Goal: Task Accomplishment & Management: Use online tool/utility

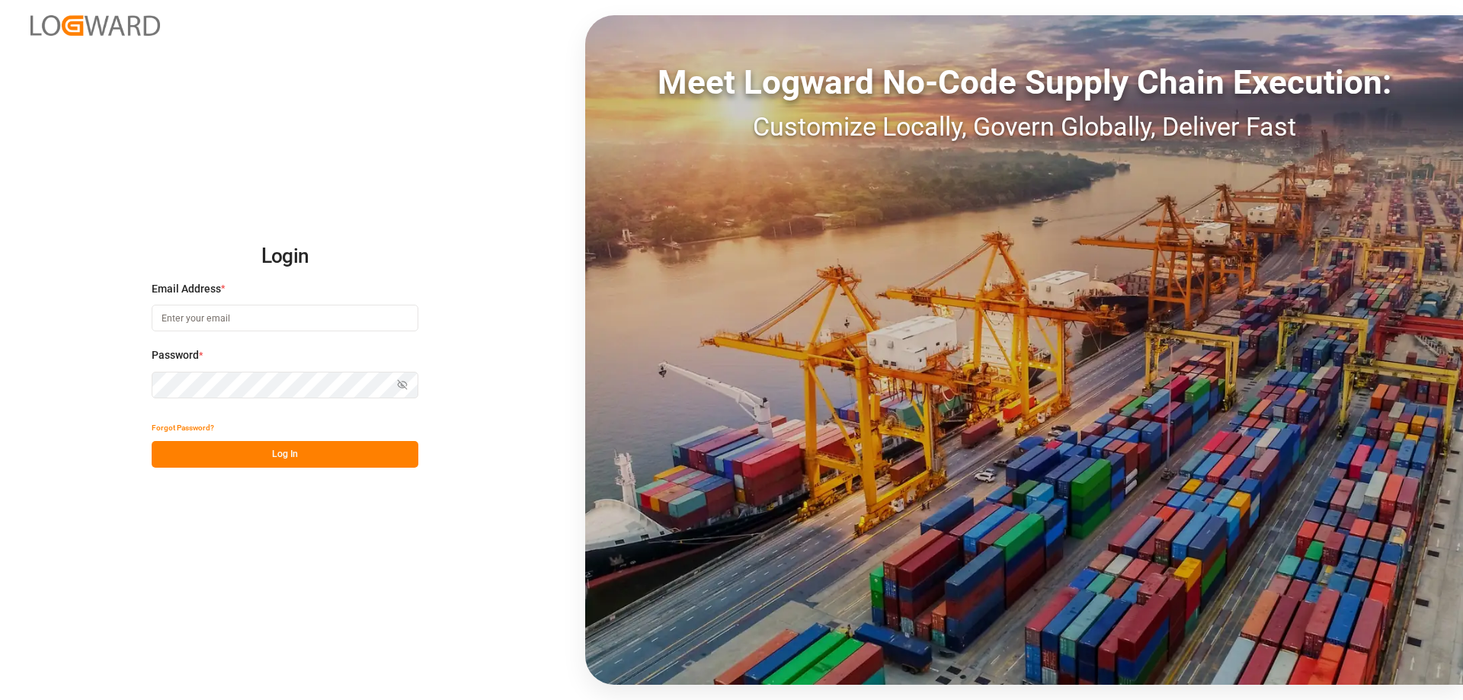
type input "[EMAIL_ADDRESS][PERSON_NAME][DOMAIN_NAME]"
click at [328, 459] on button "Log In" at bounding box center [285, 454] width 267 height 27
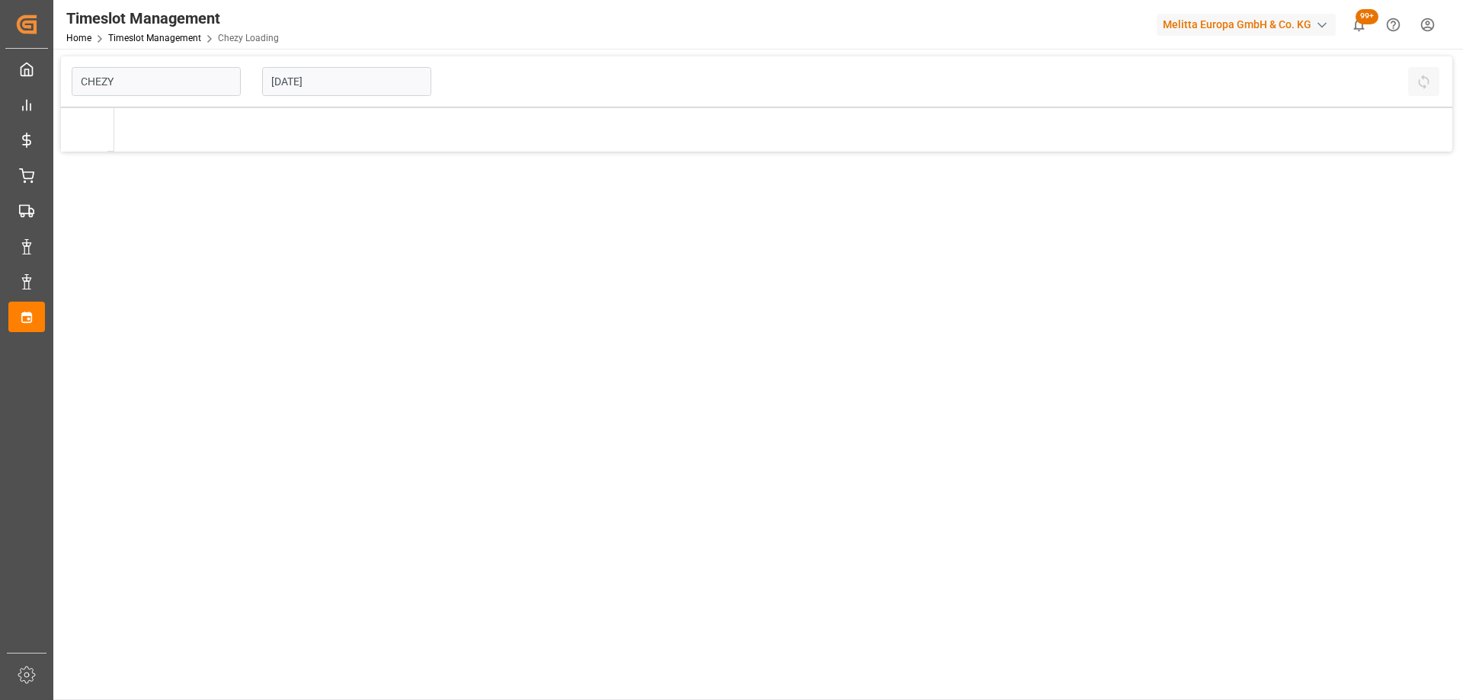
type input "Chezy Loading"
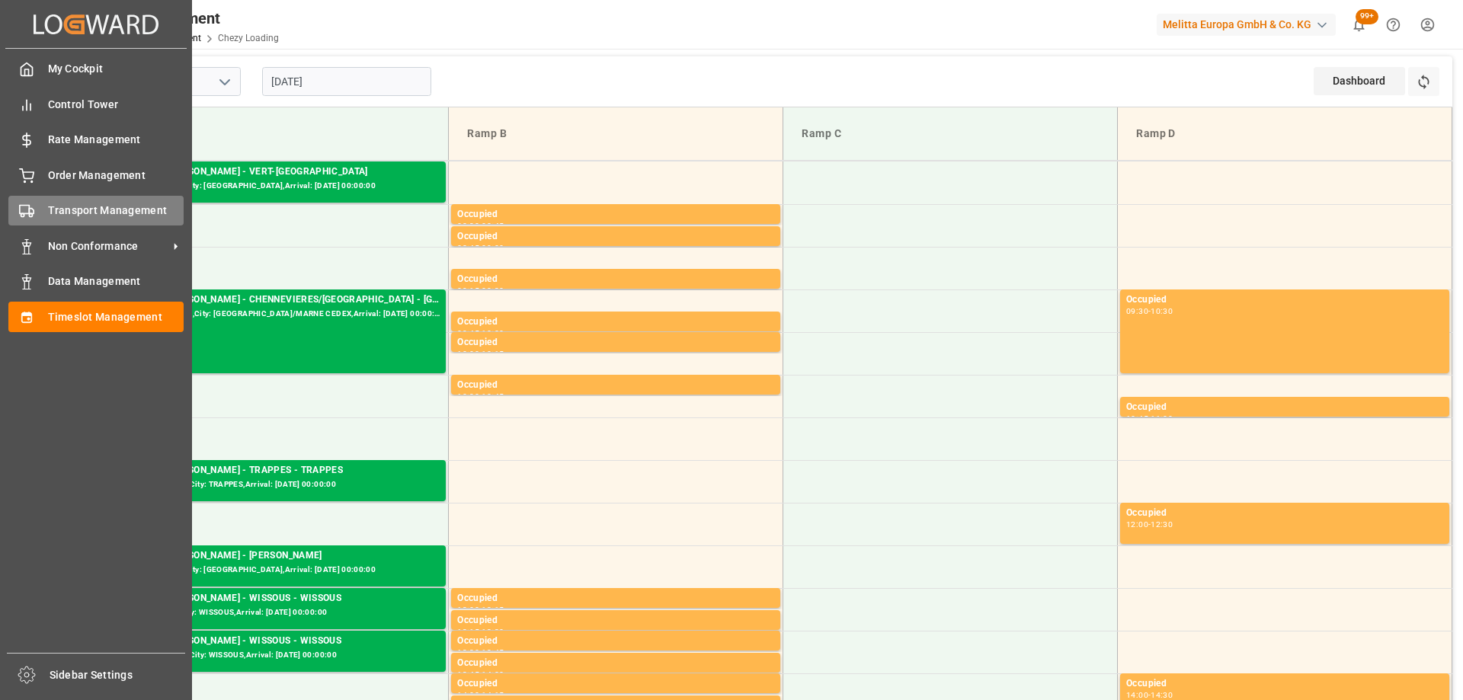
click at [37, 209] on div "Transport Management Transport Management" at bounding box center [95, 211] width 175 height 30
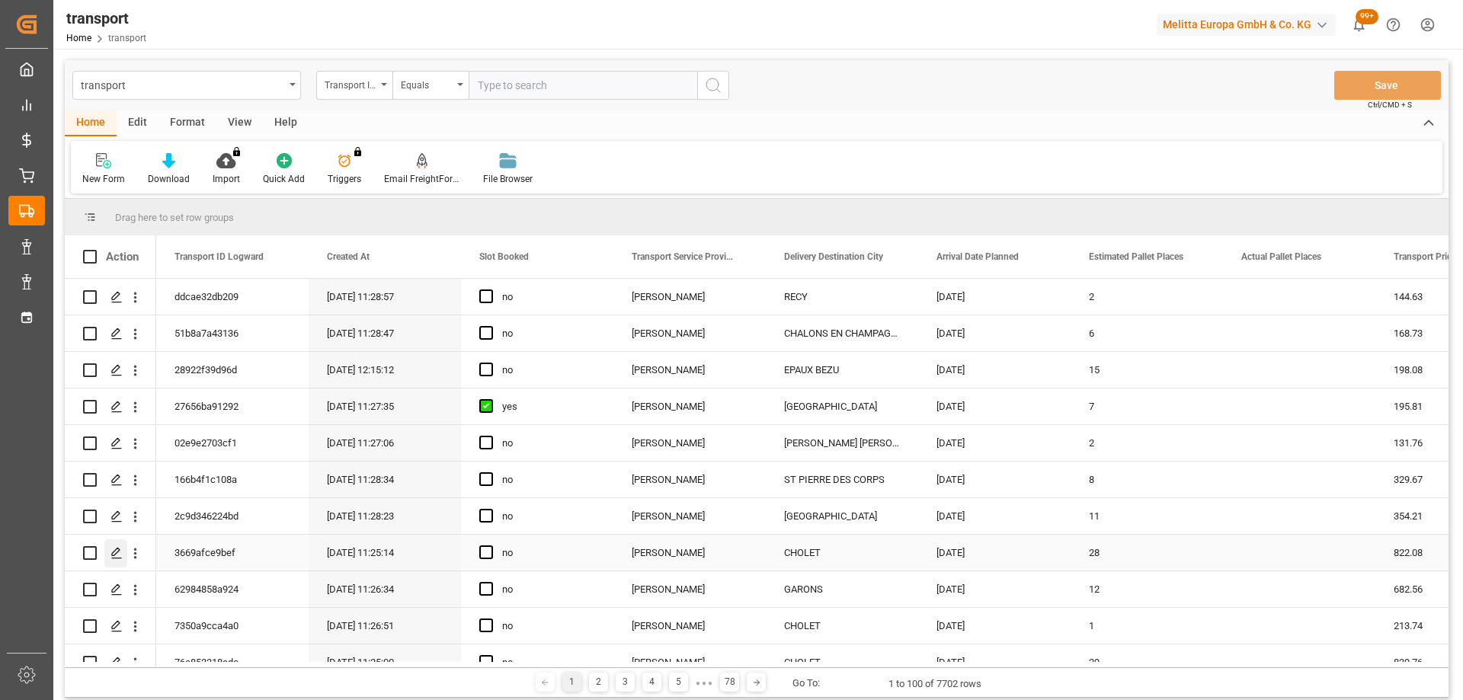
click at [118, 550] on icon "Press SPACE to select this row." at bounding box center [116, 553] width 12 height 12
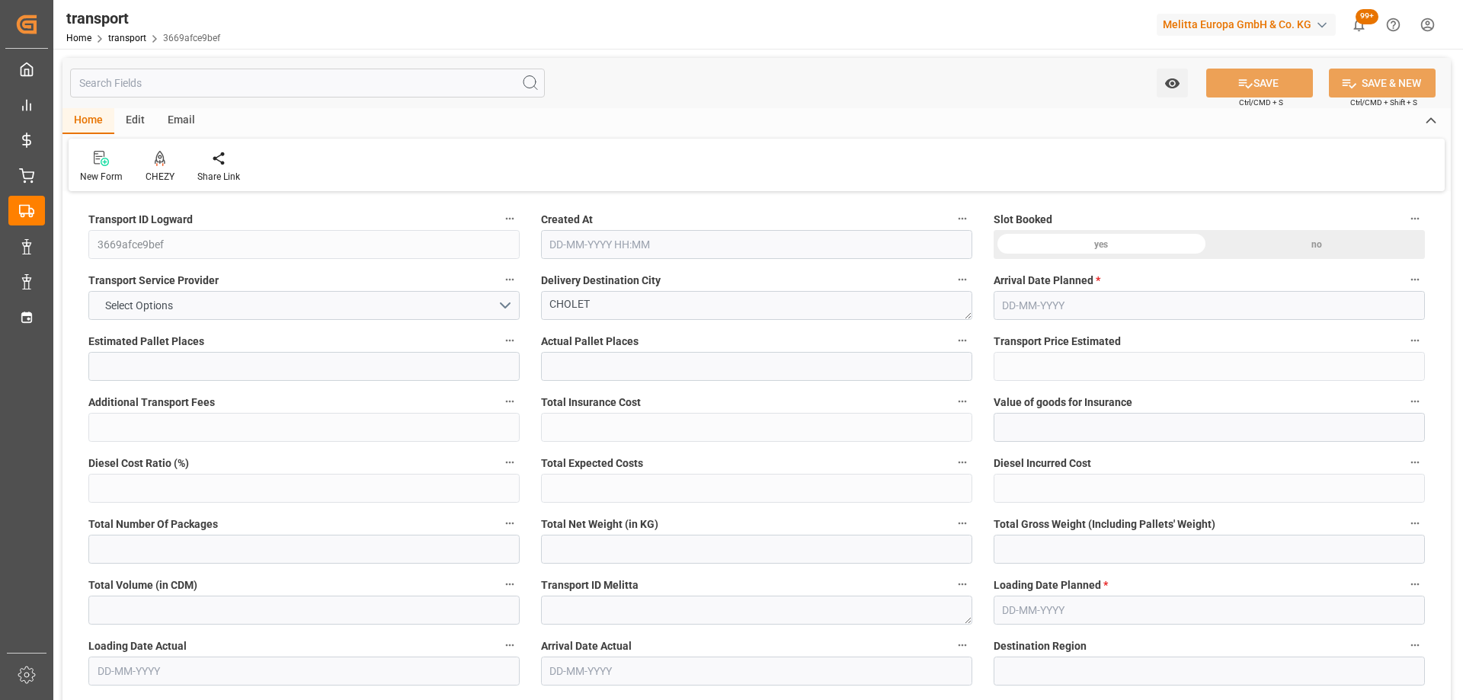
type input "28"
type input "822.08"
type input "0"
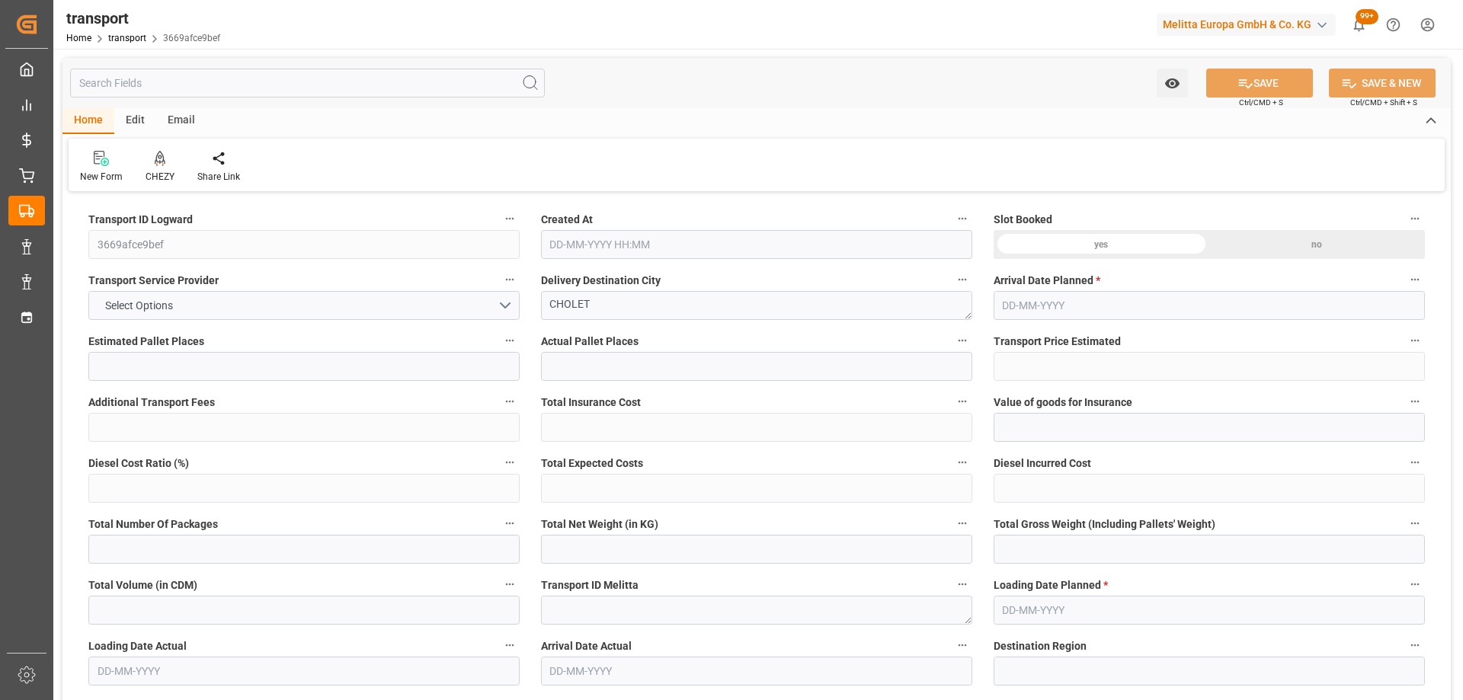
type input "794.2937"
type input "-27.7863"
type input "0"
type input "8270.726"
type input "10927.78"
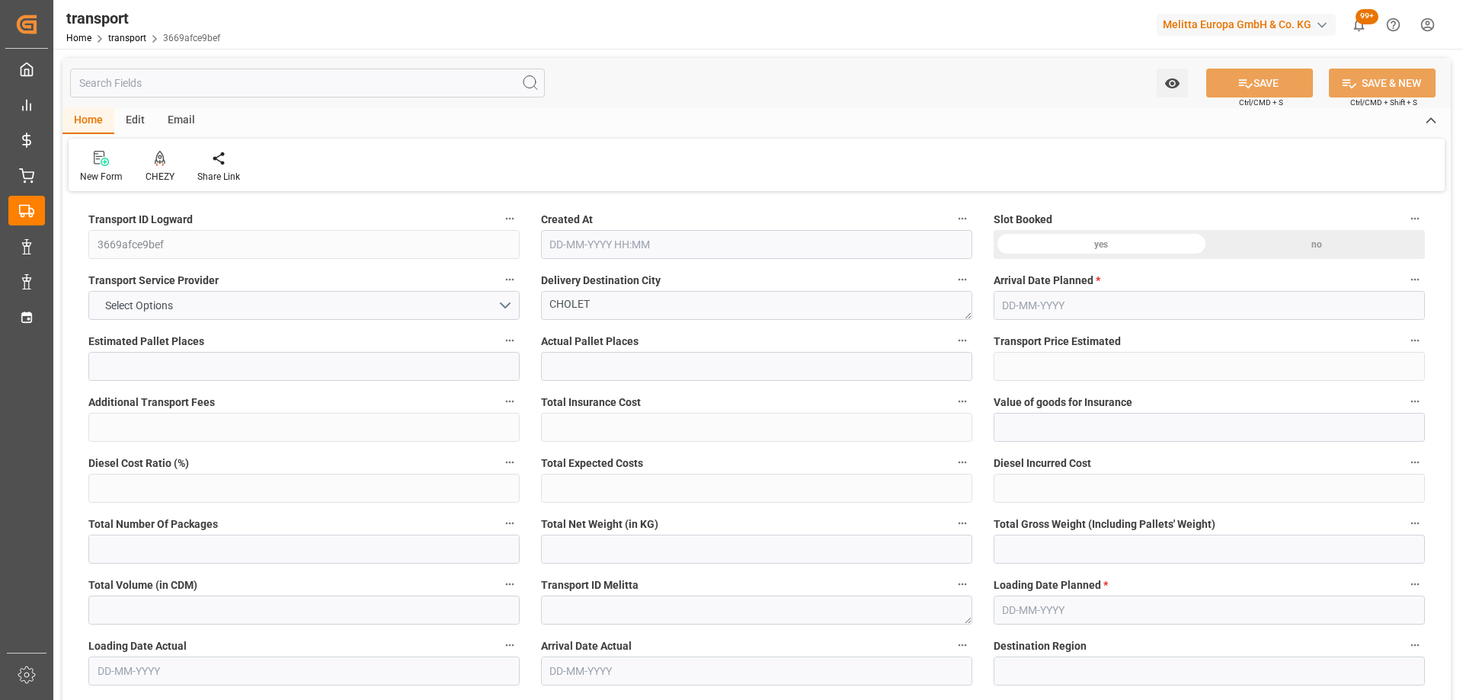
type input "30304.436"
type input "49"
type input "14"
type input "1312"
type input "46"
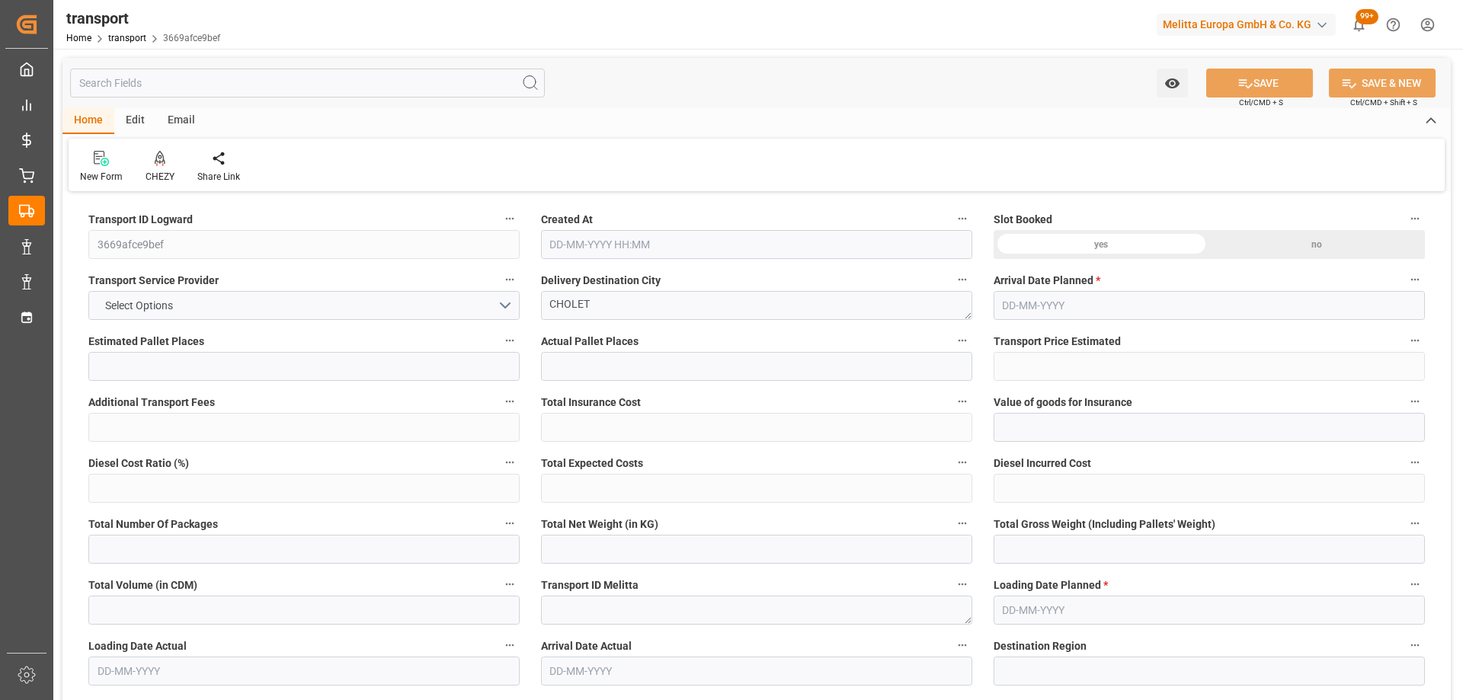
type input "101"
type input "9444.911"
type input "0"
type input "4710.8598"
type input "0"
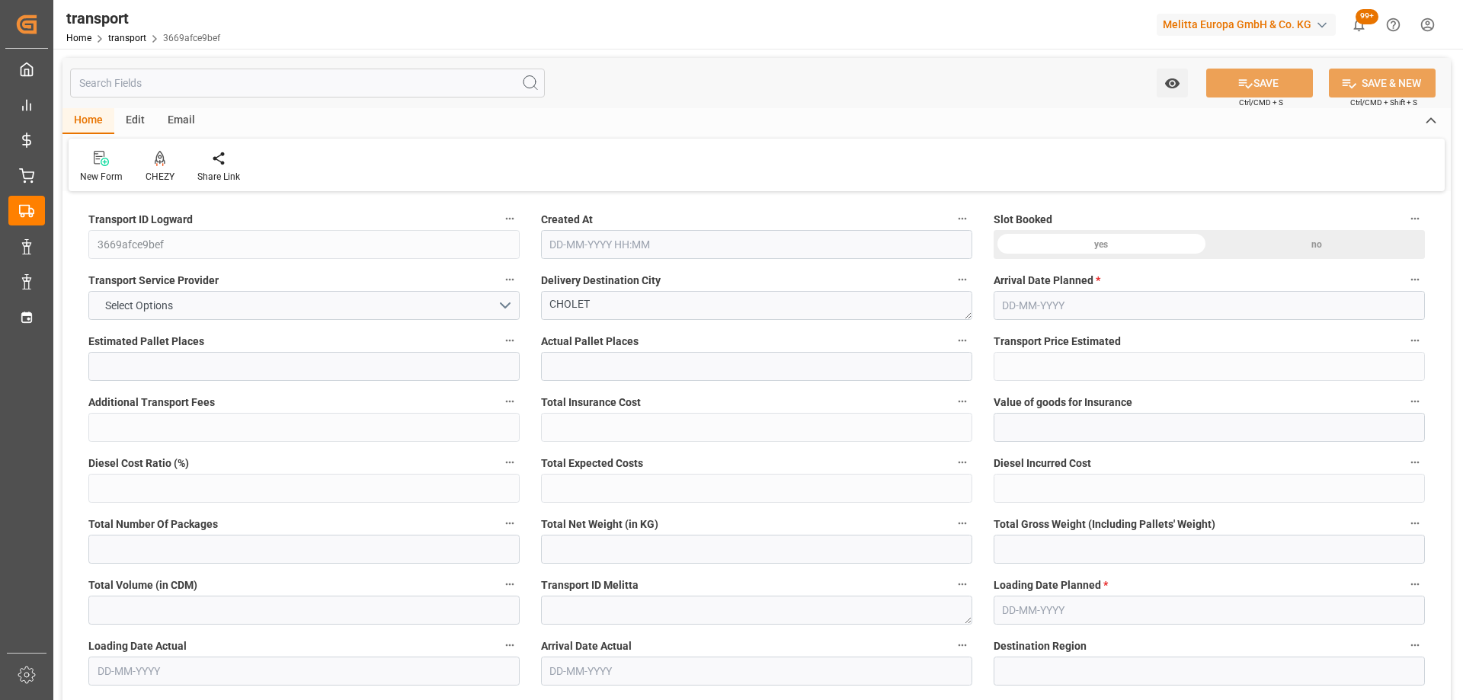
type input "0"
type input "21"
type input "35"
type input "09-10-2025 11:25"
type input "[DATE]"
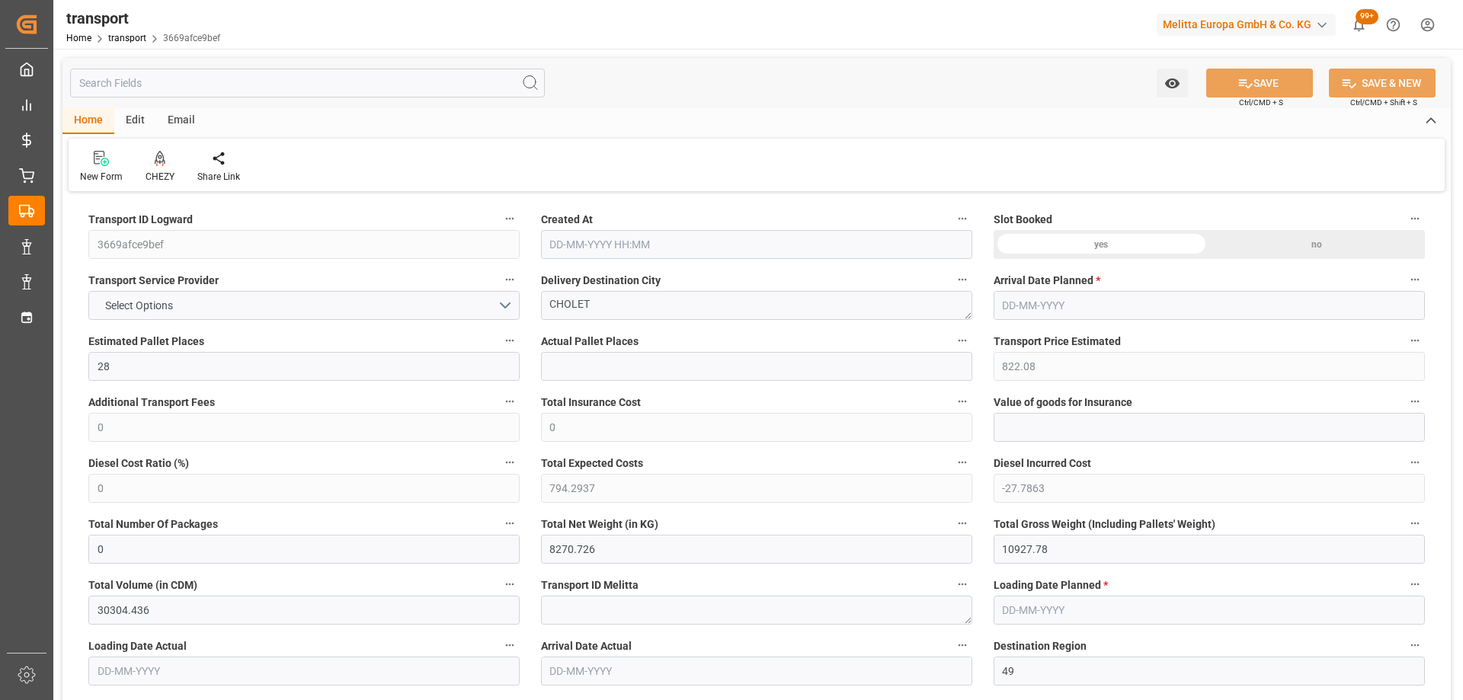
type input "[DATE]"
drag, startPoint x: 587, startPoint y: 302, endPoint x: 402, endPoint y: 328, distance: 187.0
click at [158, 158] on icon at bounding box center [160, 157] width 11 height 13
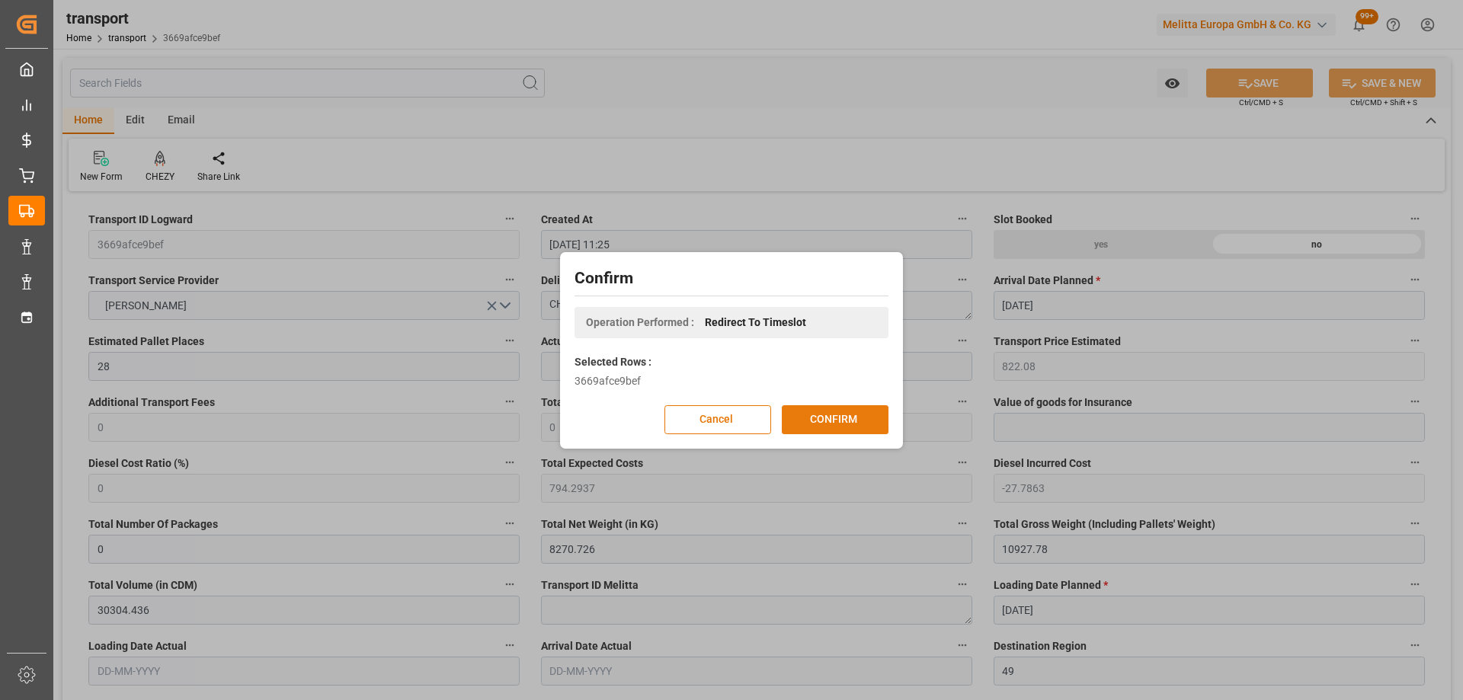
click at [826, 413] on button "CONFIRM" at bounding box center [835, 419] width 107 height 29
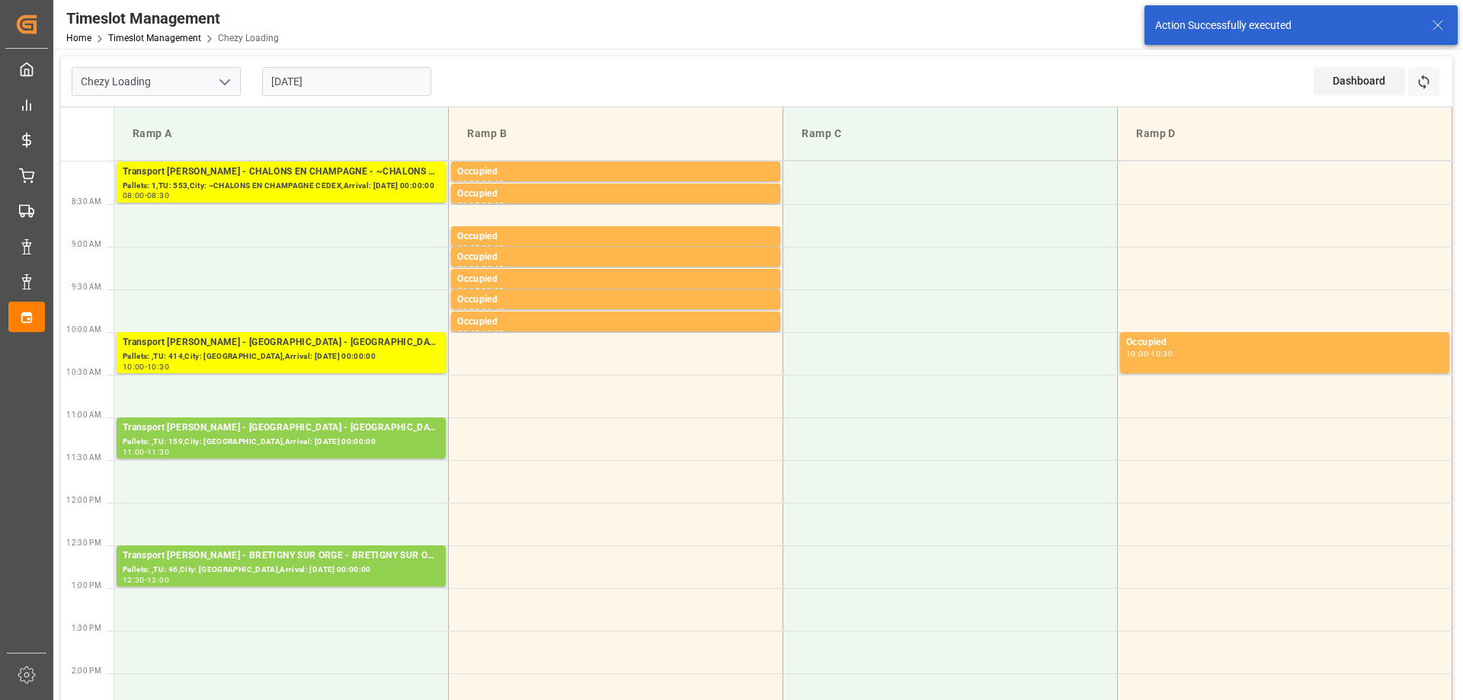
click at [346, 81] on input "[DATE]" at bounding box center [346, 81] width 169 height 29
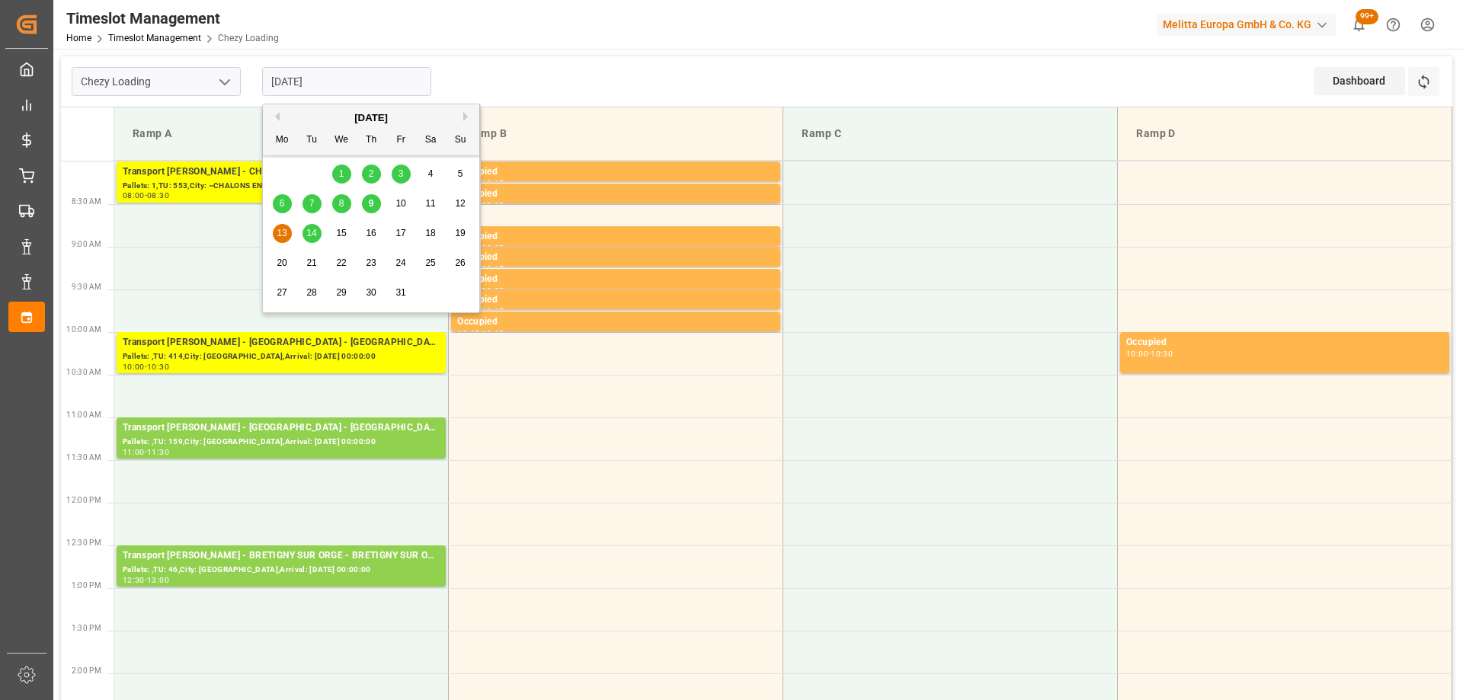
click at [404, 171] on div "3" at bounding box center [401, 174] width 19 height 18
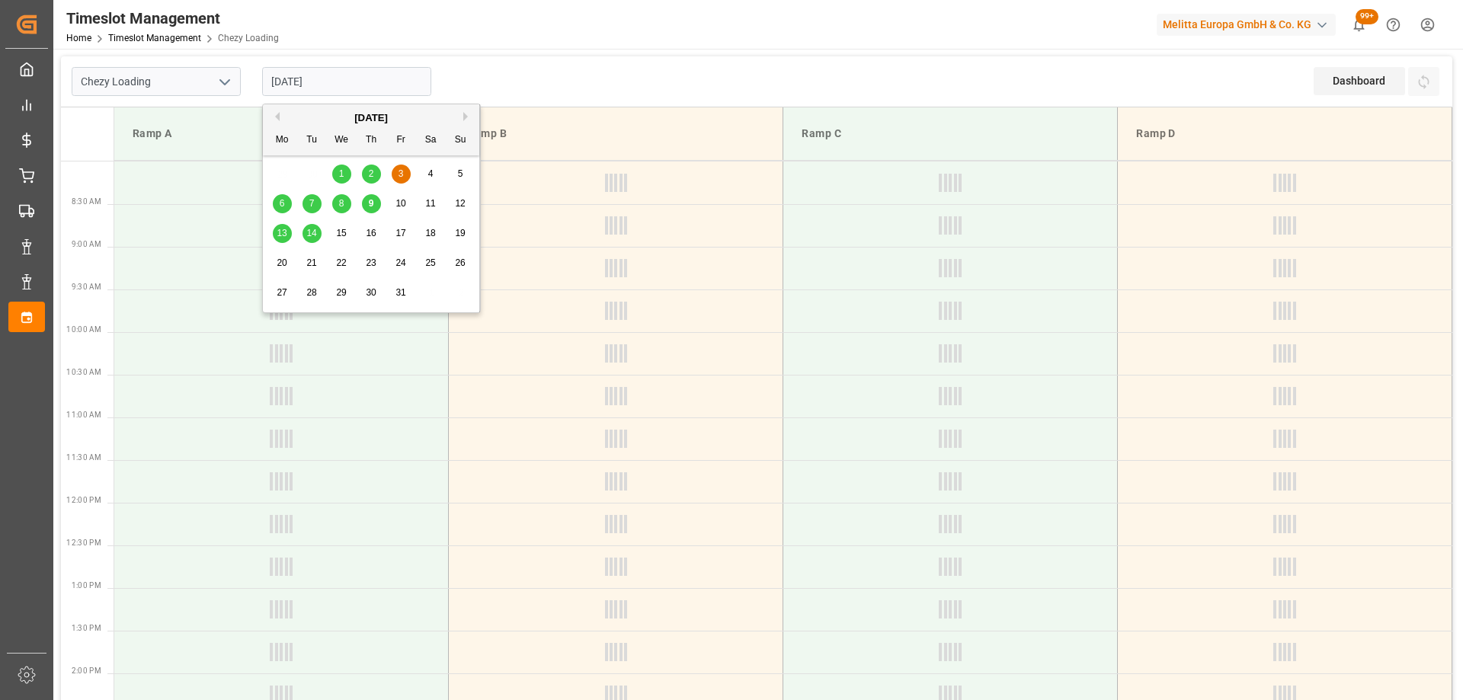
click at [358, 82] on input "[DATE]" at bounding box center [346, 81] width 169 height 29
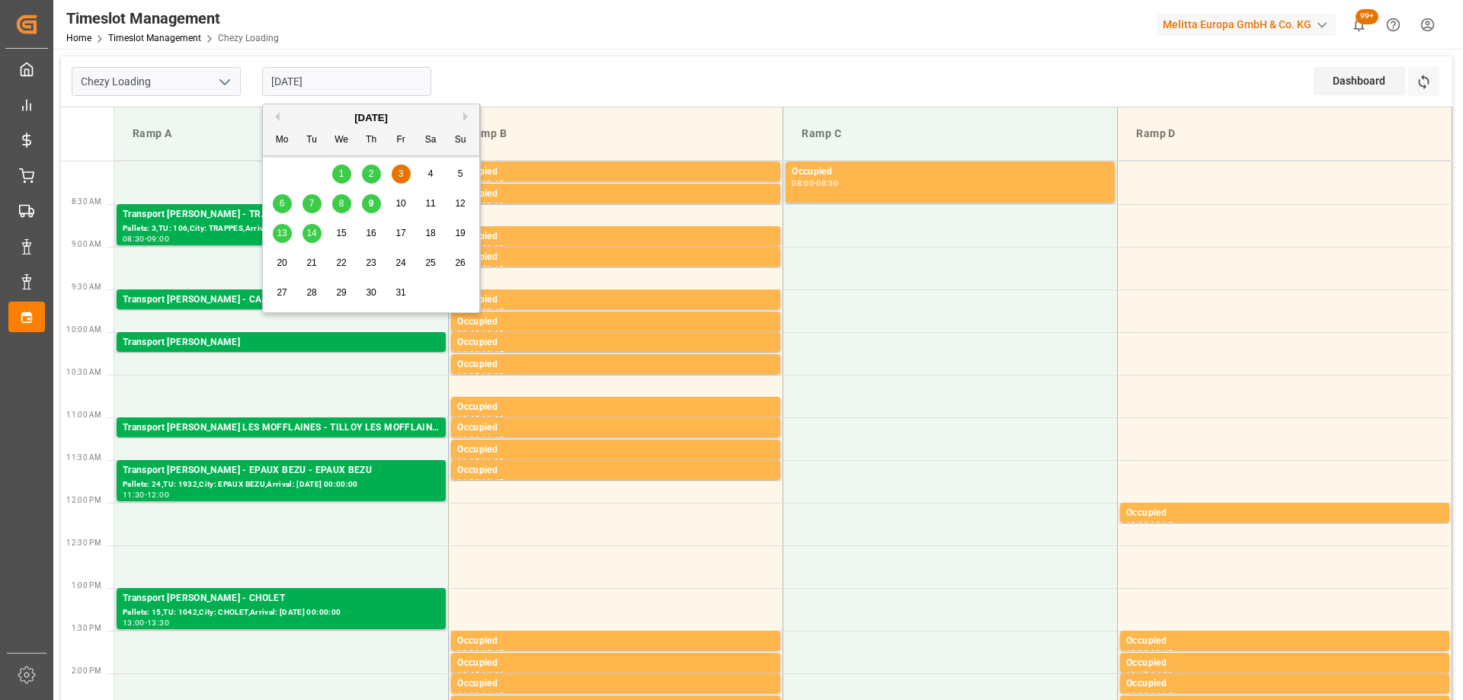
click at [401, 203] on span "10" at bounding box center [400, 203] width 10 height 11
type input "[DATE]"
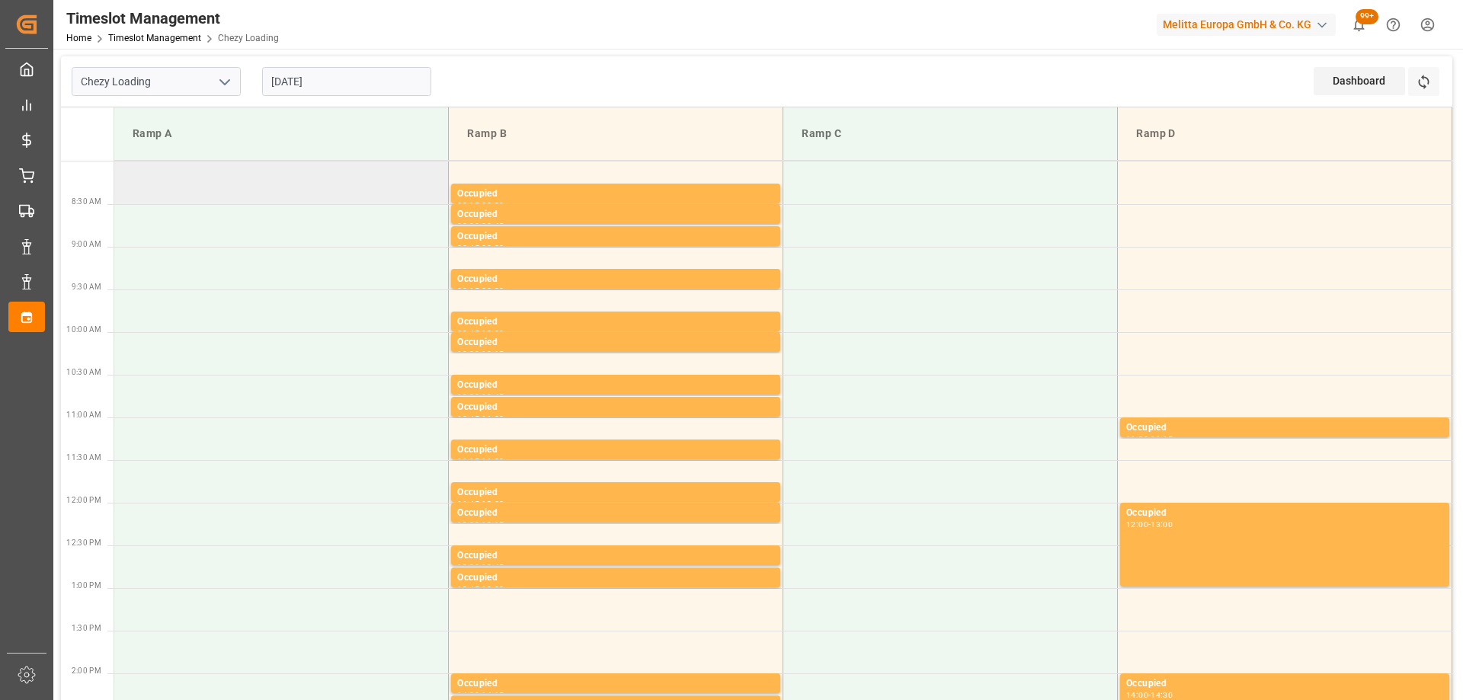
drag, startPoint x: 290, startPoint y: 201, endPoint x: 231, endPoint y: 197, distance: 59.5
click at [231, 197] on td at bounding box center [281, 182] width 334 height 43
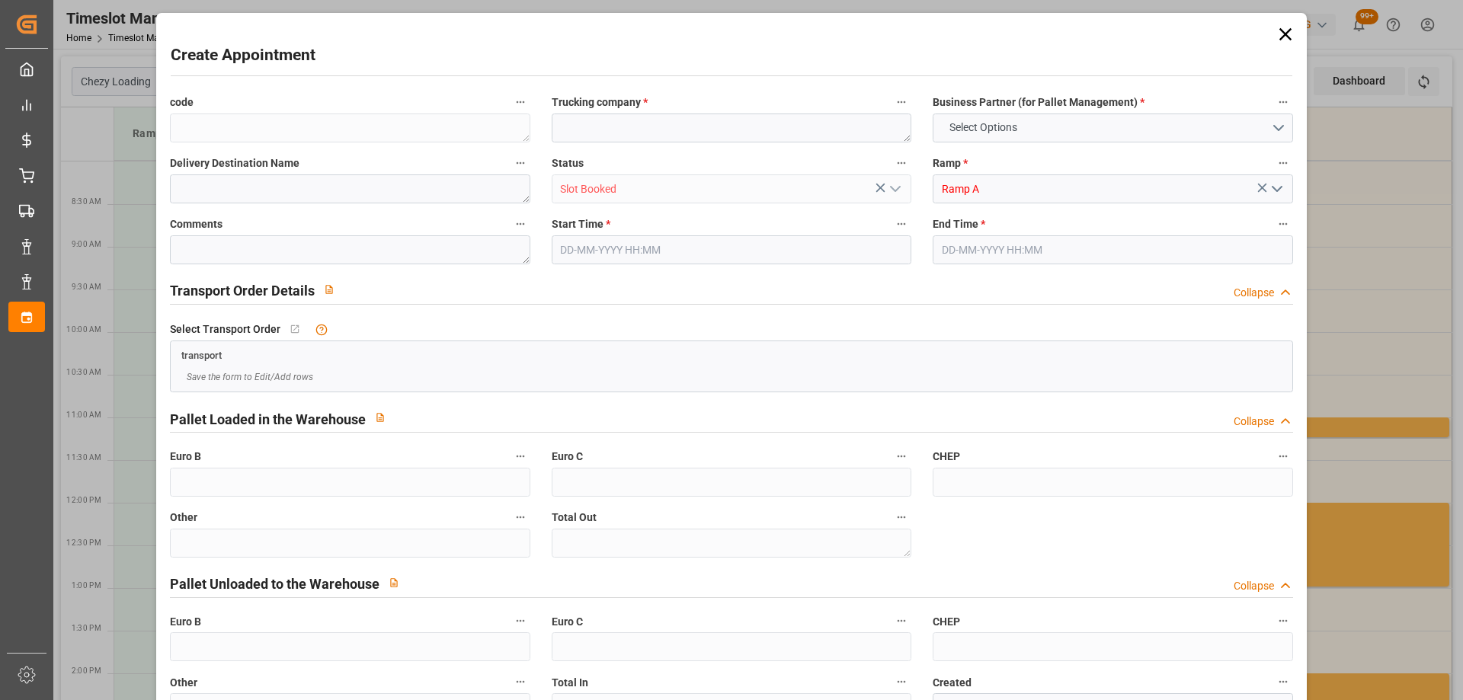
type input "0"
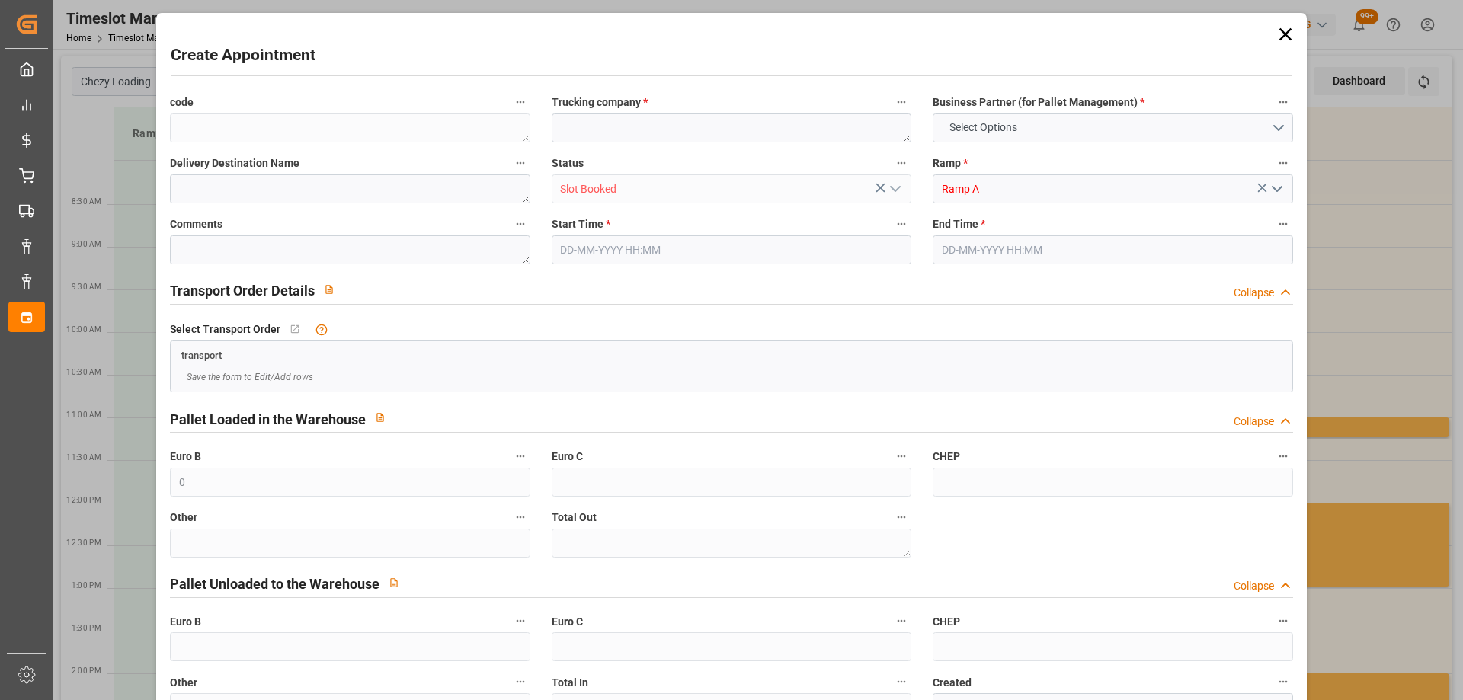
type input "0"
type input "10-10-2025 08:00"
type input "10-10-2025 09:00"
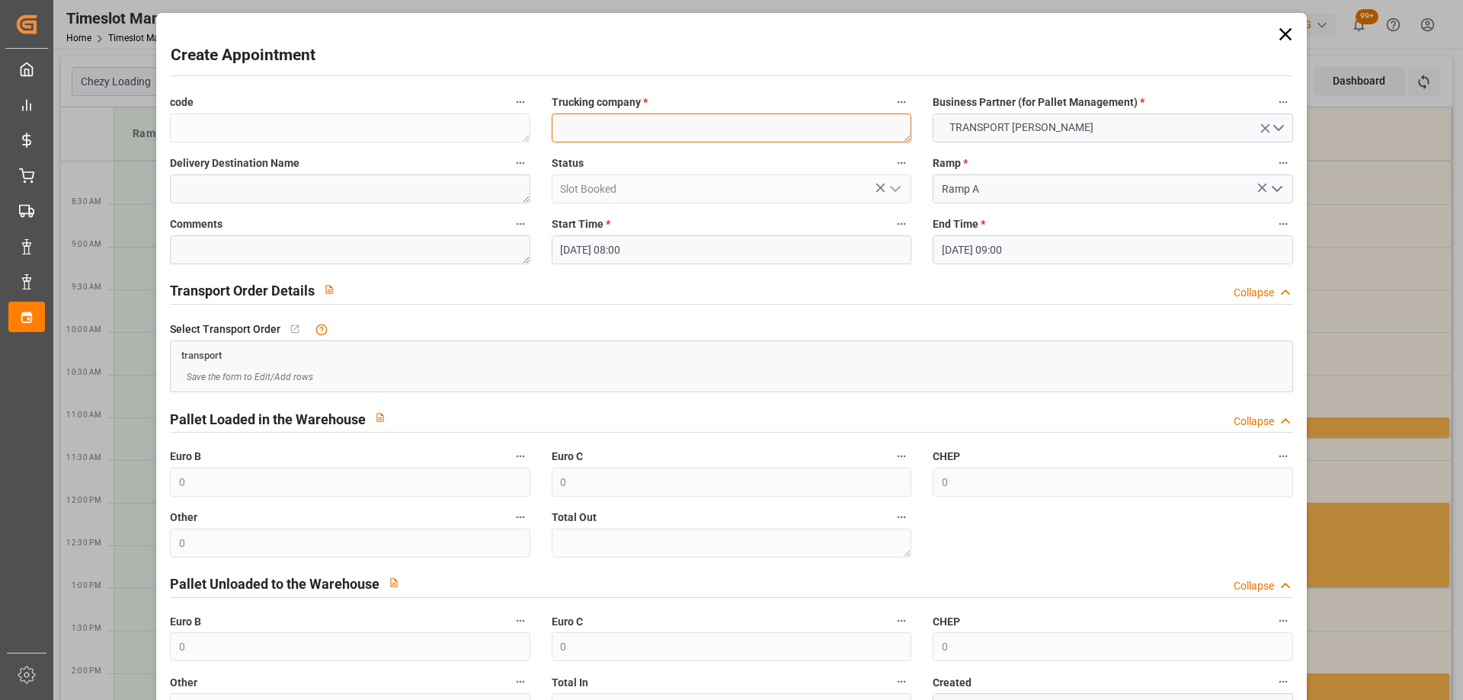
paste textarea "CHOLET"
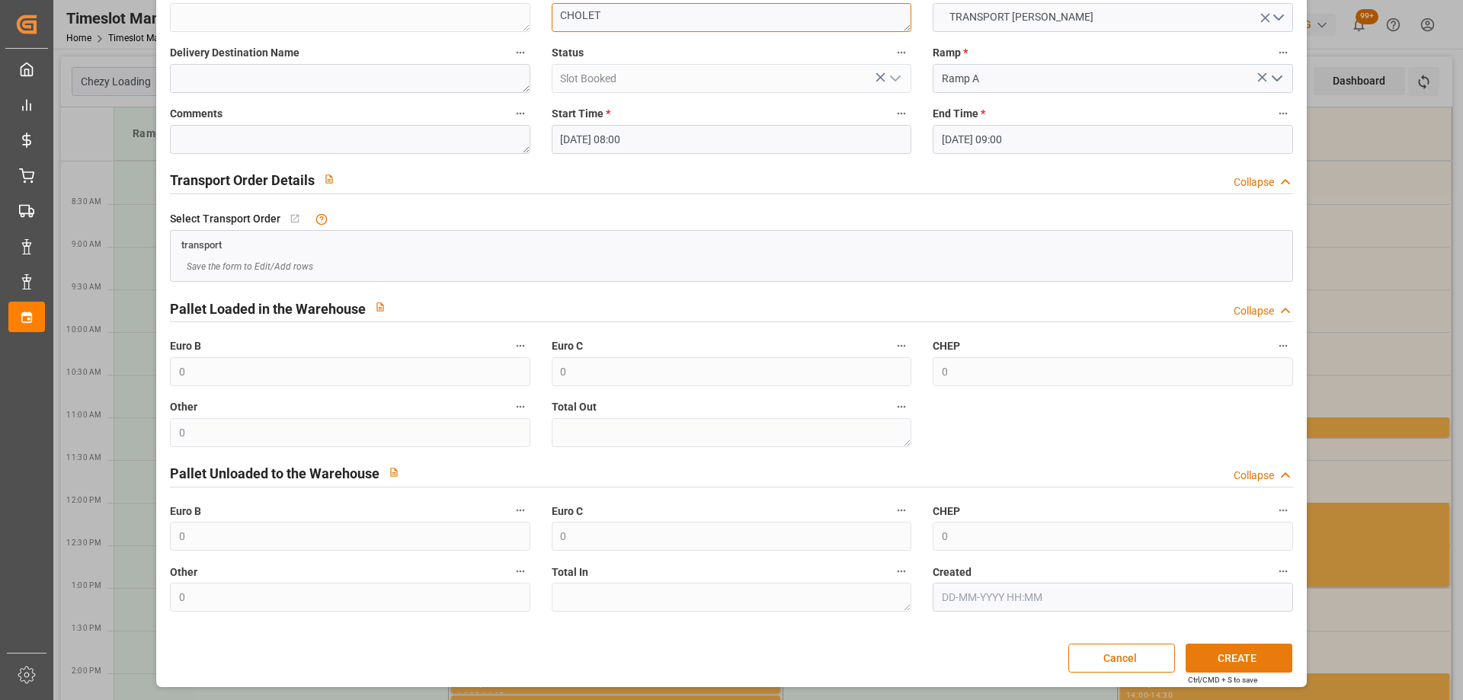
type textarea "CHOLET"
click at [1229, 658] on button "CREATE" at bounding box center [1238, 658] width 107 height 29
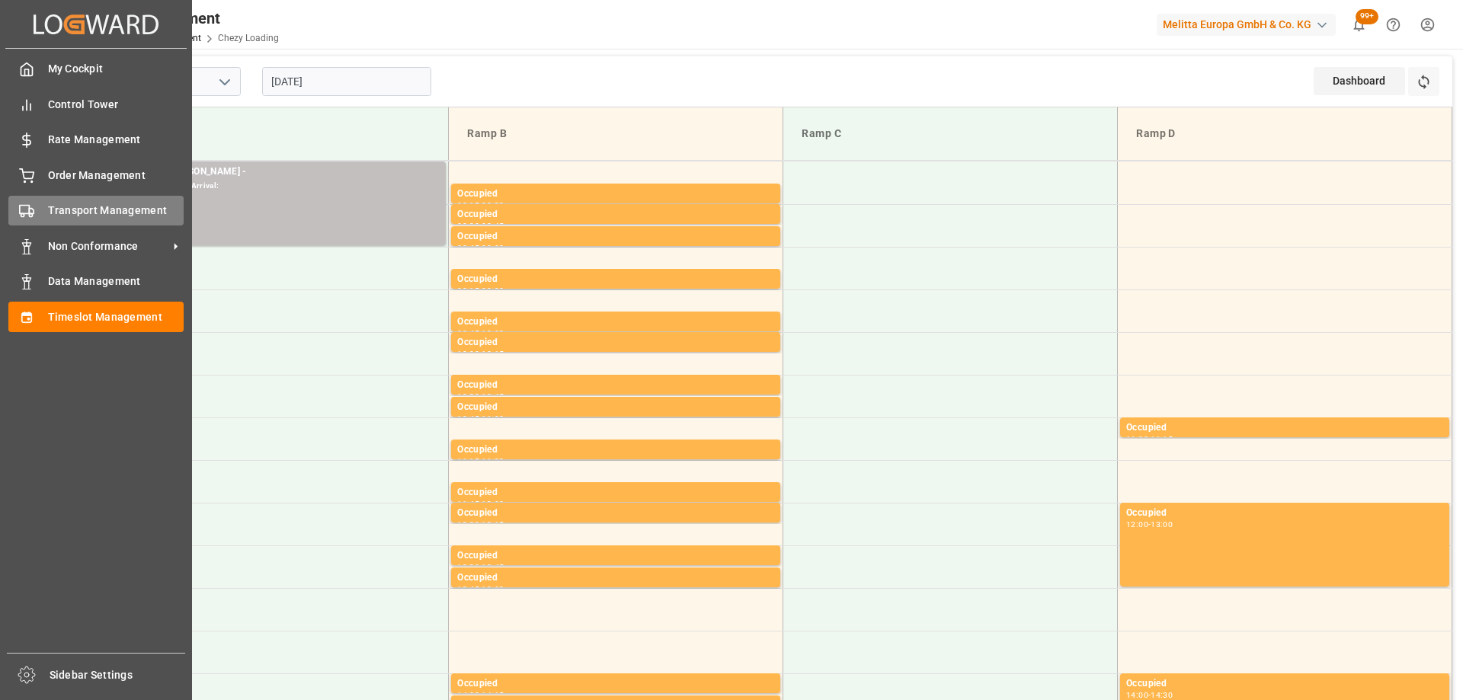
click at [31, 214] on circle at bounding box center [30, 215] width 3 height 3
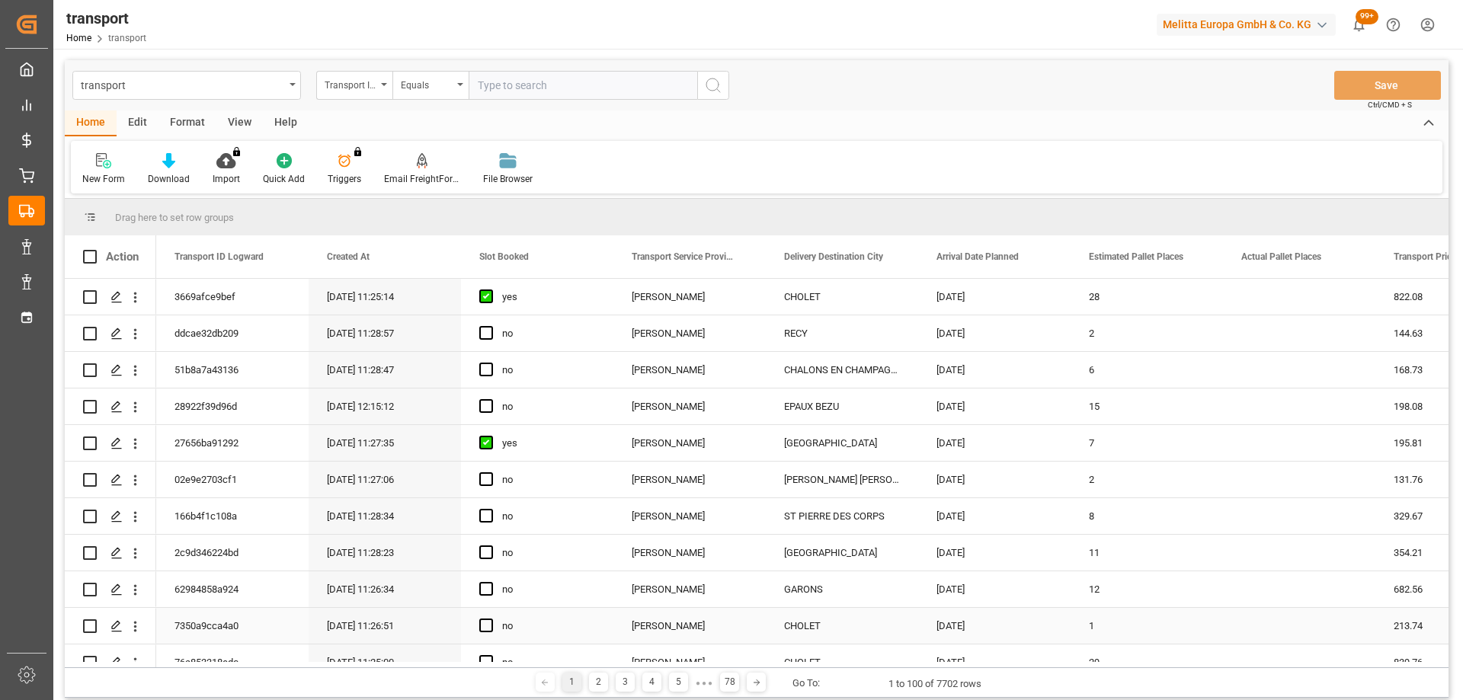
scroll to position [152, 0]
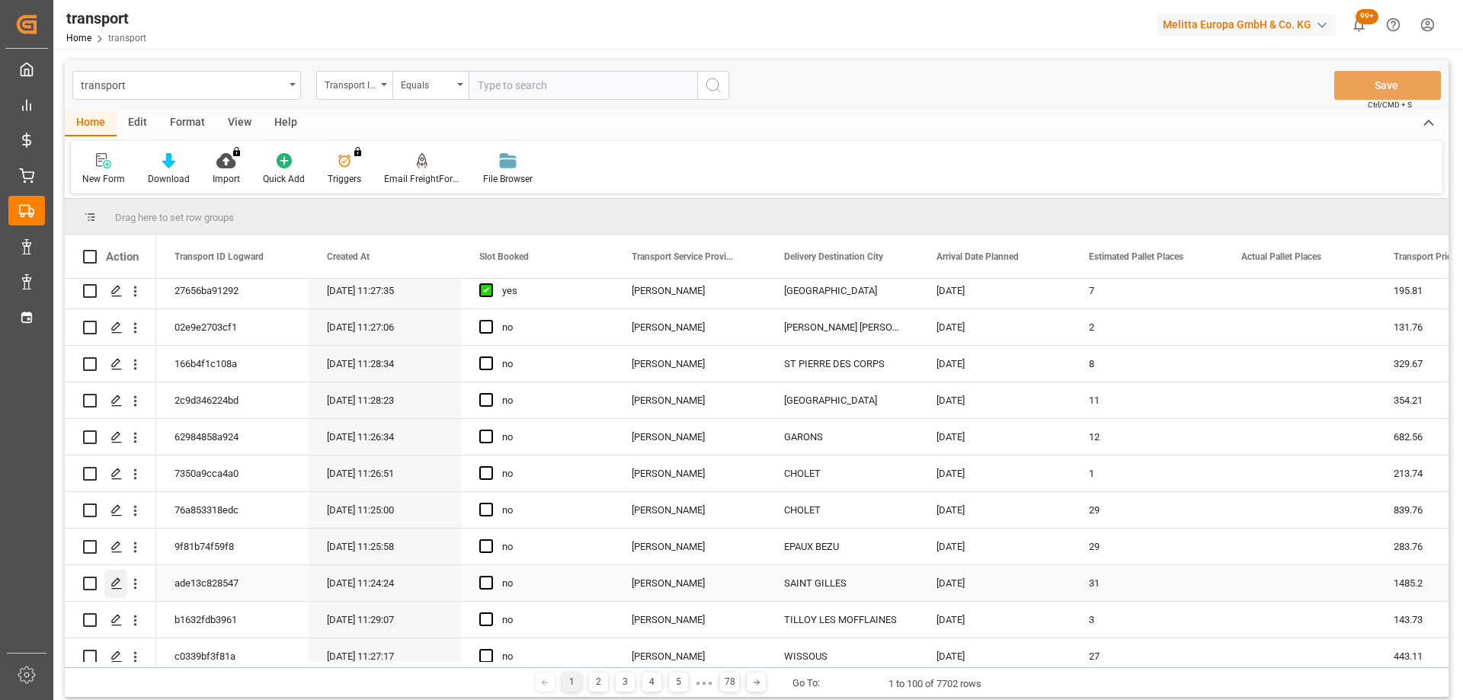
click at [115, 577] on icon "Press SPACE to select this row." at bounding box center [116, 583] width 12 height 12
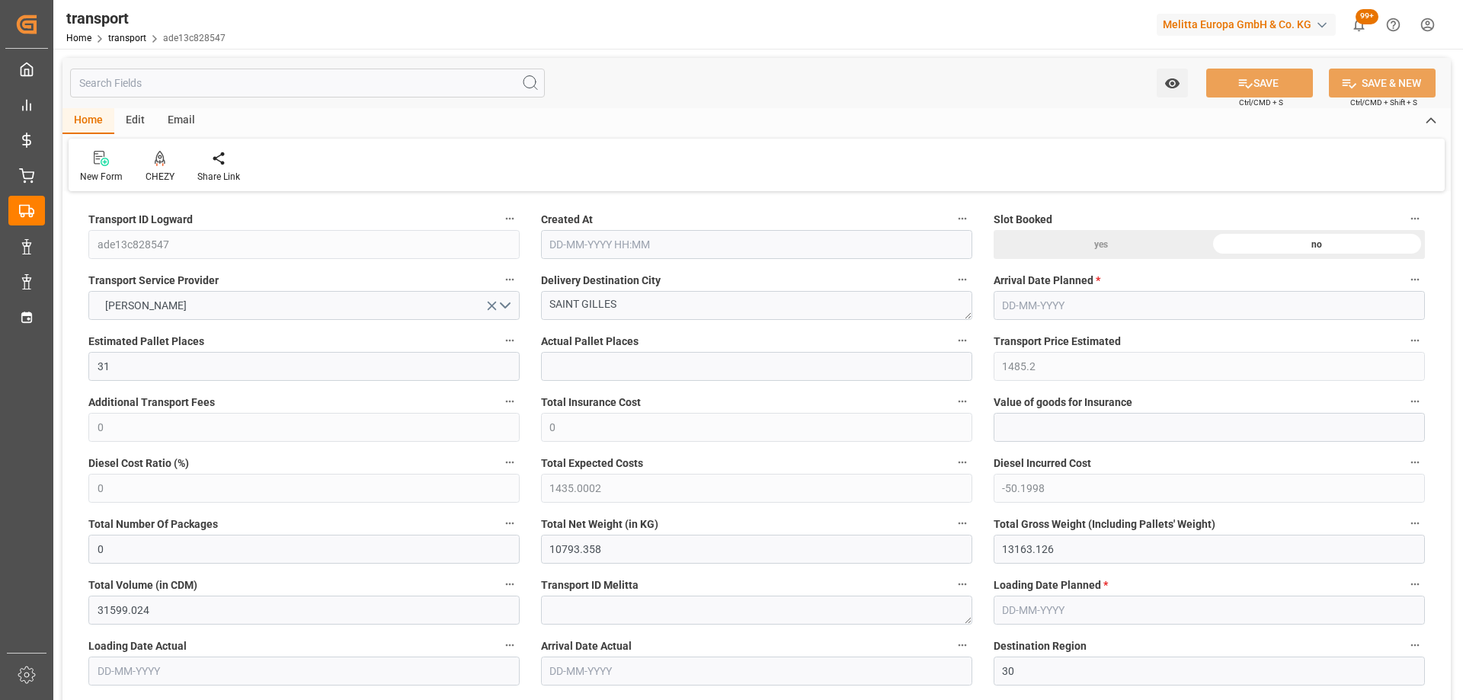
type input "09-10-2025 11:24"
type input "[DATE]"
drag, startPoint x: 635, startPoint y: 306, endPoint x: 414, endPoint y: 331, distance: 221.6
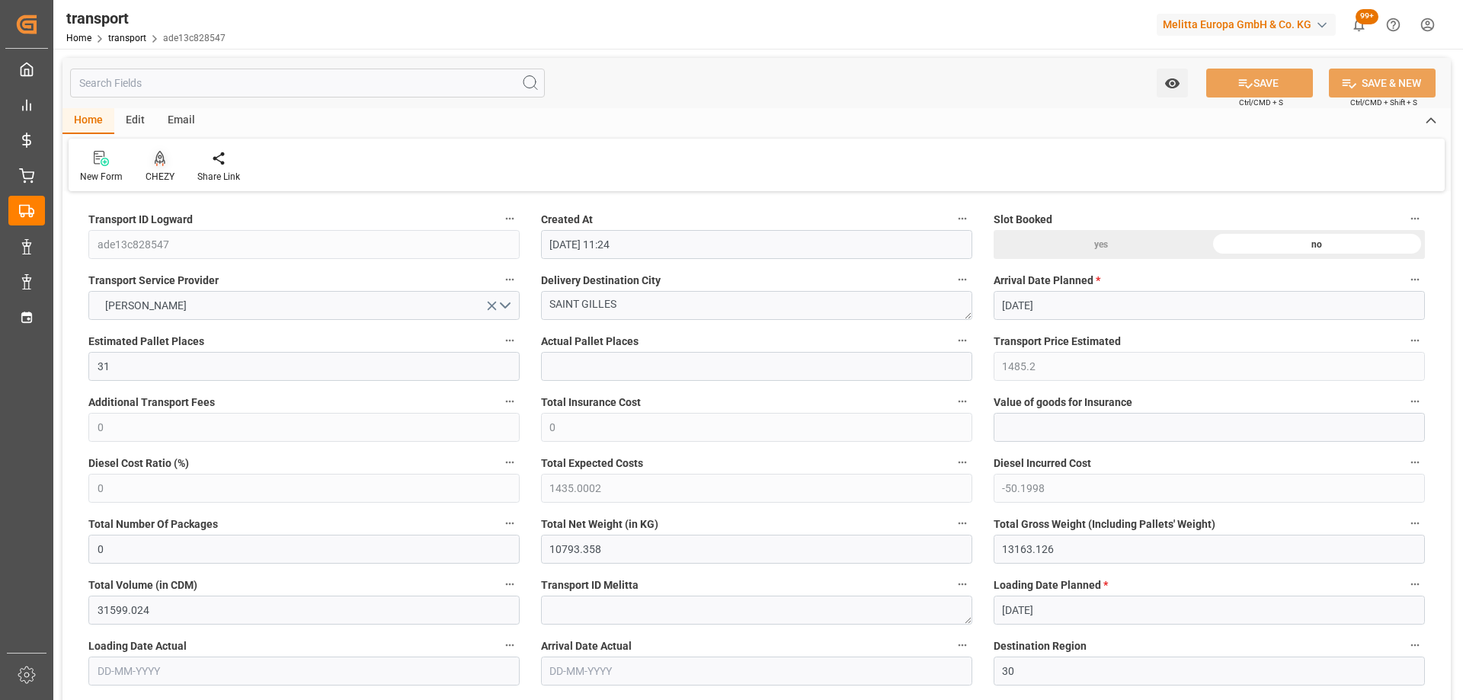
click at [161, 169] on div "CHEZY" at bounding box center [160, 167] width 52 height 34
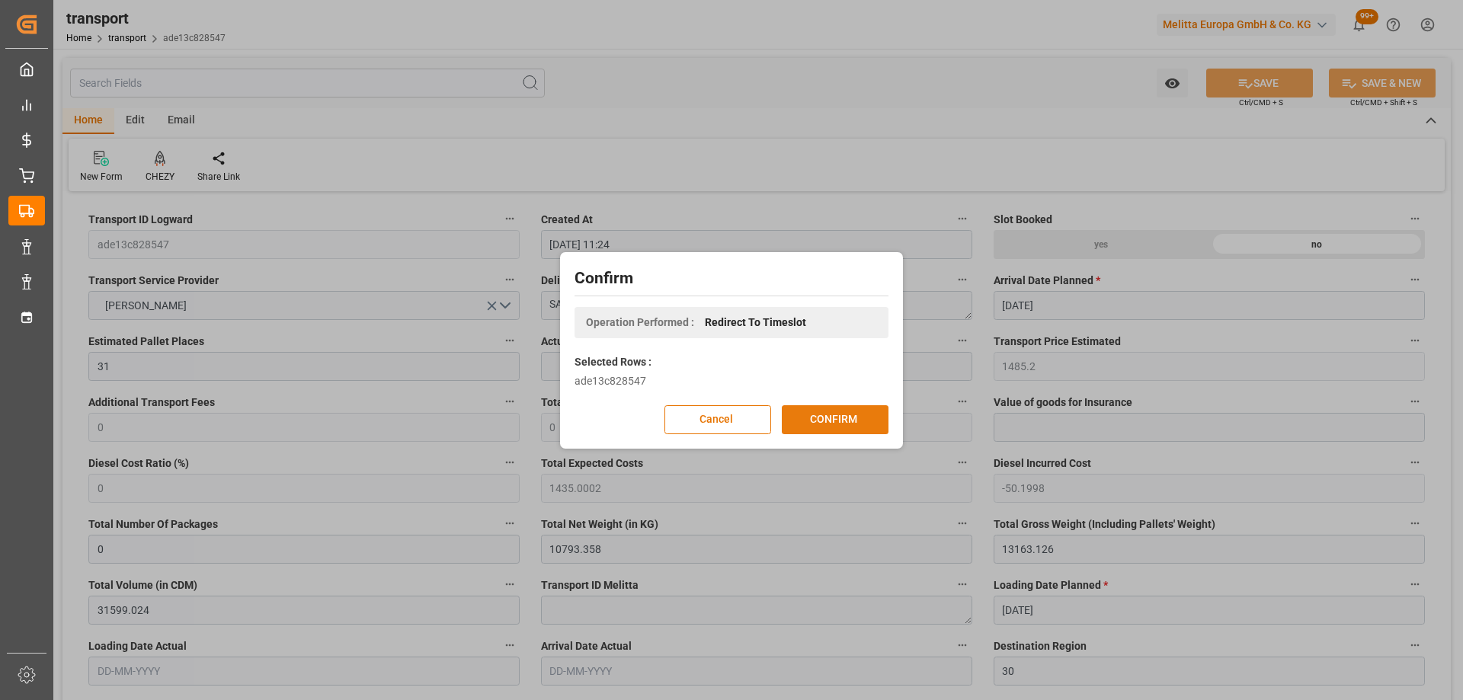
click at [832, 423] on button "CONFIRM" at bounding box center [835, 419] width 107 height 29
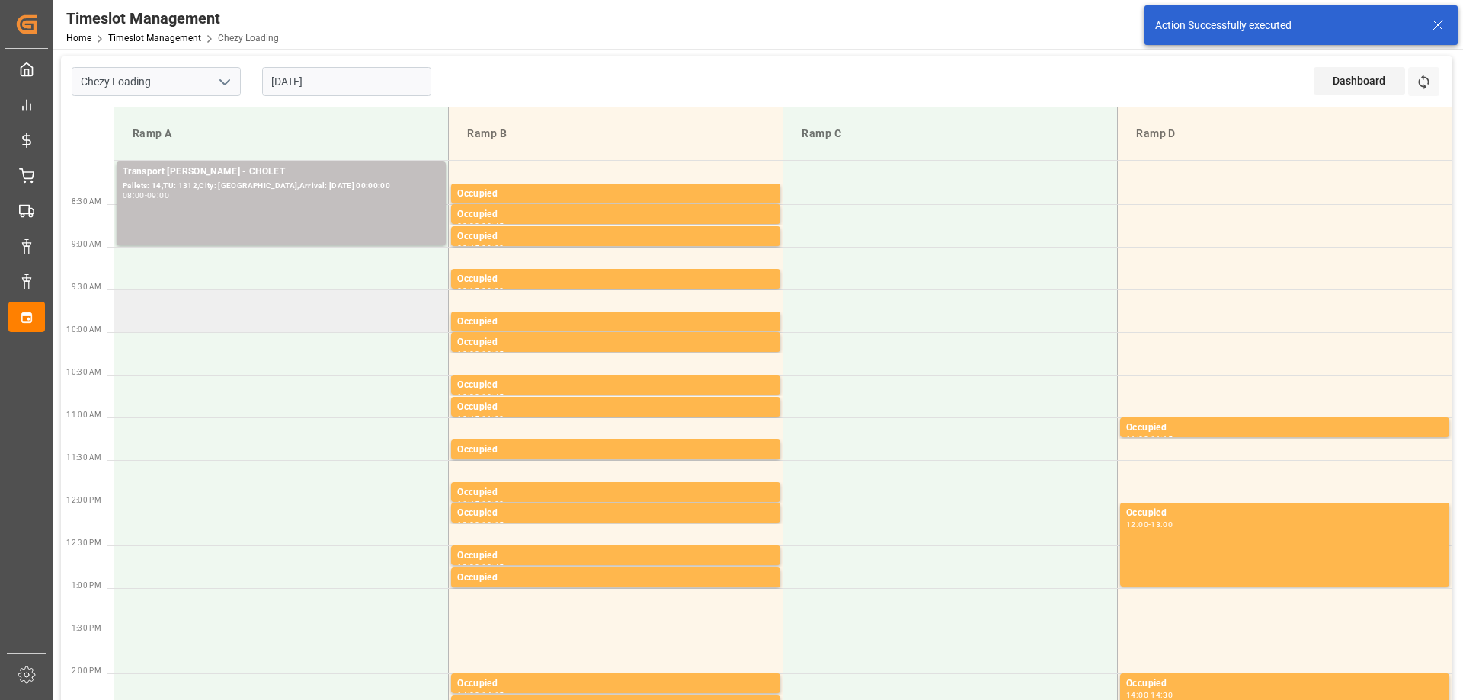
click at [294, 325] on td at bounding box center [281, 310] width 334 height 43
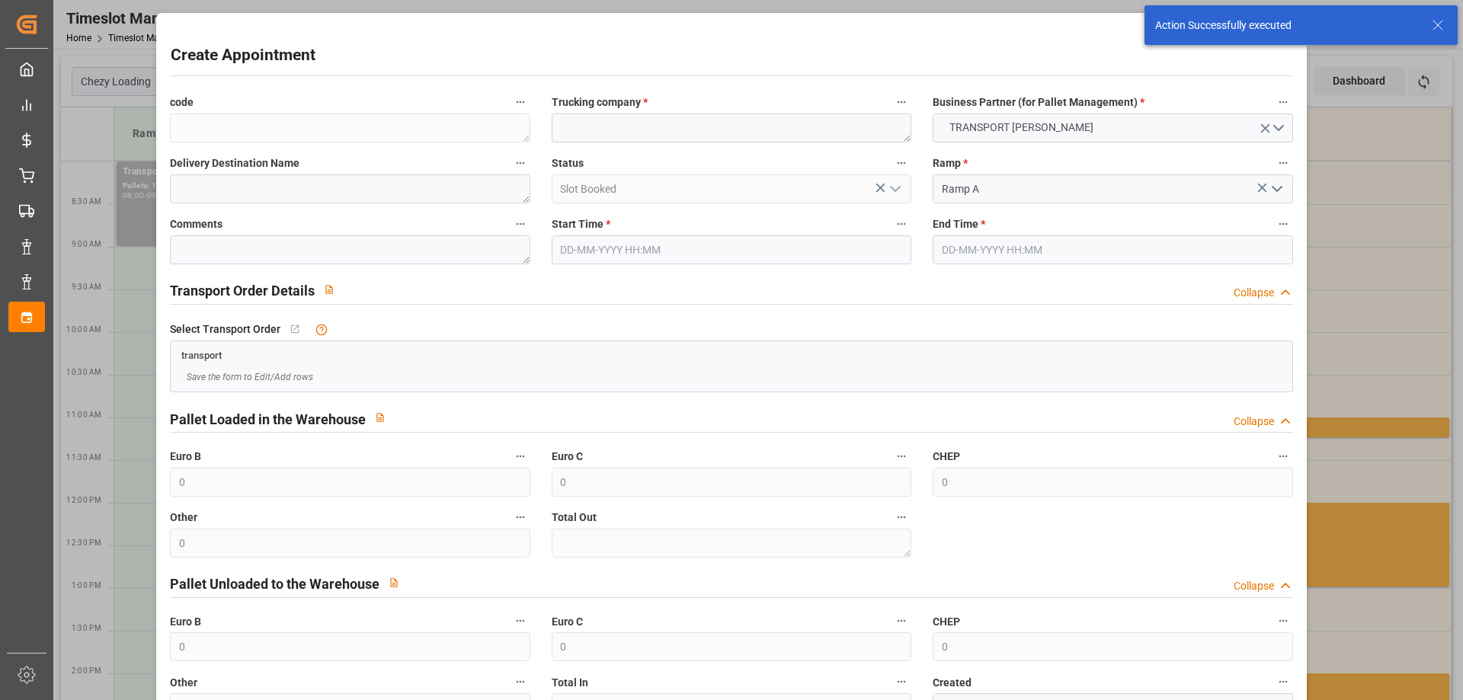
type input "10-10-2025 09:30"
type input "10-10-2025 10:30"
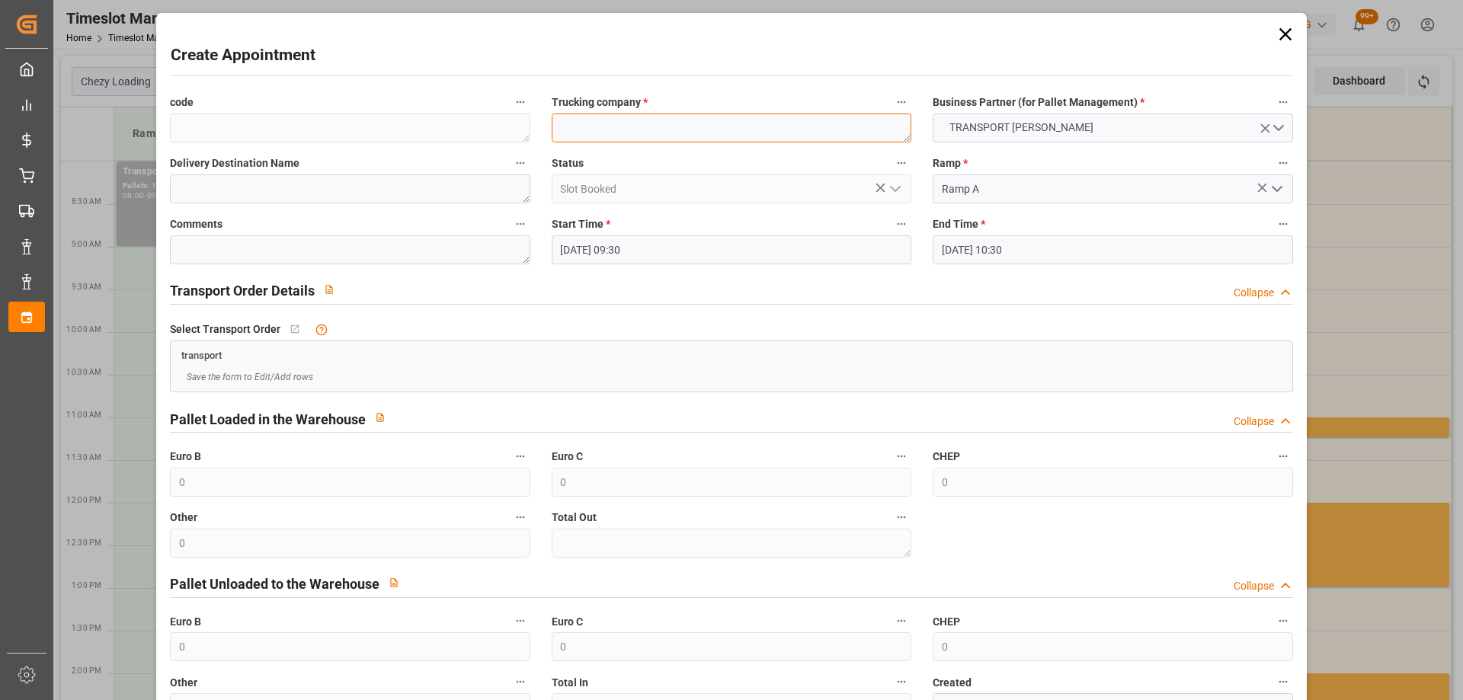
paste textarea "SAINT GILLES"
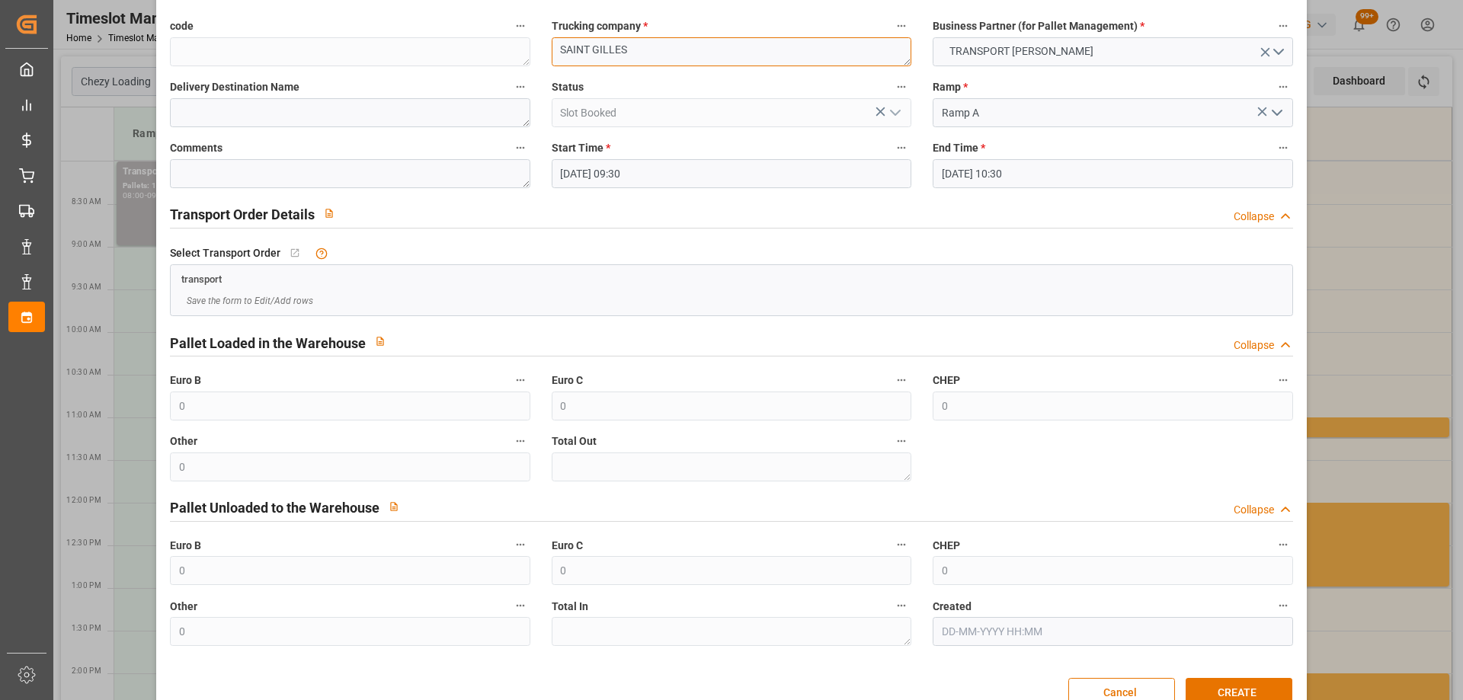
scroll to position [110, 0]
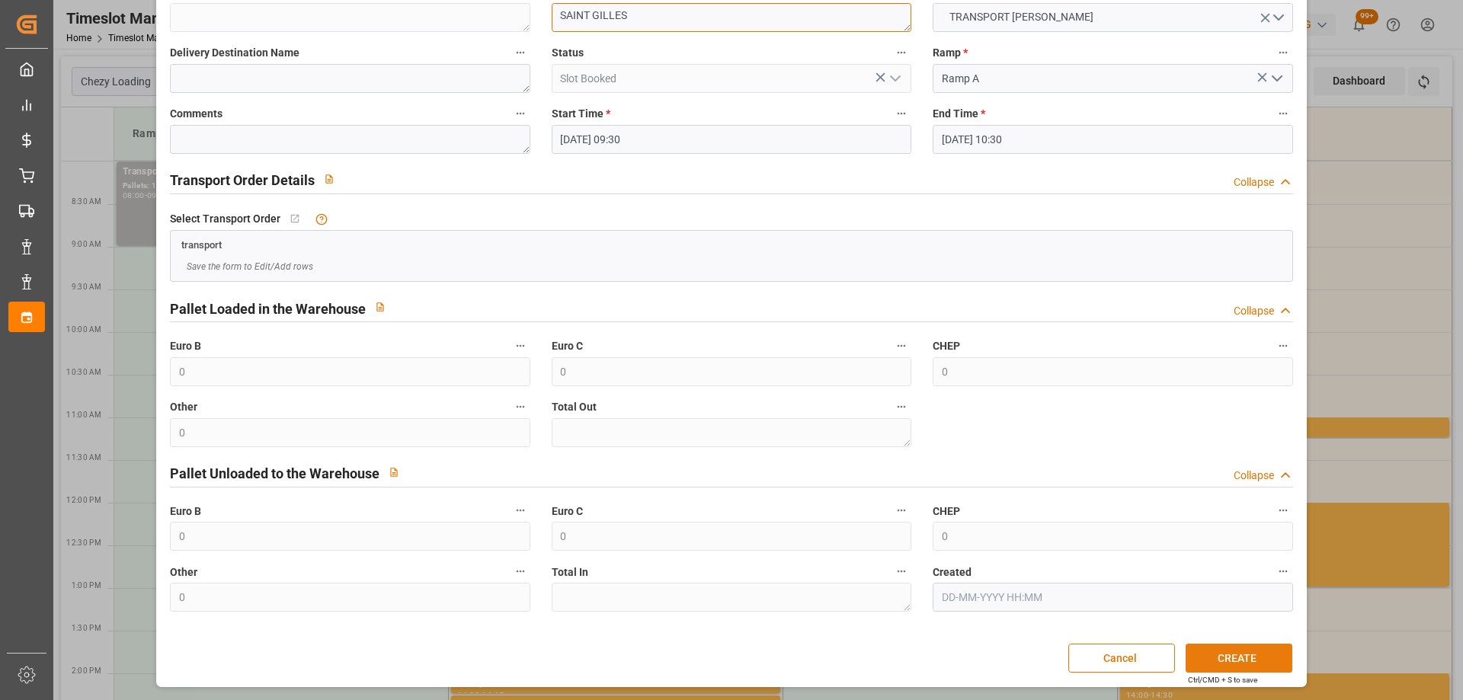
type textarea "SAINT GILLES"
click at [1252, 665] on button "CREATE" at bounding box center [1238, 658] width 107 height 29
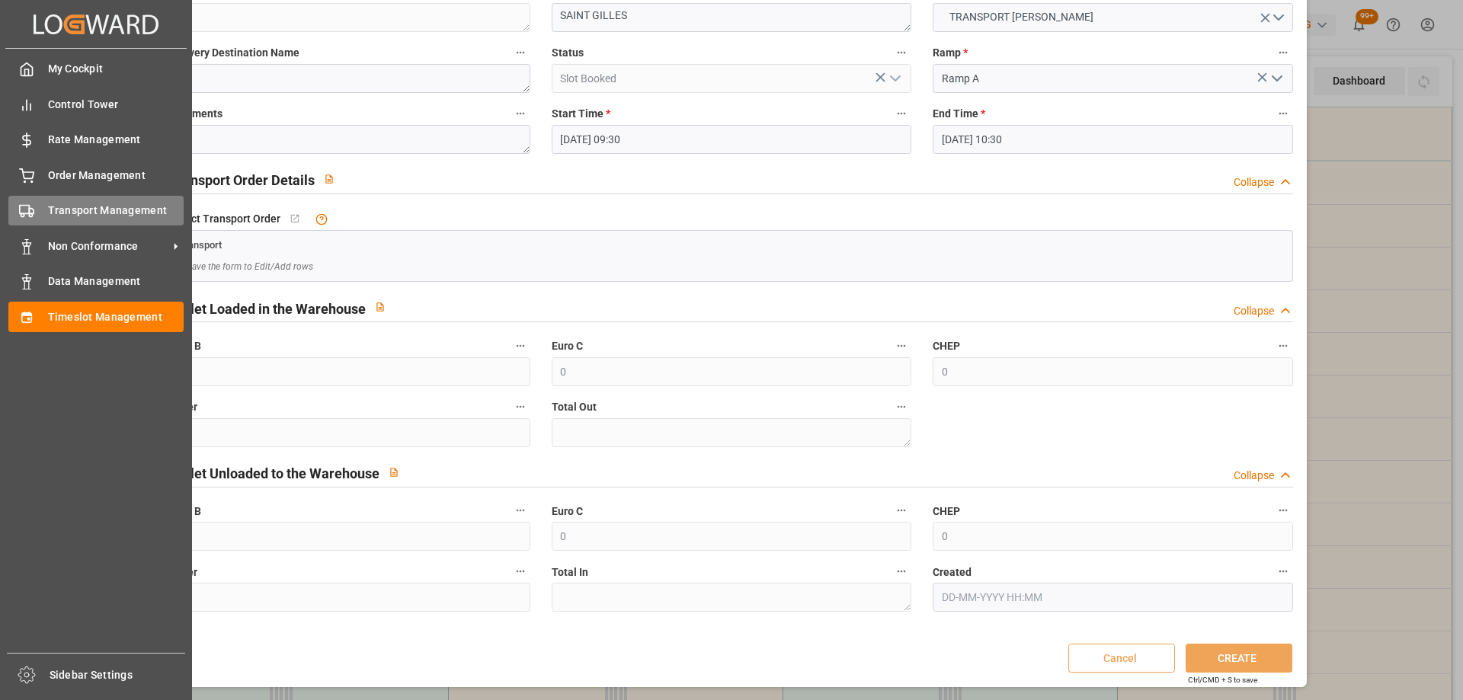
click at [50, 216] on span "Transport Management" at bounding box center [116, 211] width 136 height 16
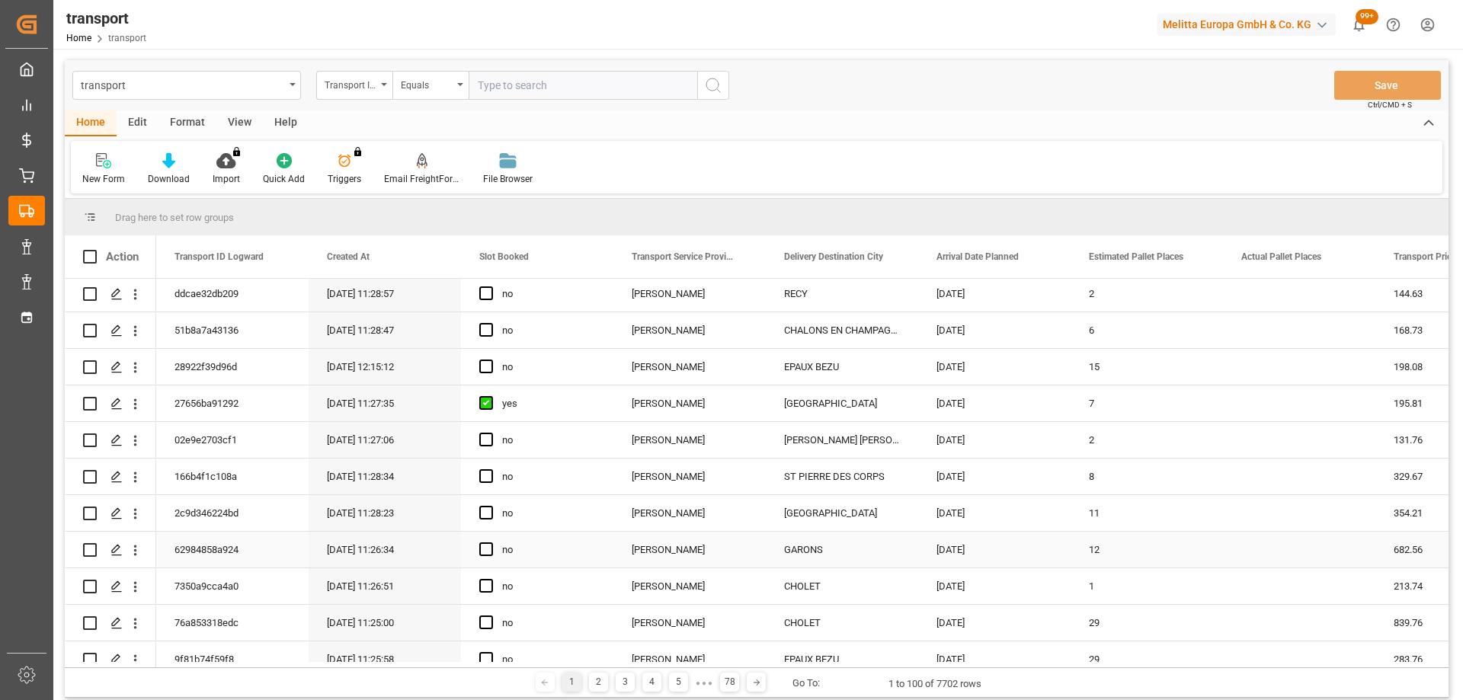
scroll to position [152, 0]
click at [106, 545] on div "Press SPACE to select this row." at bounding box center [115, 547] width 23 height 28
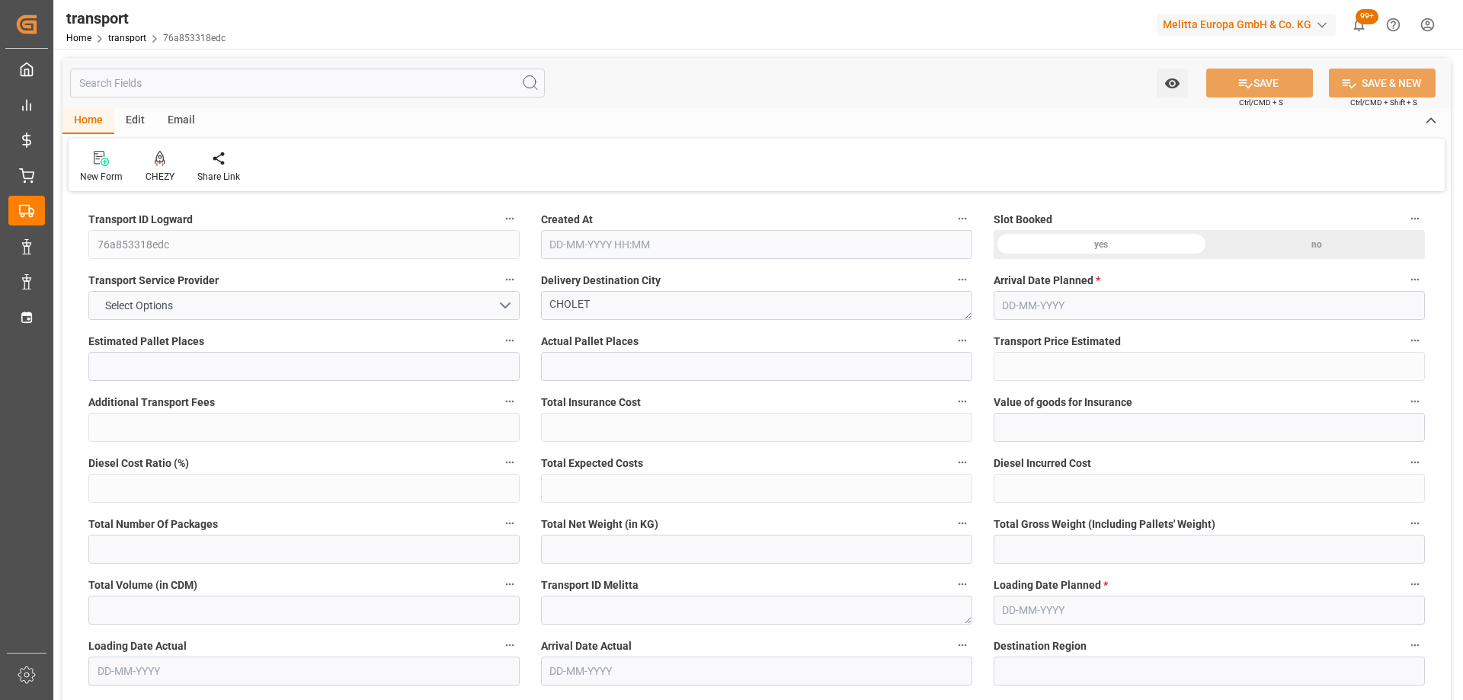
type input "29"
type input "839.76"
type input "0"
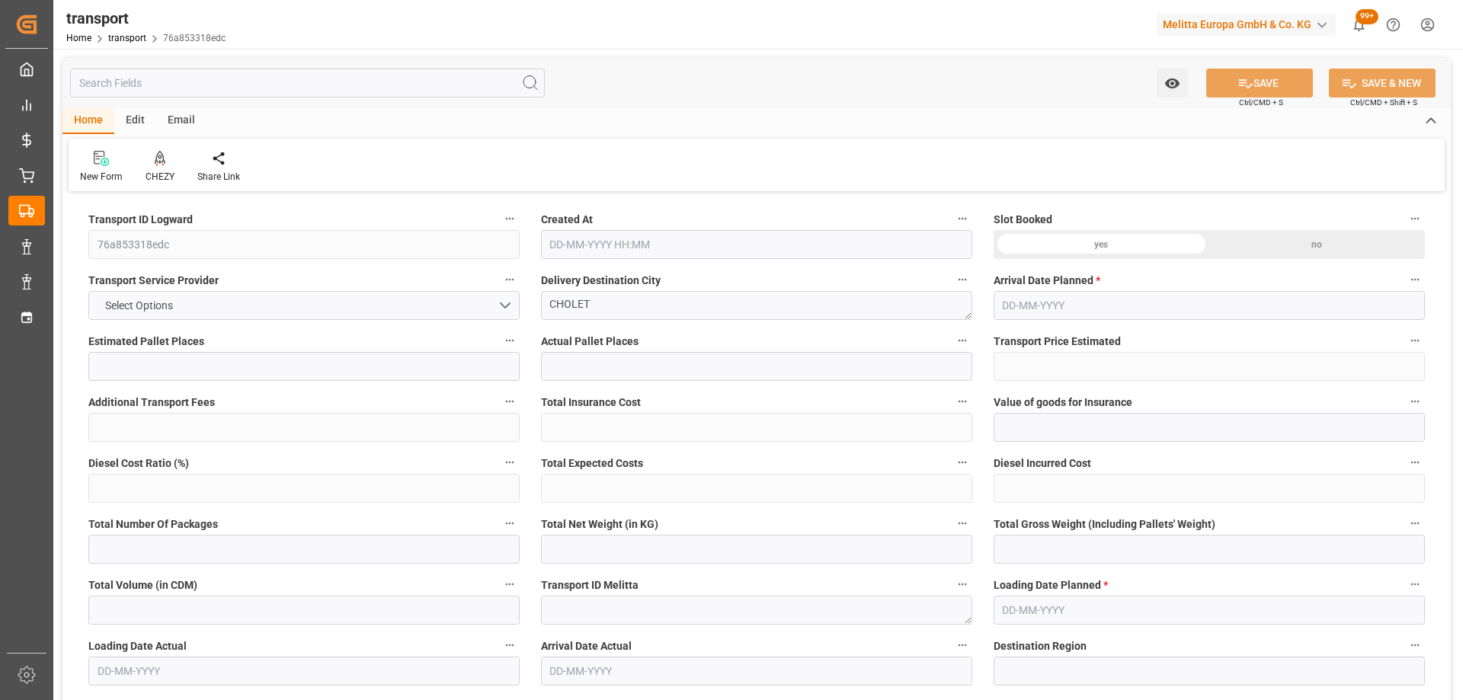
type input "811.3761"
type input "-28.3839"
type input "0"
type input "9241.916"
type input "11669.94"
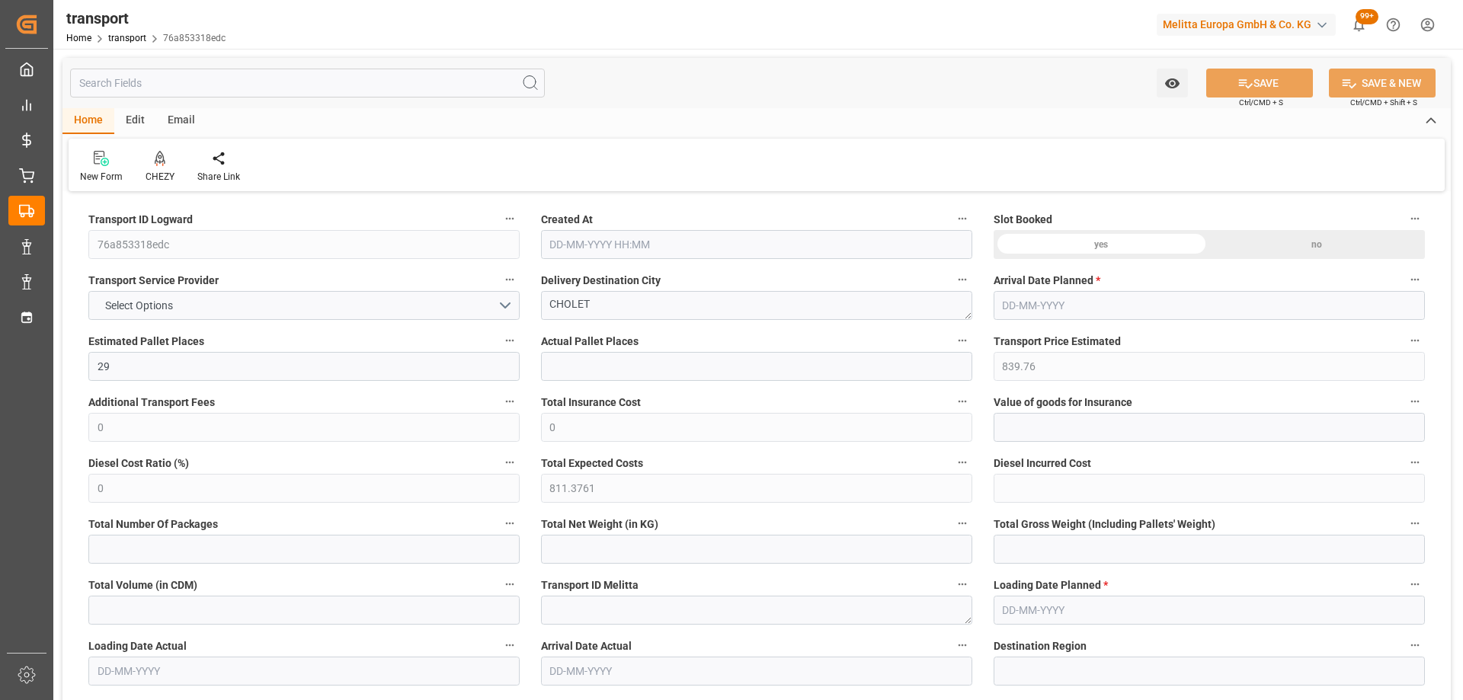
type input "30741.184"
type input "49"
type input "17"
type input "1191"
type input "47"
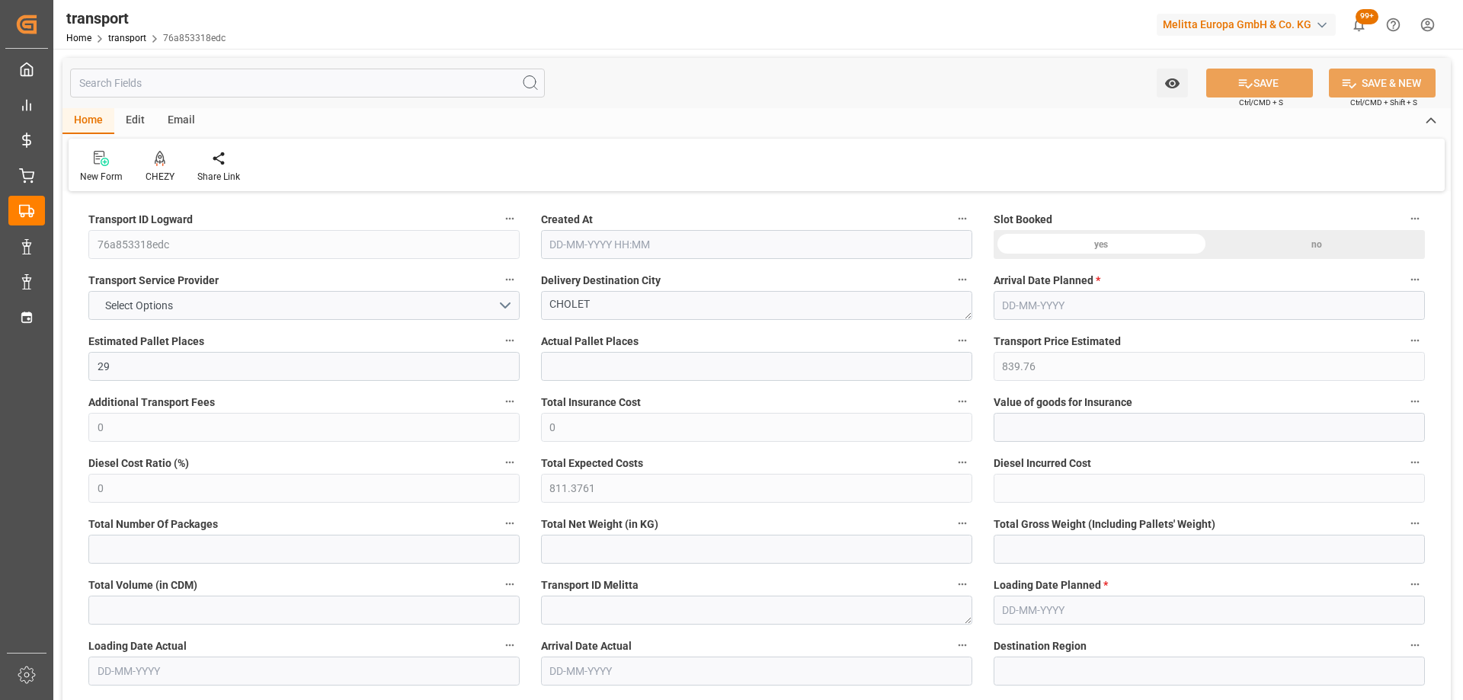
type input "101"
type input "10090.567"
type input "0"
type input "4710.8598"
type input "0"
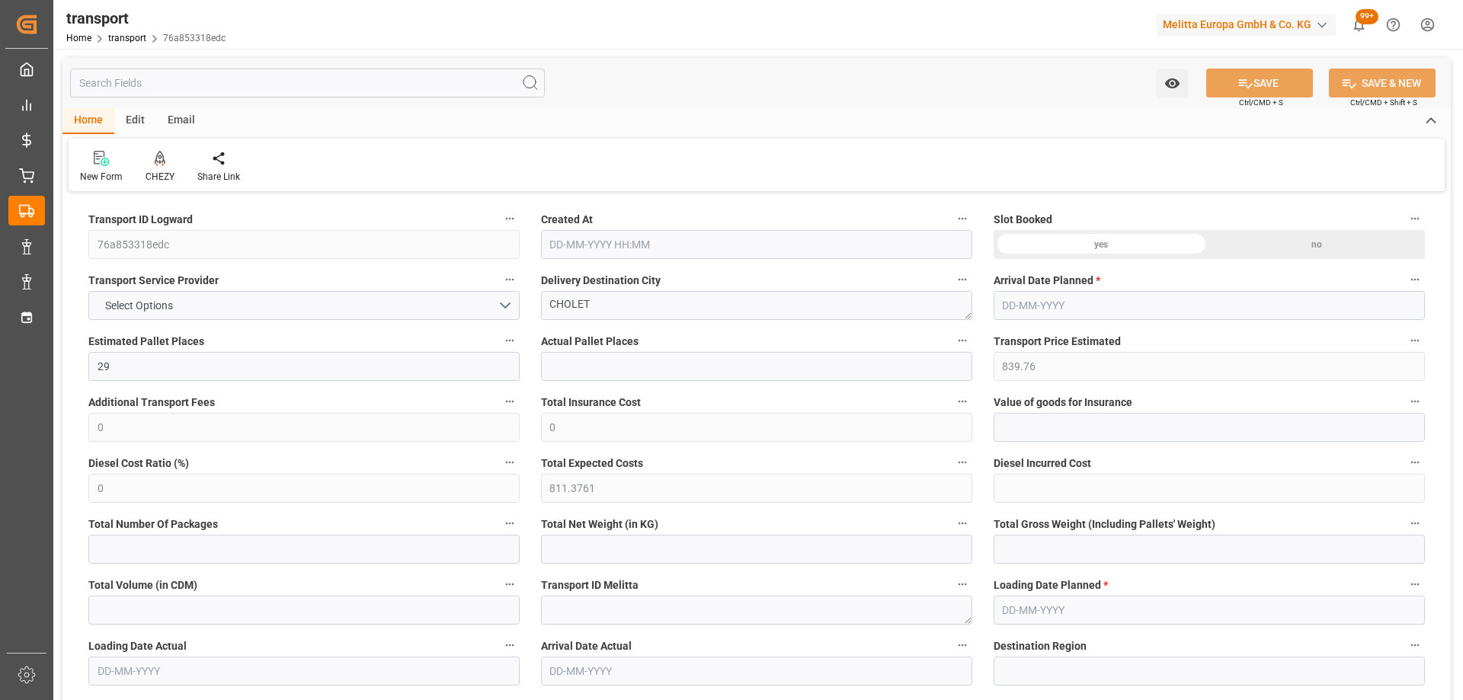
type input "0"
type input "21"
type input "35"
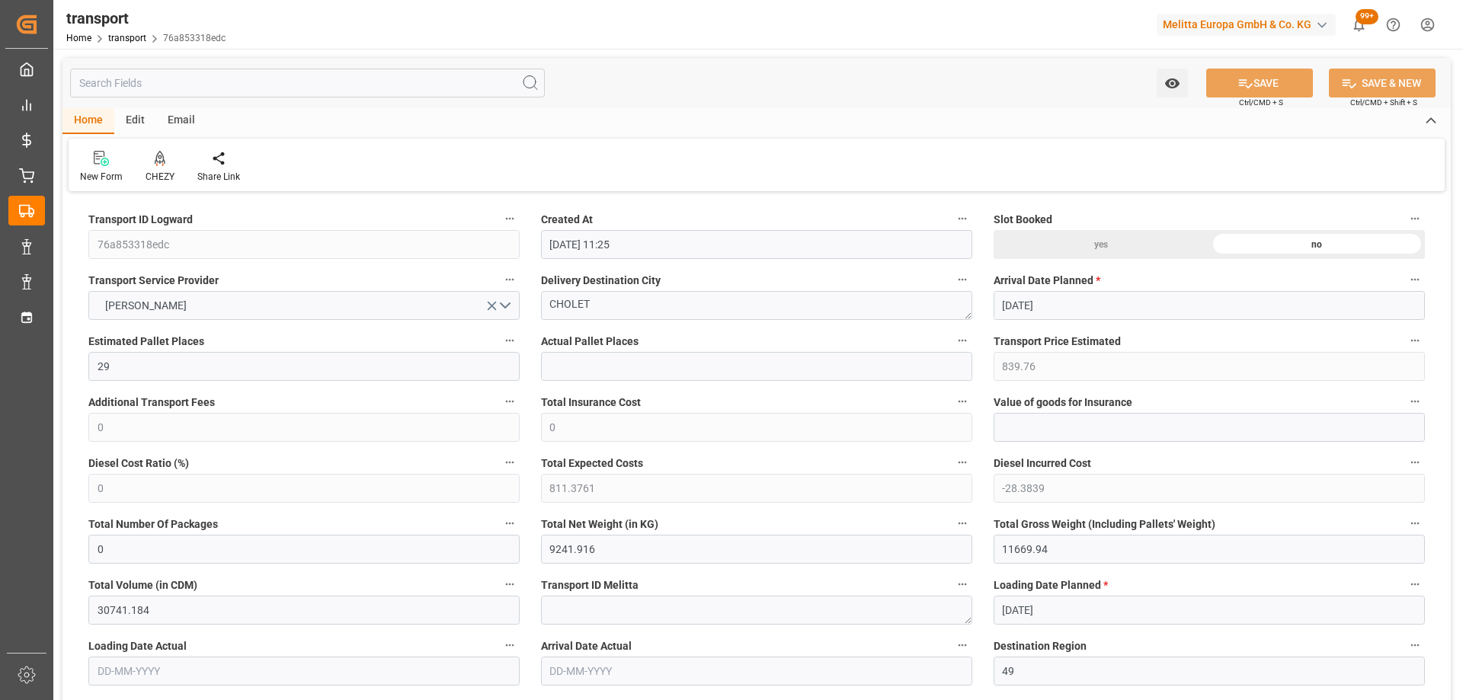
type input "[DATE] 11:25"
type input "[DATE]"
drag, startPoint x: 590, startPoint y: 307, endPoint x: 449, endPoint y: 329, distance: 142.6
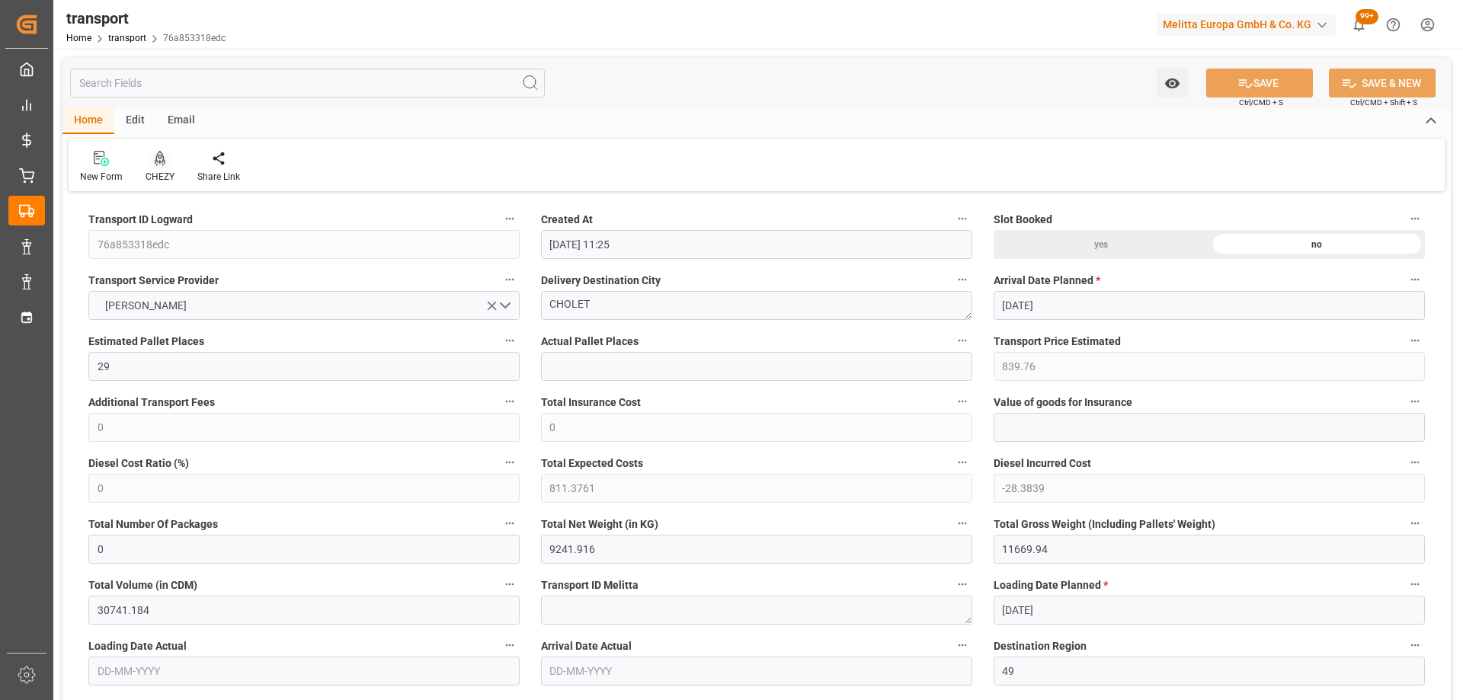
click at [152, 161] on div at bounding box center [159, 158] width 29 height 16
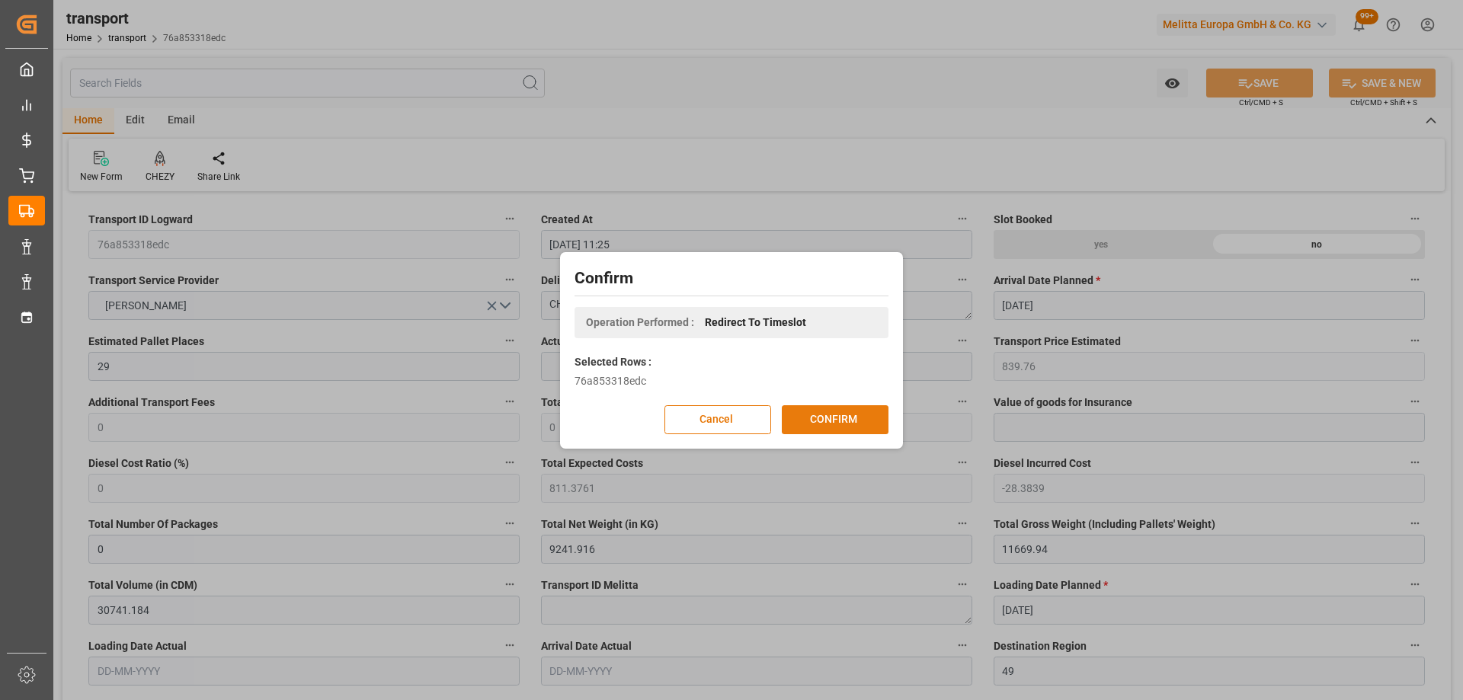
click at [826, 410] on button "CONFIRM" at bounding box center [835, 419] width 107 height 29
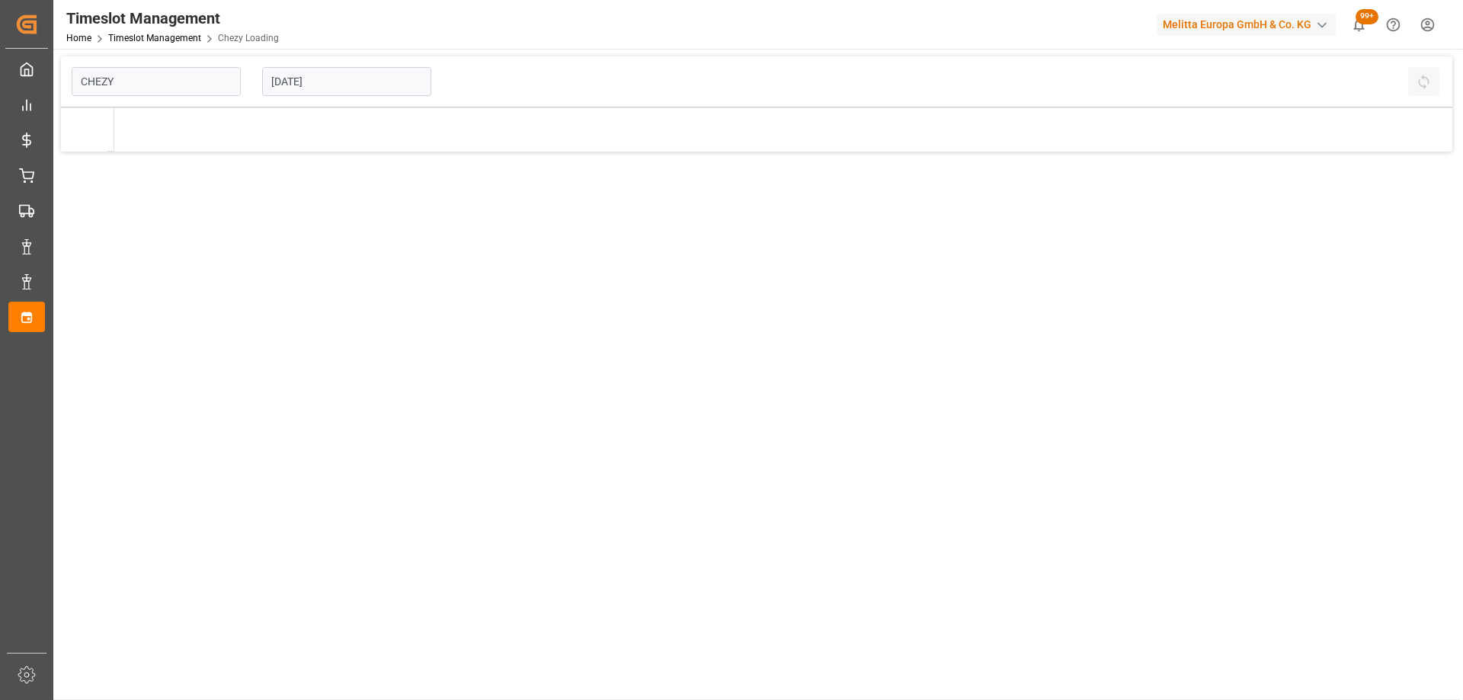
type input "Chezy Loading"
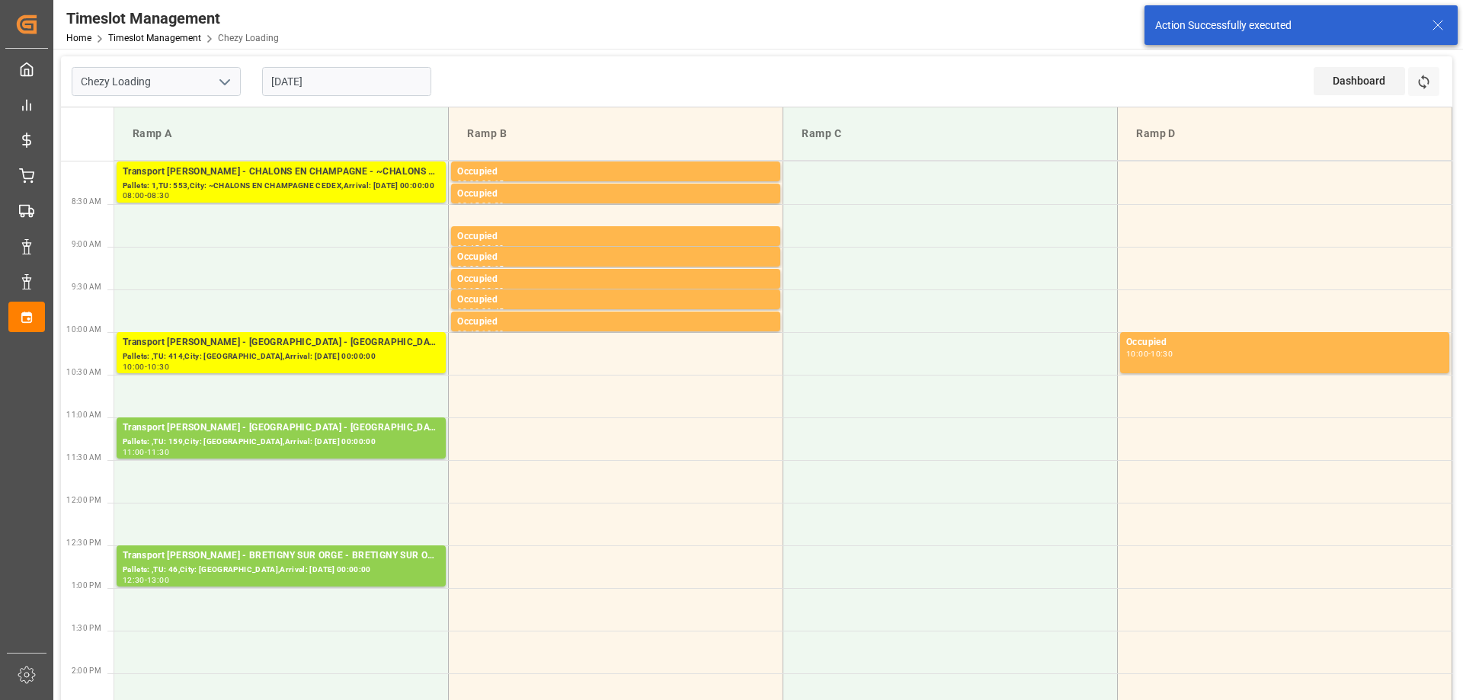
click at [375, 89] on input "[DATE]" at bounding box center [346, 81] width 169 height 29
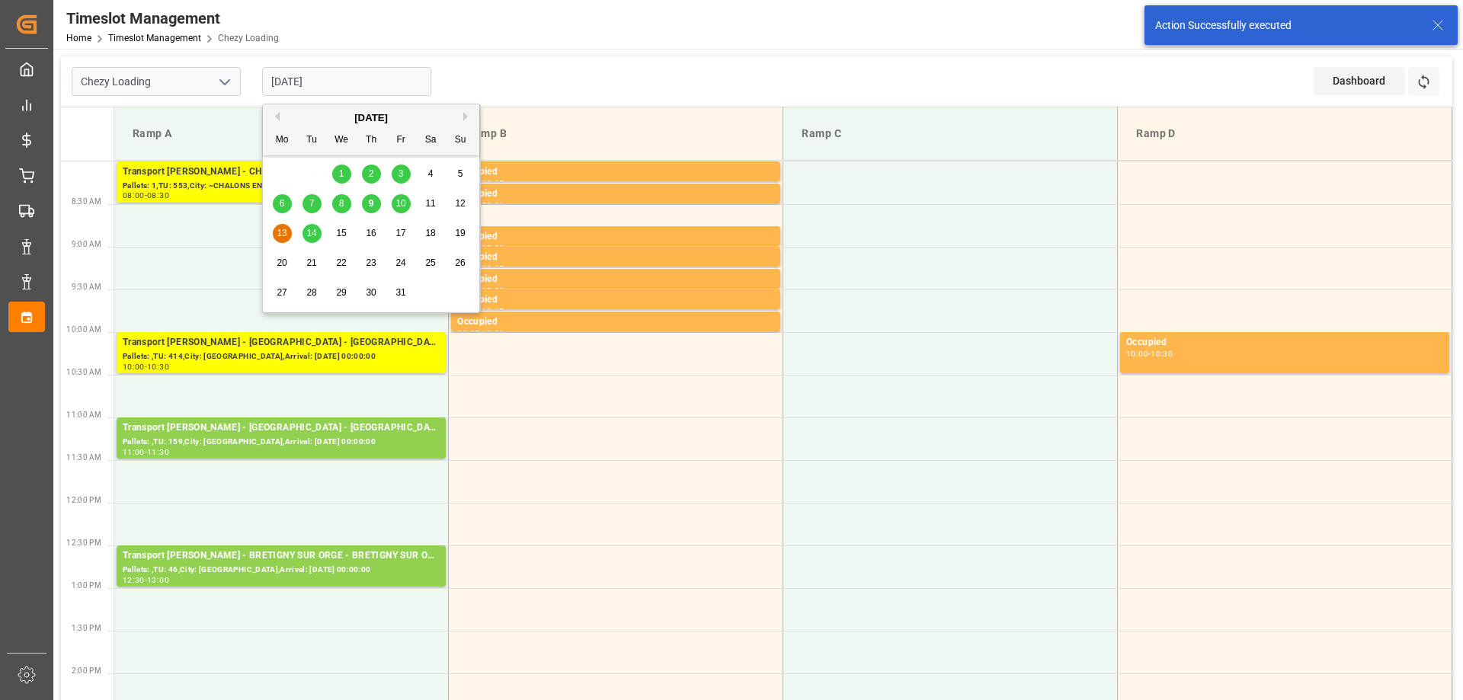
click at [403, 209] on span "10" at bounding box center [400, 203] width 10 height 11
type input "[DATE]"
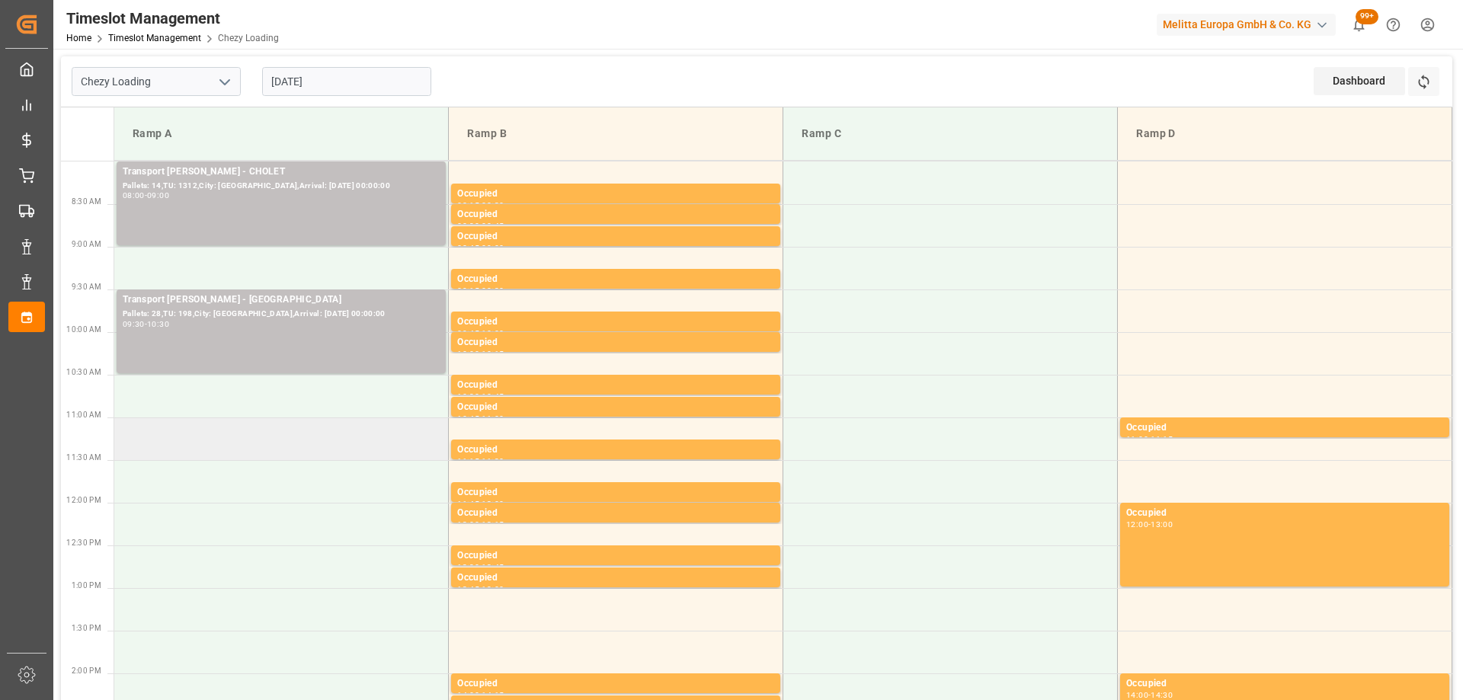
click at [312, 440] on td at bounding box center [281, 438] width 334 height 43
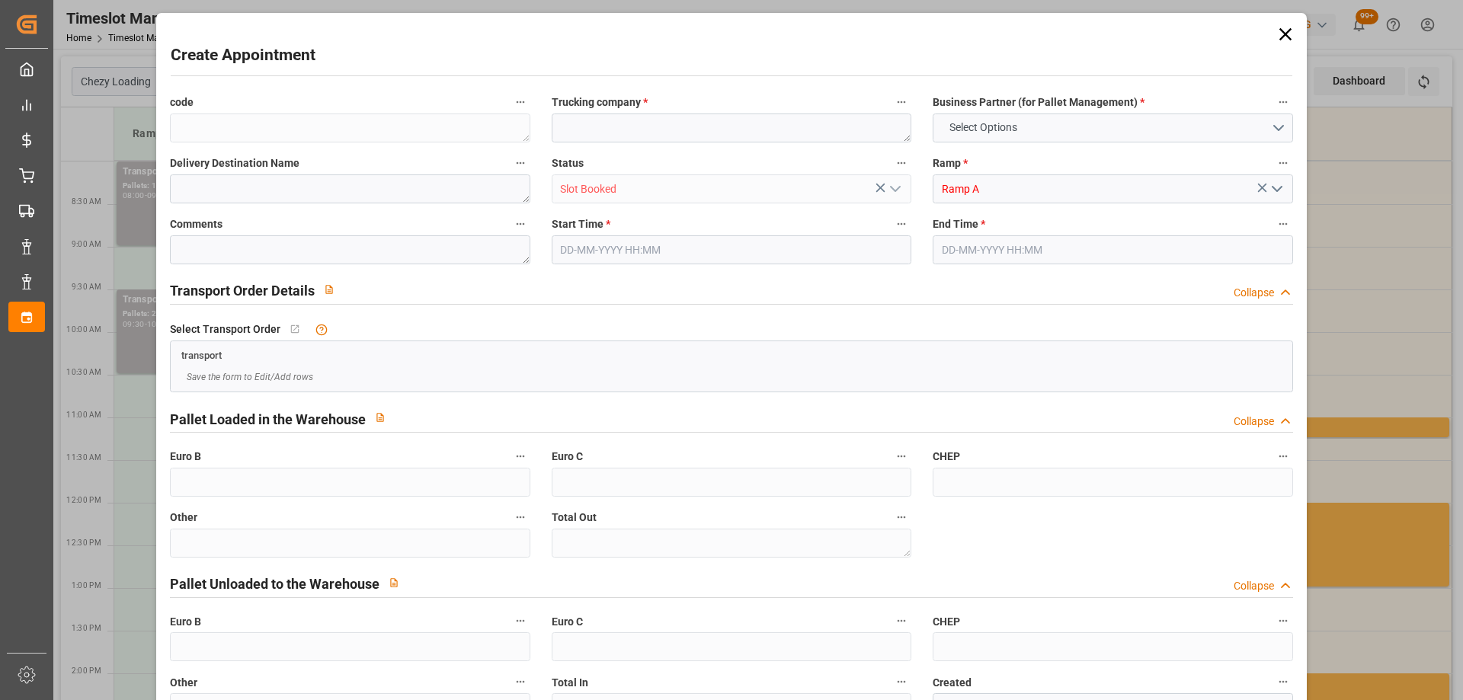
type input "0"
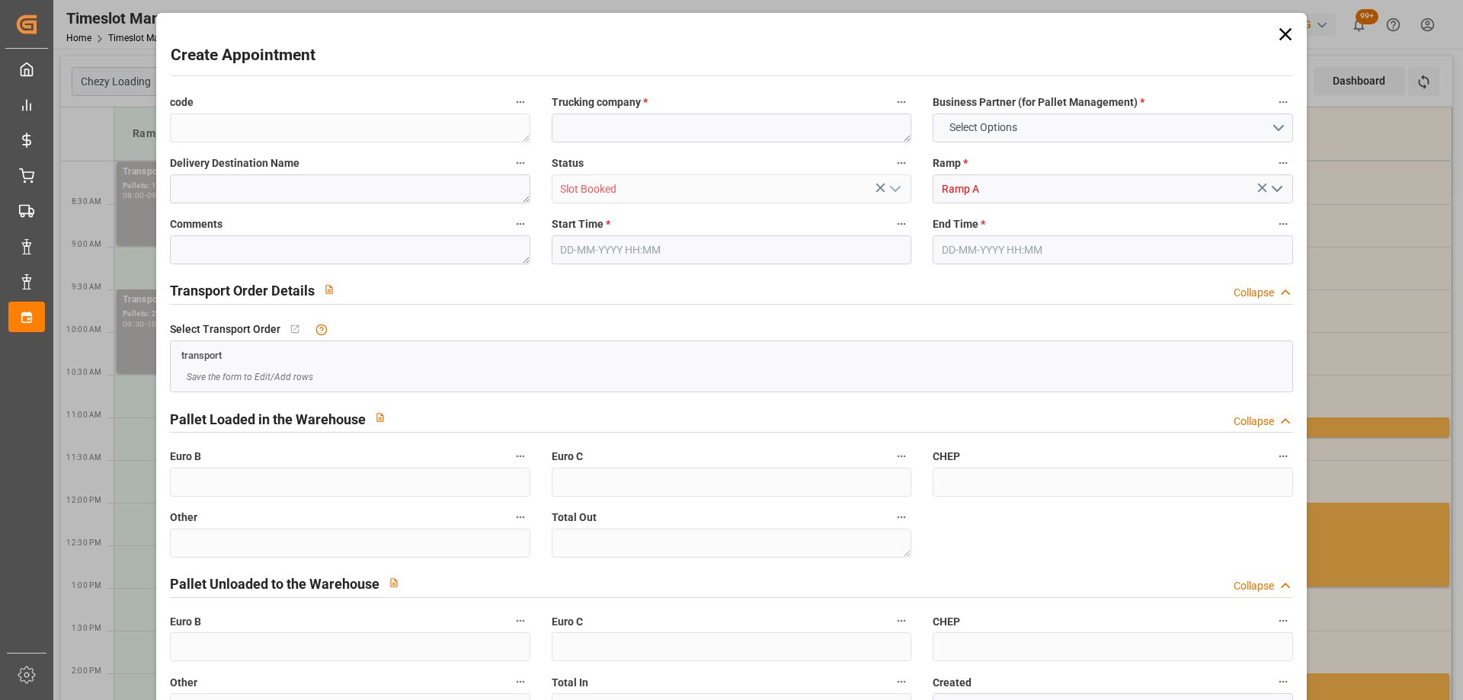
type input "0"
type input "10-10-2025 11:00"
type input "10-10-2025 12:00"
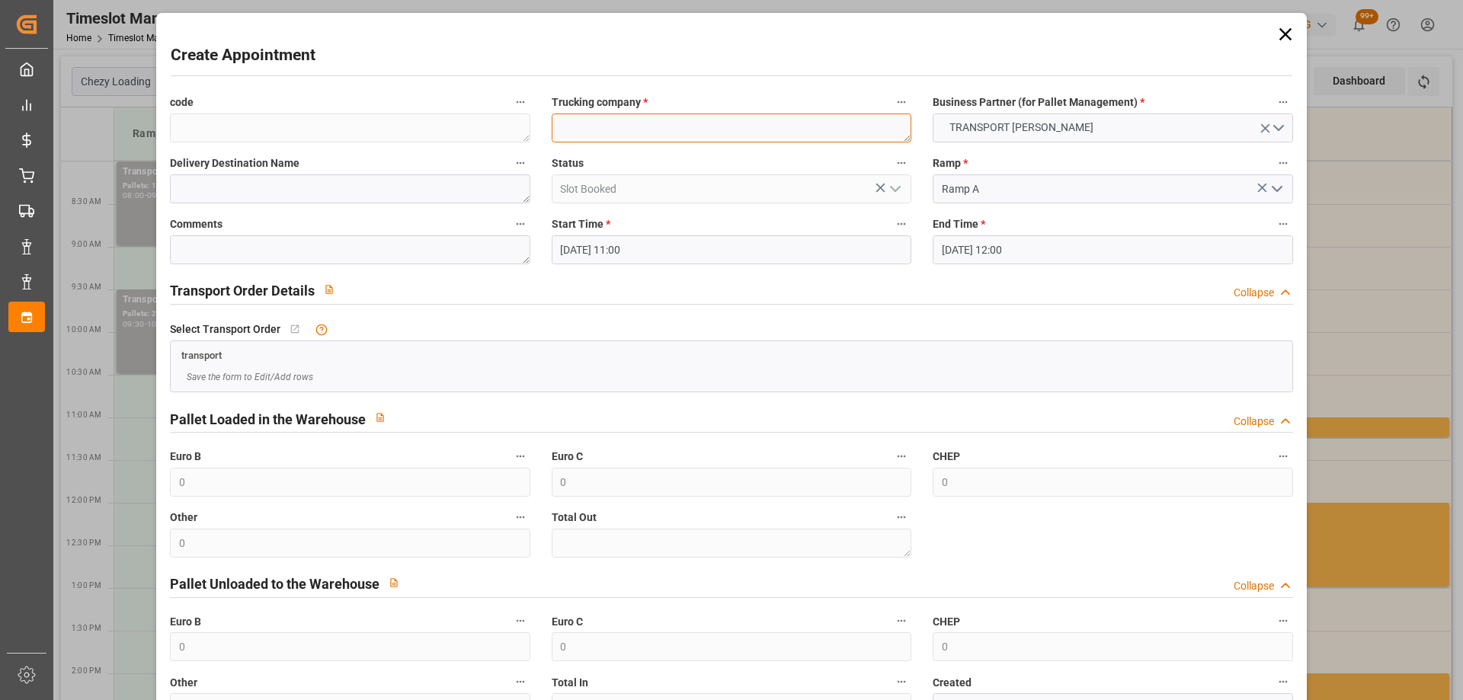
paste textarea "CHOLET"
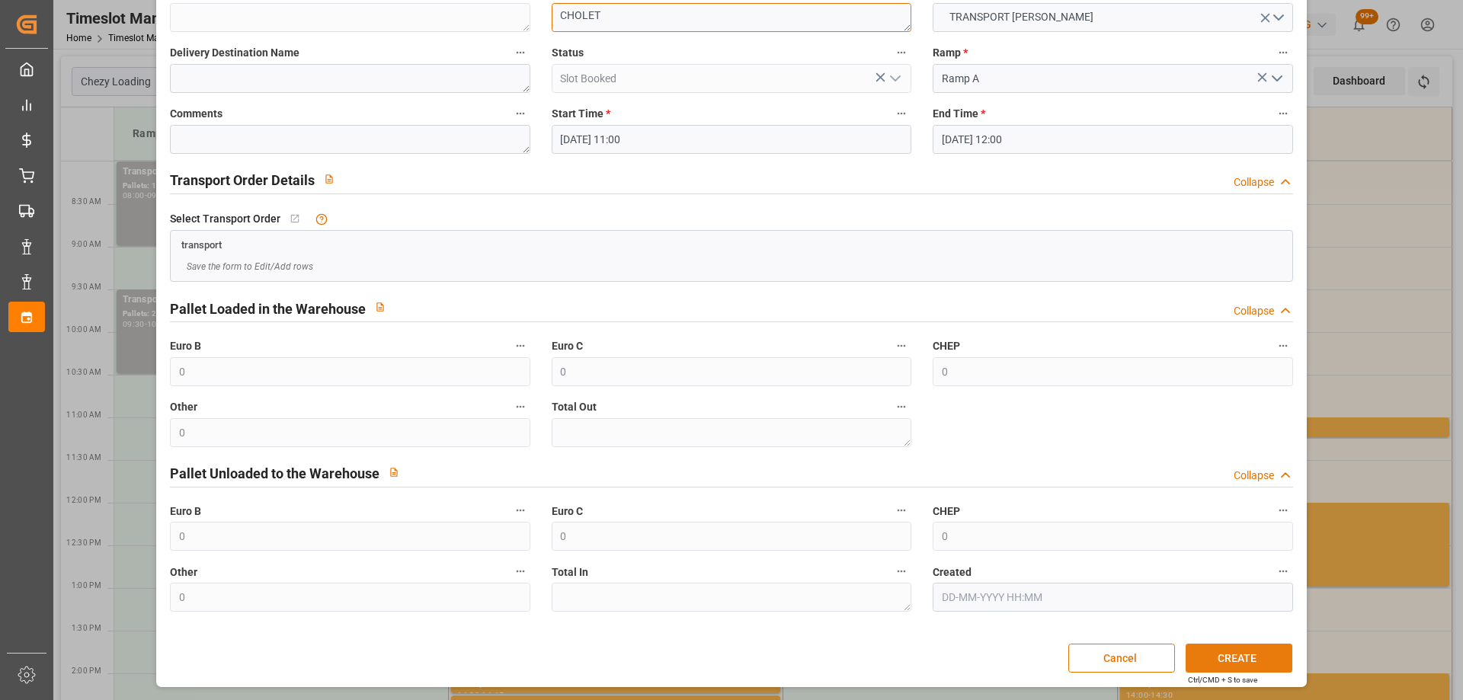
type textarea "CHOLET"
click at [1229, 657] on button "CREATE" at bounding box center [1238, 658] width 107 height 29
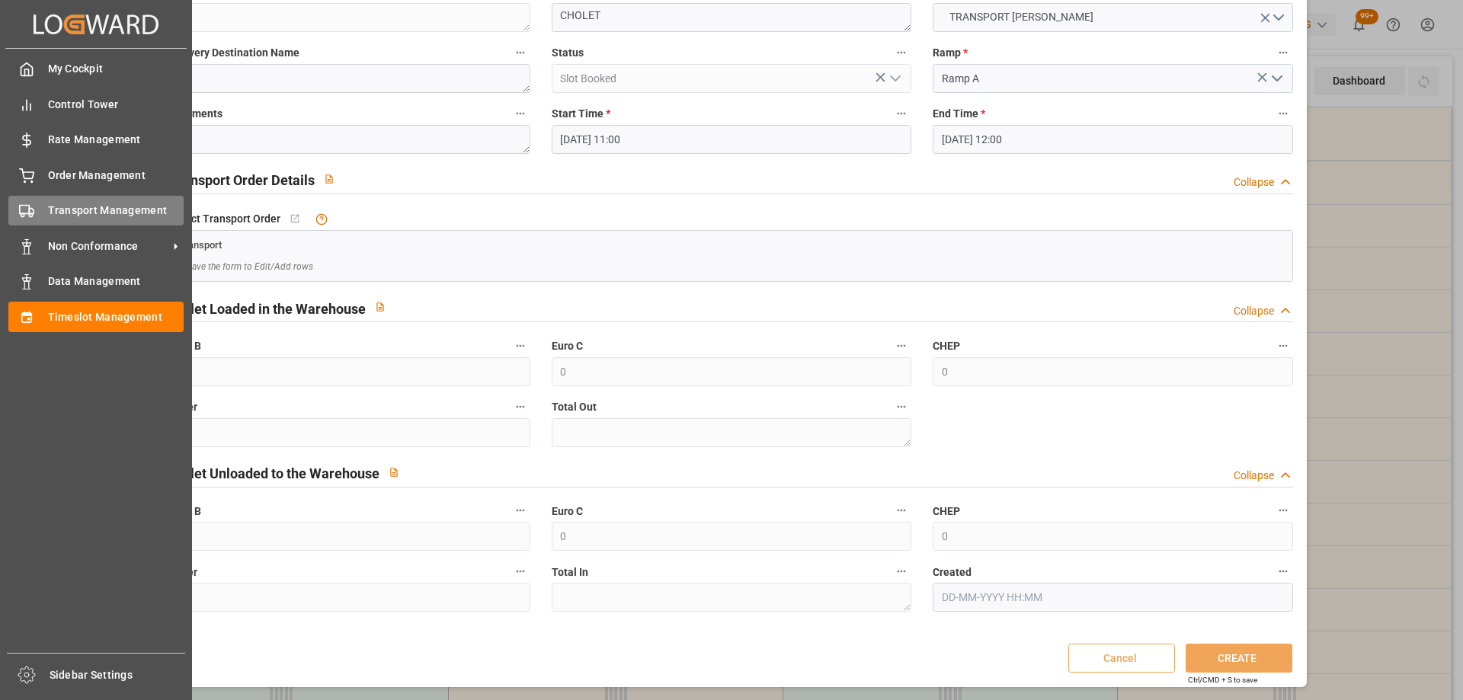
click at [16, 204] on div at bounding box center [21, 211] width 26 height 16
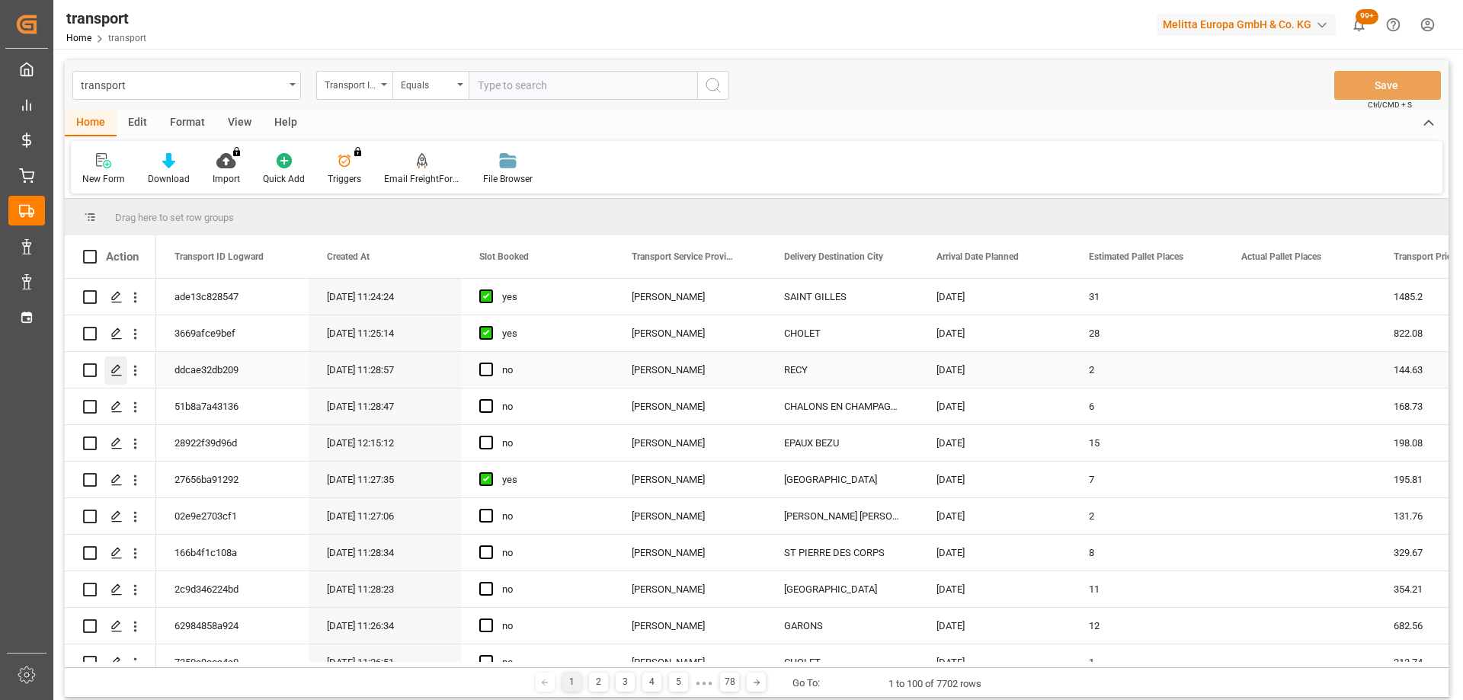
click at [120, 366] on icon "Press SPACE to select this row." at bounding box center [116, 370] width 12 height 12
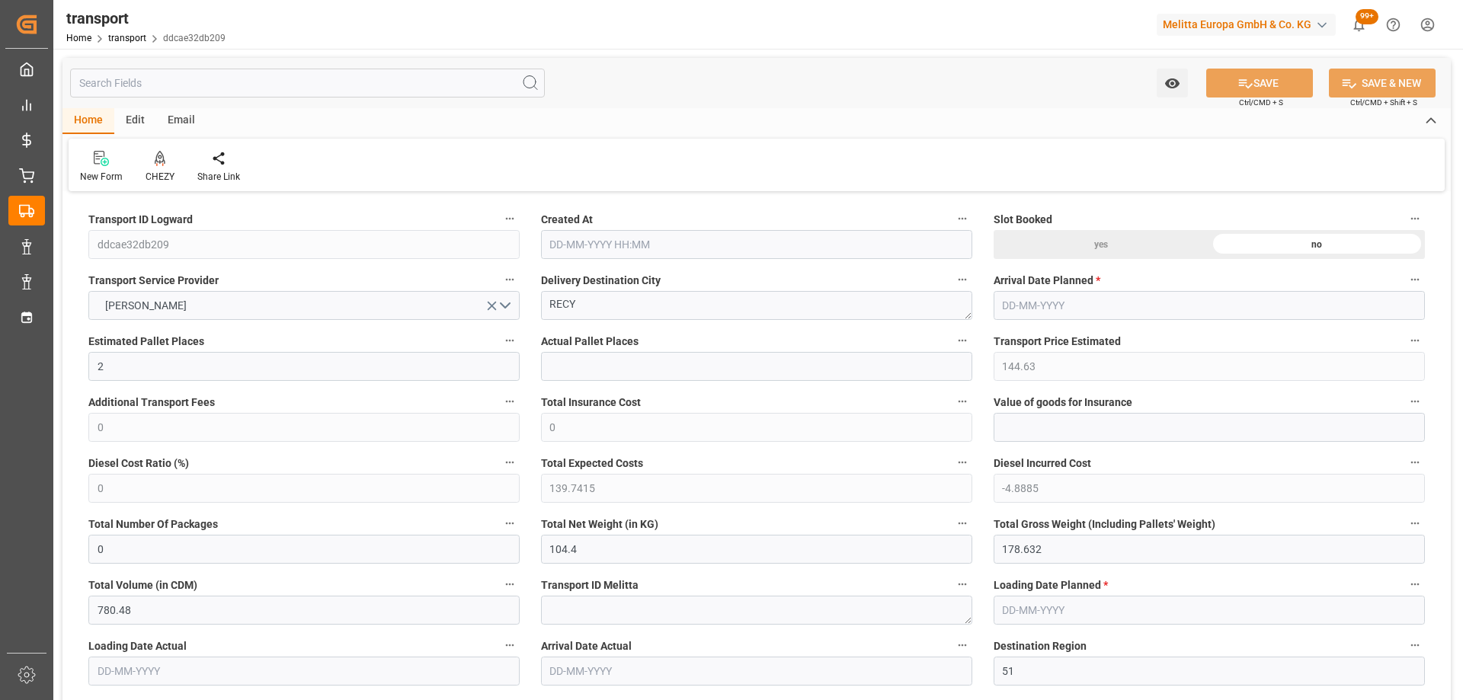
type input "09-10-2025 11:28"
type input "[DATE]"
drag, startPoint x: 615, startPoint y: 304, endPoint x: 474, endPoint y: 302, distance: 140.9
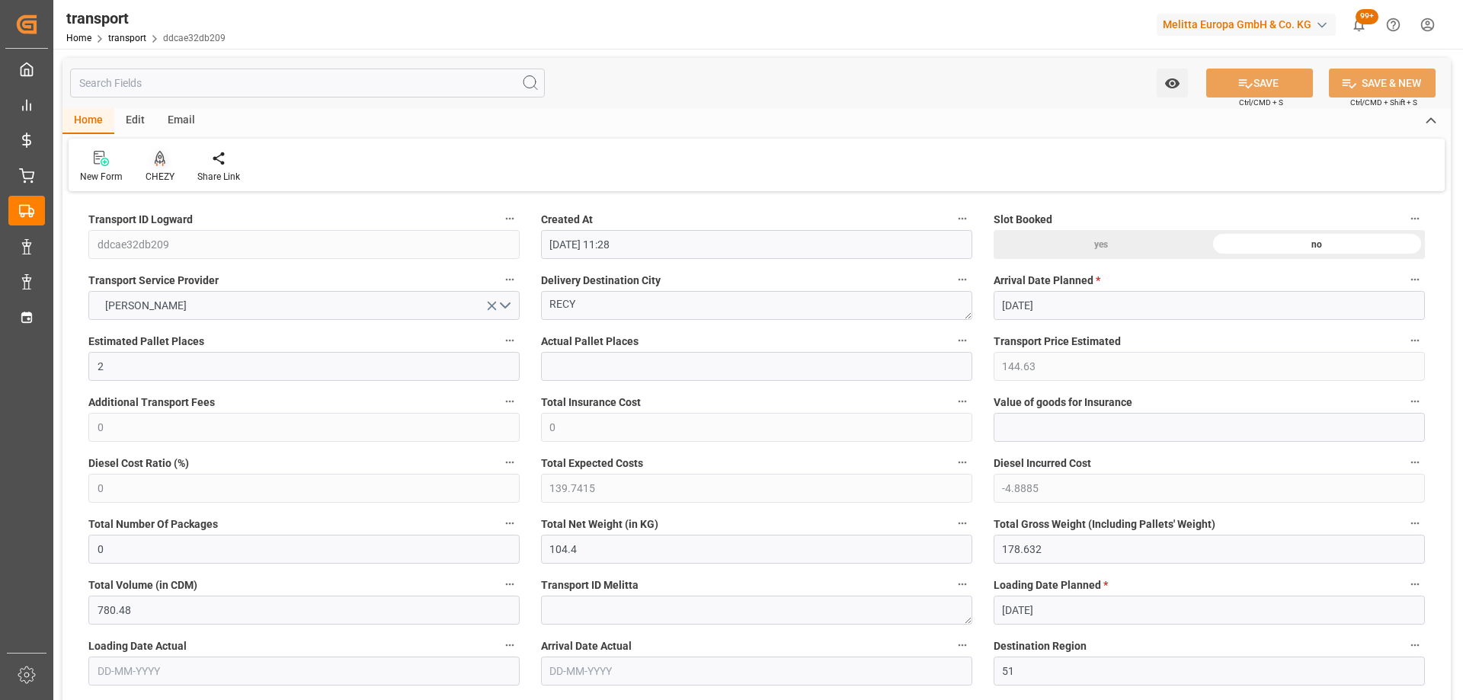
click at [155, 161] on icon at bounding box center [160, 158] width 11 height 15
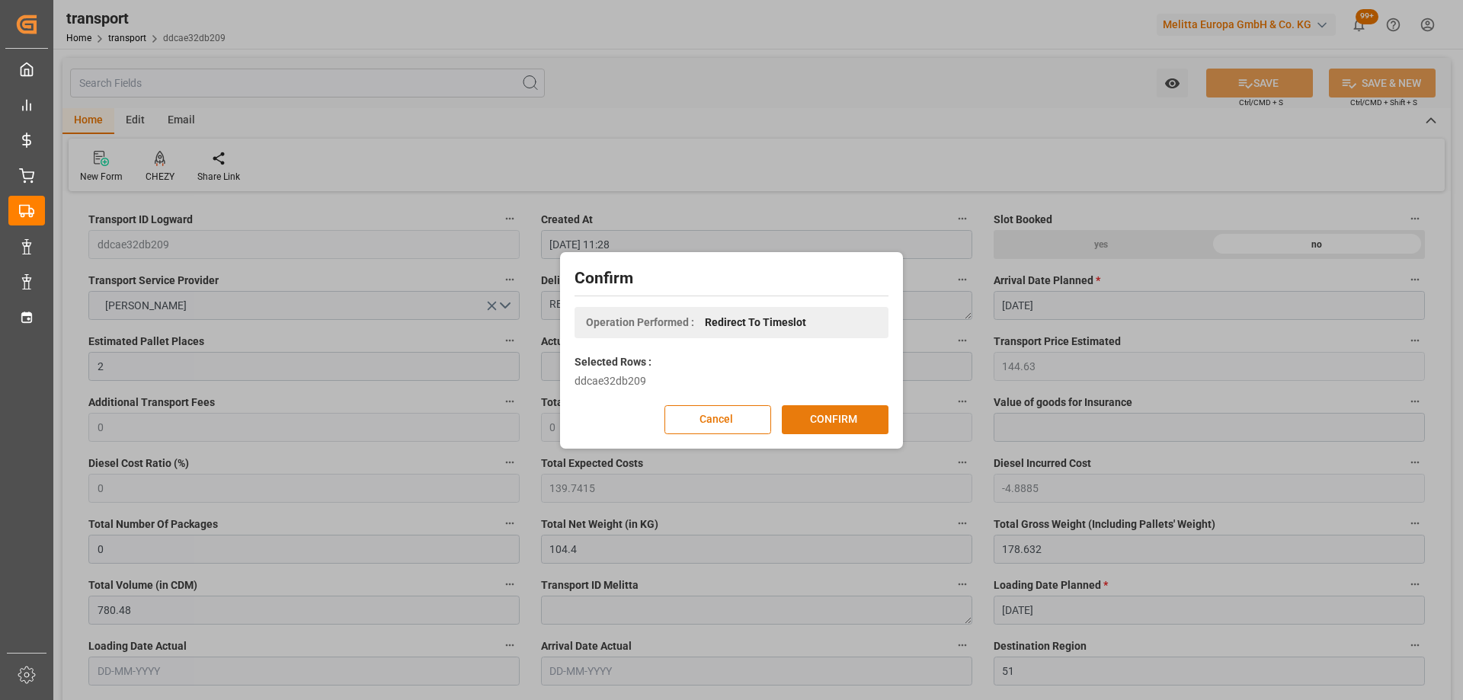
click at [862, 420] on button "CONFIRM" at bounding box center [835, 419] width 107 height 29
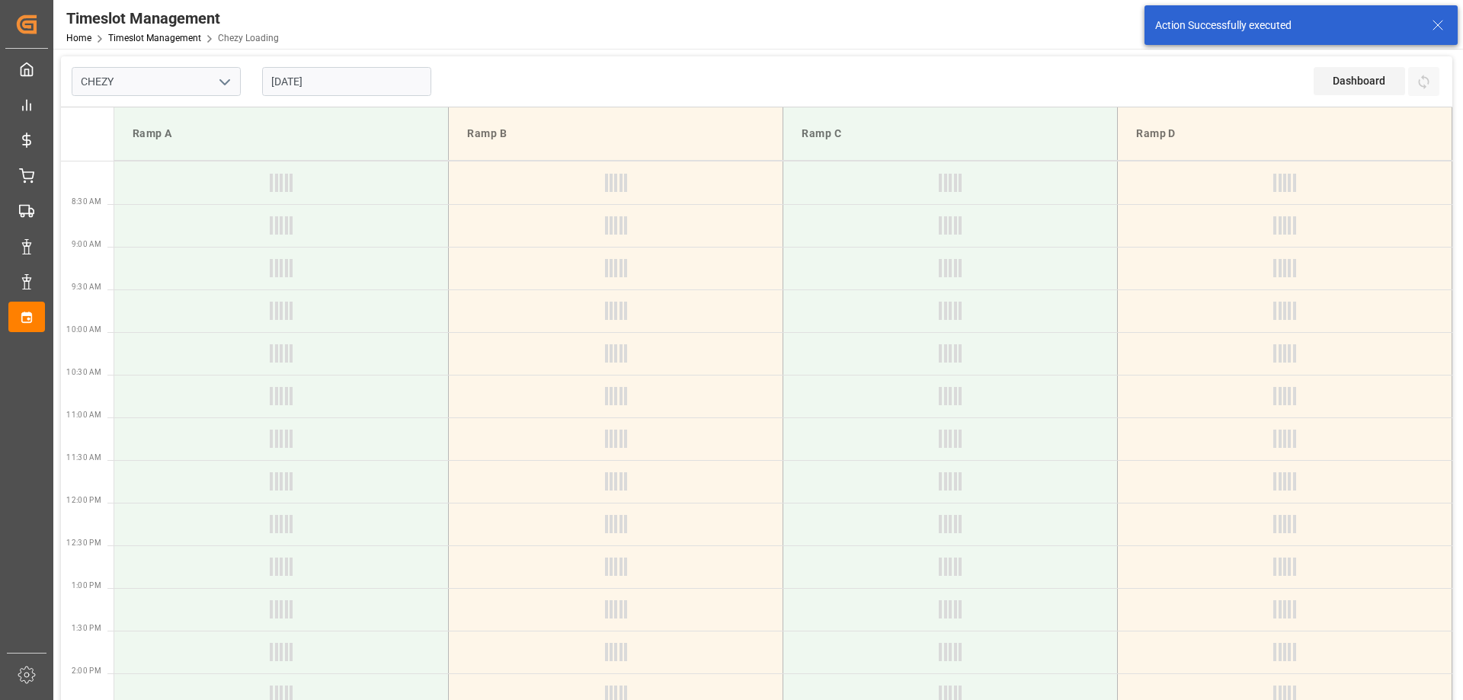
type input "Chezy Loading"
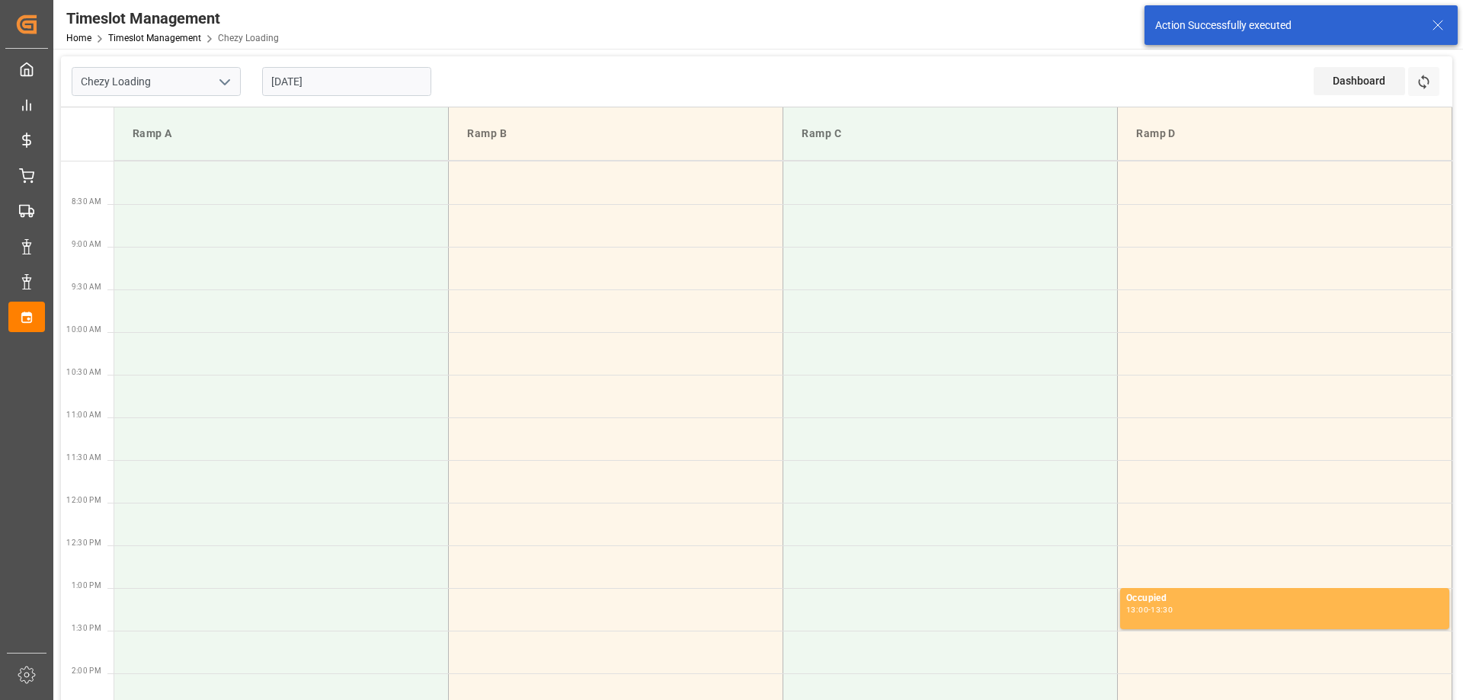
click at [343, 80] on input "[DATE]" at bounding box center [346, 81] width 169 height 29
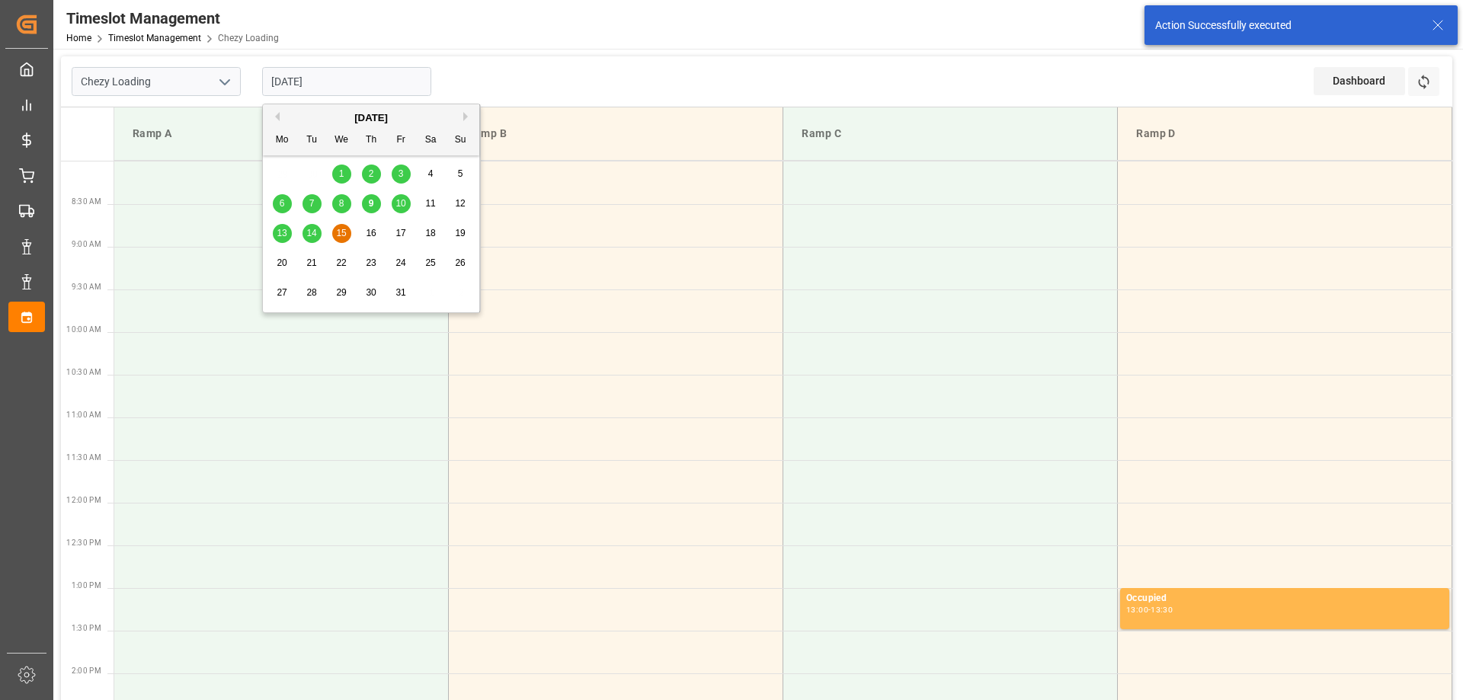
click at [284, 266] on span "20" at bounding box center [282, 262] width 10 height 11
type input "[DATE]"
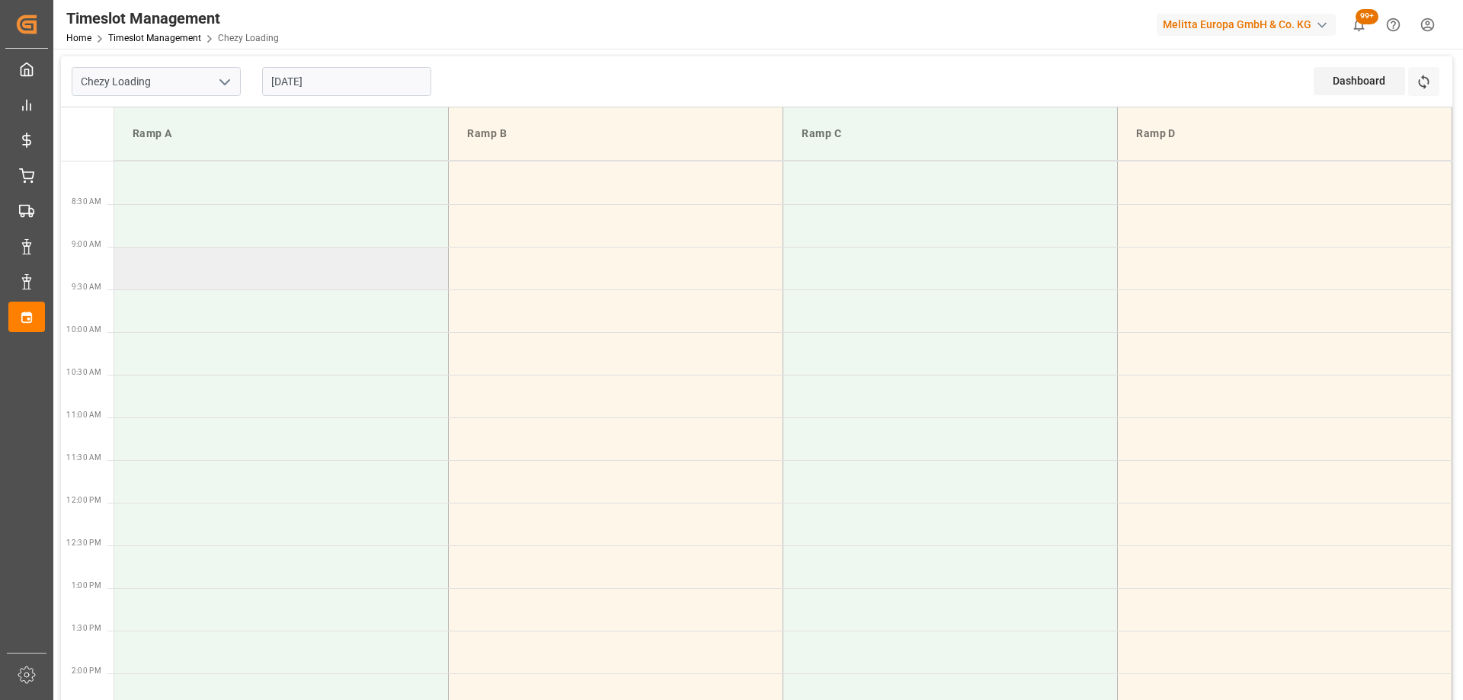
click at [280, 277] on td at bounding box center [281, 268] width 334 height 43
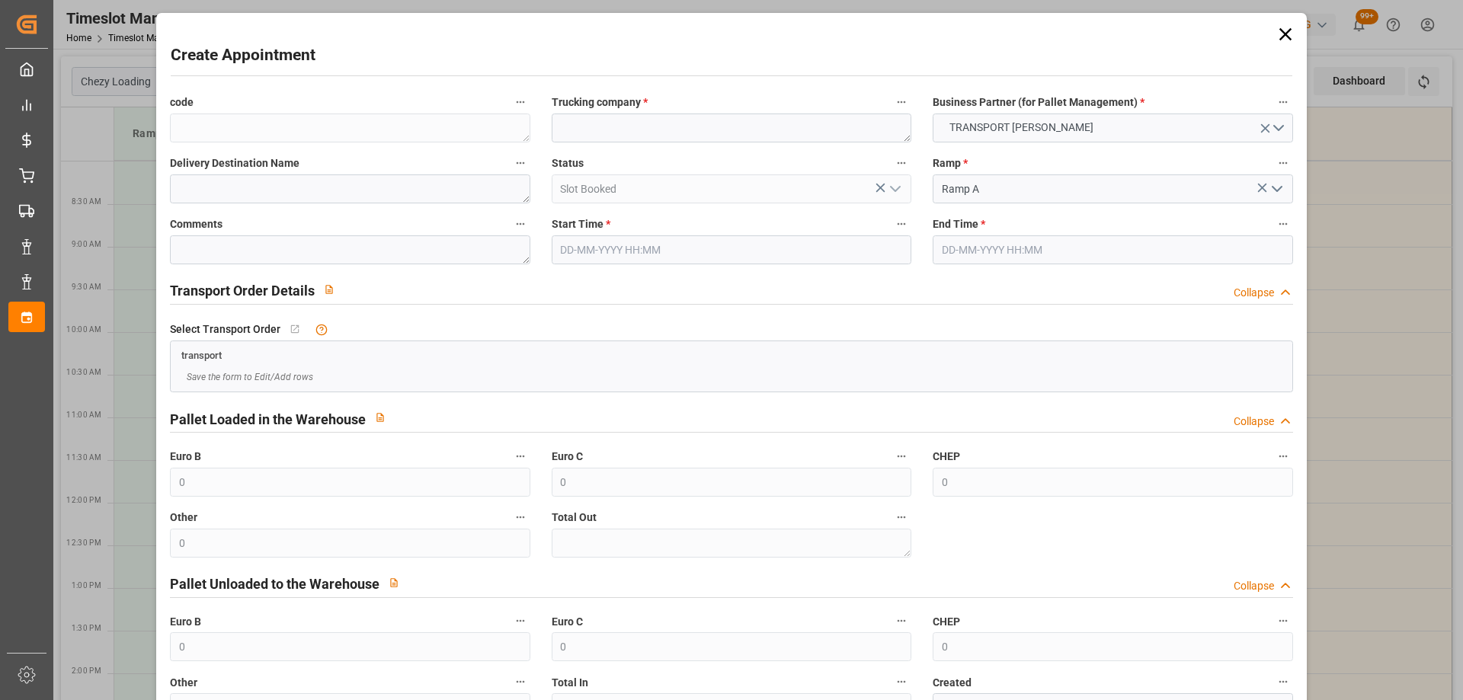
type input "[DATE] 09:00"
type input "[DATE] 09:15"
paste textarea "RECY"
type textarea "RECY"
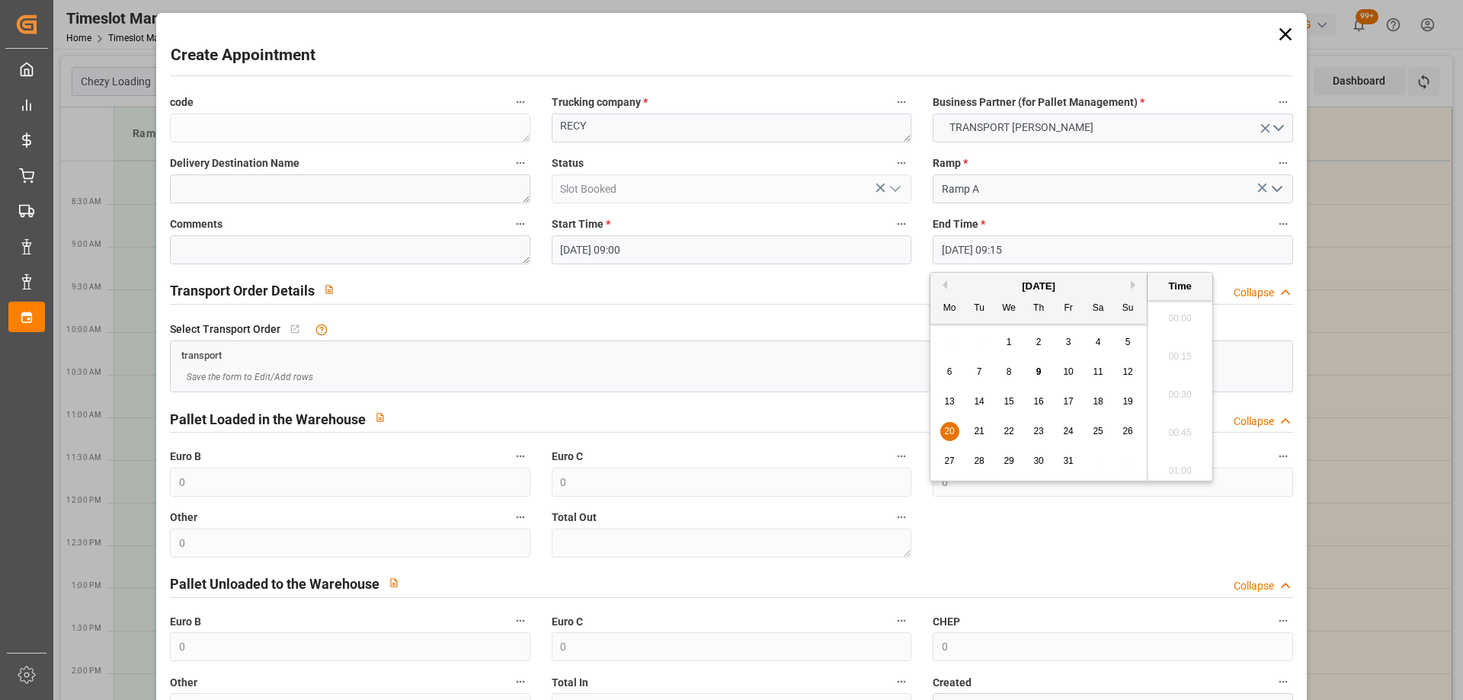
click at [1073, 257] on input "20-10-2025 09:15" at bounding box center [1112, 249] width 360 height 29
click at [947, 427] on span "20" at bounding box center [949, 431] width 10 height 11
click at [1168, 427] on li "09:30" at bounding box center [1179, 428] width 65 height 38
type input "[DATE] 09:30"
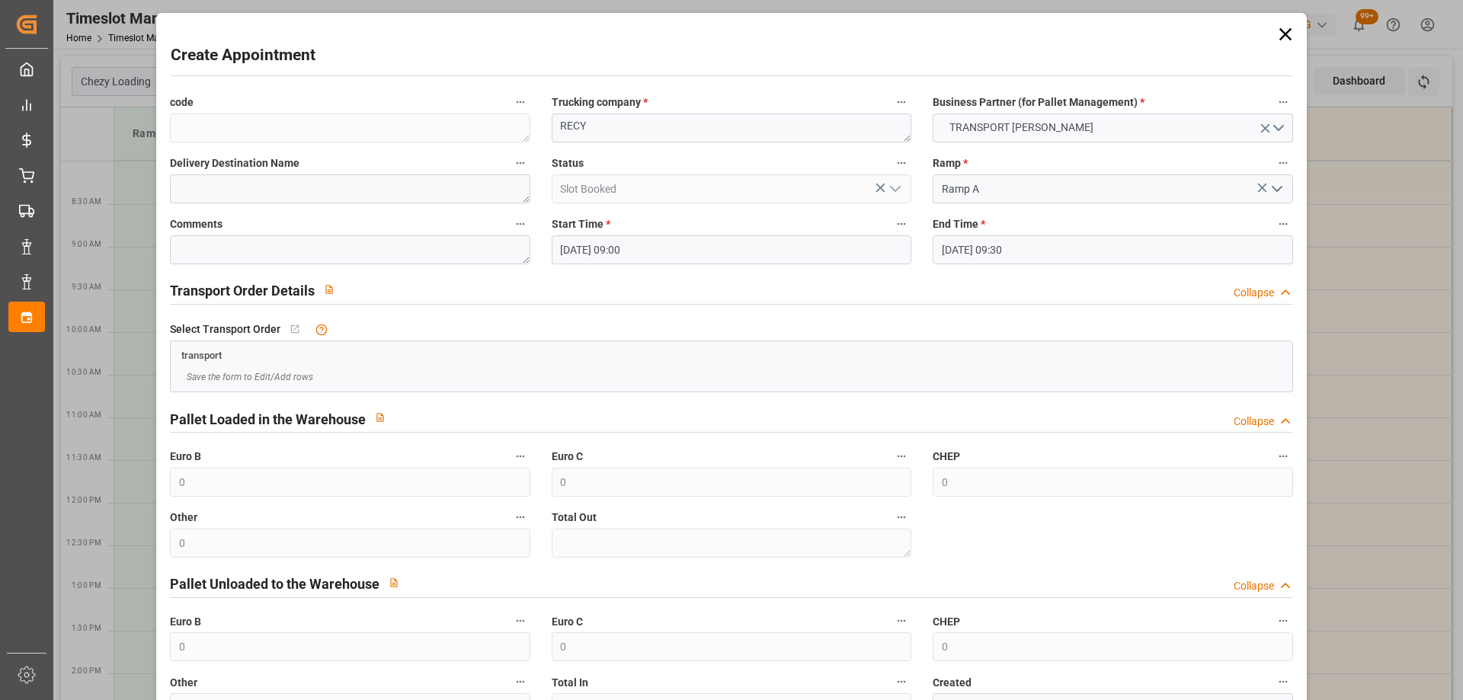
scroll to position [110, 0]
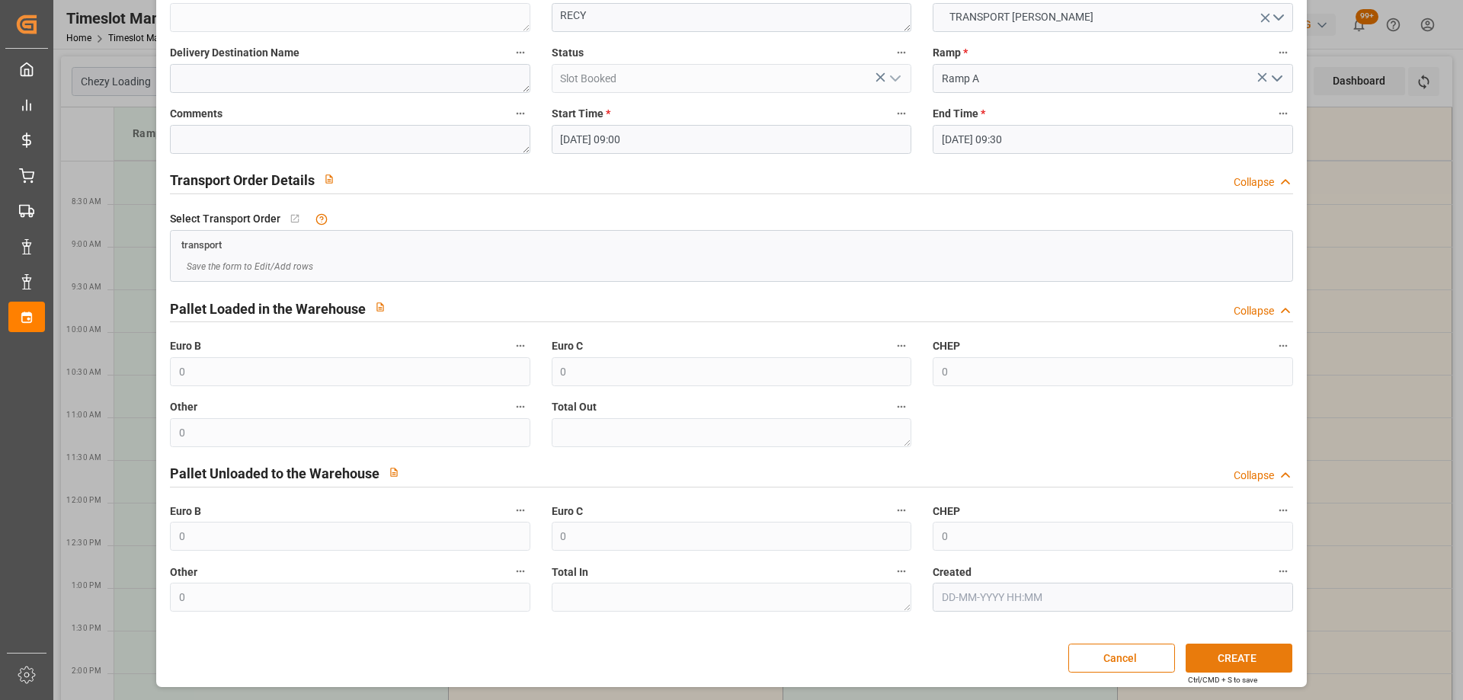
click at [1241, 648] on button "CREATE" at bounding box center [1238, 658] width 107 height 29
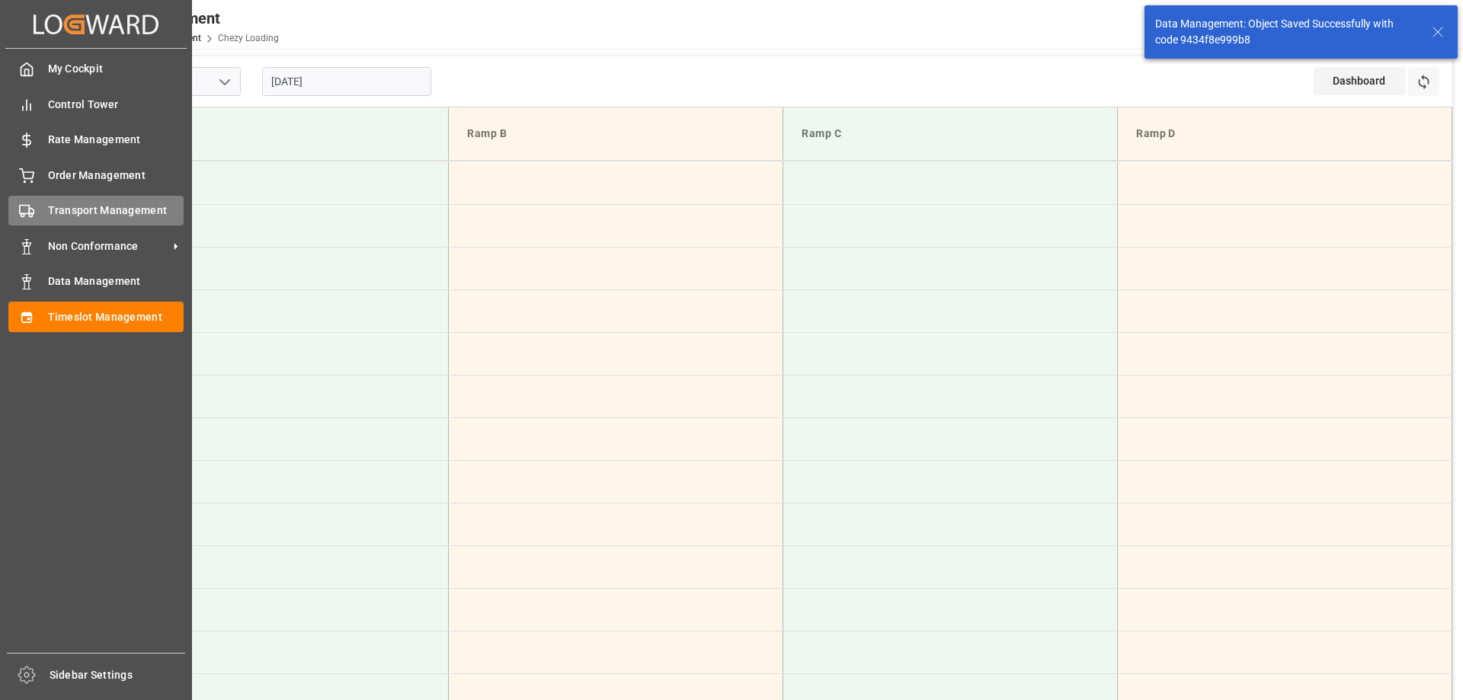
click at [37, 216] on div "Transport Management Transport Management" at bounding box center [95, 211] width 175 height 30
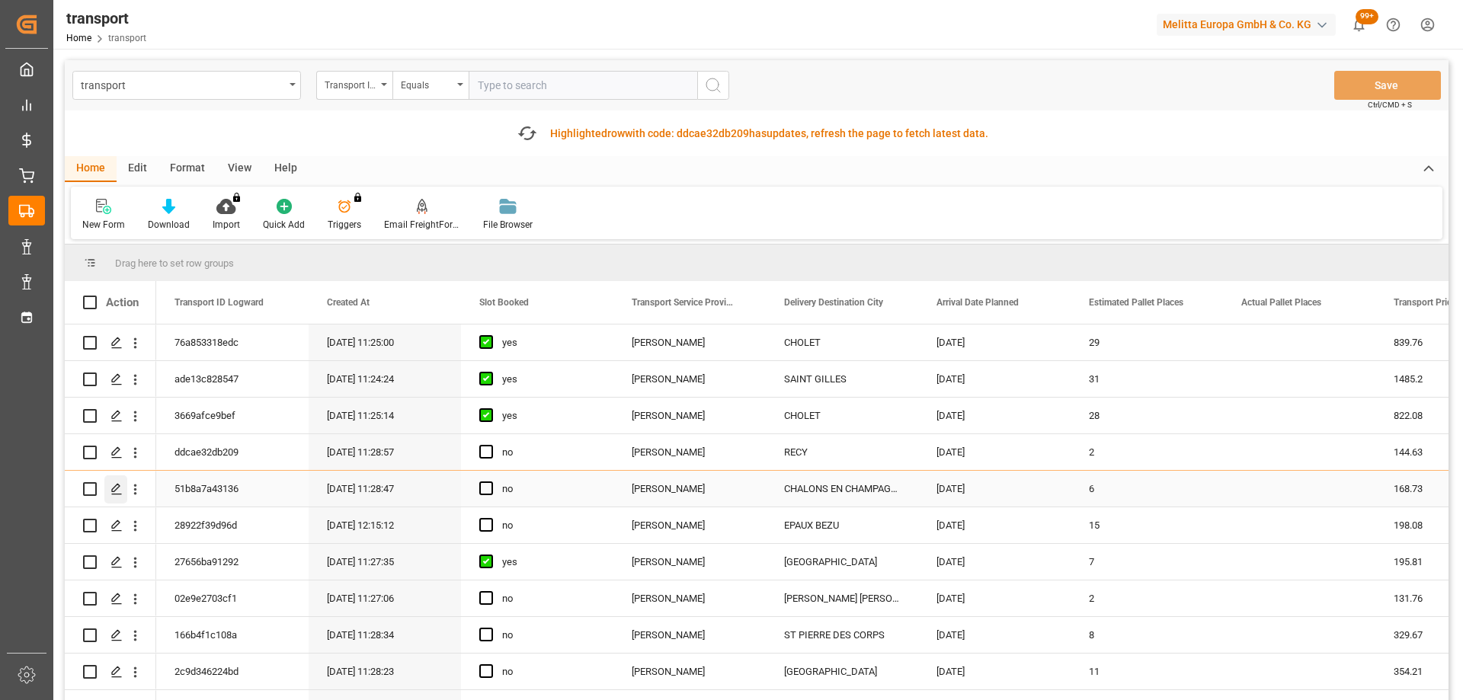
click at [117, 481] on div "Press SPACE to select this row." at bounding box center [115, 489] width 23 height 28
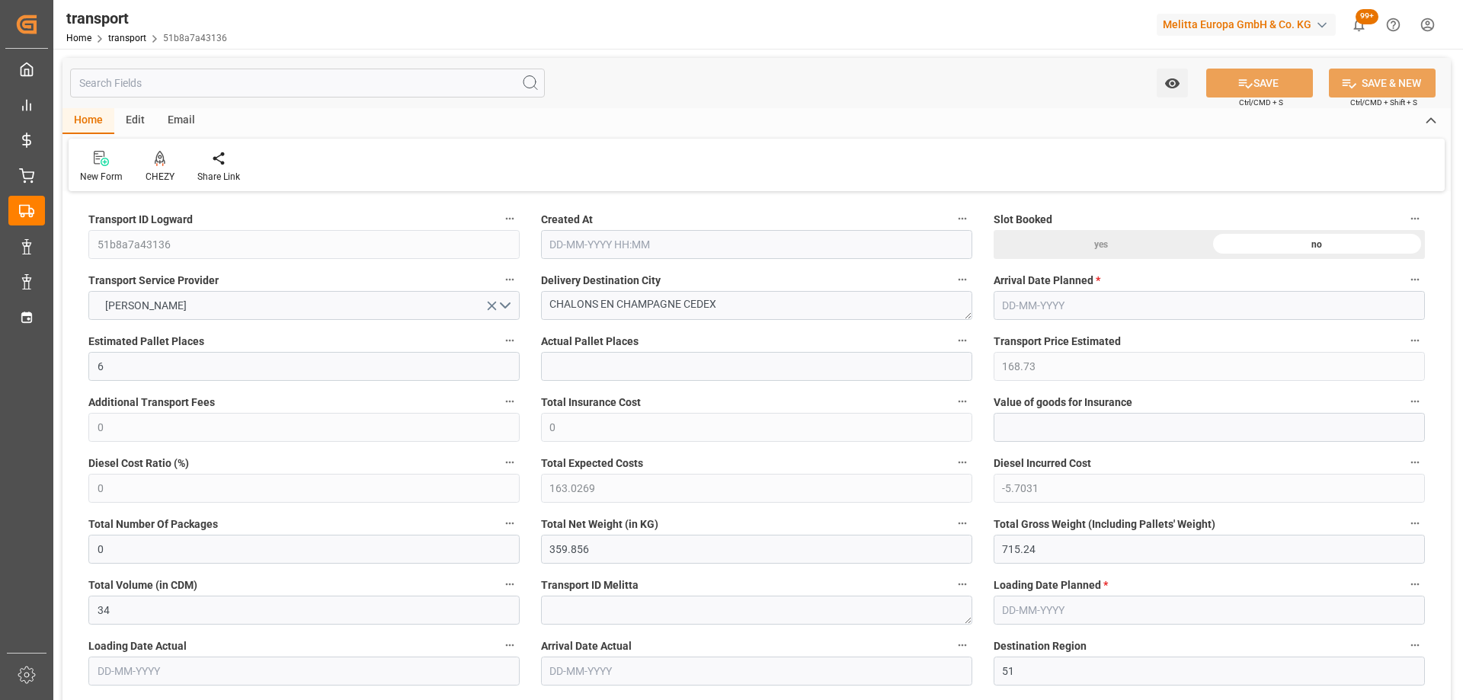
type input "09-10-2025 11:28"
type input "[DATE]"
drag, startPoint x: 678, startPoint y: 305, endPoint x: 456, endPoint y: 323, distance: 222.4
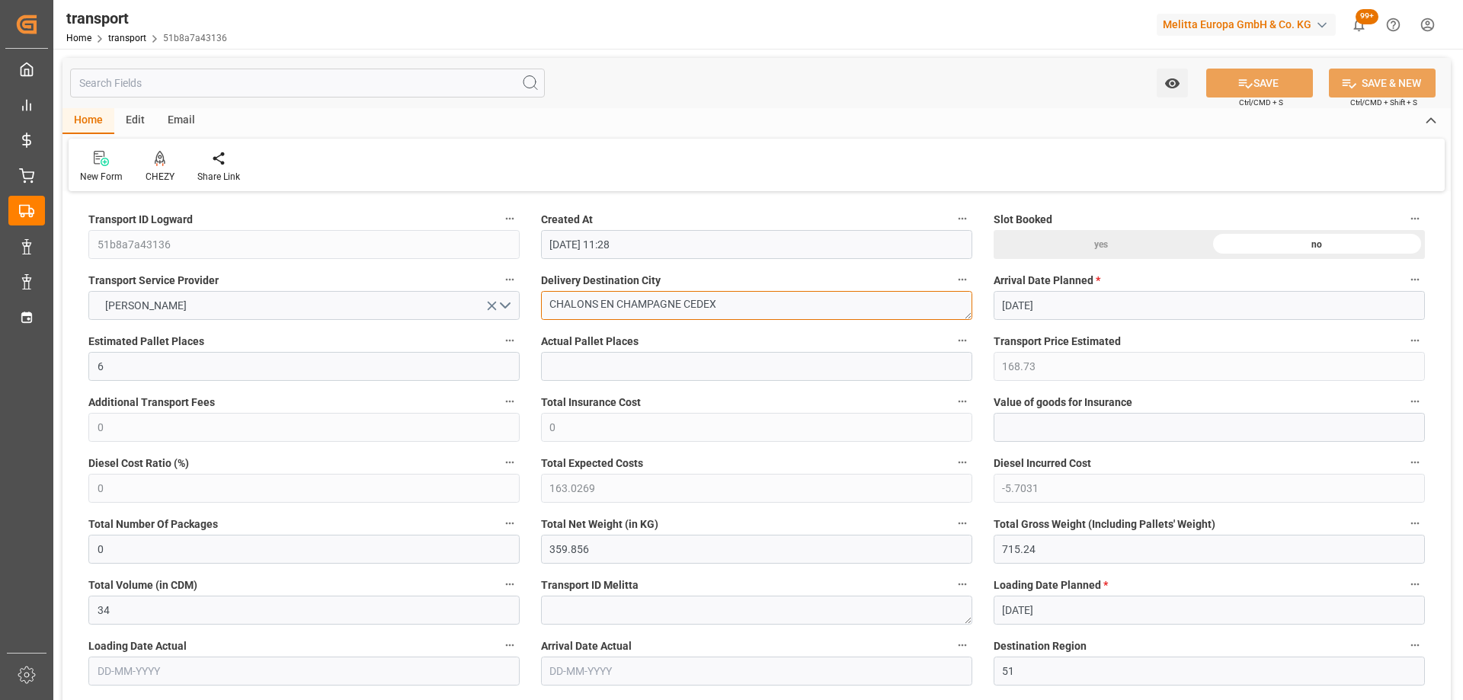
drag, startPoint x: 682, startPoint y: 306, endPoint x: 393, endPoint y: 326, distance: 289.4
click at [158, 167] on div "CHEZY" at bounding box center [160, 167] width 52 height 34
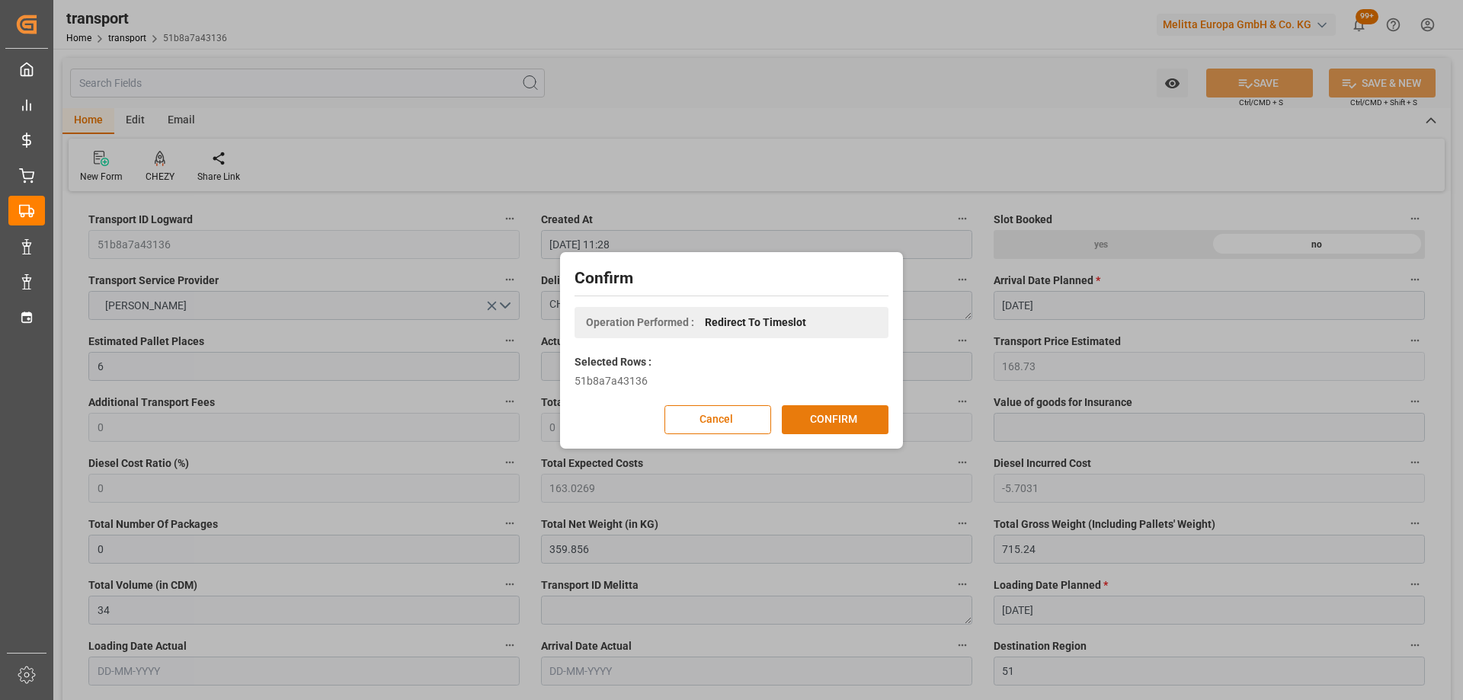
click at [839, 422] on button "CONFIRM" at bounding box center [835, 419] width 107 height 29
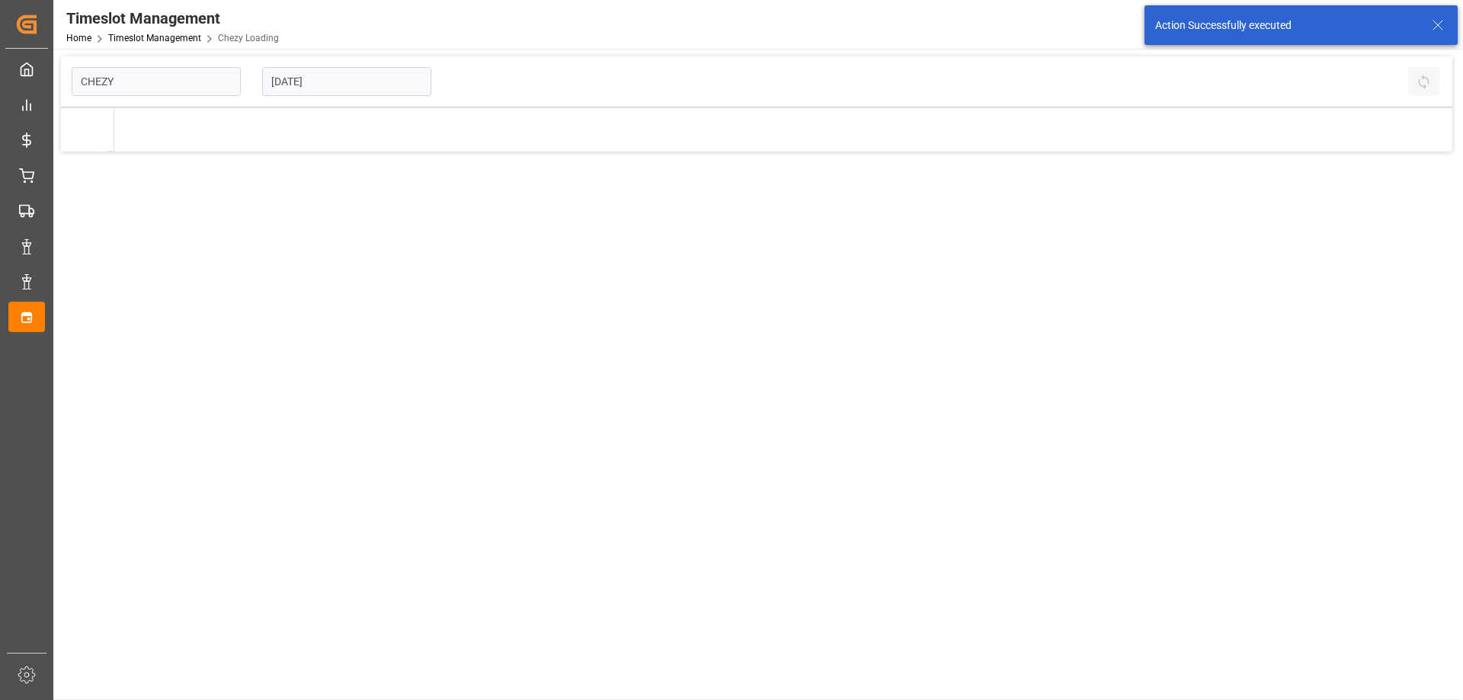
type input "Chezy Loading"
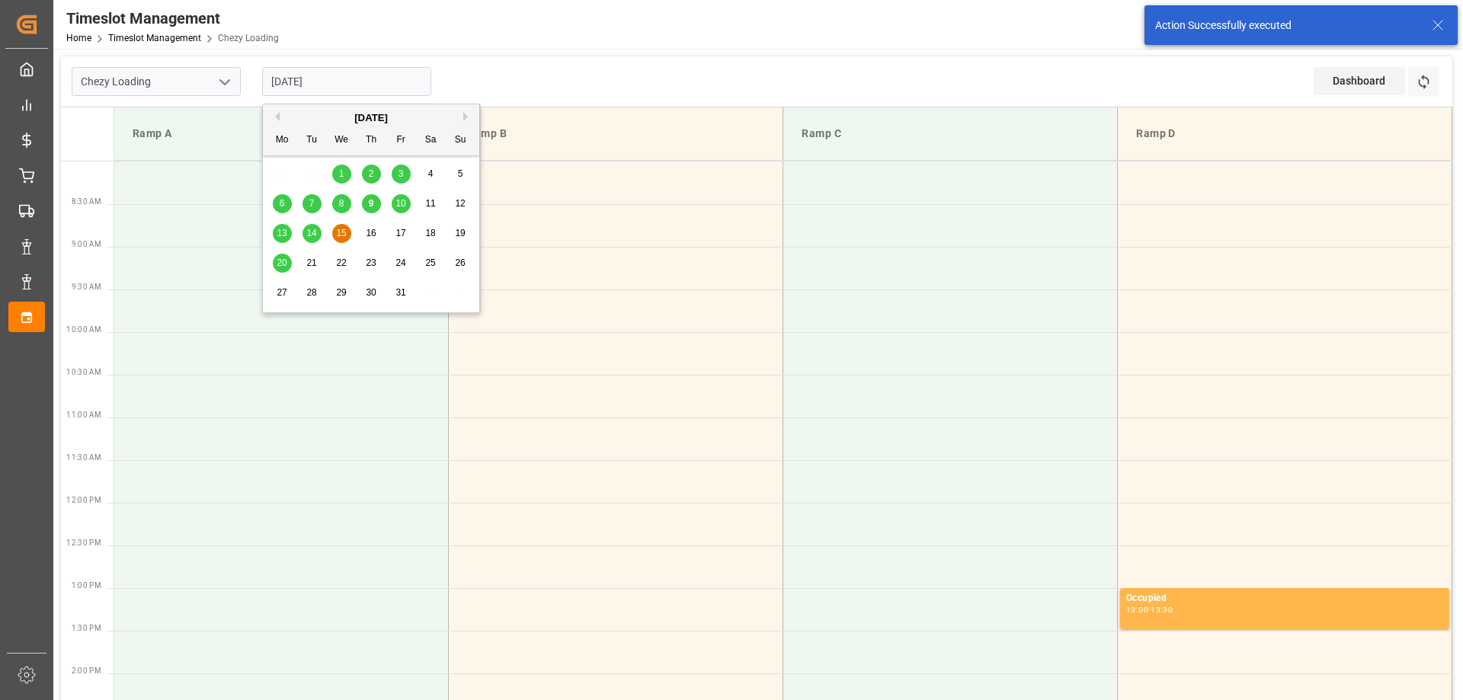
click at [360, 83] on input "[DATE]" at bounding box center [346, 81] width 169 height 29
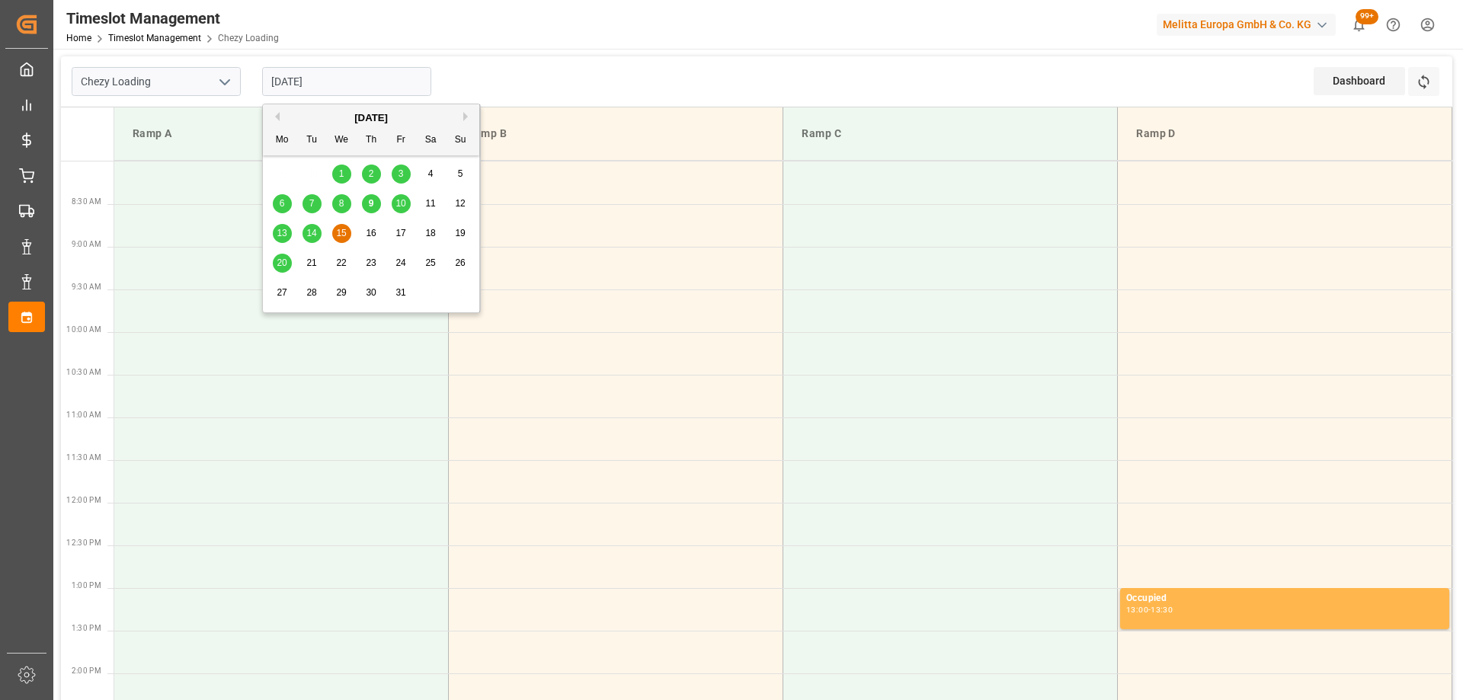
click at [278, 264] on span "20" at bounding box center [282, 262] width 10 height 11
type input "20-10-2025"
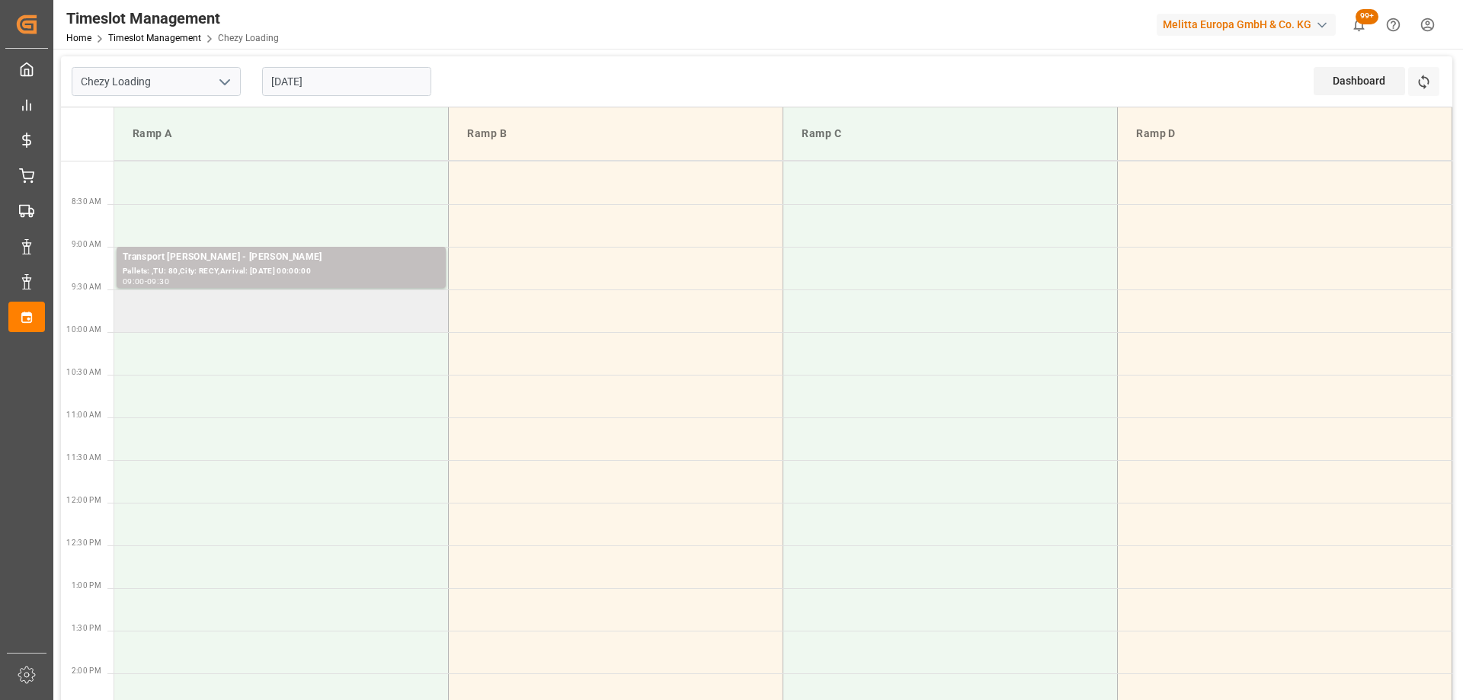
click at [294, 315] on td at bounding box center [281, 310] width 334 height 43
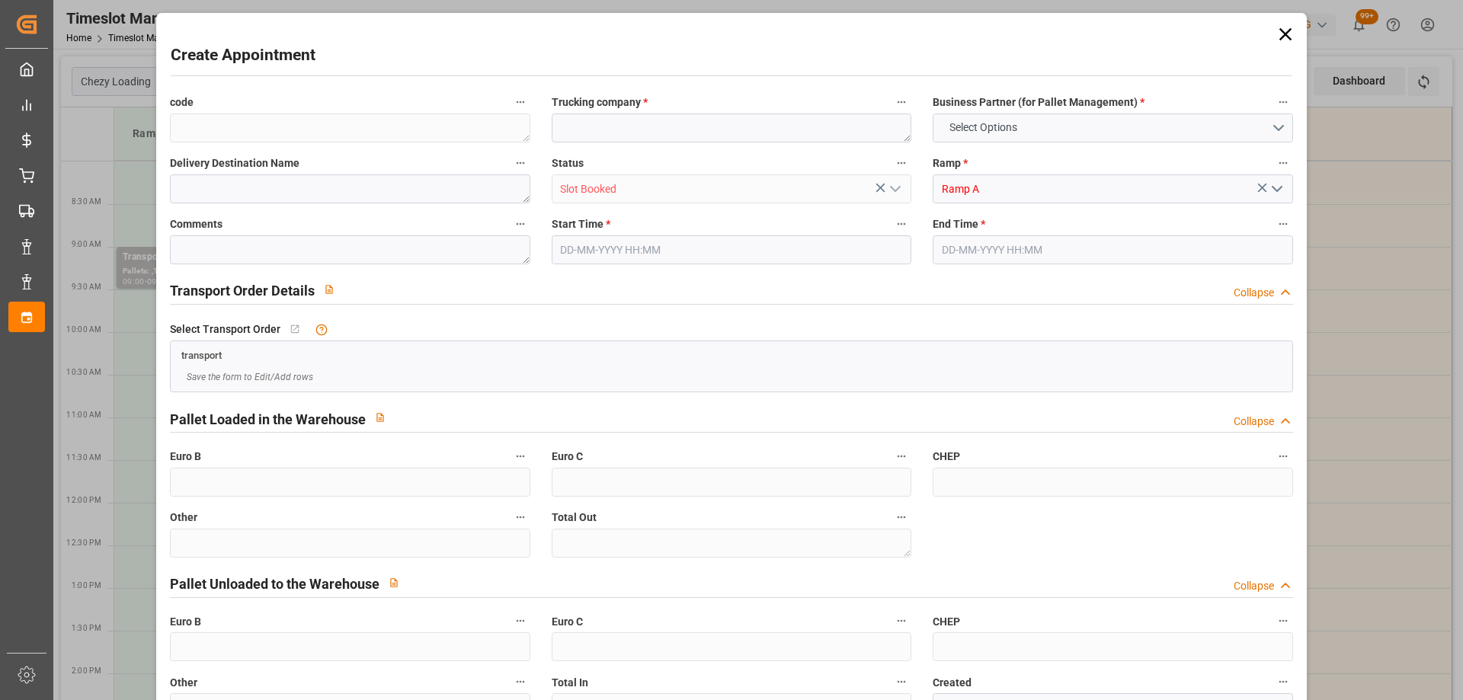
type input "0"
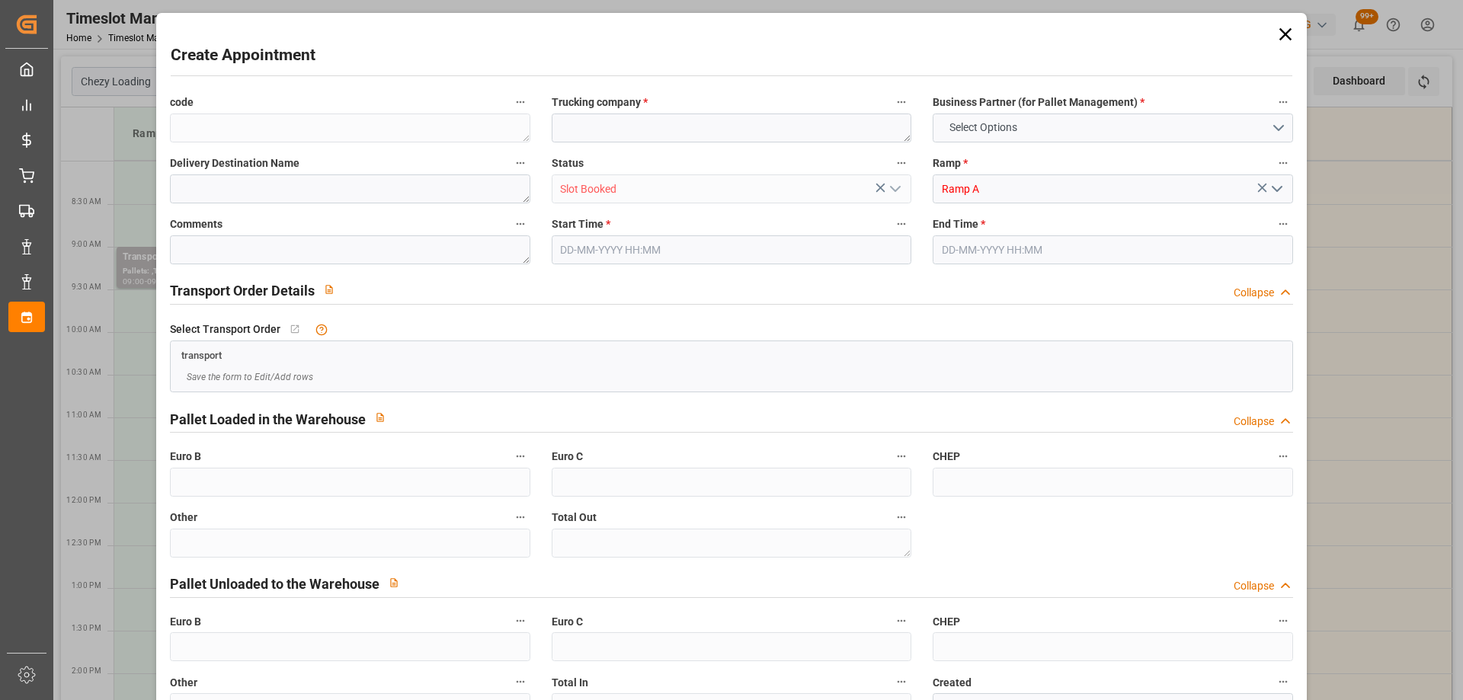
type input "0"
type input "20-10-2025 09:30"
type input "20-10-2025 10:00"
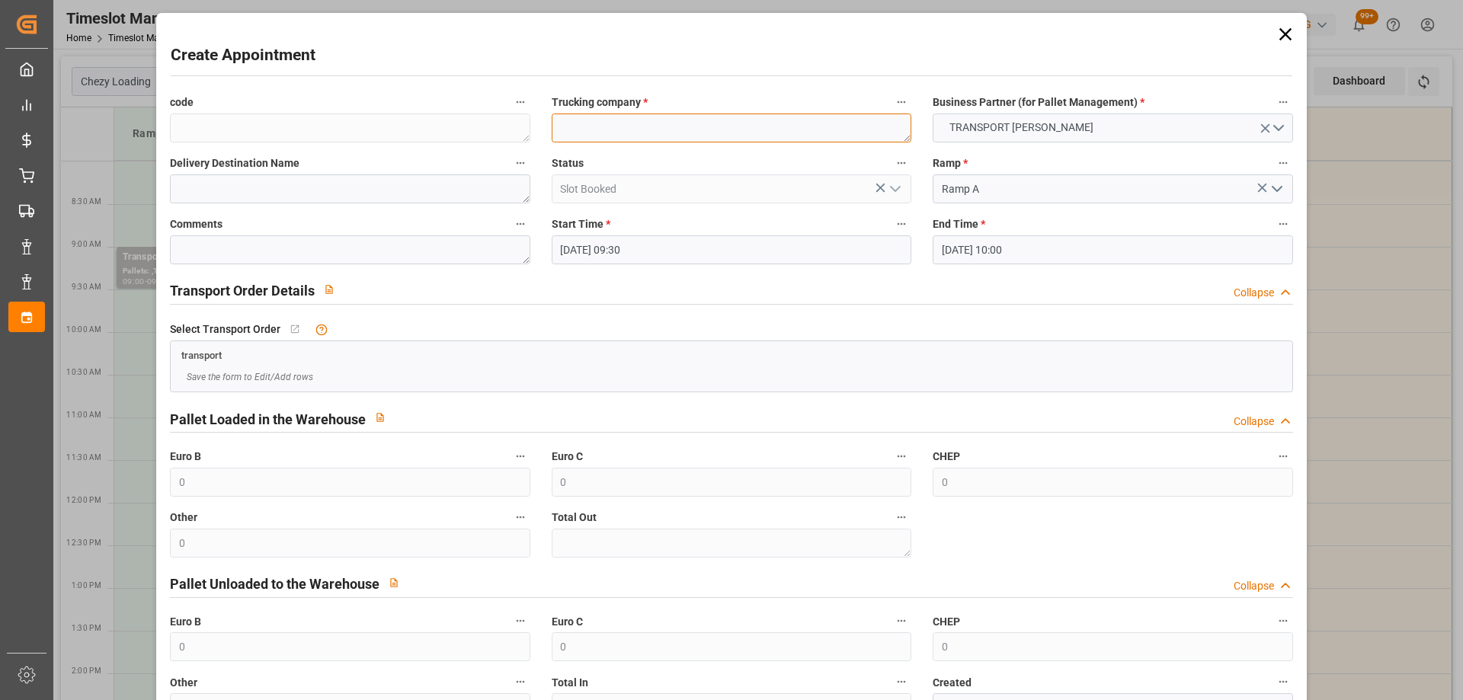
paste textarea "CHALONS EN CHAMPAGNE"
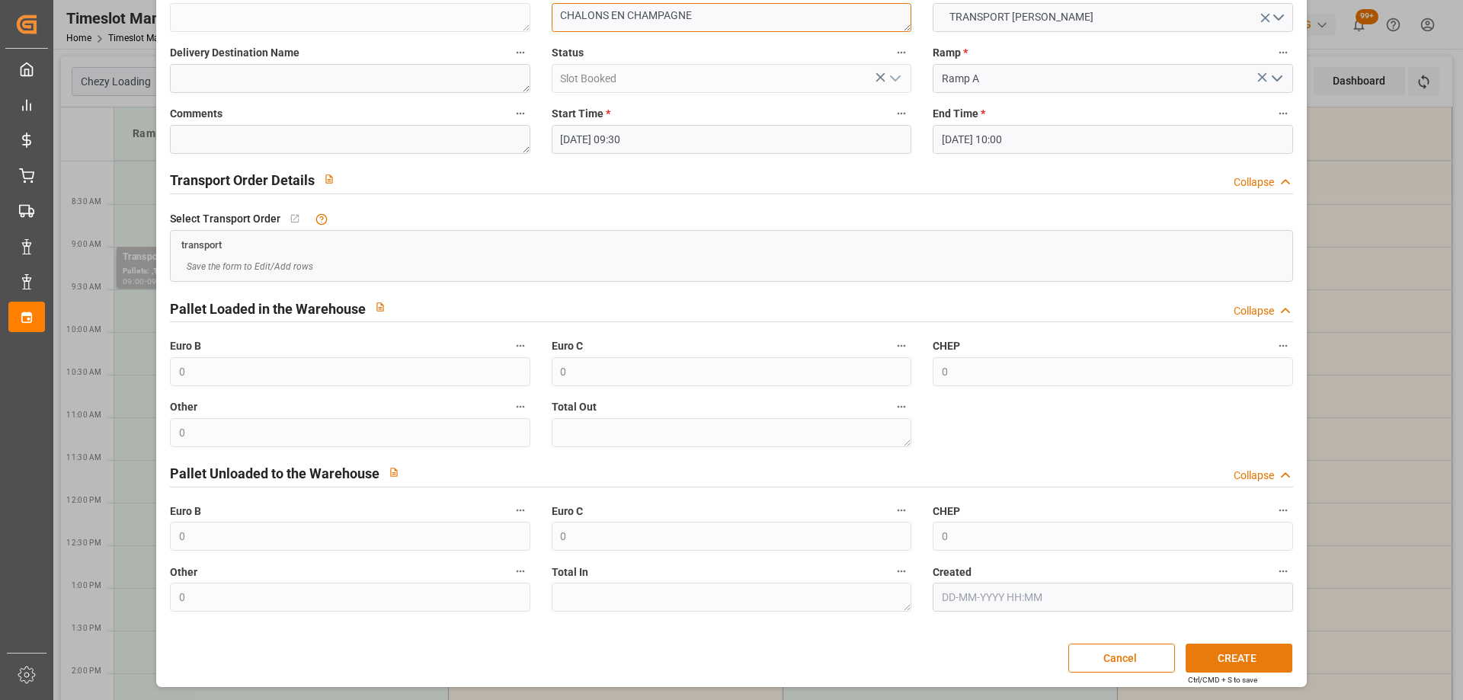
type textarea "CHALONS EN CHAMPAGNE"
click at [1239, 647] on button "CREATE" at bounding box center [1238, 658] width 107 height 29
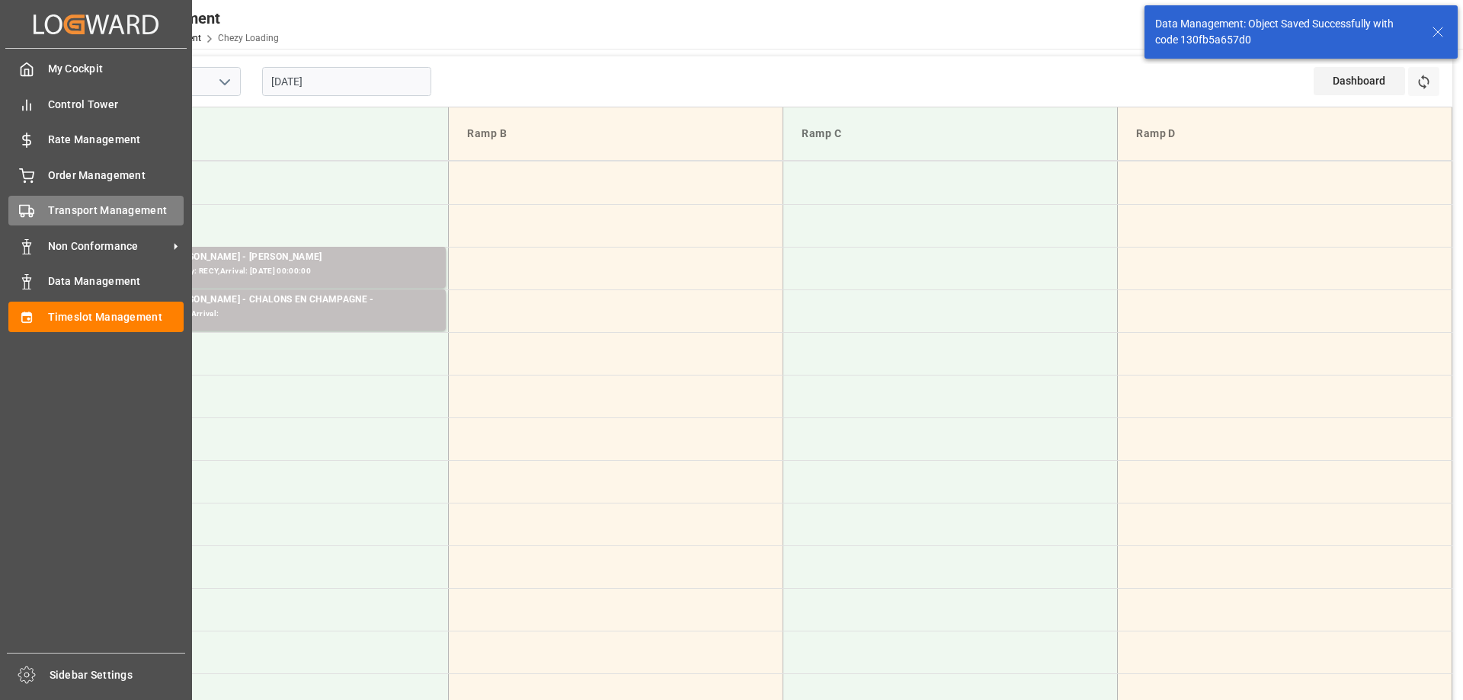
click at [49, 214] on span "Transport Management" at bounding box center [116, 211] width 136 height 16
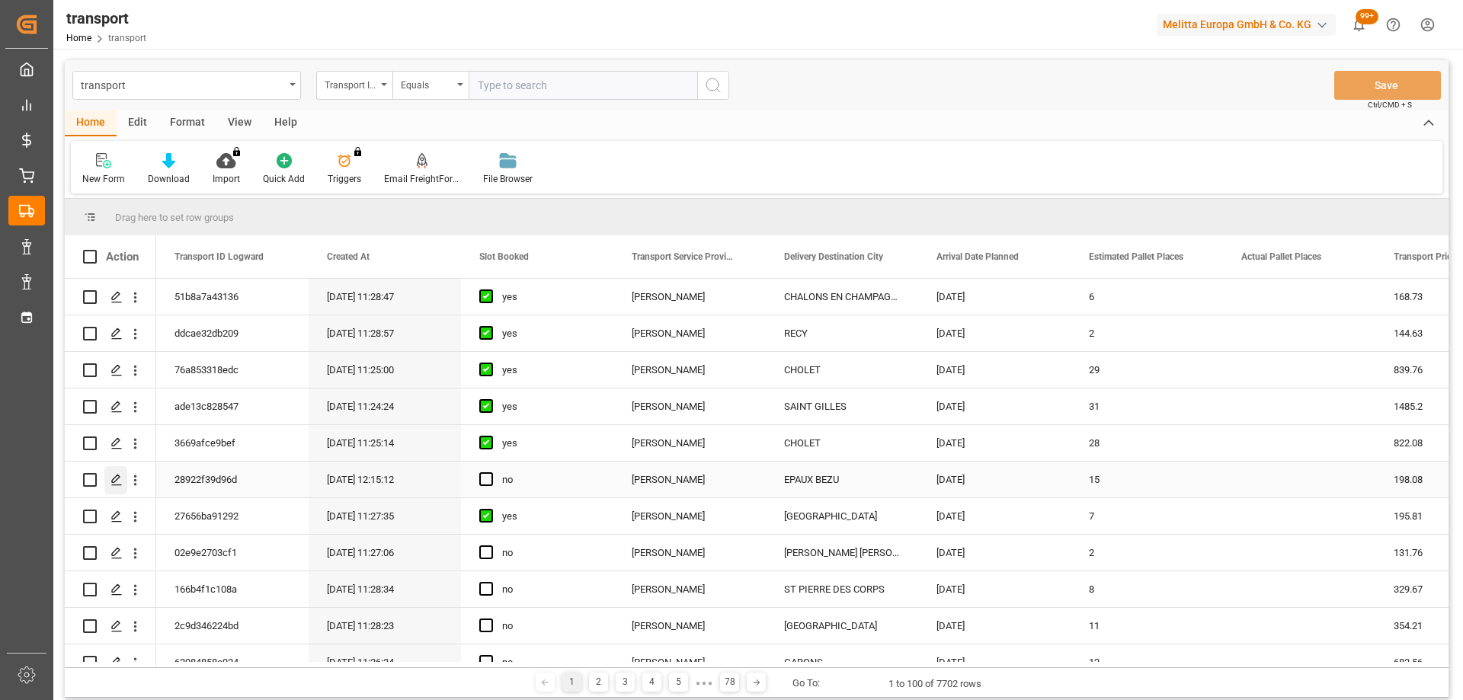
click at [116, 470] on div "Press SPACE to select this row." at bounding box center [115, 480] width 23 height 28
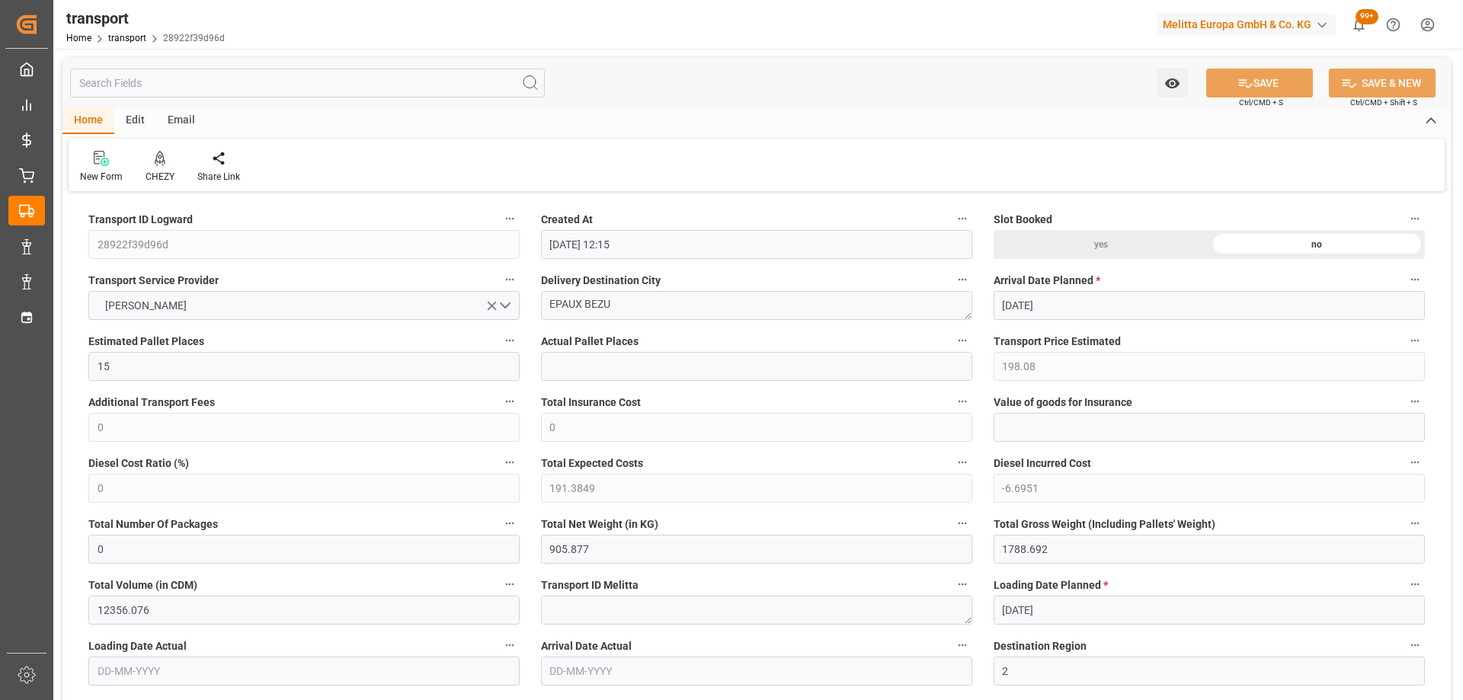
type input "09-10-2025 12:15"
type input "[DATE]"
drag, startPoint x: 634, startPoint y: 307, endPoint x: 465, endPoint y: 318, distance: 169.5
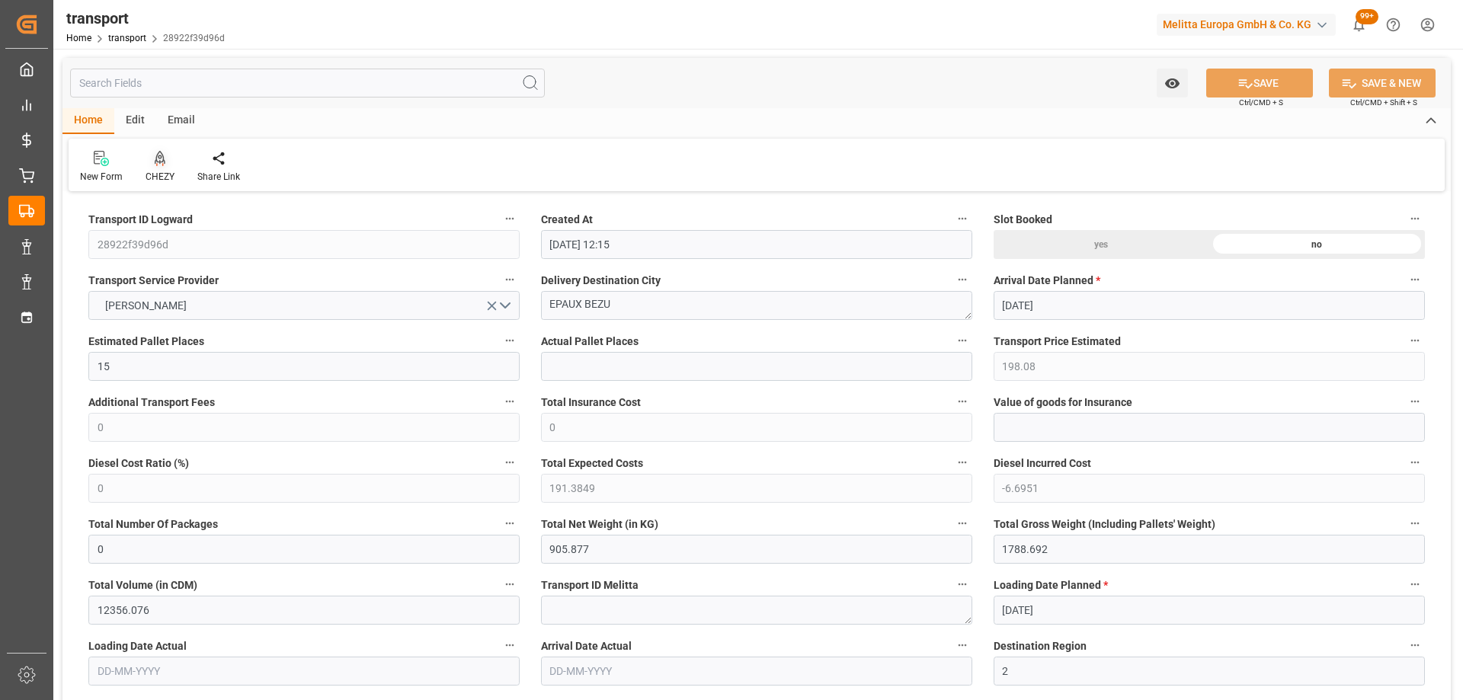
click at [158, 169] on div "CHEZY" at bounding box center [160, 167] width 52 height 34
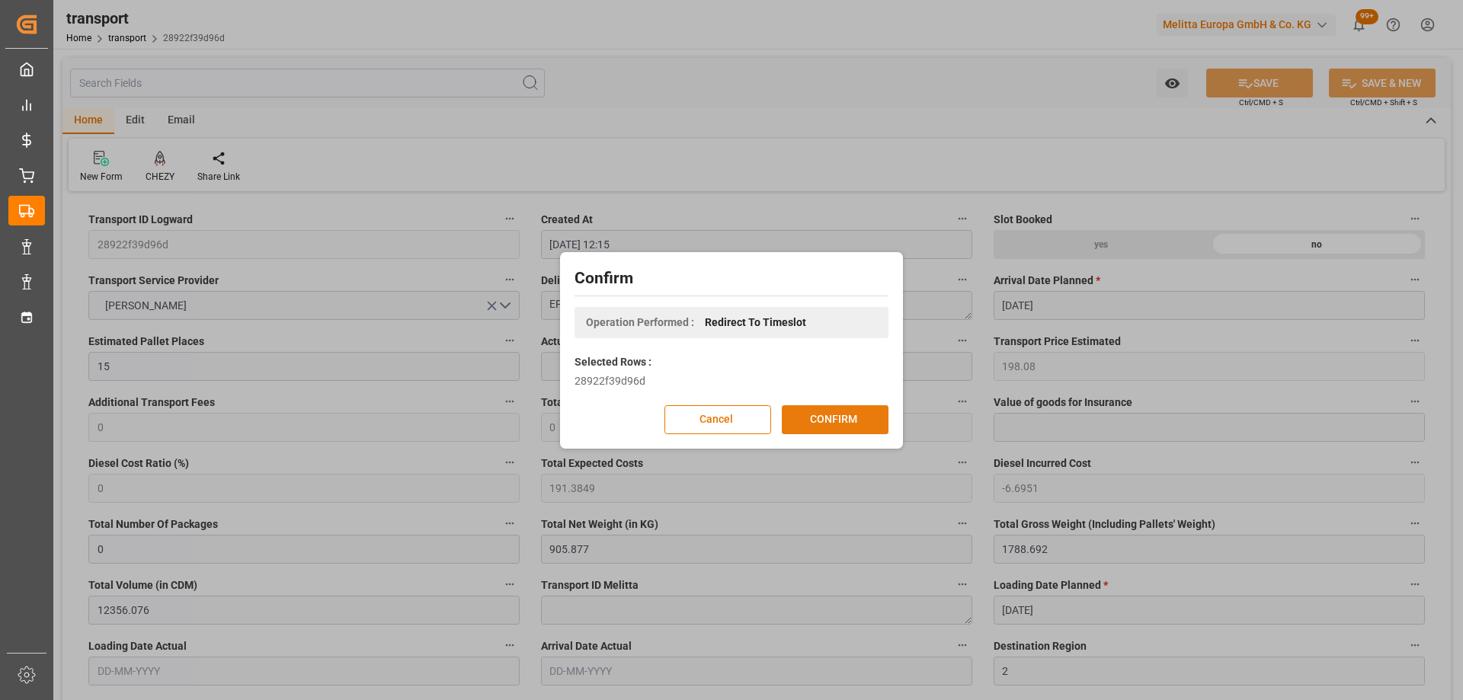
click at [852, 420] on button "CONFIRM" at bounding box center [835, 419] width 107 height 29
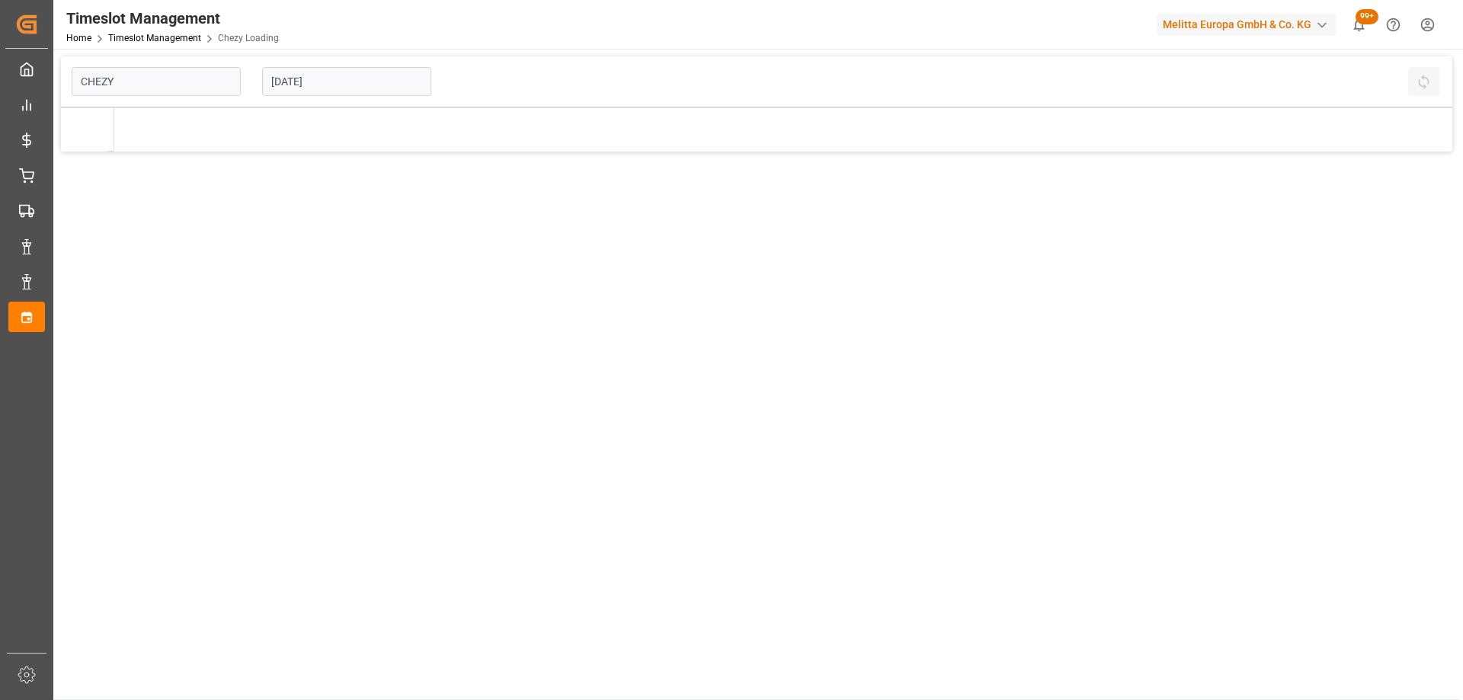
type input "Chezy Loading"
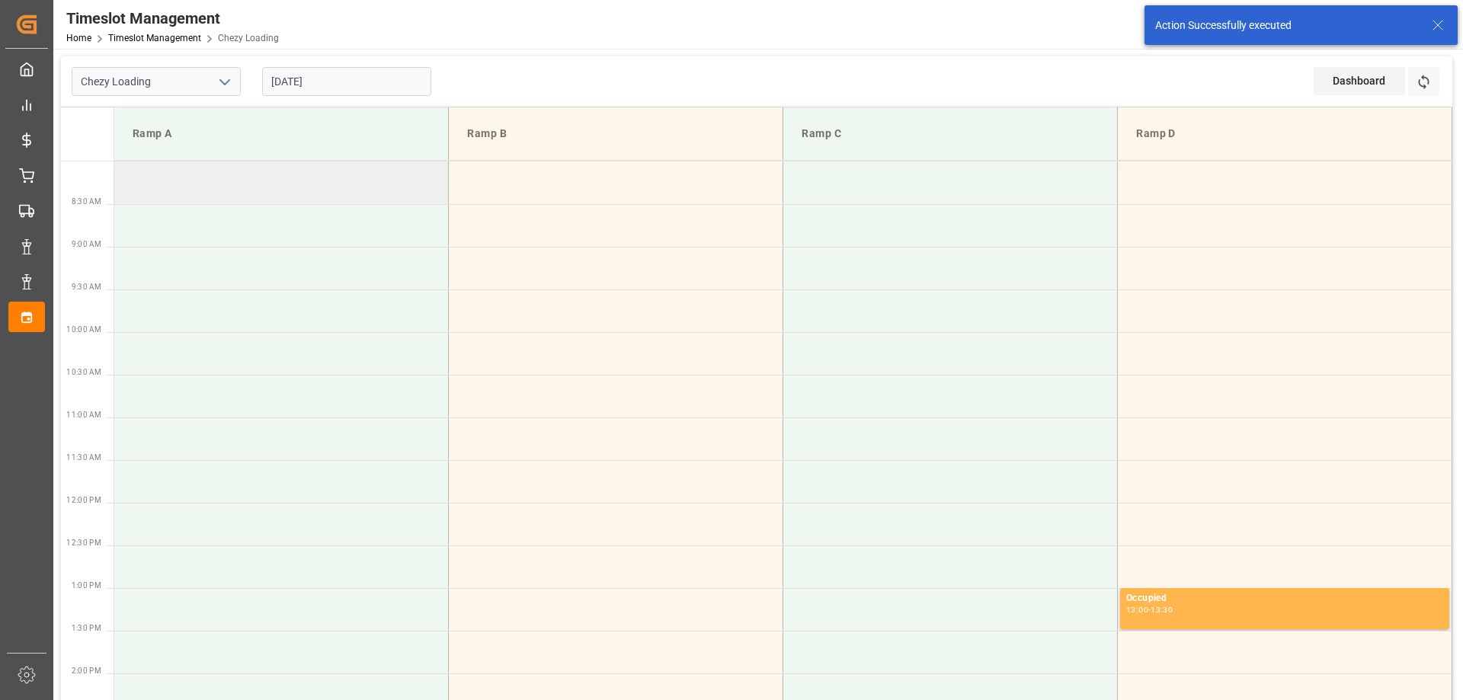
click at [319, 196] on td at bounding box center [281, 182] width 334 height 43
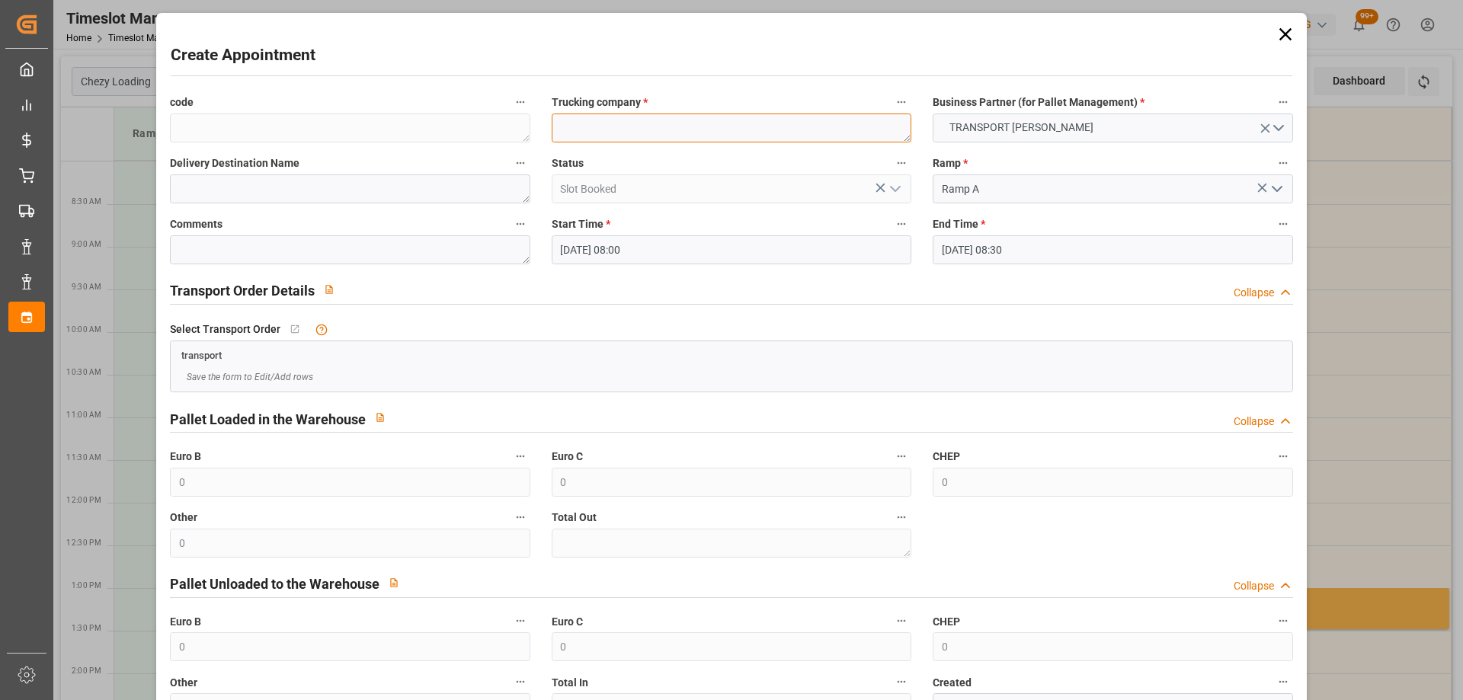
paste textarea "EPAUX BEZU"
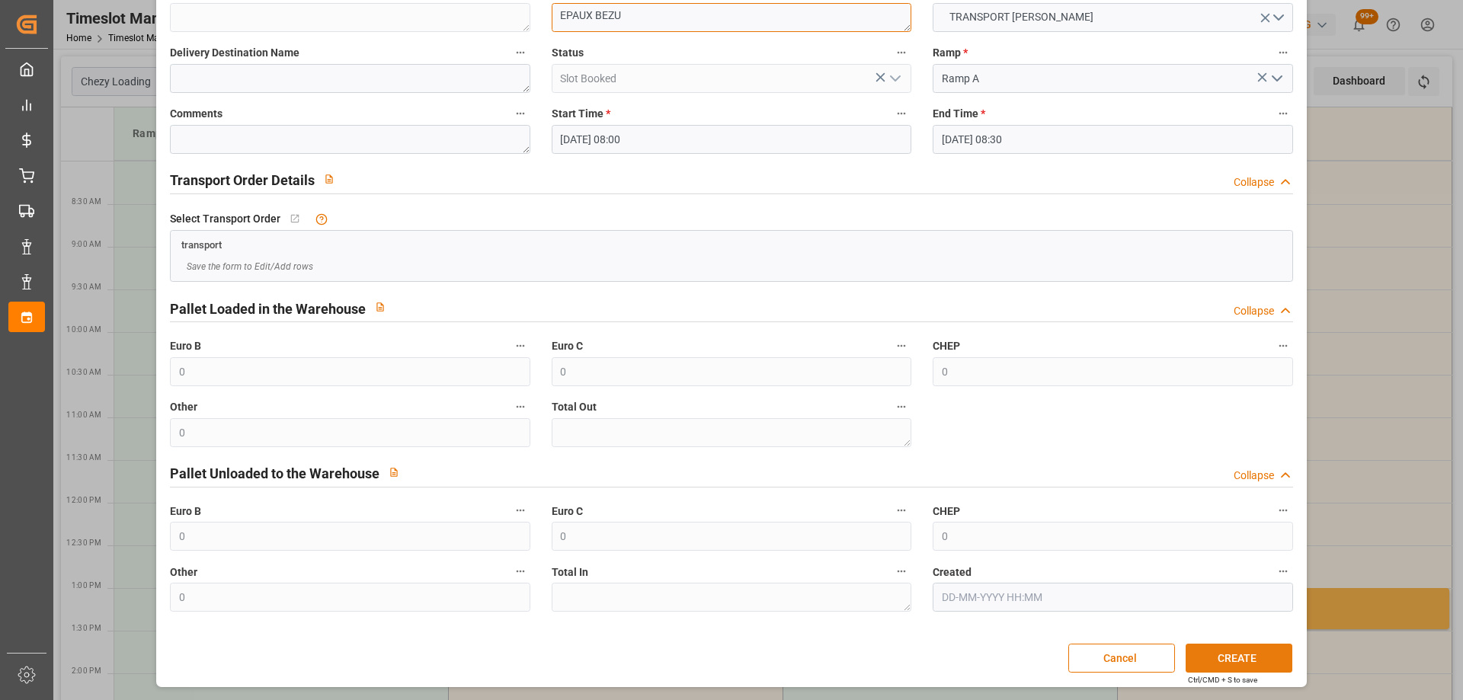
type textarea "EPAUX BEZU"
click at [1242, 654] on button "CREATE" at bounding box center [1238, 658] width 107 height 29
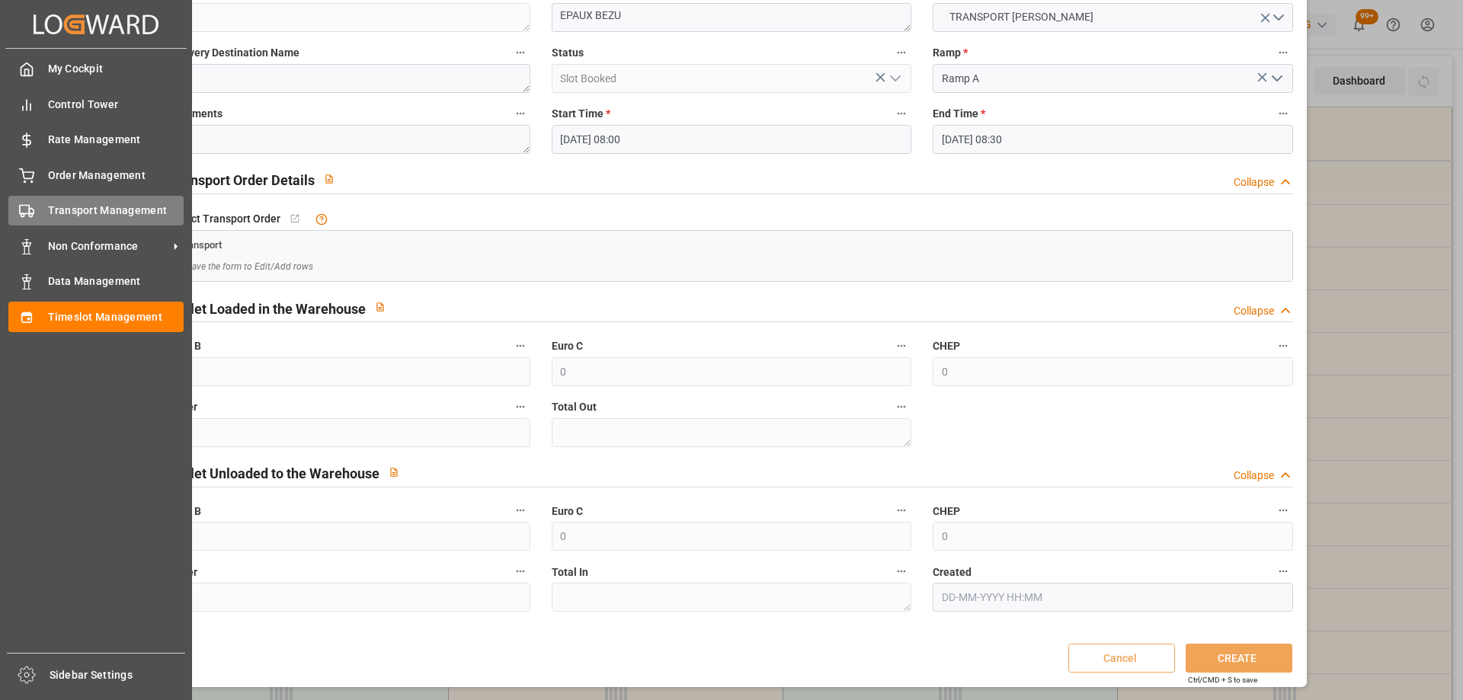
click at [38, 207] on div "Transport Management Transport Management" at bounding box center [95, 211] width 175 height 30
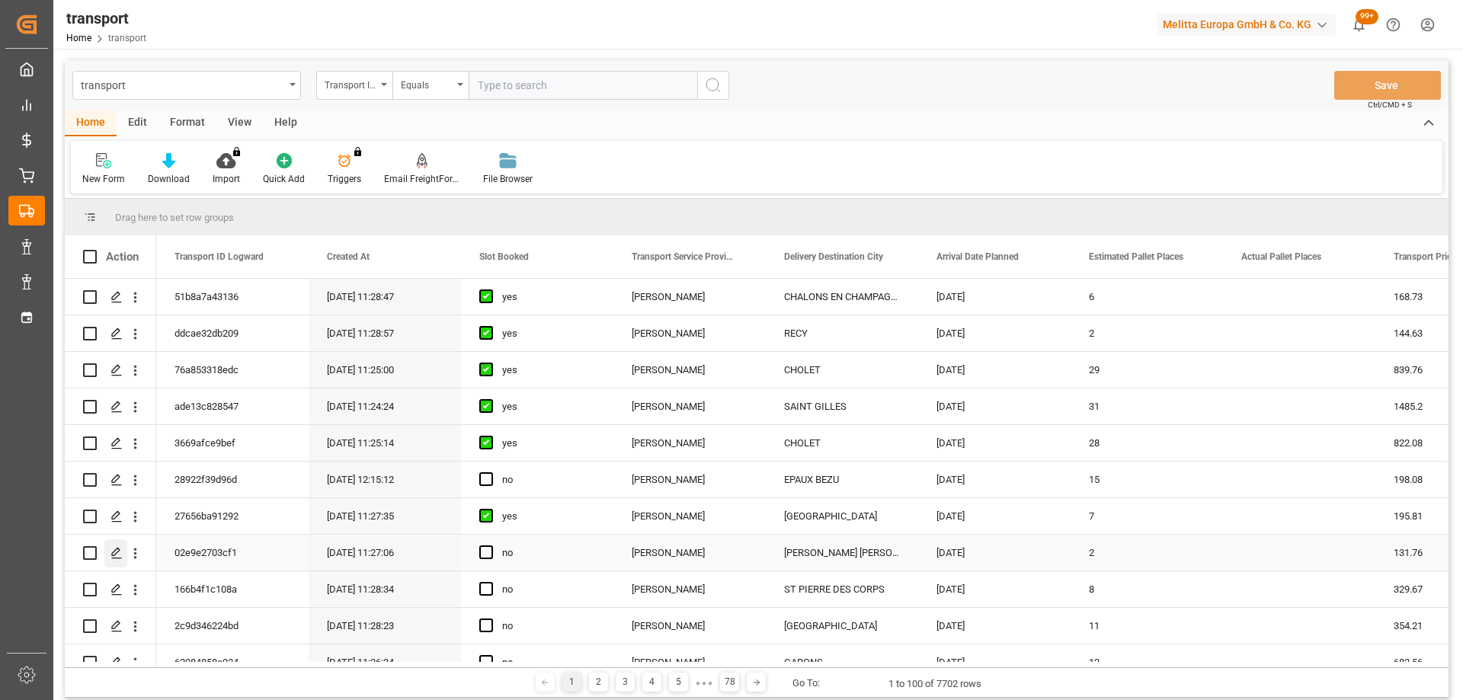
click at [113, 543] on div "Press SPACE to select this row." at bounding box center [115, 553] width 23 height 28
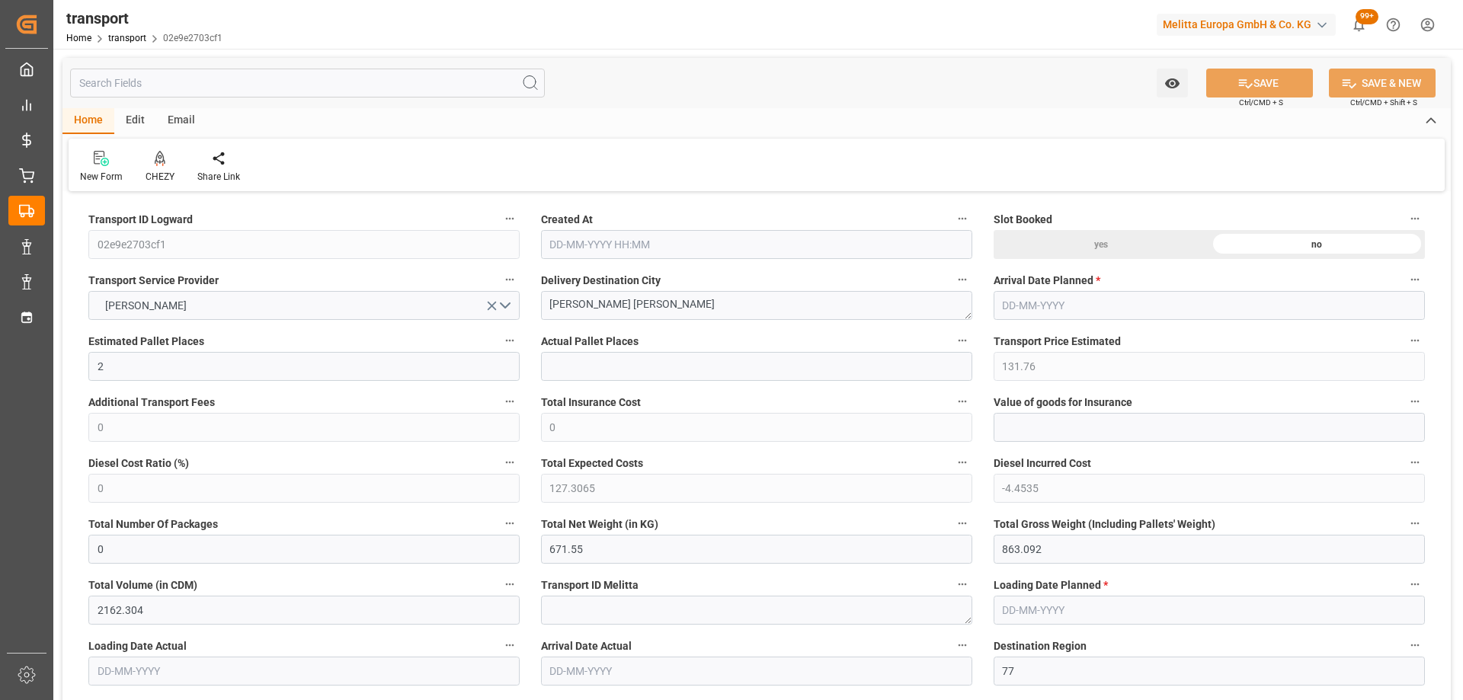
type input "2"
type input "131.76"
type input "0"
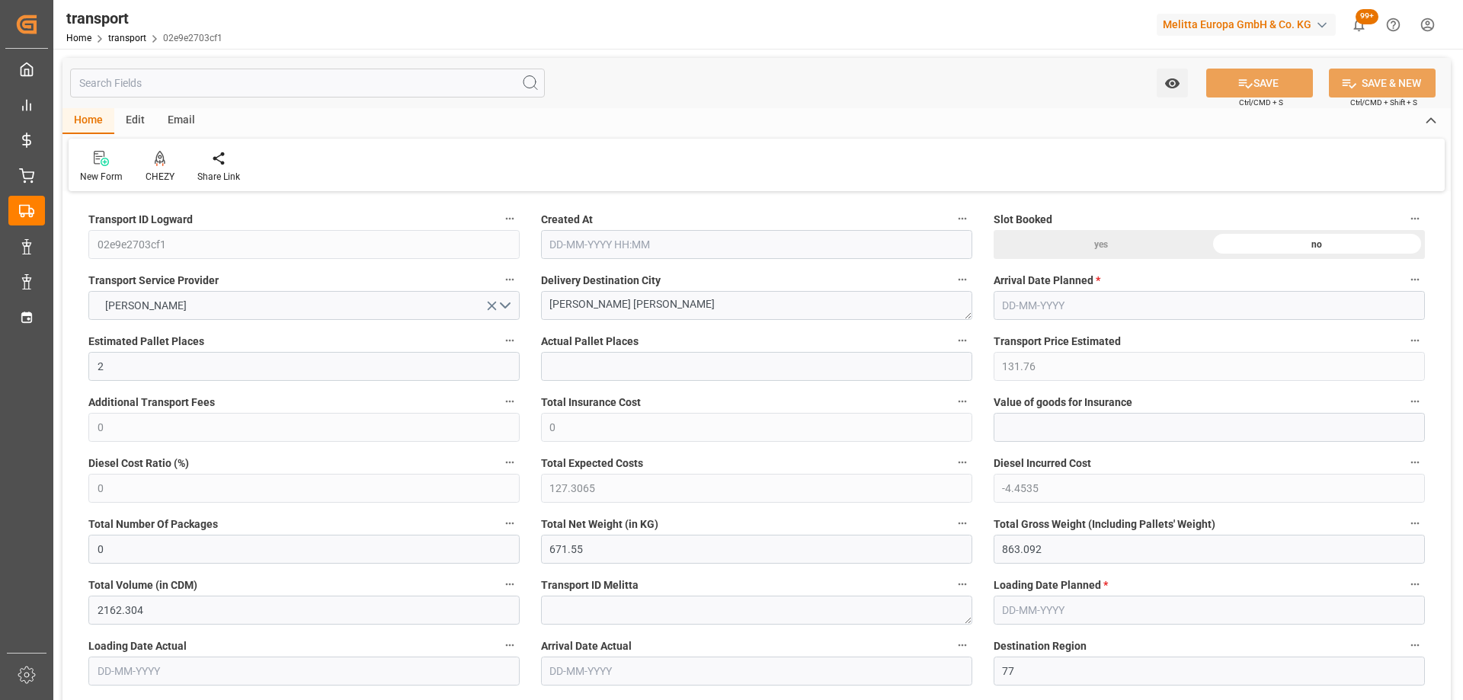
type input "127.3065"
type input "-4.4535"
type input "0"
type input "671.55"
type input "863.092"
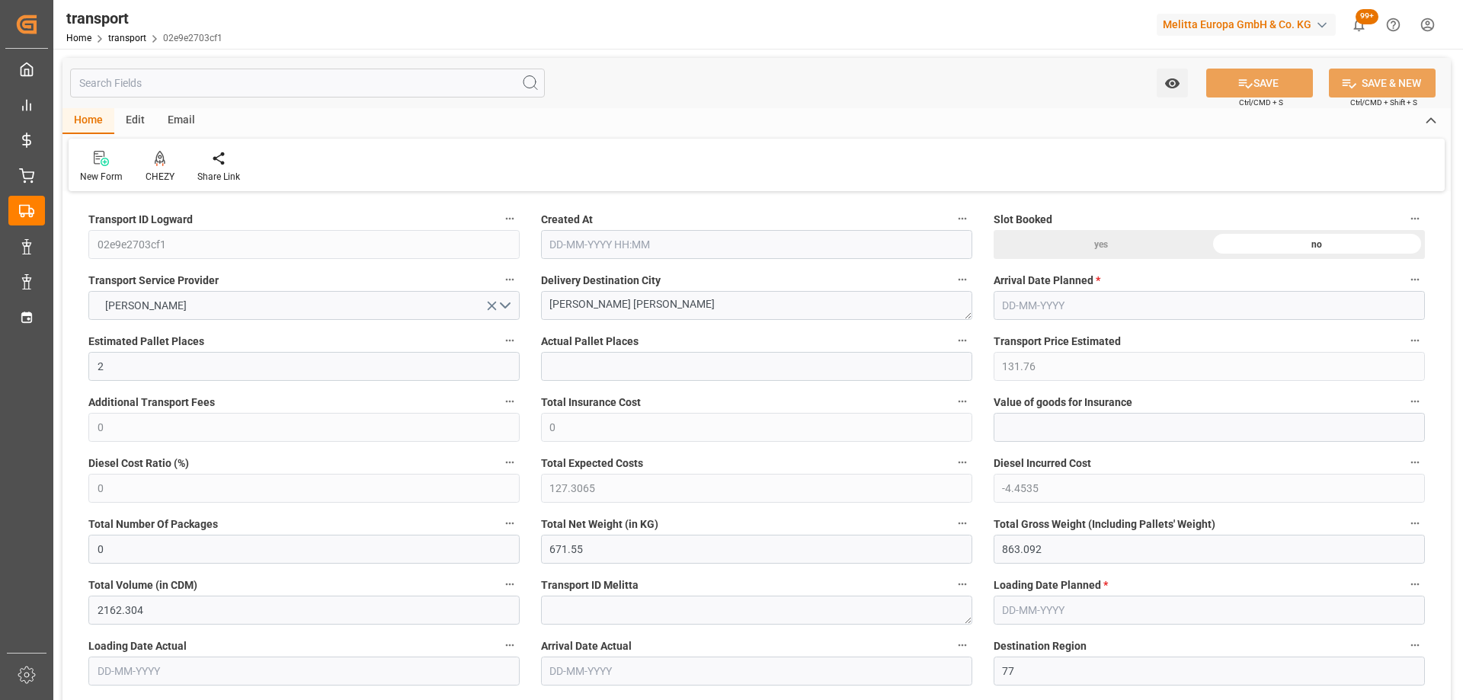
type input "2162.304"
type input "77"
type input "1"
type input "69"
type input "2"
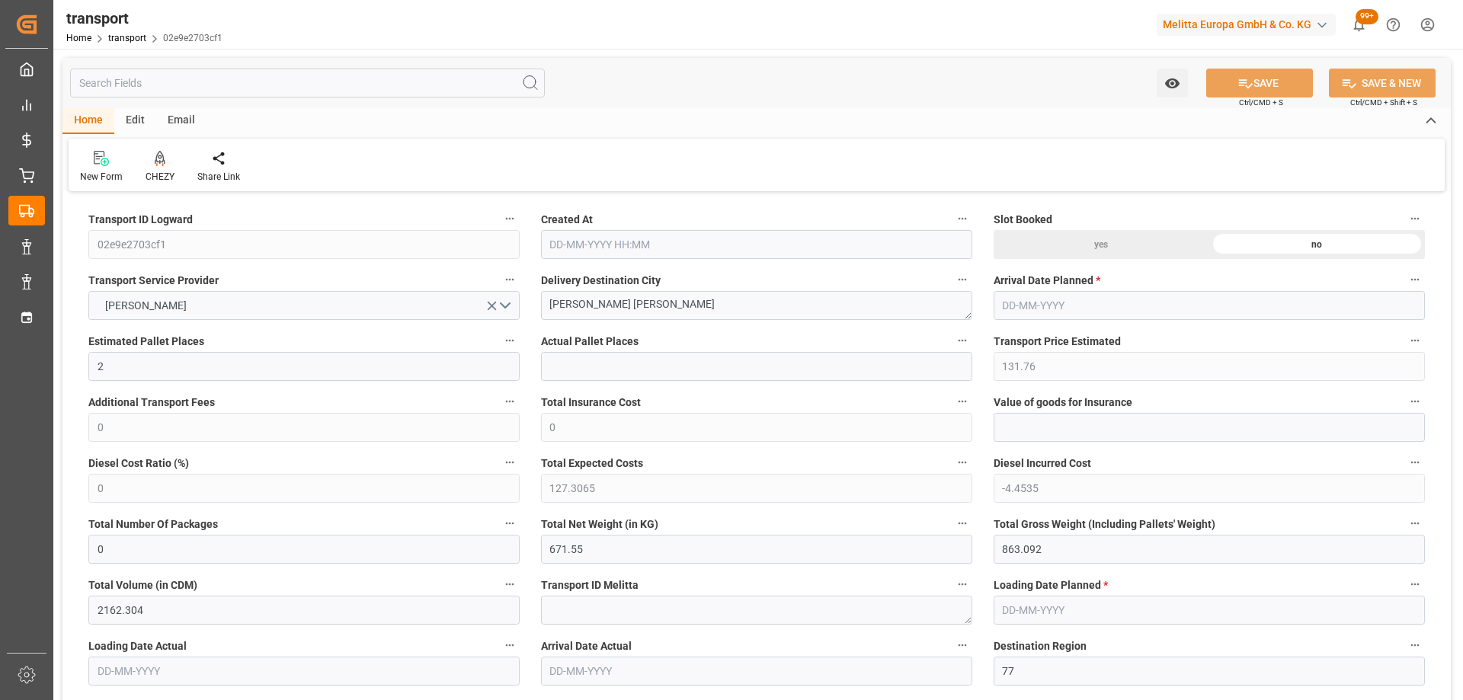
type input "101"
type input "797.1"
type input "0"
type input "4710.8598"
type input "0"
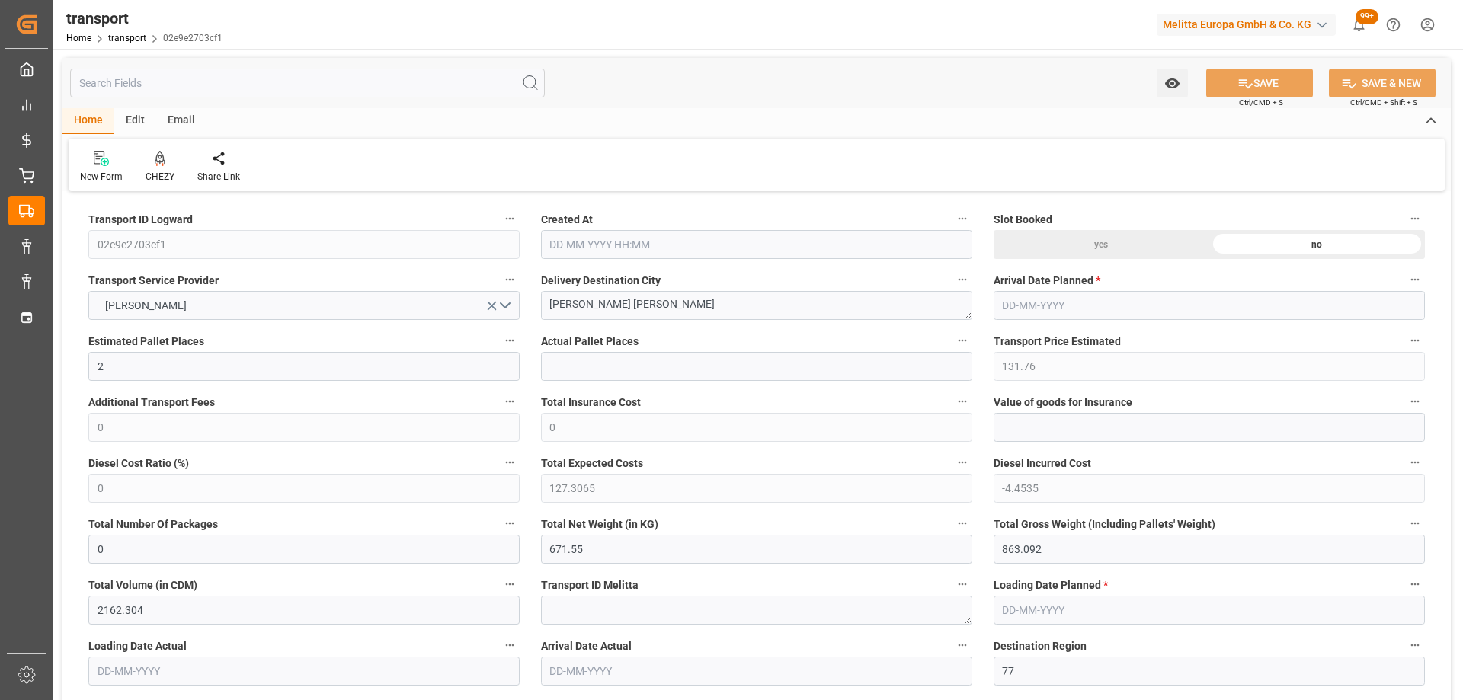
type input "0"
type input "21"
type input "35"
type input "[DATE] 11:27"
type input "[DATE]"
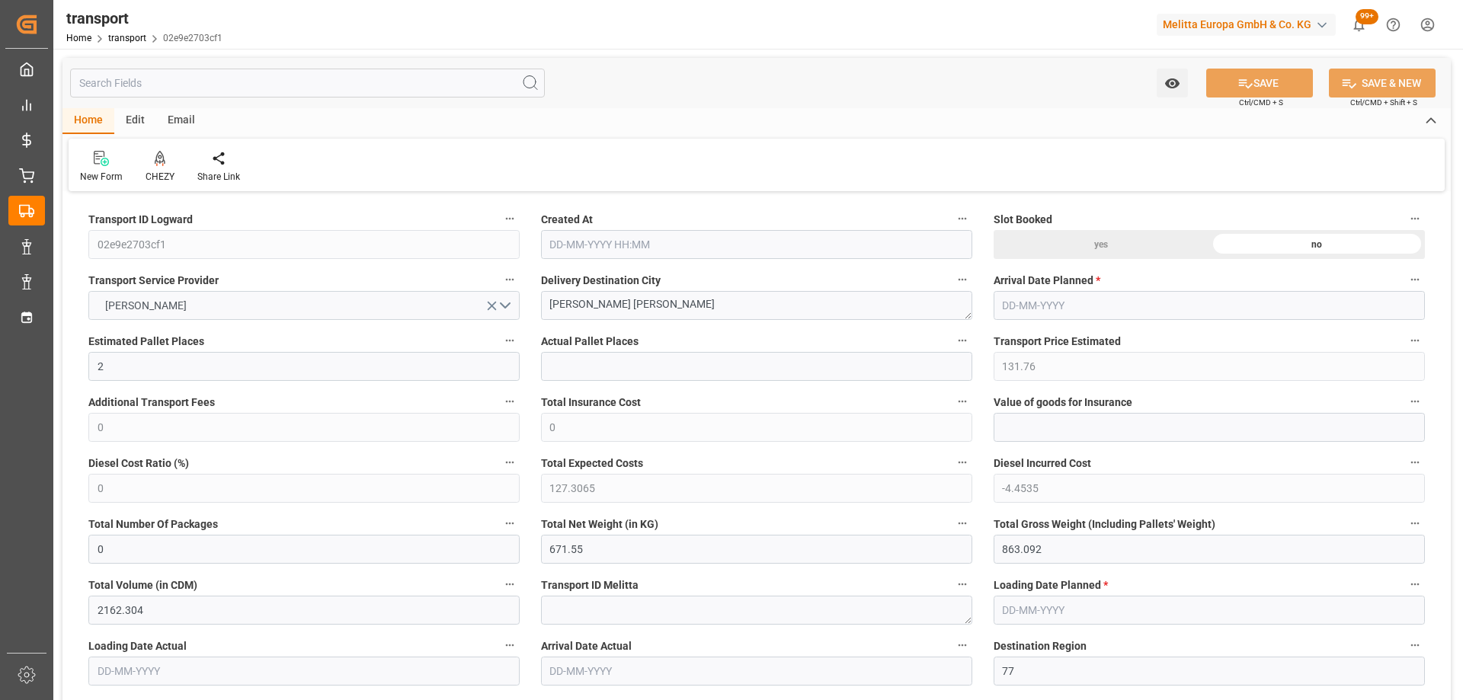
type input "[DATE]"
drag, startPoint x: 629, startPoint y: 312, endPoint x: 401, endPoint y: 322, distance: 228.7
paste textarea "EPAUX BEZU"
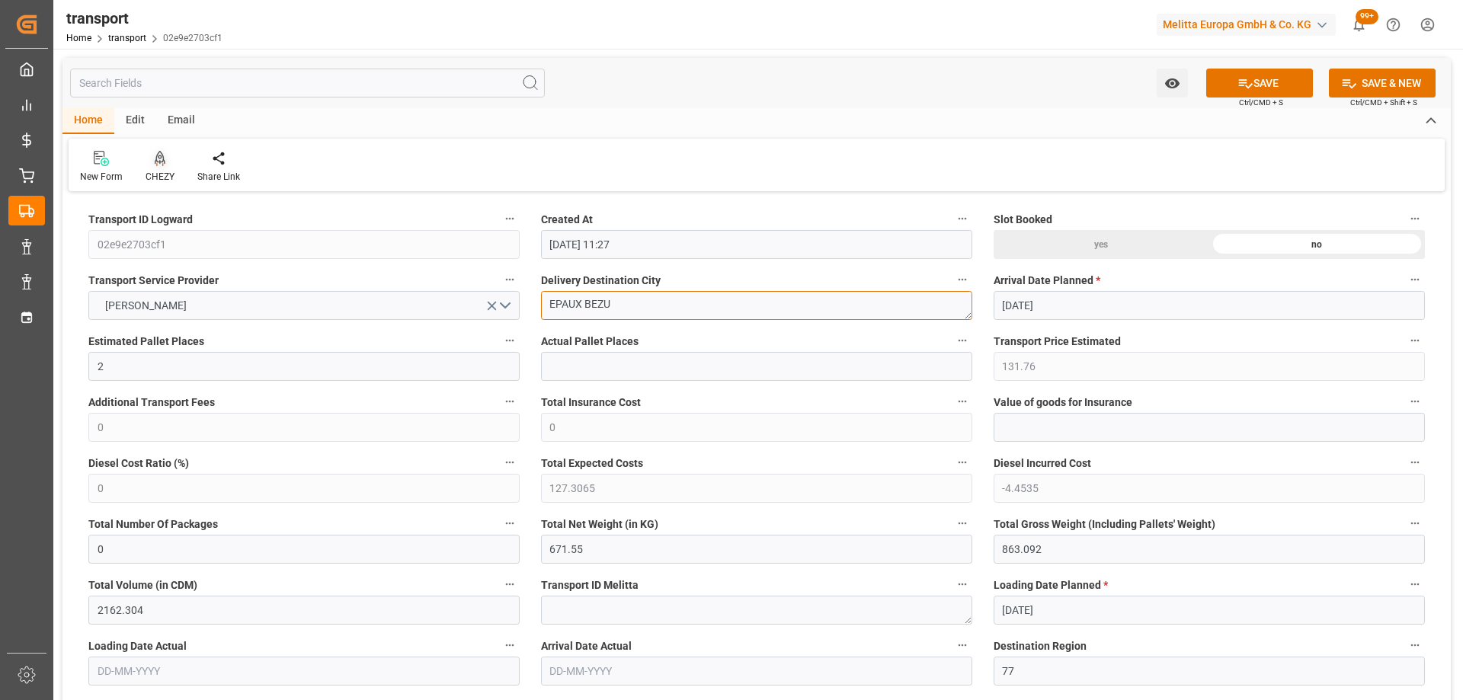
type textarea "EPAUX BEZU"
click at [151, 154] on div at bounding box center [159, 158] width 29 height 16
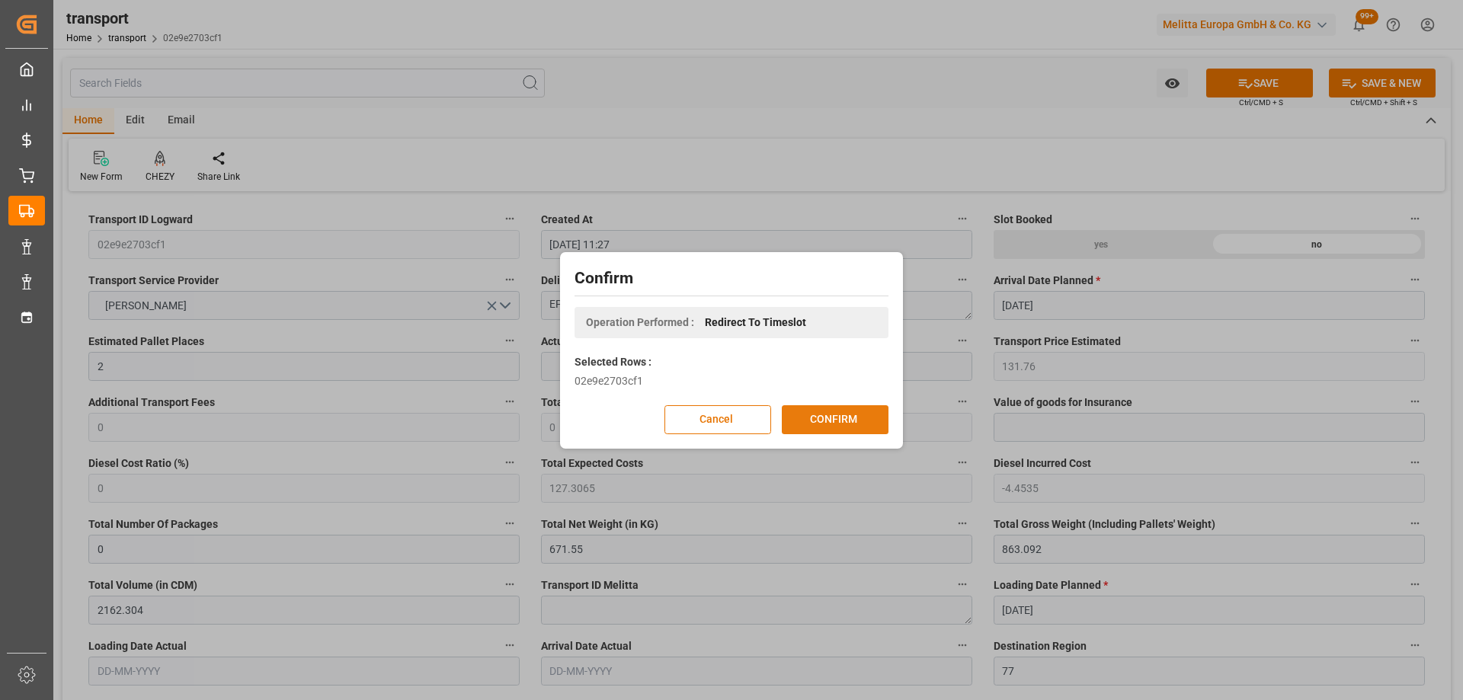
click at [826, 419] on button "CONFIRM" at bounding box center [835, 419] width 107 height 29
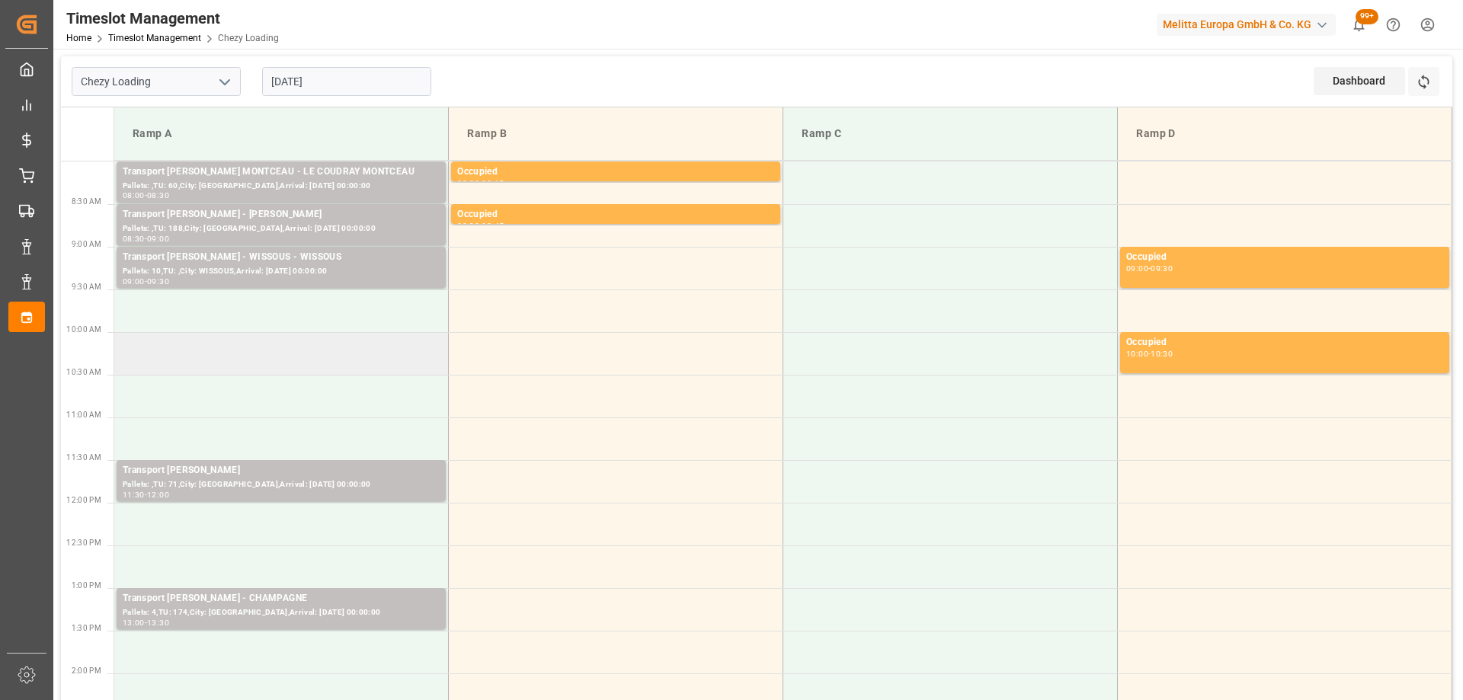
click at [325, 363] on td at bounding box center [281, 353] width 334 height 43
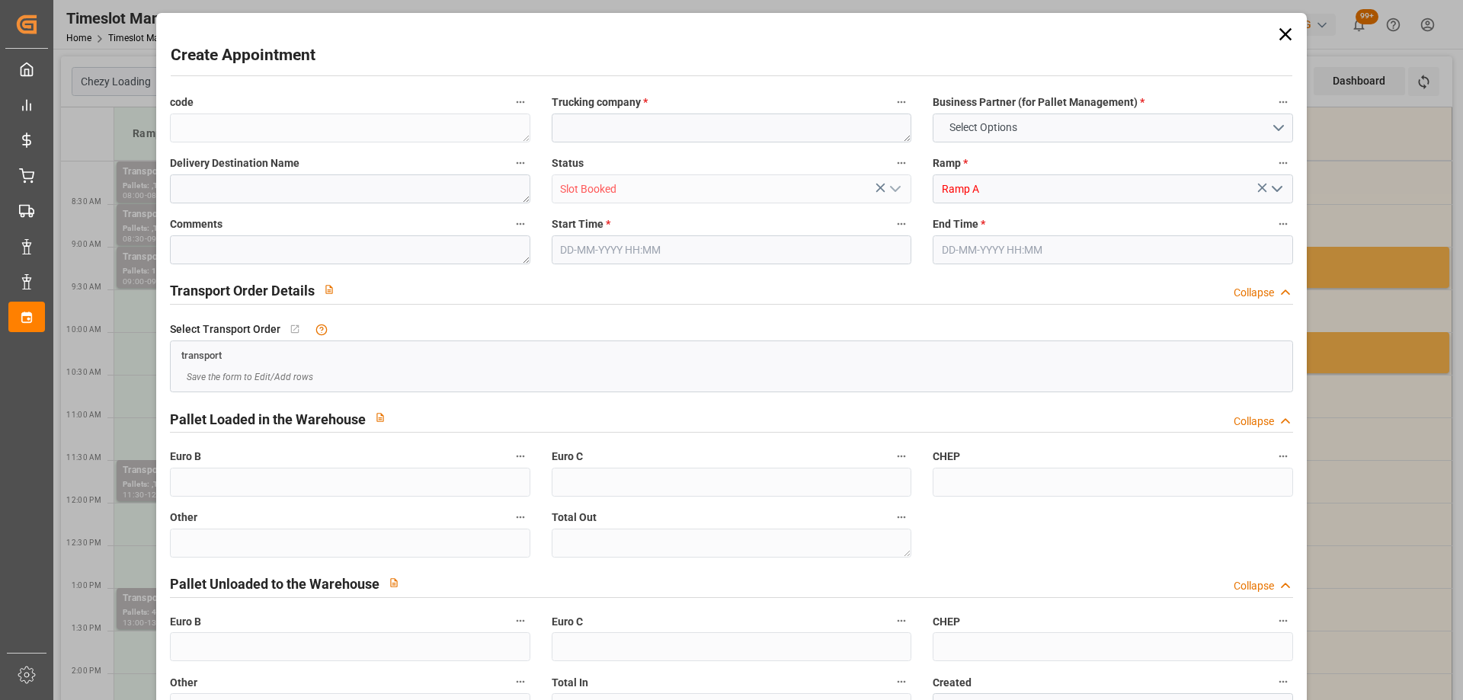
type input "0"
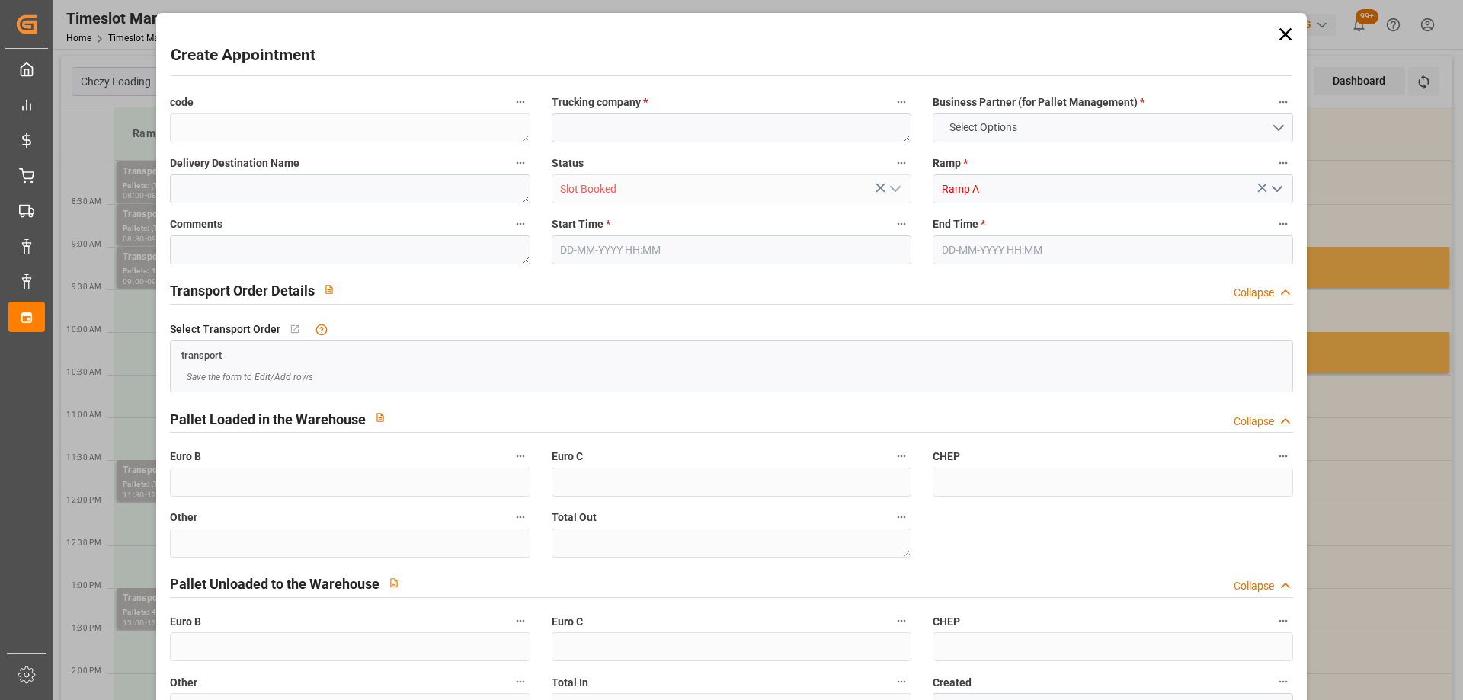
type input "0"
type input "[DATE] 10:00"
type input "[DATE] 10:15"
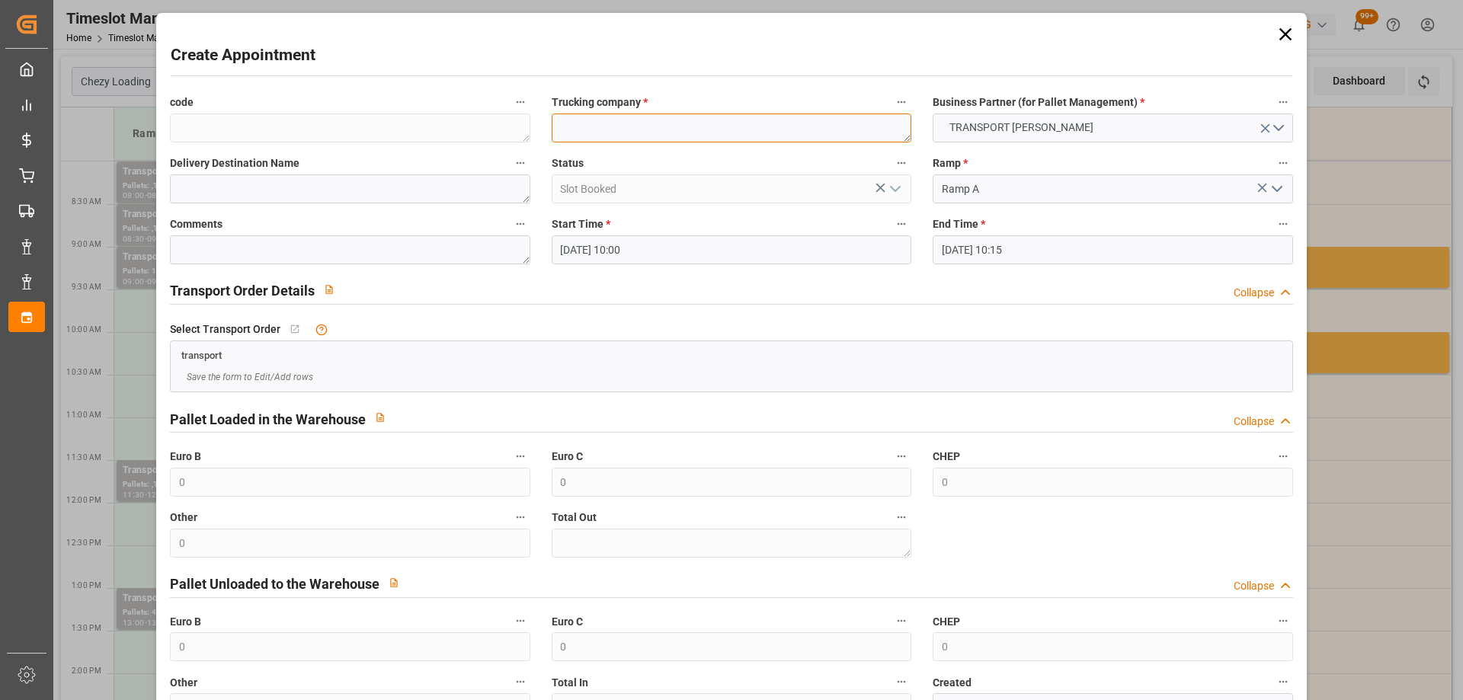
paste textarea "EPAUX BEZU"
drag, startPoint x: 654, startPoint y: 132, endPoint x: 437, endPoint y: 149, distance: 217.7
click at [437, 149] on div "code Trucking company * EPAUX BEZU Business Partner (for Pallet Management) * T…" at bounding box center [730, 407] width 1143 height 641
type textarea "EPAUX BEZU"
click at [1278, 37] on icon at bounding box center [1284, 34] width 12 height 12
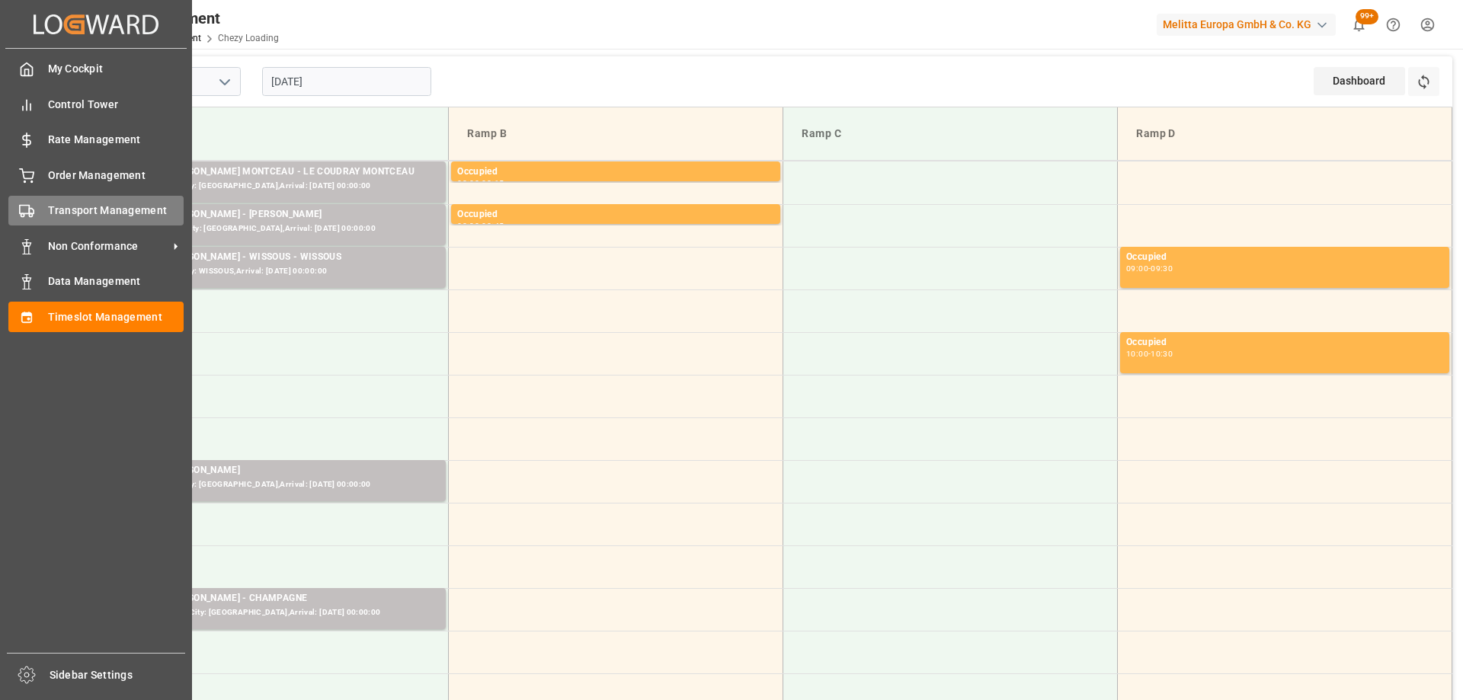
click at [30, 211] on polygon at bounding box center [31, 211] width 5 height 5
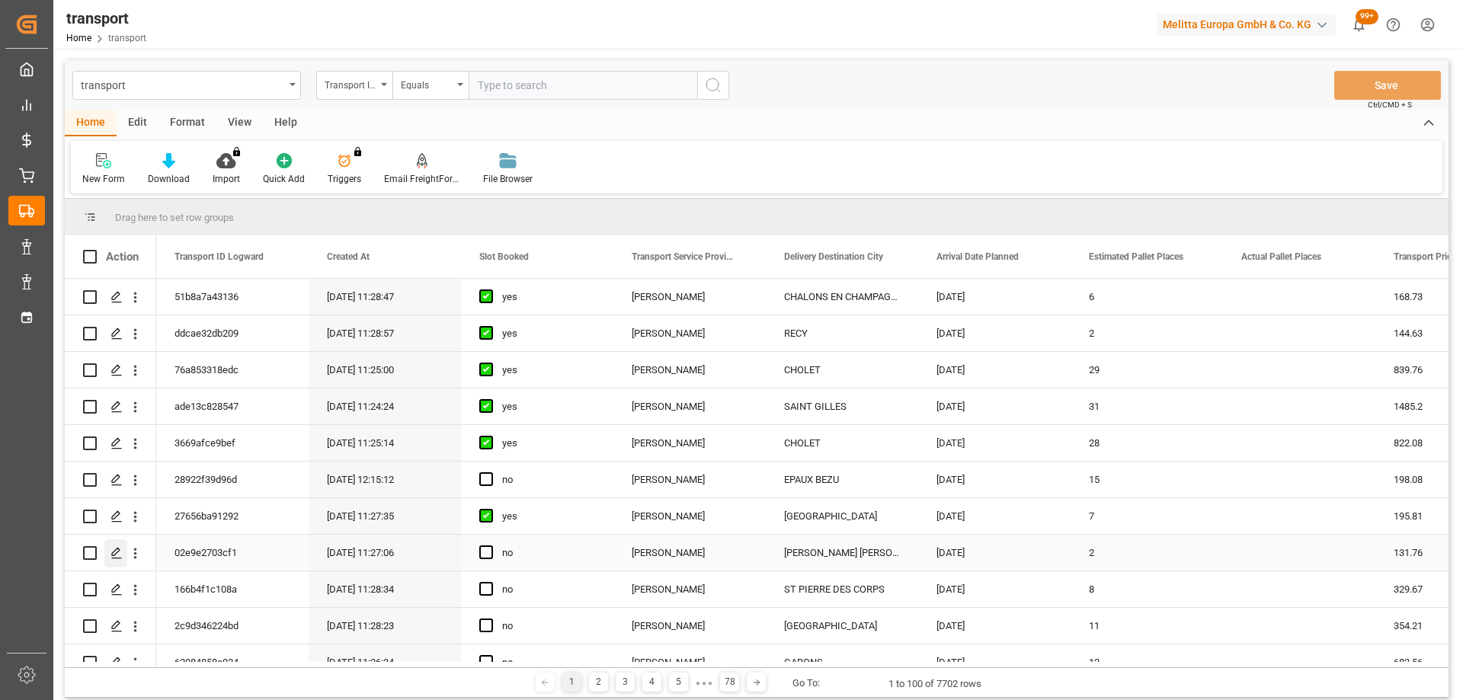
click at [116, 549] on icon "Press SPACE to select this row." at bounding box center [116, 553] width 12 height 12
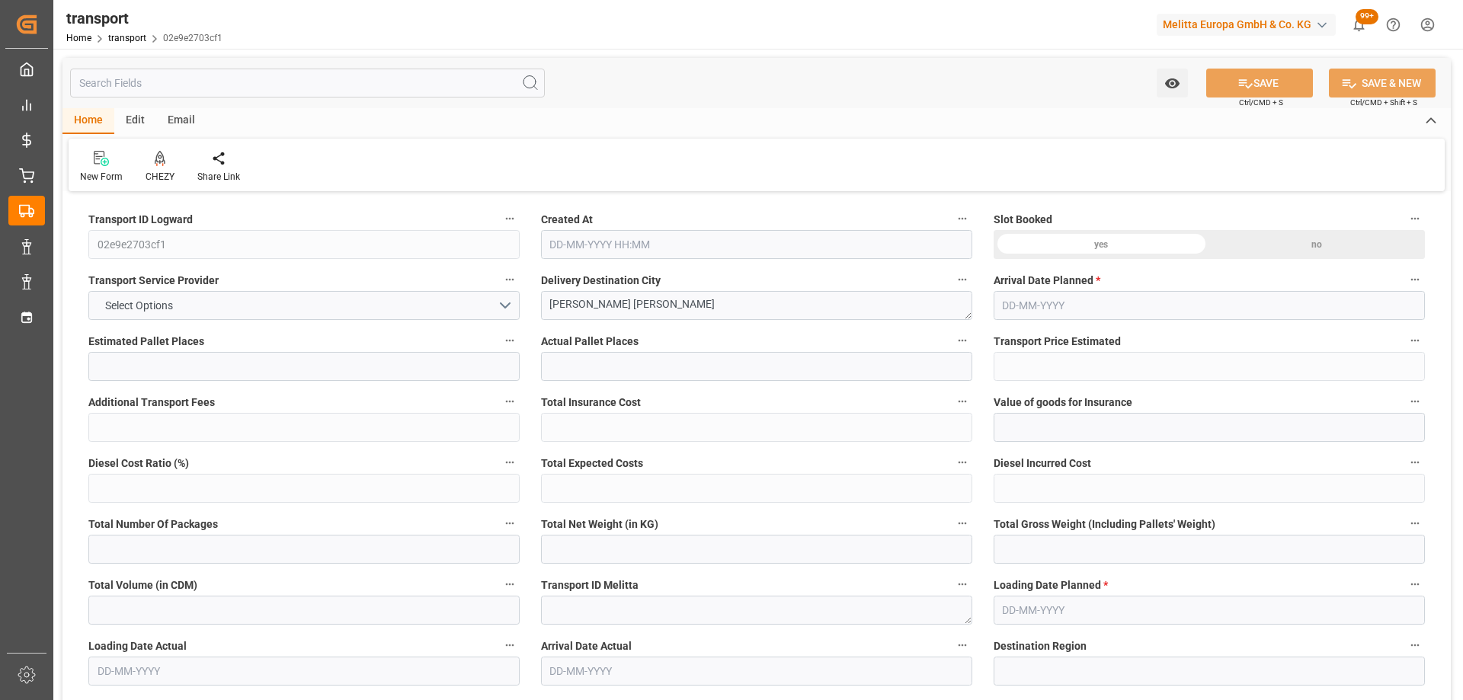
type input "2"
type input "131.76"
type input "0"
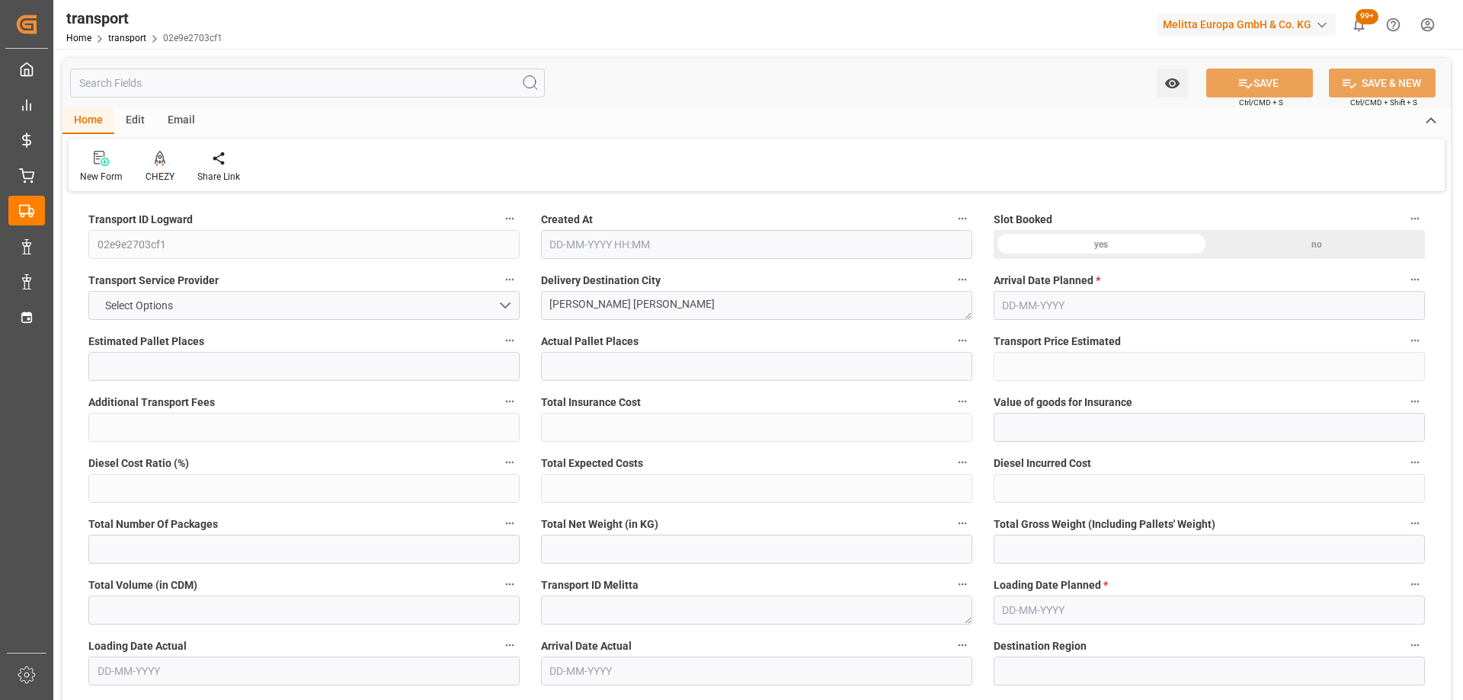
type input "127.3065"
type input "-4.4535"
type input "0"
type input "671.55"
type input "863.092"
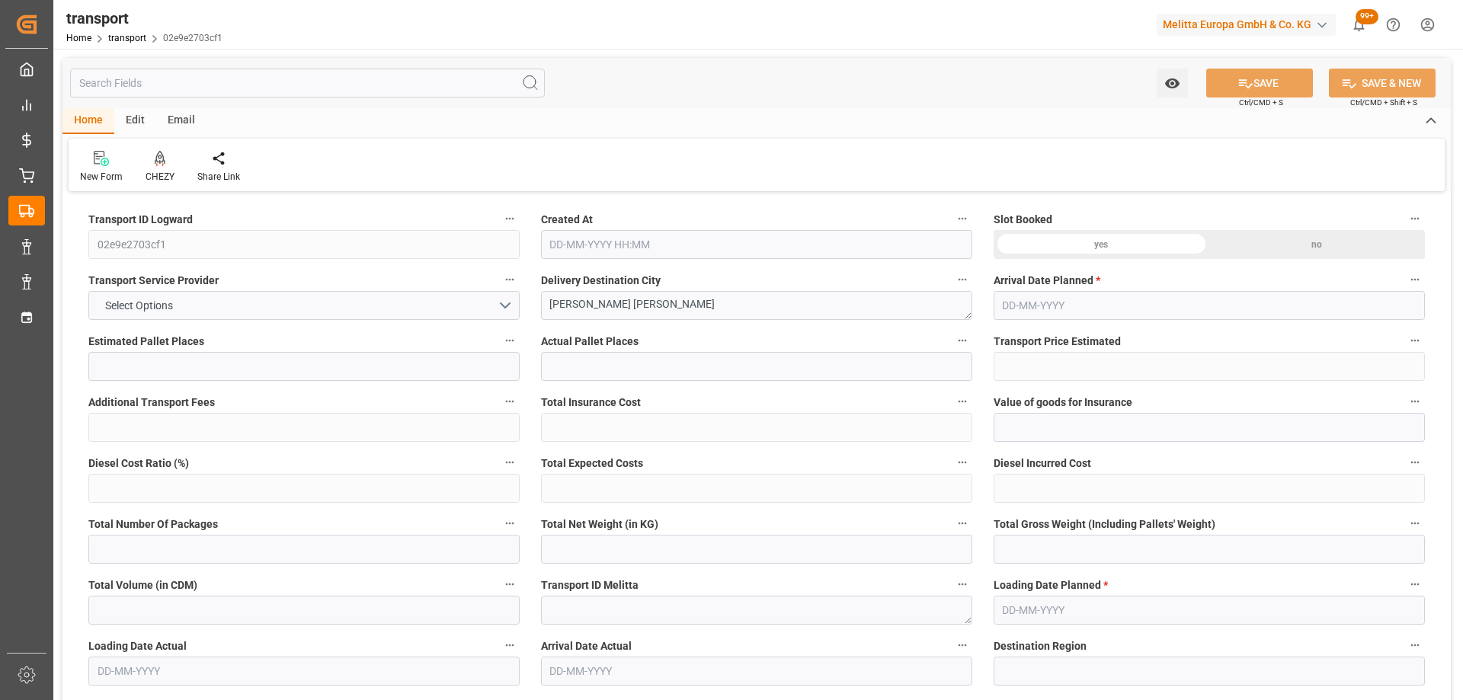
type input "2162.304"
type input "77"
type input "1"
type input "69"
type input "2"
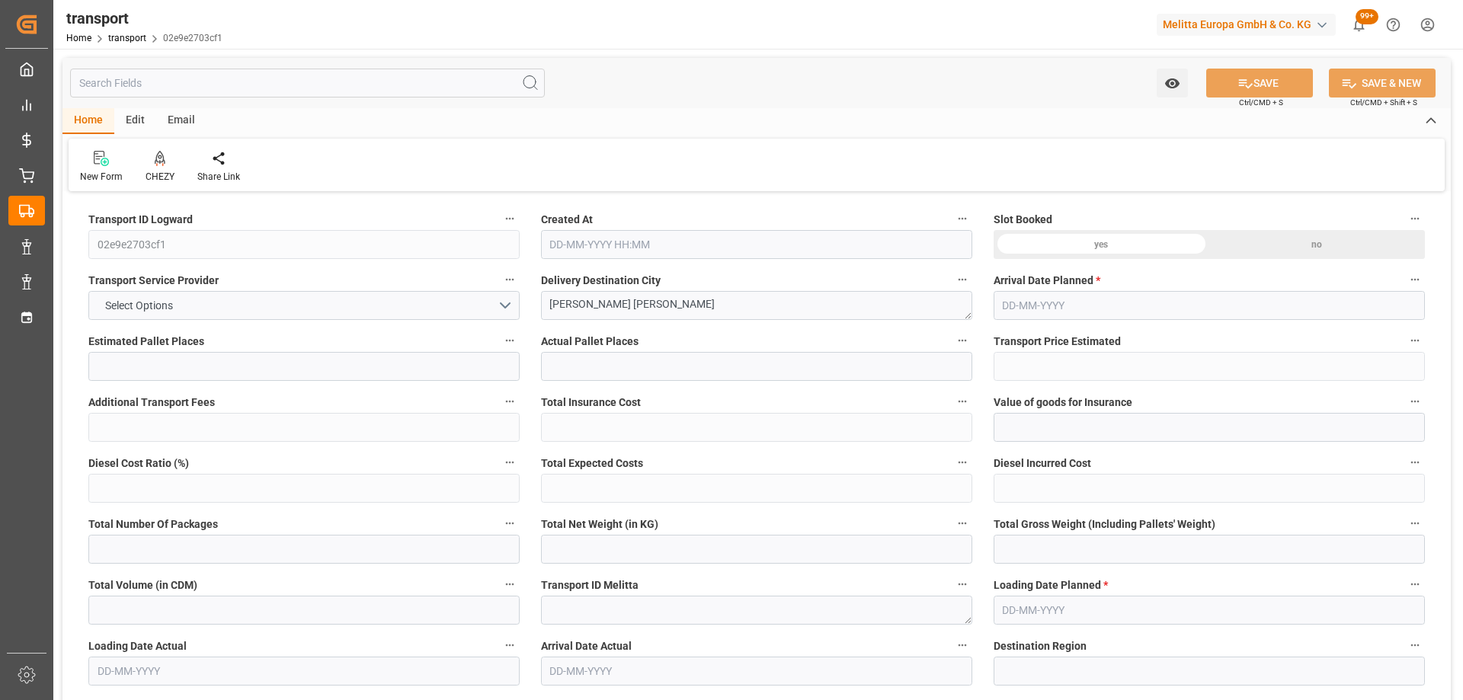
type input "101"
type input "797.1"
type input "0"
type input "4710.8598"
type input "0"
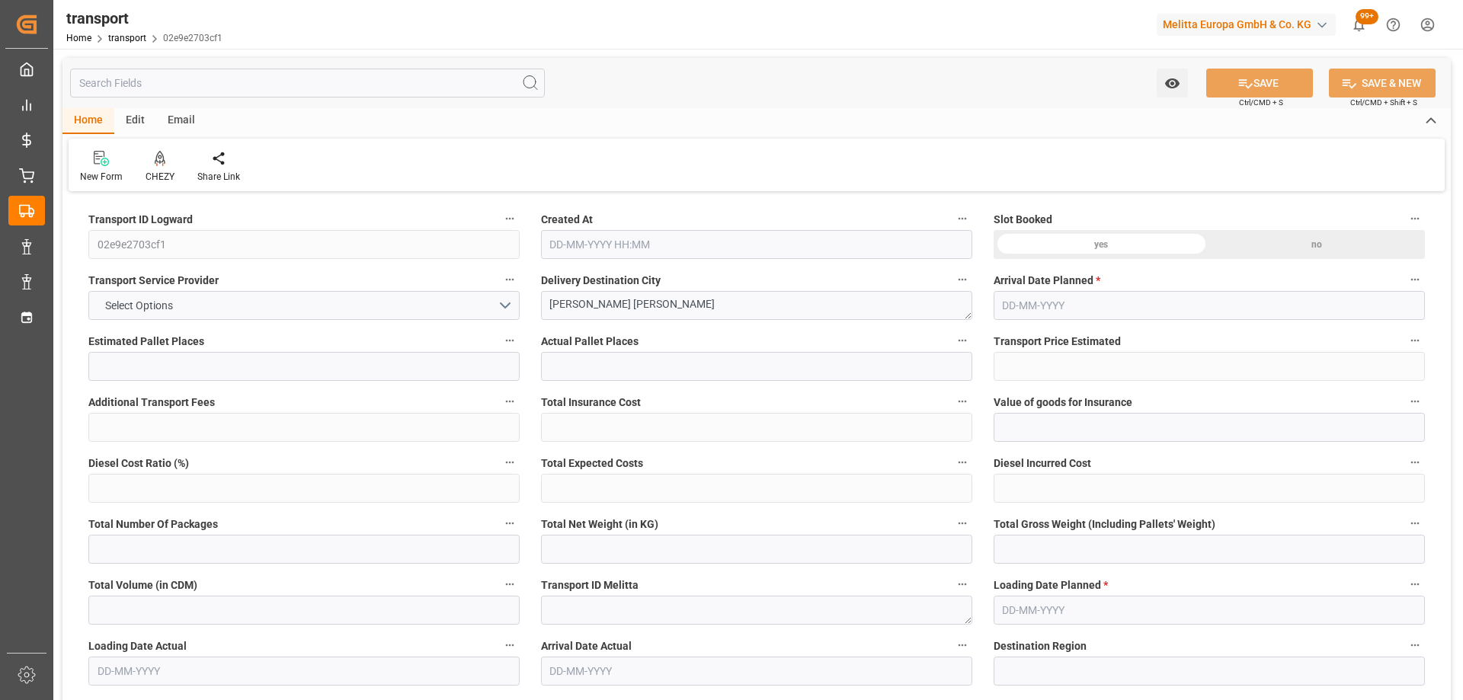
type input "0"
type input "21"
type input "35"
type input "09-10-2025 11:27"
type input "[DATE]"
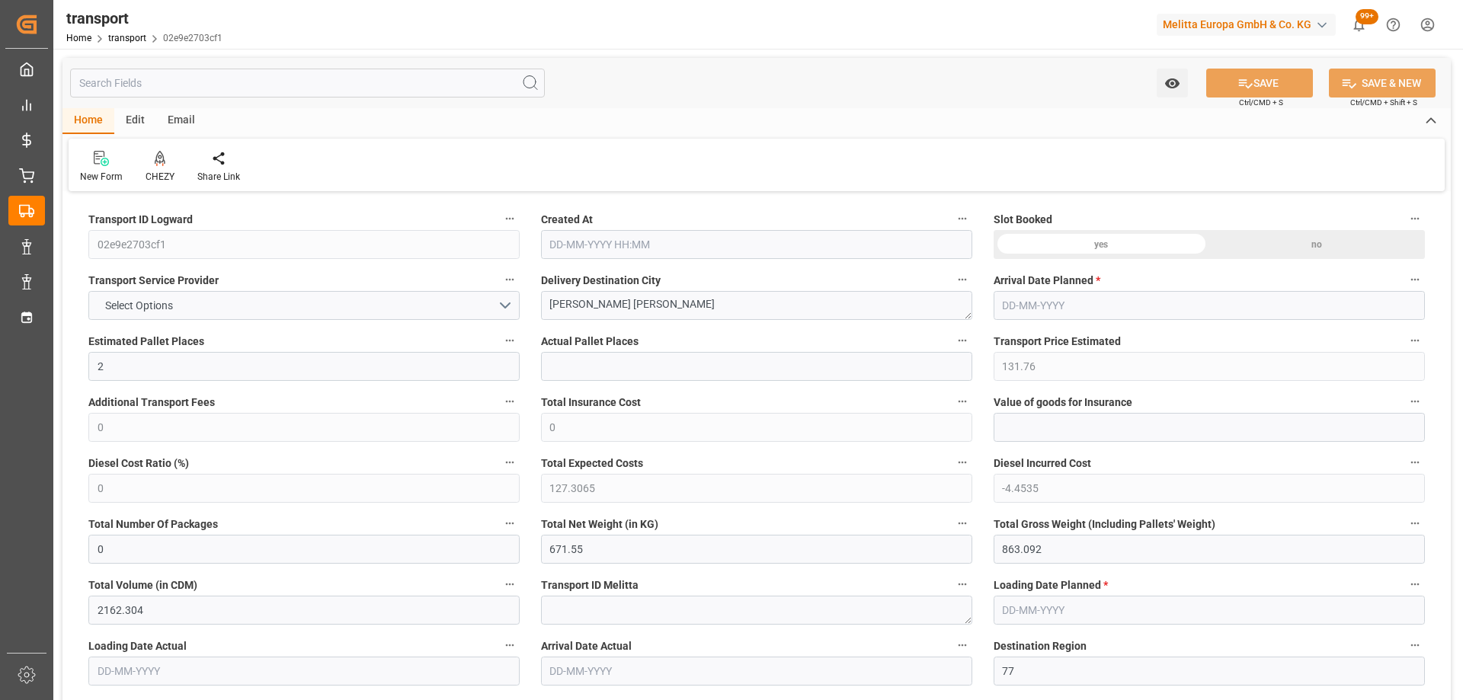
type input "[DATE]"
drag, startPoint x: 621, startPoint y: 296, endPoint x: 408, endPoint y: 321, distance: 214.8
click at [161, 158] on icon at bounding box center [160, 158] width 11 height 15
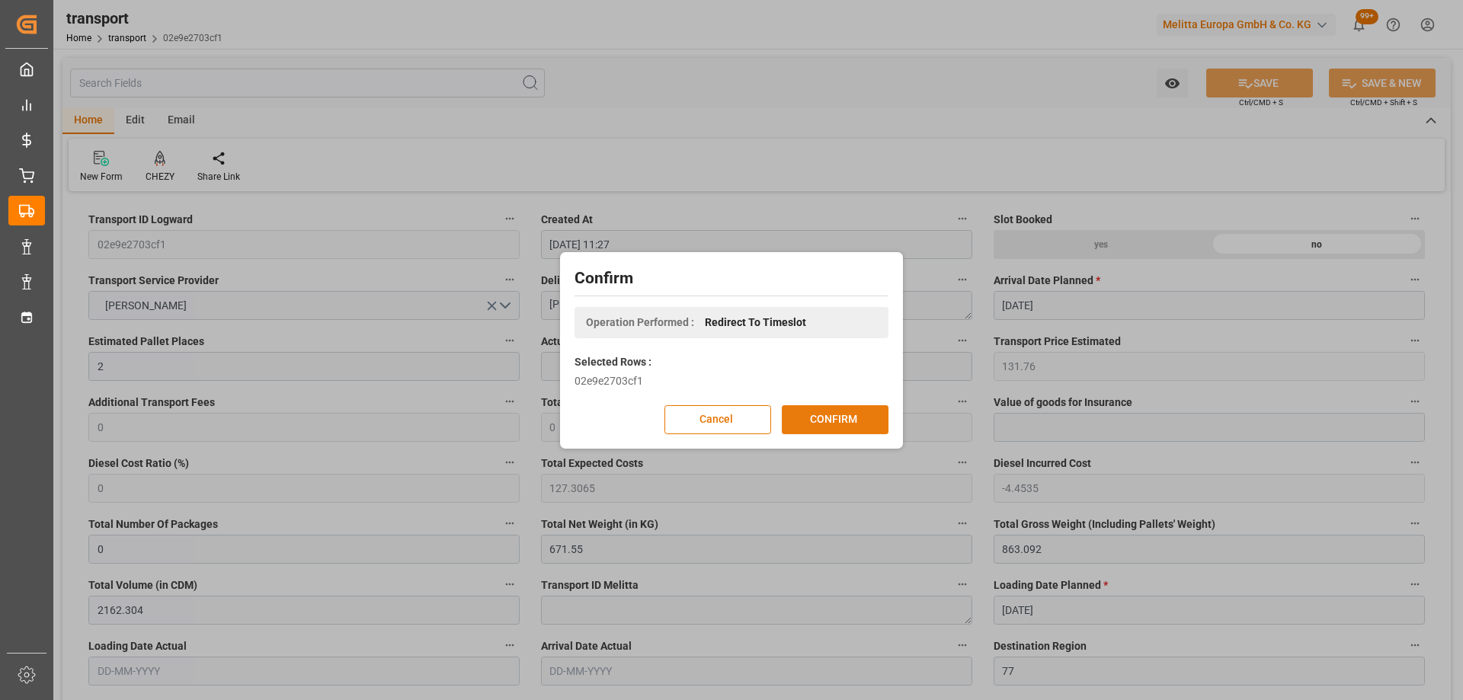
click at [830, 417] on button "CONFIRM" at bounding box center [835, 419] width 107 height 29
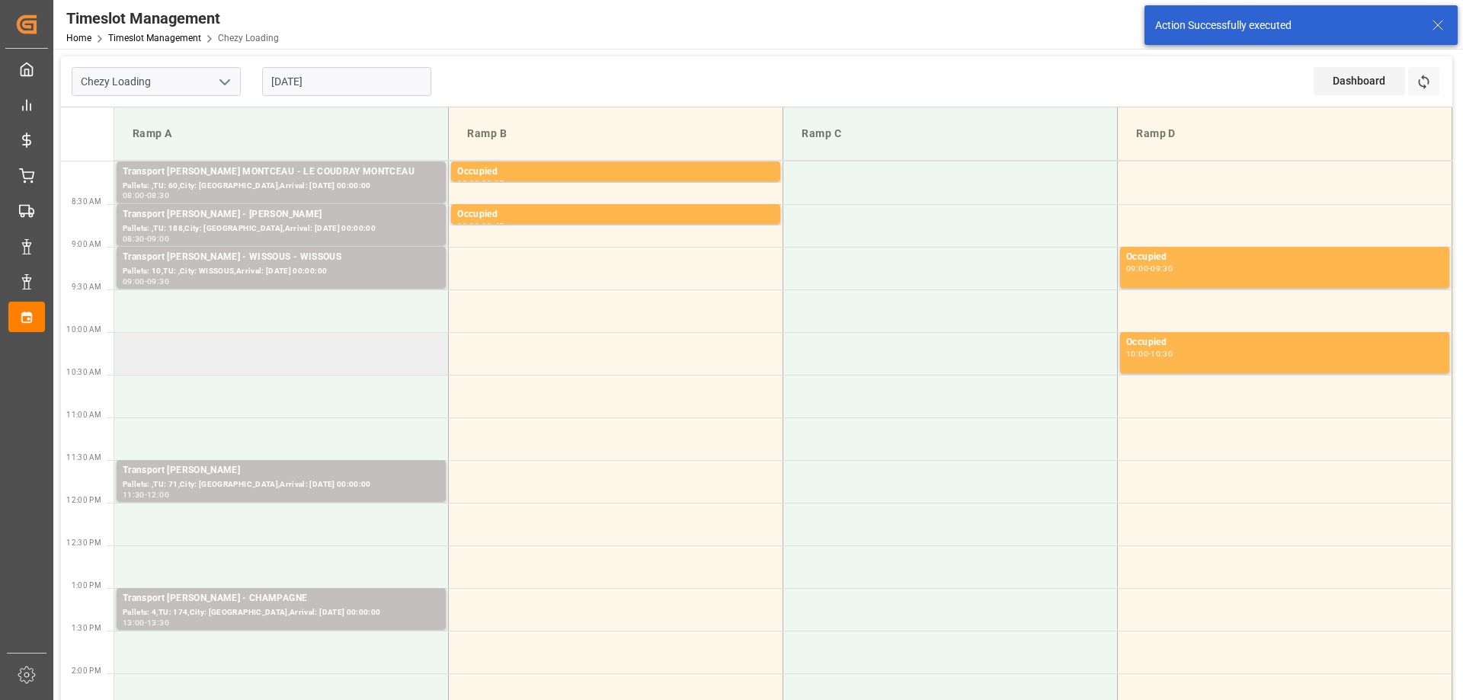
click at [316, 372] on td at bounding box center [281, 353] width 334 height 43
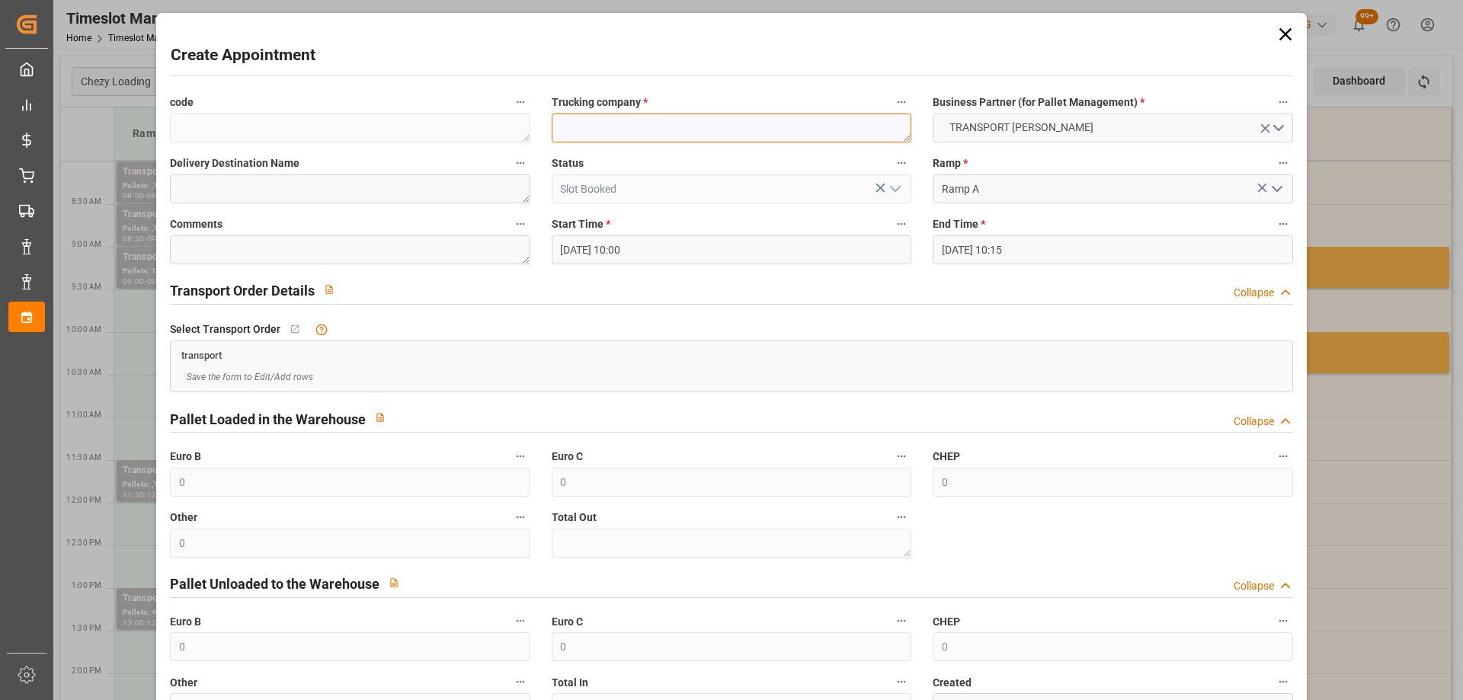
paste textarea "[PERSON_NAME] [PERSON_NAME]"
type textarea "[PERSON_NAME] [PERSON_NAME]"
click at [1070, 252] on input "[DATE] 10:15" at bounding box center [1112, 249] width 360 height 29
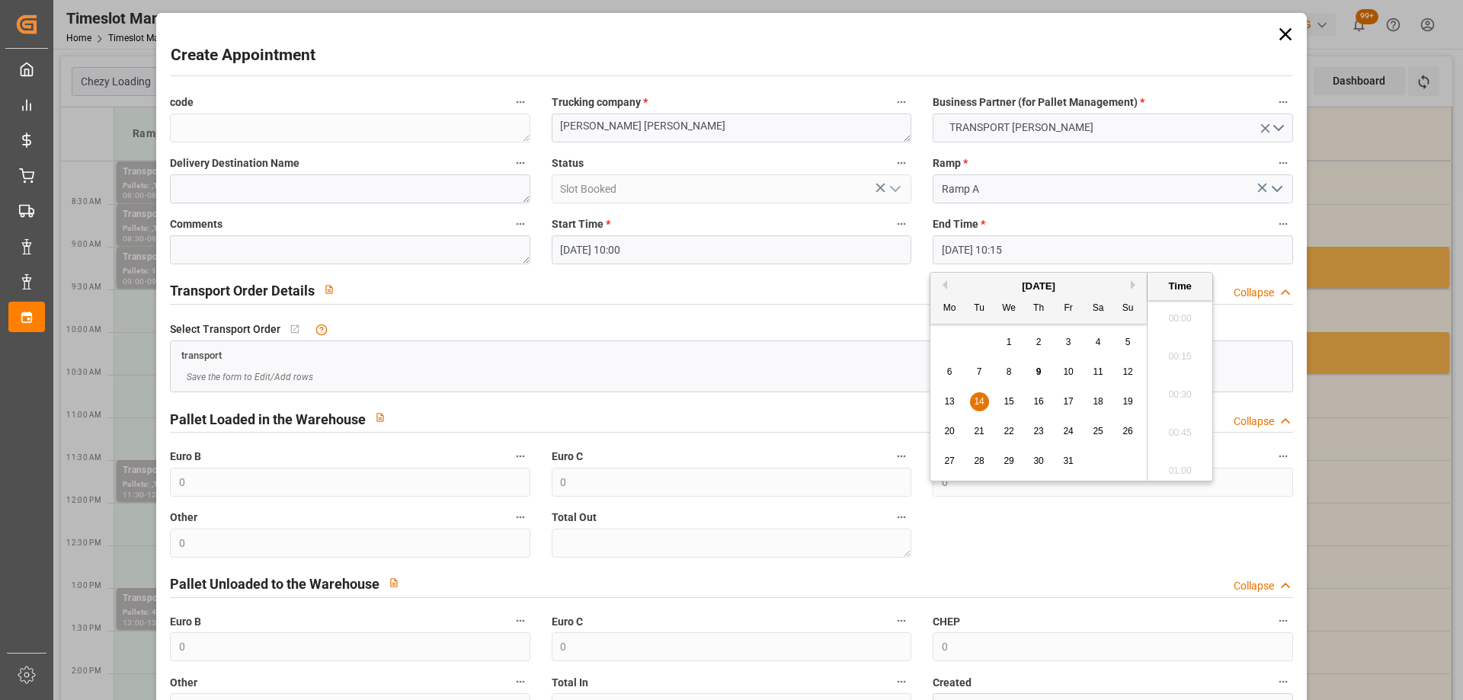
scroll to position [1491, 0]
click at [976, 399] on span "14" at bounding box center [978, 401] width 10 height 11
click at [1191, 420] on li "10:30" at bounding box center [1179, 428] width 65 height 38
type input "[DATE] 10:30"
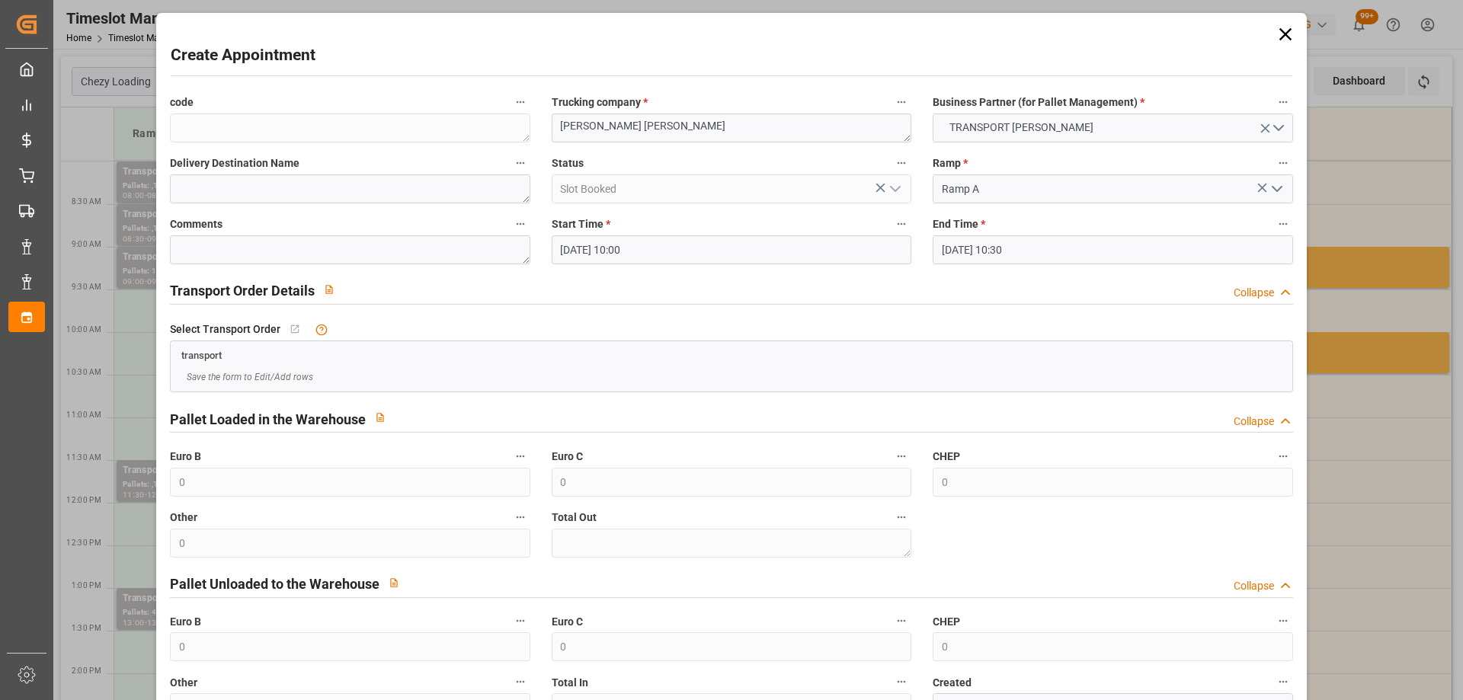
scroll to position [110, 0]
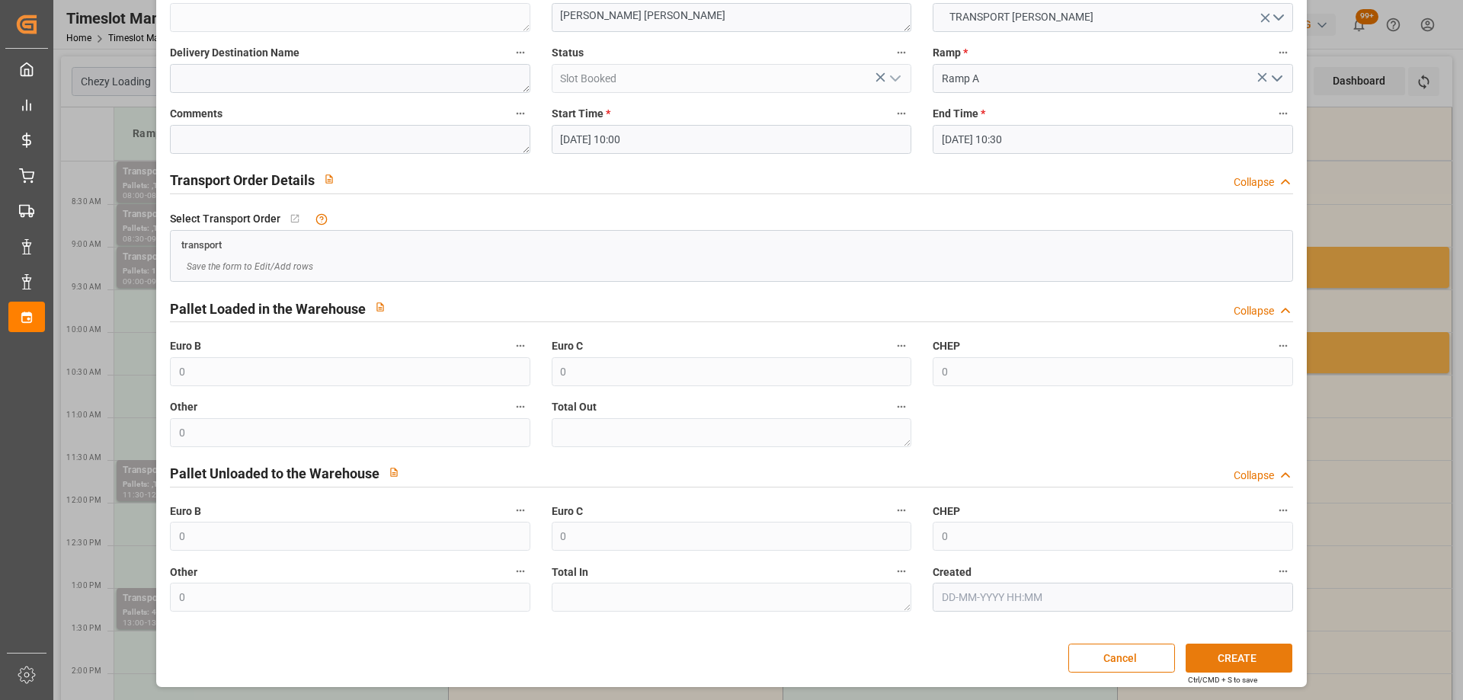
click at [1264, 654] on button "CREATE" at bounding box center [1238, 658] width 107 height 29
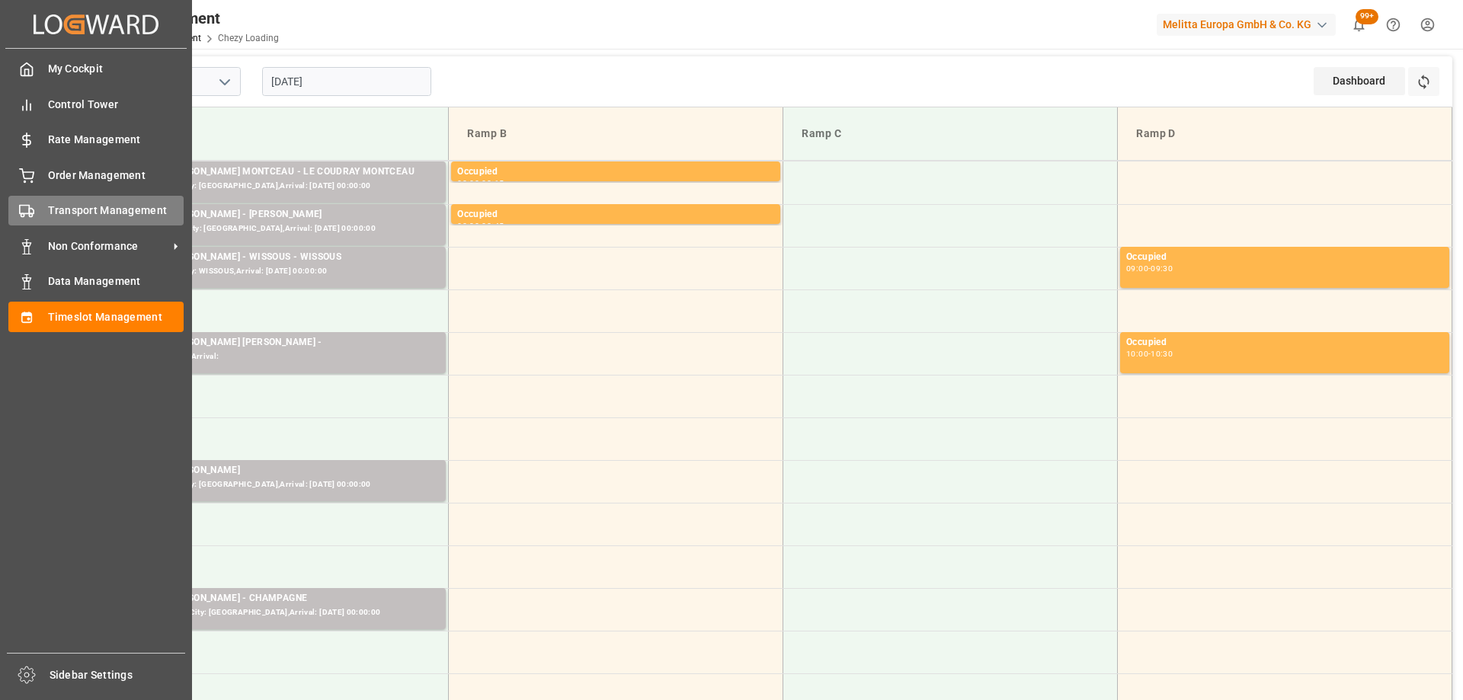
click at [53, 209] on span "Transport Management" at bounding box center [116, 211] width 136 height 16
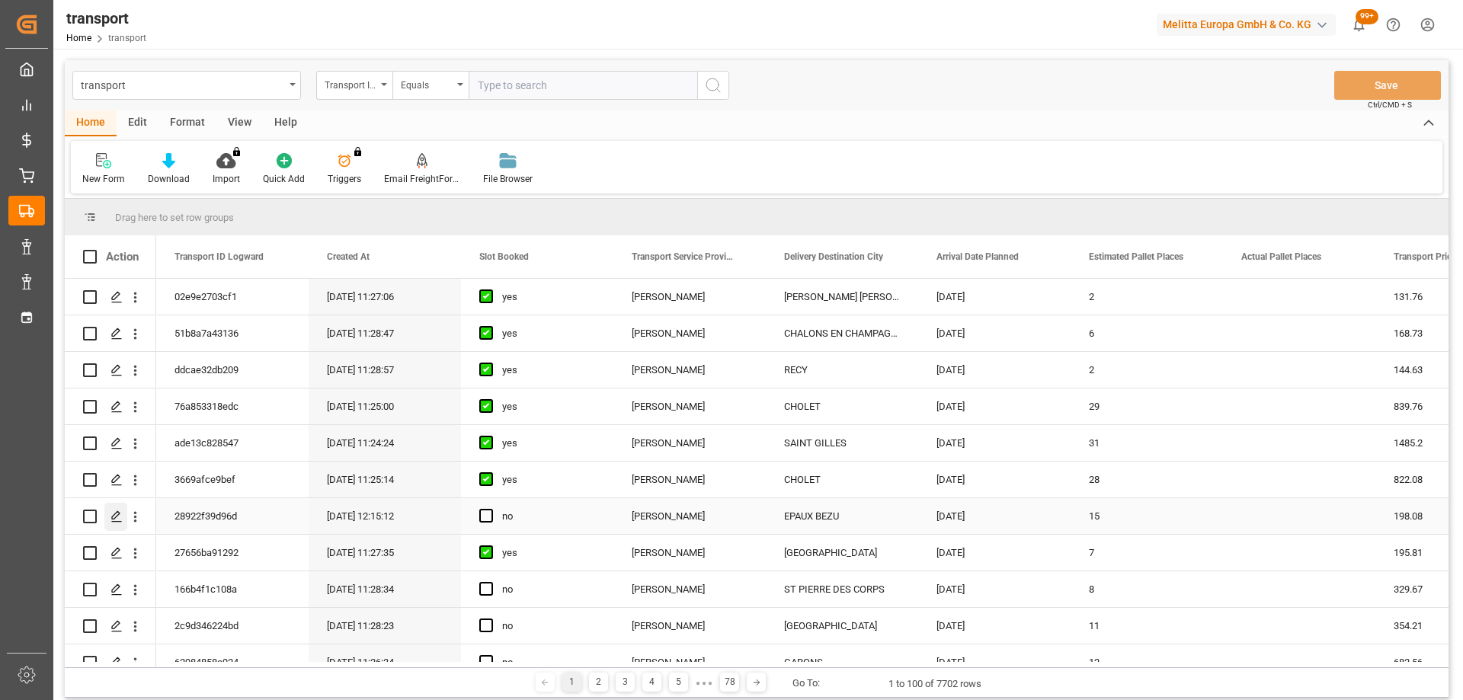
click at [113, 508] on div "Press SPACE to select this row." at bounding box center [115, 517] width 23 height 28
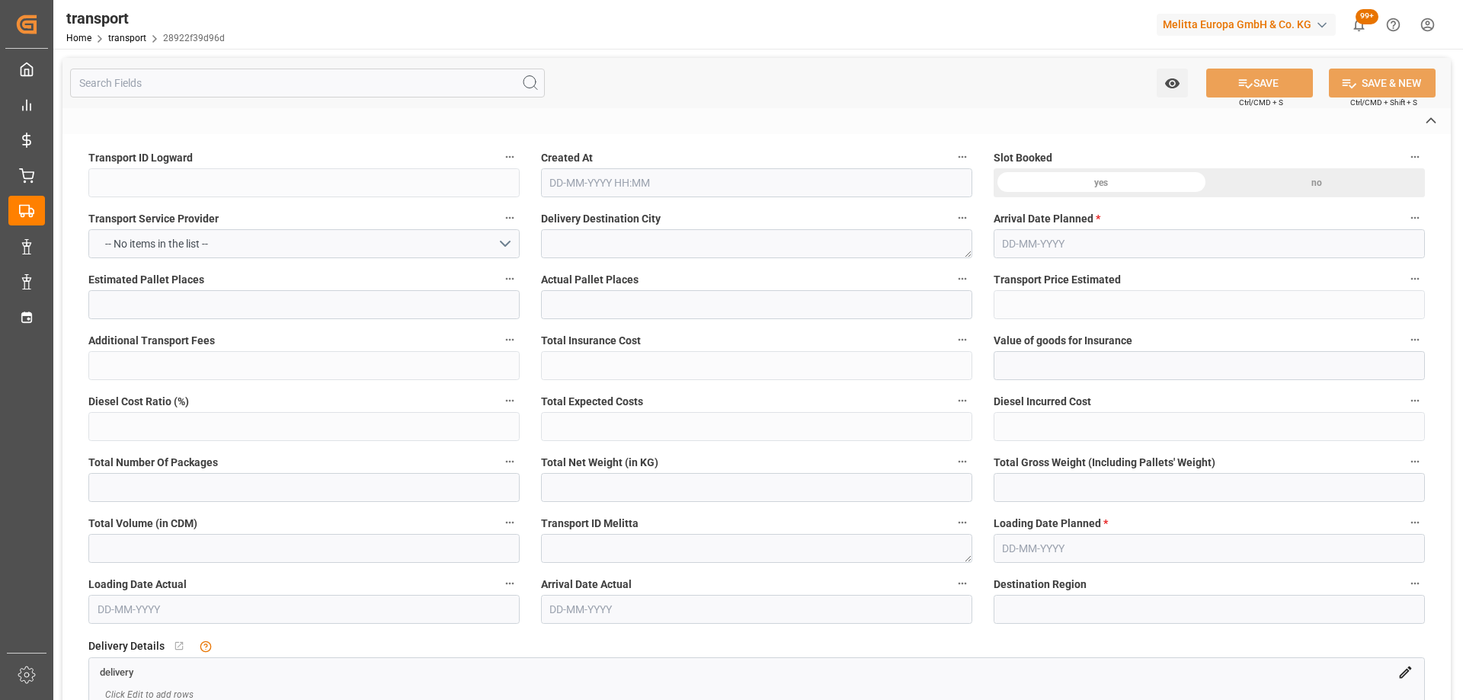
type input "28922f39d96d"
type textarea "EPAUX BEZU"
type textarea "0000708923"
type textarea "FR-02570"
type textarea "FR"
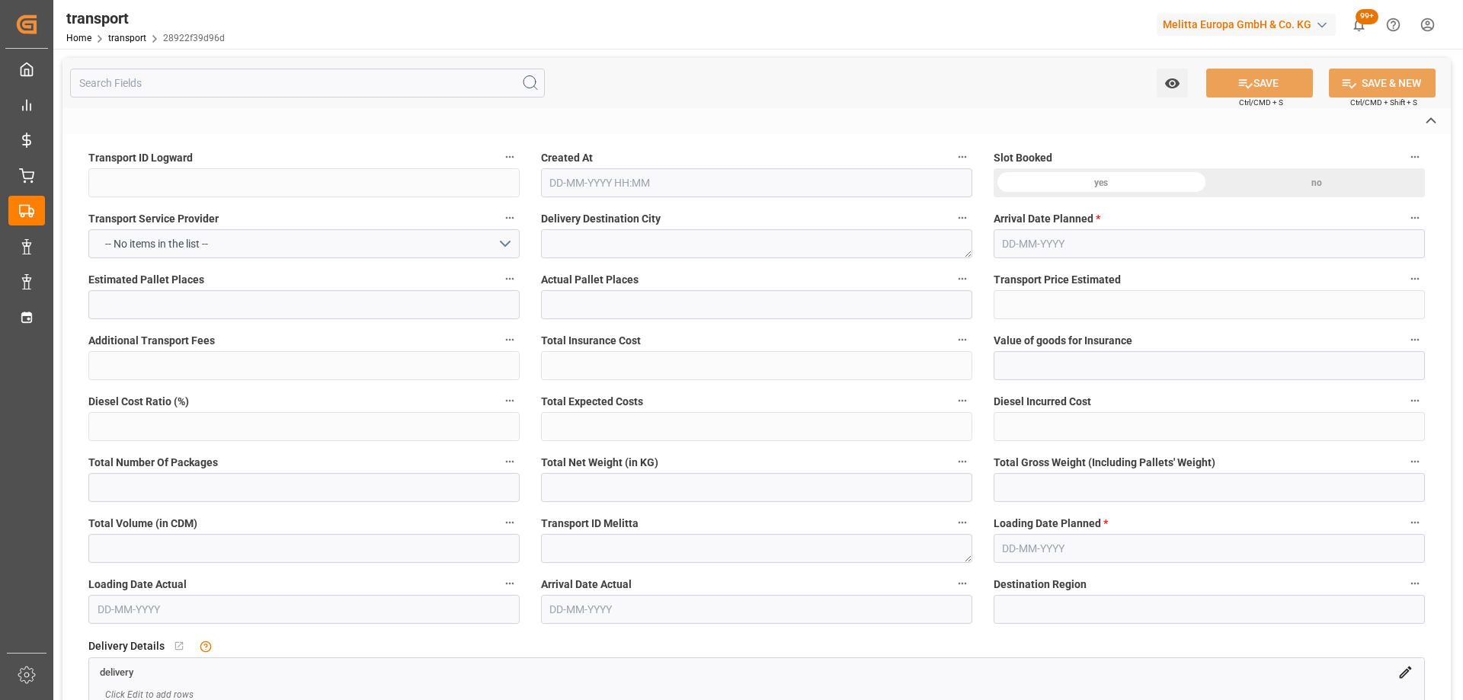
type input "Road"
type input "FR"
type input "02570"
type input "FR"
type input "02400"
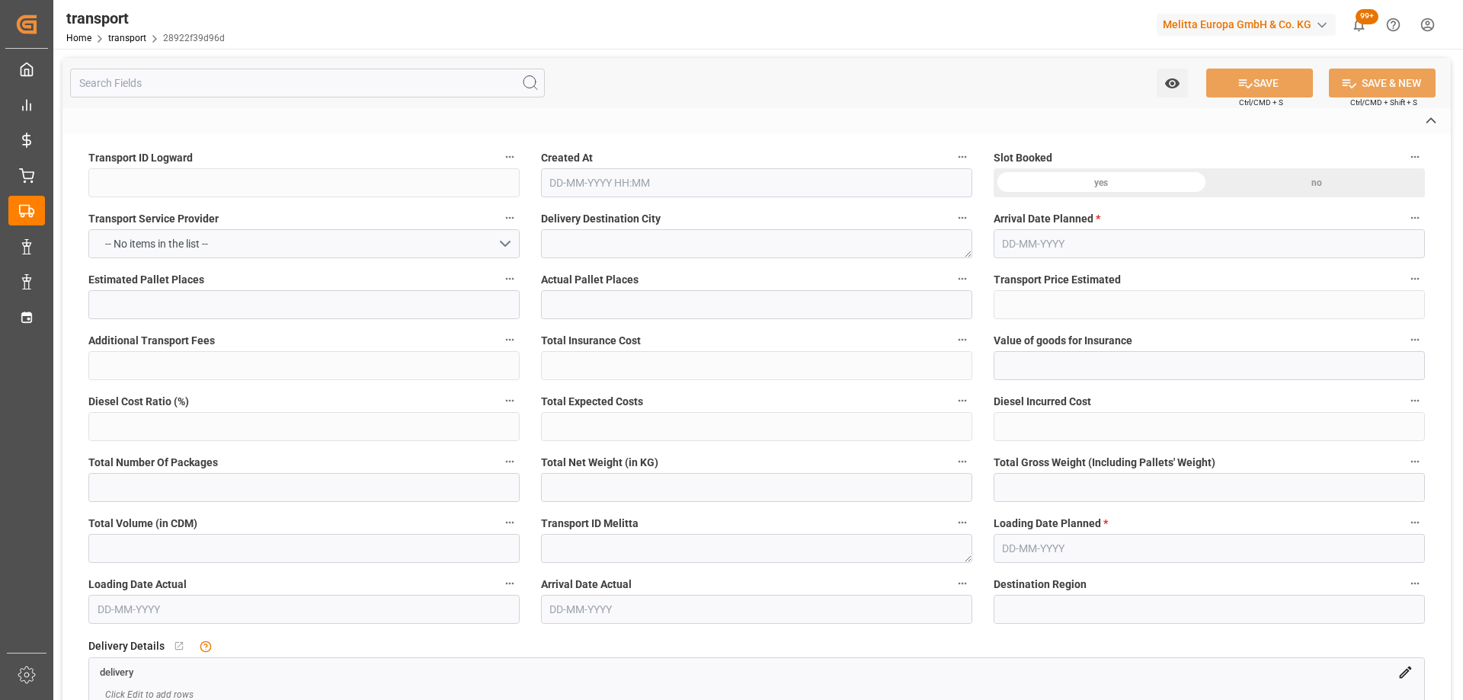
type input "Small Shipment"
type input "3.5-7.5 t"
type input "EURO 6"
type input "Diesel"
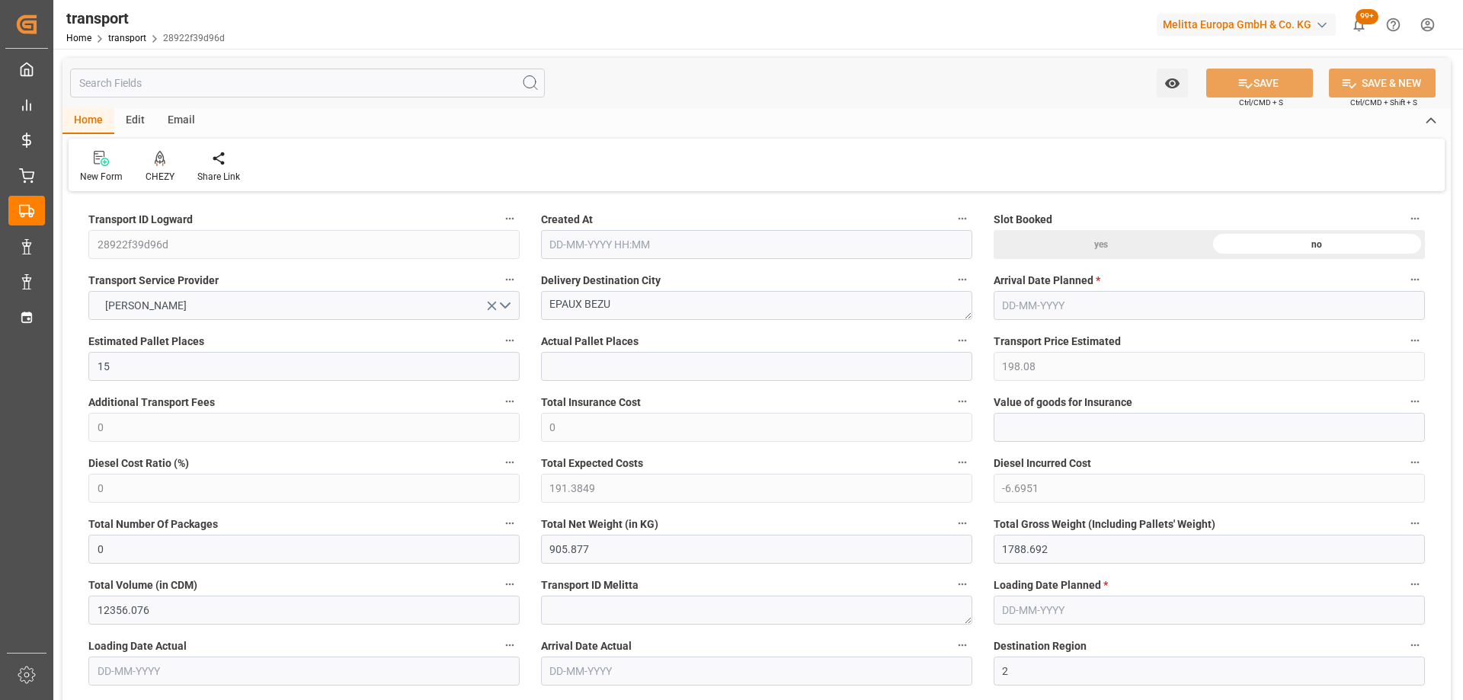
type input "15"
type input "198.08"
type input "0"
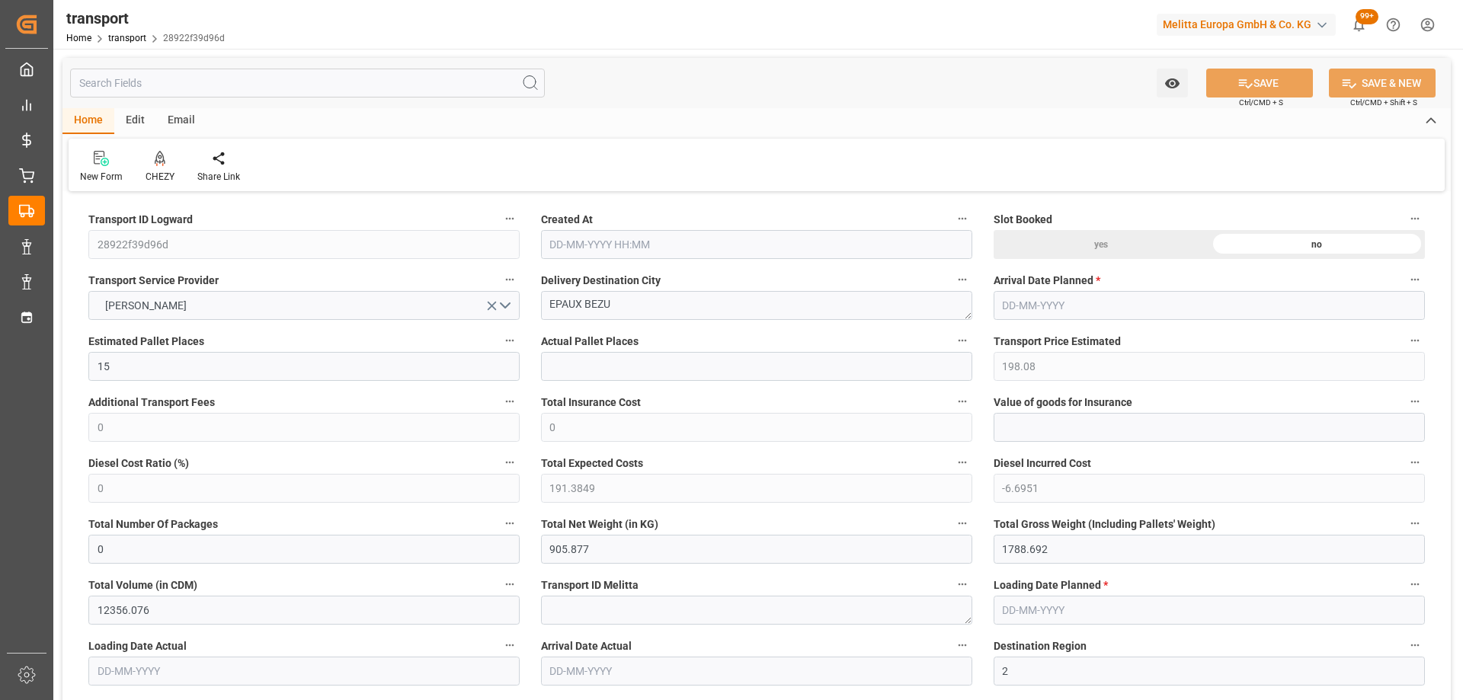
type input "191.3849"
type input "-6.6951"
type input "0"
type input "905.877"
type input "1788.692"
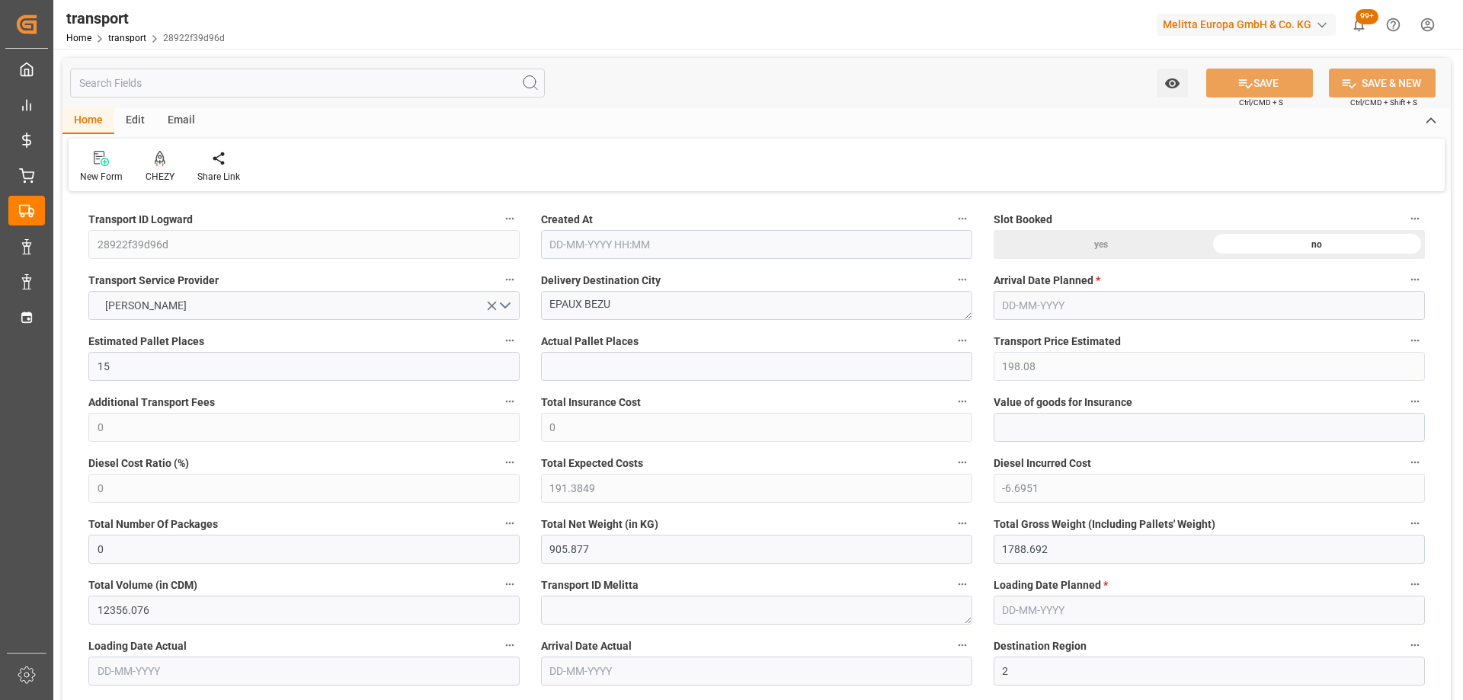
type input "12356.076"
type input "2"
type input "5"
type input "448"
type input "15"
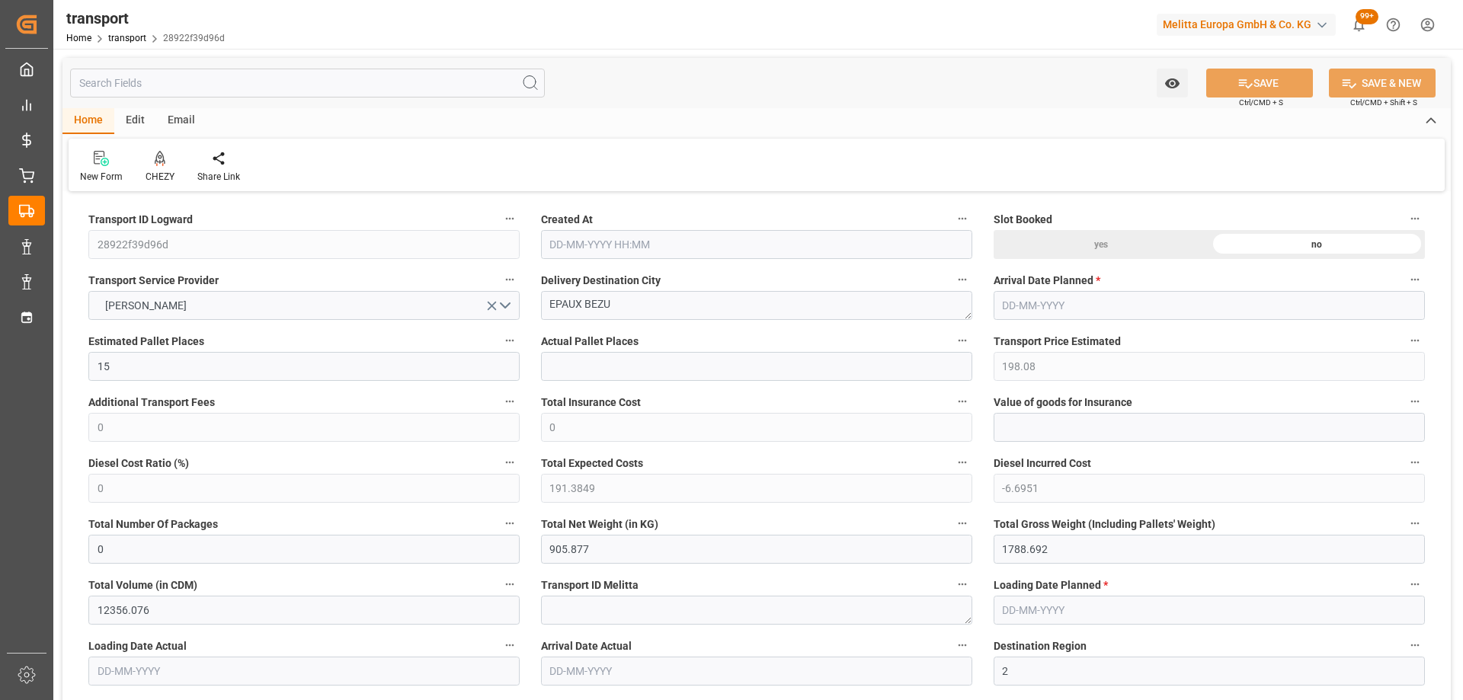
type input "101"
type input "1428.872"
type input "0"
type input "4710.8598"
type input "0"
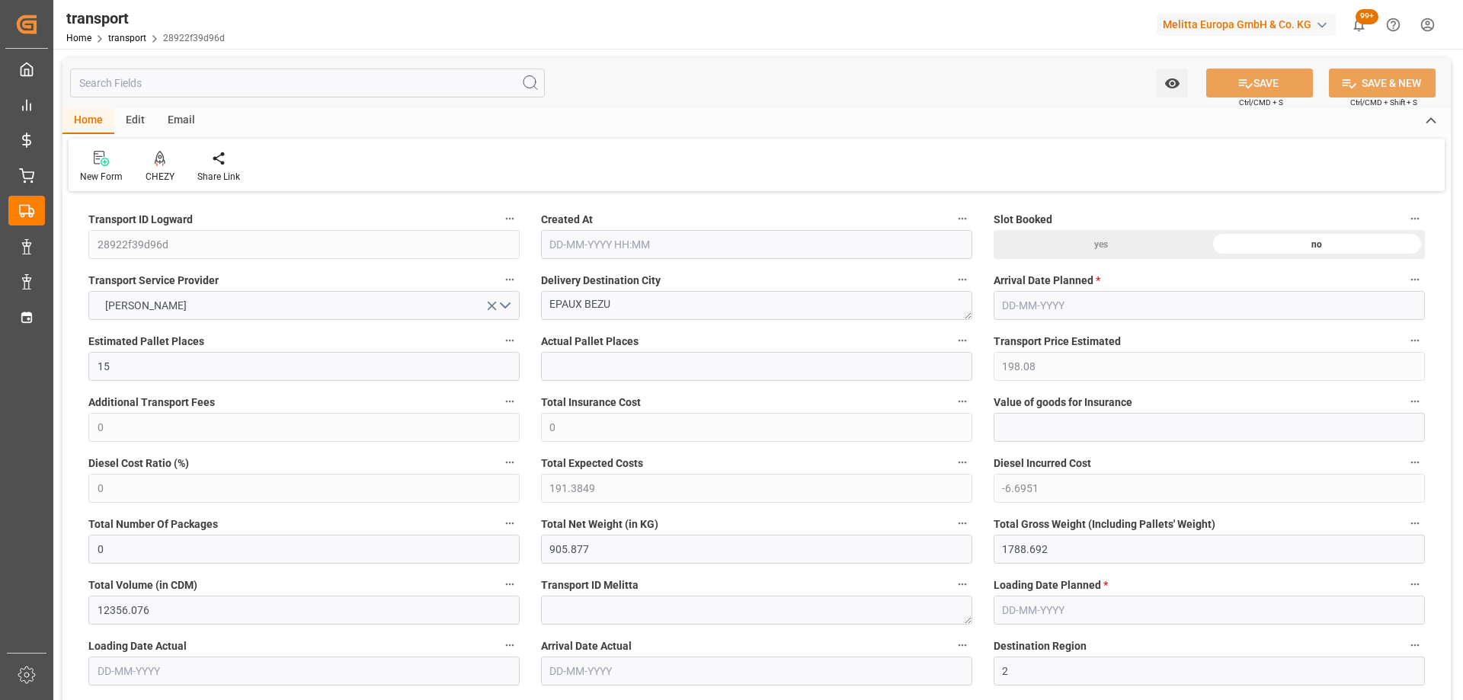
type input "0"
type input "21"
type input "35"
type input "09-10-2025 12:15"
type input "[DATE]"
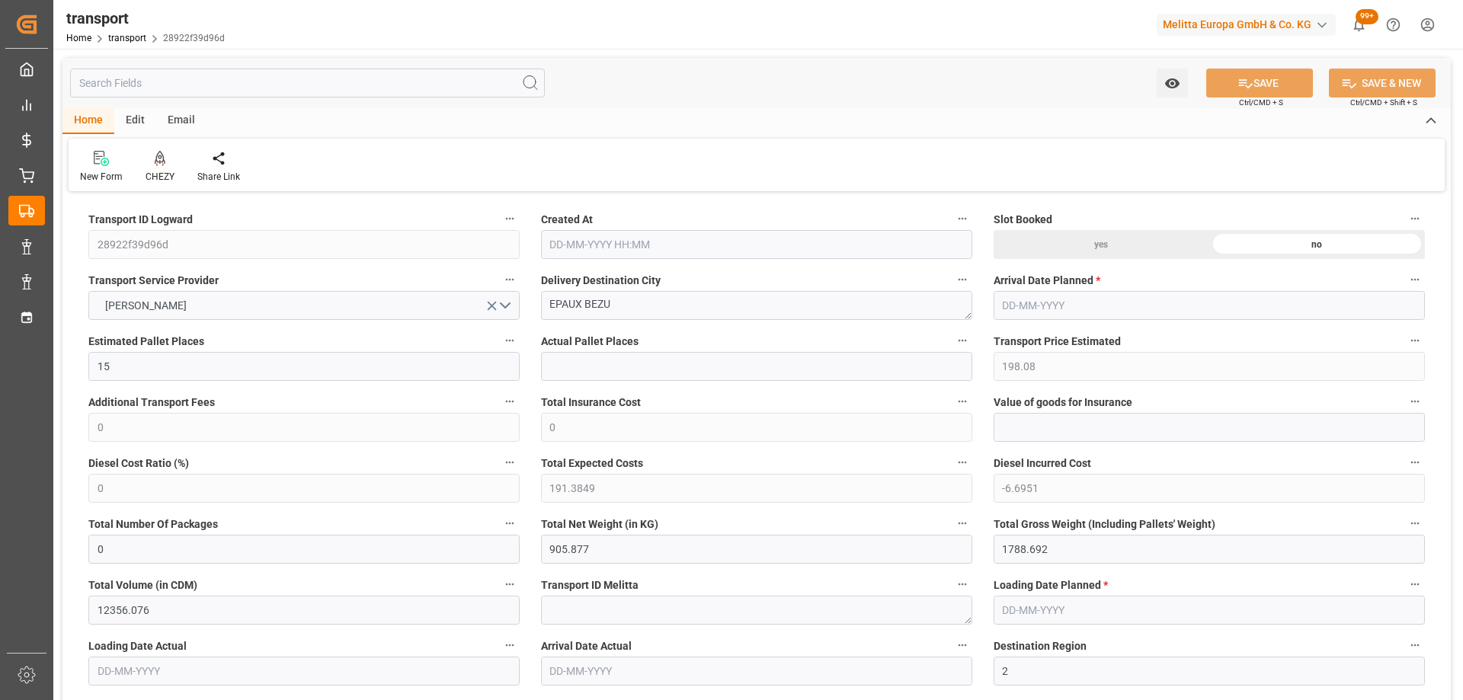
type input "[DATE]"
drag, startPoint x: 655, startPoint y: 311, endPoint x: 452, endPoint y: 324, distance: 203.0
click at [159, 162] on icon at bounding box center [160, 157] width 11 height 13
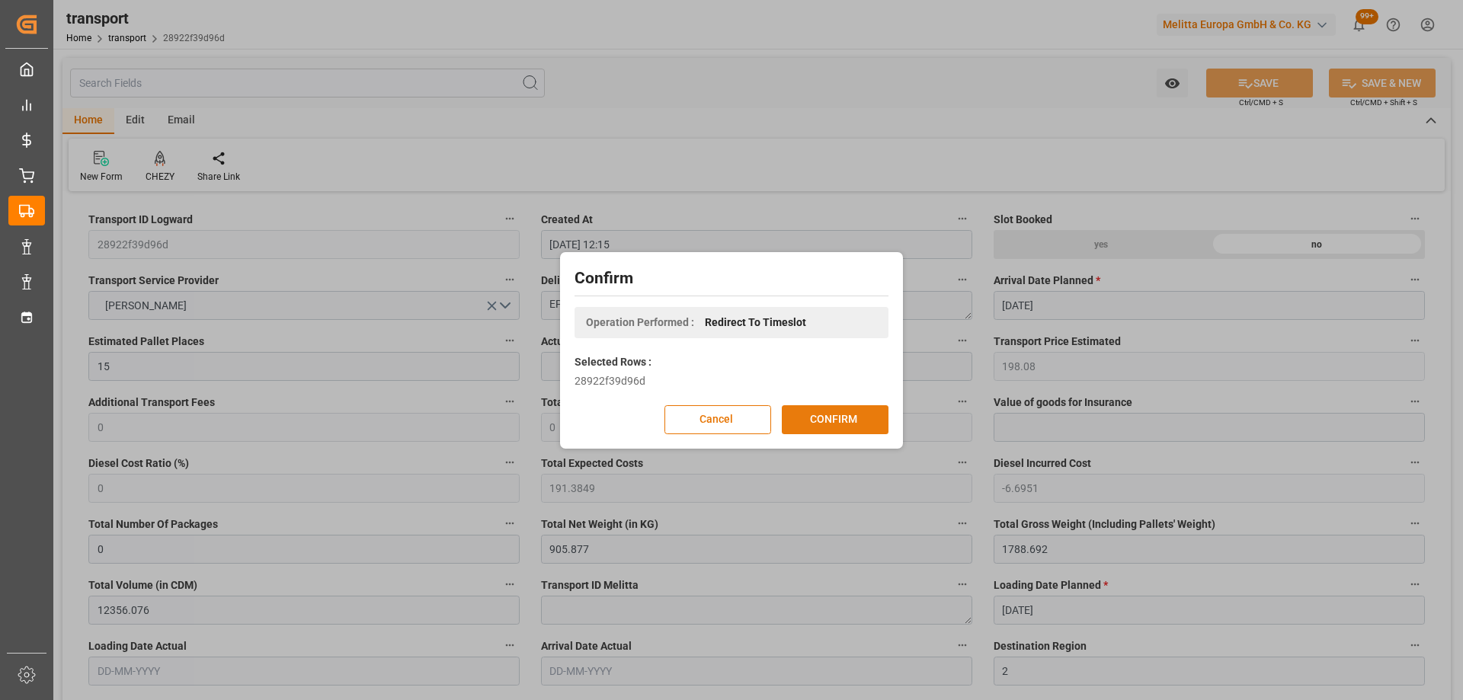
click at [821, 415] on button "CONFIRM" at bounding box center [835, 419] width 107 height 29
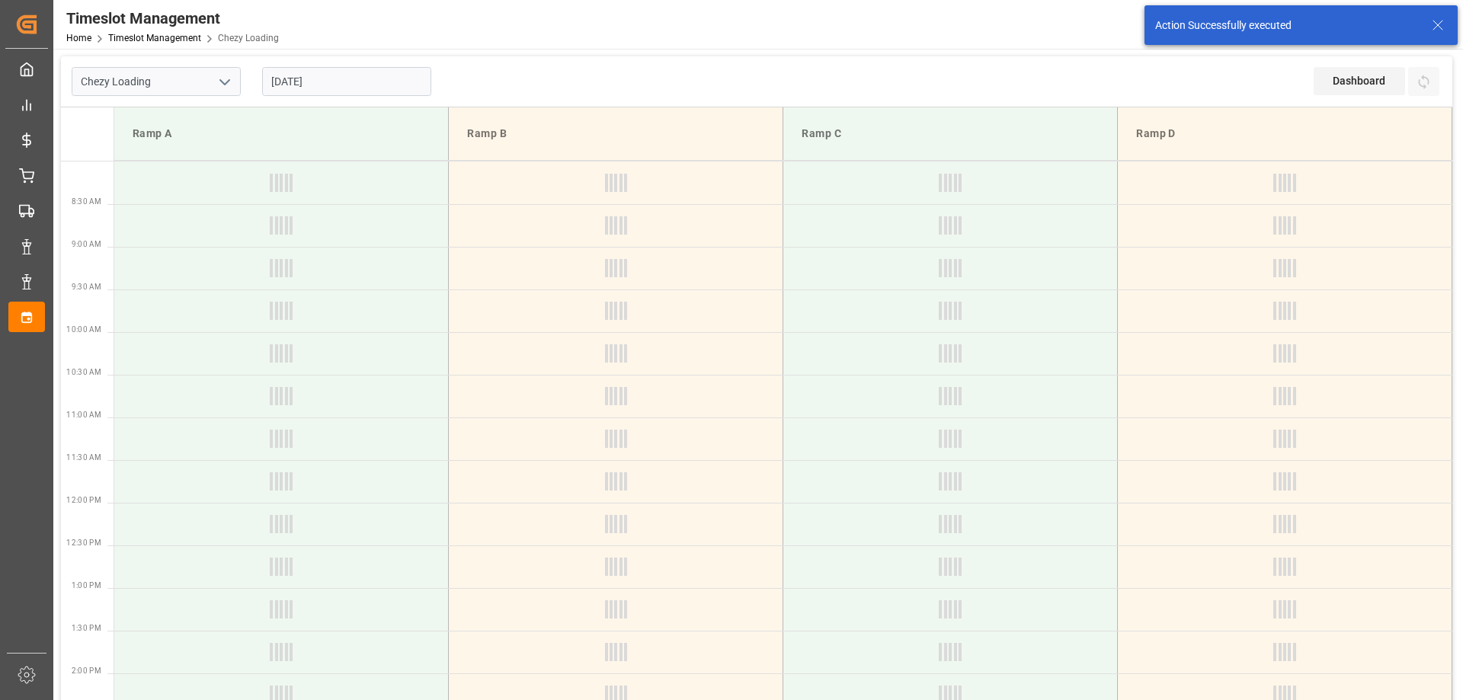
type input "Chezy Loading"
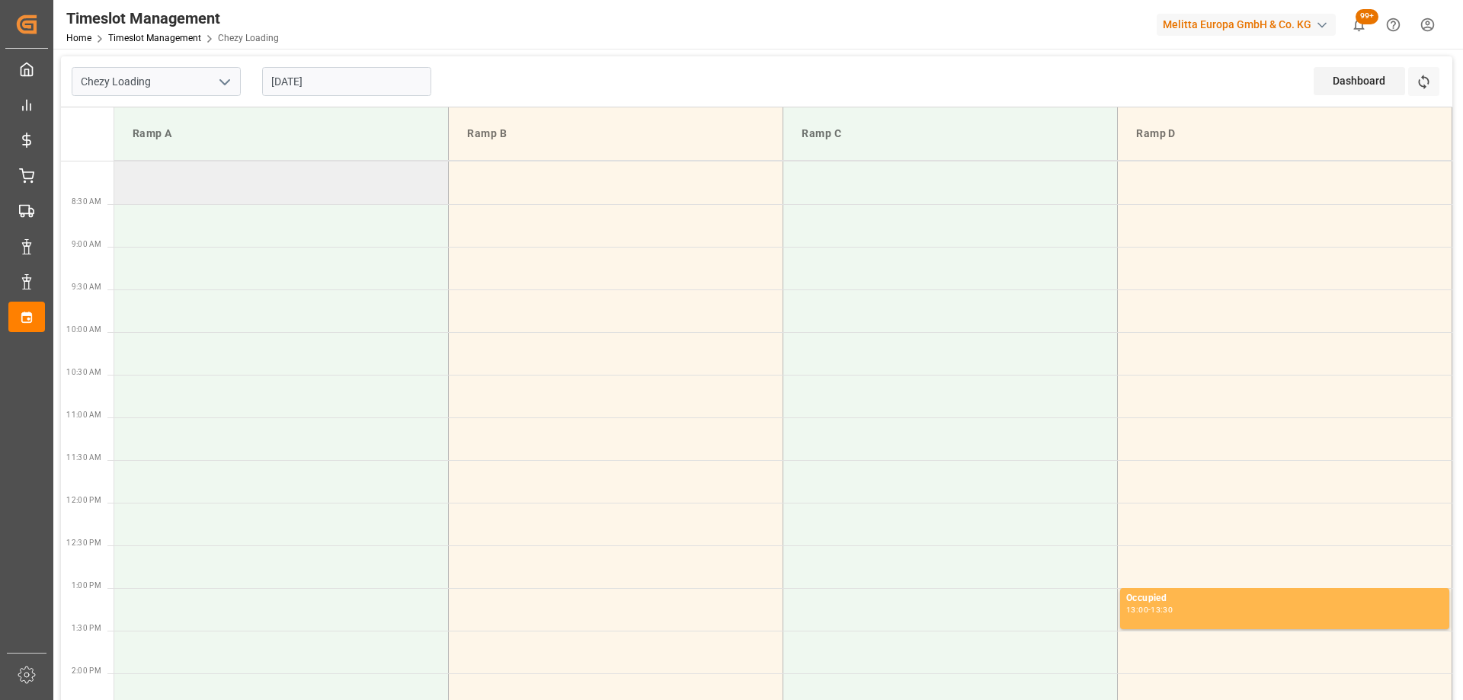
click at [320, 179] on td at bounding box center [281, 182] width 334 height 43
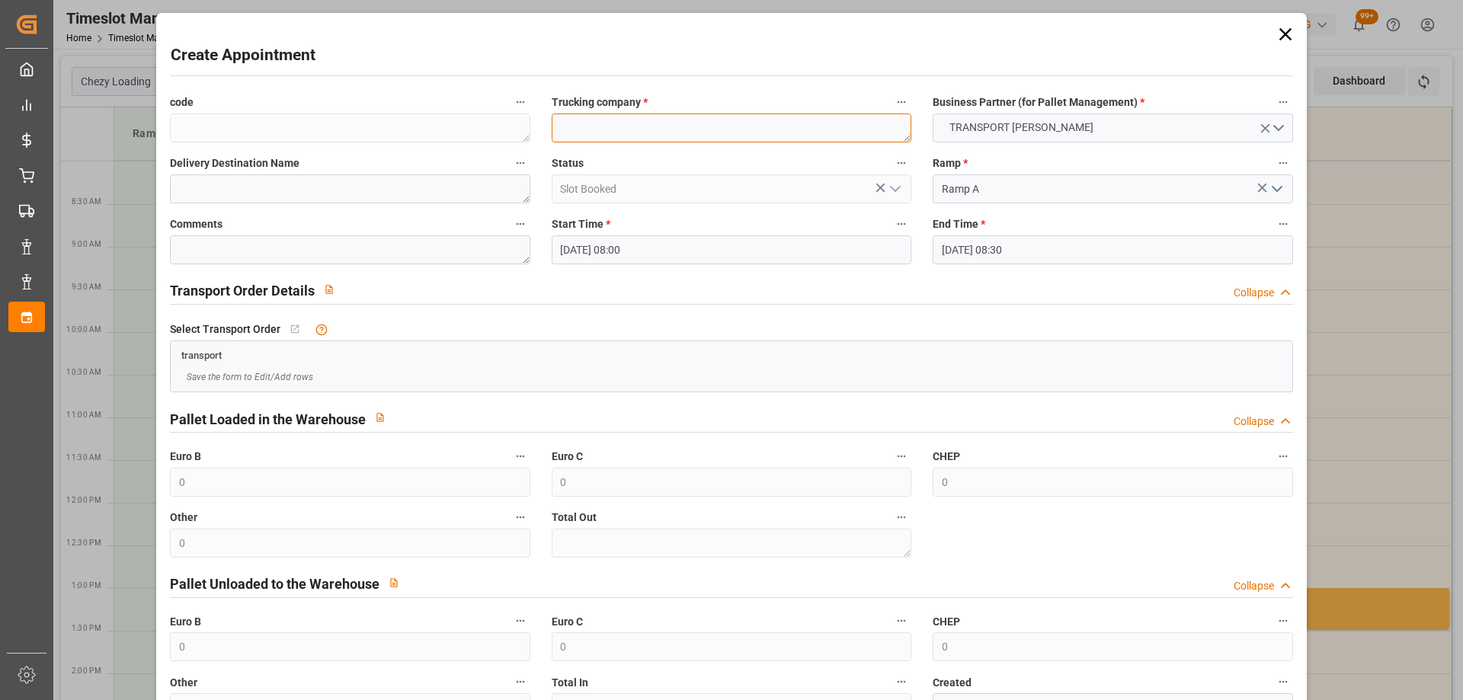
paste textarea "EPAUX BEZU"
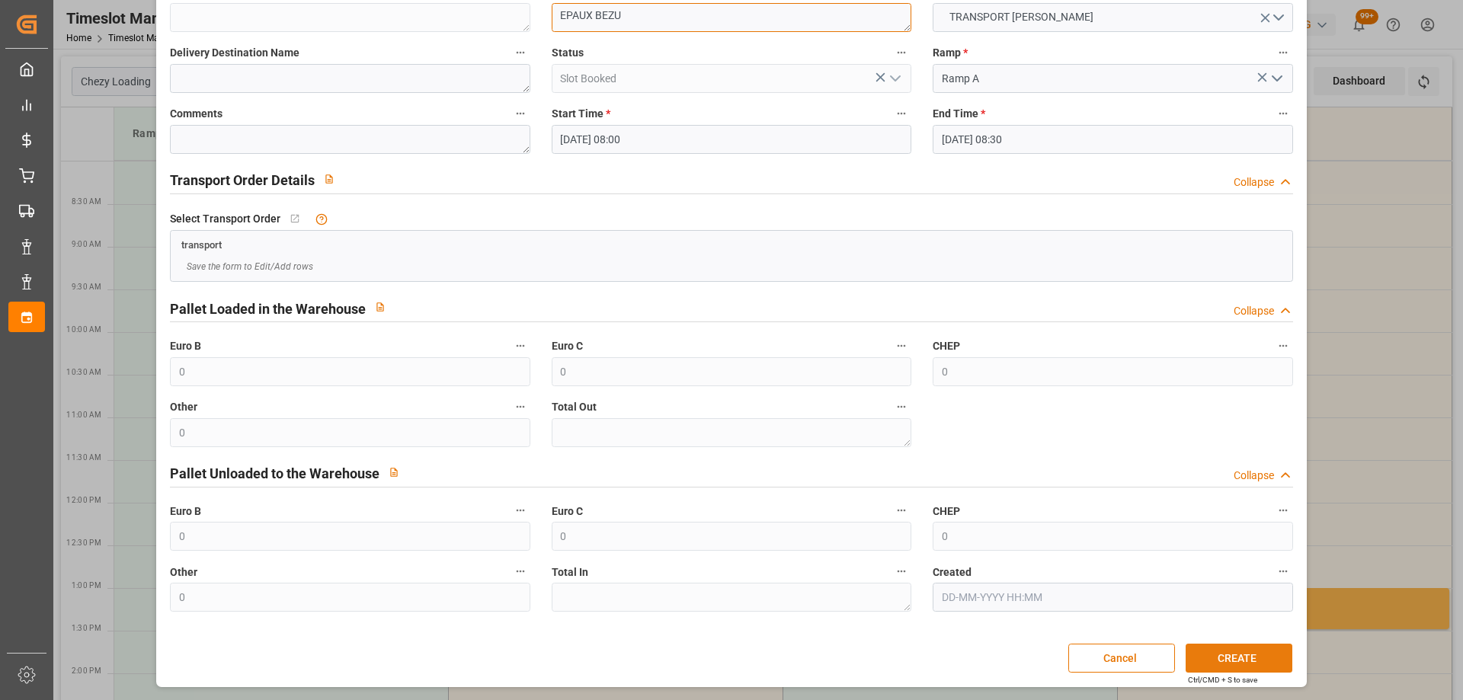
type textarea "EPAUX BEZU"
click at [1248, 653] on button "CREATE" at bounding box center [1238, 658] width 107 height 29
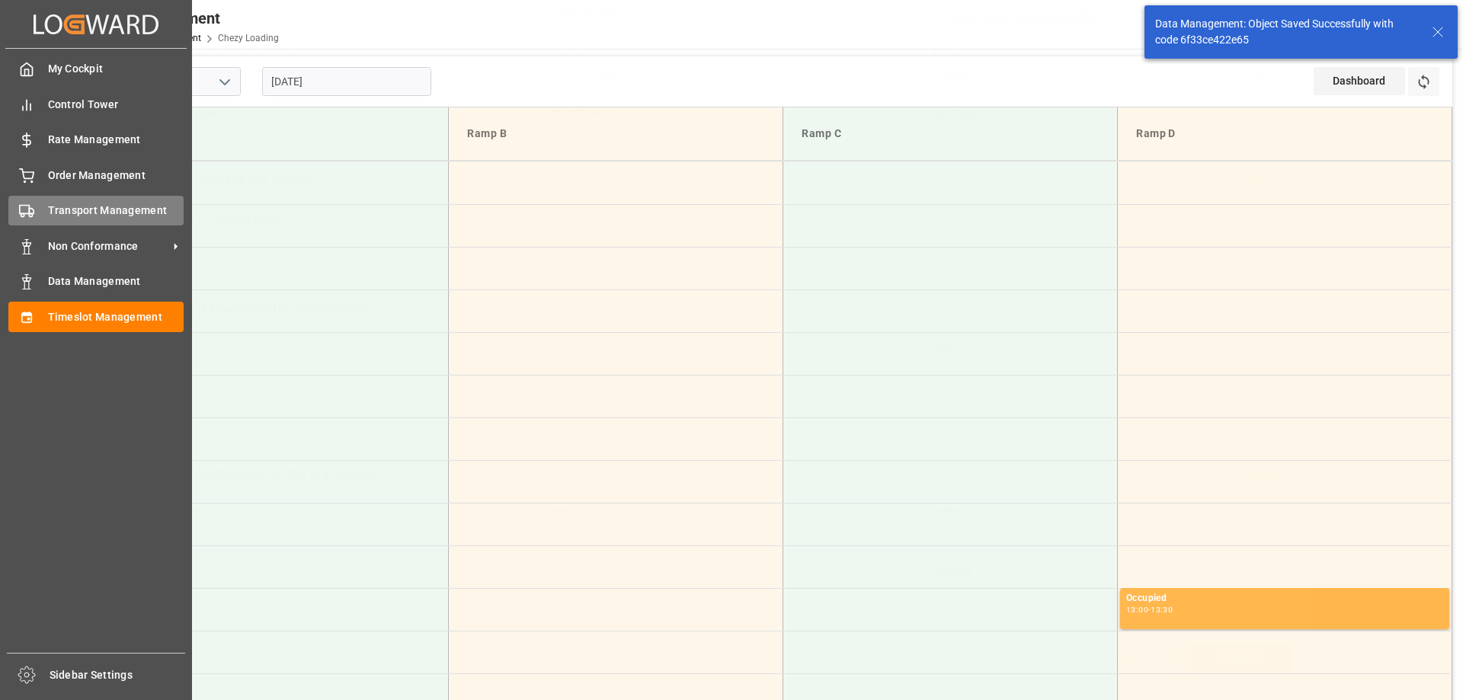
click at [41, 203] on div "Transport Management Transport Management" at bounding box center [95, 211] width 175 height 30
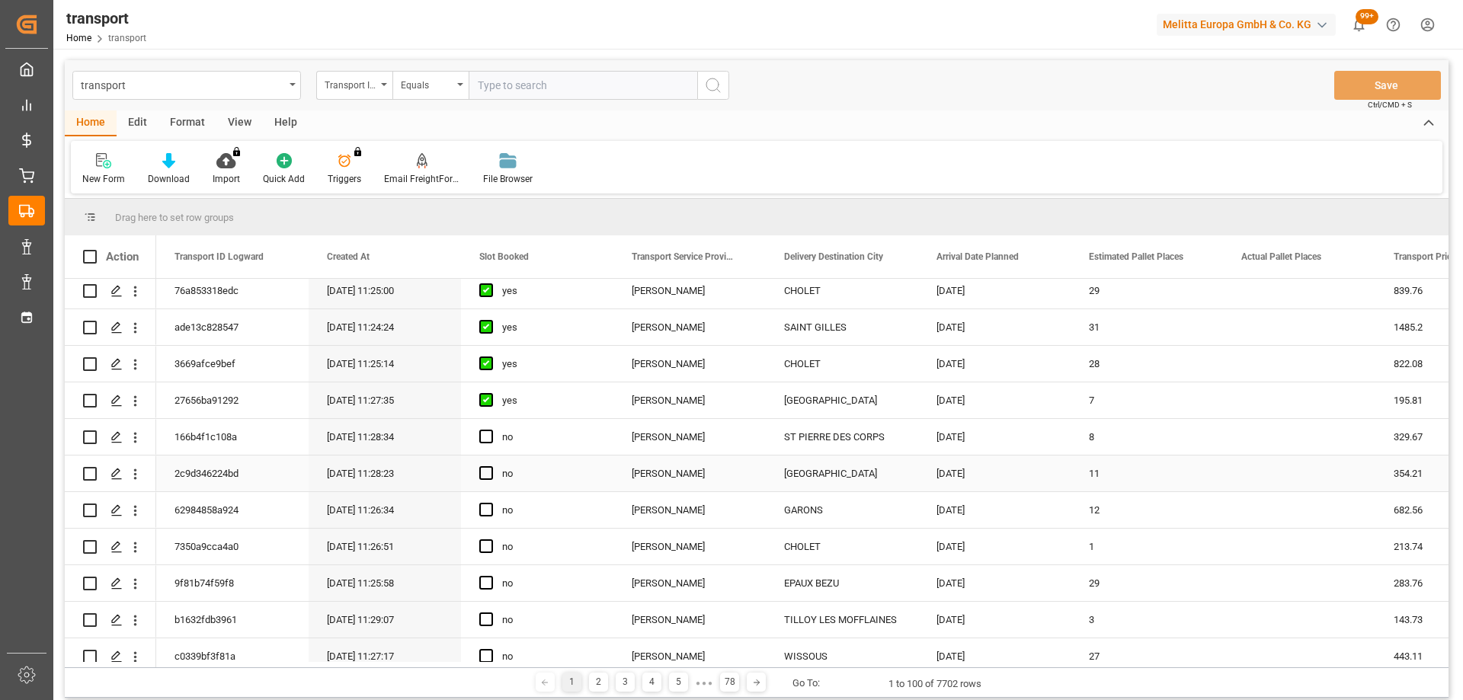
scroll to position [229, 0]
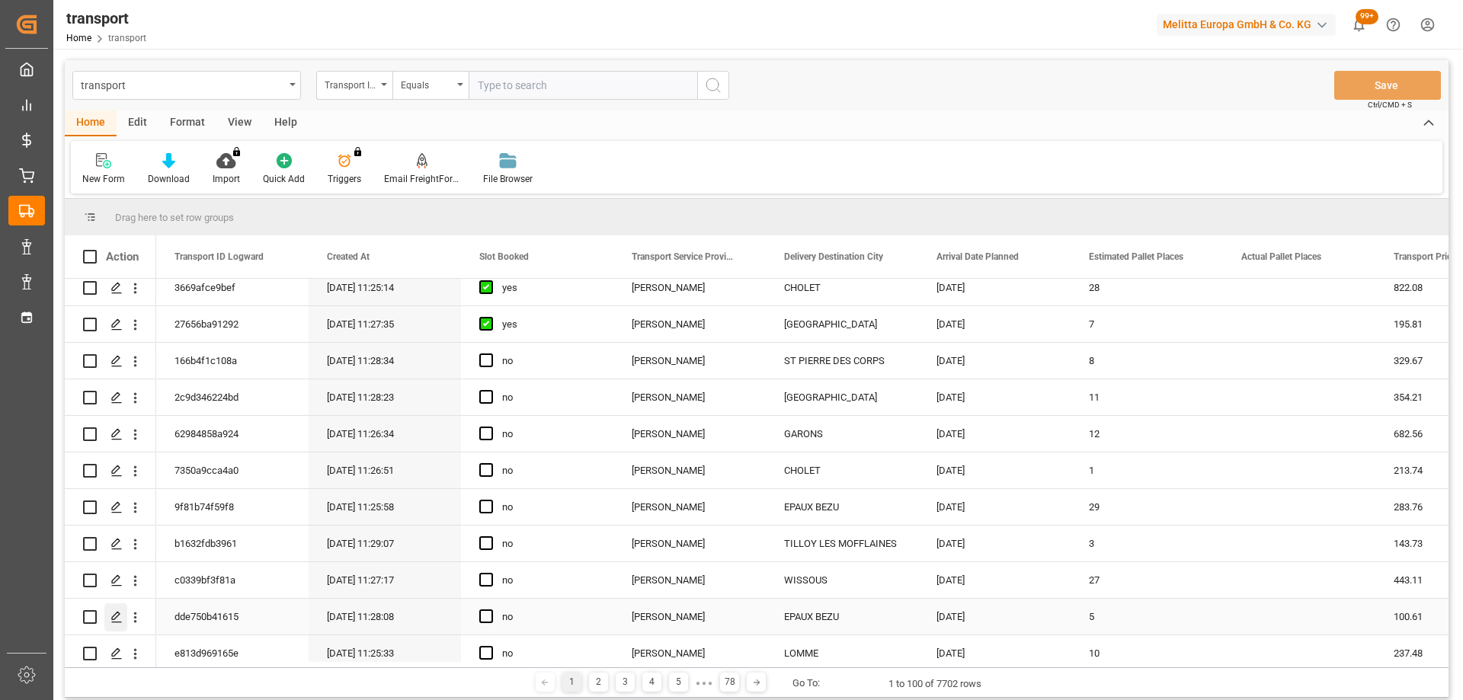
click at [117, 609] on div "Press SPACE to select this row." at bounding box center [115, 617] width 23 height 28
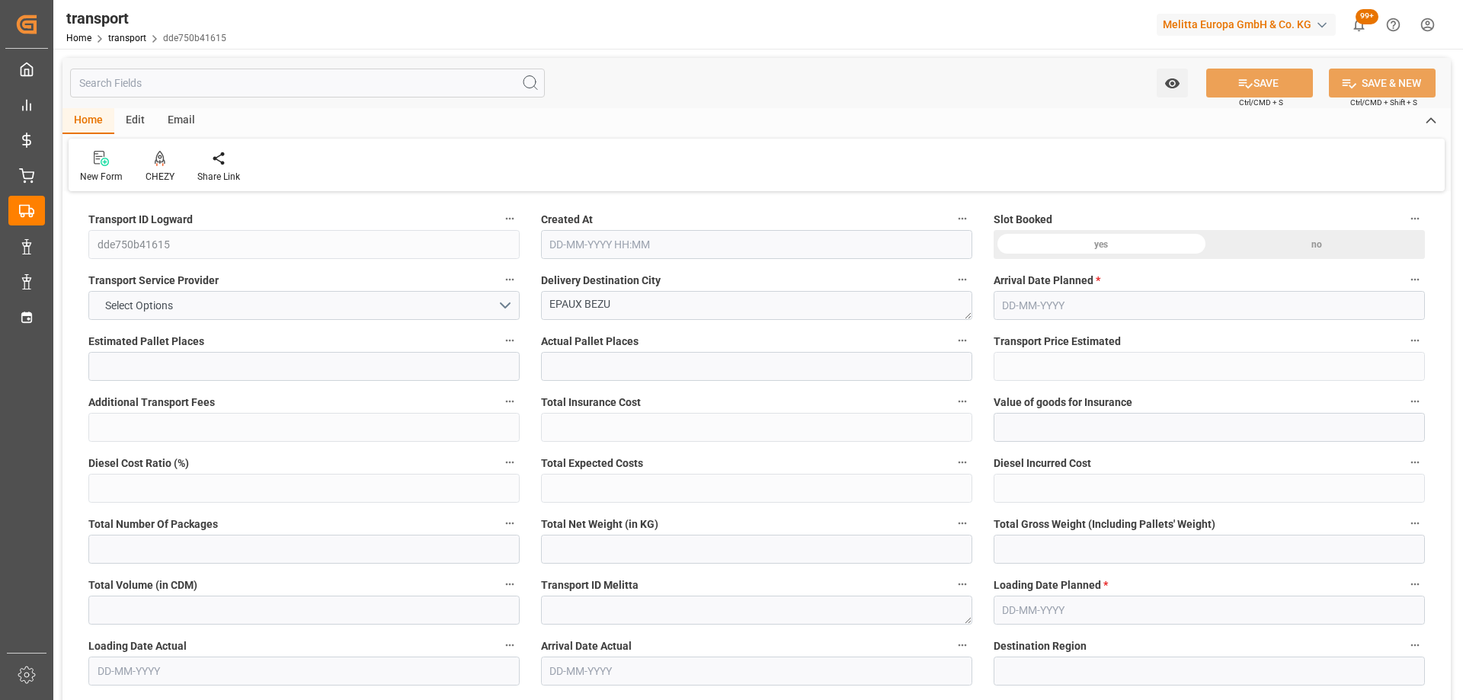
type input "5"
type input "100.61"
type input "0"
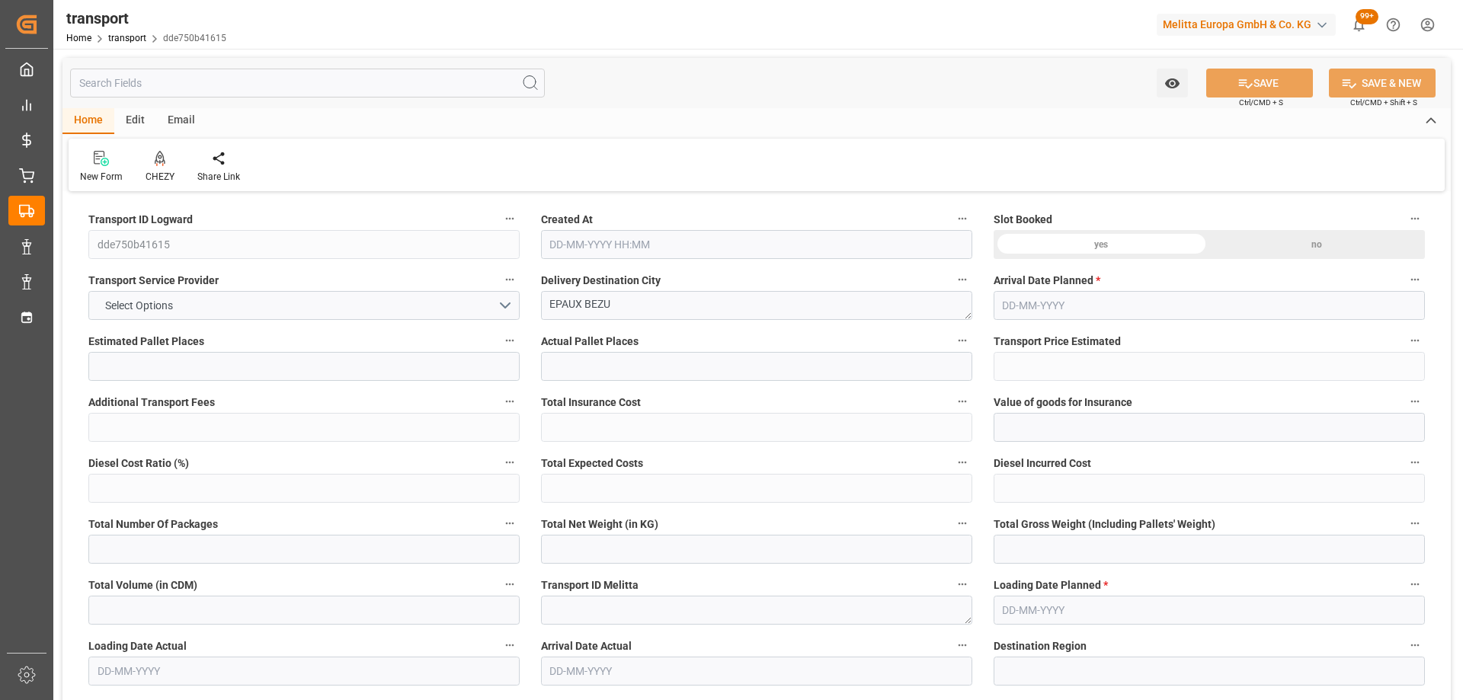
type input "97.2094"
type input "-3.4006"
type input "0"
type input "309.816"
type input "660.152"
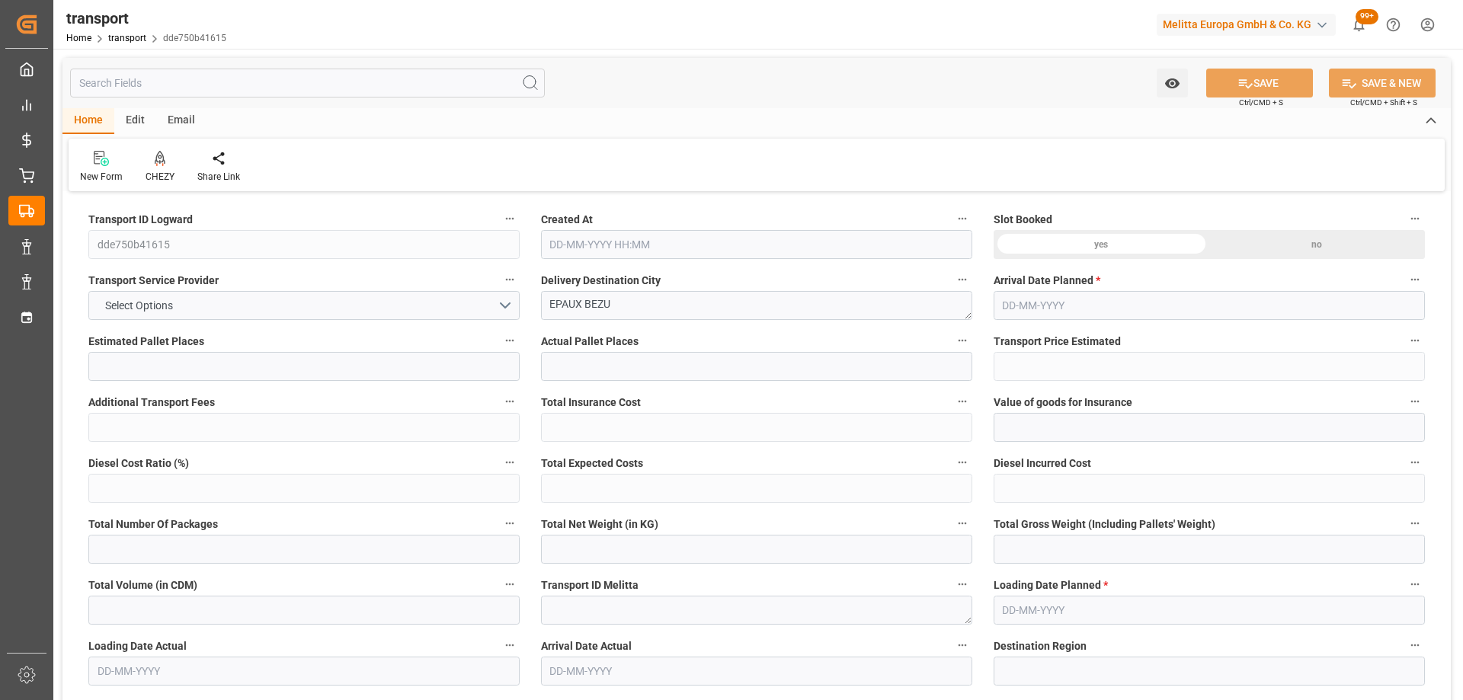
type input "1092.028"
type input "2"
type input "0"
type input "136"
type input "9"
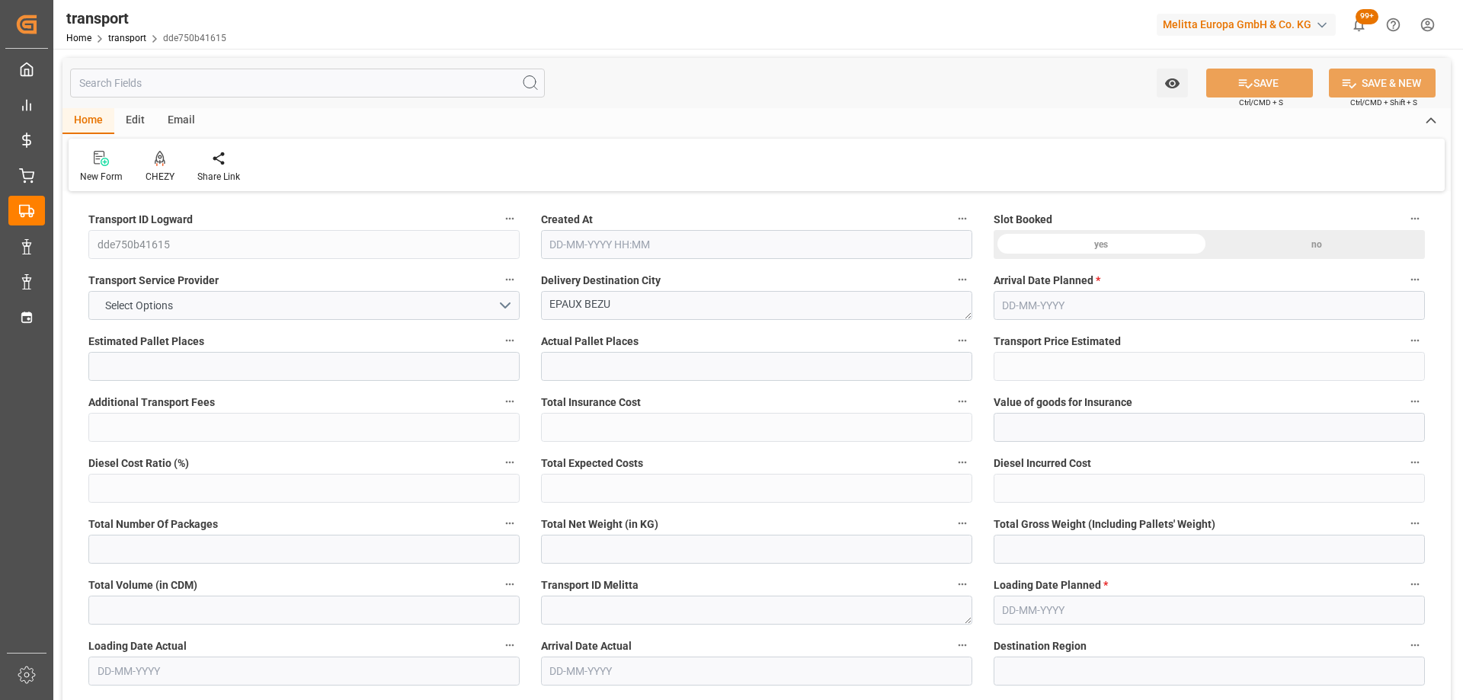
type input "101"
type input "450.872"
type input "0"
type input "4710.8598"
type input "0"
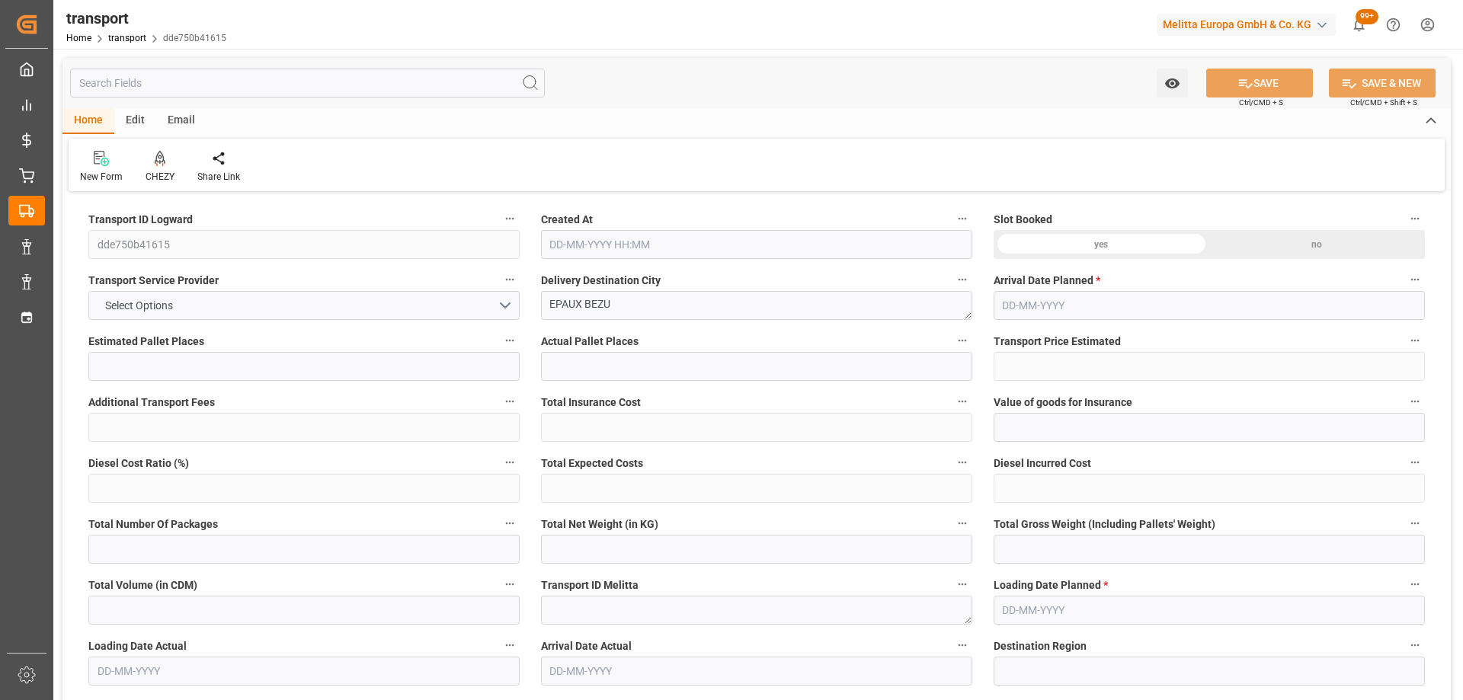
type input "0"
type input "21"
type input "35"
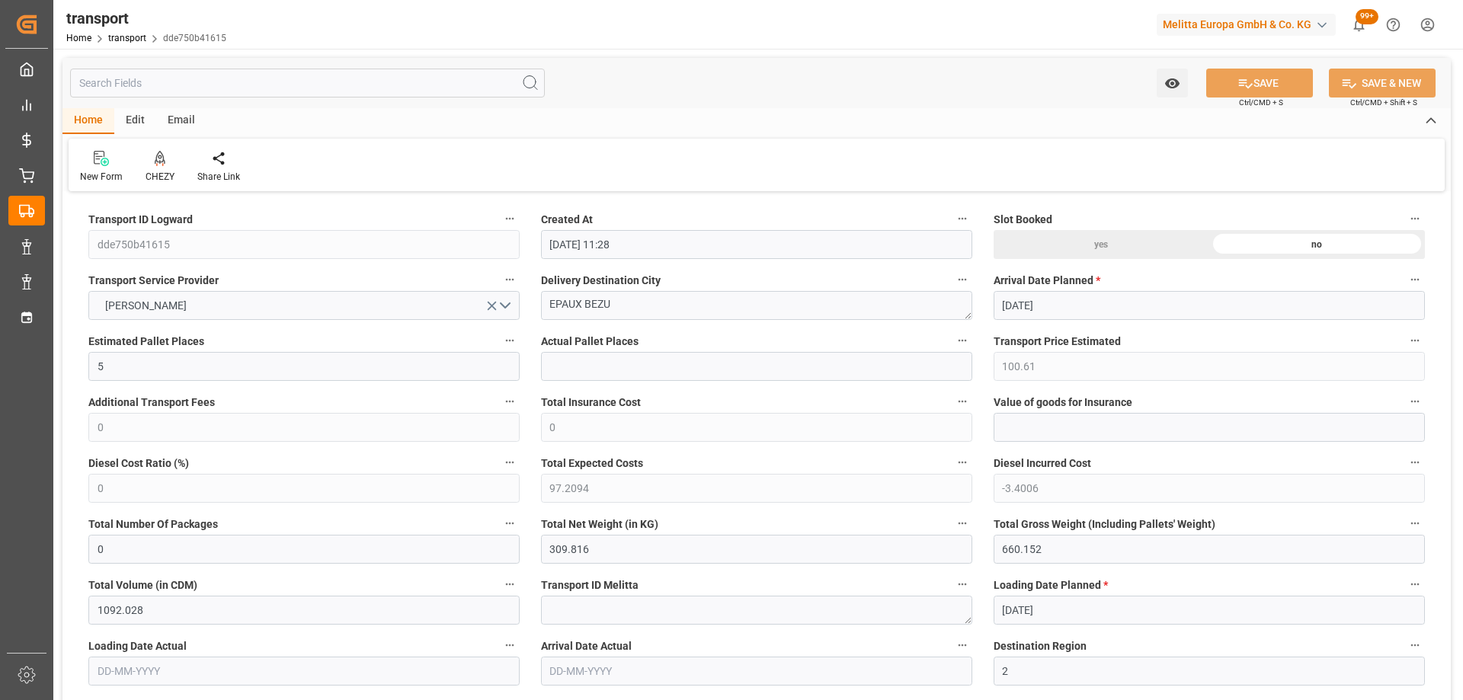
type input "[DATE] 11:28"
type input "[DATE]"
drag, startPoint x: 638, startPoint y: 309, endPoint x: 403, endPoint y: 316, distance: 234.7
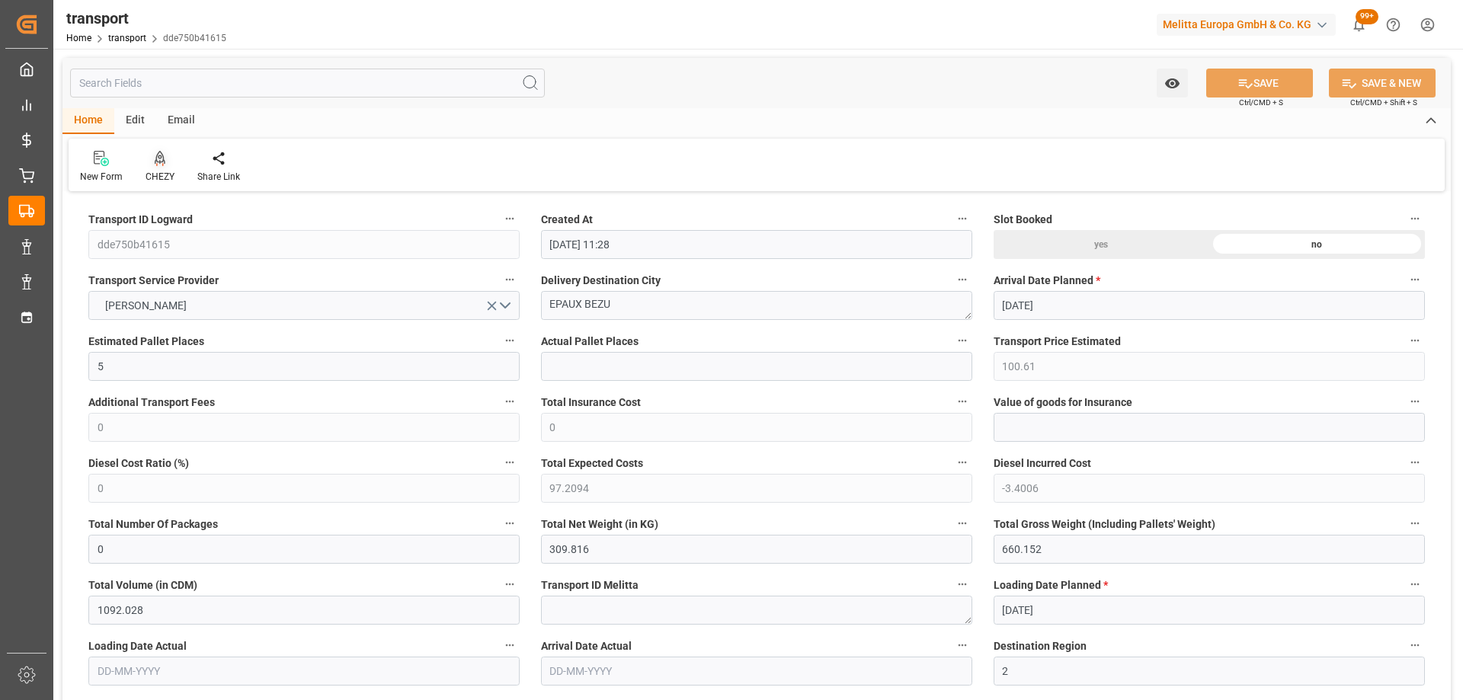
click at [158, 155] on icon at bounding box center [160, 158] width 11 height 15
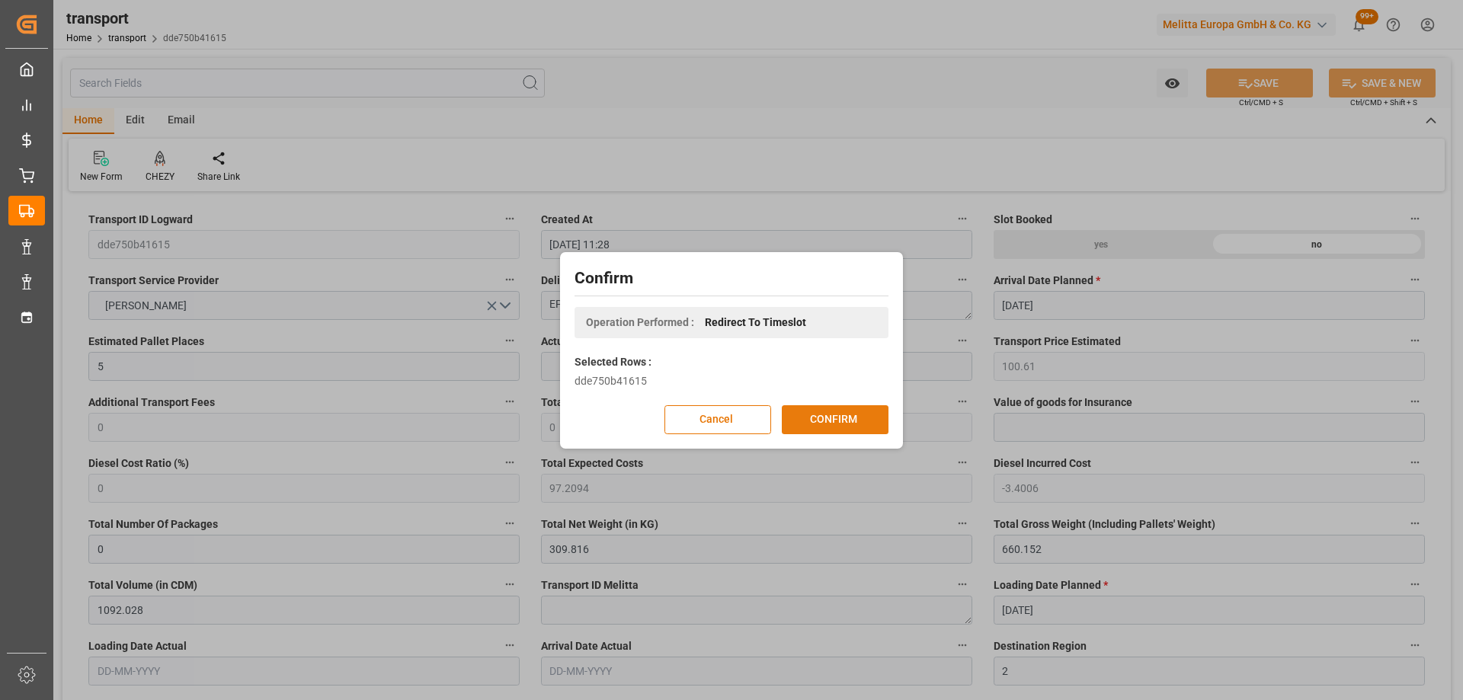
click at [855, 421] on button "CONFIRM" at bounding box center [835, 419] width 107 height 29
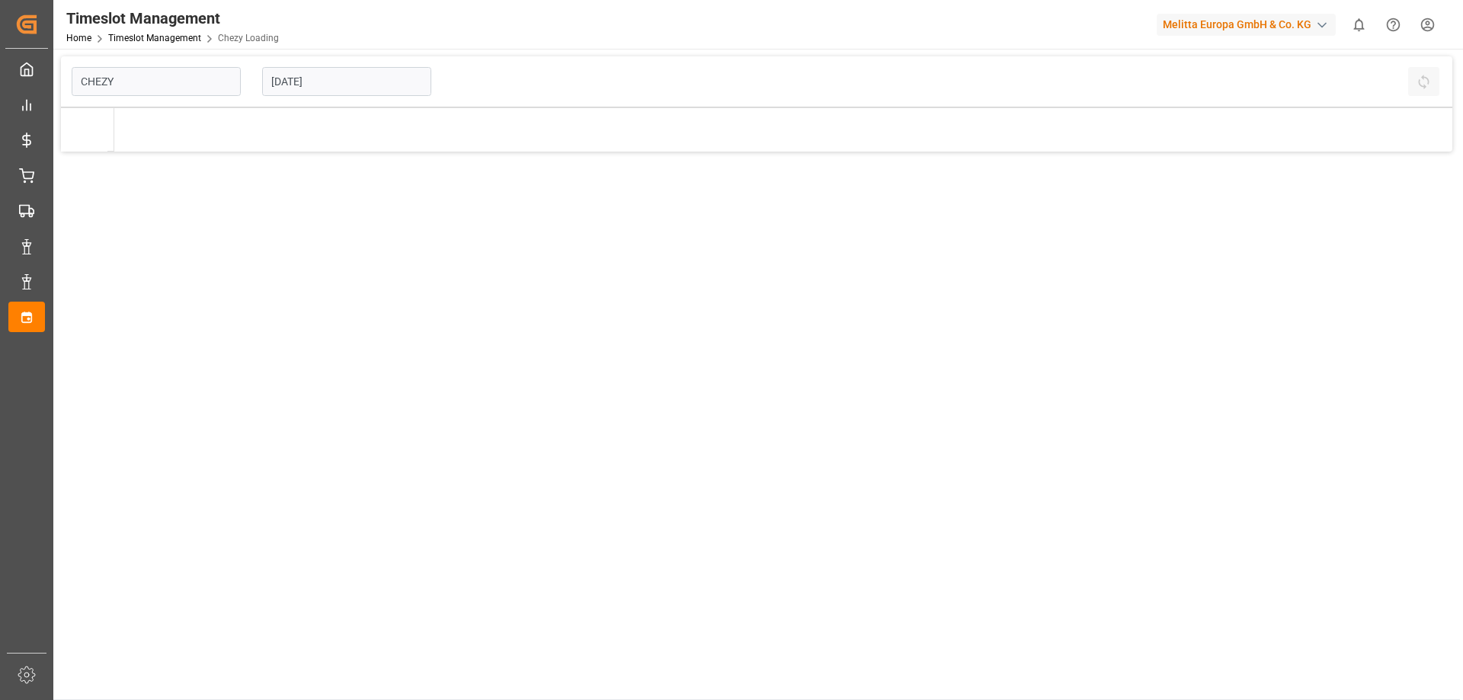
type input "Chezy Loading"
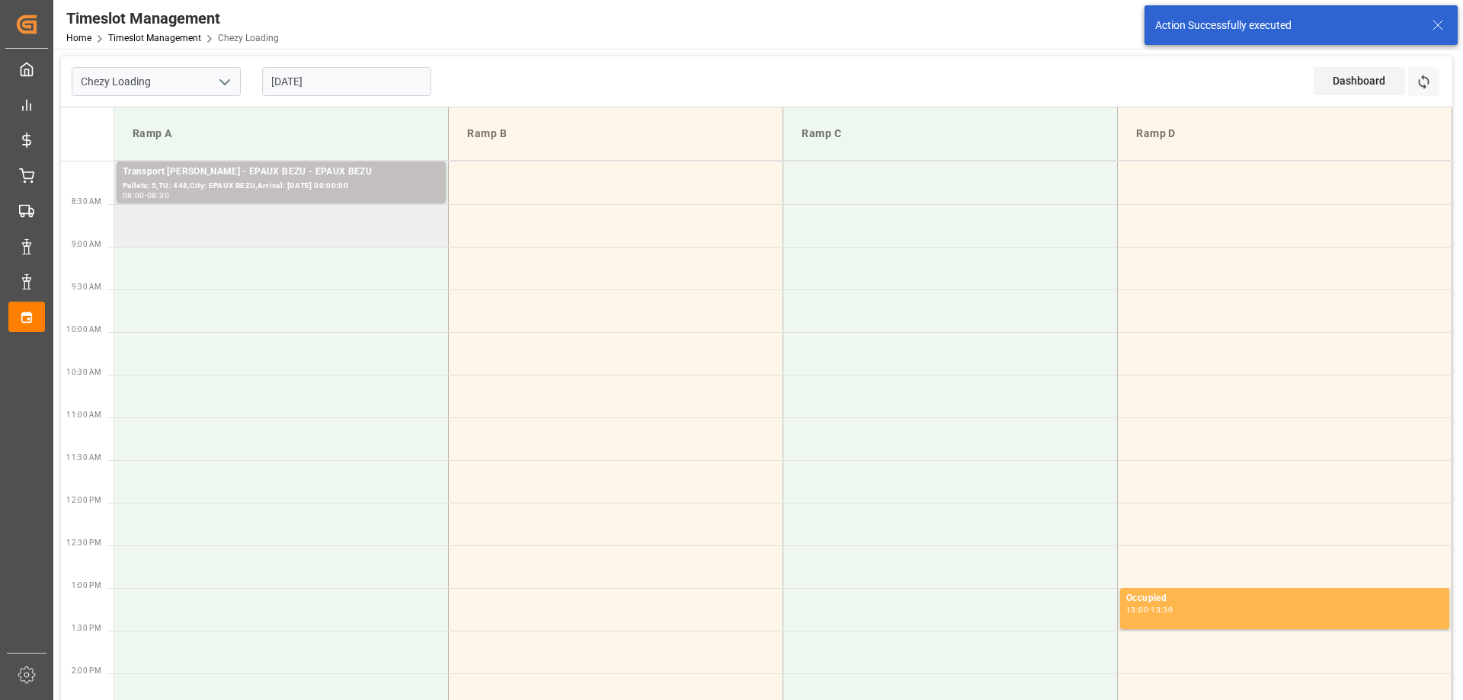
click at [358, 221] on td at bounding box center [281, 225] width 334 height 43
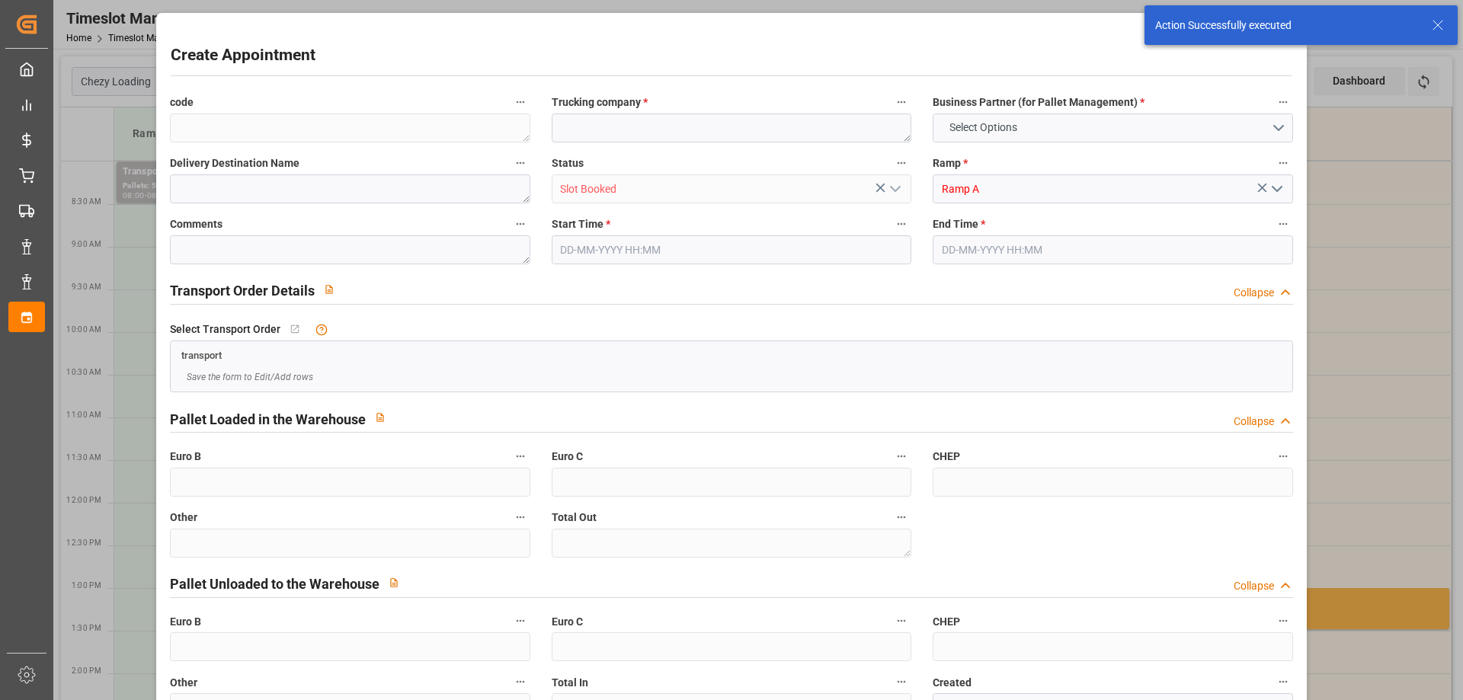
type input "0"
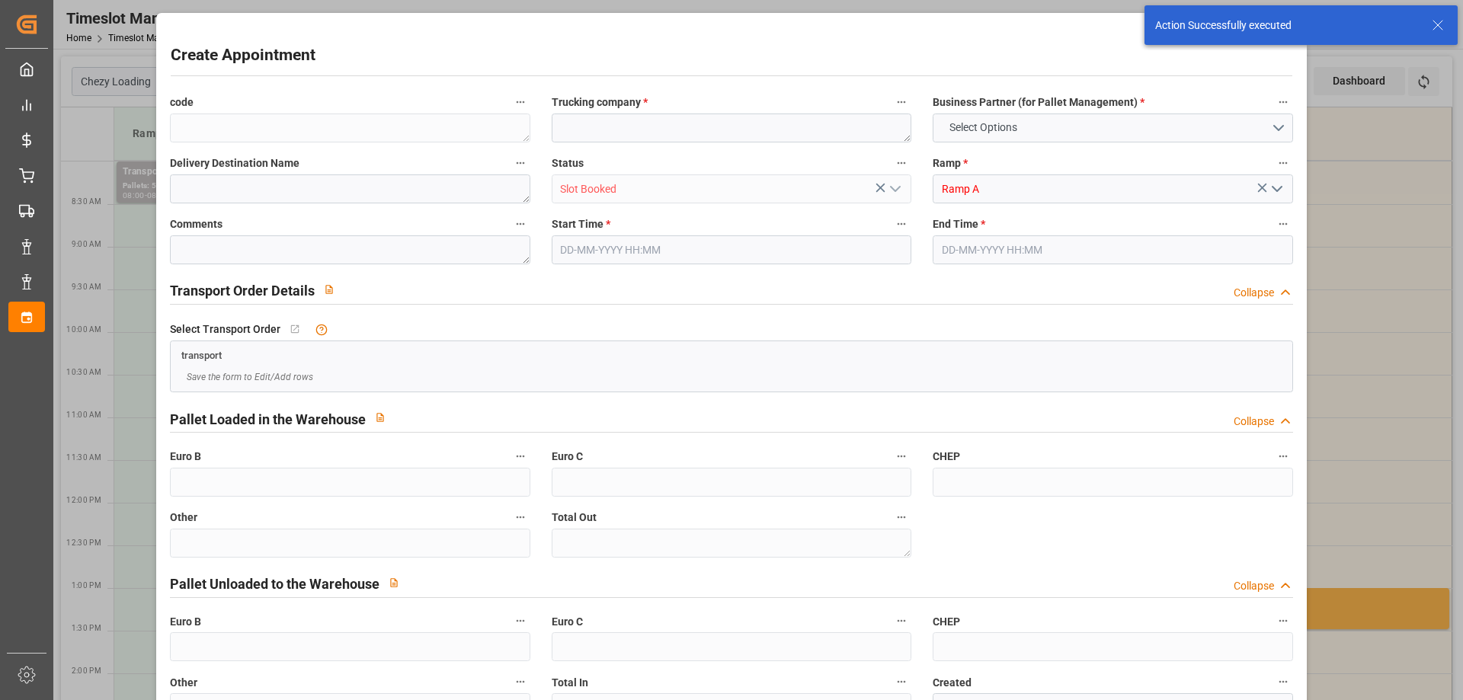
type input "0"
type input "[DATE] 08:30"
type input "[DATE] 09:00"
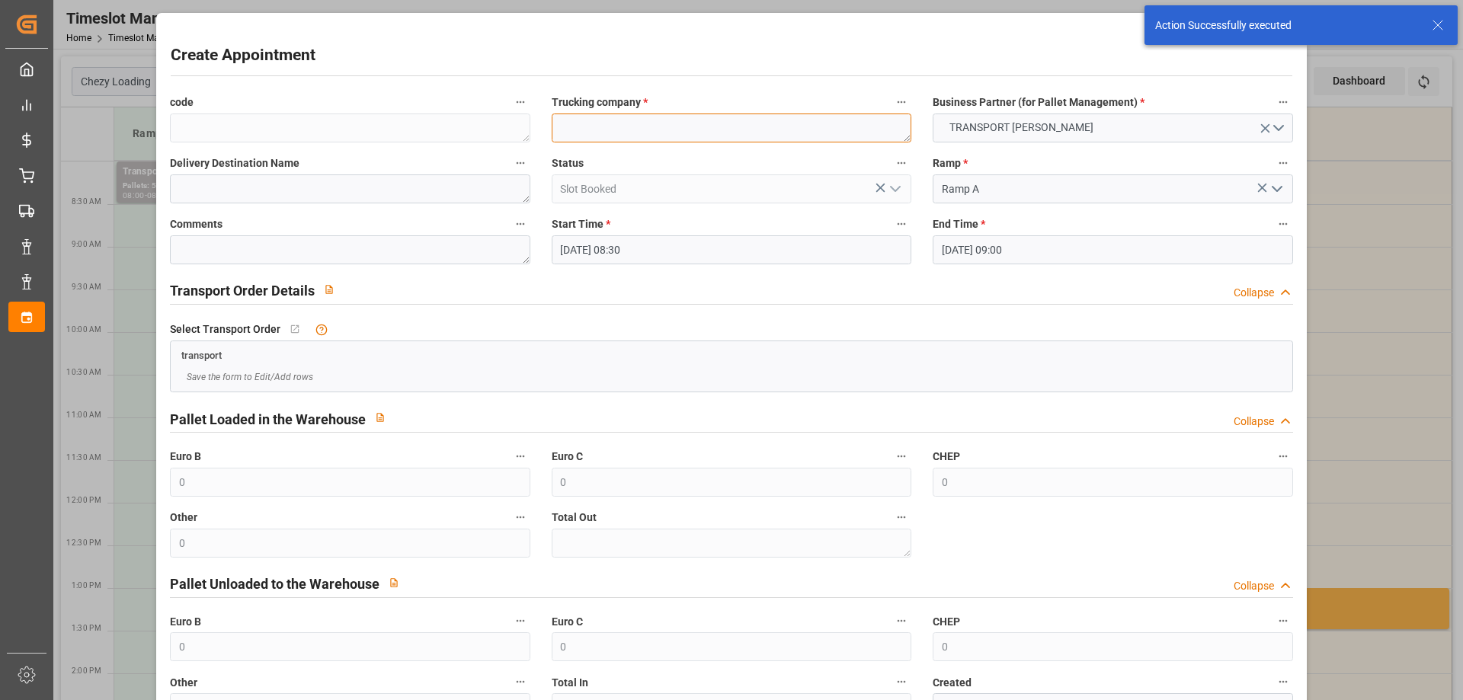
paste textarea "EPAUX BEZU"
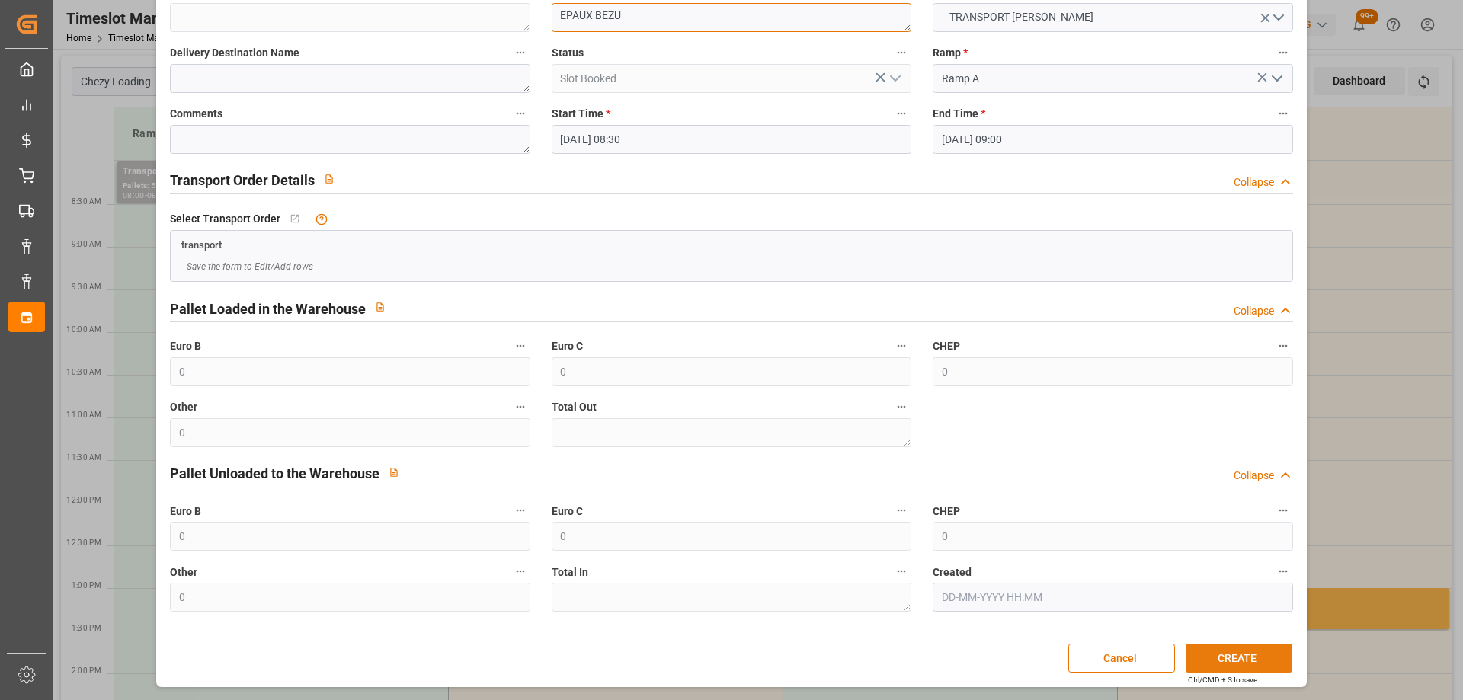
type textarea "EPAUX BEZU"
click at [1242, 657] on button "CREATE" at bounding box center [1238, 658] width 107 height 29
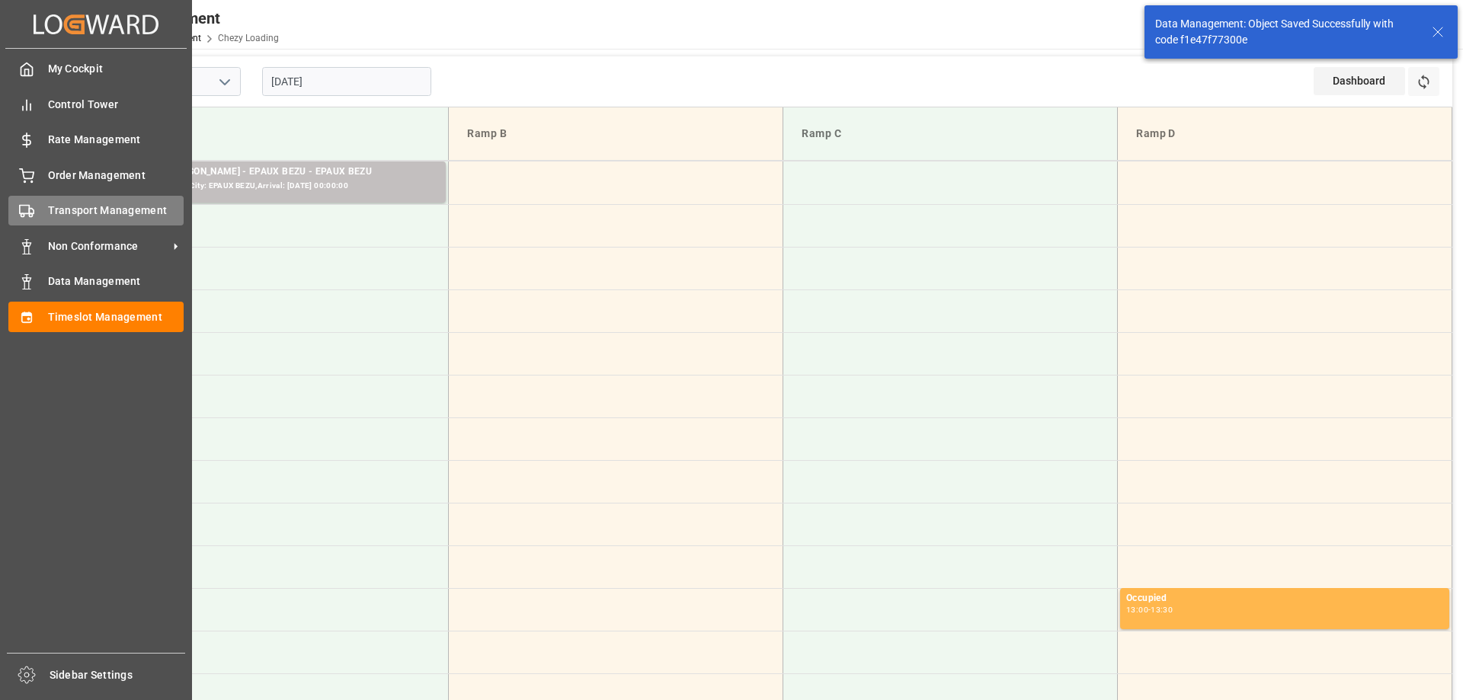
click at [53, 203] on span "Transport Management" at bounding box center [116, 211] width 136 height 16
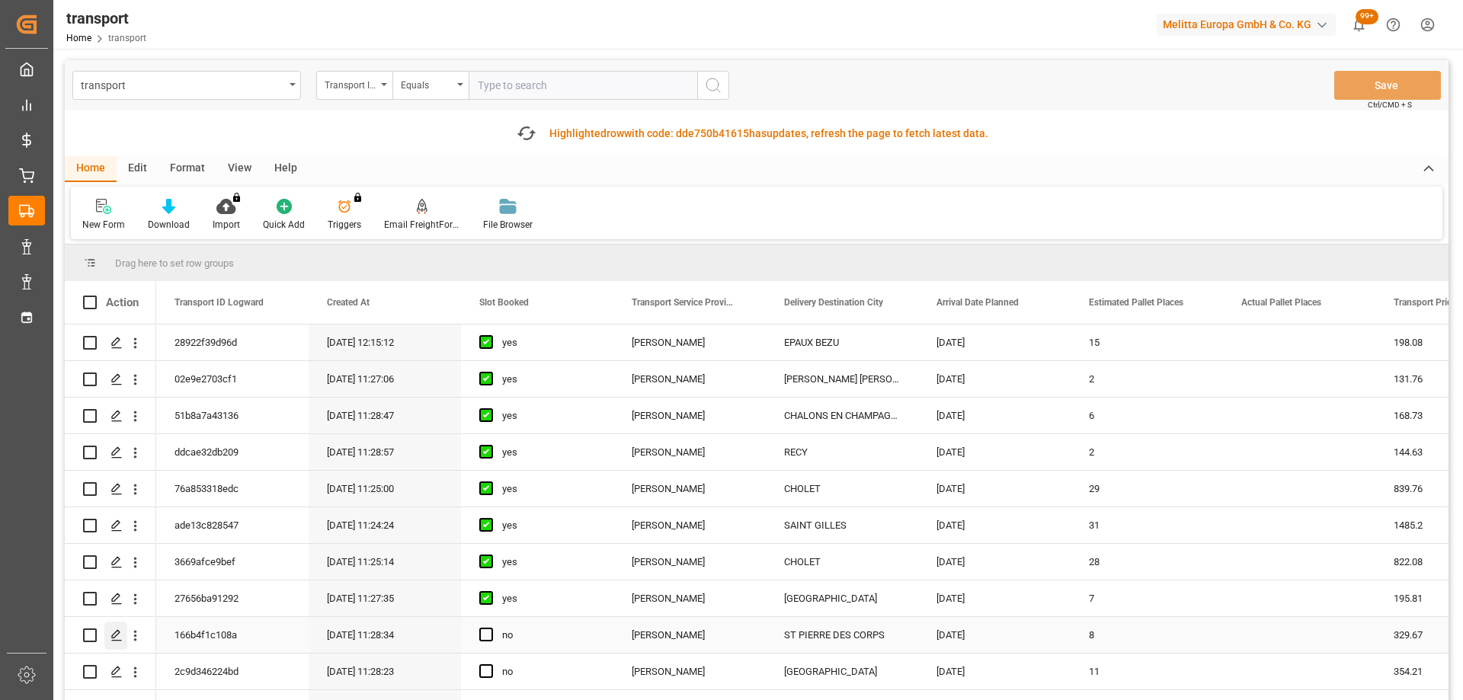
click at [110, 636] on div "Press SPACE to select this row." at bounding box center [115, 636] width 23 height 28
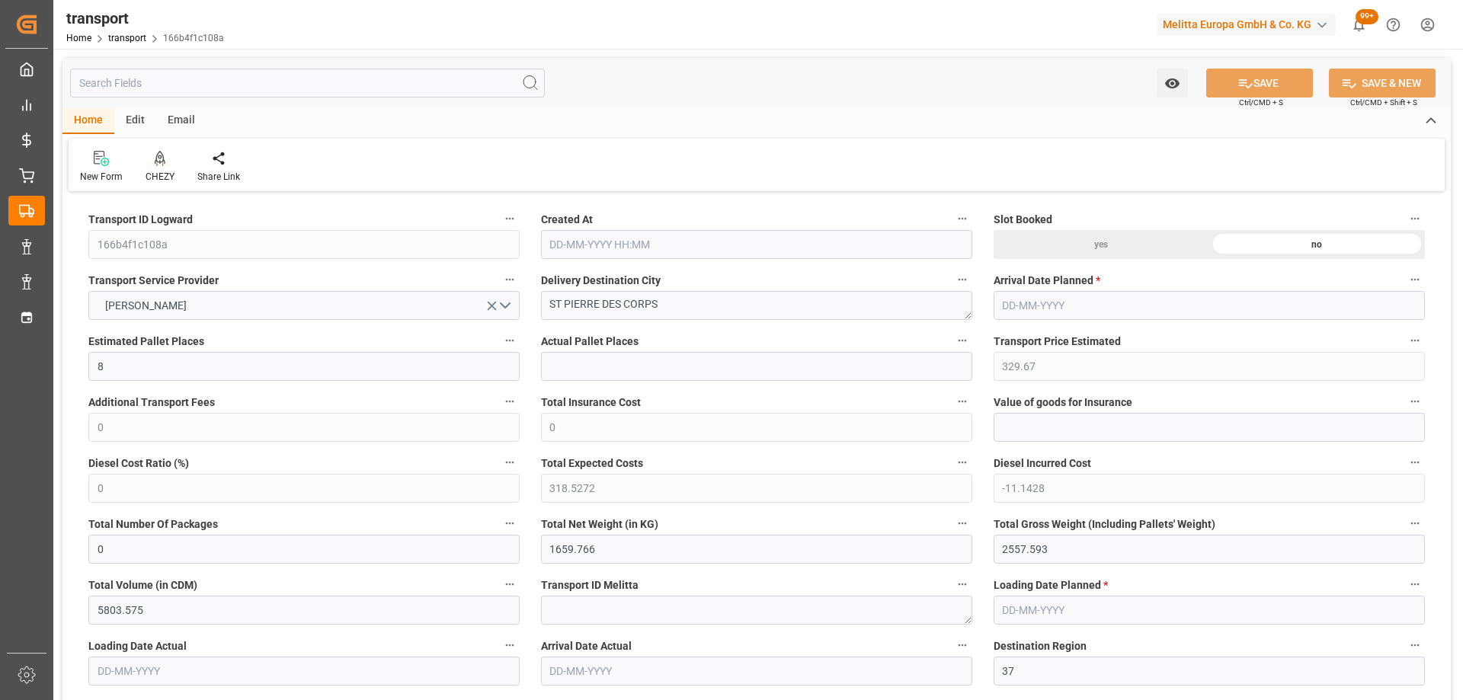
type input "[DATE] 11:28"
type input "[DATE]"
drag, startPoint x: 663, startPoint y: 310, endPoint x: 513, endPoint y: 310, distance: 150.1
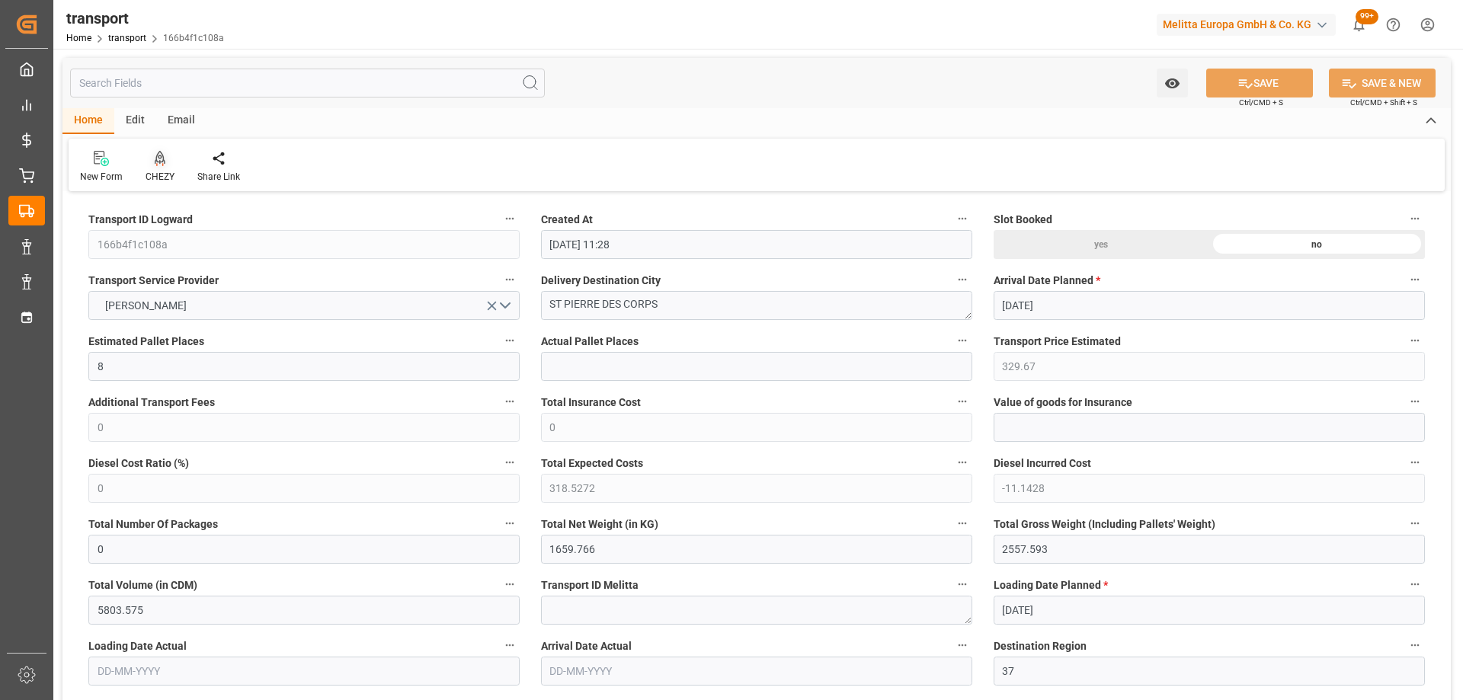
click at [158, 161] on icon at bounding box center [160, 157] width 11 height 13
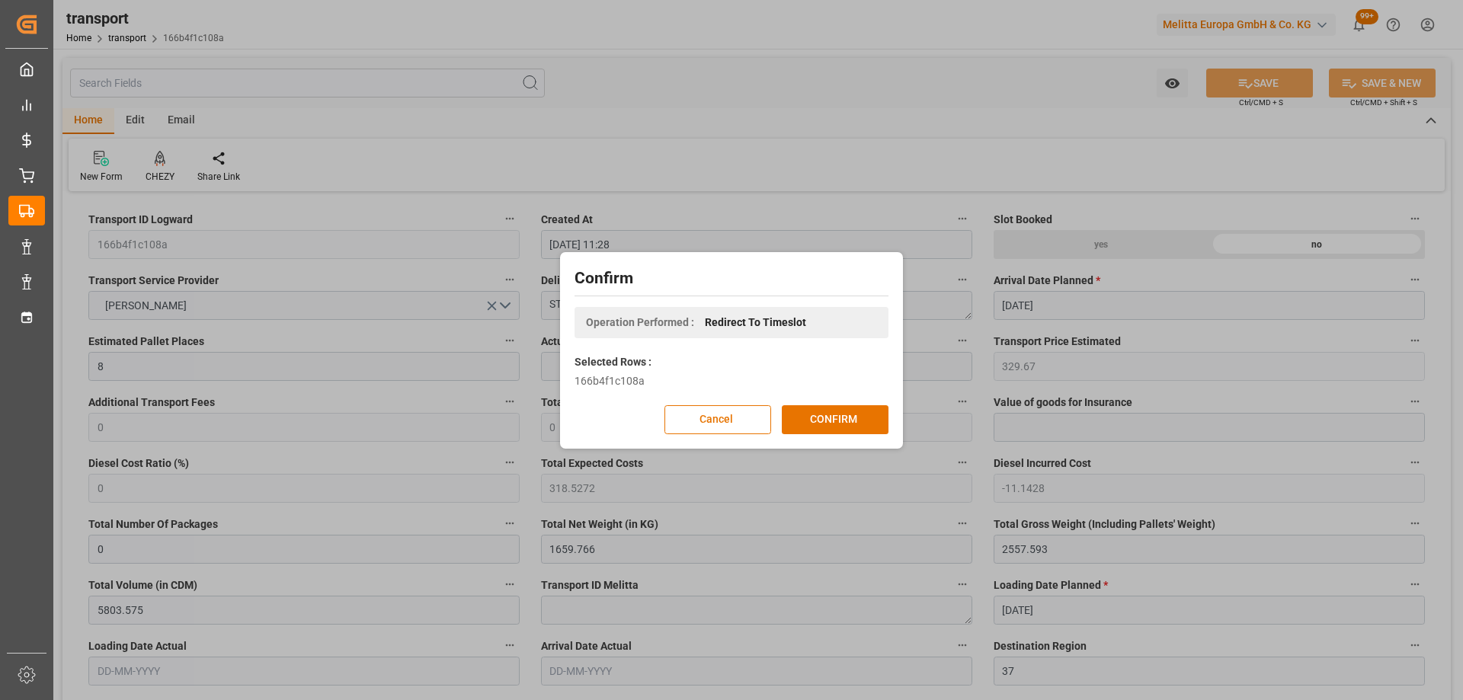
click at [833, 400] on div "Confirm Operation Performed : Redirect To Timeslot Selected Rows : 166b4f1c108a…" at bounding box center [731, 350] width 335 height 189
click at [842, 412] on button "CONFIRM" at bounding box center [835, 419] width 107 height 29
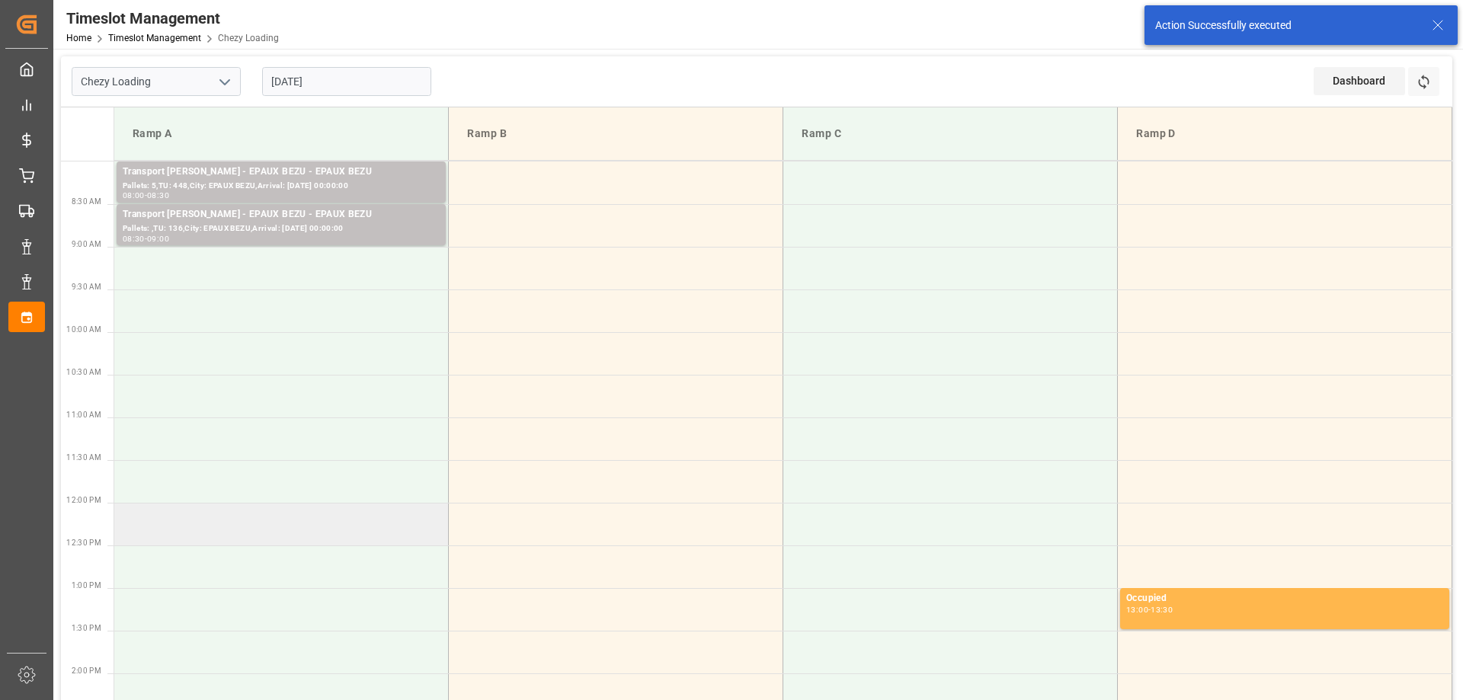
click at [275, 506] on td at bounding box center [281, 524] width 334 height 43
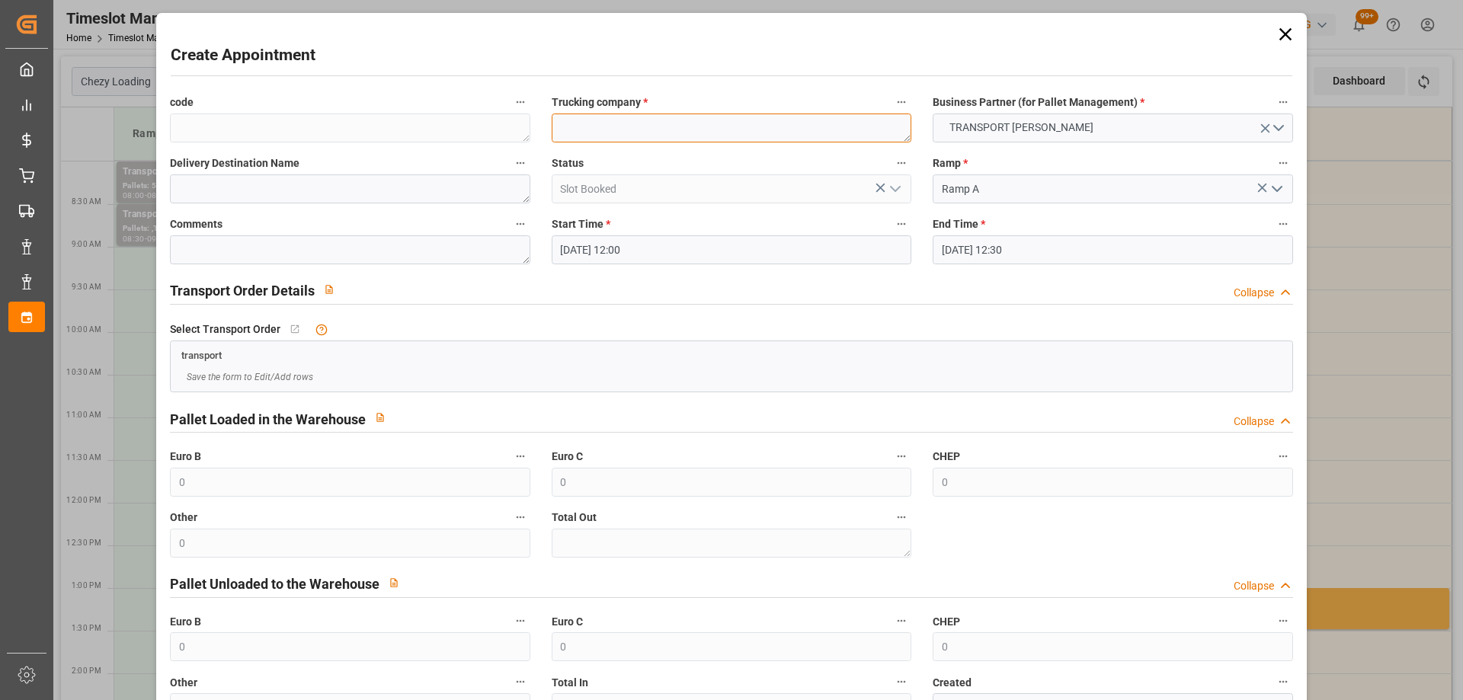
paste textarea "ST PIERRE DES CORPS"
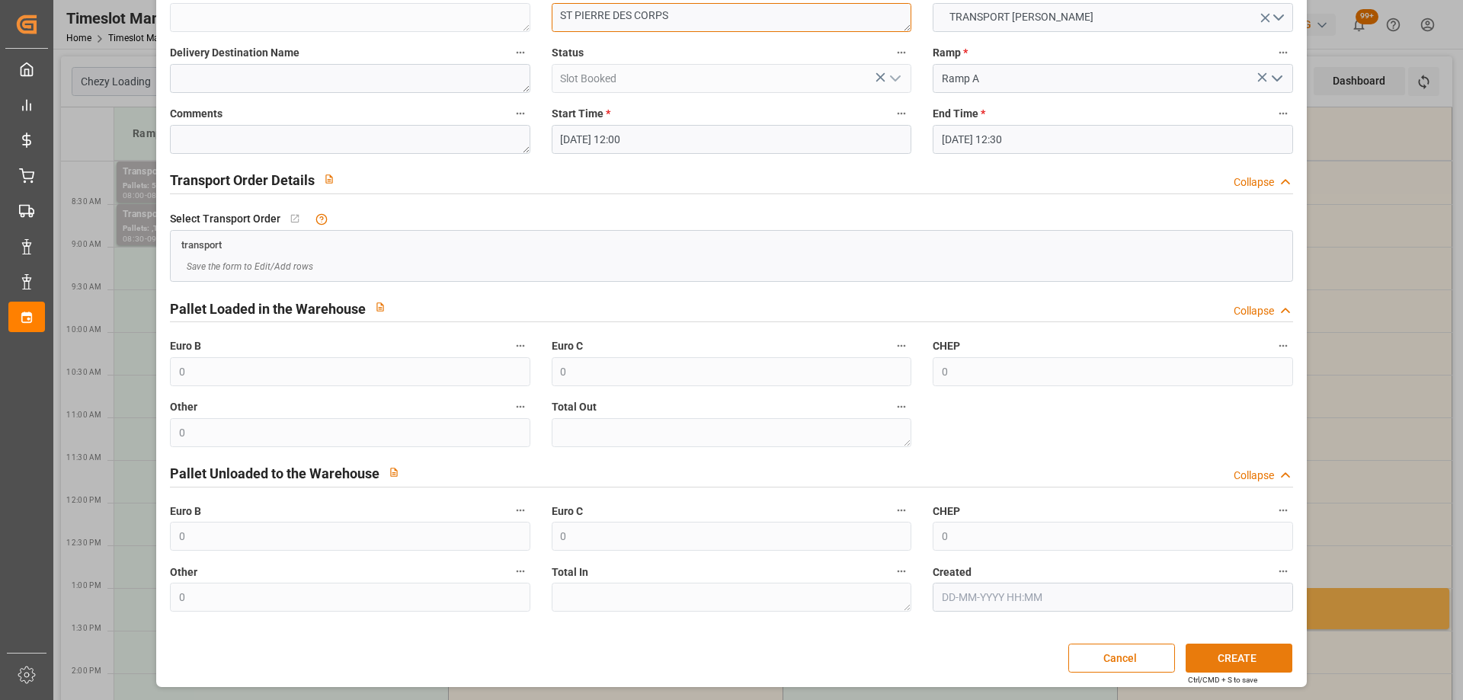
type textarea "ST PIERRE DES CORPS"
click at [1234, 645] on button "CREATE" at bounding box center [1238, 658] width 107 height 29
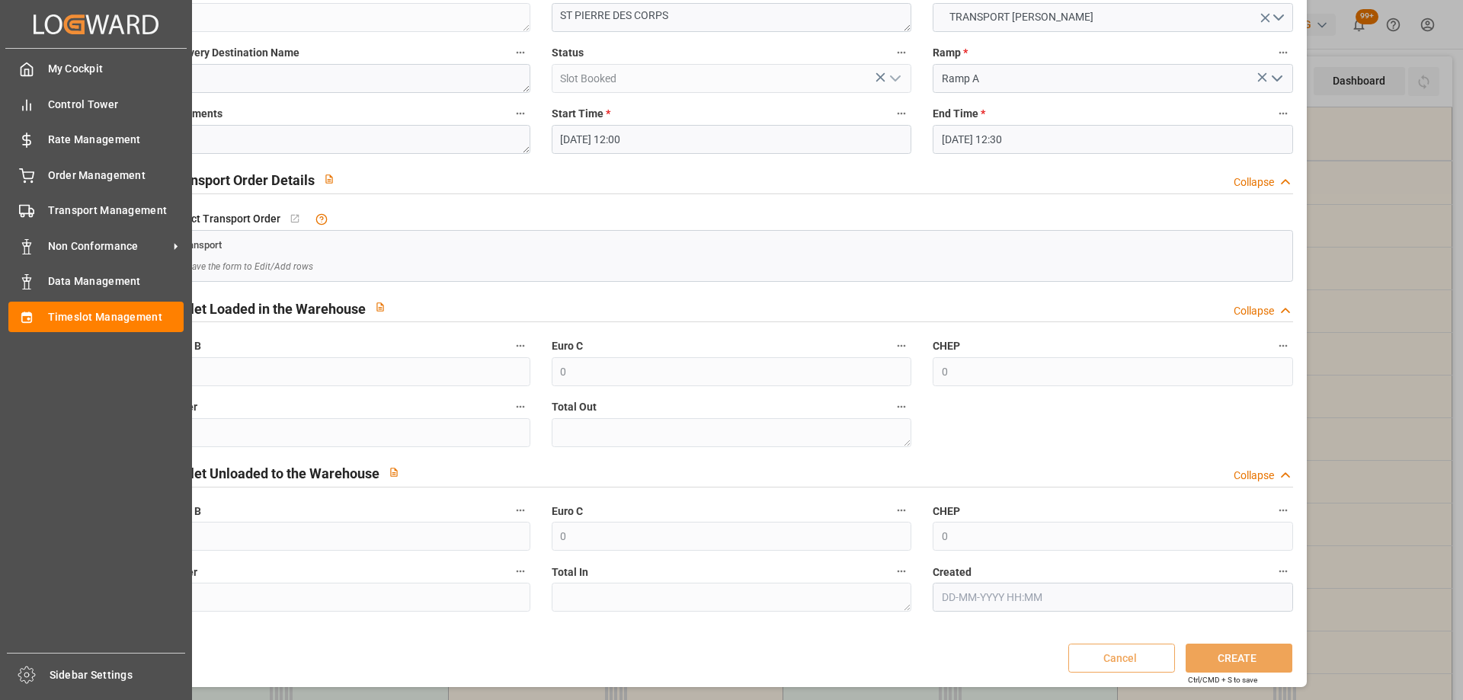
click at [50, 209] on span "Transport Management" at bounding box center [116, 211] width 136 height 16
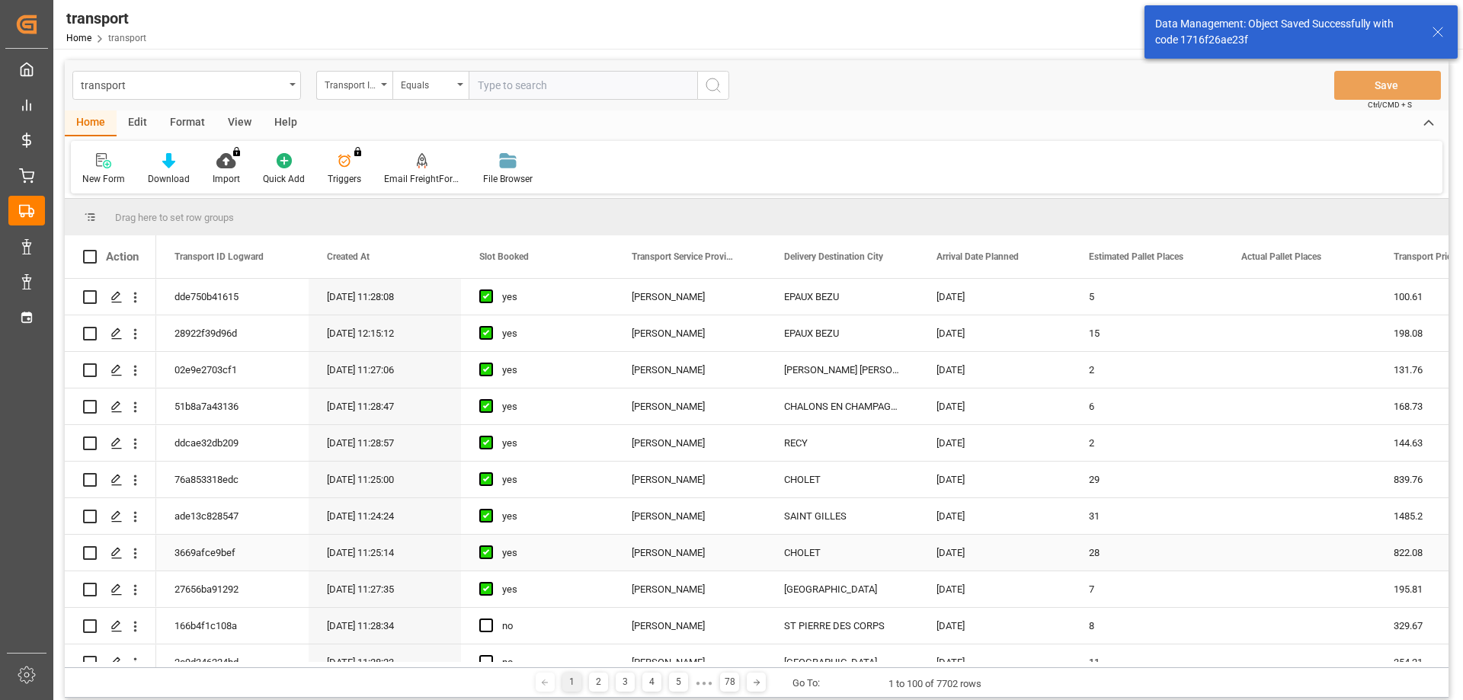
scroll to position [76, 0]
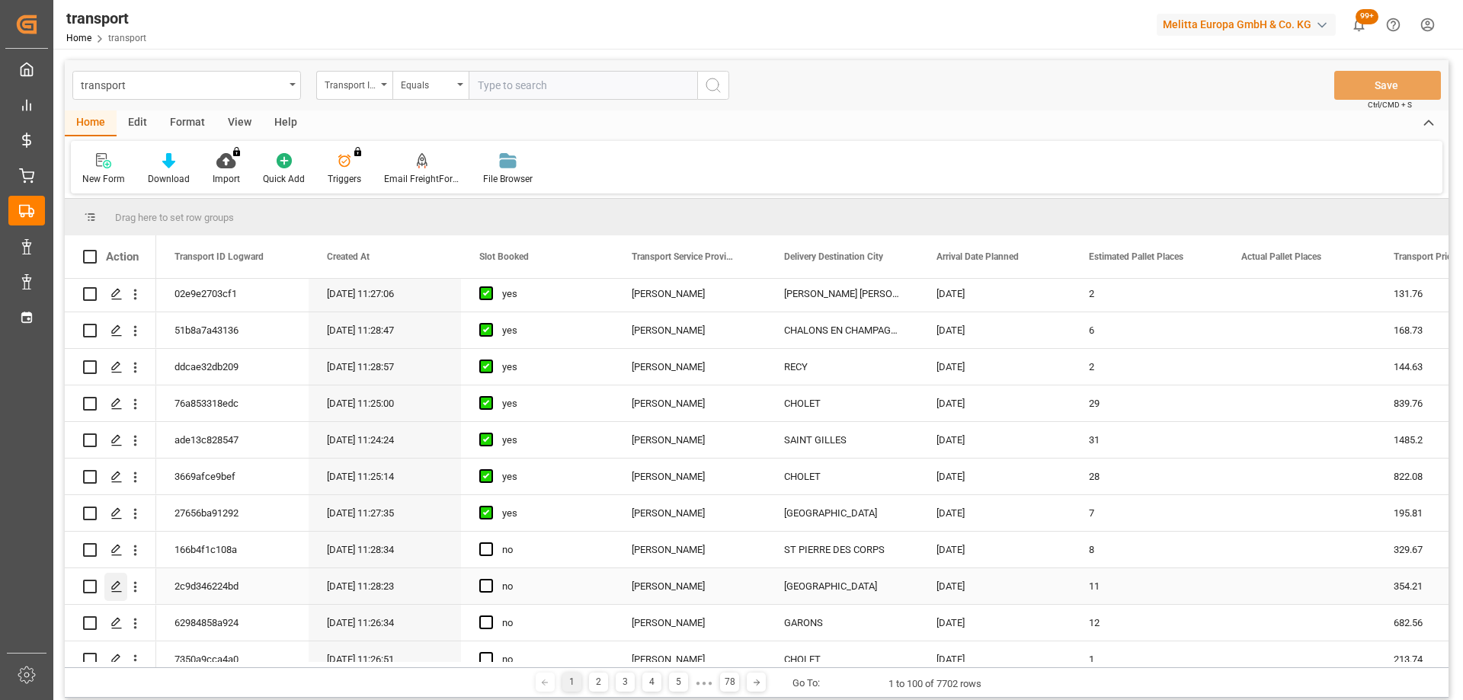
click at [122, 577] on div "Press SPACE to select this row." at bounding box center [115, 587] width 23 height 28
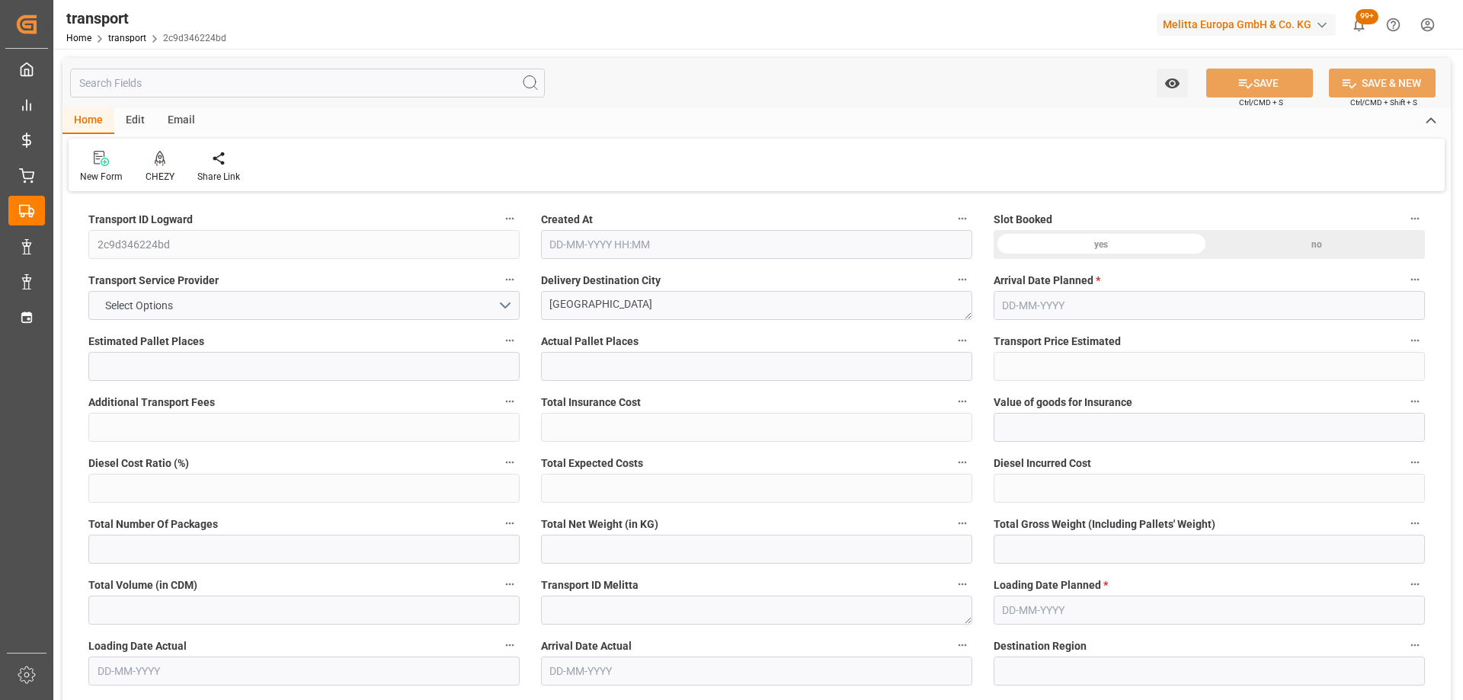
type input "11"
type input "354.21"
type input "0"
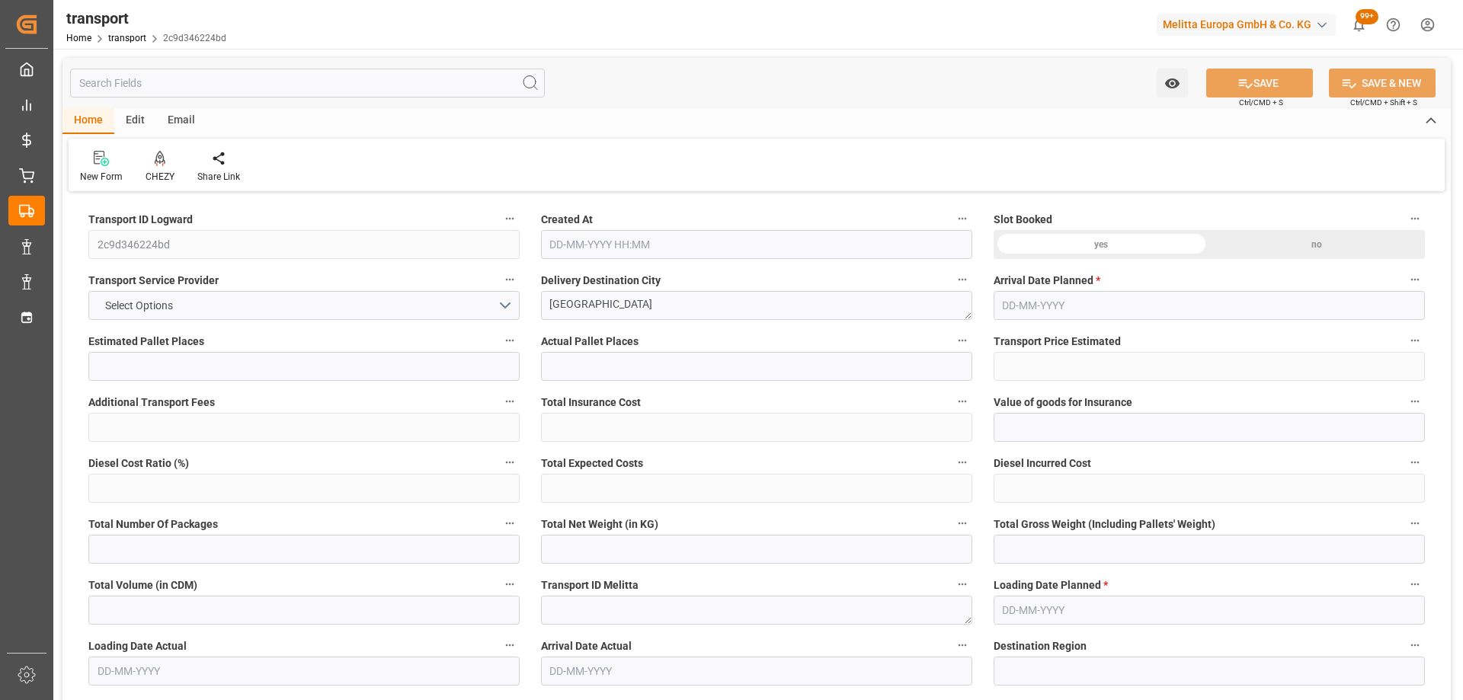
type input "342.2377"
type input "-11.9723"
type input "0"
type input "1748.096"
type input "2794.28"
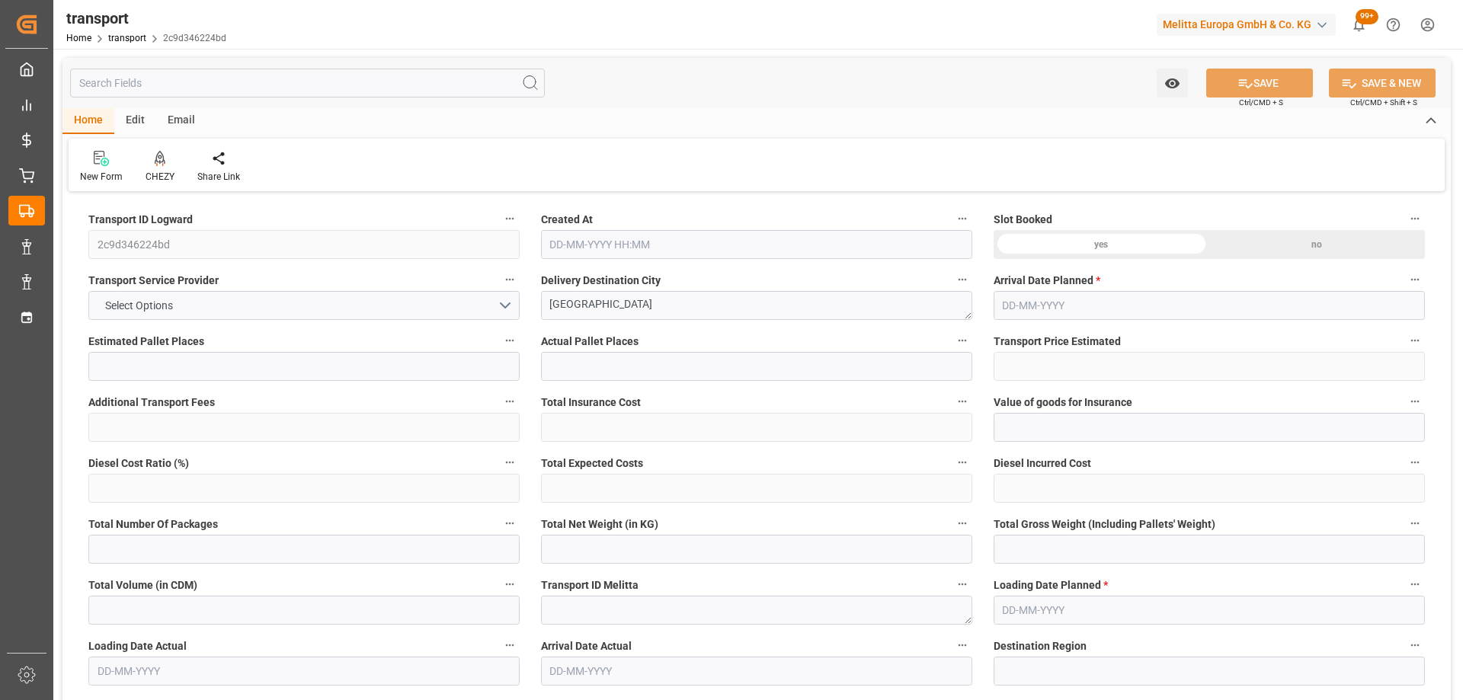
type input "12142.974"
type input "14"
type input "9"
type input "700"
type input "20"
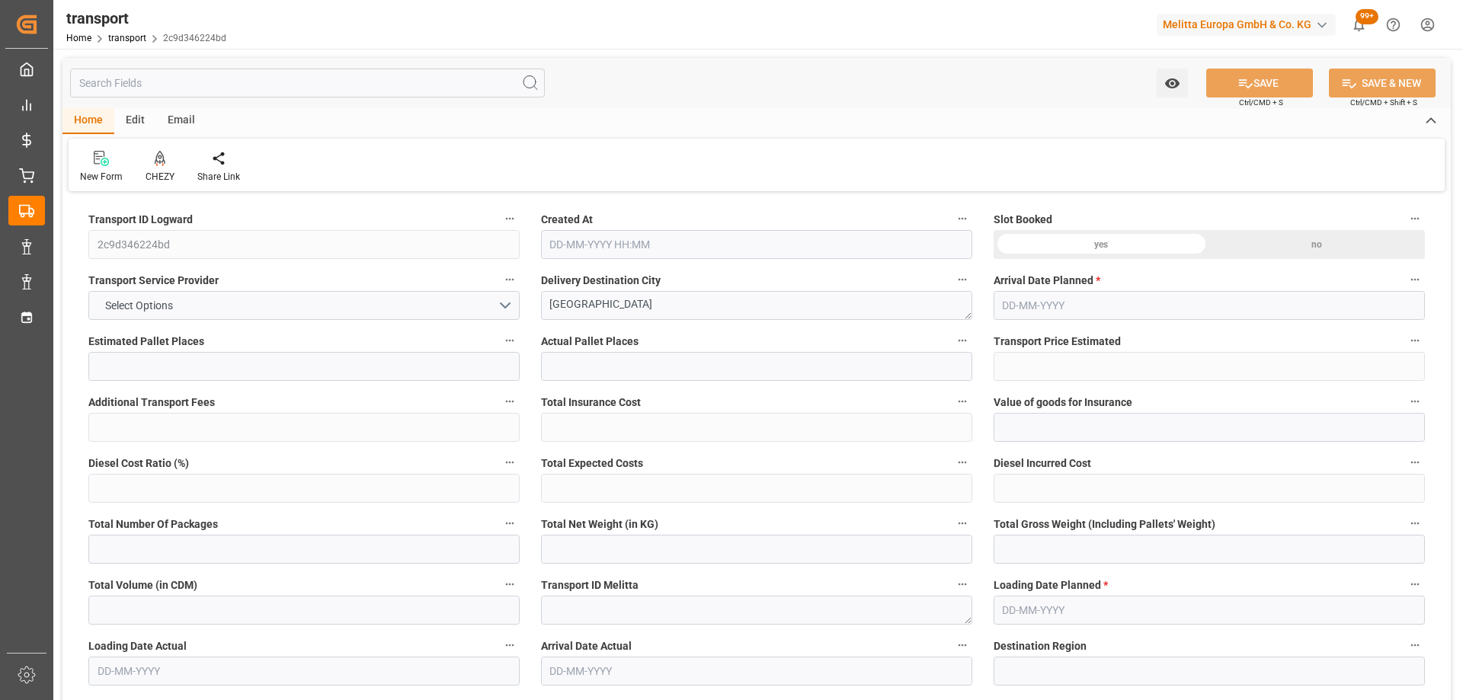
type input "101"
type input "2240.448"
type input "0"
type input "4710.8598"
type input "0"
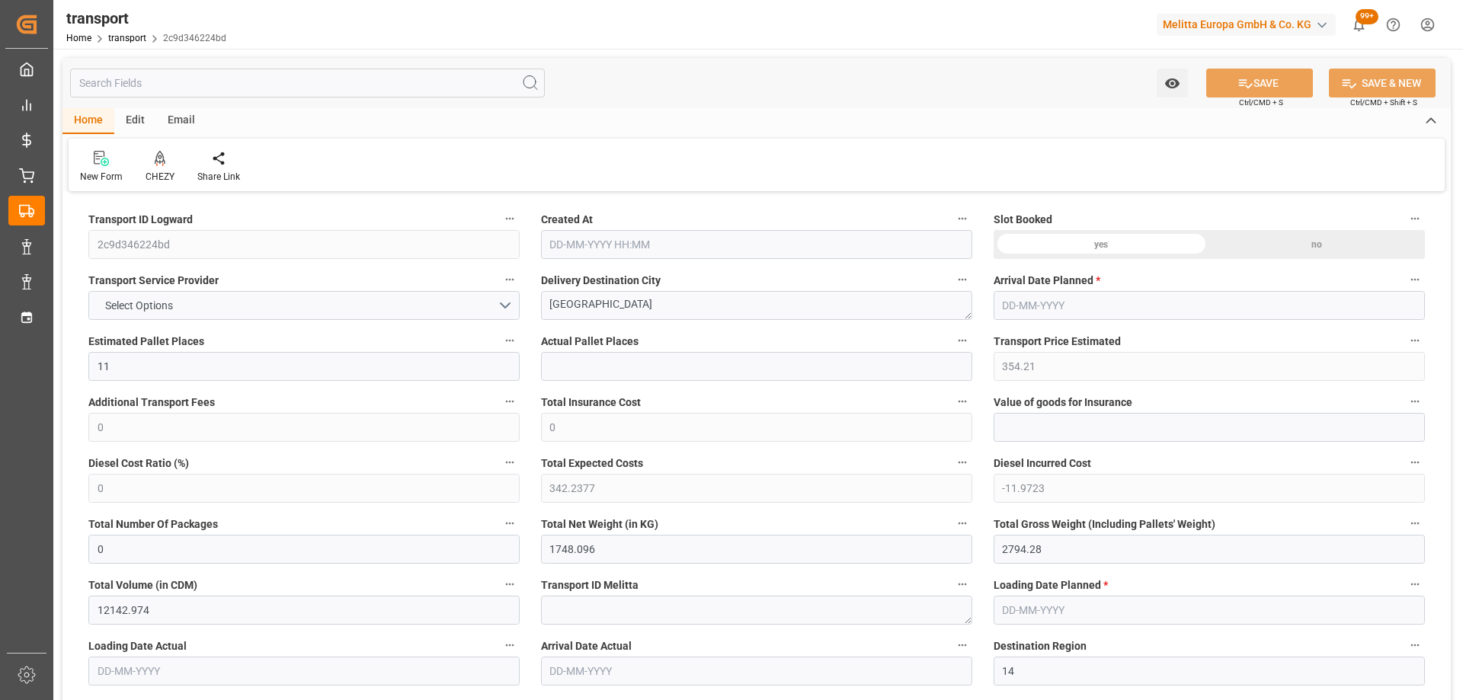
type input "0"
type input "21"
type input "35"
type input "09-10-2025 11:28"
type input "[DATE]"
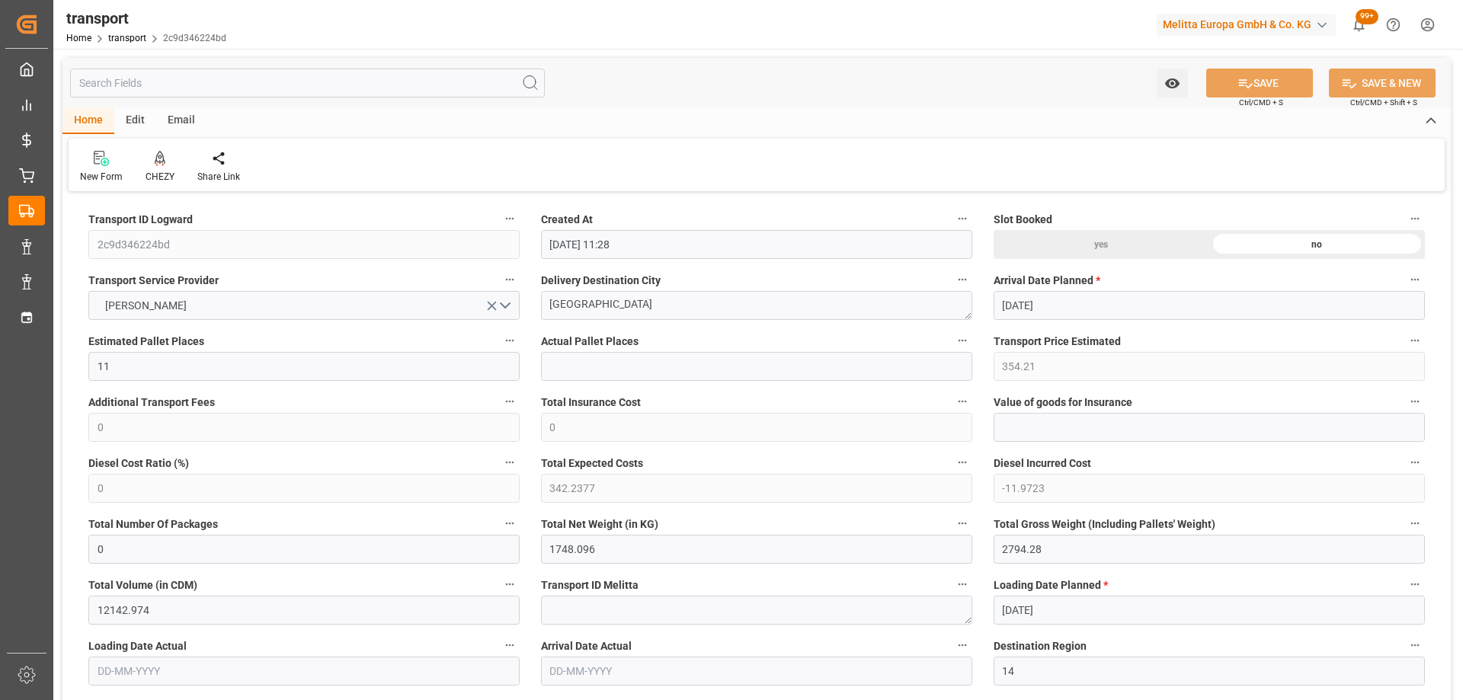
type input "[DATE]"
drag, startPoint x: 628, startPoint y: 308, endPoint x: 457, endPoint y: 321, distance: 171.2
click at [159, 159] on icon at bounding box center [160, 158] width 11 height 15
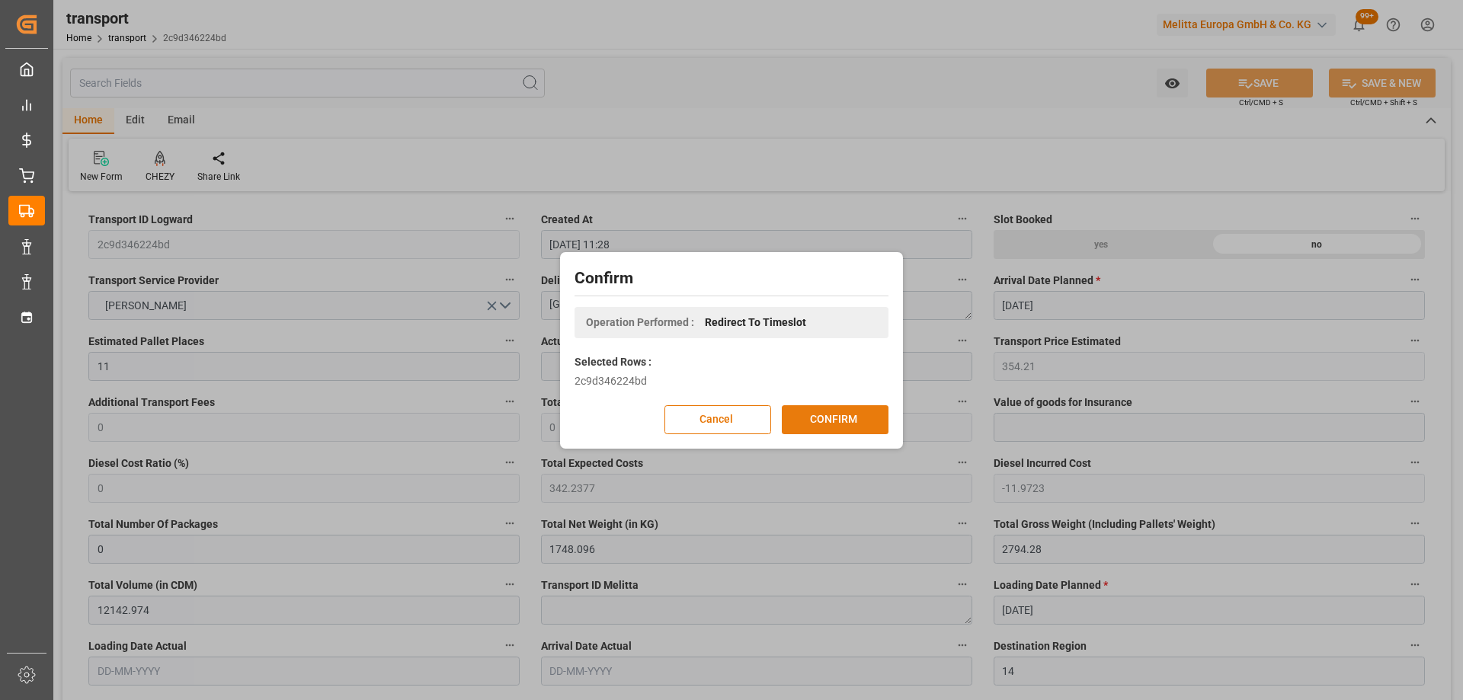
click at [811, 420] on button "CONFIRM" at bounding box center [835, 419] width 107 height 29
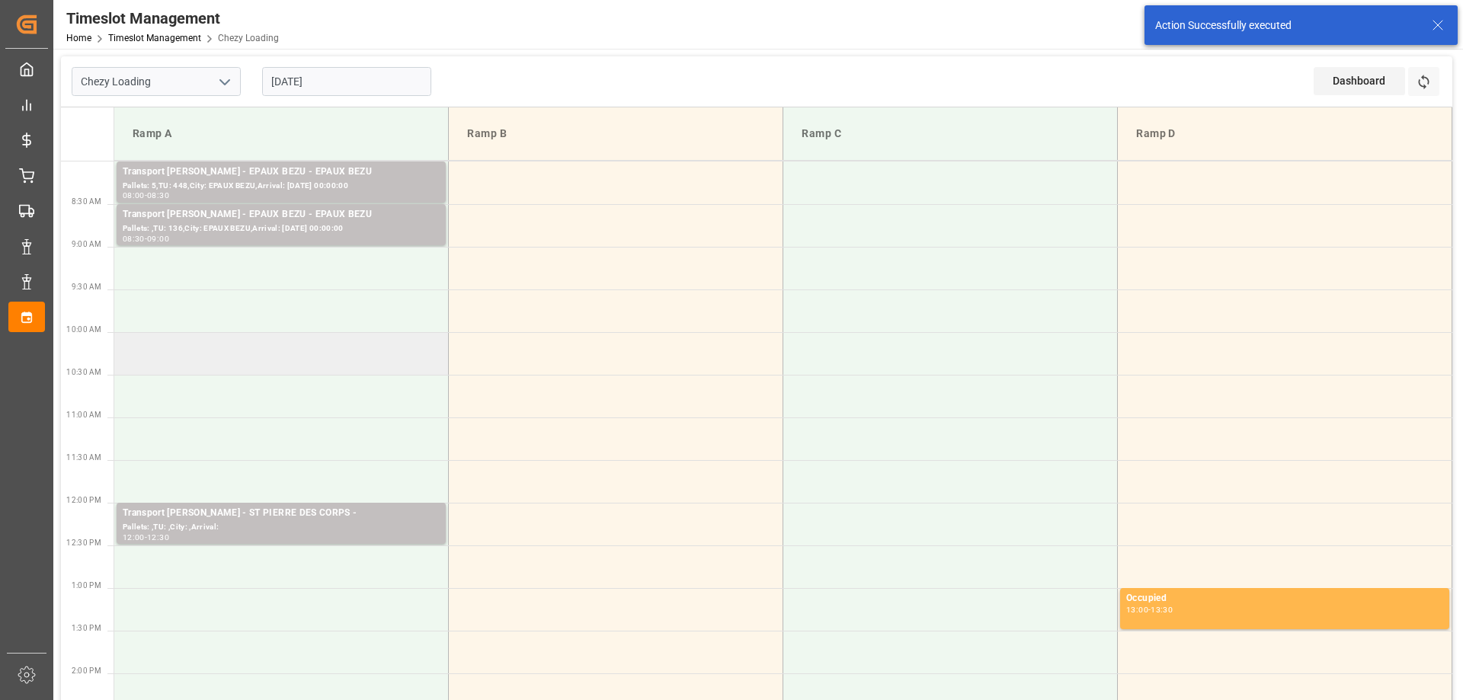
click at [315, 369] on td at bounding box center [281, 353] width 334 height 43
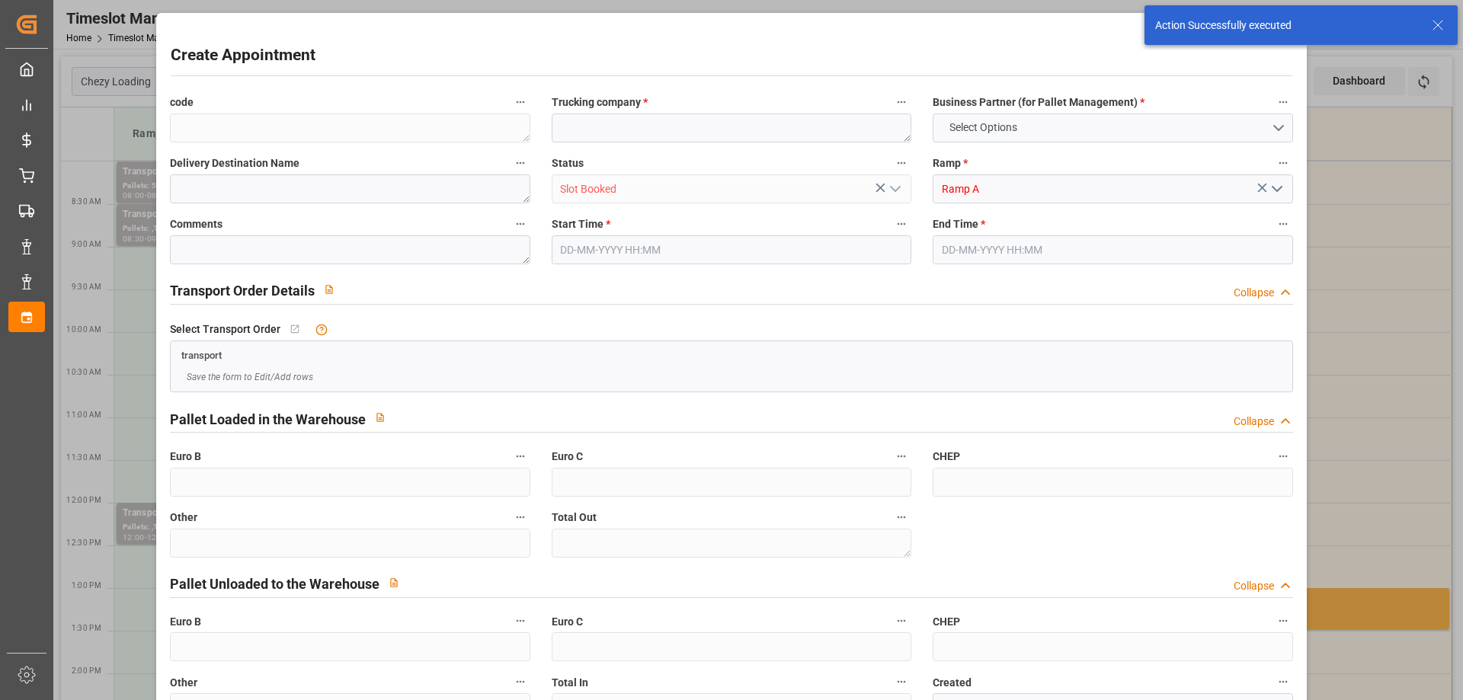
type input "0"
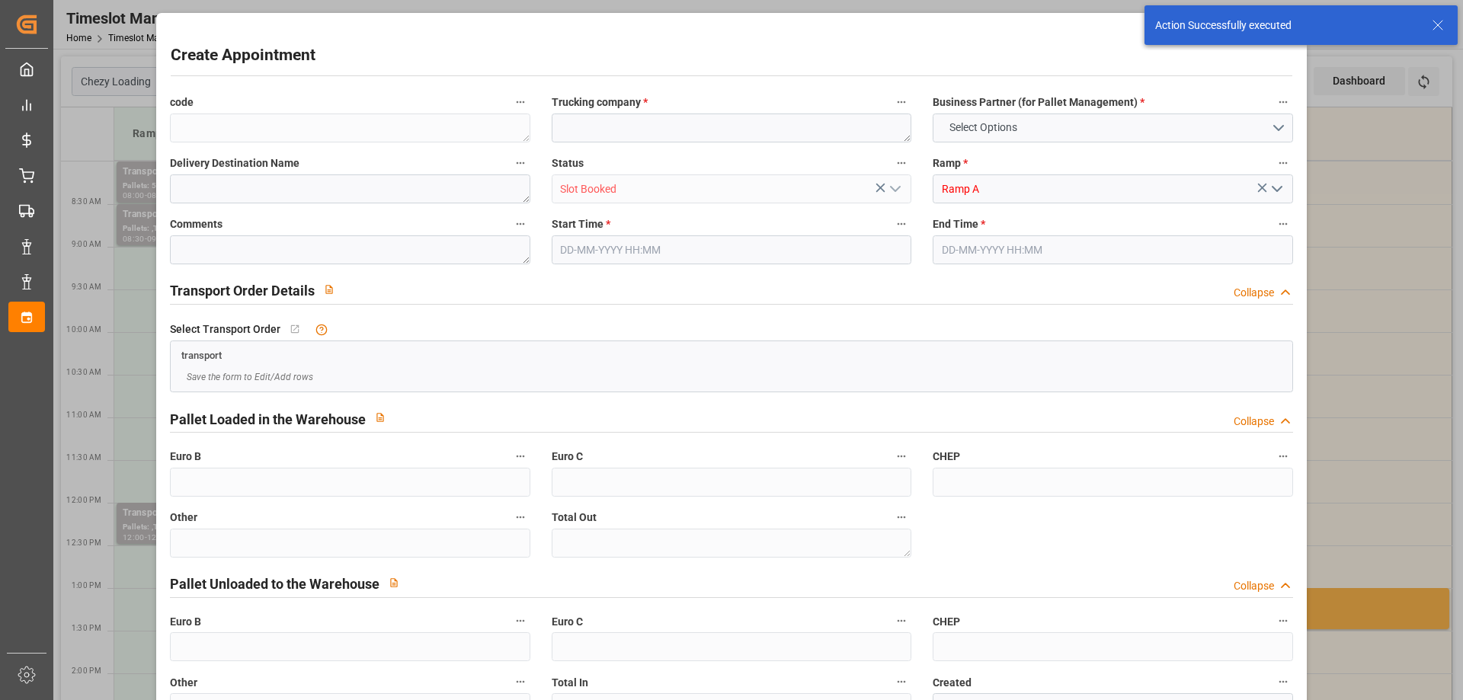
type input "0"
type input "[DATE] 10:00"
type input "[DATE] 10:30"
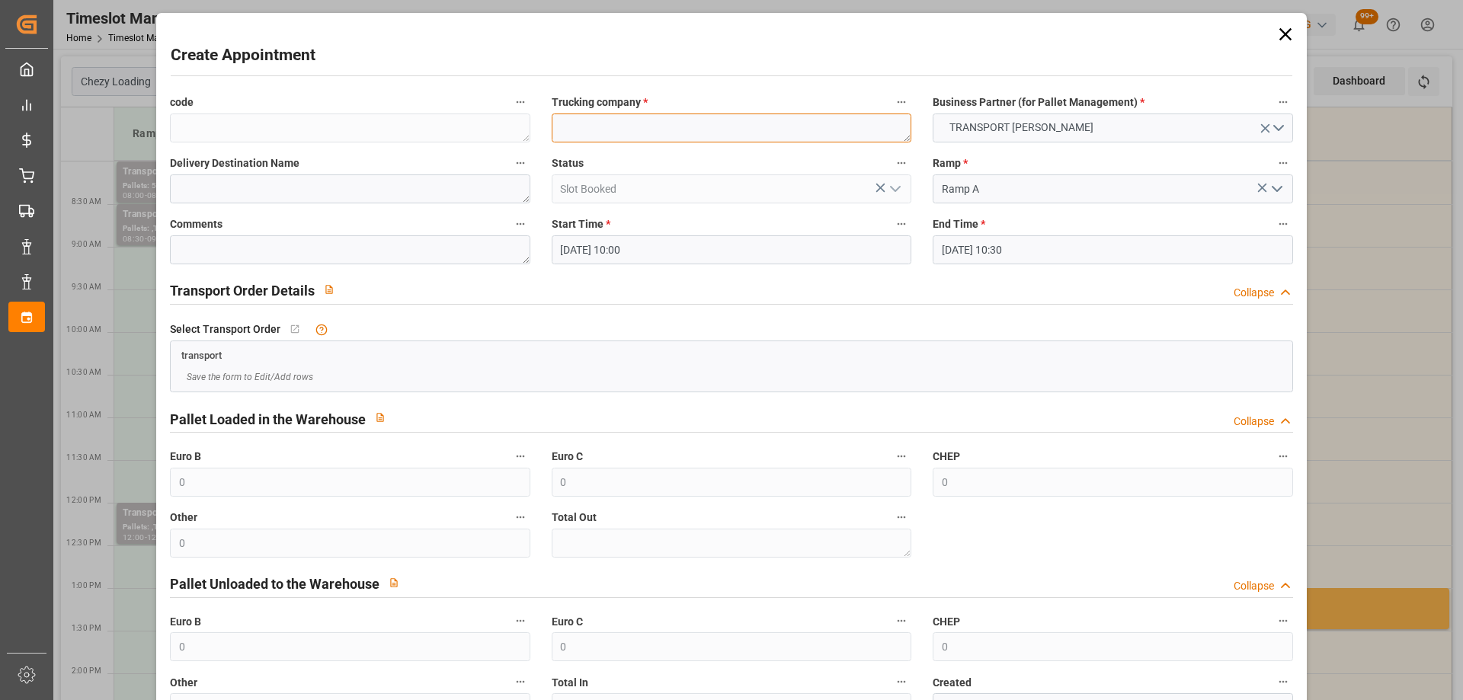
paste textarea "[GEOGRAPHIC_DATA]"
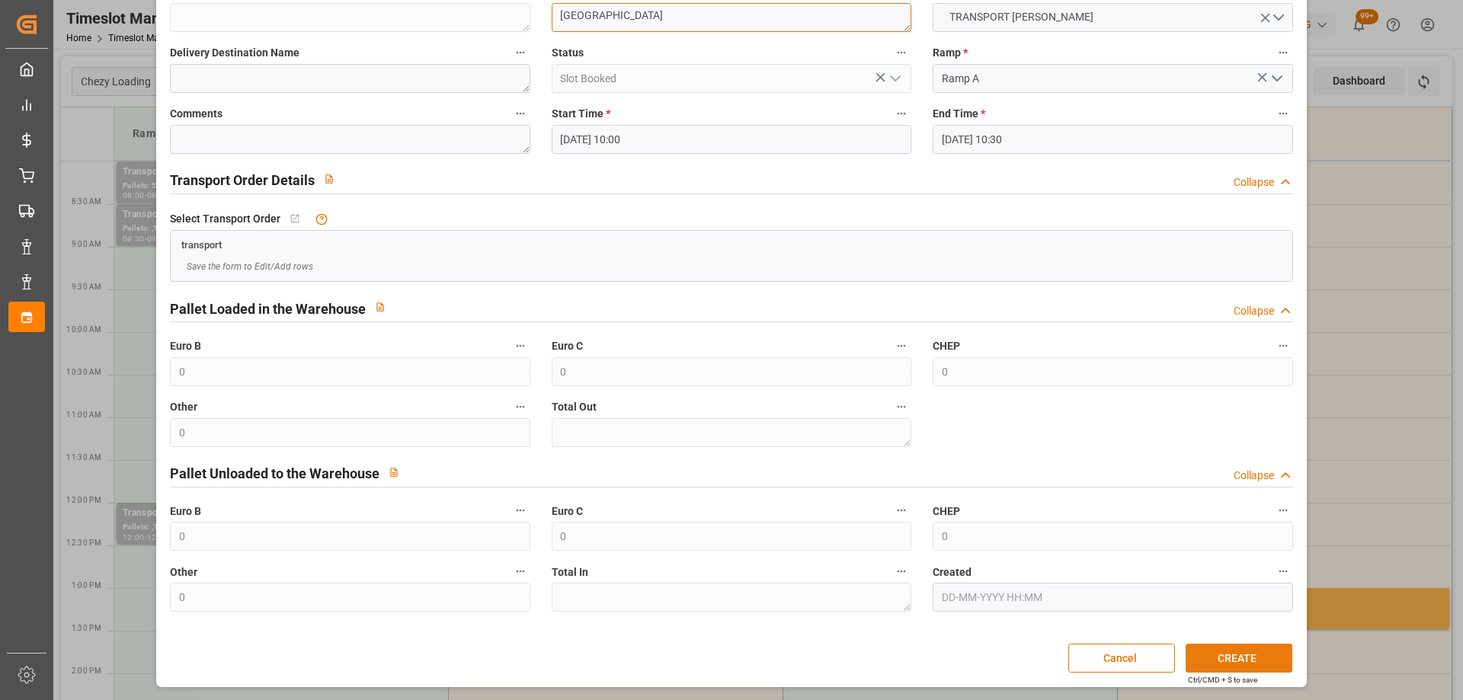
type textarea "[GEOGRAPHIC_DATA]"
click at [1242, 655] on button "CREATE" at bounding box center [1238, 658] width 107 height 29
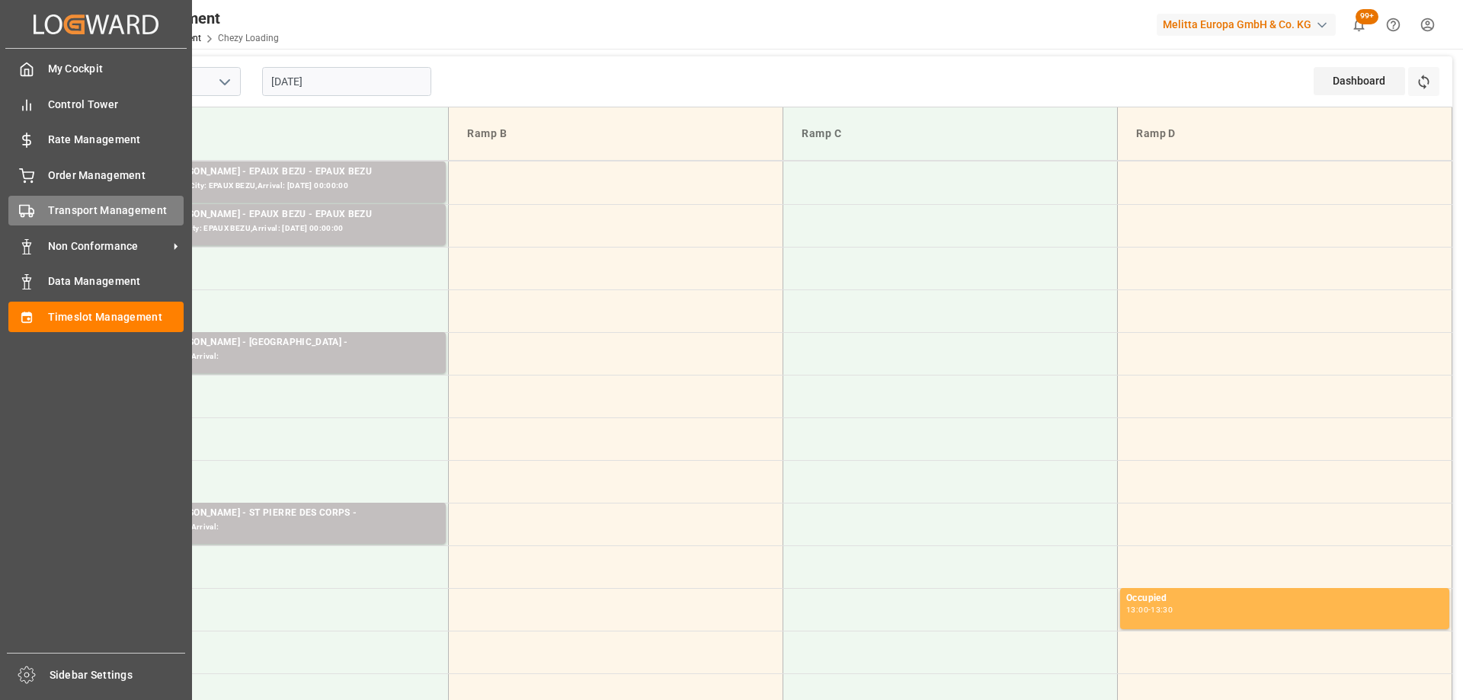
click at [87, 213] on span "Transport Management" at bounding box center [116, 211] width 136 height 16
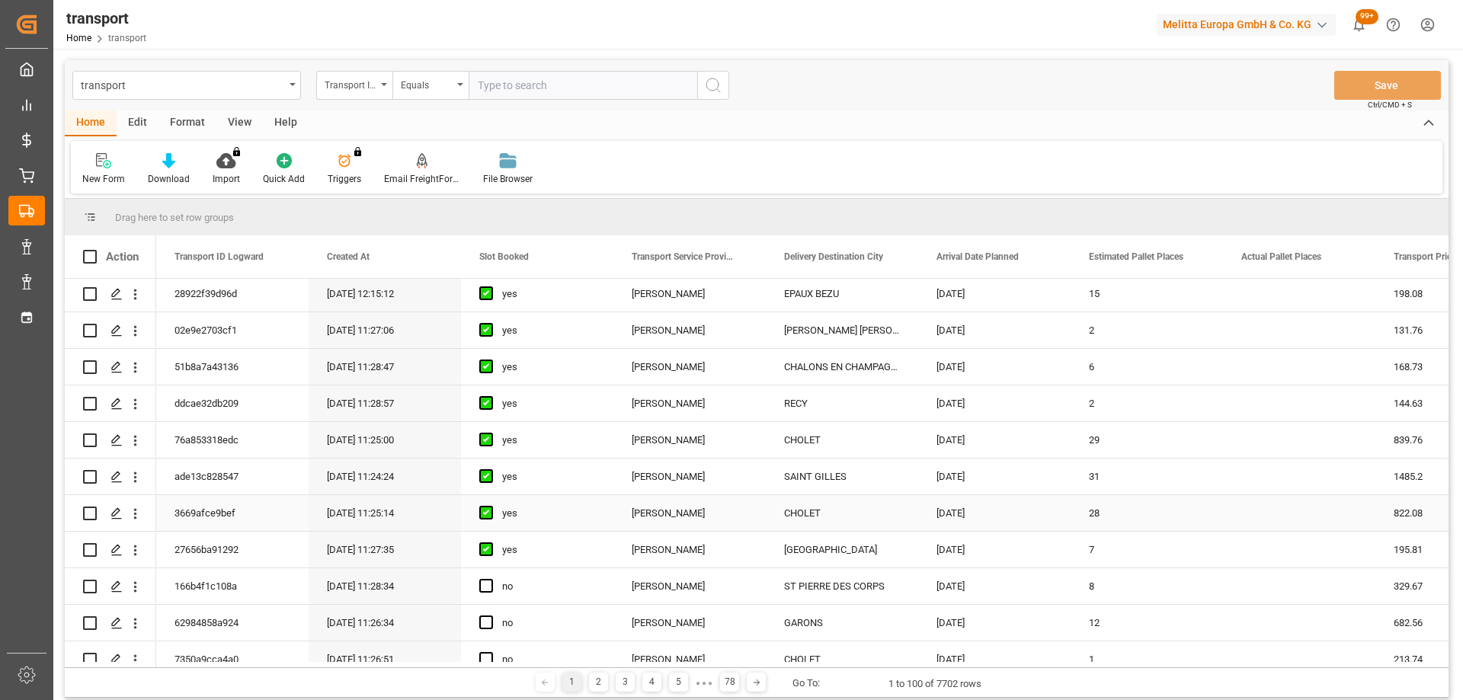
scroll to position [152, 0]
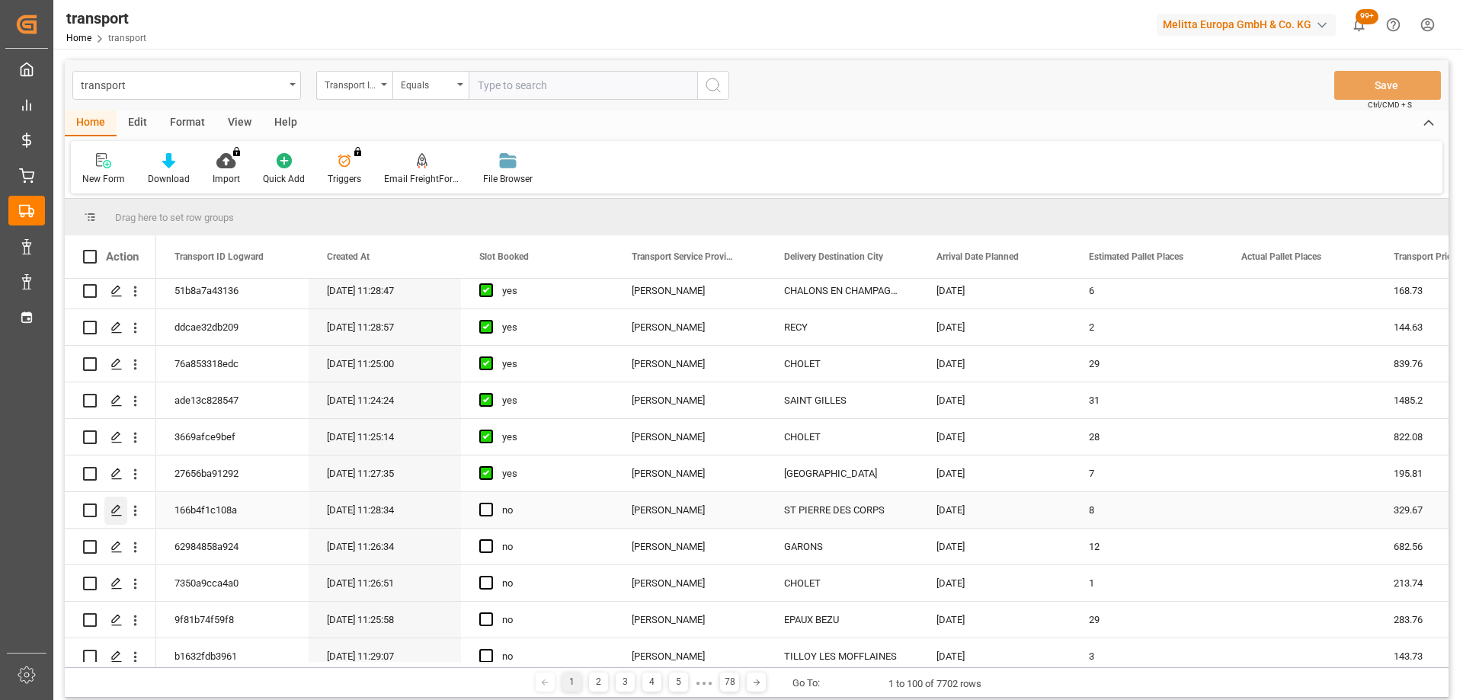
click at [114, 506] on icon "Press SPACE to select this row." at bounding box center [116, 510] width 12 height 12
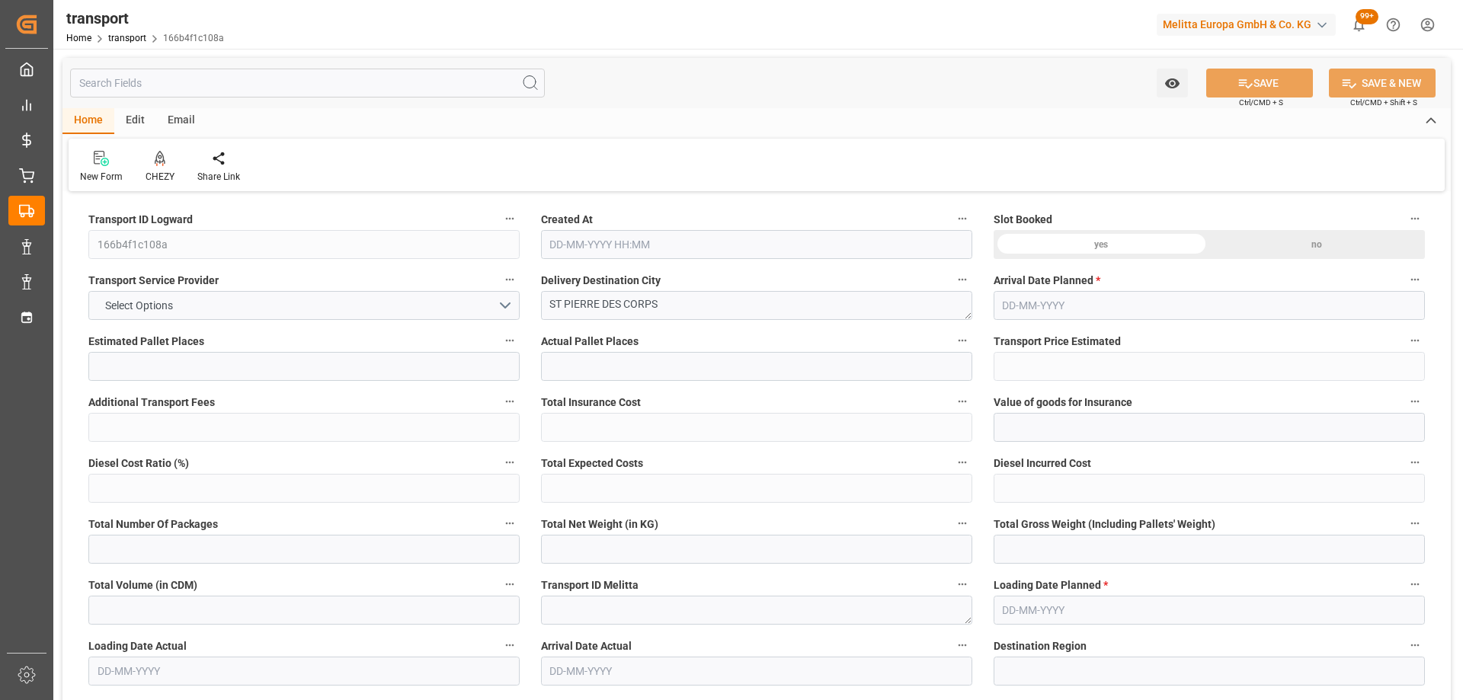
type input "8"
type input "329.67"
type input "0"
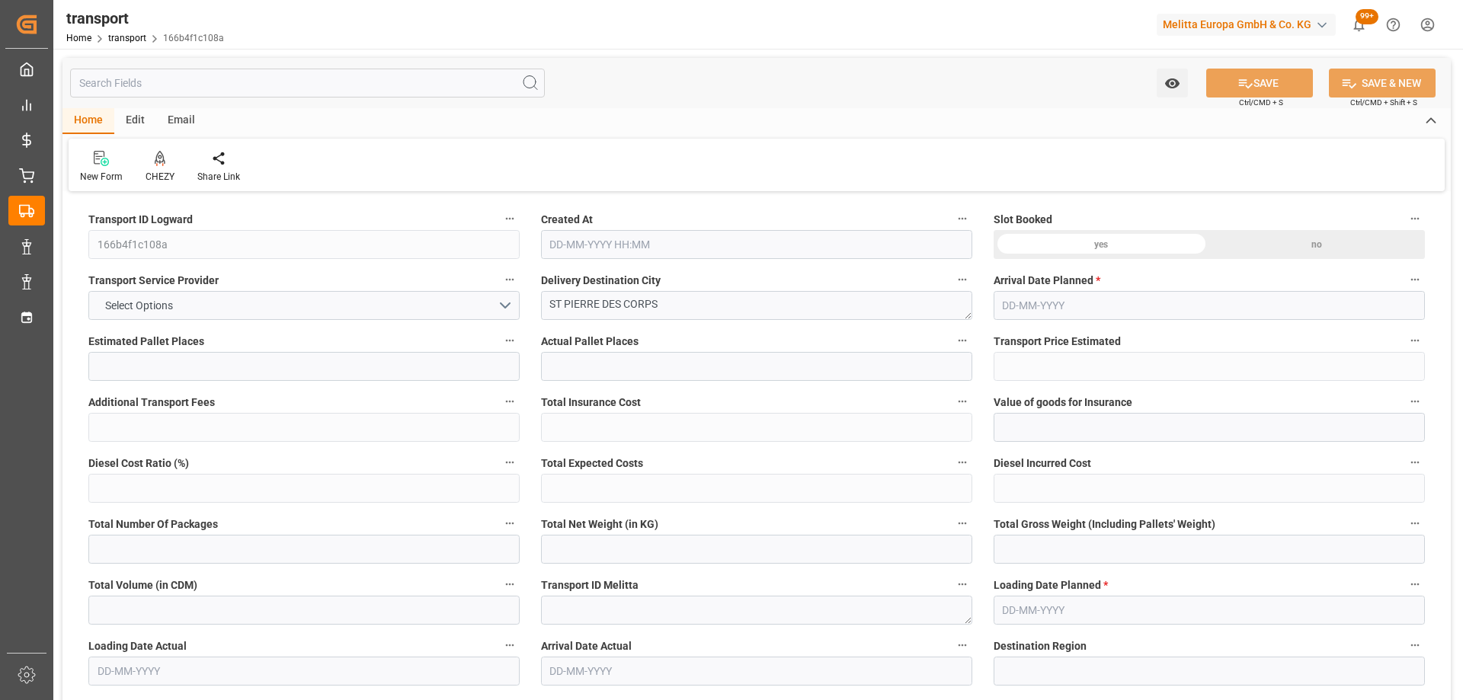
type input "318.5272"
type input "-11.1428"
type input "0"
type input "1659.766"
type input "2557.593"
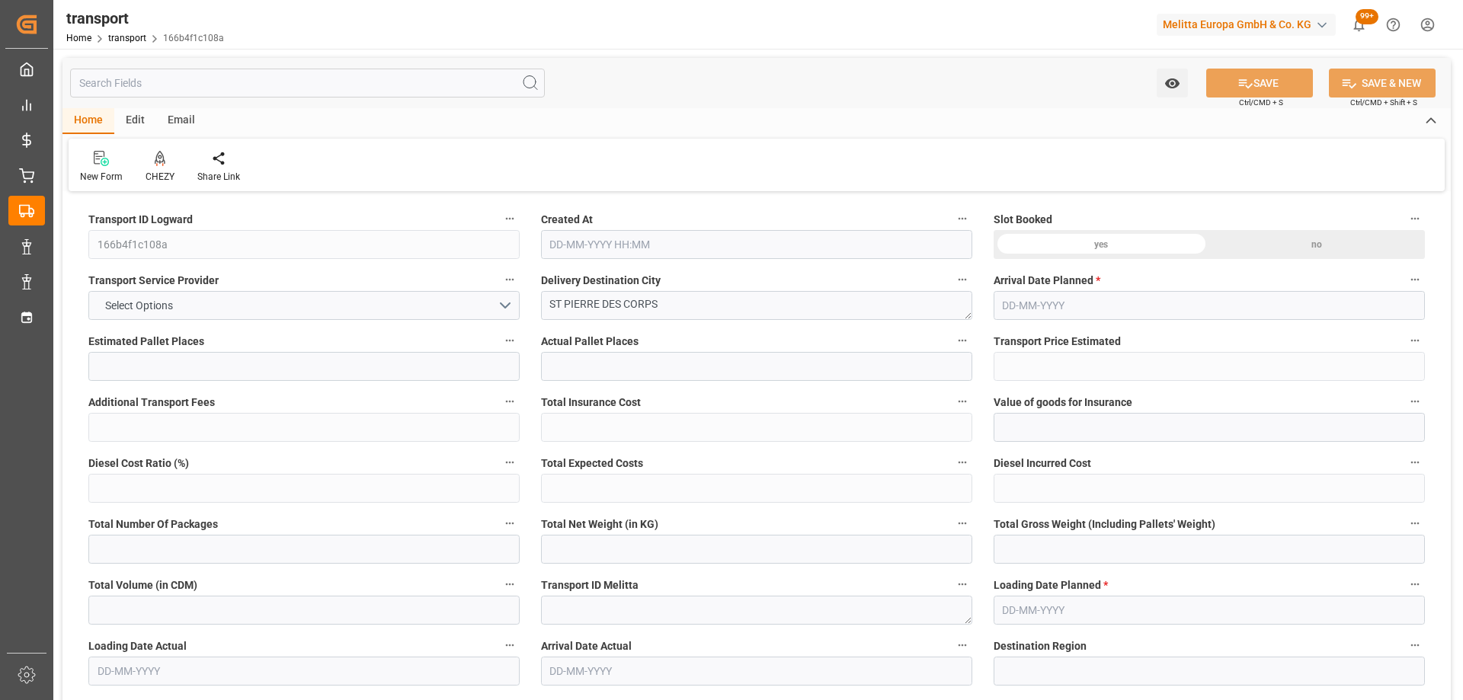
type input "5803.575"
type input "37"
type input "0"
type input "497"
type input "28"
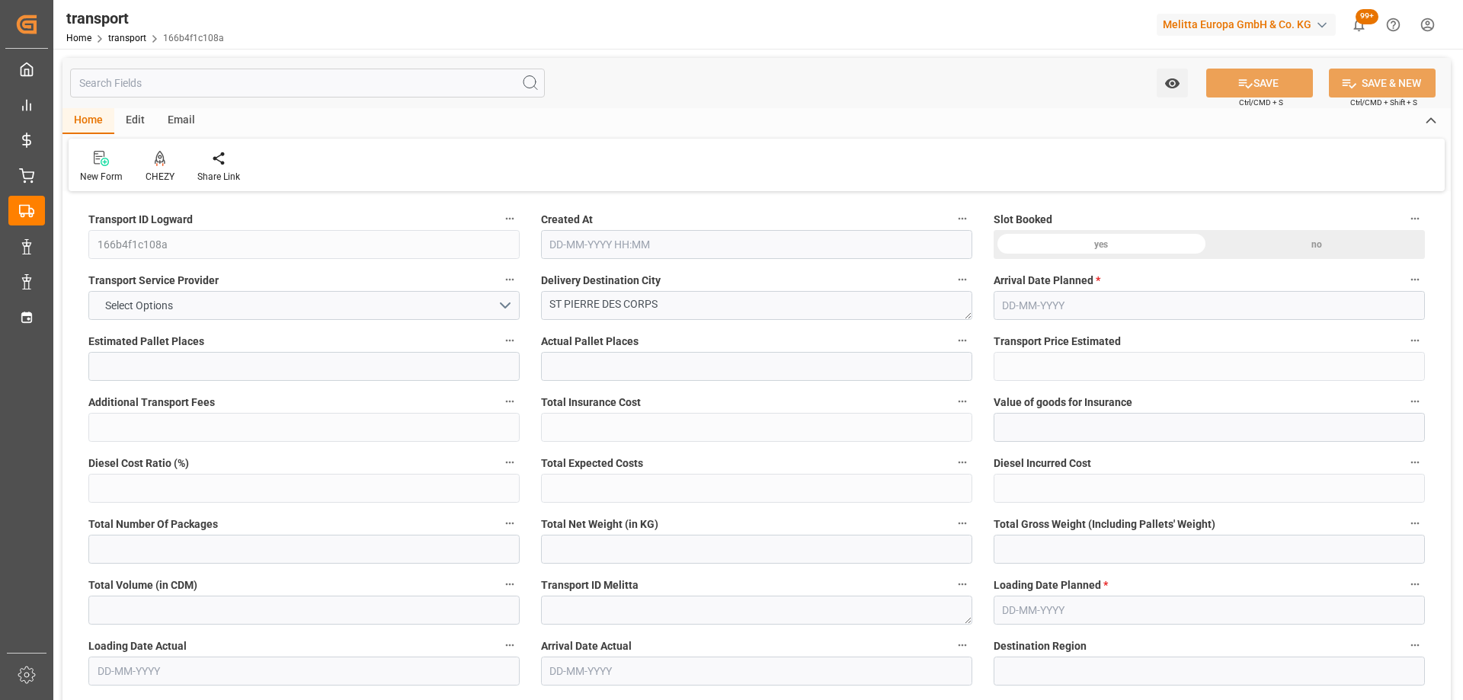
type input "101"
type input "1913.593"
type input "0"
type input "4710.8598"
type input "0"
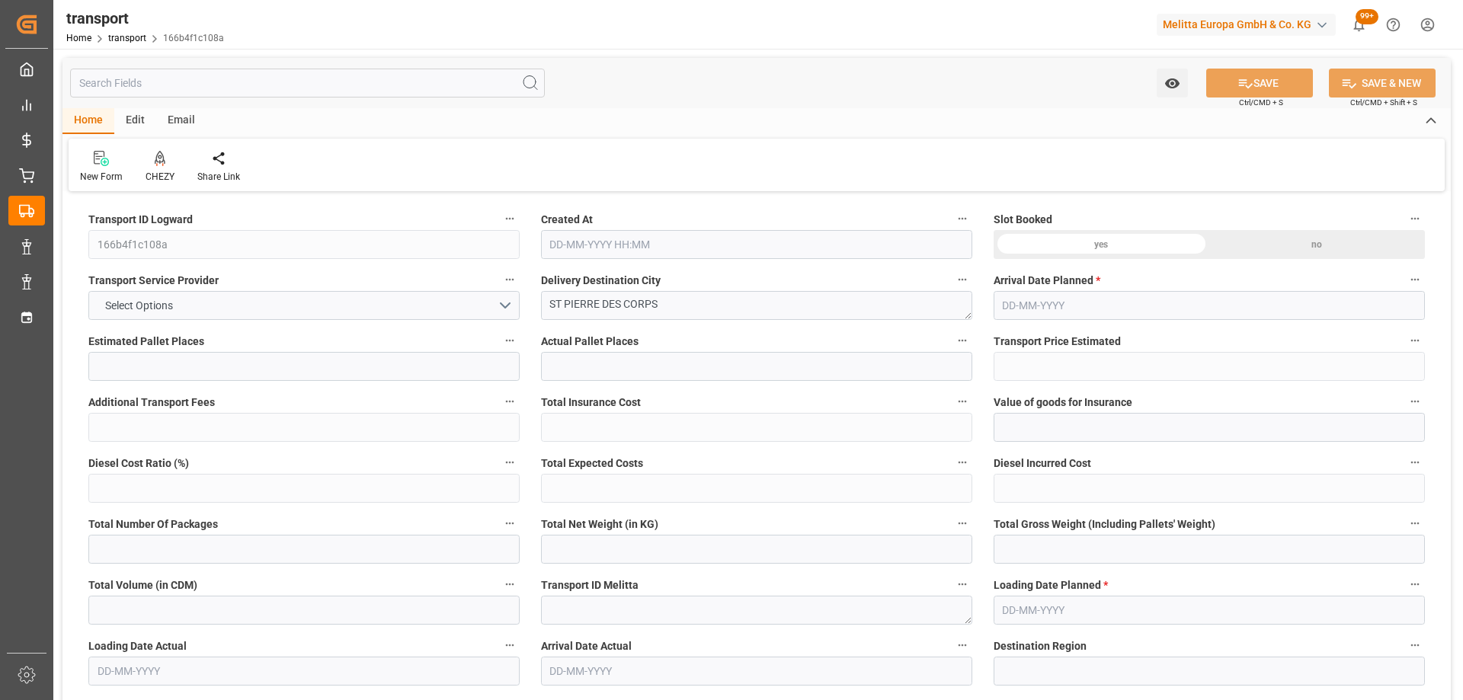
type input "0"
type input "21"
type input "35"
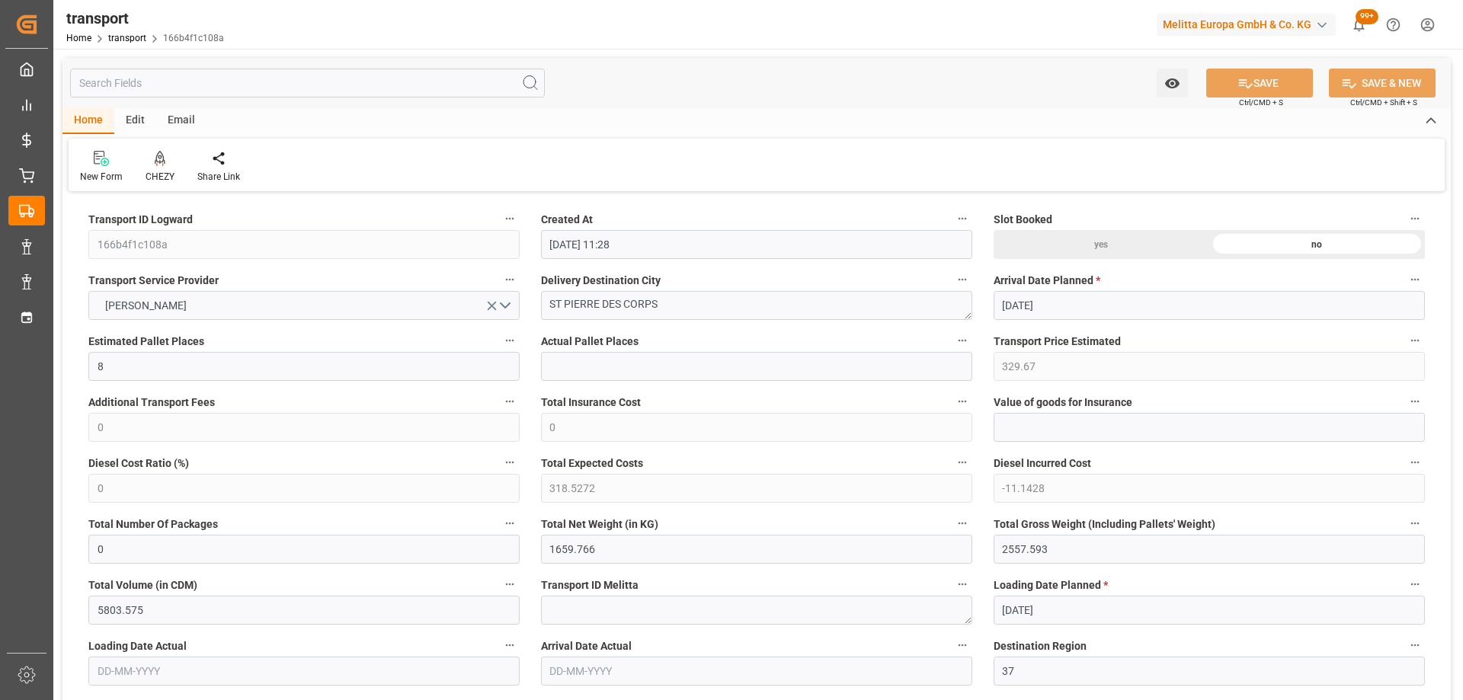
type input "09-10-2025 11:28"
type input "[DATE]"
drag, startPoint x: 684, startPoint y: 310, endPoint x: 423, endPoint y: 315, distance: 261.3
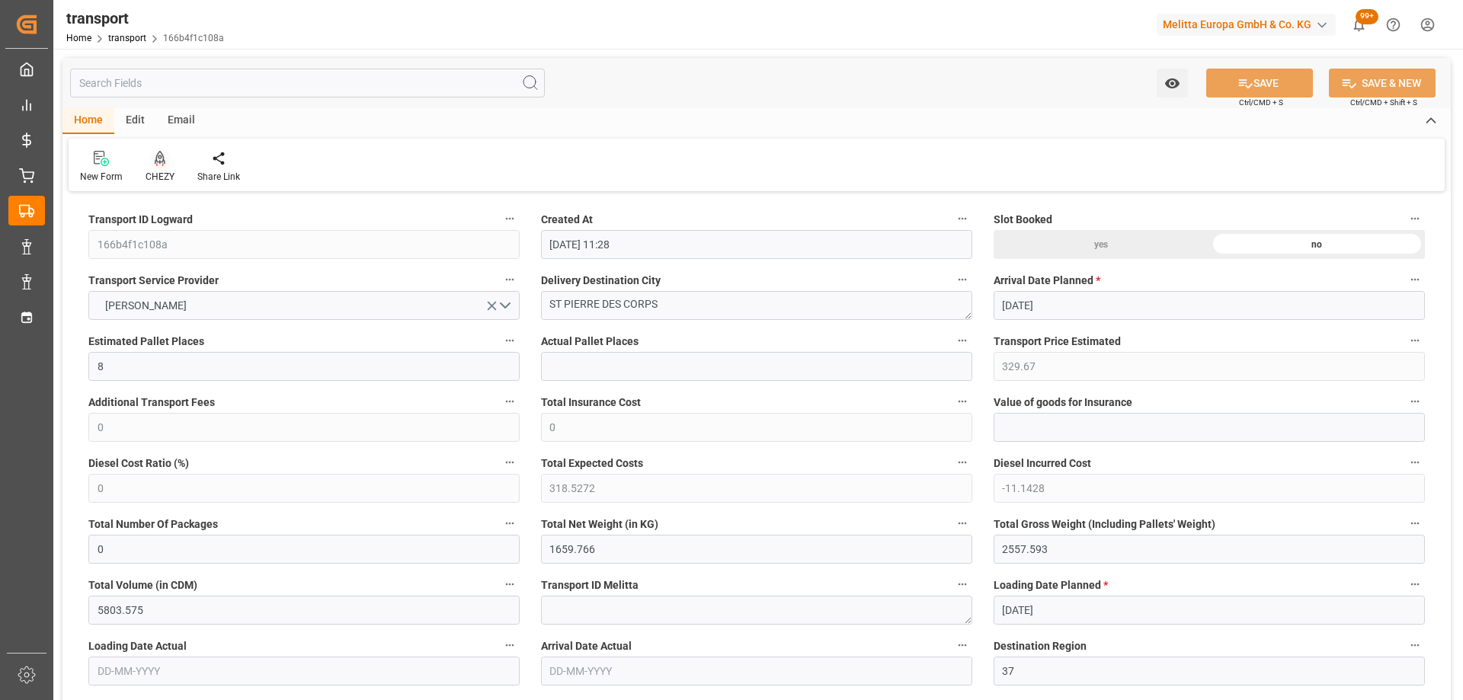
click at [165, 160] on div at bounding box center [159, 158] width 29 height 16
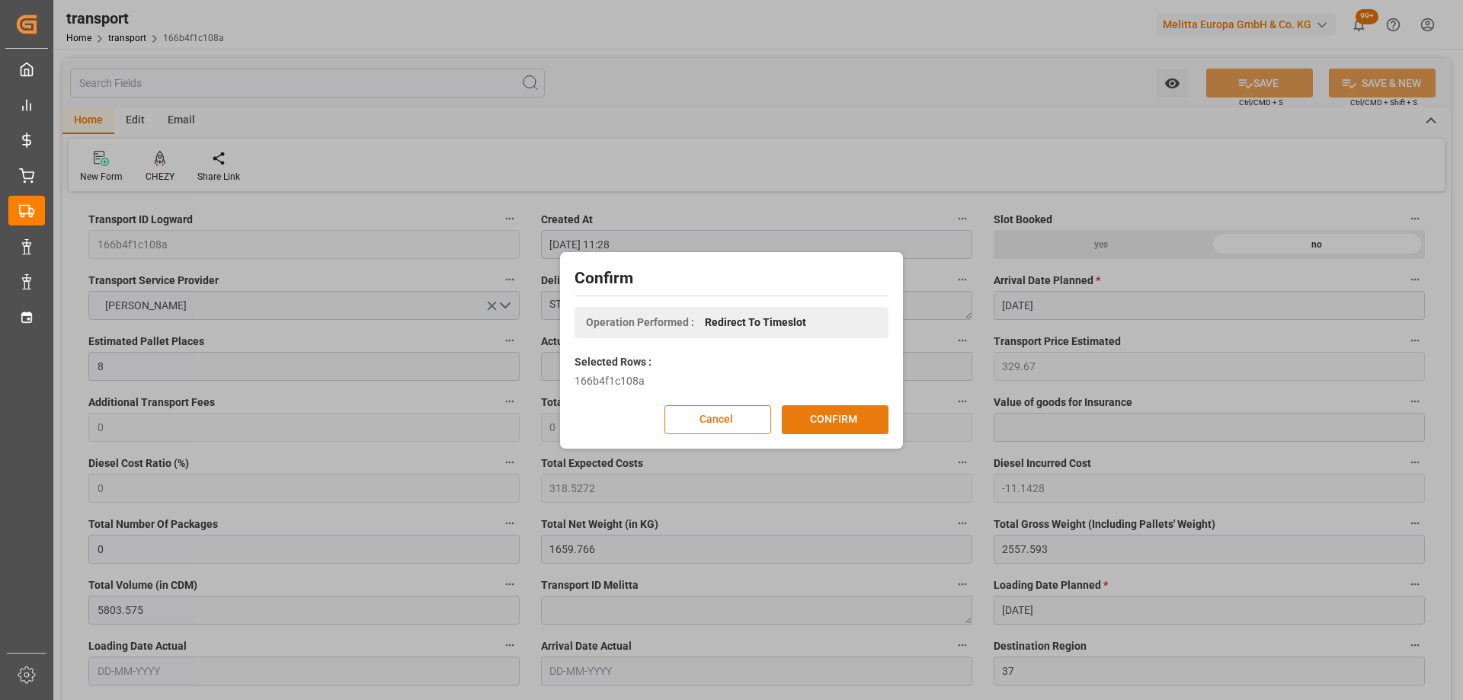
click at [836, 414] on button "CONFIRM" at bounding box center [835, 419] width 107 height 29
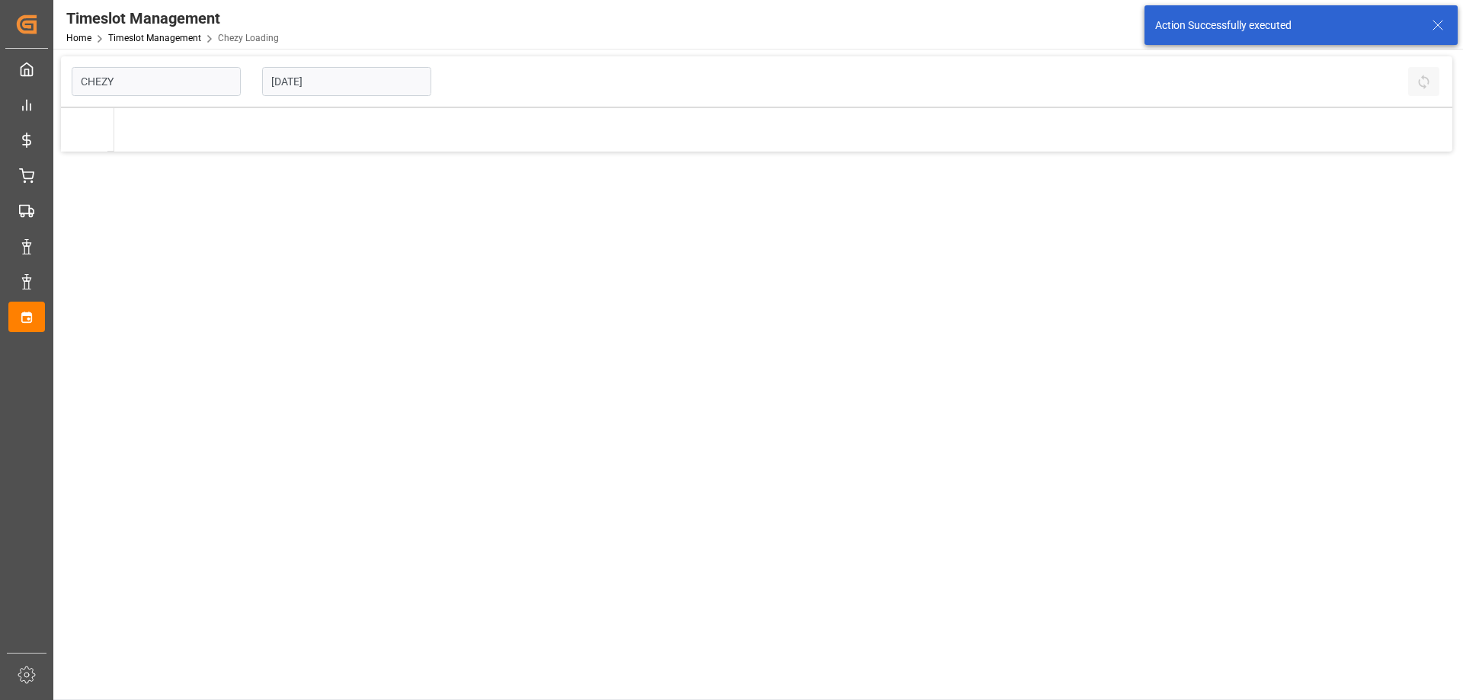
type input "Chezy Loading"
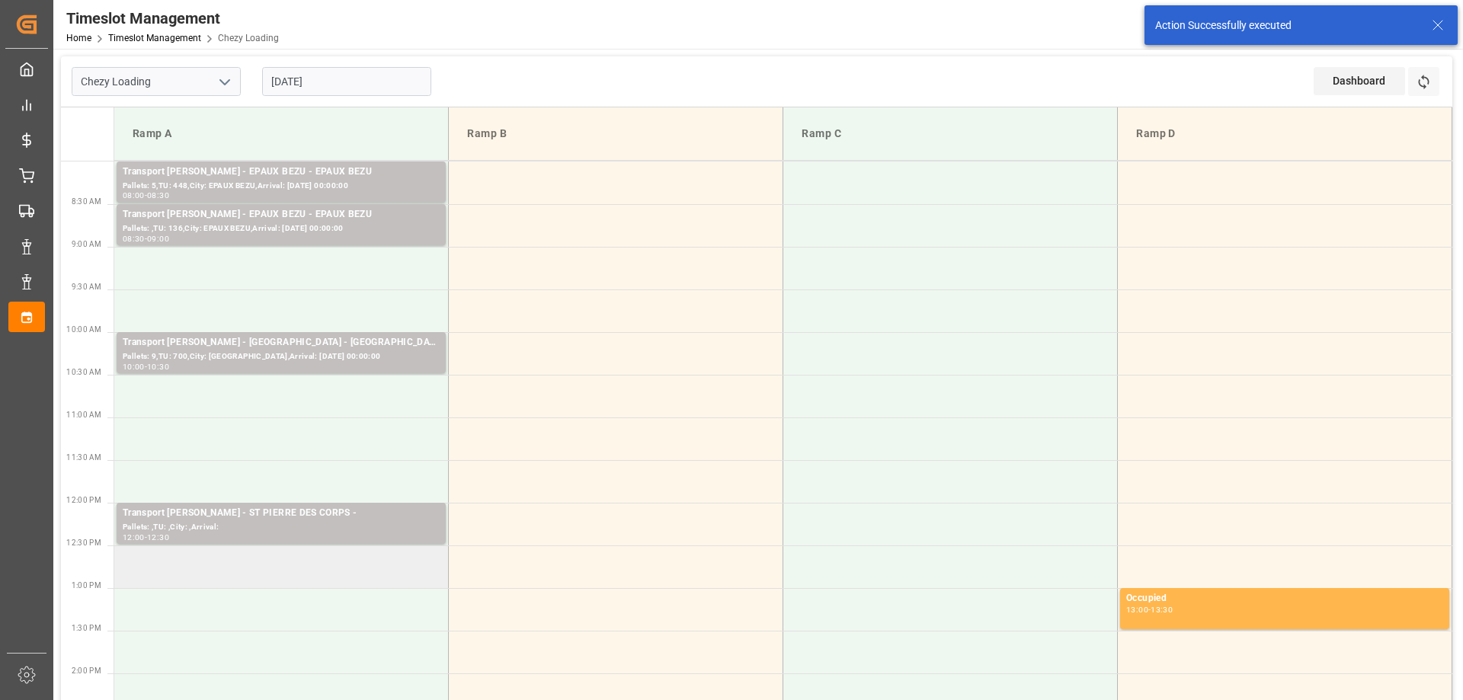
click at [314, 576] on td at bounding box center [281, 566] width 334 height 43
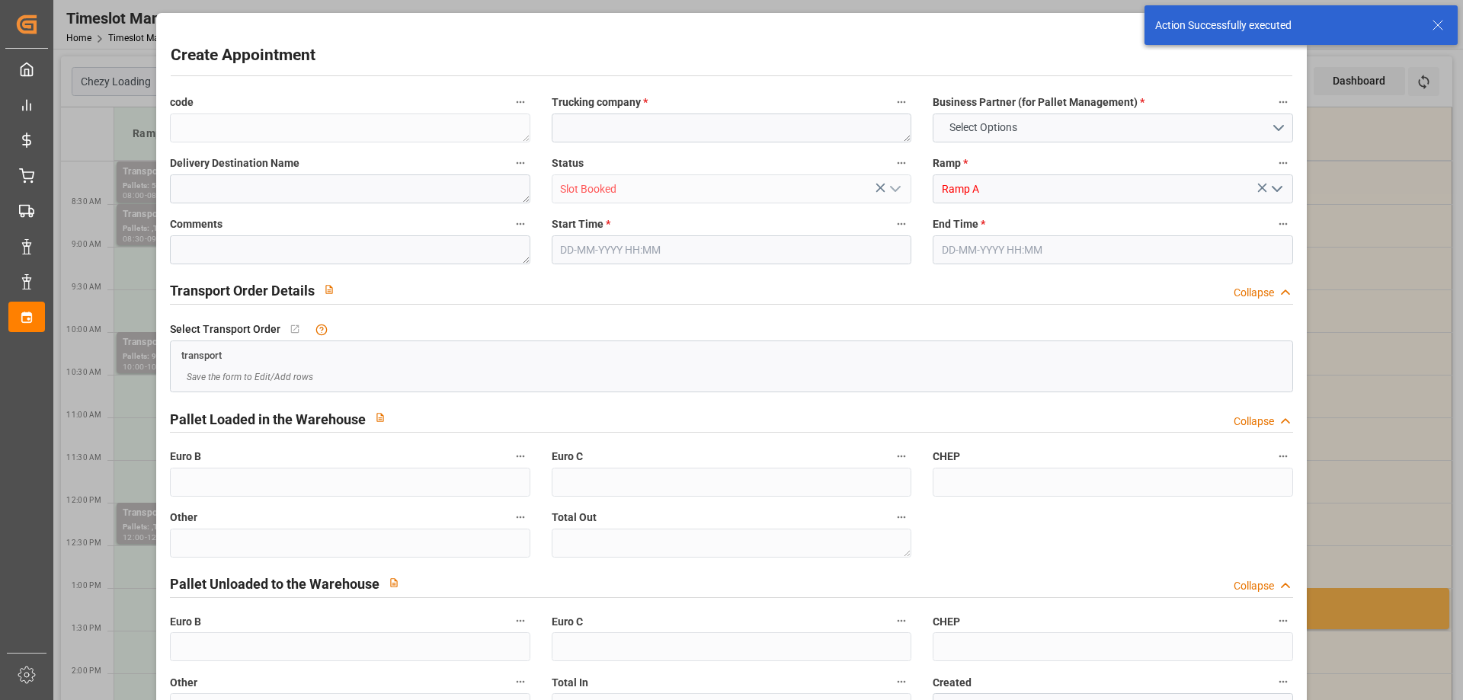
type input "0"
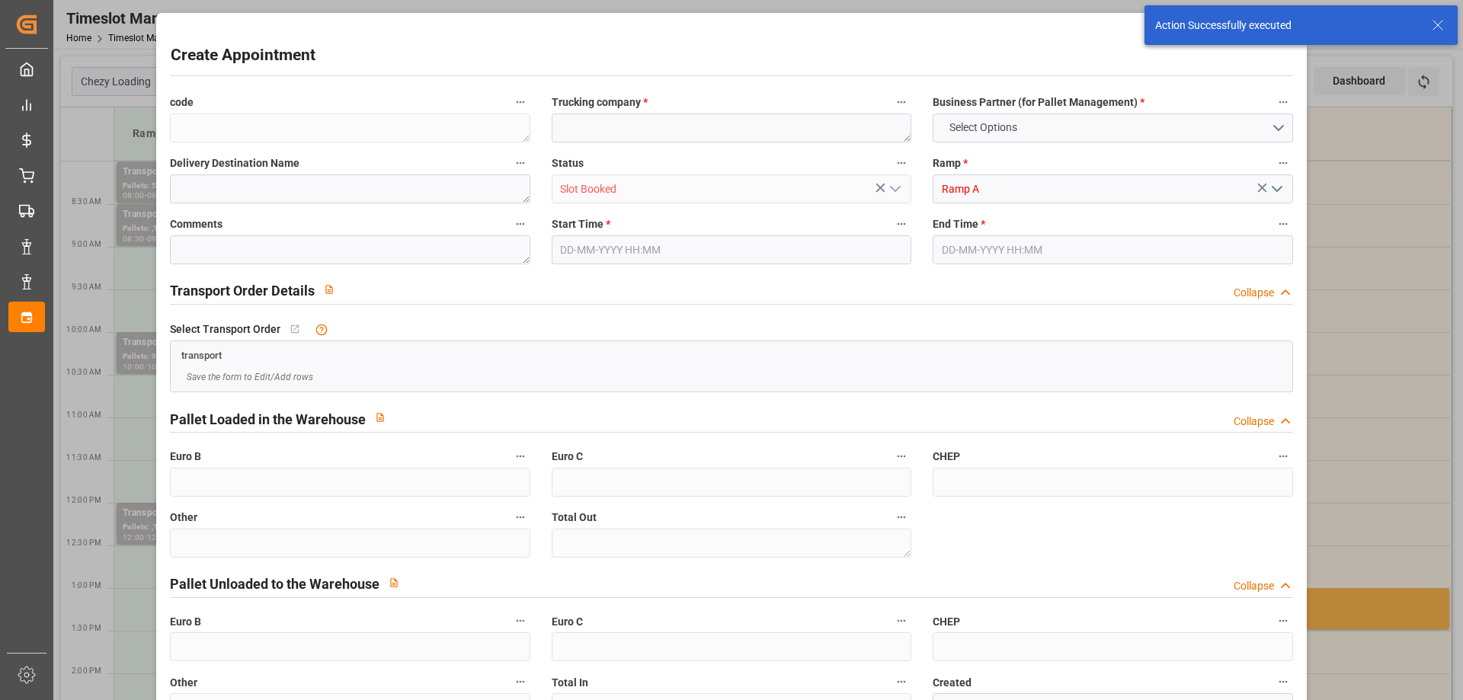
type input "0"
type input "15-10-2025 12:30"
type input "15-10-2025 13:00"
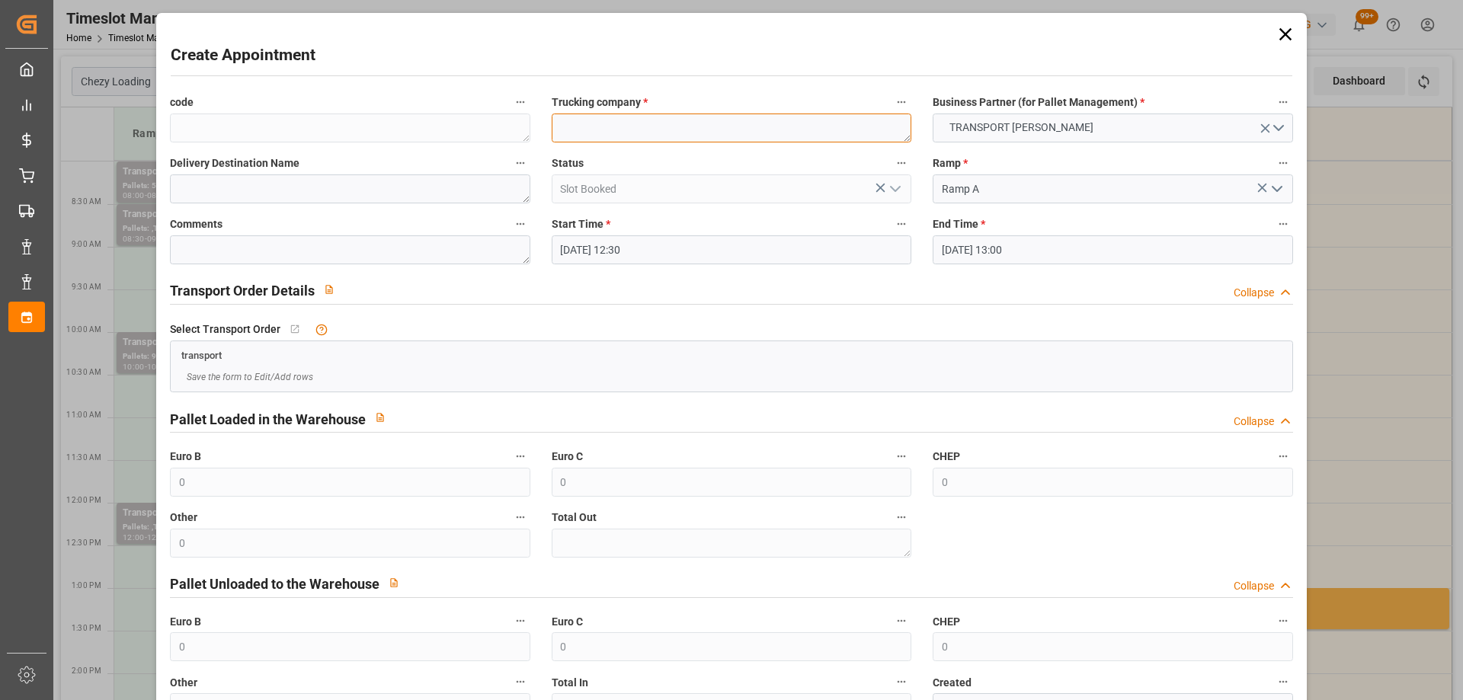
paste textarea "ST PIERRE DES CORPS"
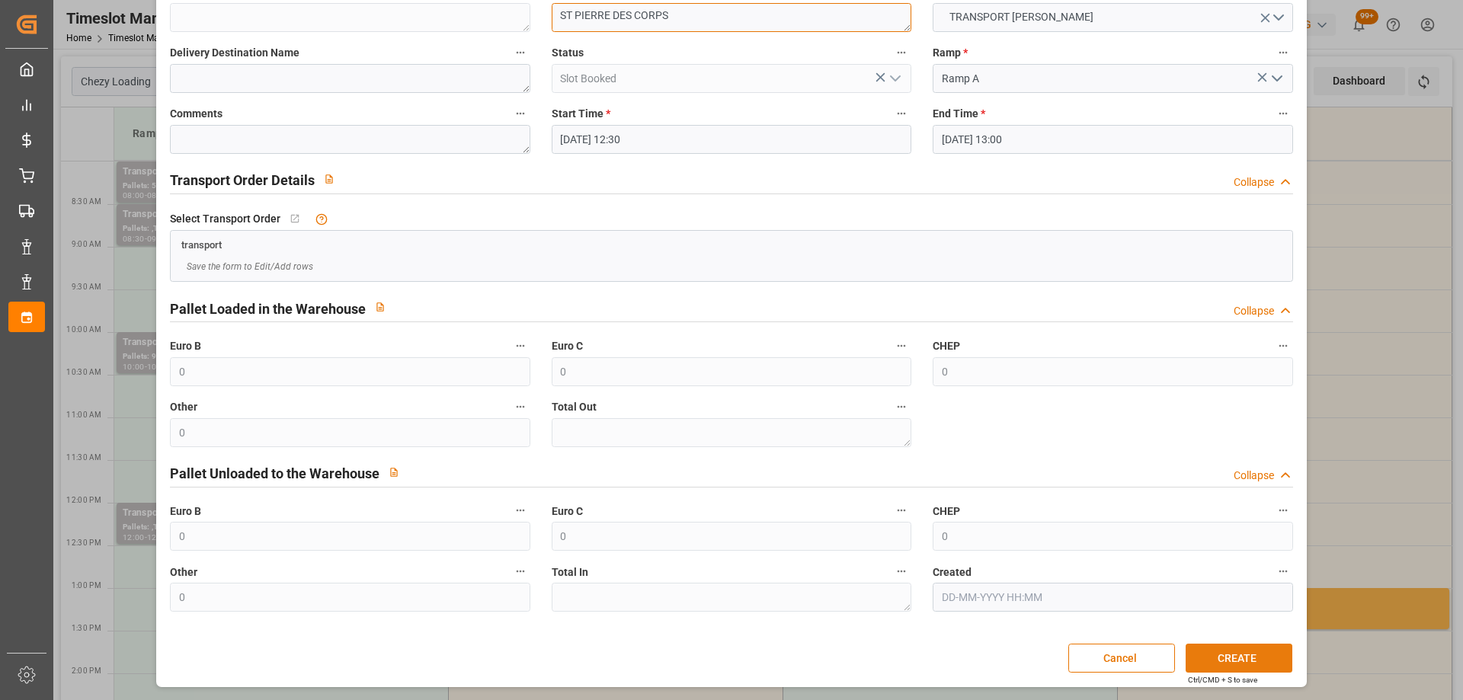
type textarea "ST PIERRE DES CORPS"
click at [1241, 660] on button "CREATE" at bounding box center [1238, 658] width 107 height 29
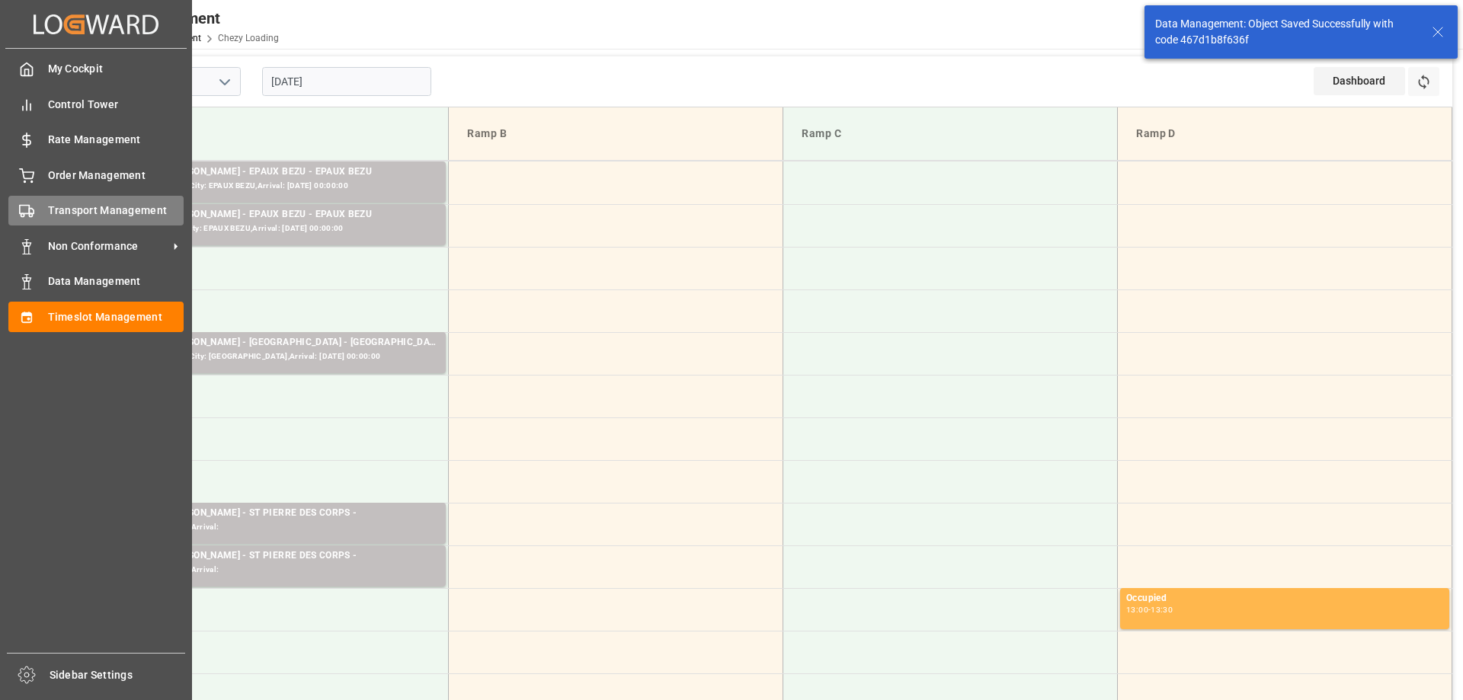
click at [42, 216] on div "Transport Management Transport Management" at bounding box center [95, 211] width 175 height 30
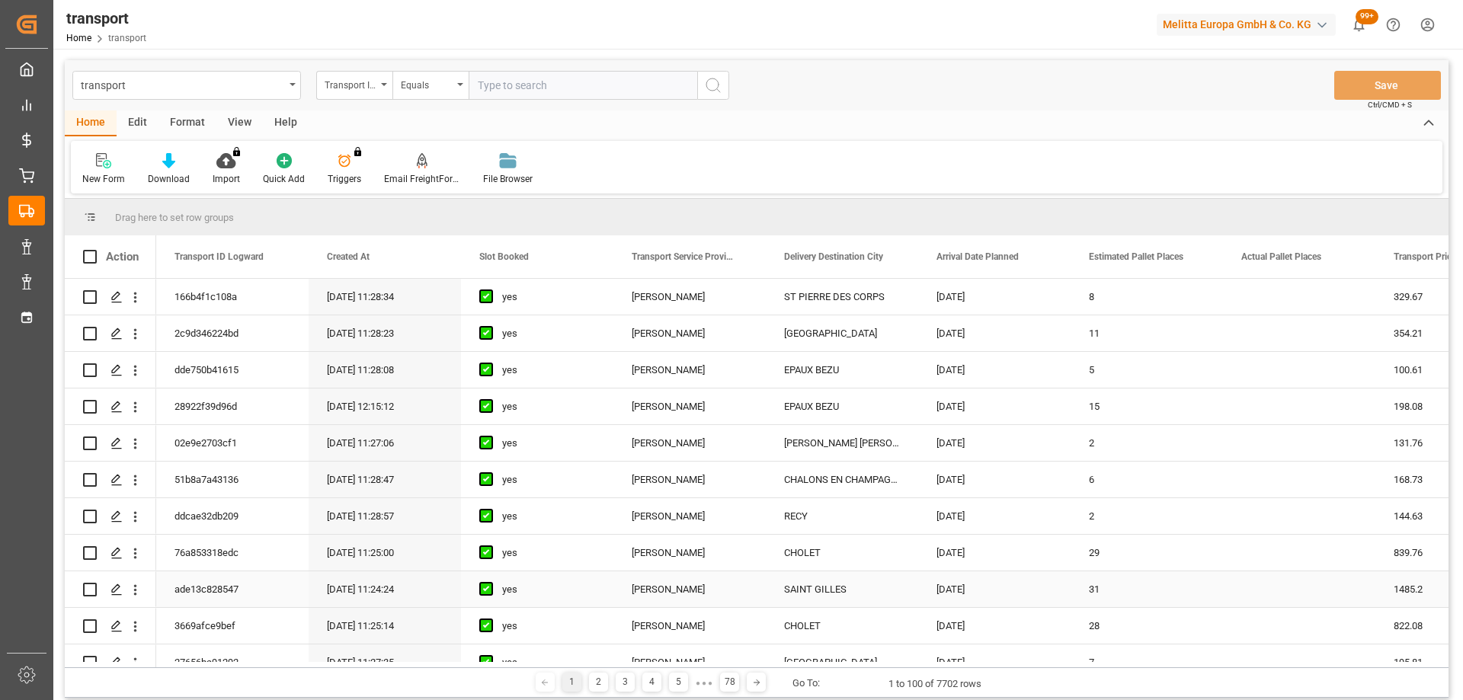
scroll to position [152, 0]
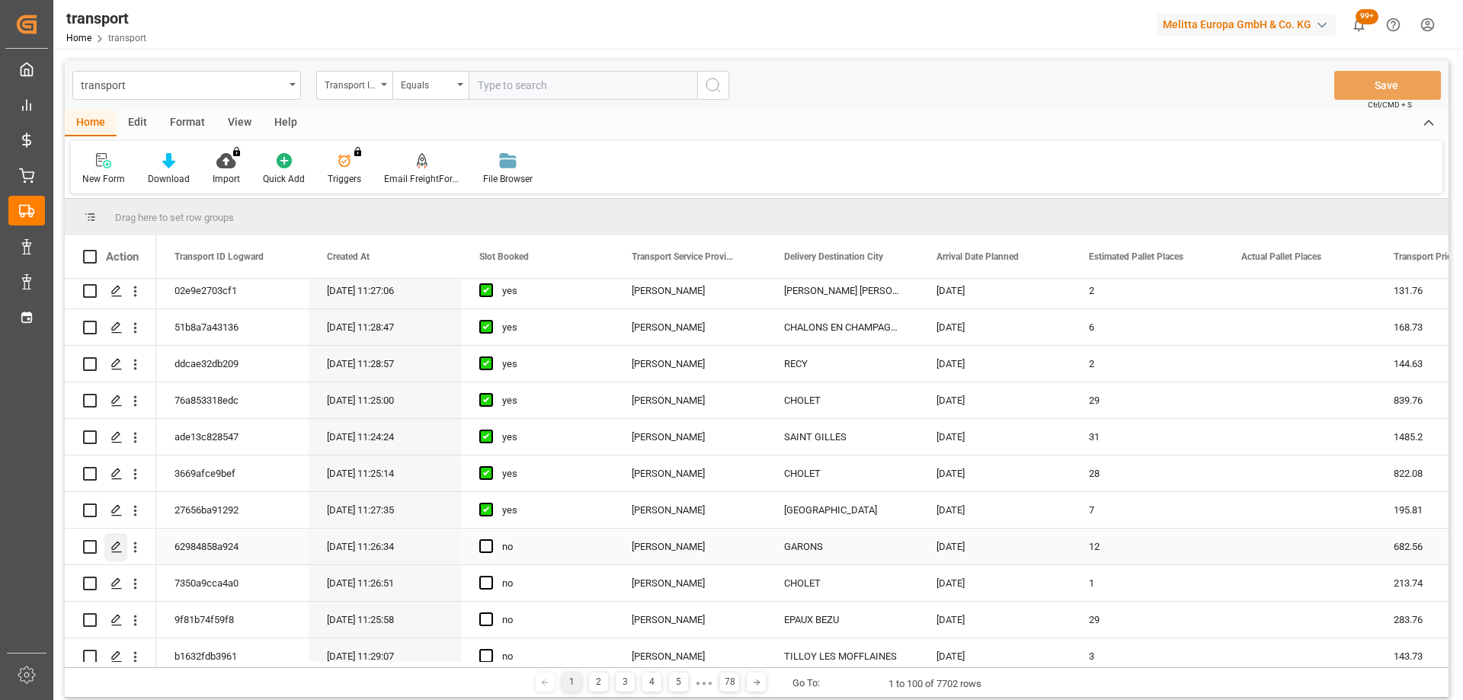
click at [113, 543] on icon "Press SPACE to select this row." at bounding box center [116, 547] width 12 height 12
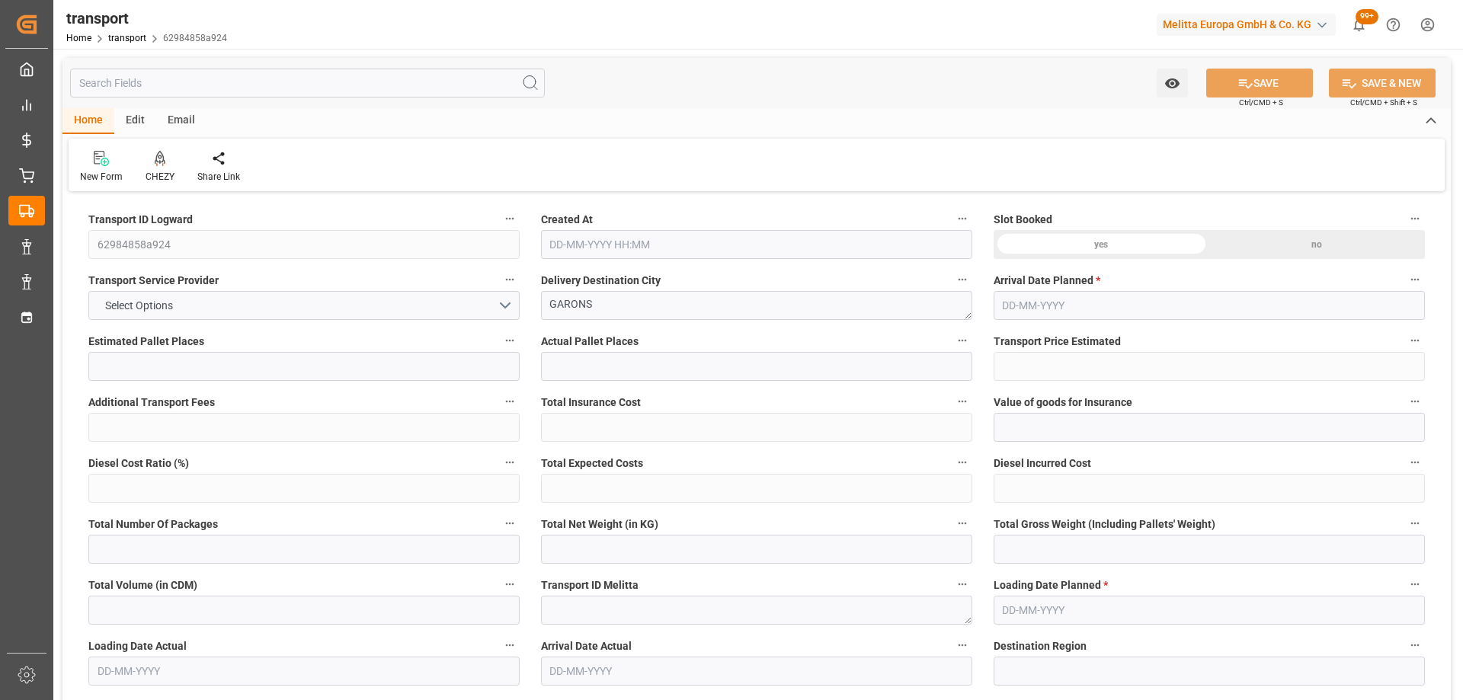
type input "12"
type input "682.56"
type input "0"
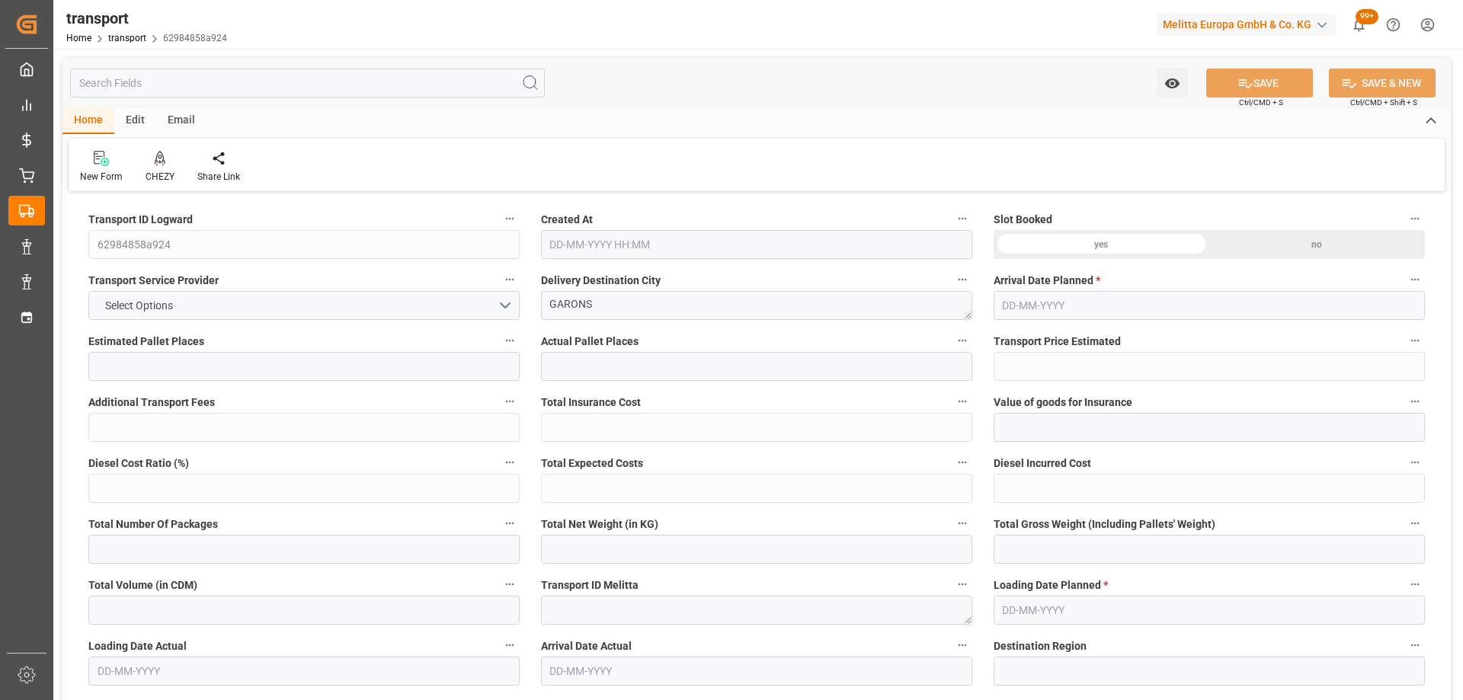
type input "659.4895"
type input "-23.0705"
type input "0"
type input "2204.602"
type input "3473.985"
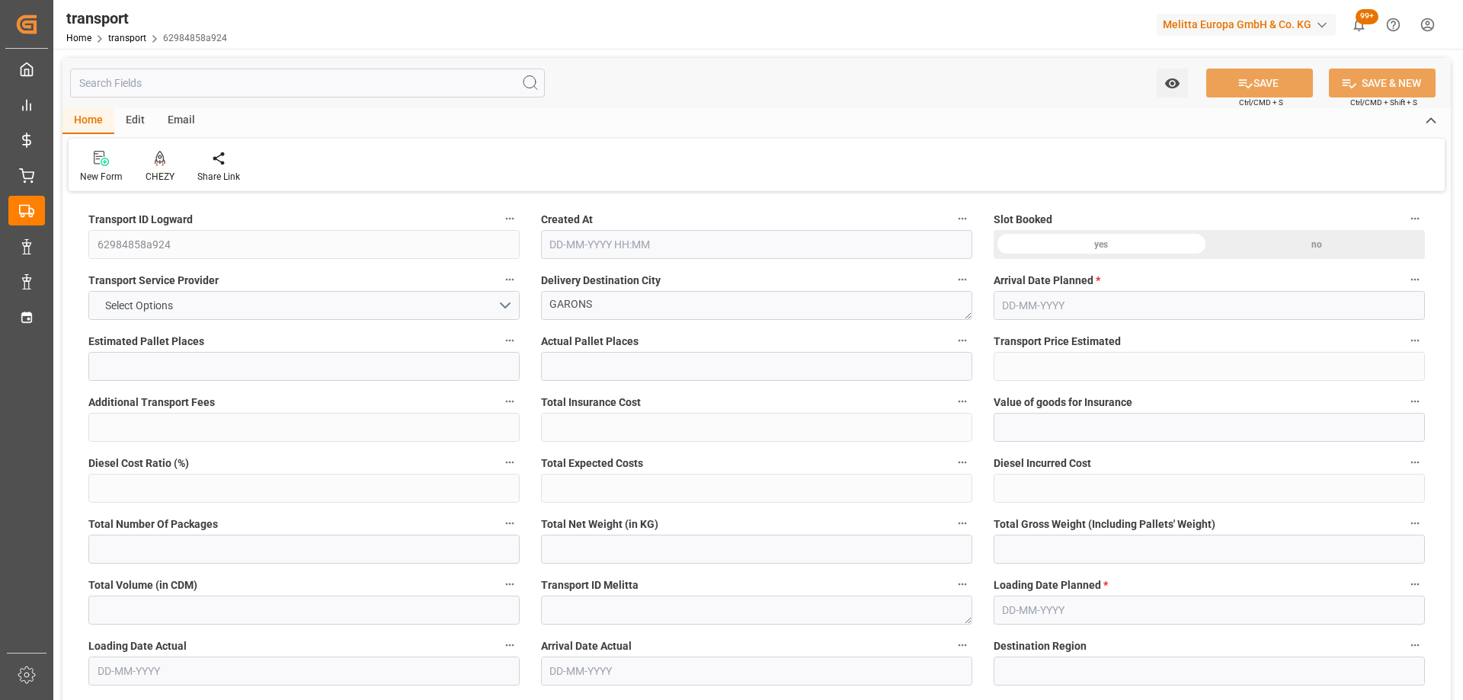
type input "8027.399"
type input "30"
type input "0"
type input "703"
type input "41"
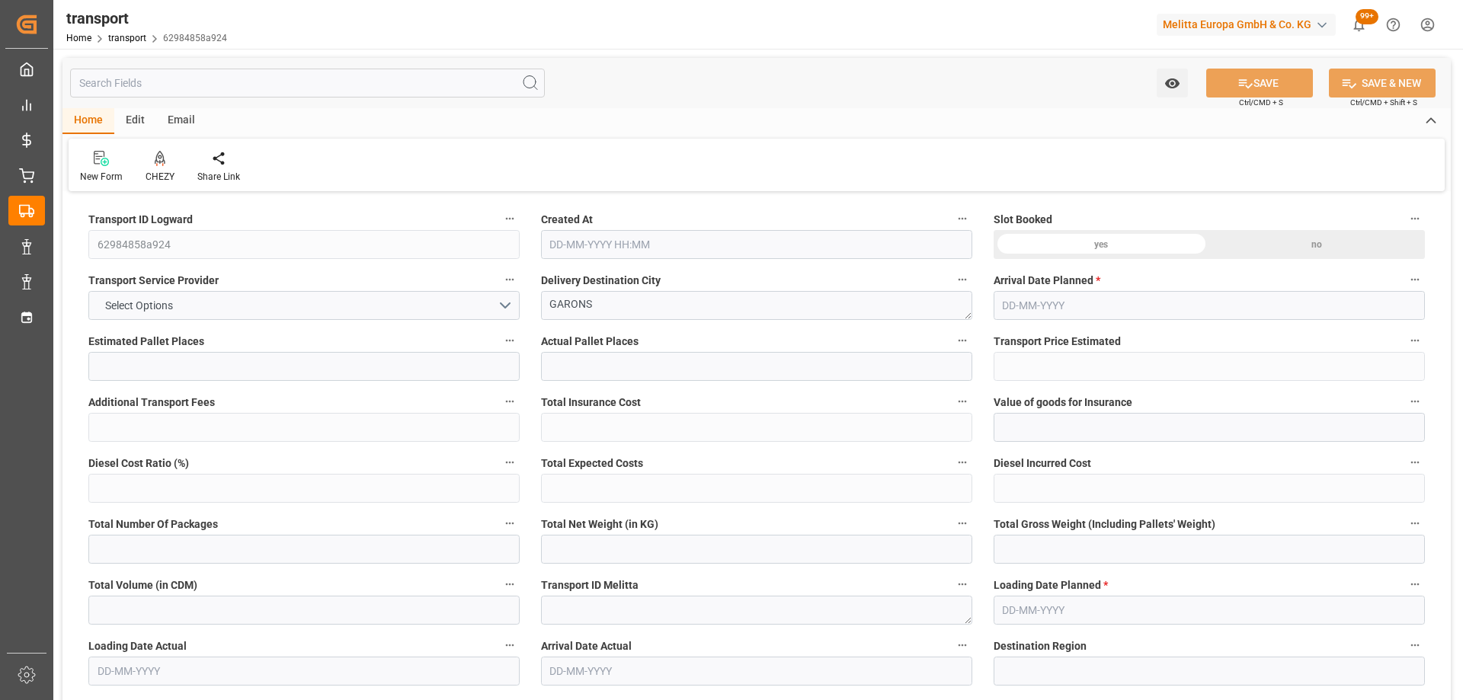
type input "101"
type input "2530.985"
type input "0"
type input "4710.8598"
type input "0"
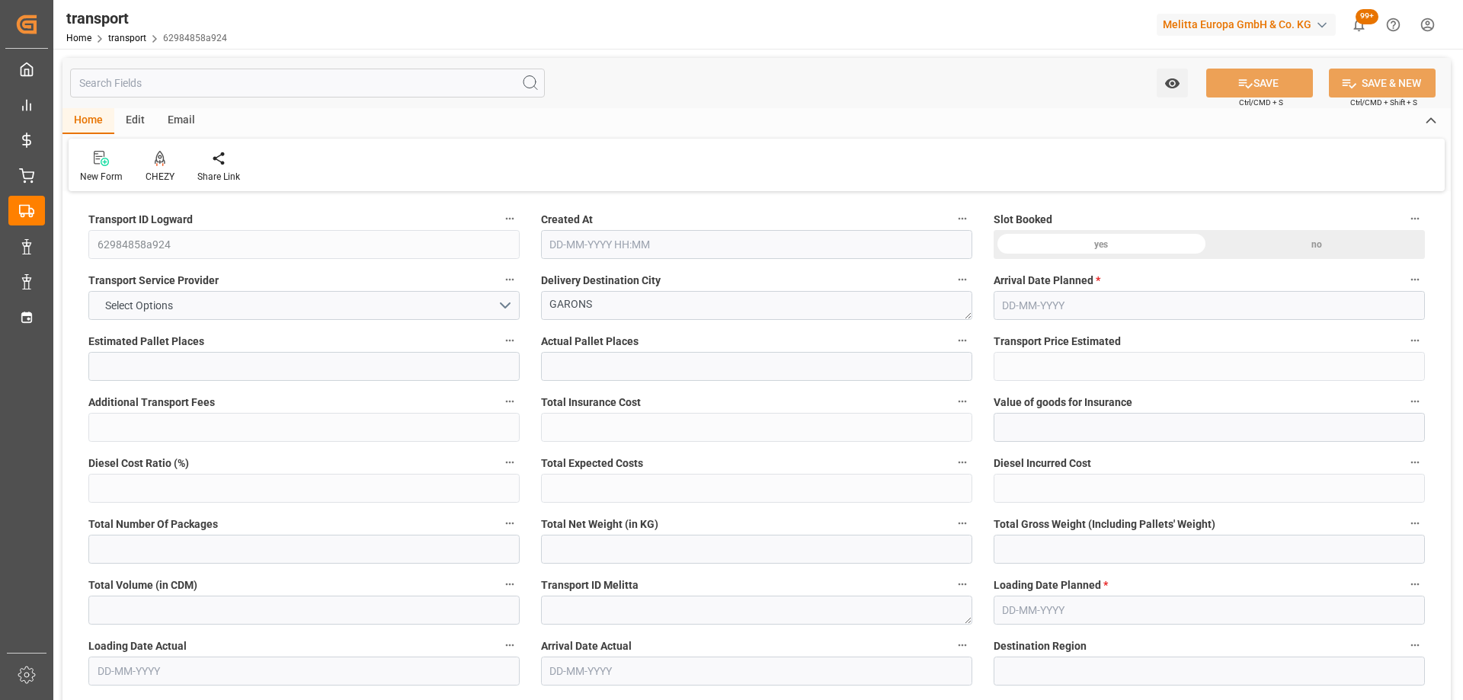
type input "0"
type input "21"
type input "35"
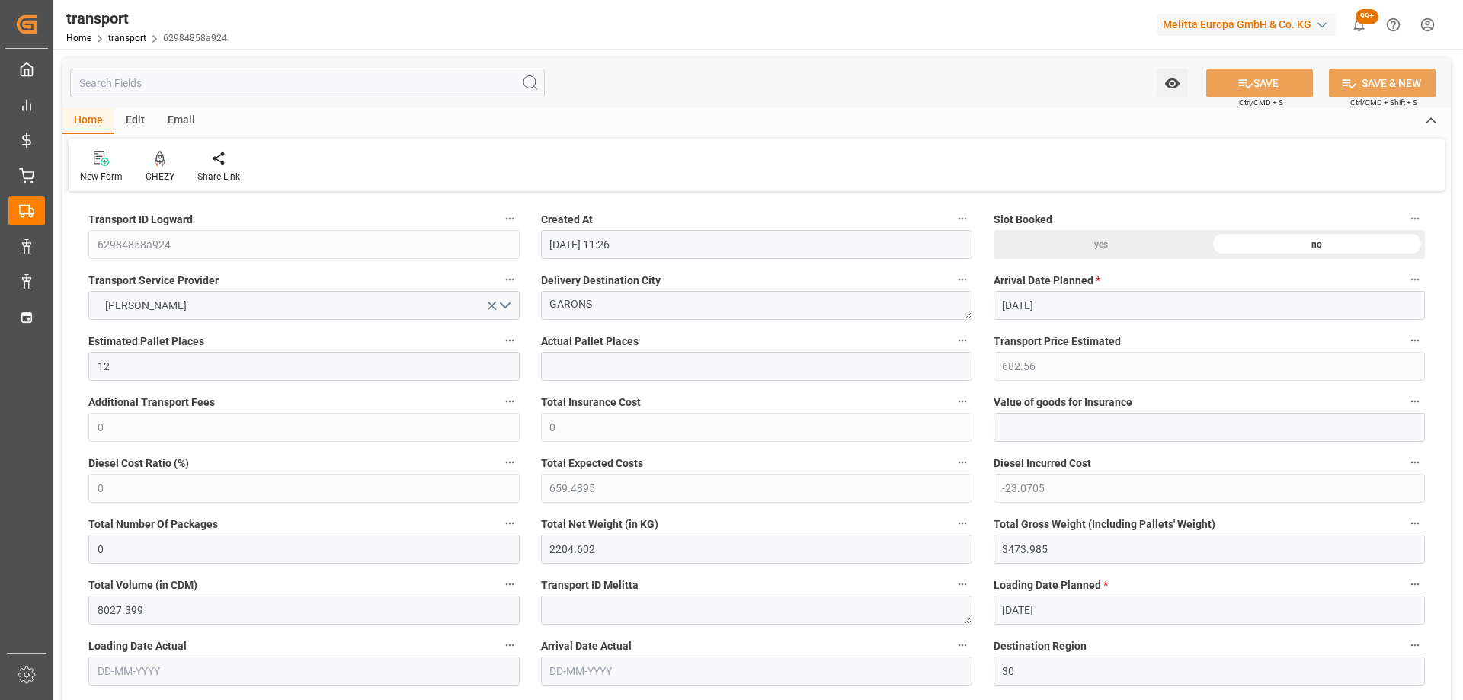
type input "09-10-2025 11:26"
type input "[DATE]"
drag, startPoint x: 530, startPoint y: 321, endPoint x: 471, endPoint y: 327, distance: 59.7
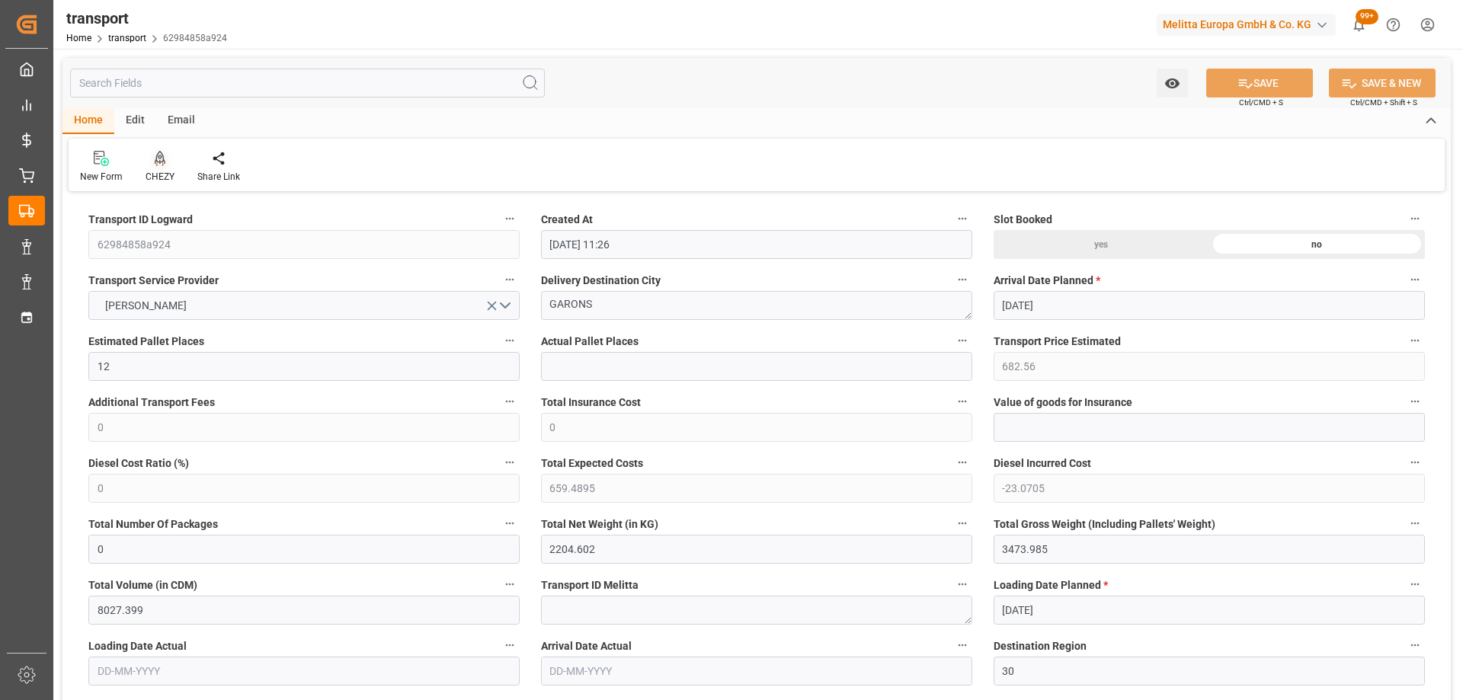
click at [156, 162] on icon at bounding box center [160, 157] width 11 height 13
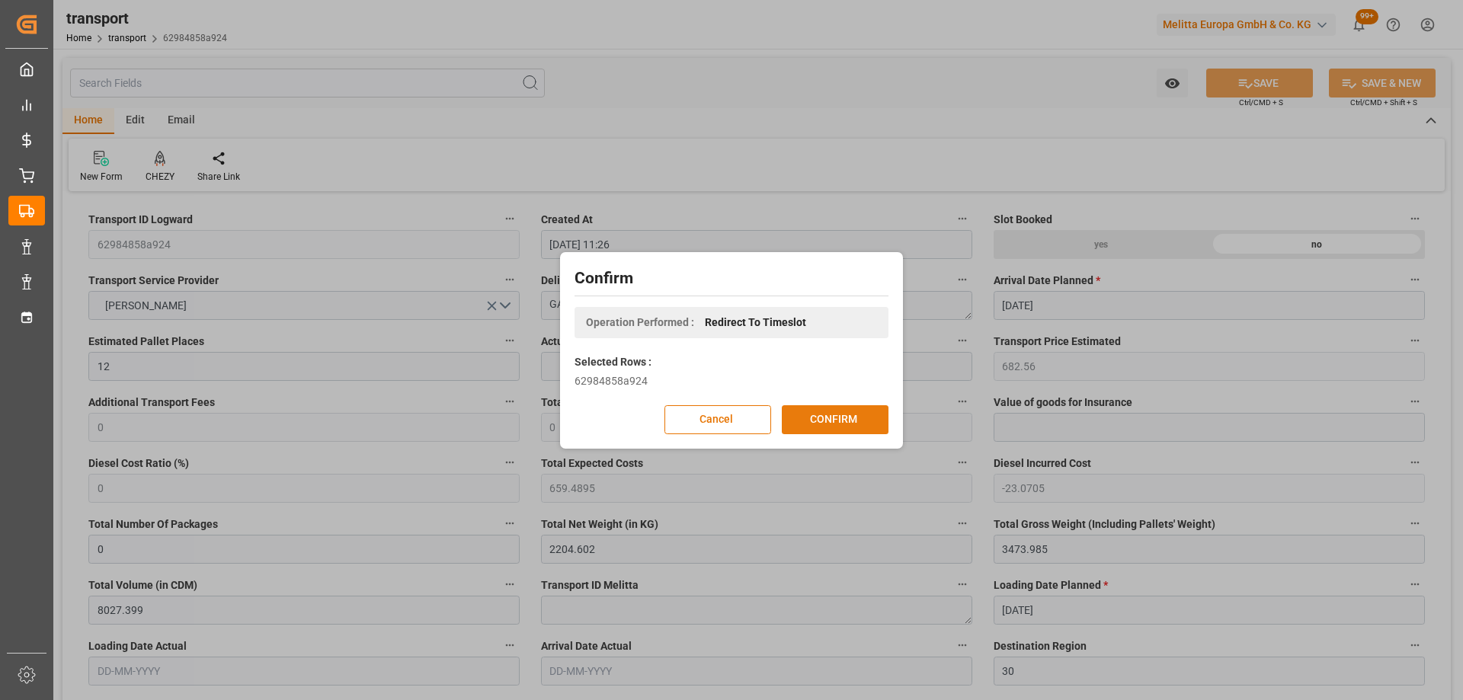
click at [821, 425] on button "CONFIRM" at bounding box center [835, 419] width 107 height 29
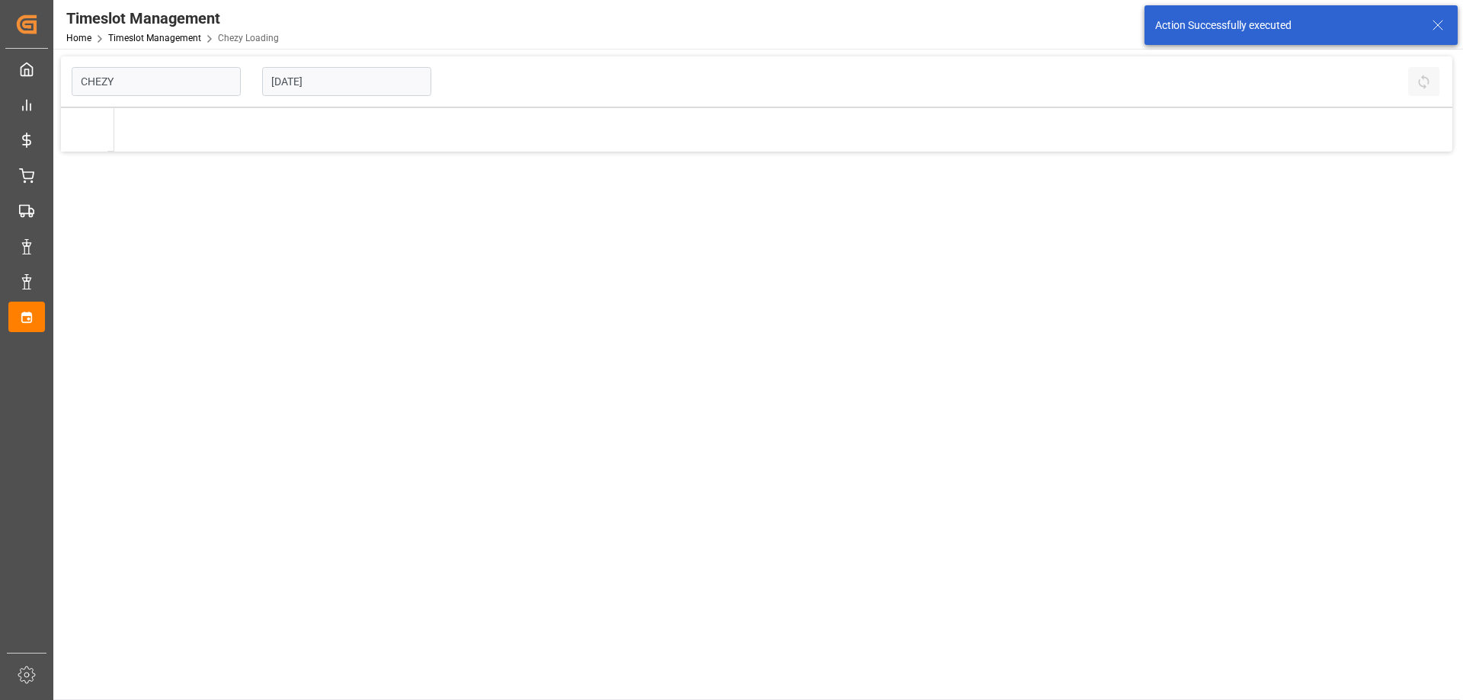
type input "Chezy Loading"
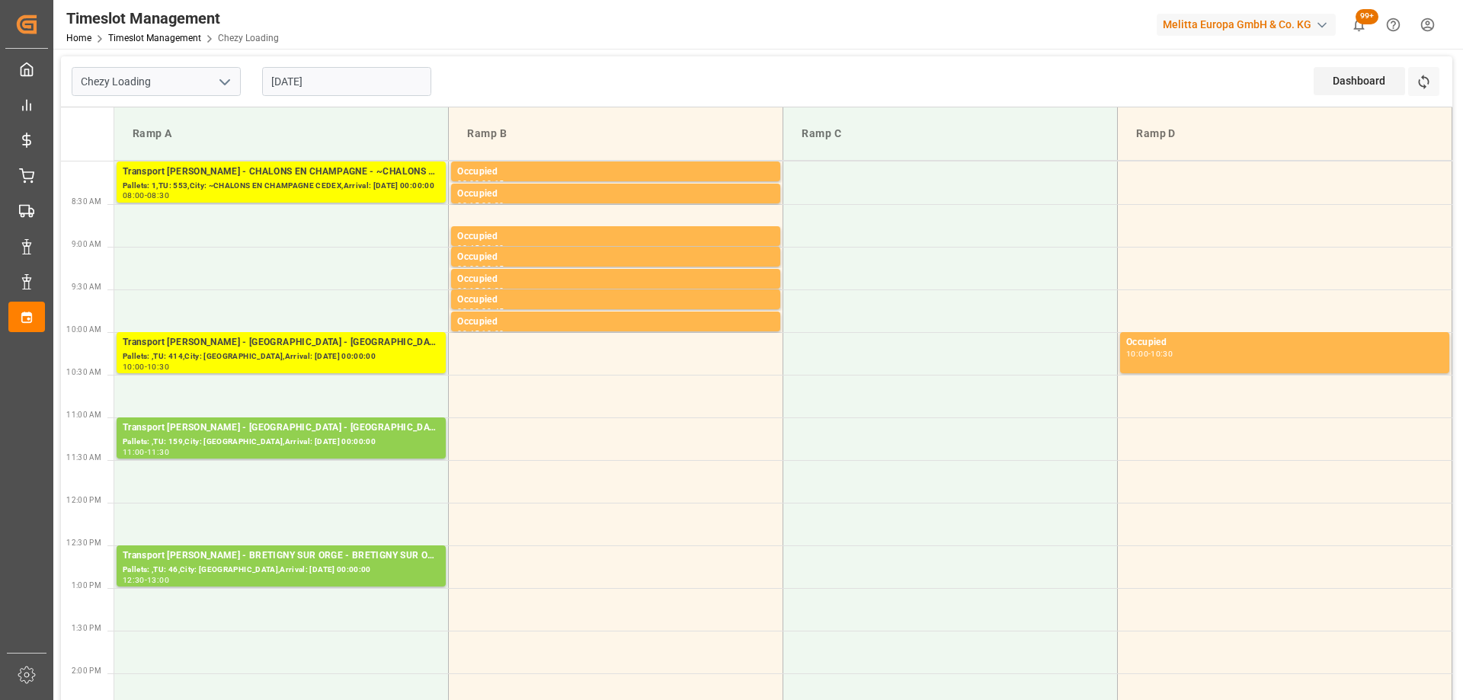
click at [338, 275] on td at bounding box center [281, 268] width 334 height 43
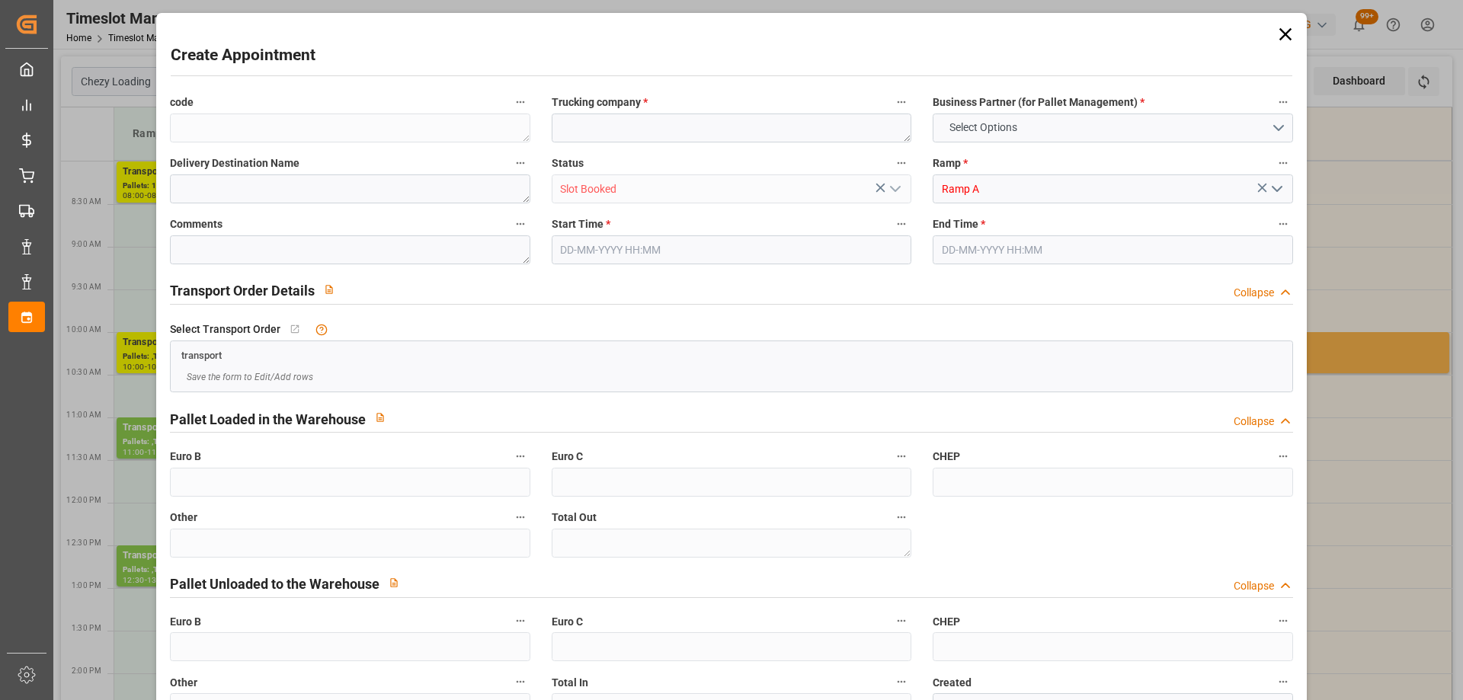
type input "0"
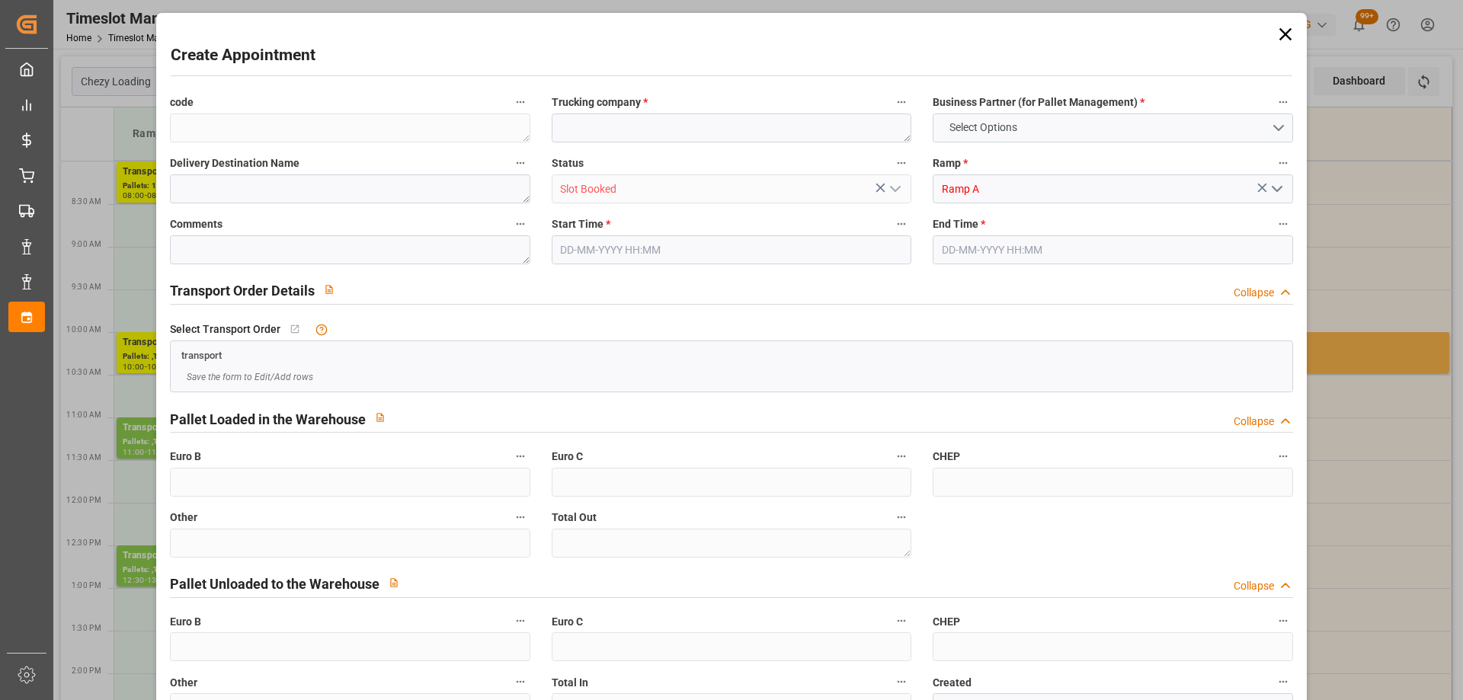
type input "0"
type input "[DATE] 09:00"
type input "[DATE] 09:30"
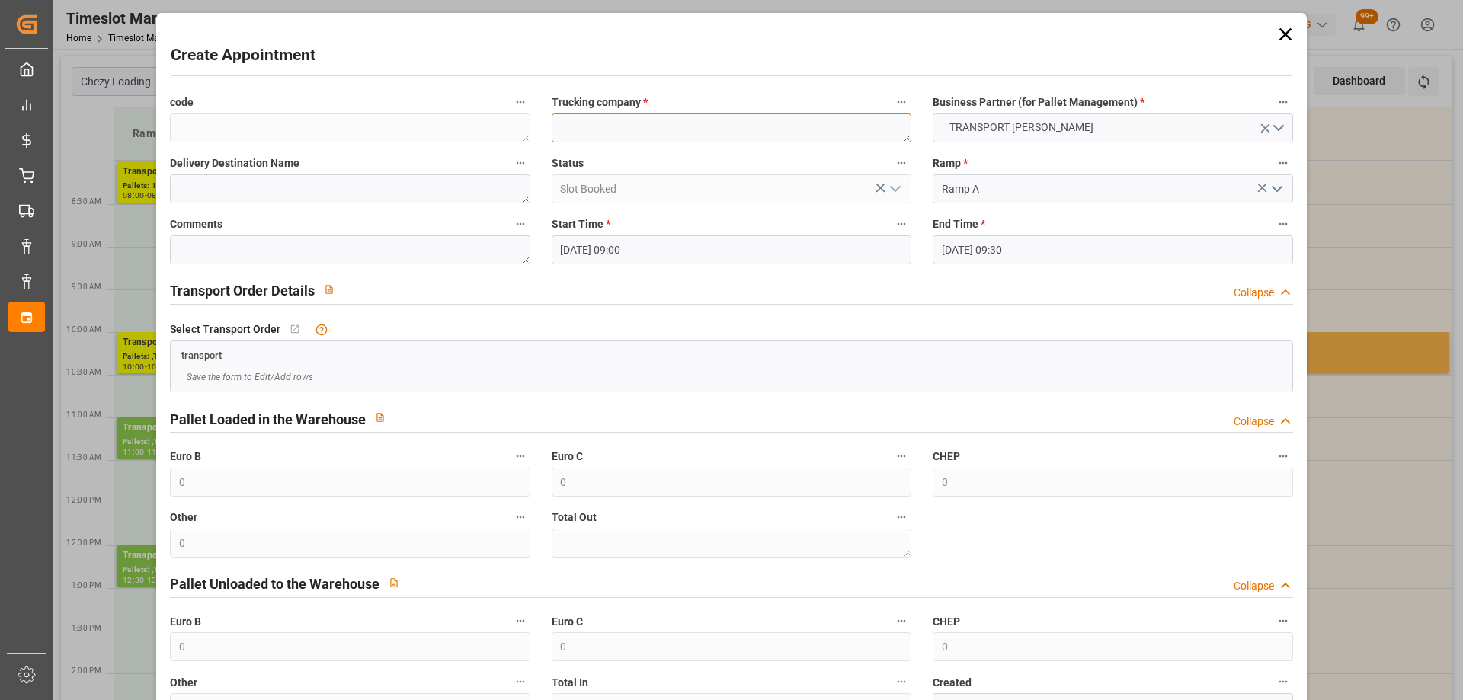
paste textarea "GARONS"
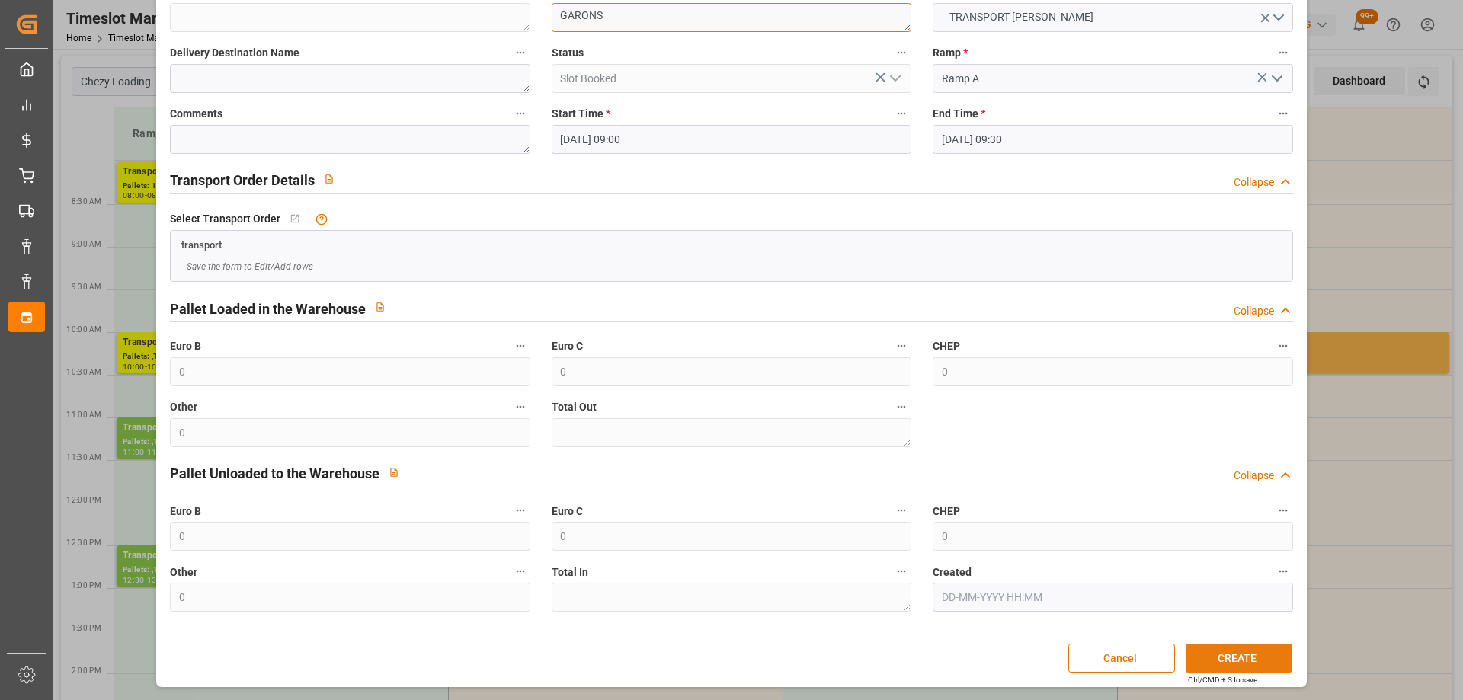
type textarea "GARONS"
click at [1229, 664] on button "CREATE" at bounding box center [1238, 658] width 107 height 29
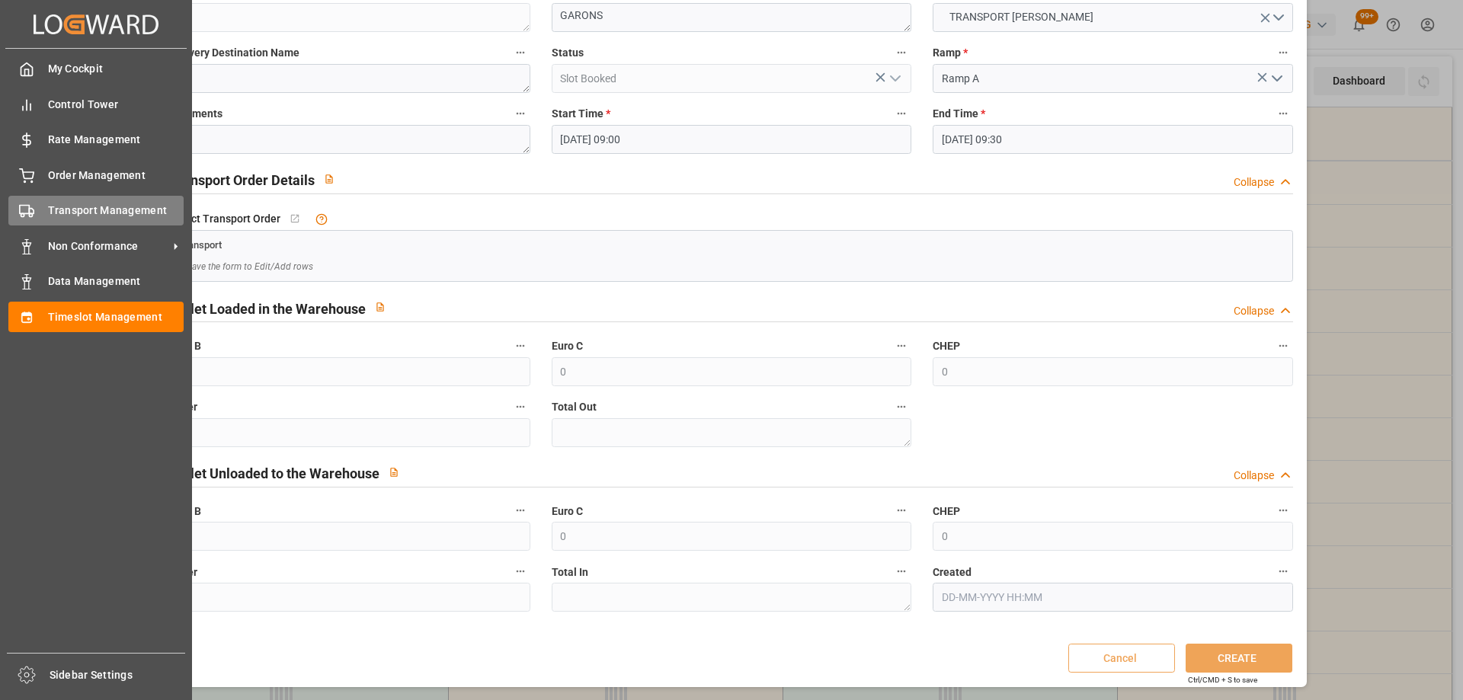
click at [48, 206] on span "Transport Management" at bounding box center [116, 211] width 136 height 16
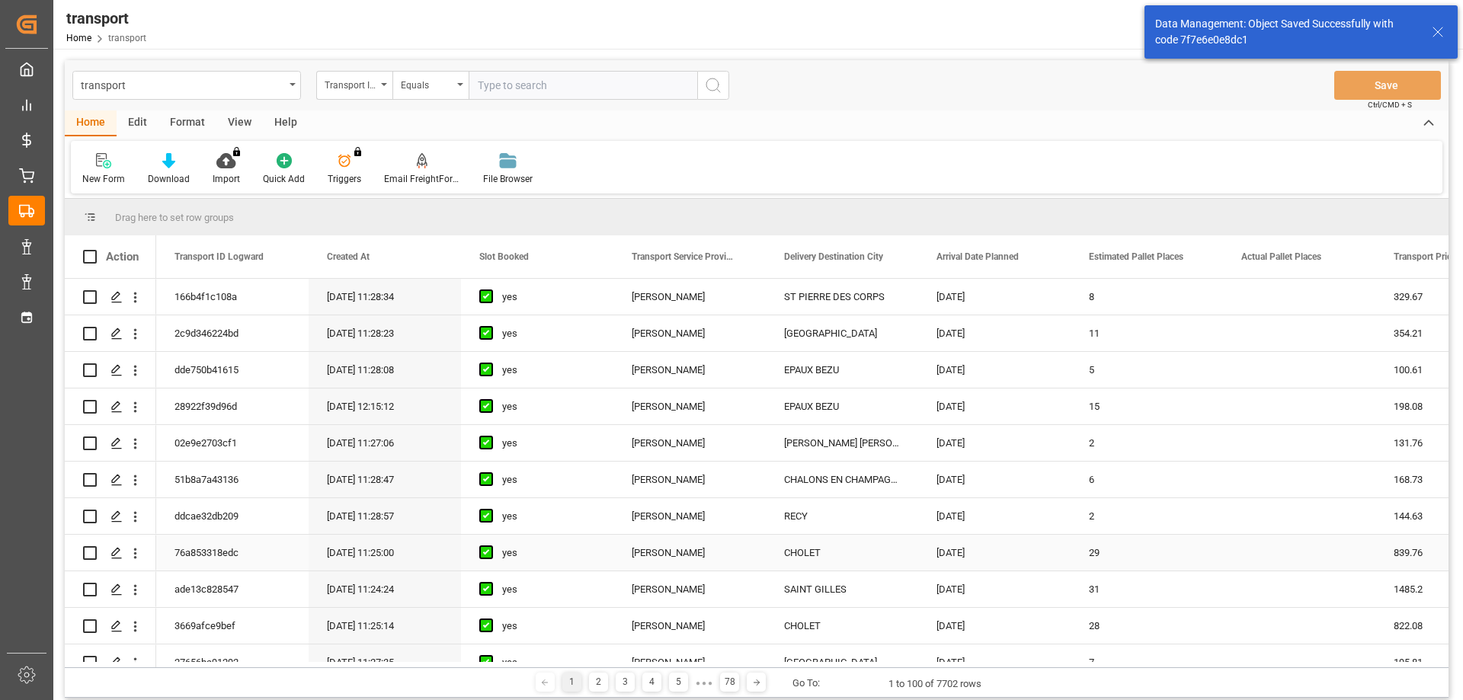
scroll to position [152, 0]
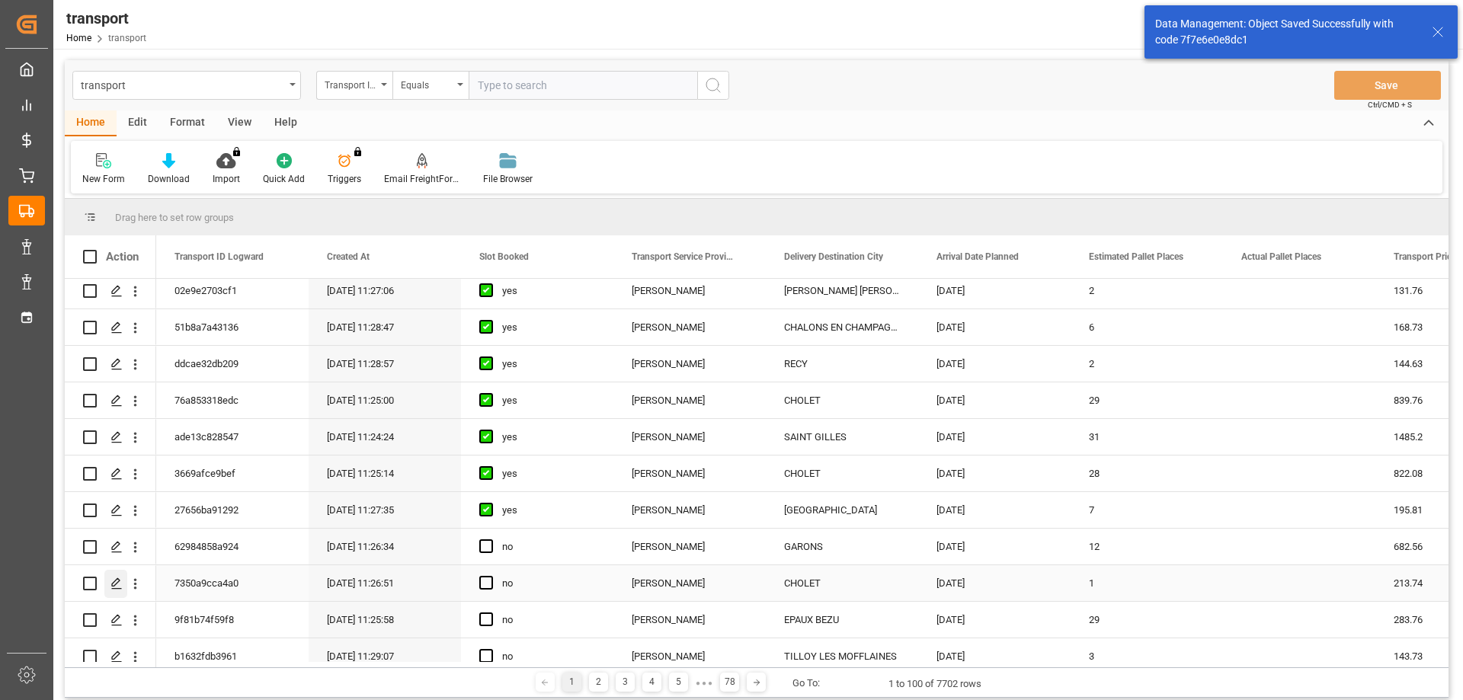
click at [120, 574] on div "Press SPACE to select this row." at bounding box center [115, 584] width 23 height 28
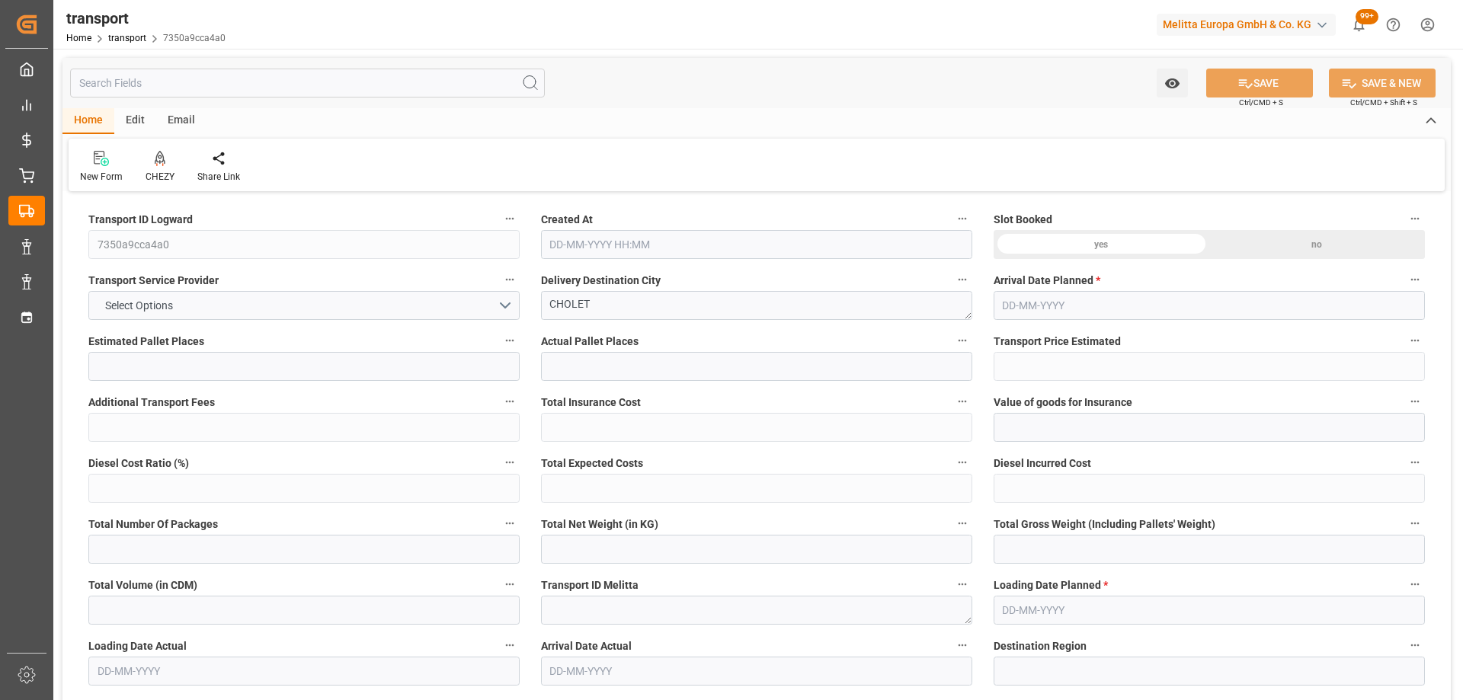
type input "1"
type input "213.74"
type input "0"
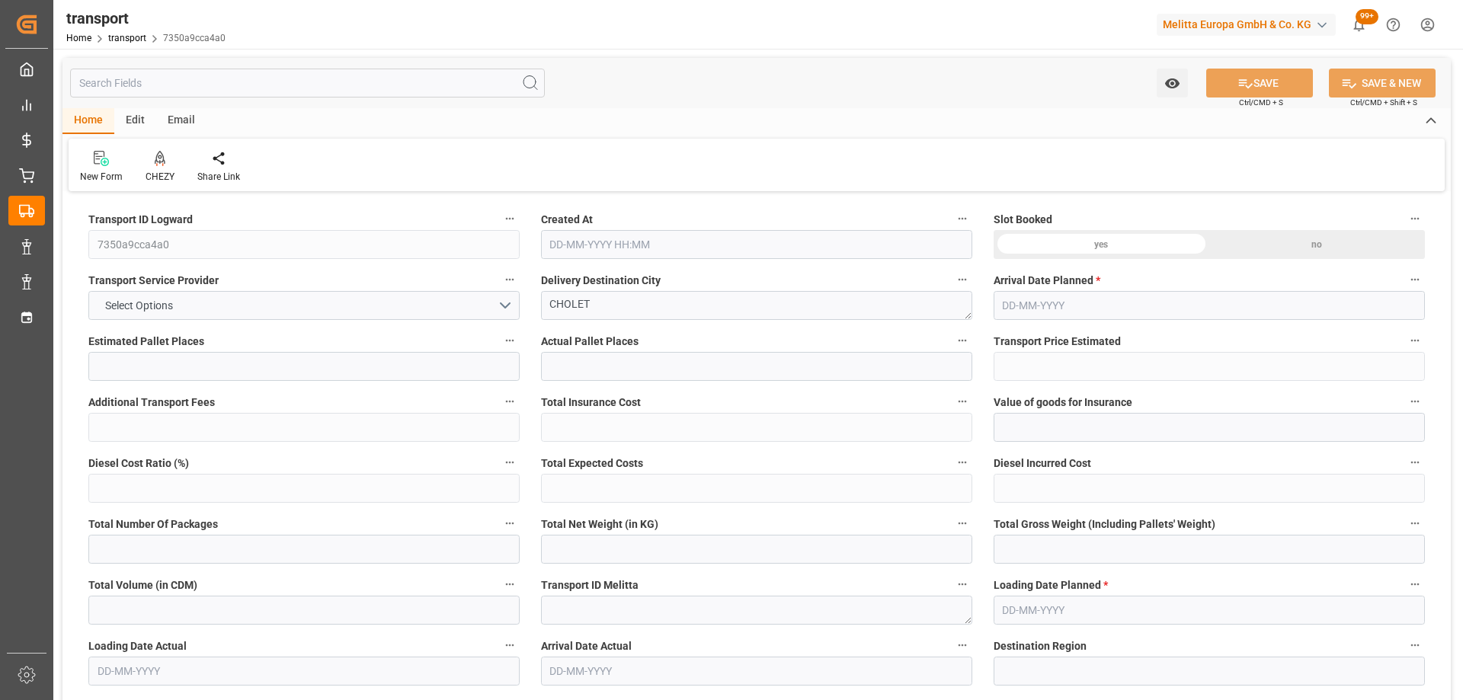
type input "206.5156"
type input "-7.2244"
type input "0"
type input "343.518"
type input "429.86"
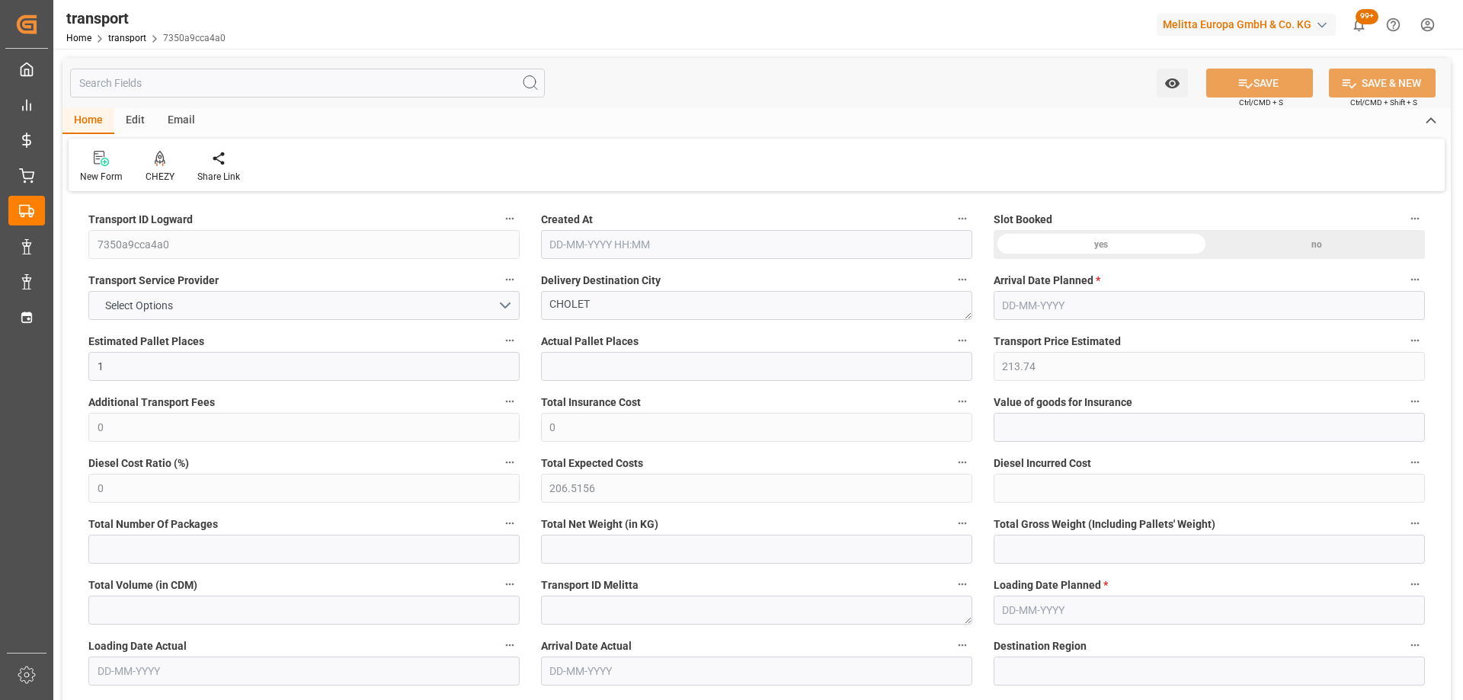
type input "1108.296"
type input "49"
type input "0"
type input "62"
type input "1"
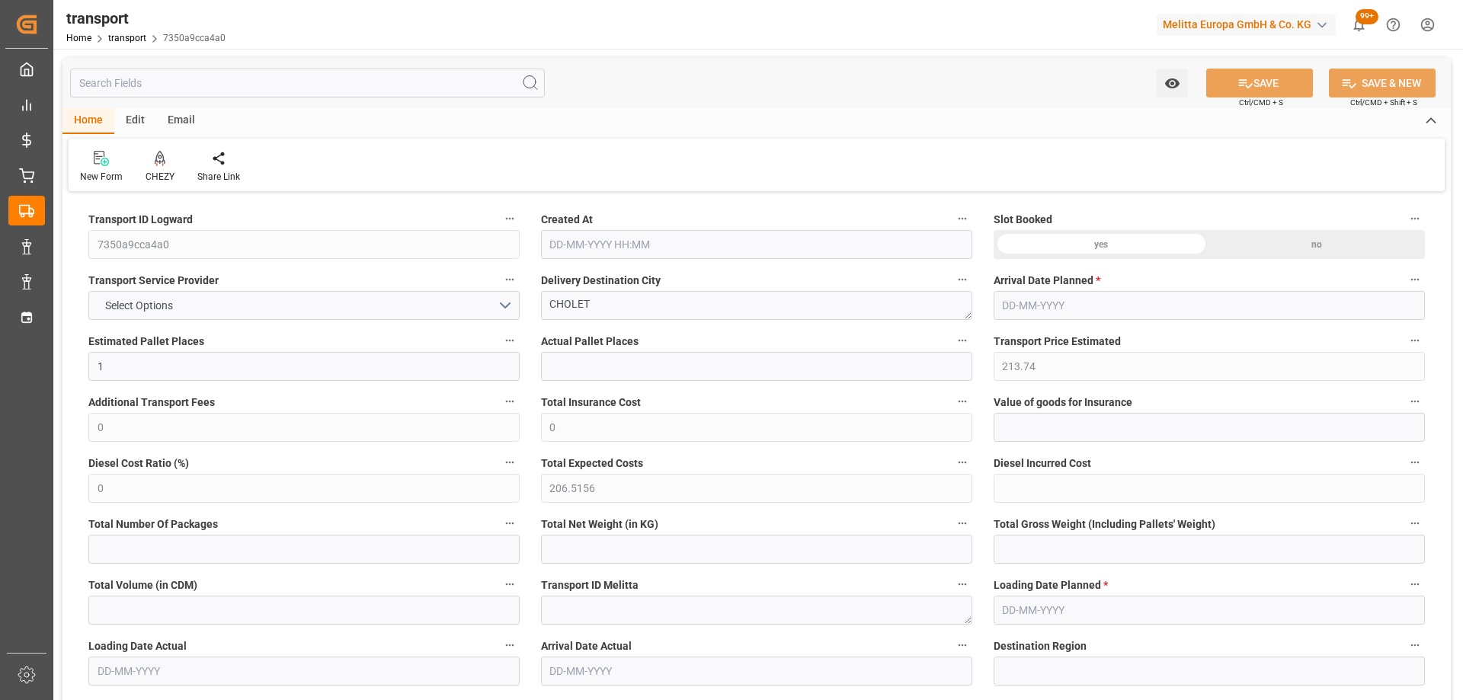
type input "101"
type input "406.86"
type input "0"
type input "4710.8598"
type input "0"
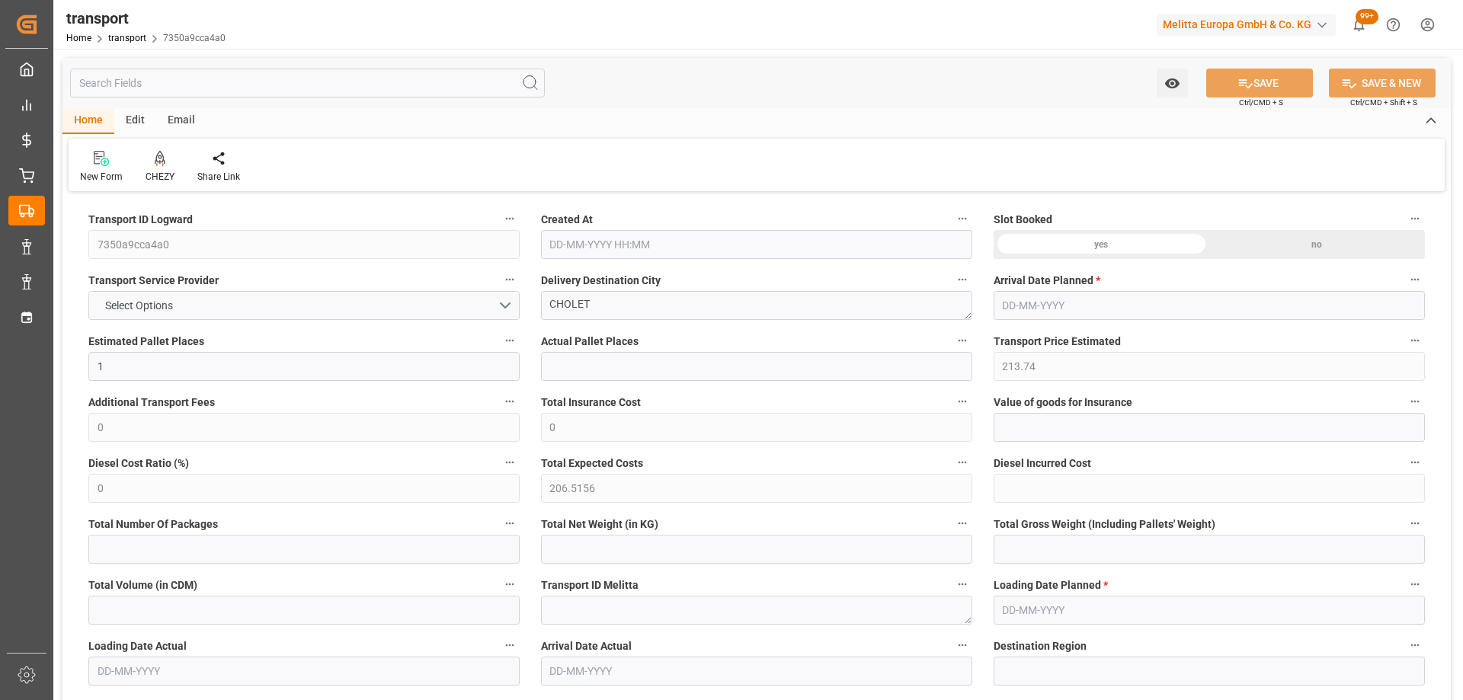
type input "0"
type input "21"
type input "35"
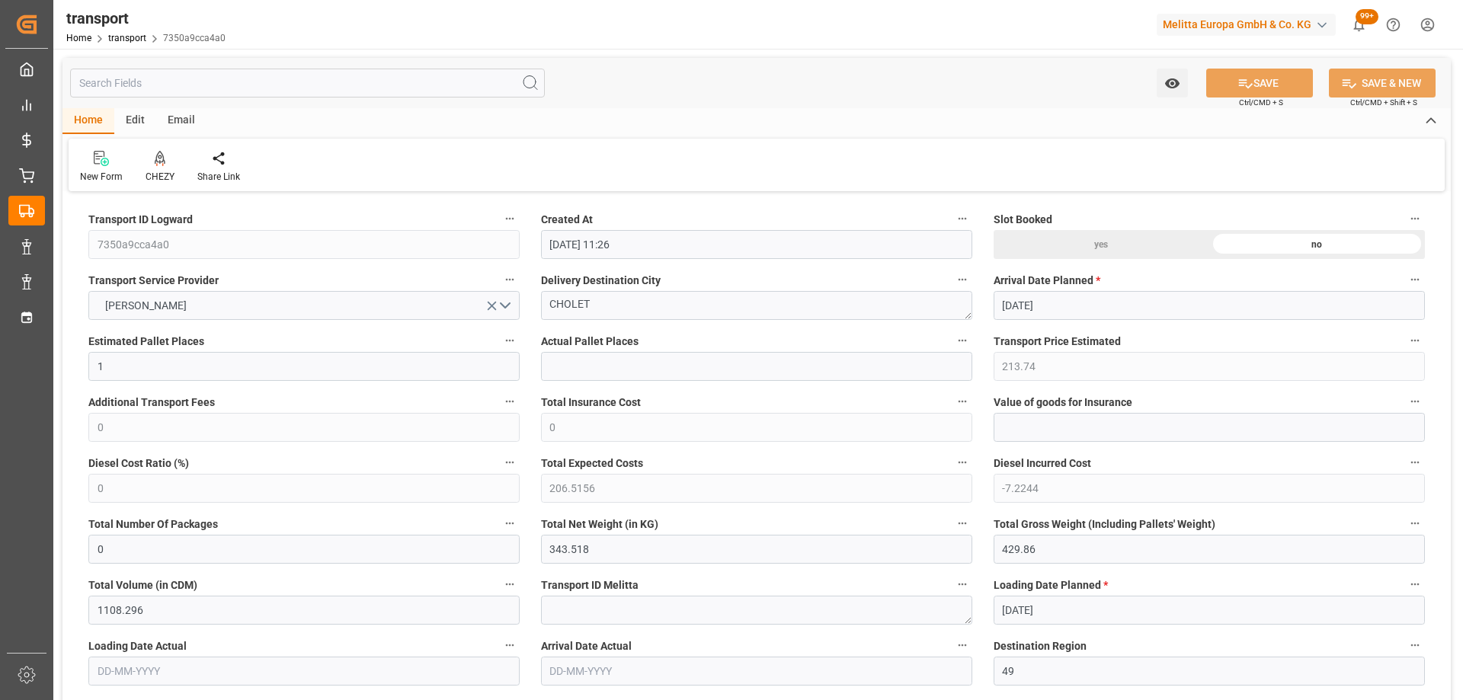
type input "[DATE] 11:26"
type input "[DATE]"
drag, startPoint x: 625, startPoint y: 302, endPoint x: 511, endPoint y: 318, distance: 115.3
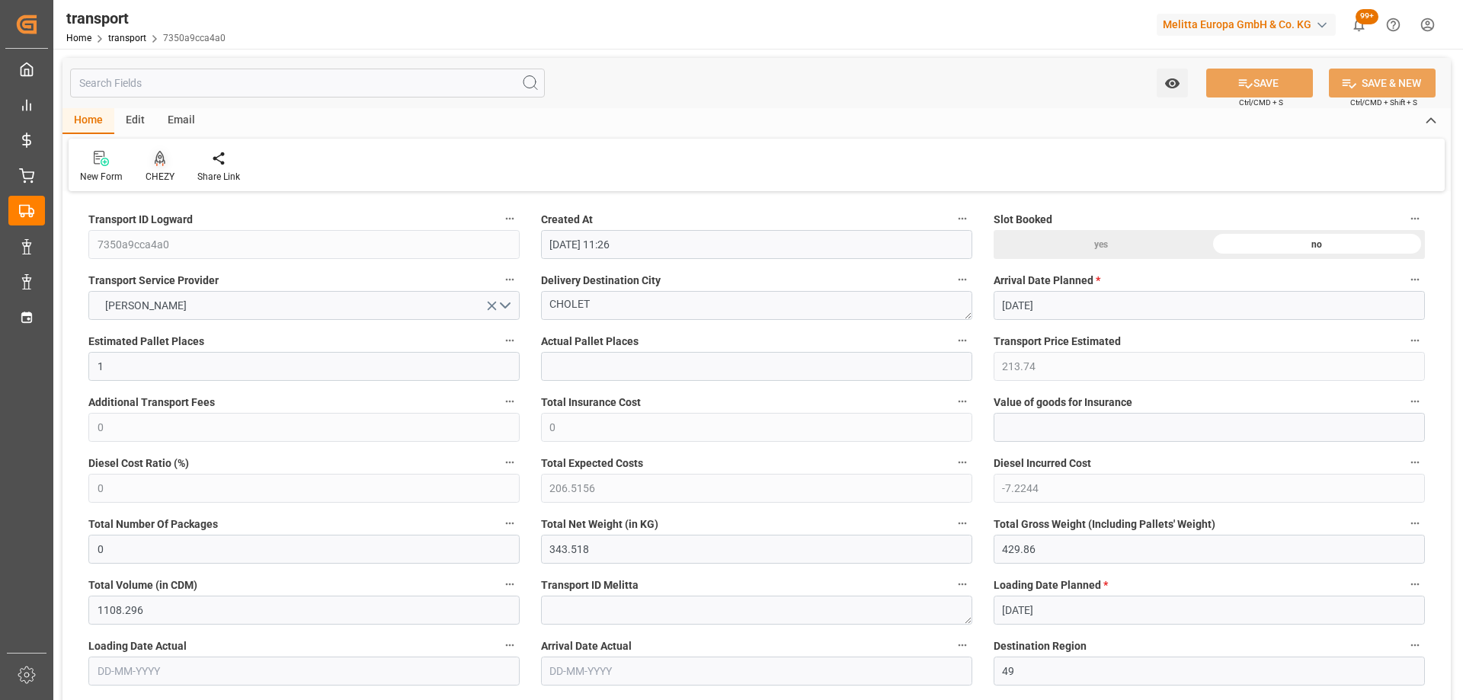
click at [152, 167] on div "CHEZY" at bounding box center [160, 167] width 52 height 34
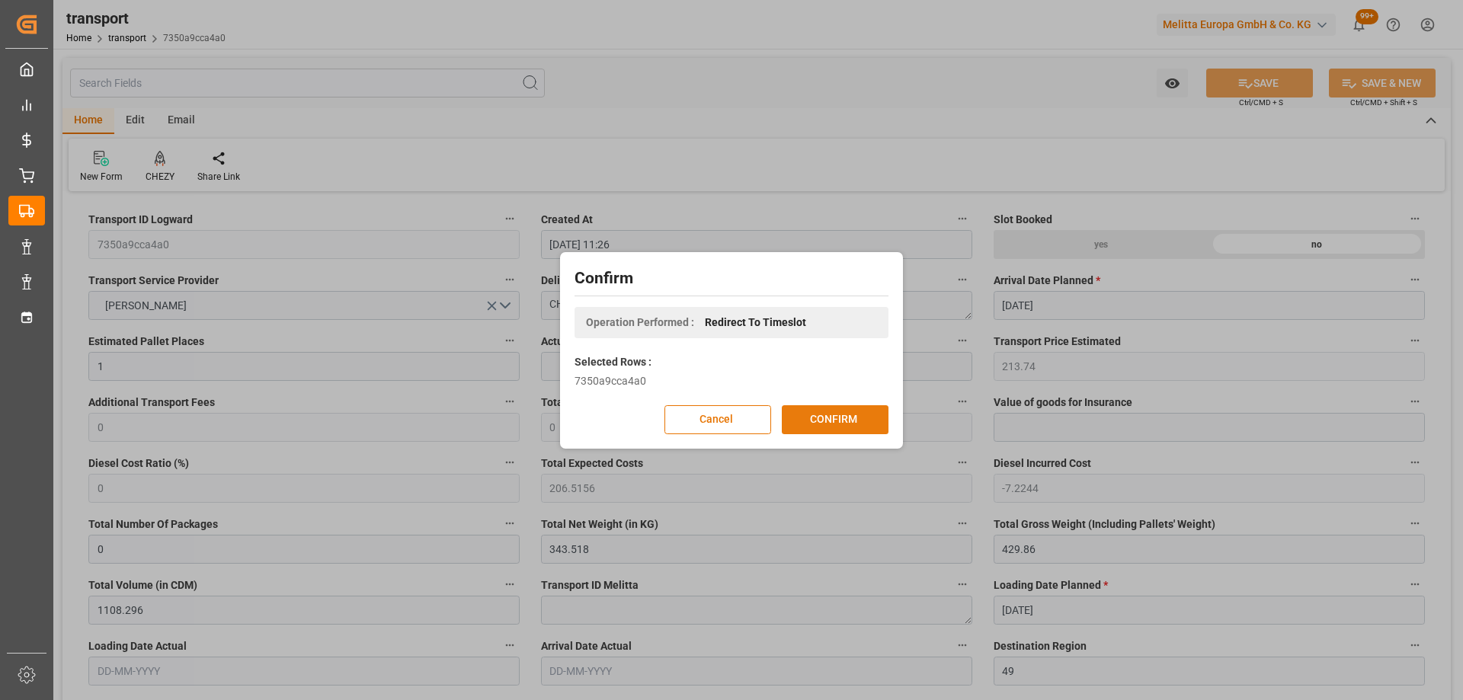
click at [865, 420] on button "CONFIRM" at bounding box center [835, 419] width 107 height 29
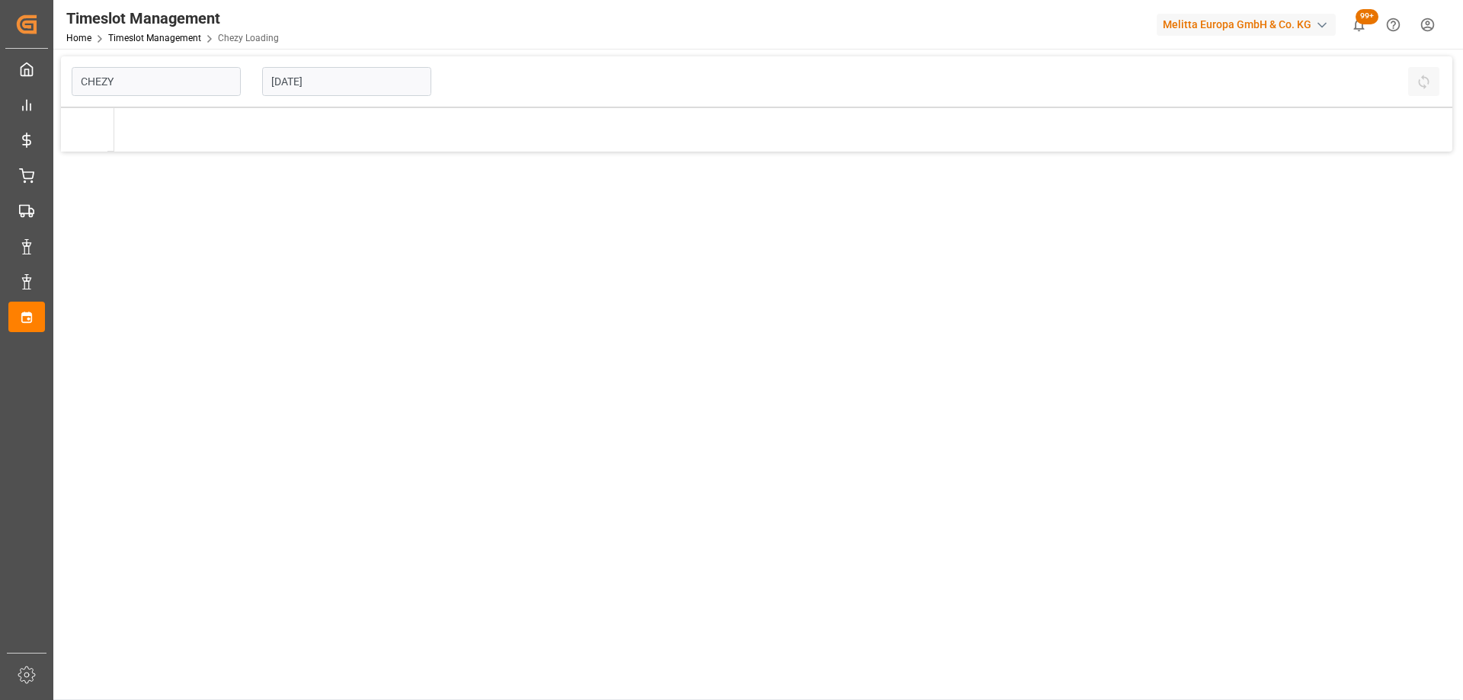
type input "Chezy Loading"
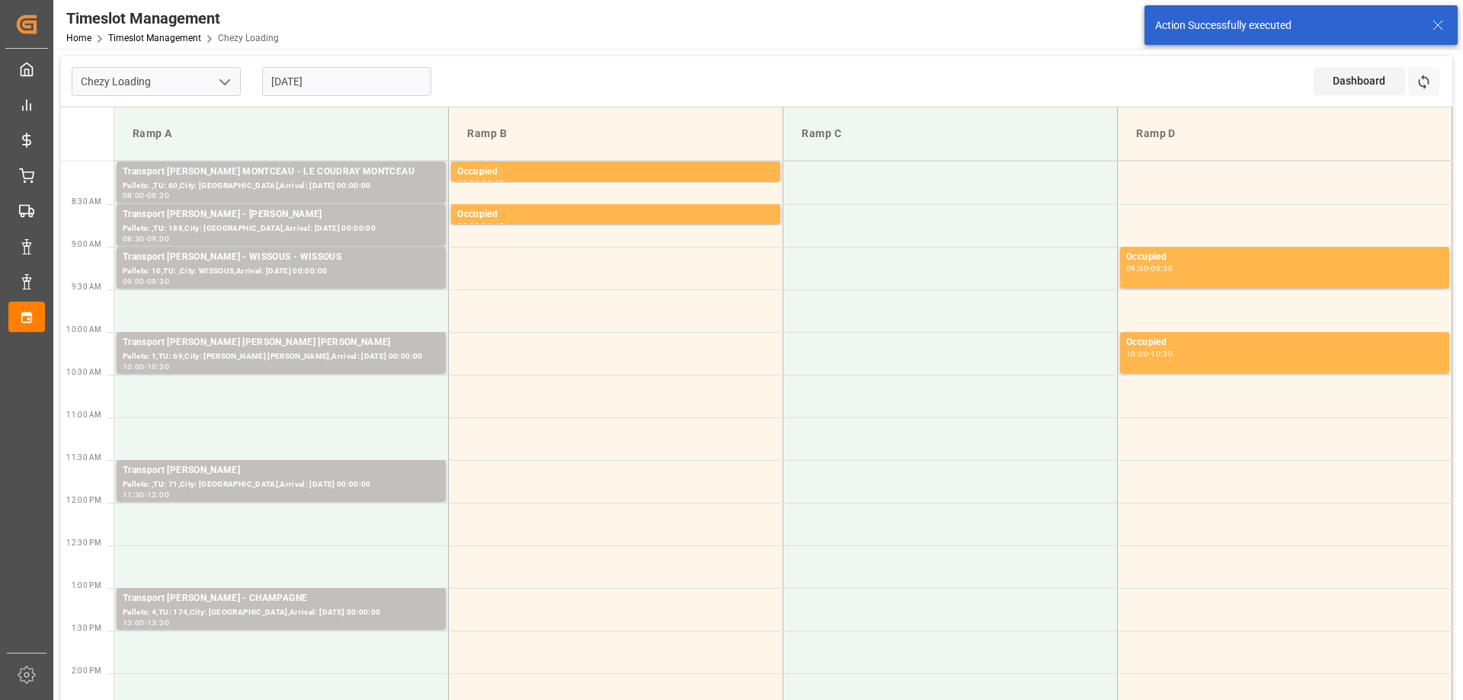
click at [350, 79] on input "[DATE]" at bounding box center [346, 81] width 169 height 29
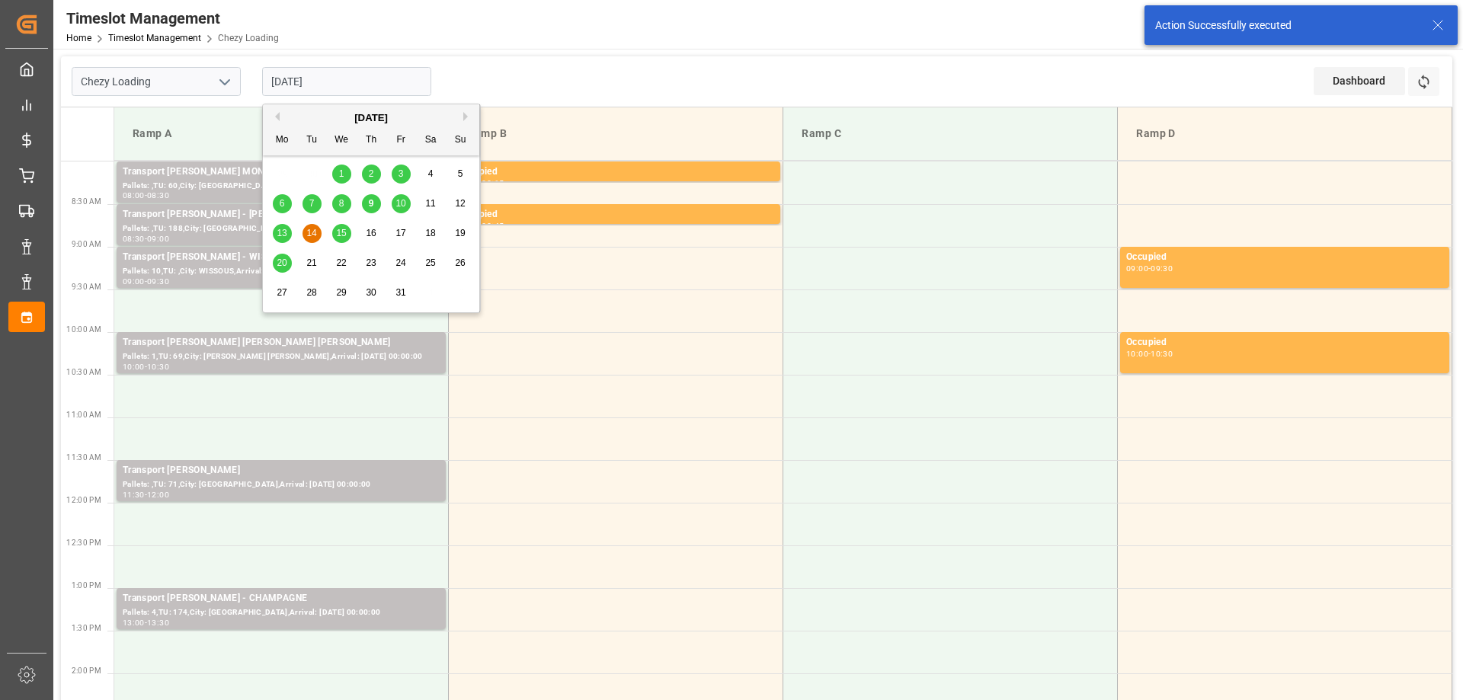
click at [279, 232] on span "13" at bounding box center [282, 233] width 10 height 11
type input "[DATE]"
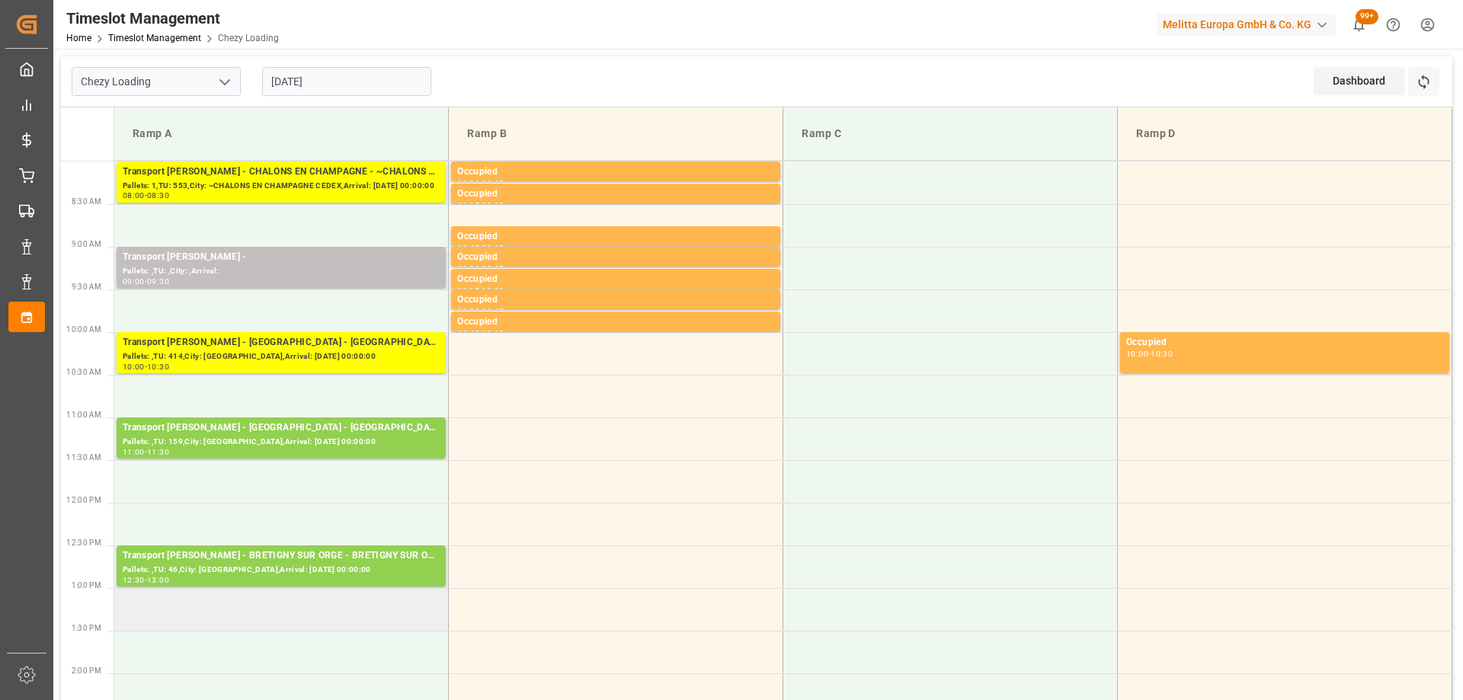
scroll to position [152, 0]
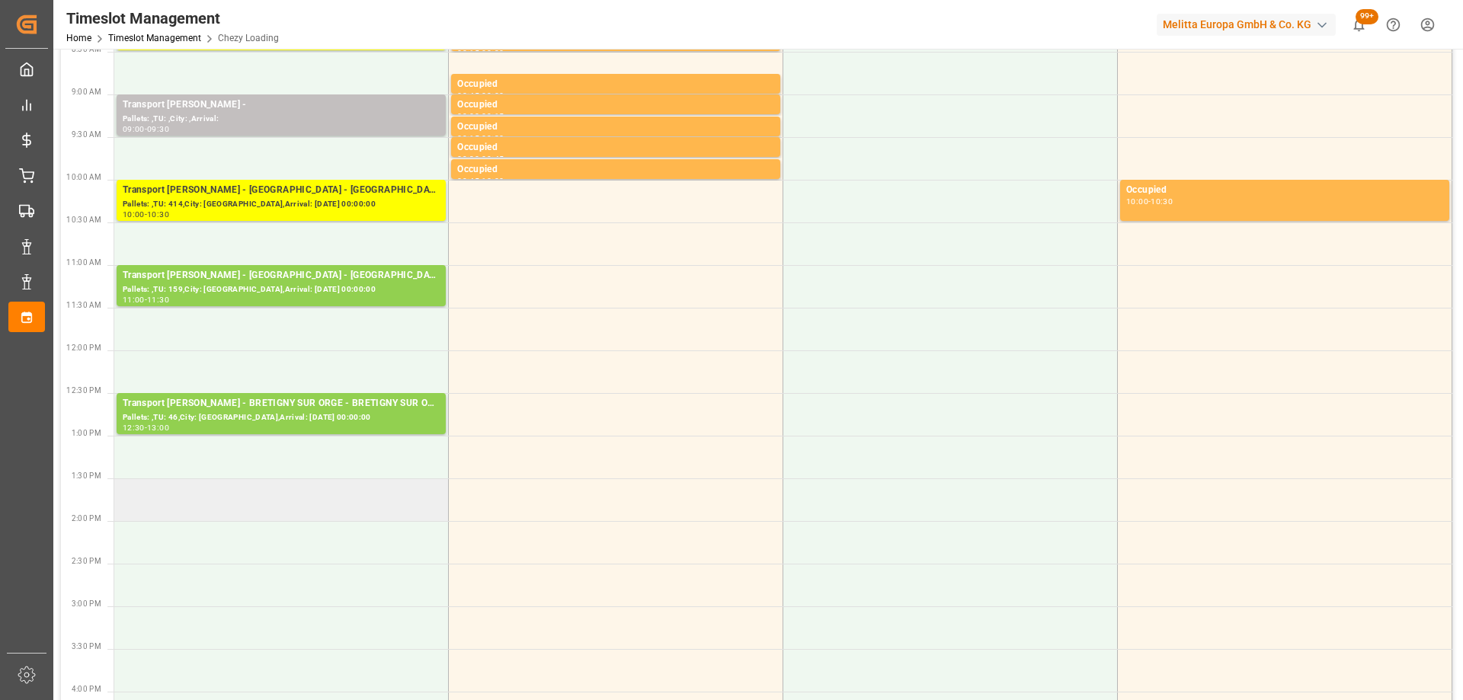
click at [356, 519] on td at bounding box center [281, 499] width 334 height 43
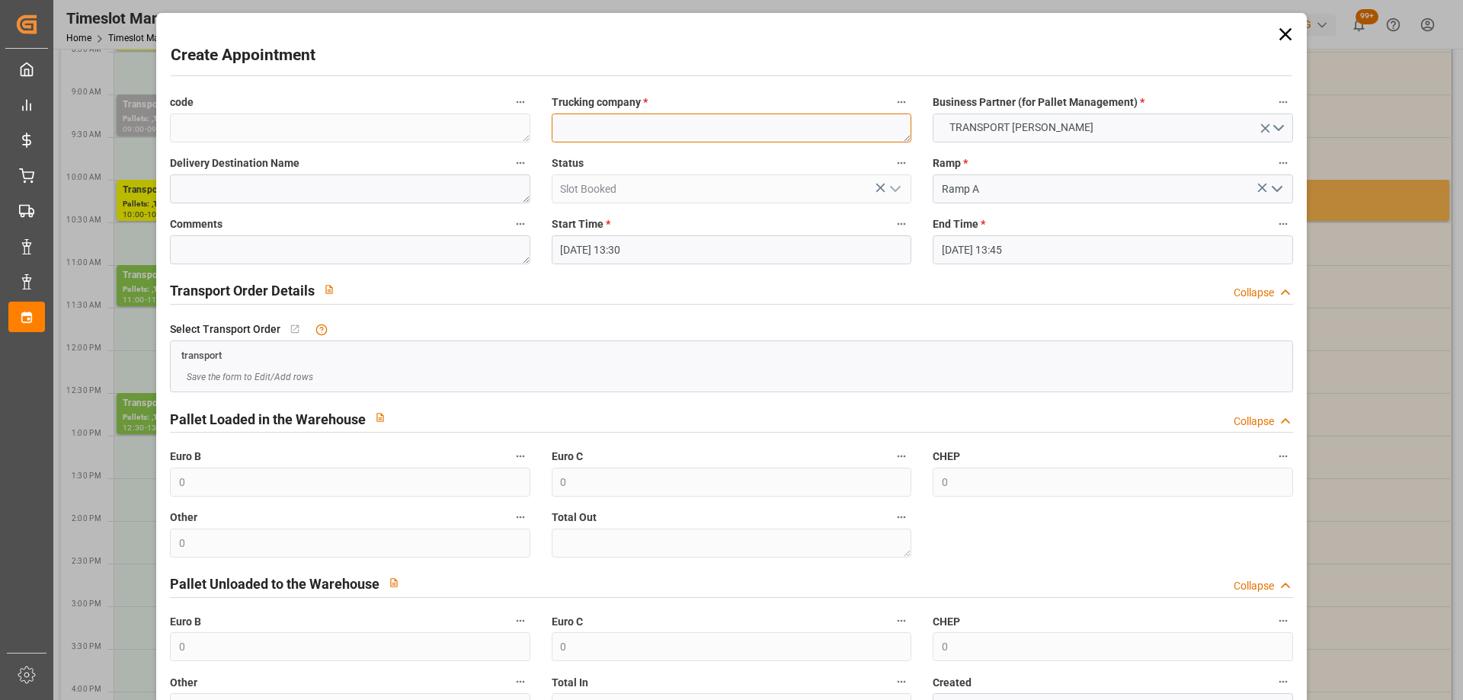
paste textarea "CHOLET"
type textarea "CHOLET"
click at [1069, 255] on input "[DATE] 13:45" at bounding box center [1112, 249] width 360 height 29
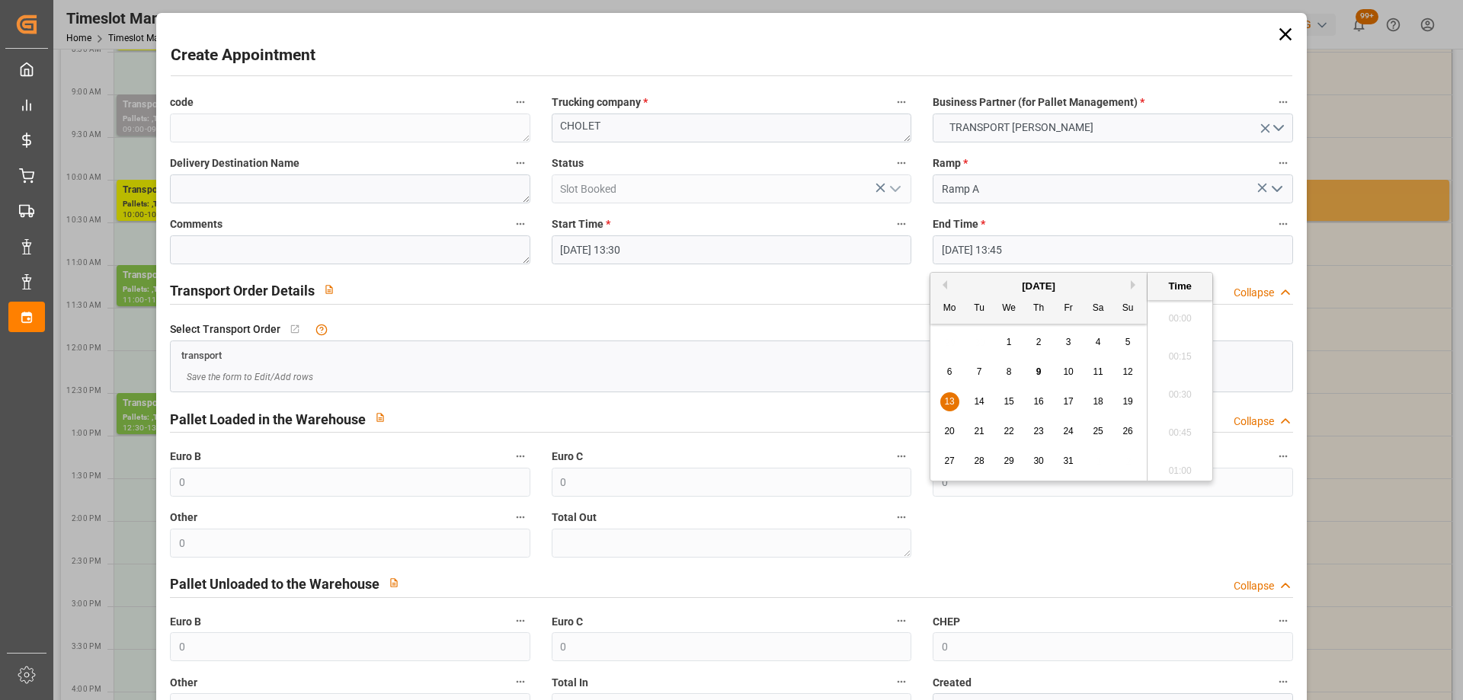
scroll to position [2024, 0]
click at [951, 402] on span "13" at bounding box center [949, 401] width 10 height 11
click at [1181, 426] on li "14:00" at bounding box center [1179, 428] width 65 height 38
type input "13-10-2025 14:00"
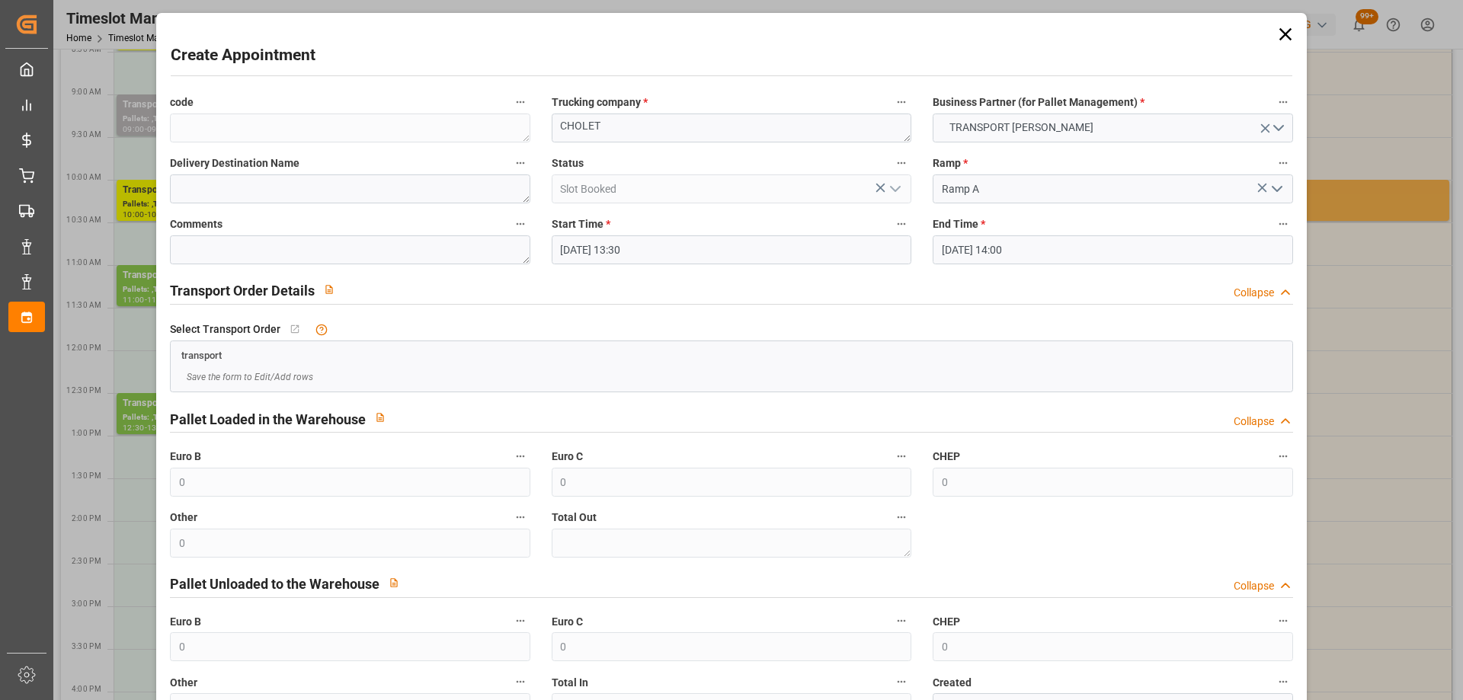
scroll to position [110, 0]
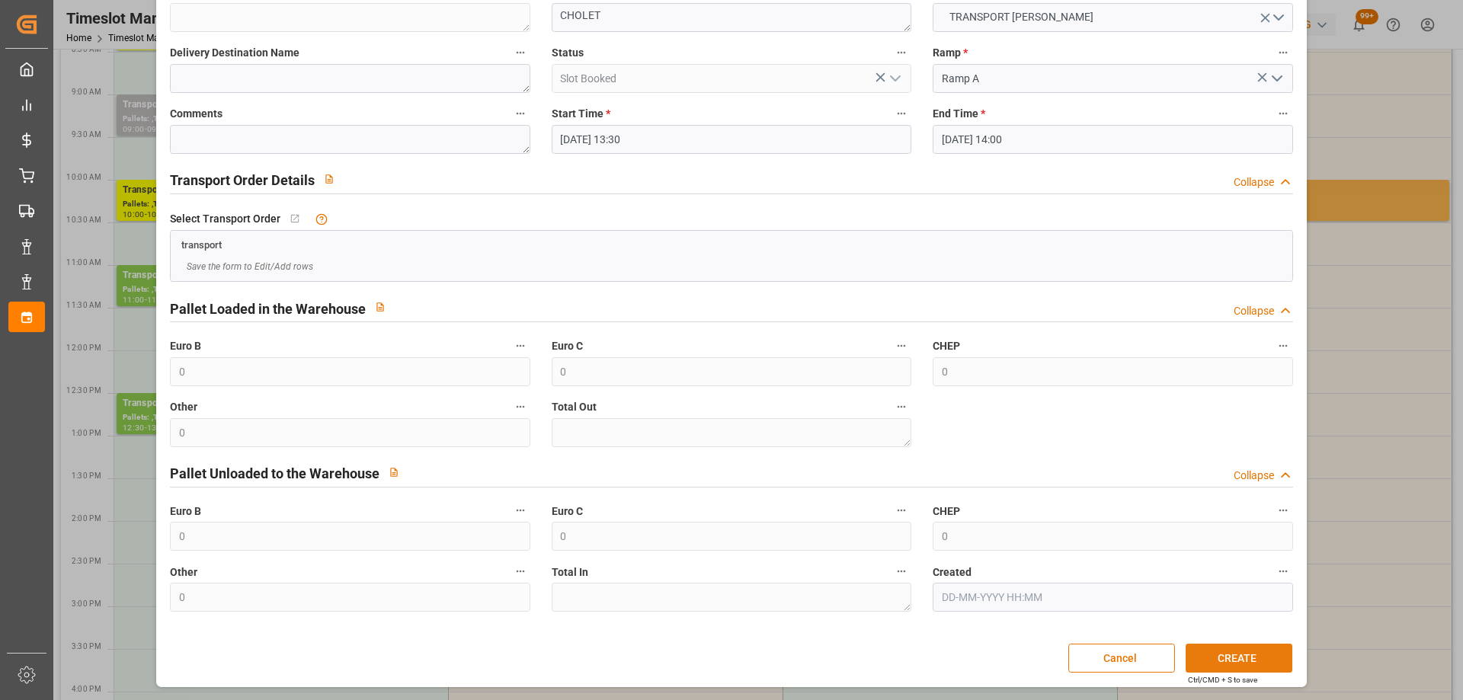
click at [1259, 660] on button "CREATE" at bounding box center [1238, 658] width 107 height 29
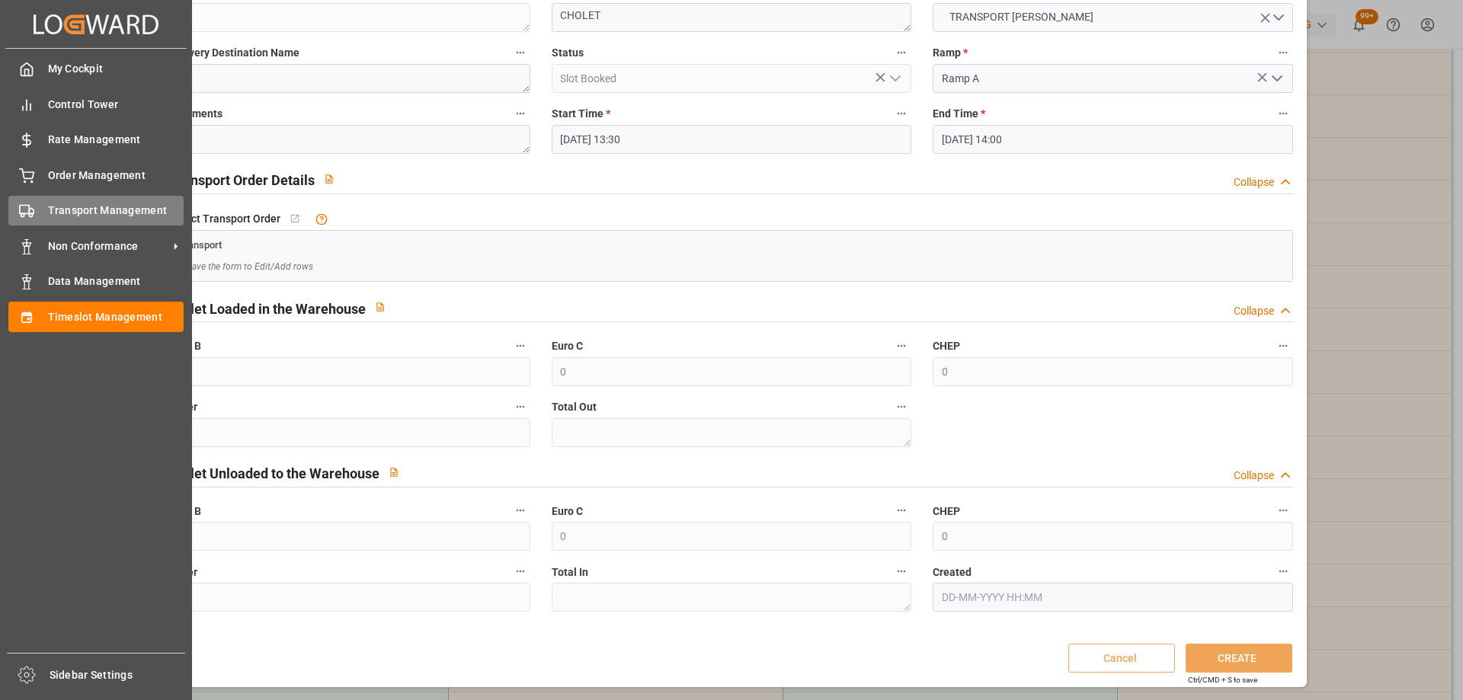
click at [40, 207] on div "Transport Management Transport Management" at bounding box center [95, 211] width 175 height 30
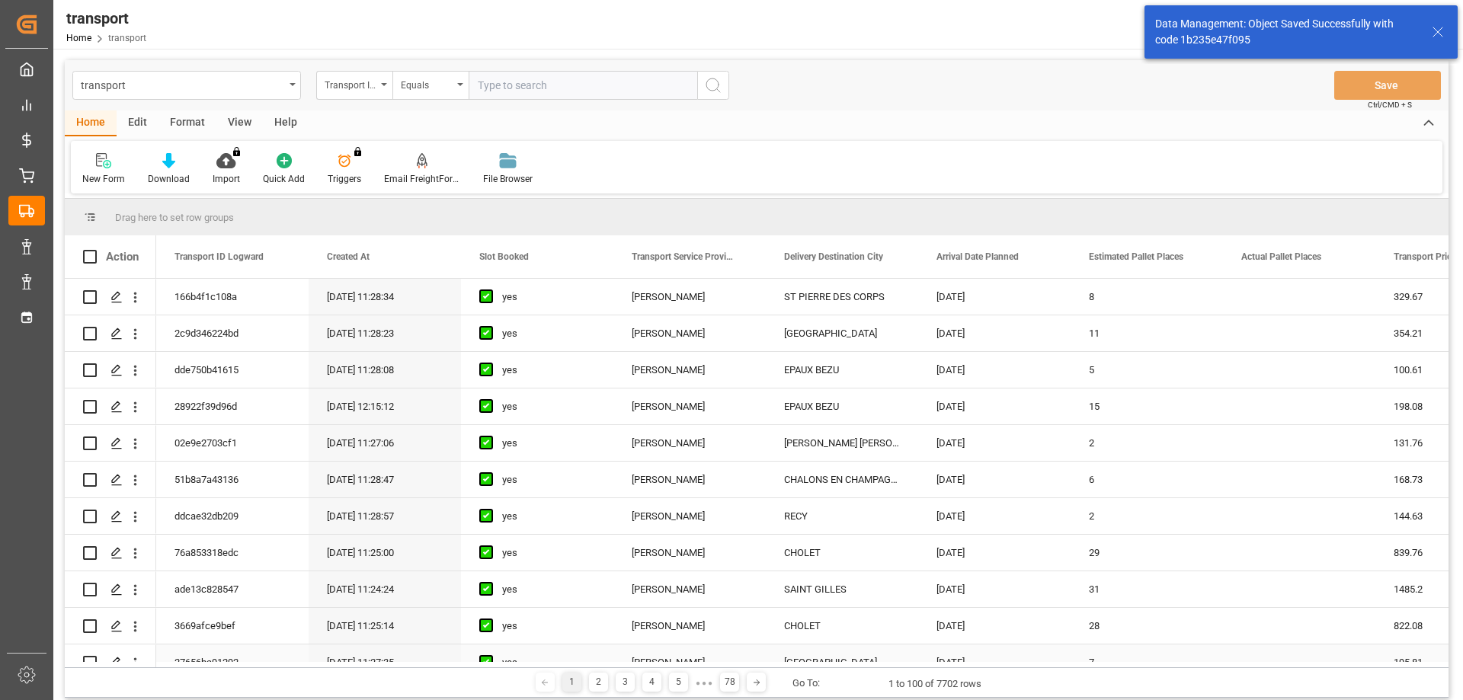
scroll to position [305, 0]
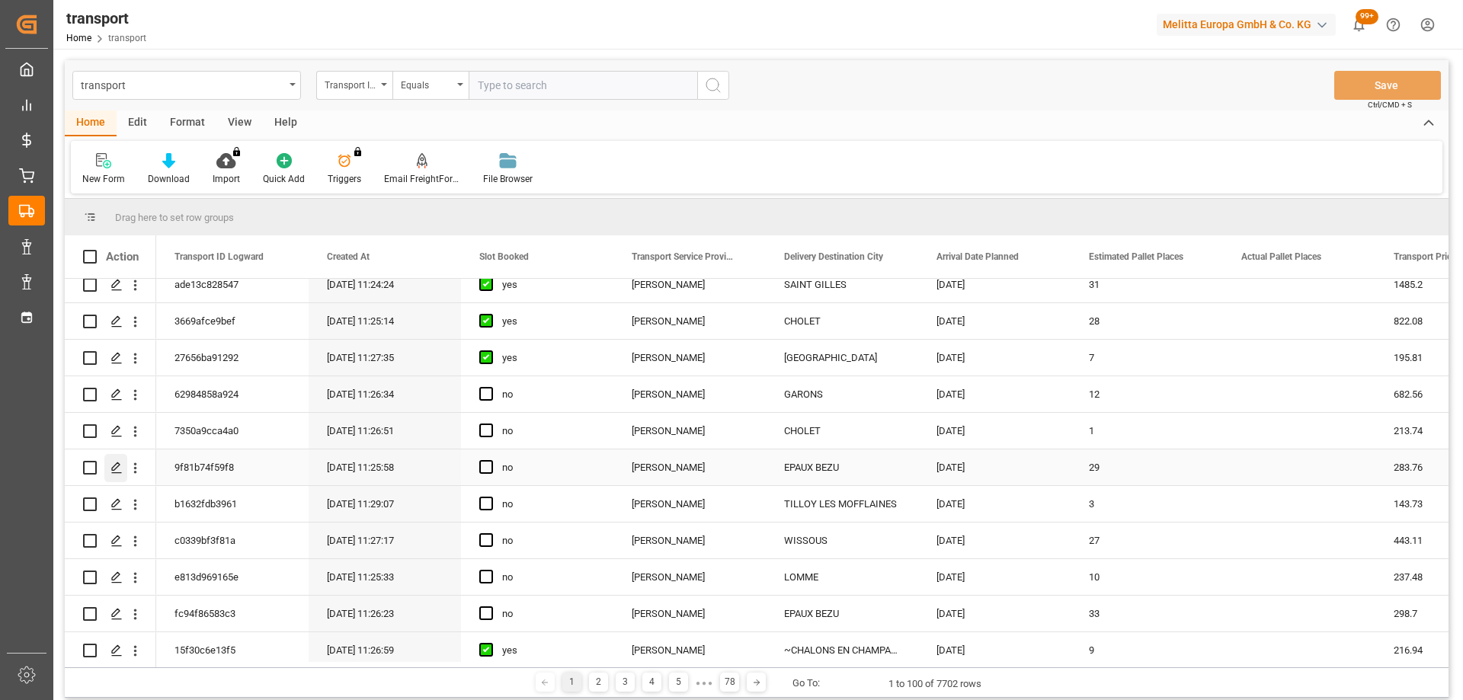
click at [117, 459] on div "Press SPACE to select this row." at bounding box center [115, 468] width 23 height 28
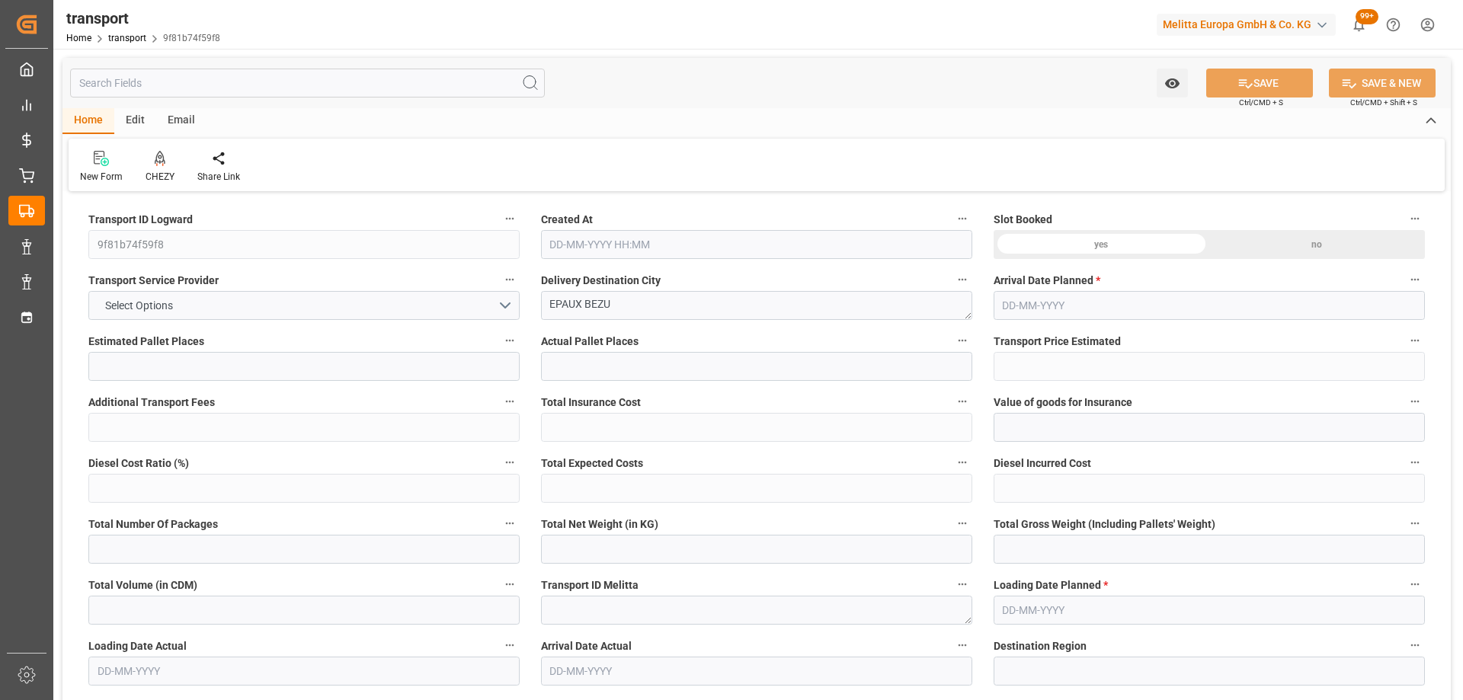
type input "29"
type input "283.76"
type input "0"
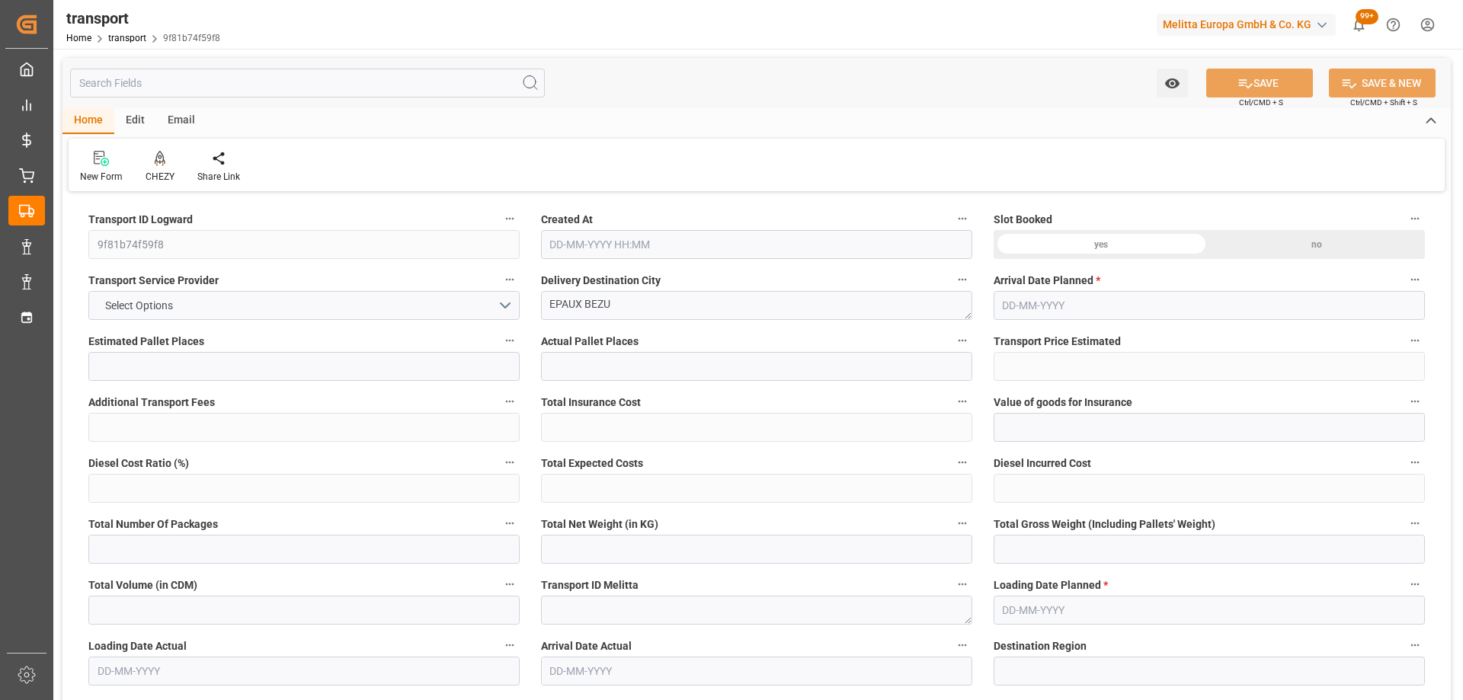
type input "274.1689"
type input "-9.5911"
type input "0"
type input "13368.906"
type input "15123.267"
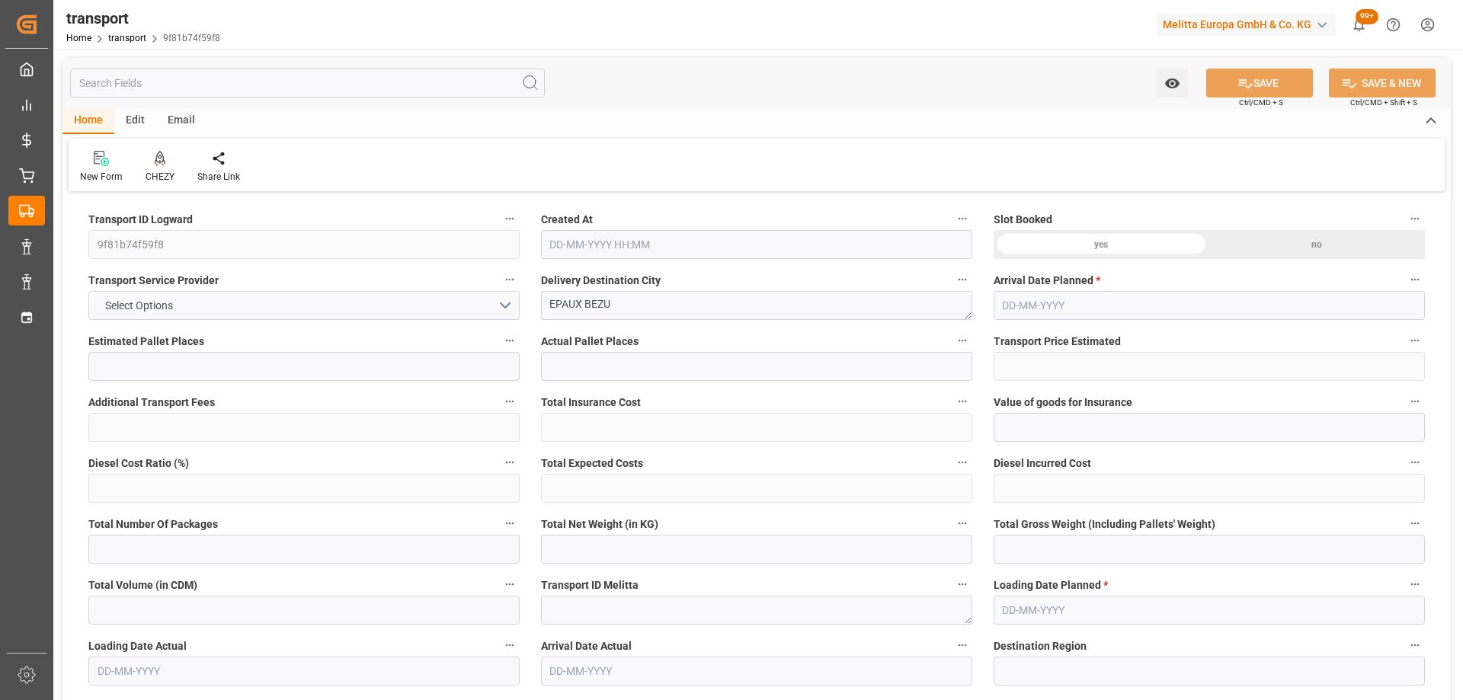
type input "31175.612"
type input "2"
type input "24"
type input "565"
type input "41"
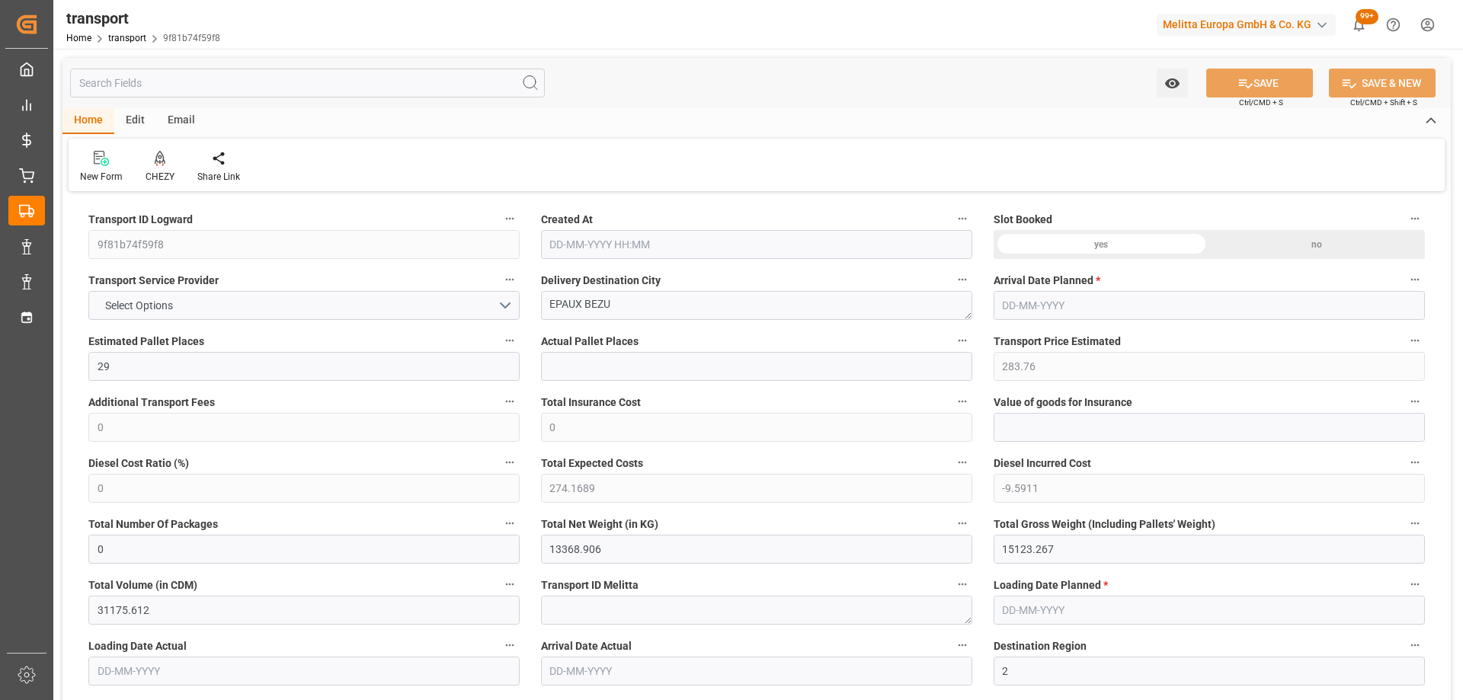
type input "101"
type input "13562.127"
type input "0"
type input "4710.8598"
type input "0"
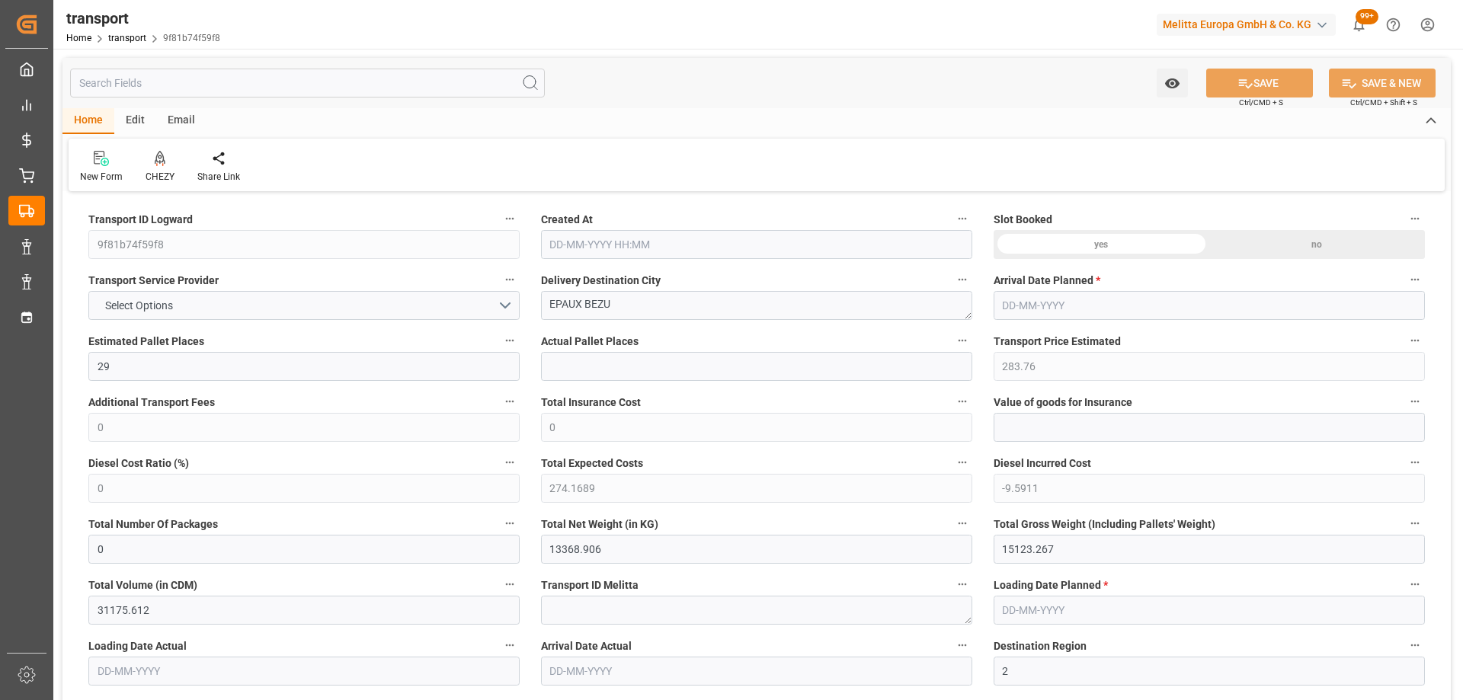
type input "0"
type input "21"
type input "35"
type input "09-10-2025 11:25"
type input "[DATE]"
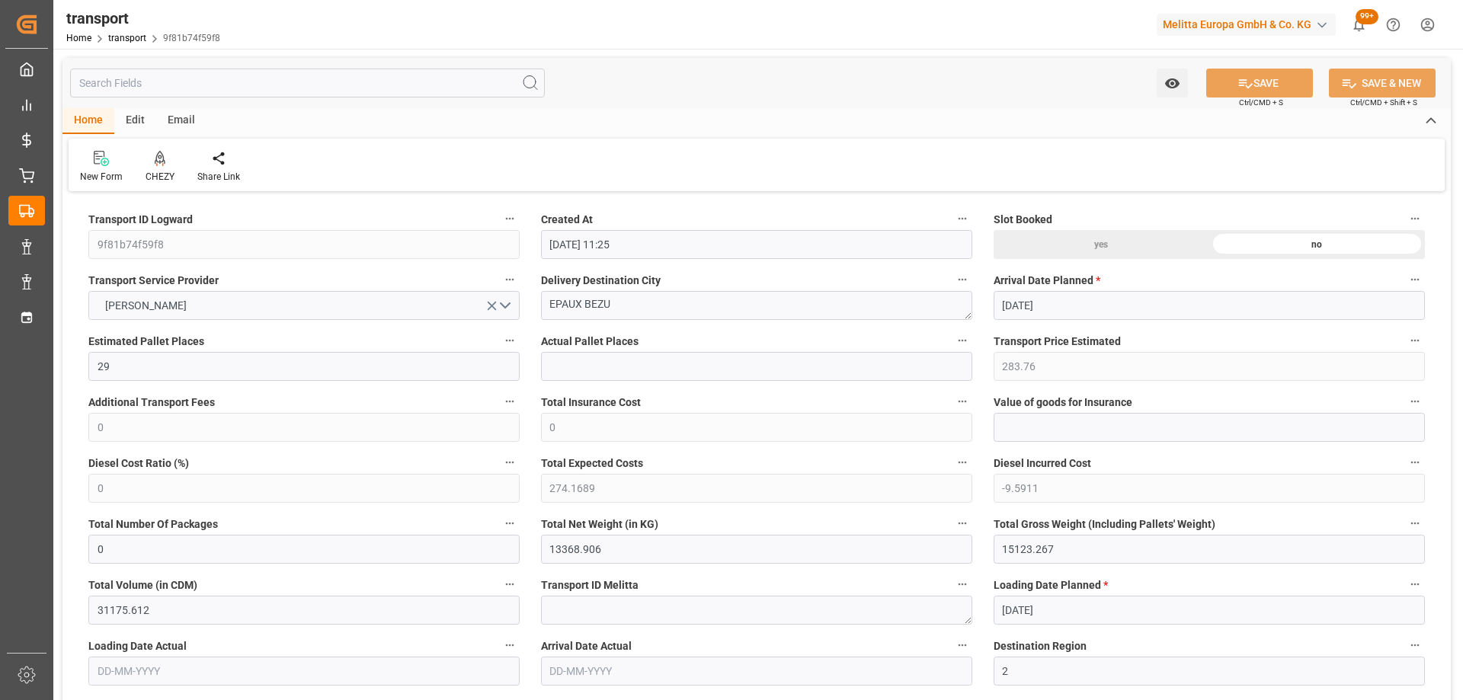
type input "[DATE]"
drag, startPoint x: 520, startPoint y: 322, endPoint x: 417, endPoint y: 322, distance: 103.6
click at [159, 167] on div "CHEZY" at bounding box center [160, 167] width 52 height 34
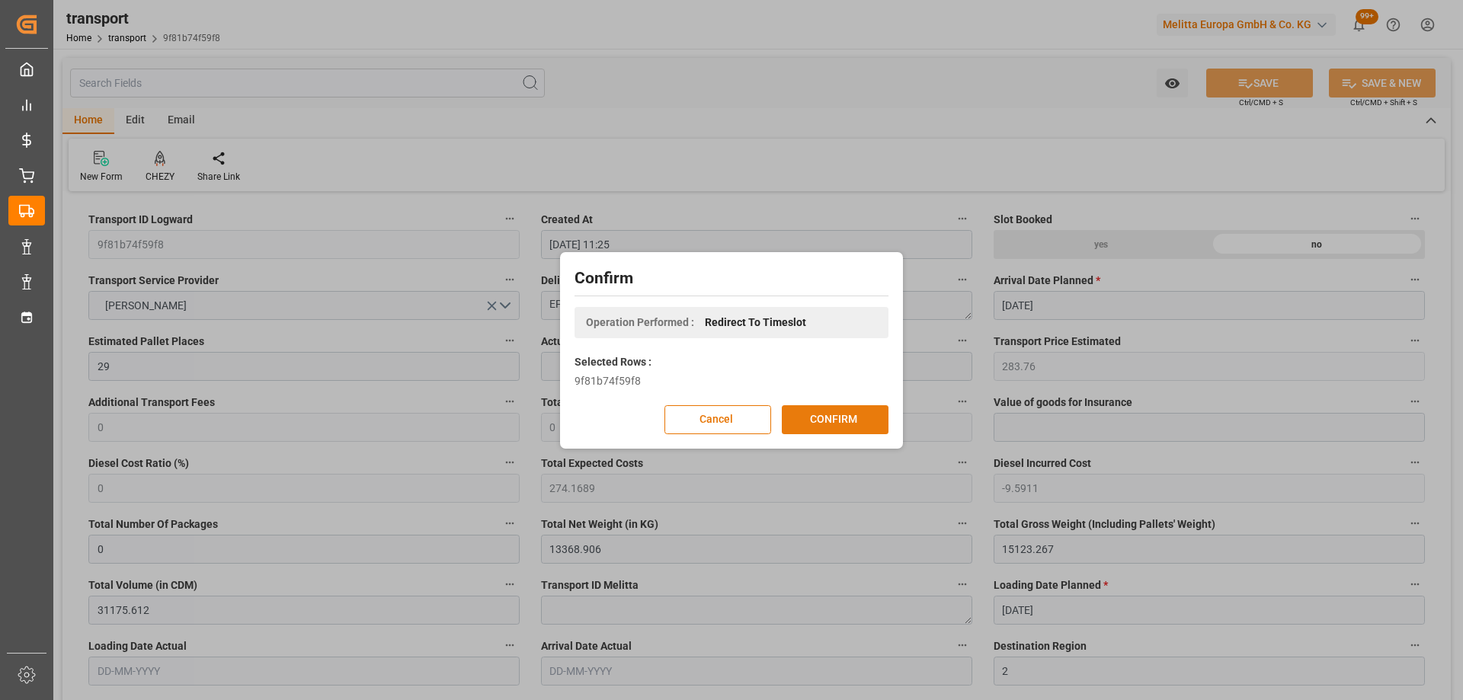
click at [837, 414] on button "CONFIRM" at bounding box center [835, 419] width 107 height 29
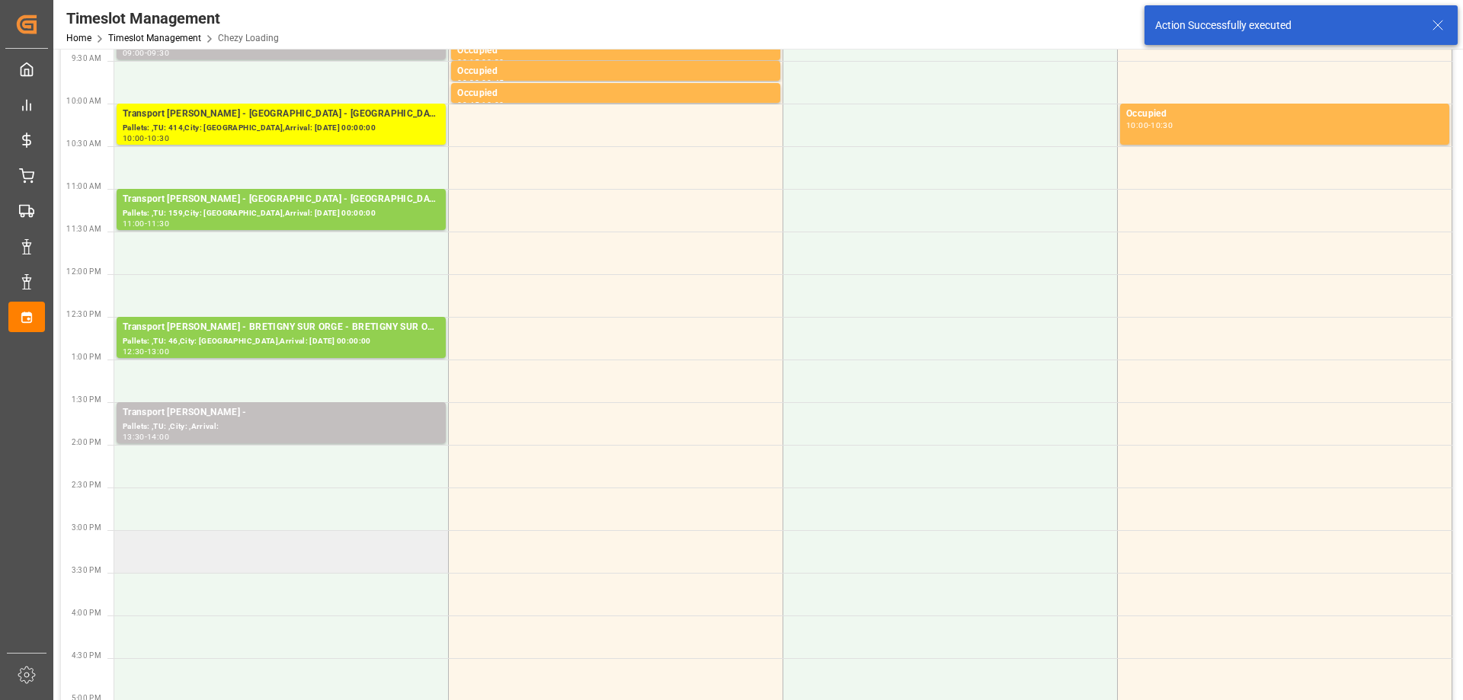
scroll to position [305, 0]
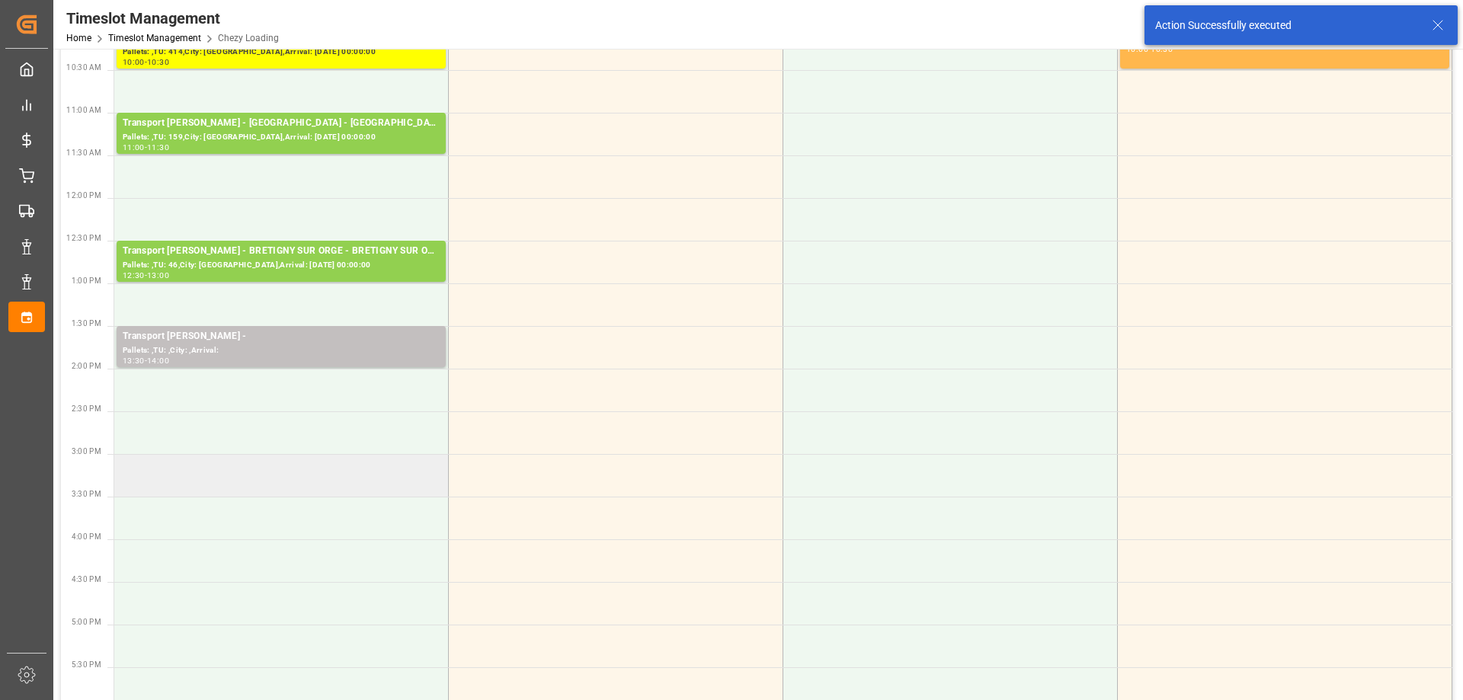
click at [282, 482] on td at bounding box center [281, 475] width 334 height 43
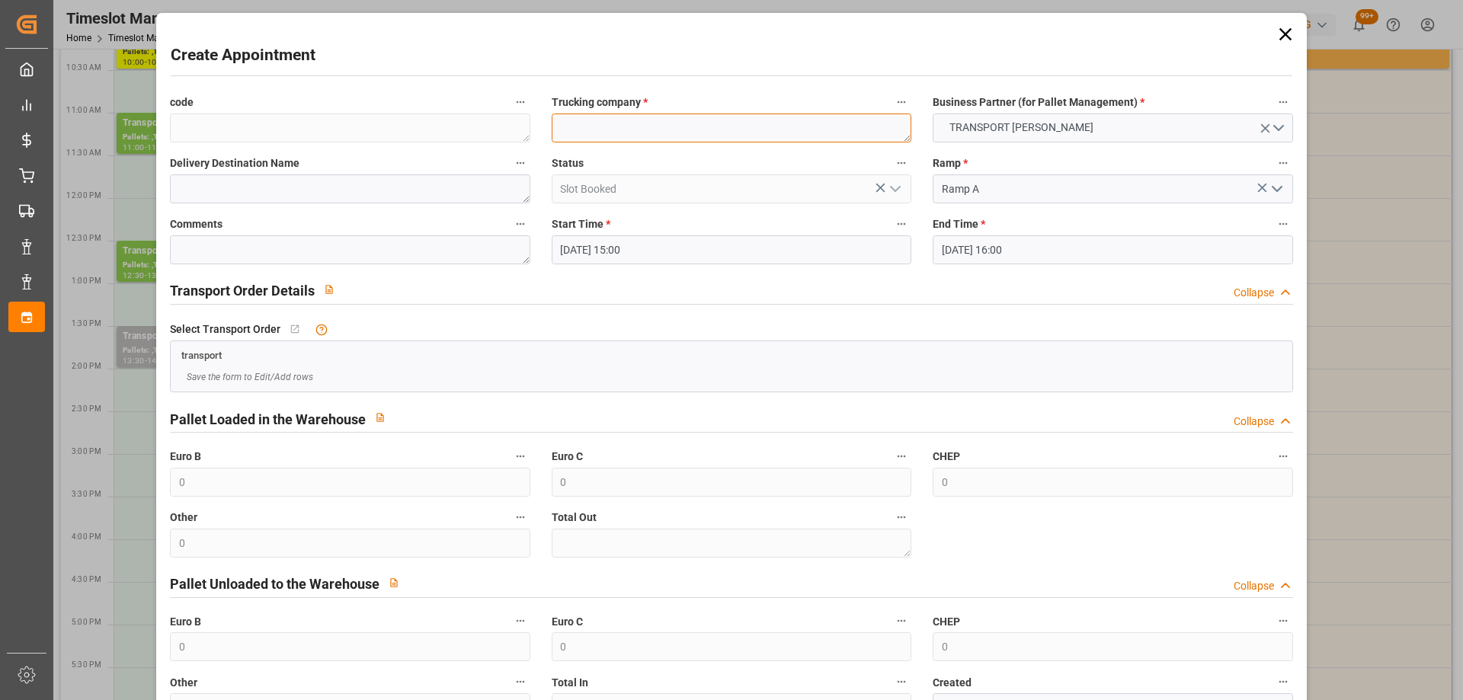
paste textarea "EPAUX BEZU"
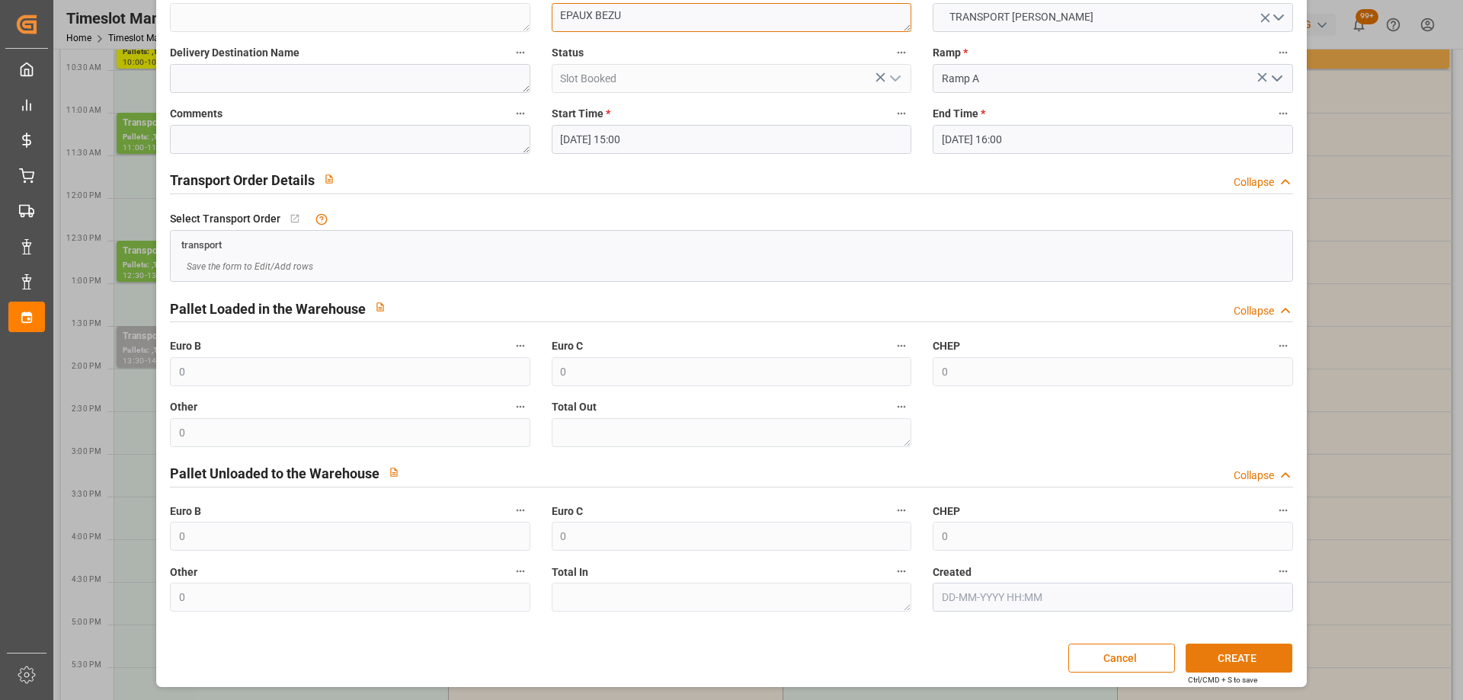
type textarea "EPAUX BEZU"
drag, startPoint x: 1226, startPoint y: 665, endPoint x: 1219, endPoint y: 671, distance: 9.8
click at [1227, 666] on button "CREATE" at bounding box center [1238, 658] width 107 height 29
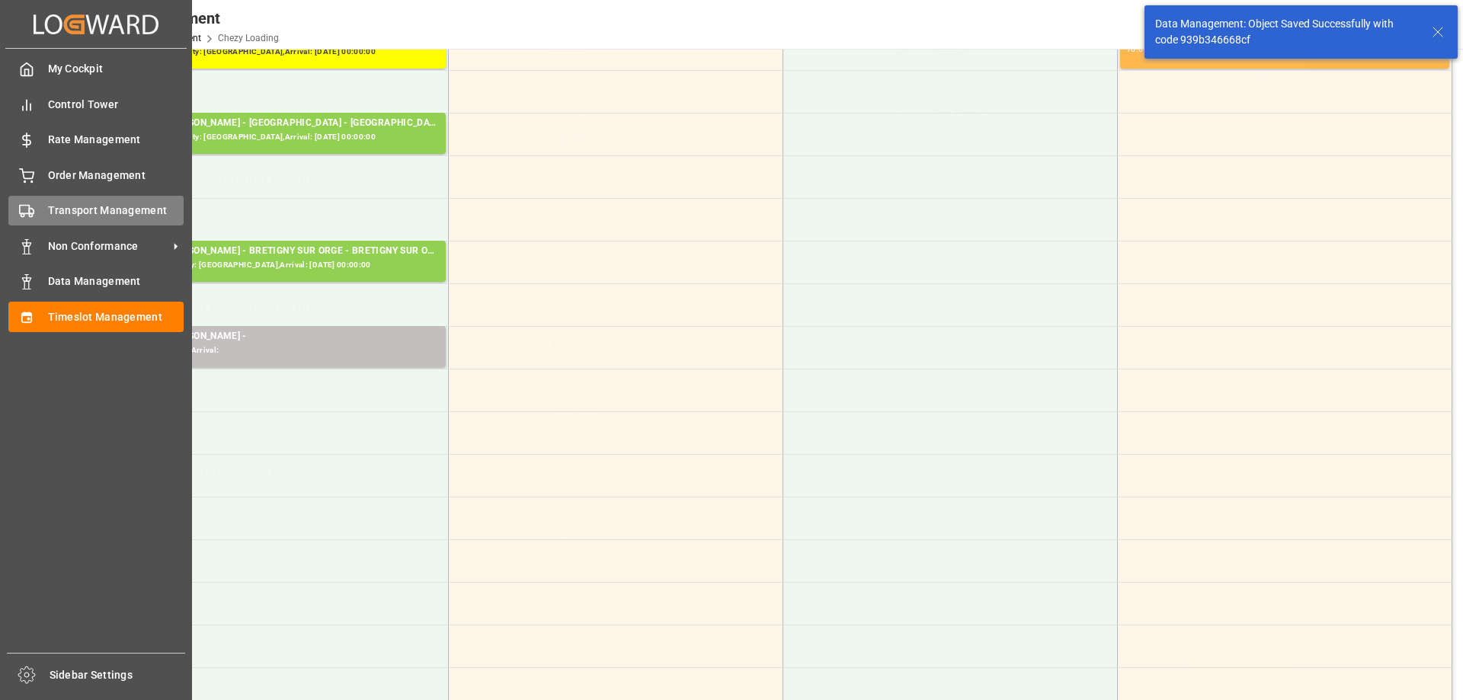
click at [49, 203] on span "Transport Management" at bounding box center [116, 211] width 136 height 16
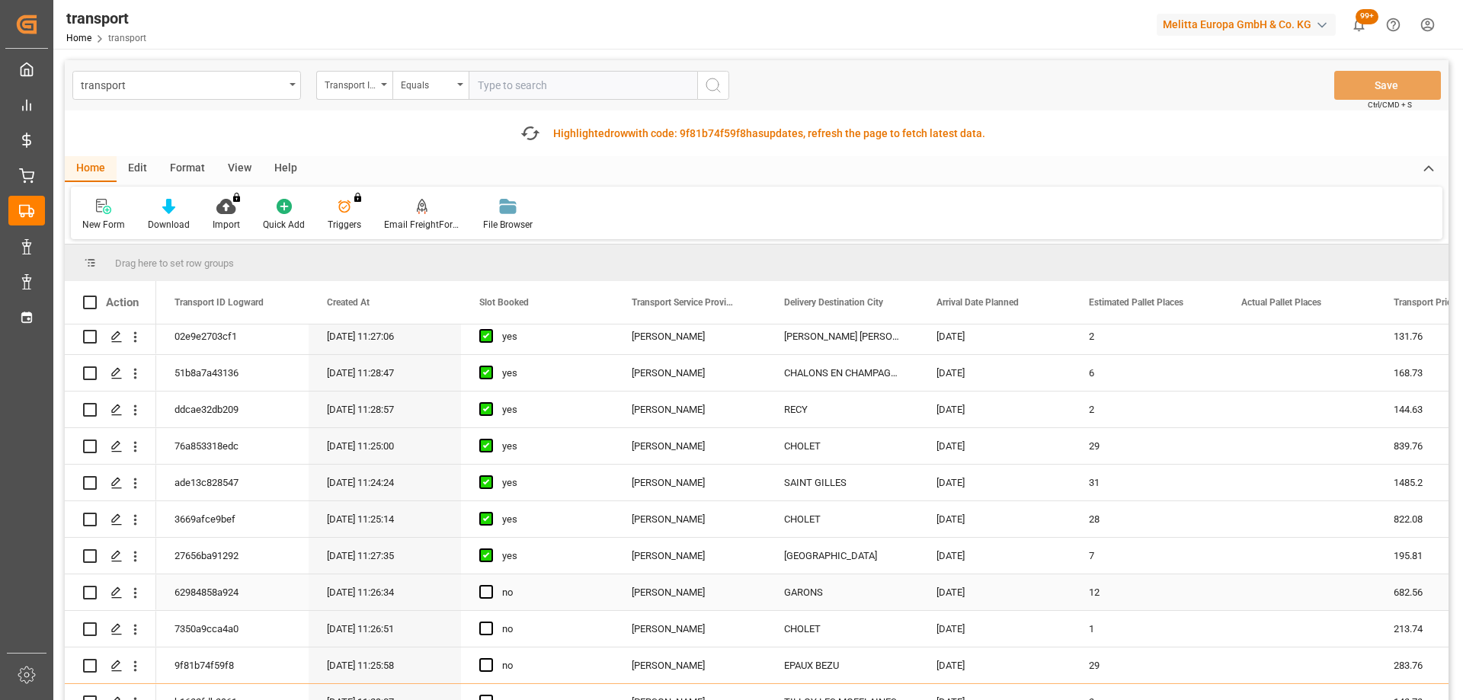
scroll to position [229, 0]
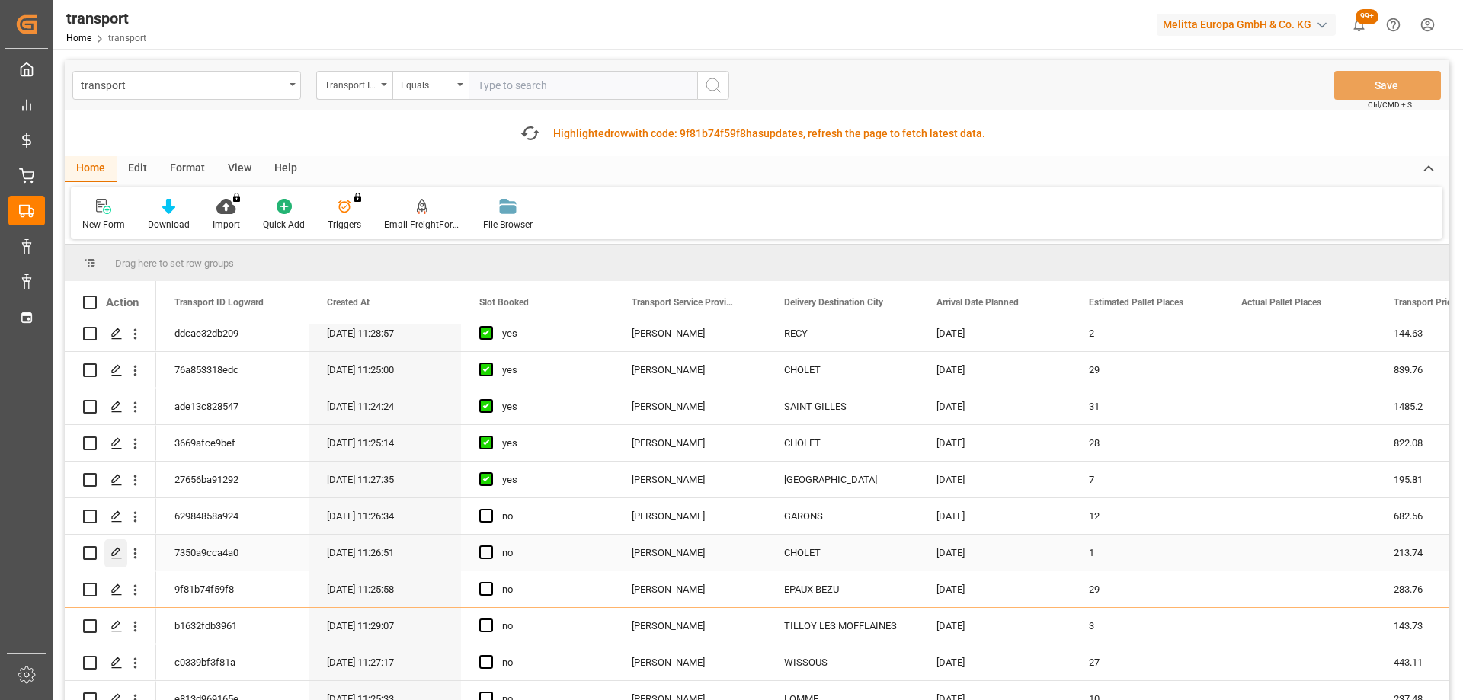
click at [117, 554] on icon "Press SPACE to select this row." at bounding box center [116, 553] width 12 height 12
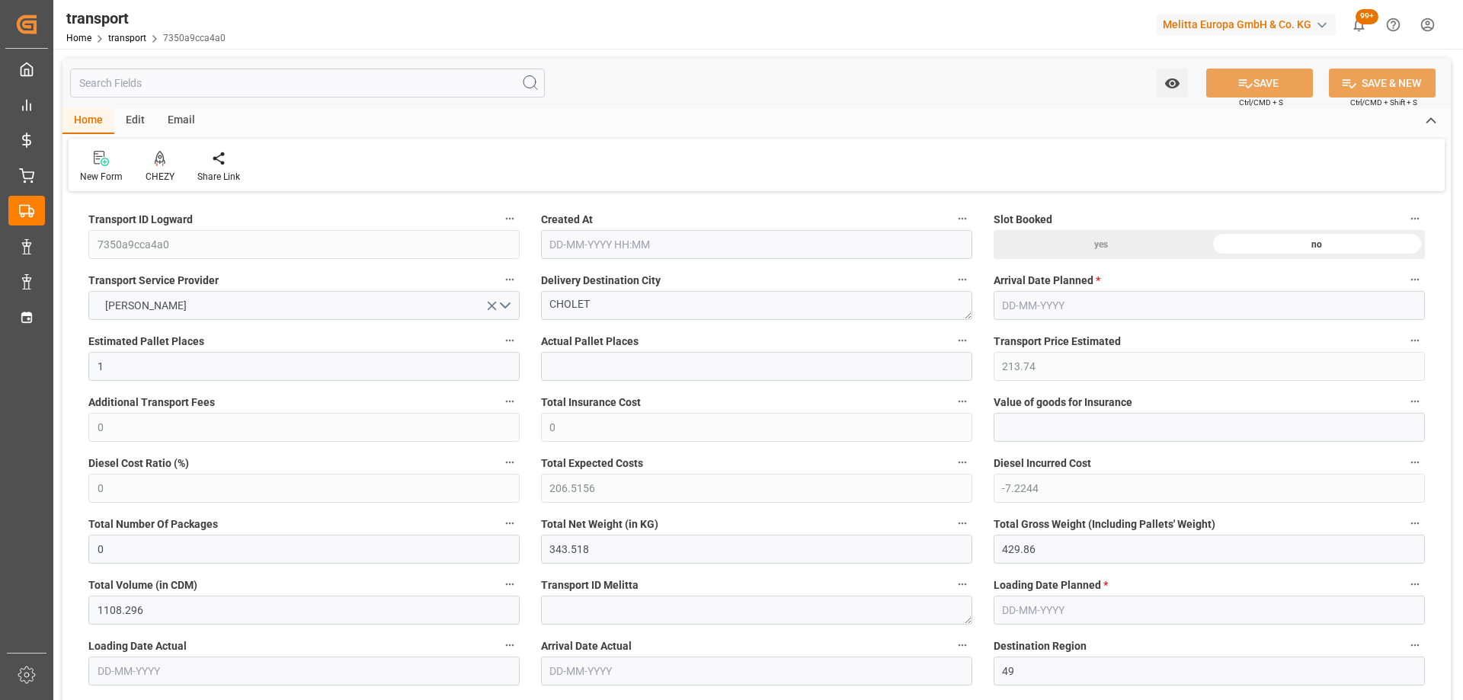
type input "09-10-2025 11:26"
type input "[DATE]"
drag, startPoint x: 608, startPoint y: 299, endPoint x: 456, endPoint y: 334, distance: 155.6
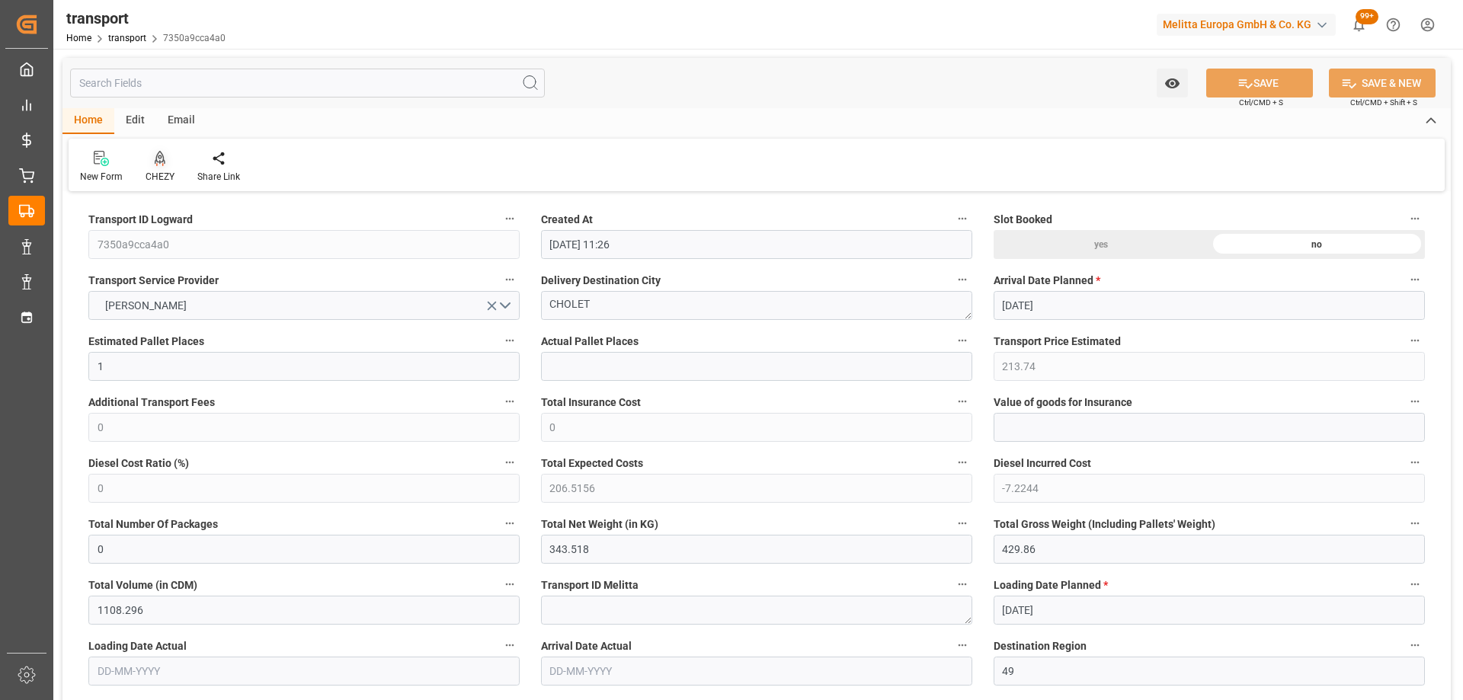
click at [163, 161] on icon at bounding box center [160, 157] width 11 height 13
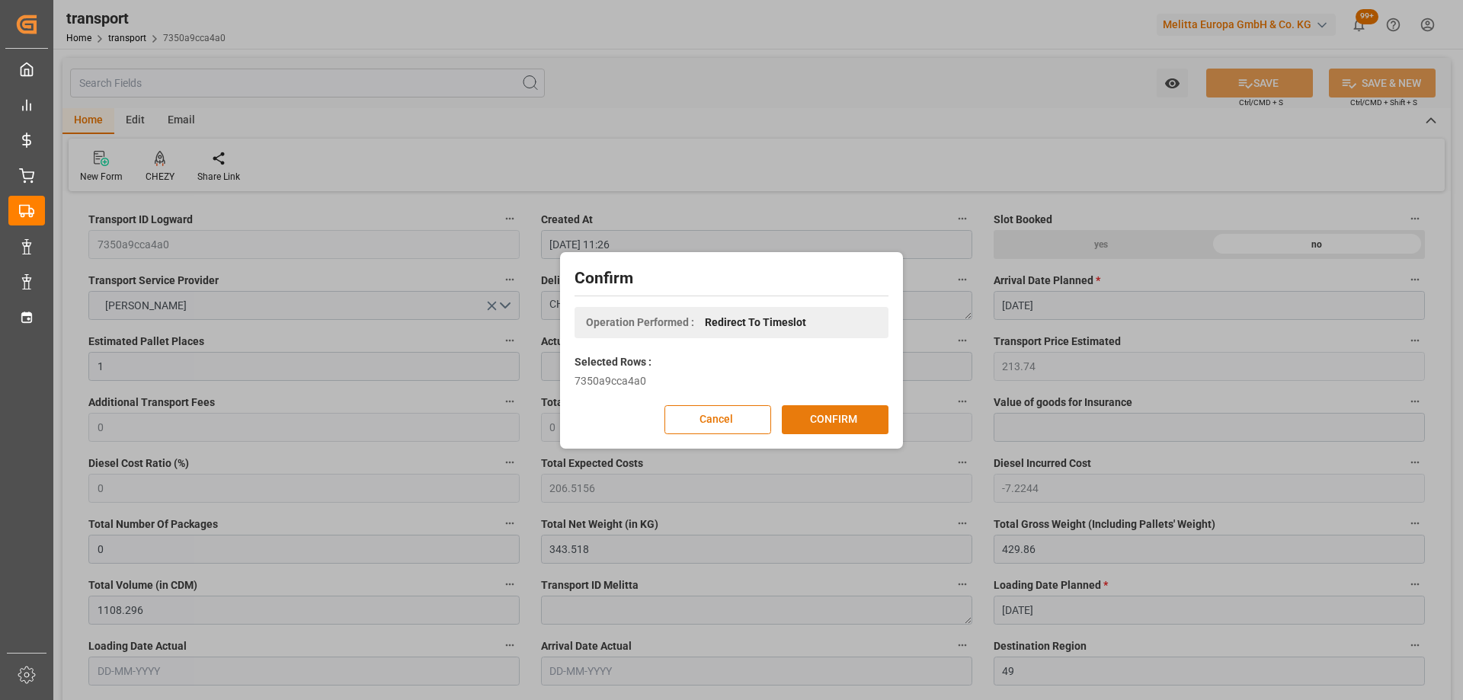
click at [817, 427] on button "CONFIRM" at bounding box center [835, 419] width 107 height 29
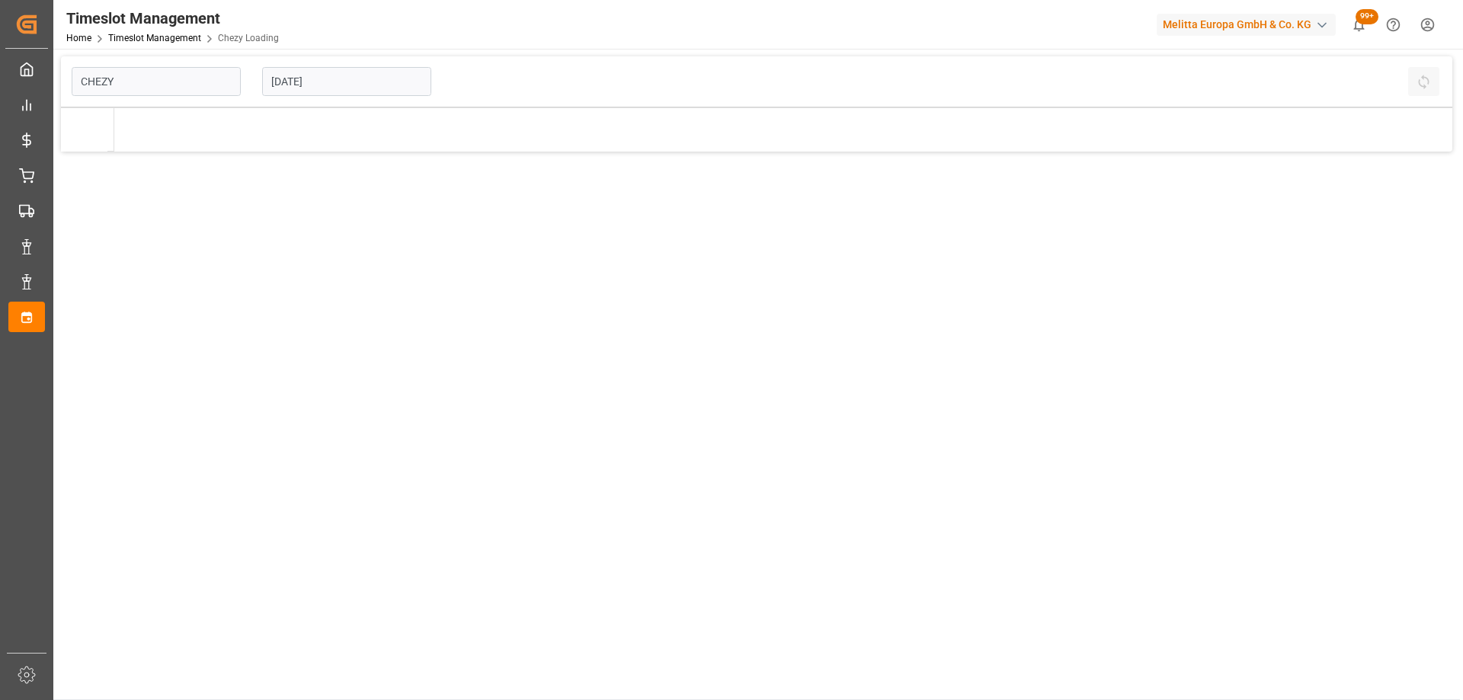
type input "Chezy Loading"
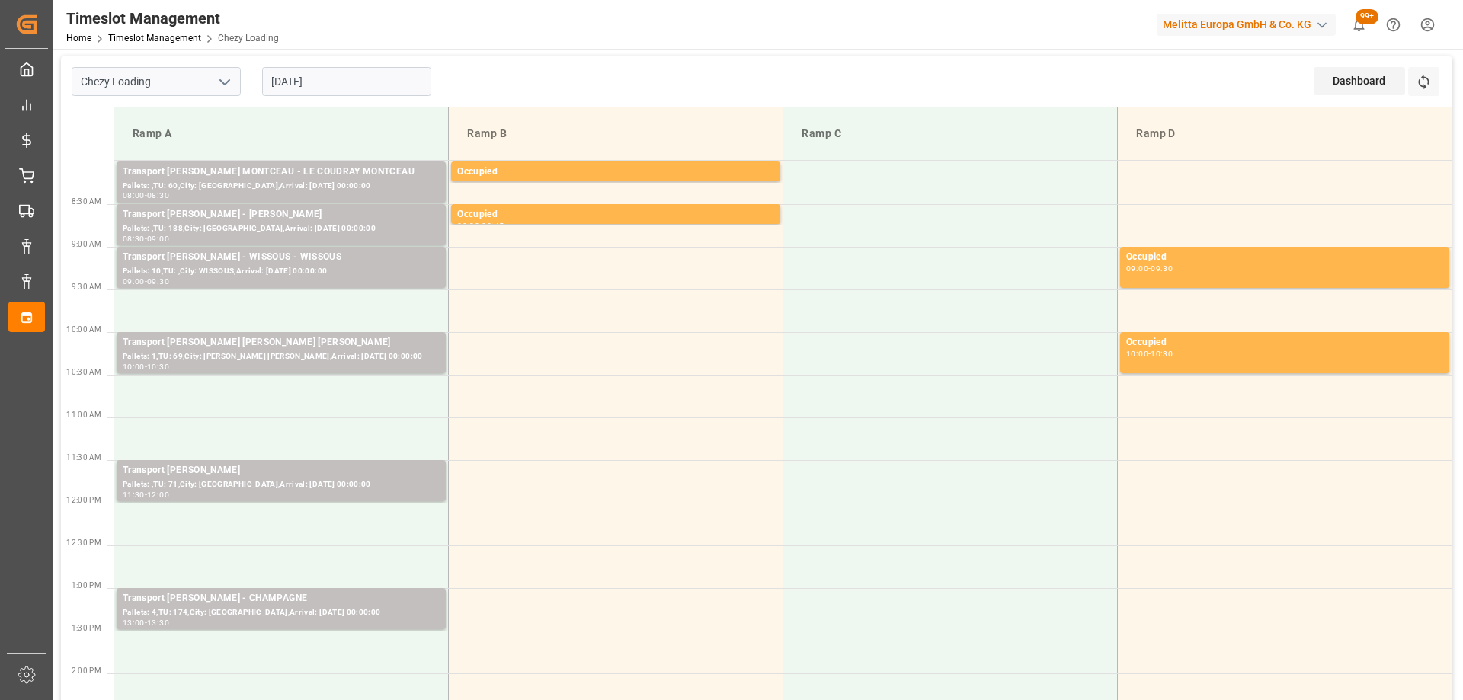
click at [371, 82] on input "[DATE]" at bounding box center [346, 81] width 169 height 29
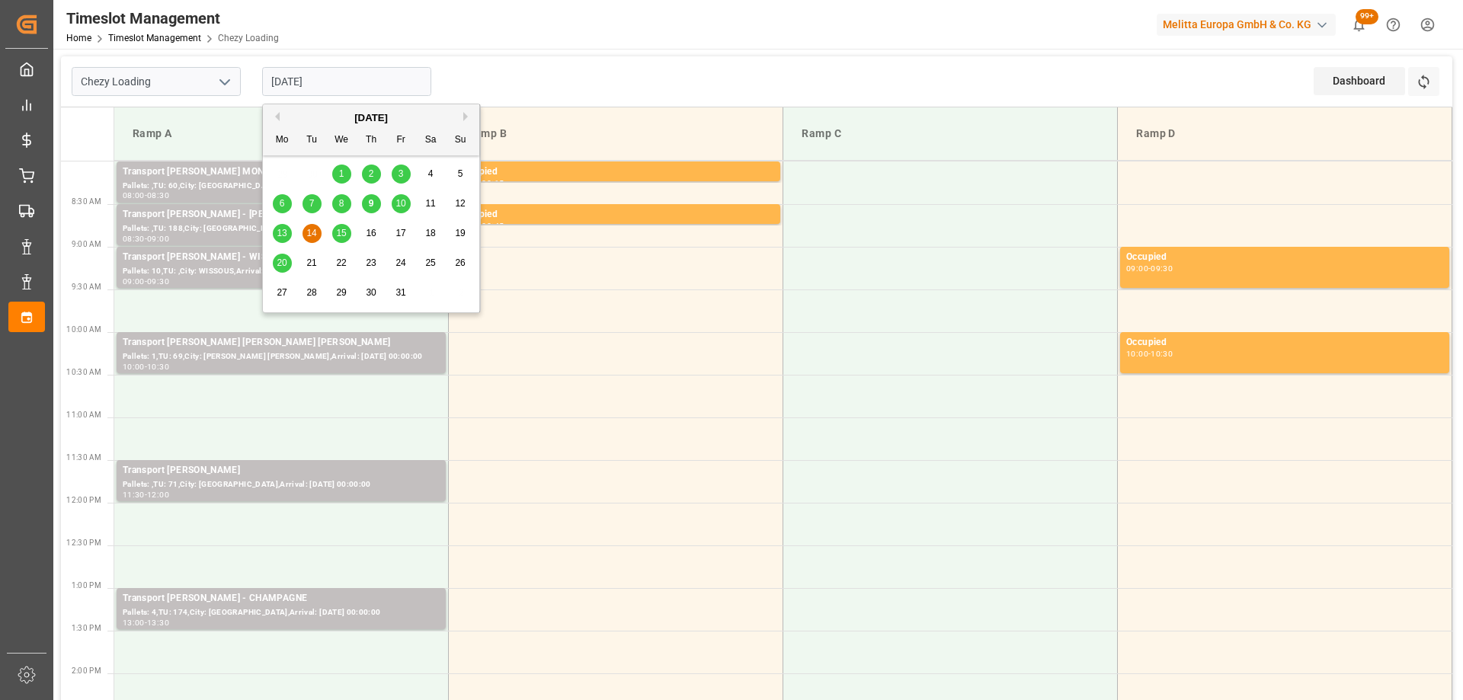
click at [286, 233] on span "13" at bounding box center [282, 233] width 10 height 11
type input "[DATE]"
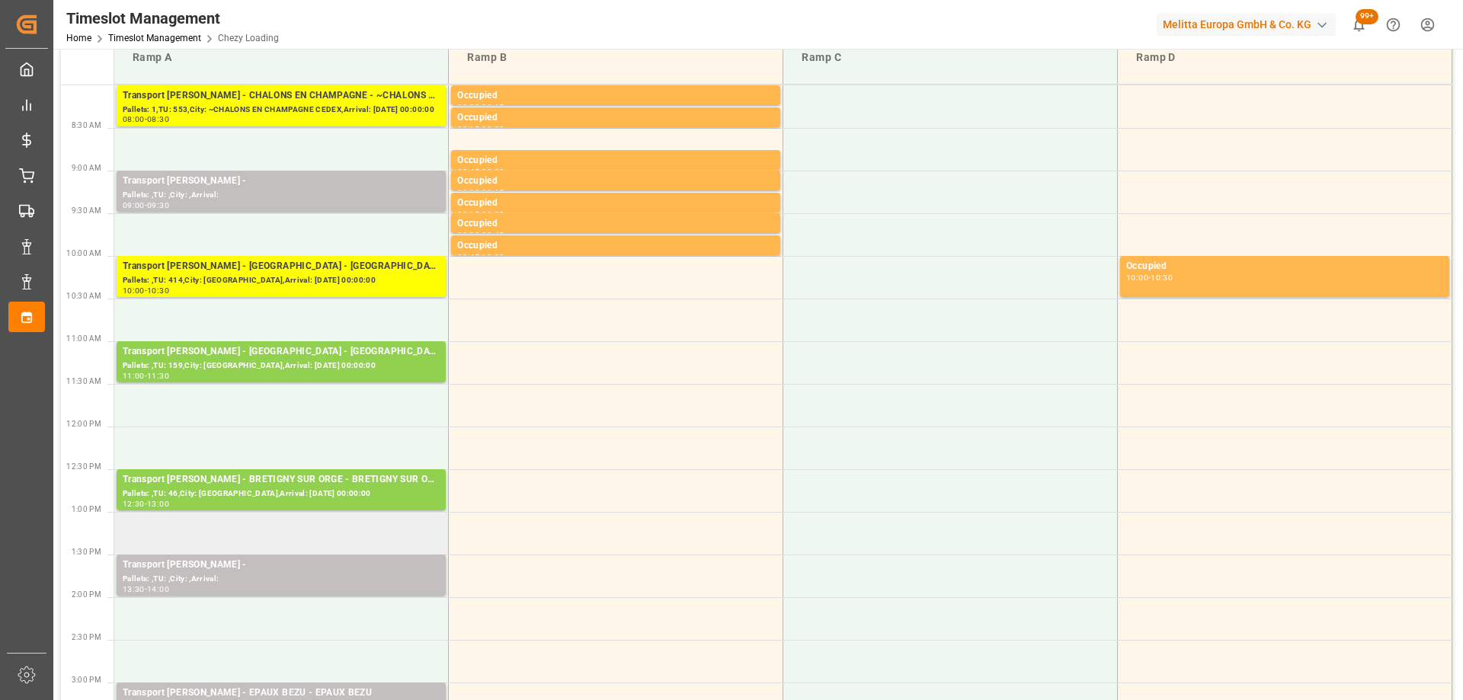
scroll to position [152, 0]
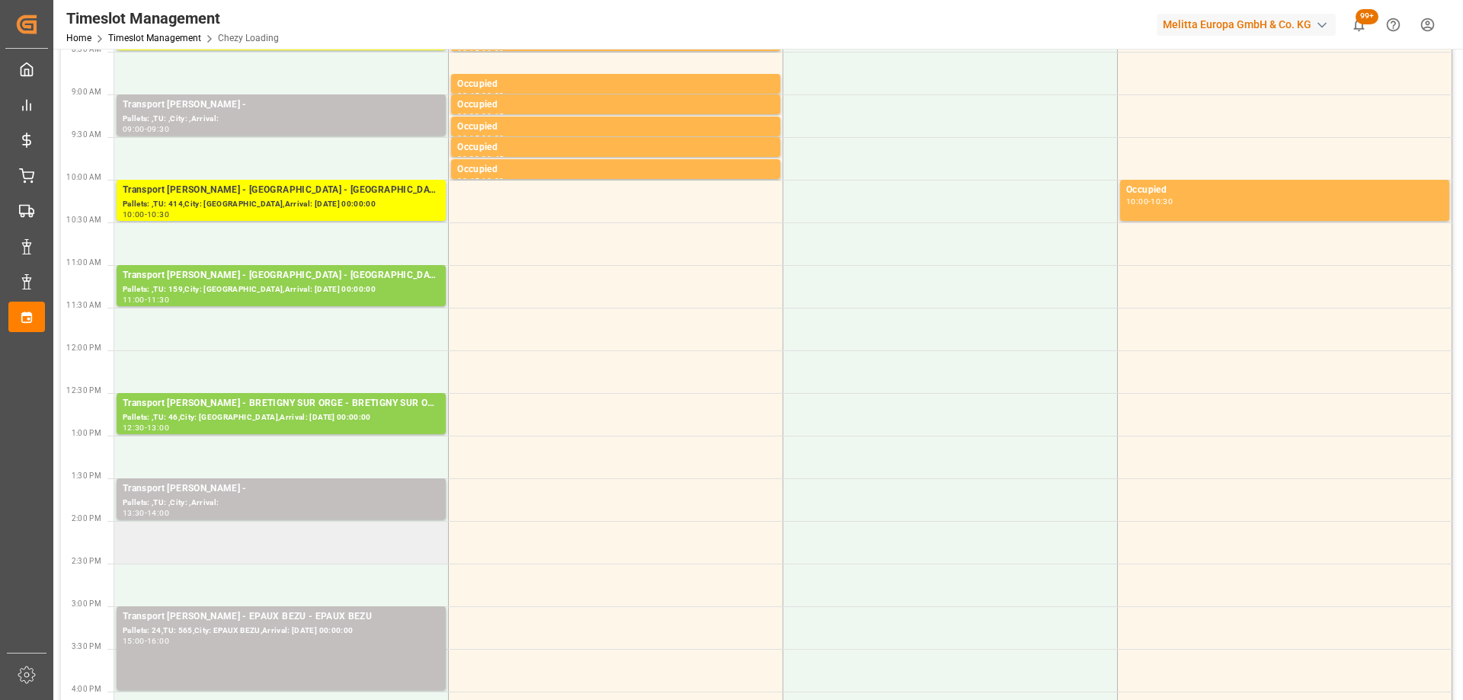
click at [293, 557] on td at bounding box center [281, 542] width 334 height 43
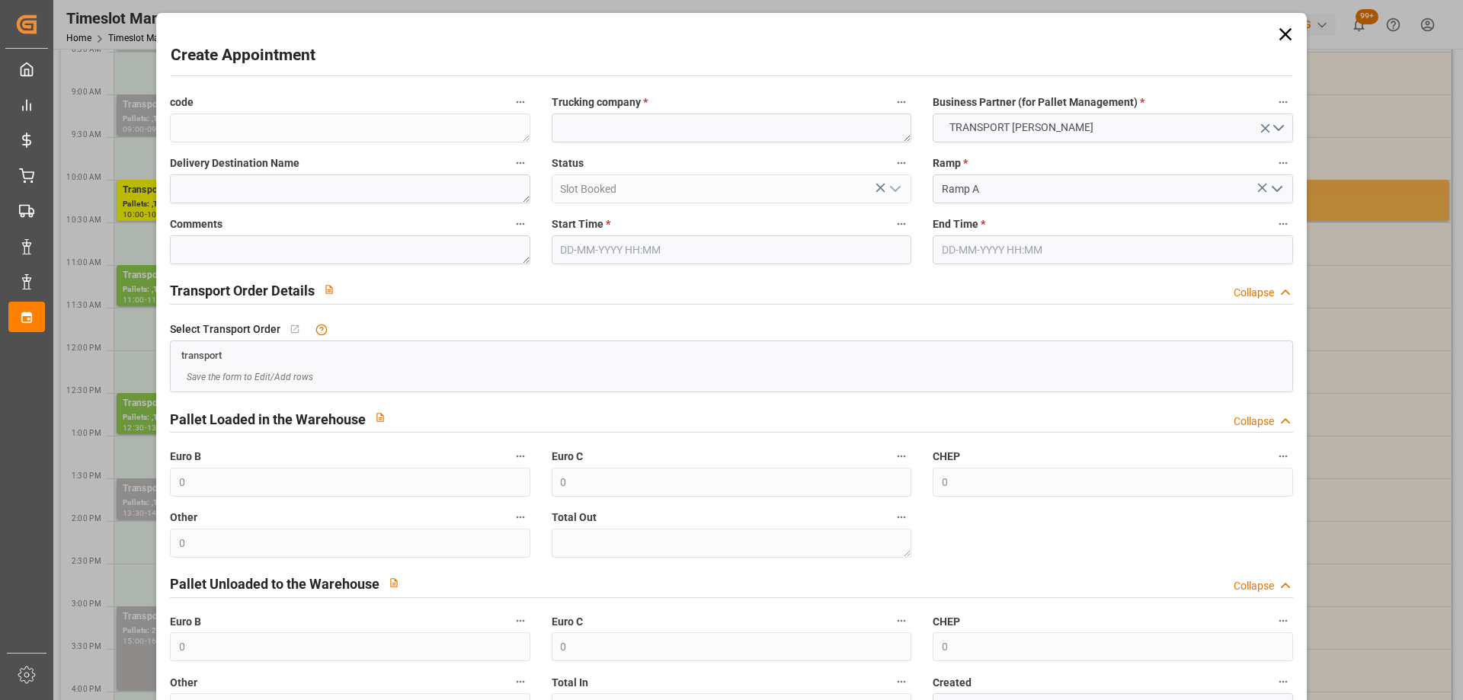
type input "[DATE] 14:00"
type input "[DATE] 14:15"
paste textarea "CHOLET"
type textarea "CHOLET"
click at [1050, 251] on input "13-10-2025 14:15" at bounding box center [1112, 249] width 360 height 29
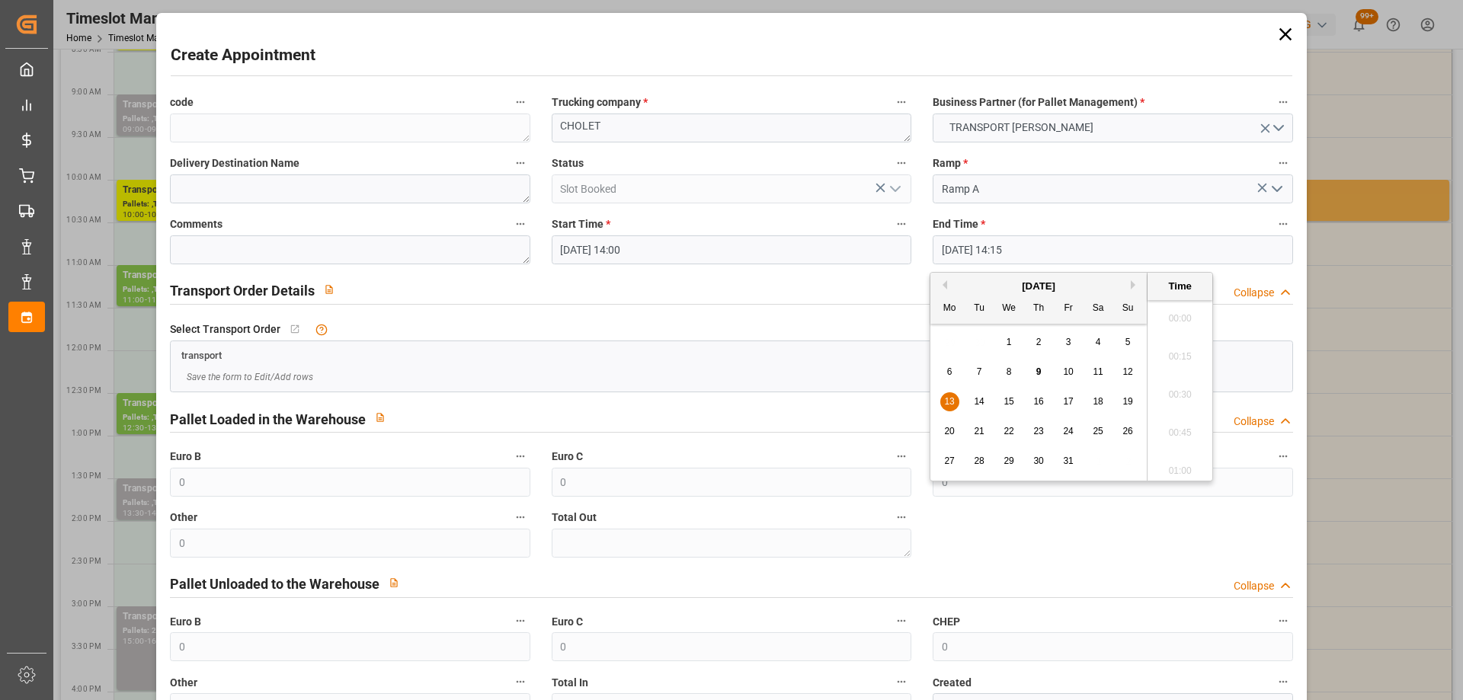
scroll to position [2100, 0]
click at [958, 402] on div "13" at bounding box center [949, 402] width 19 height 18
click at [1186, 424] on li "14:30" at bounding box center [1179, 428] width 65 height 38
type input "13-10-2025 14:30"
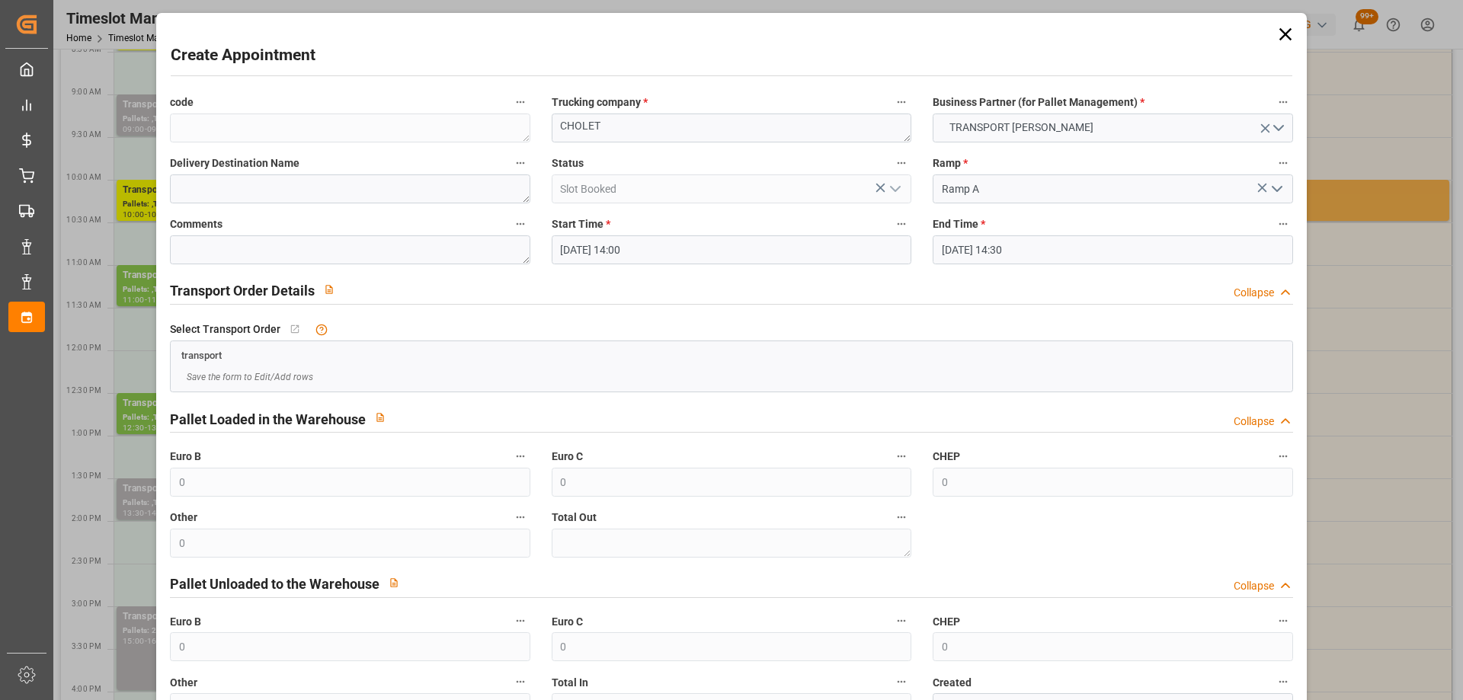
scroll to position [110, 0]
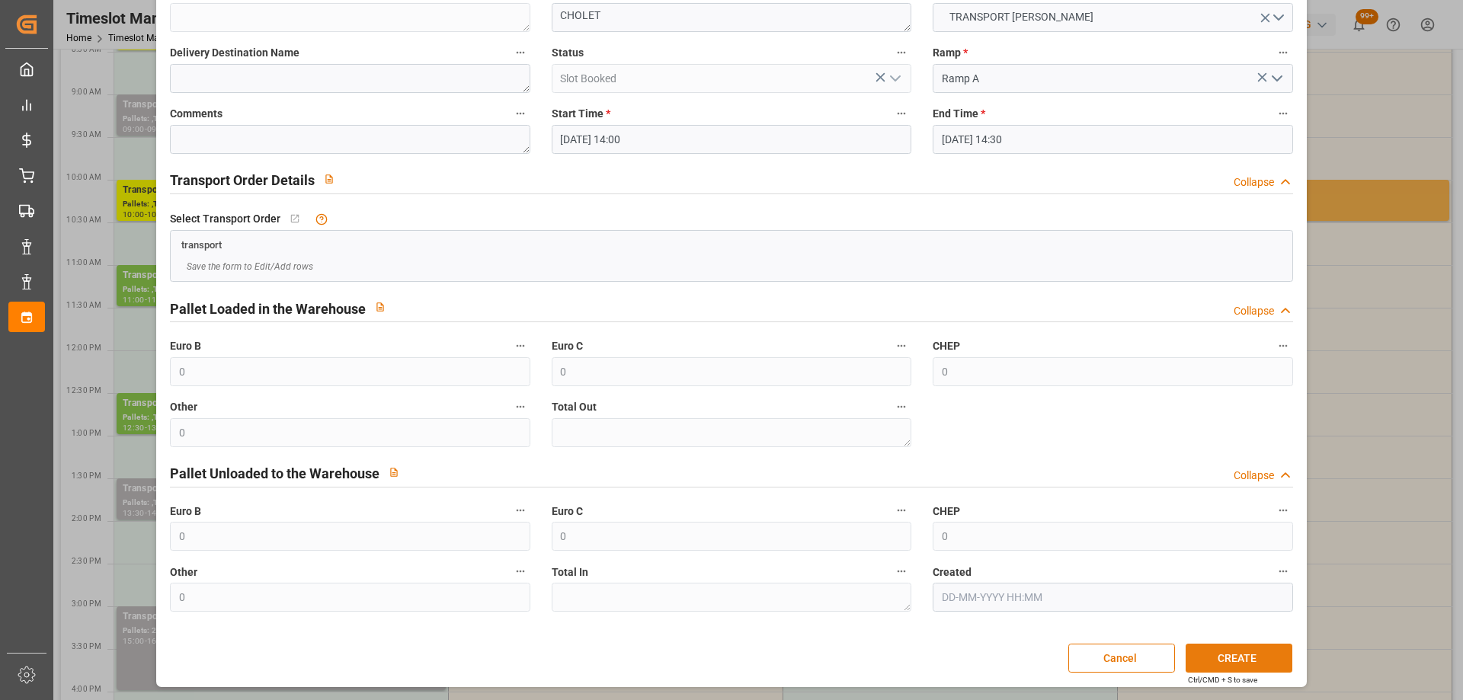
drag, startPoint x: 1232, startPoint y: 661, endPoint x: 1223, endPoint y: 661, distance: 9.1
click at [1232, 661] on button "CREATE" at bounding box center [1238, 658] width 107 height 29
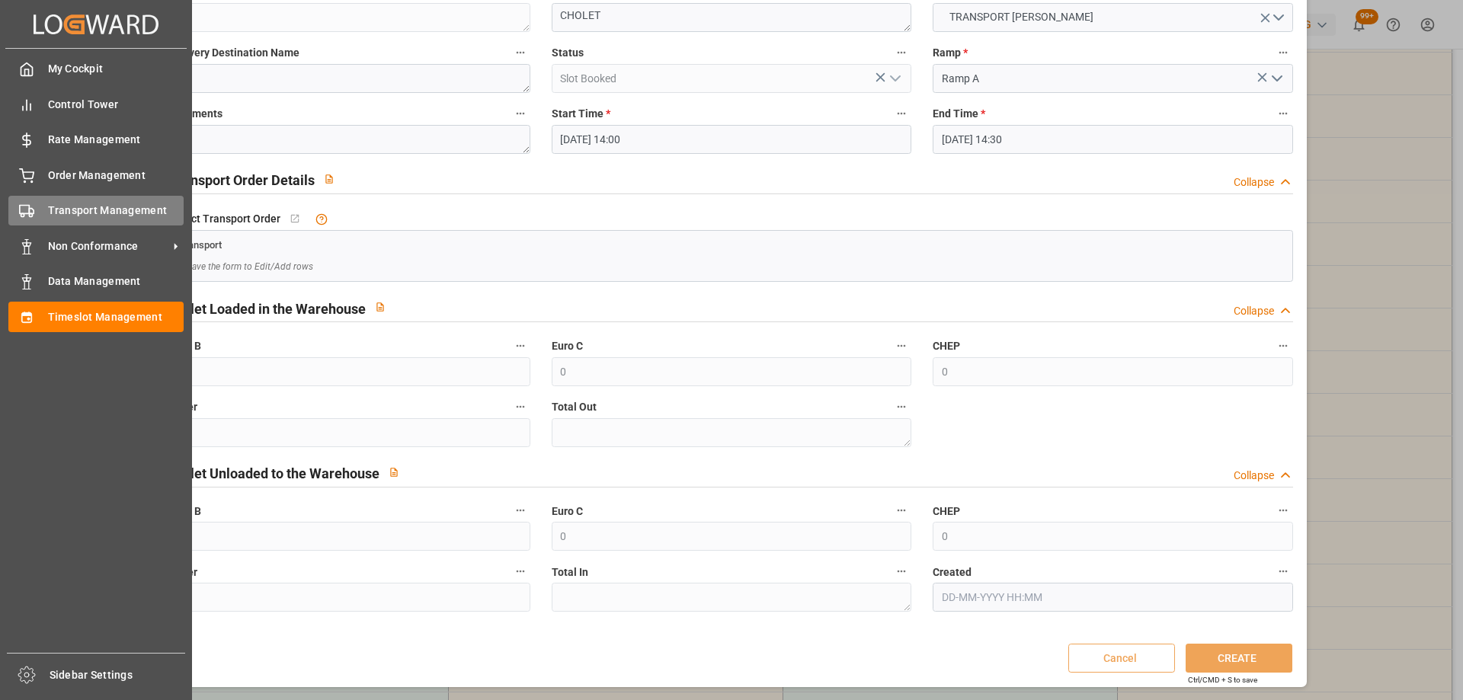
click at [48, 210] on span "Transport Management" at bounding box center [116, 211] width 136 height 16
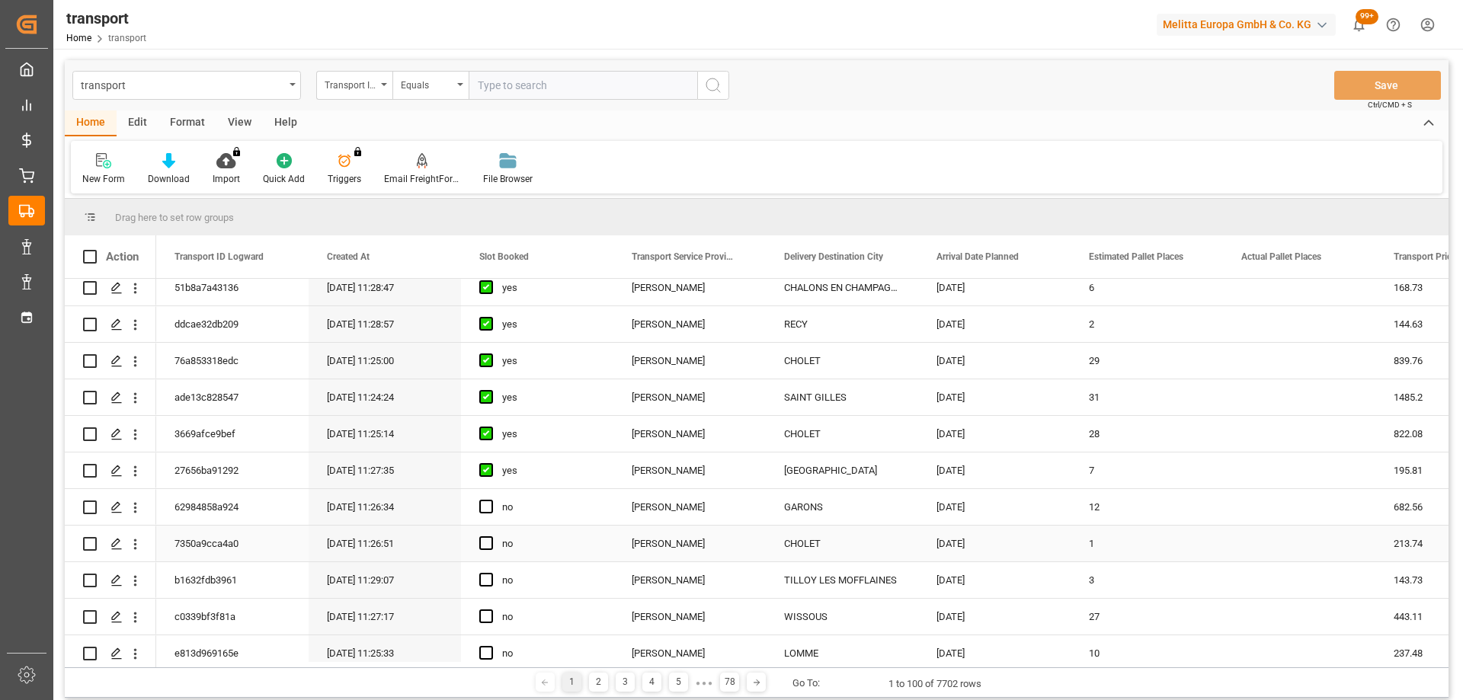
scroll to position [305, 0]
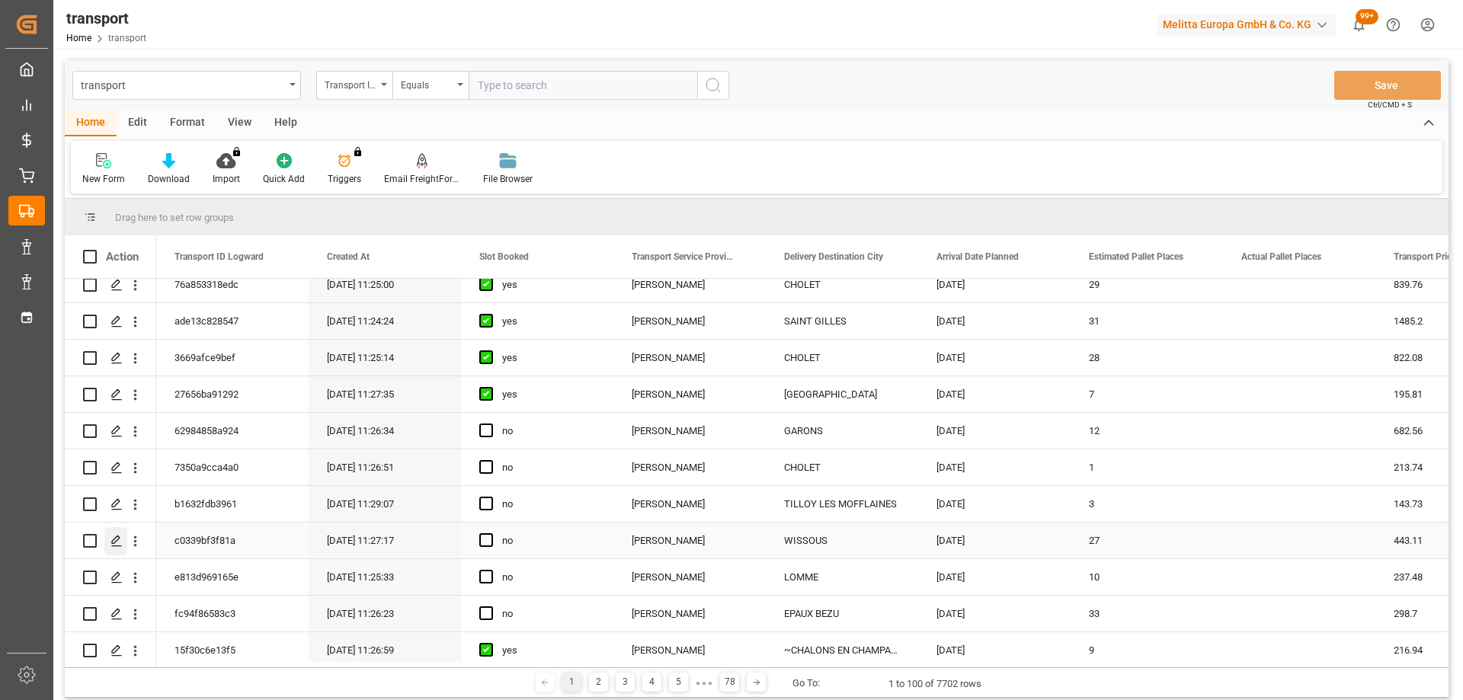
click at [113, 530] on div "Press SPACE to select this row." at bounding box center [115, 541] width 23 height 28
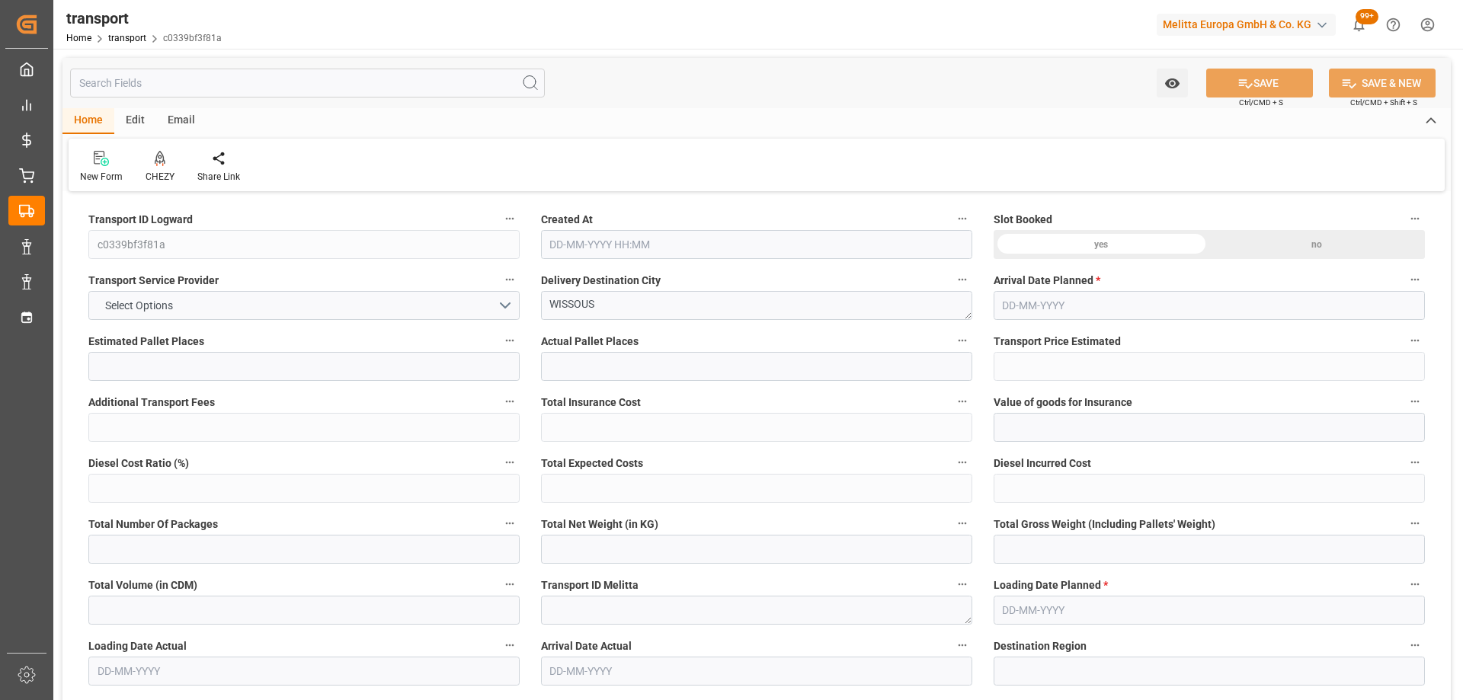
type input "27"
type input "443.11"
type input "0"
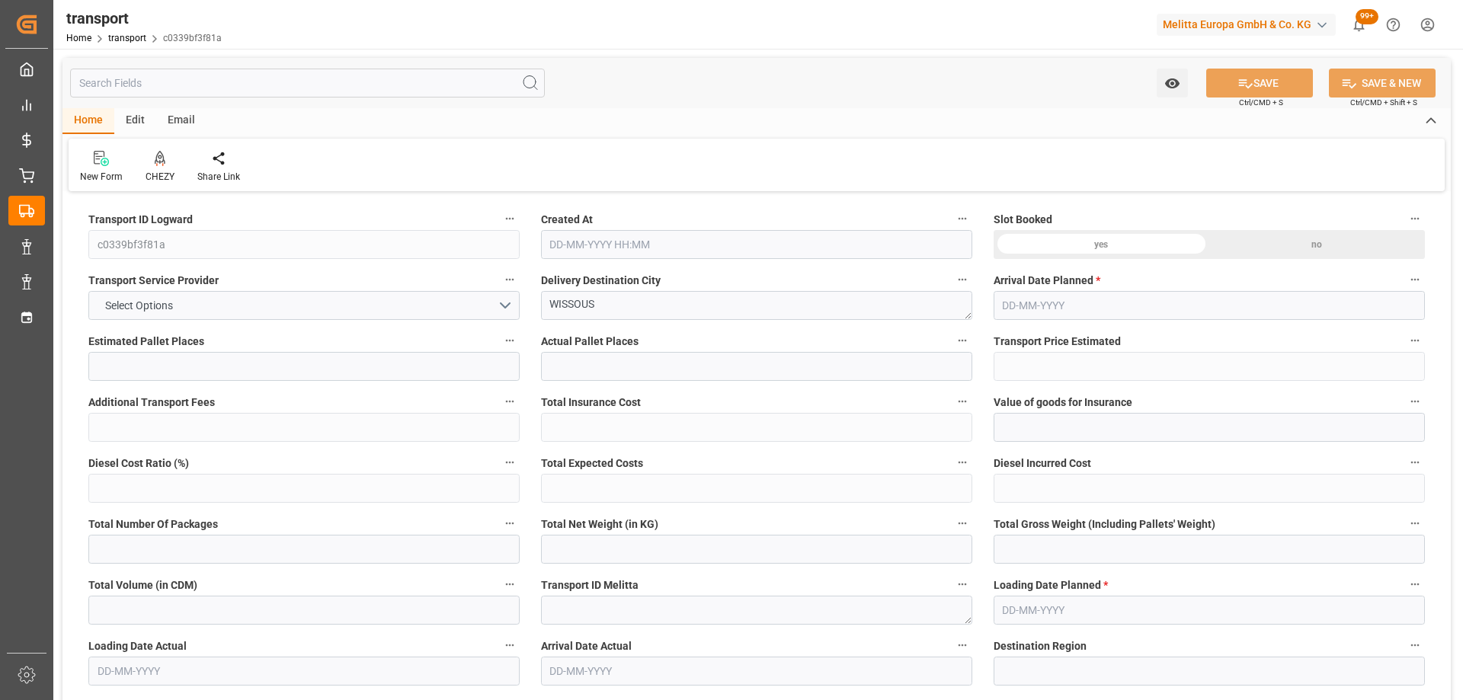
type input "428.1329"
type input "-14.9771"
type input "0"
type input "8710.912"
type input "10728.088"
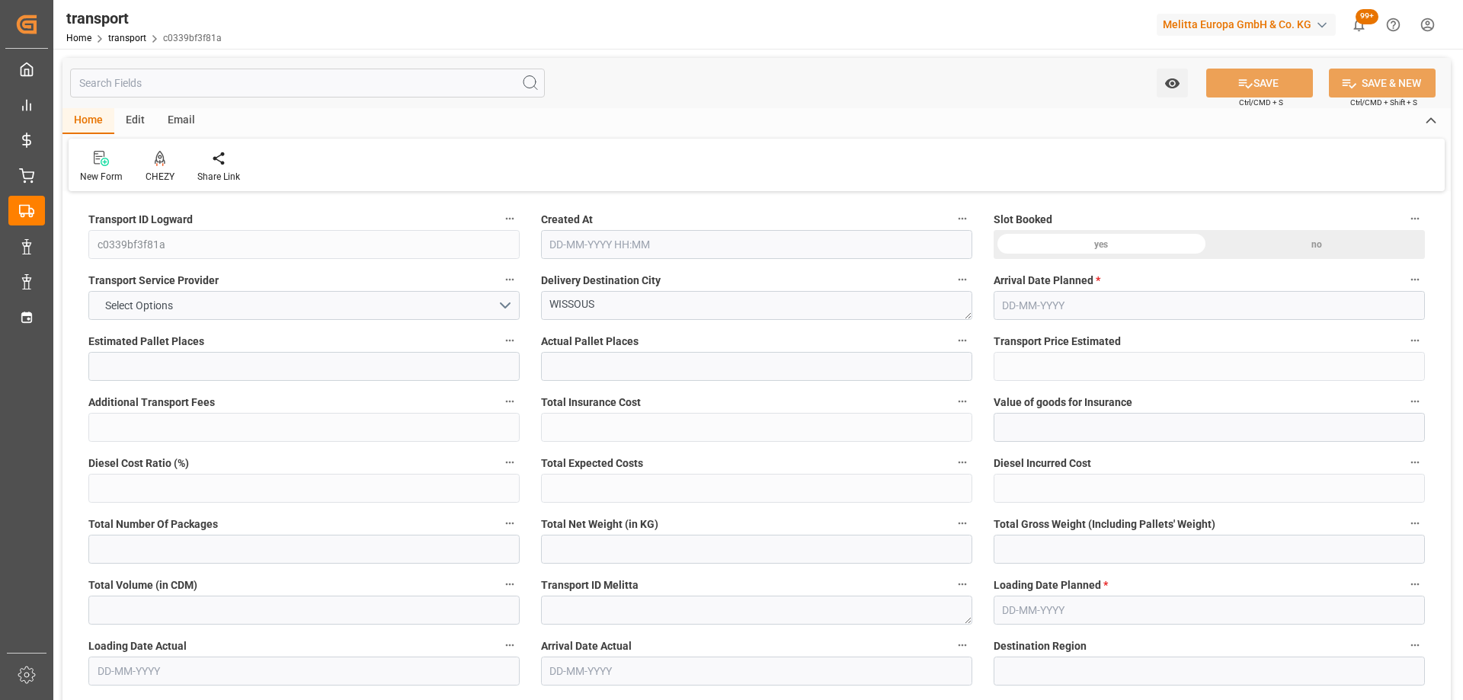
type input "28839.36"
type input "91"
type input "20"
type input "562"
type input "28"
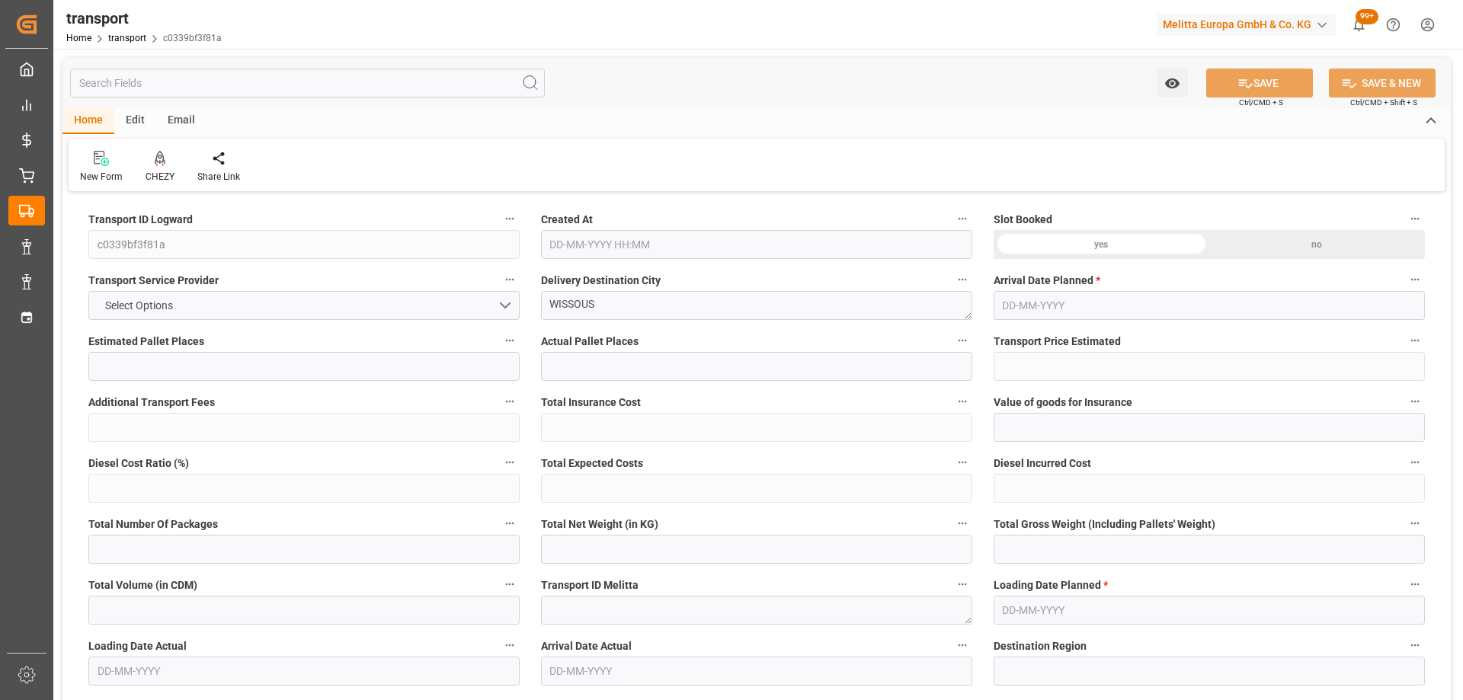
type input "101"
type input "9574.648"
type input "0"
type input "4710.8598"
type input "0"
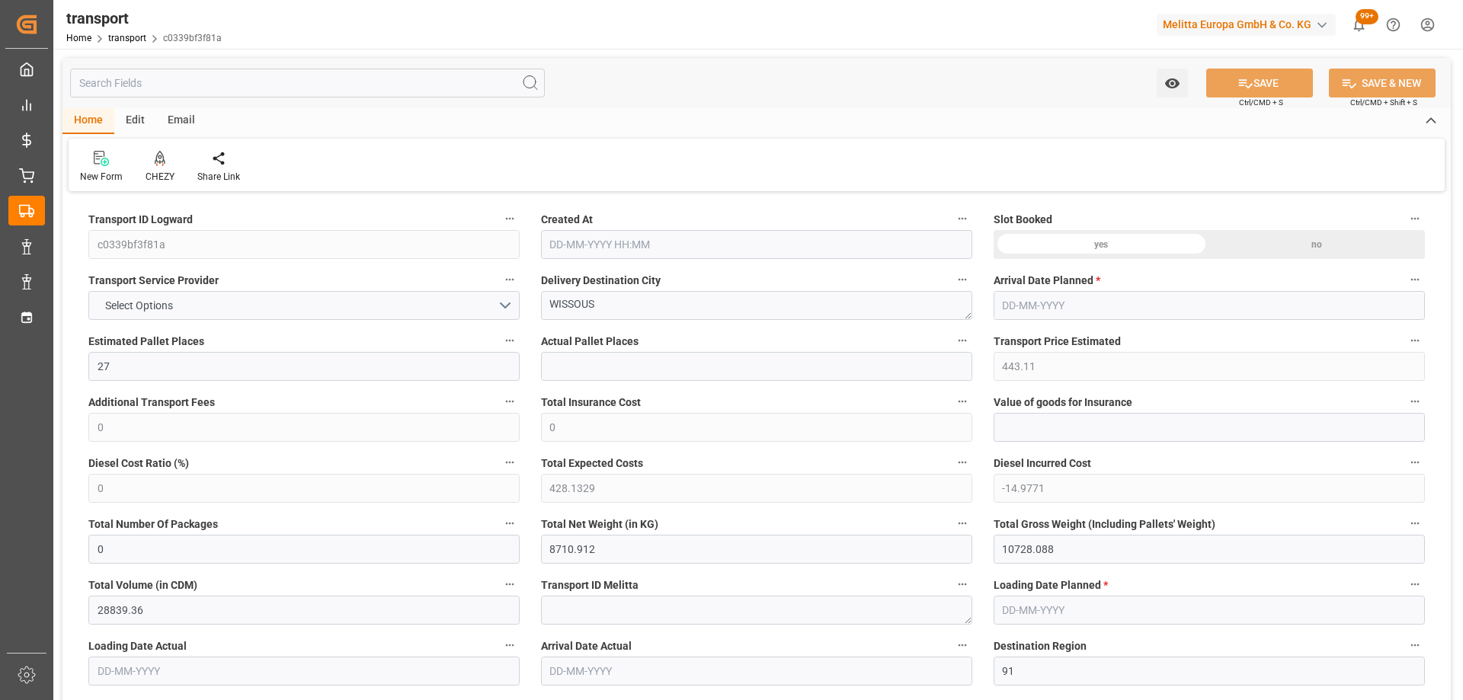
type input "0"
type input "21"
type input "35"
type input "09-10-2025 11:27"
type input "[DATE]"
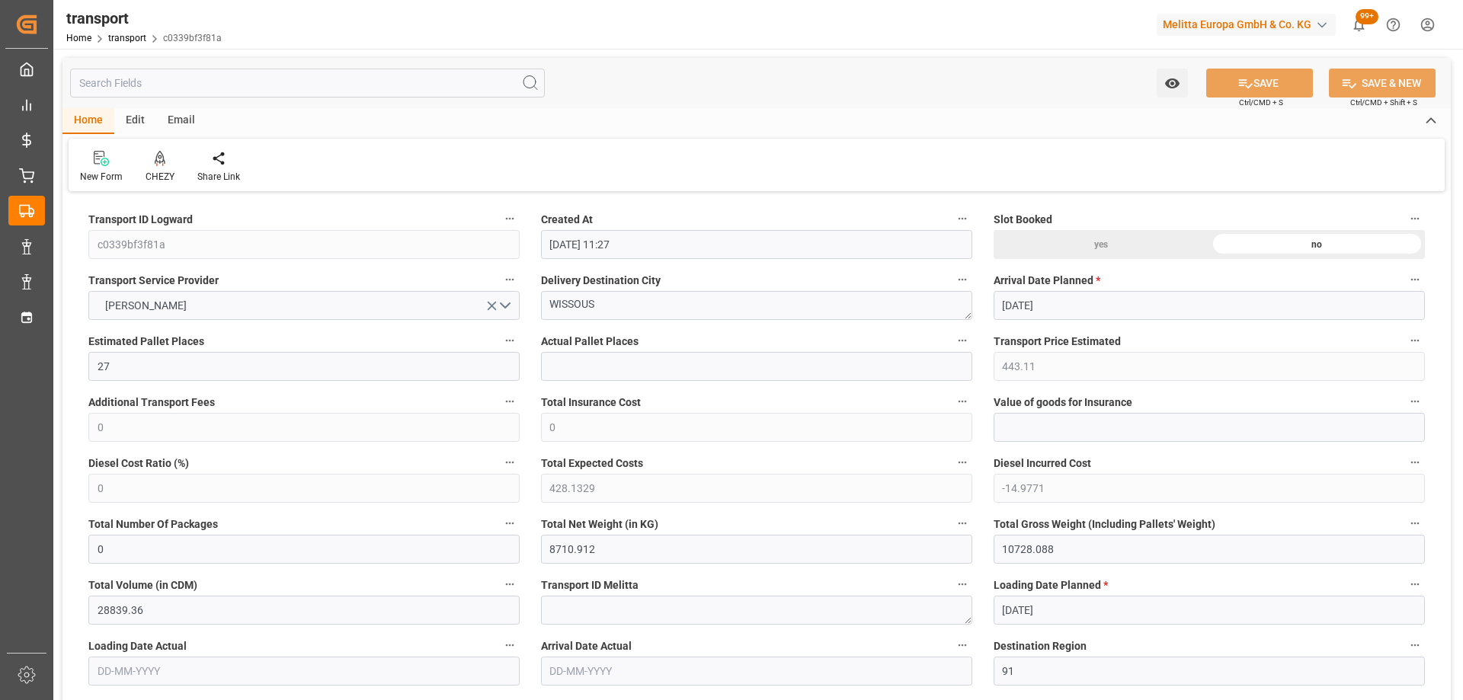
type input "[DATE]"
drag, startPoint x: 581, startPoint y: 309, endPoint x: 606, endPoint y: 308, distance: 24.4
click at [161, 161] on icon at bounding box center [160, 157] width 11 height 13
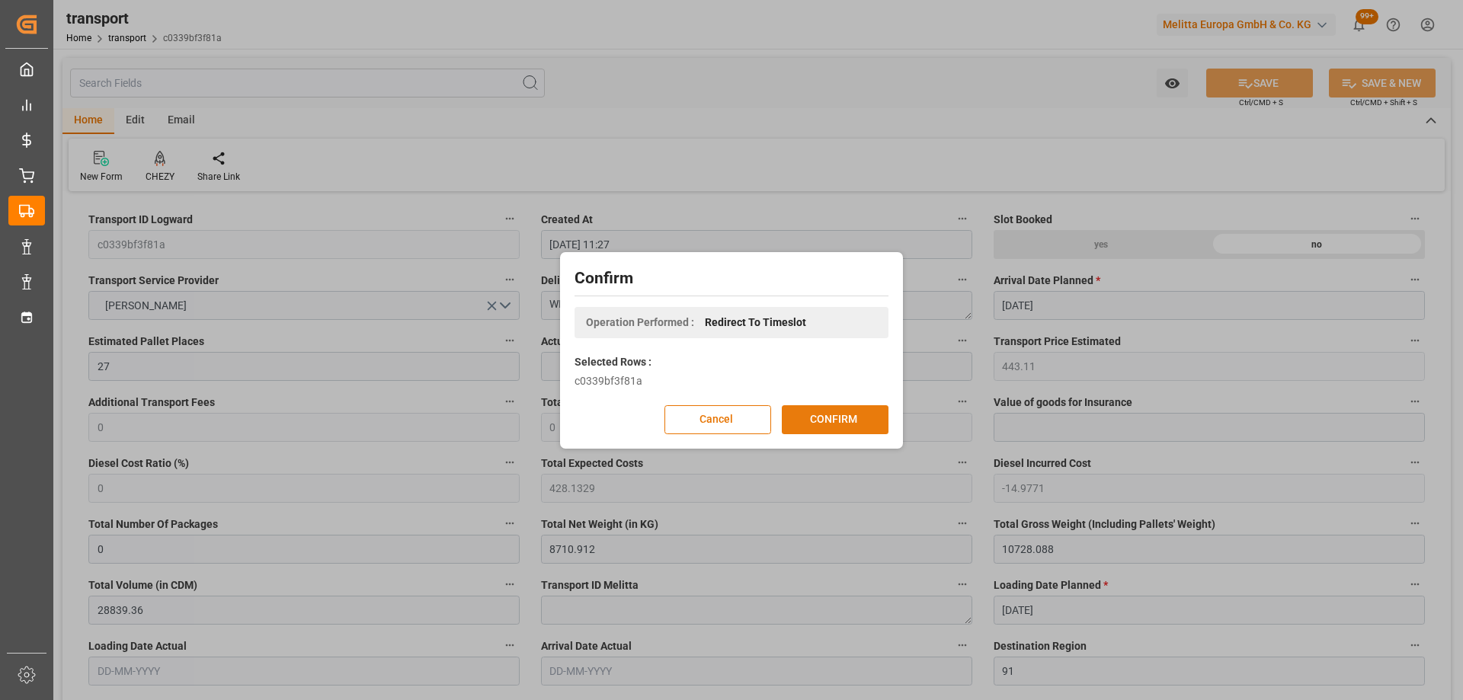
click at [861, 420] on button "CONFIRM" at bounding box center [835, 419] width 107 height 29
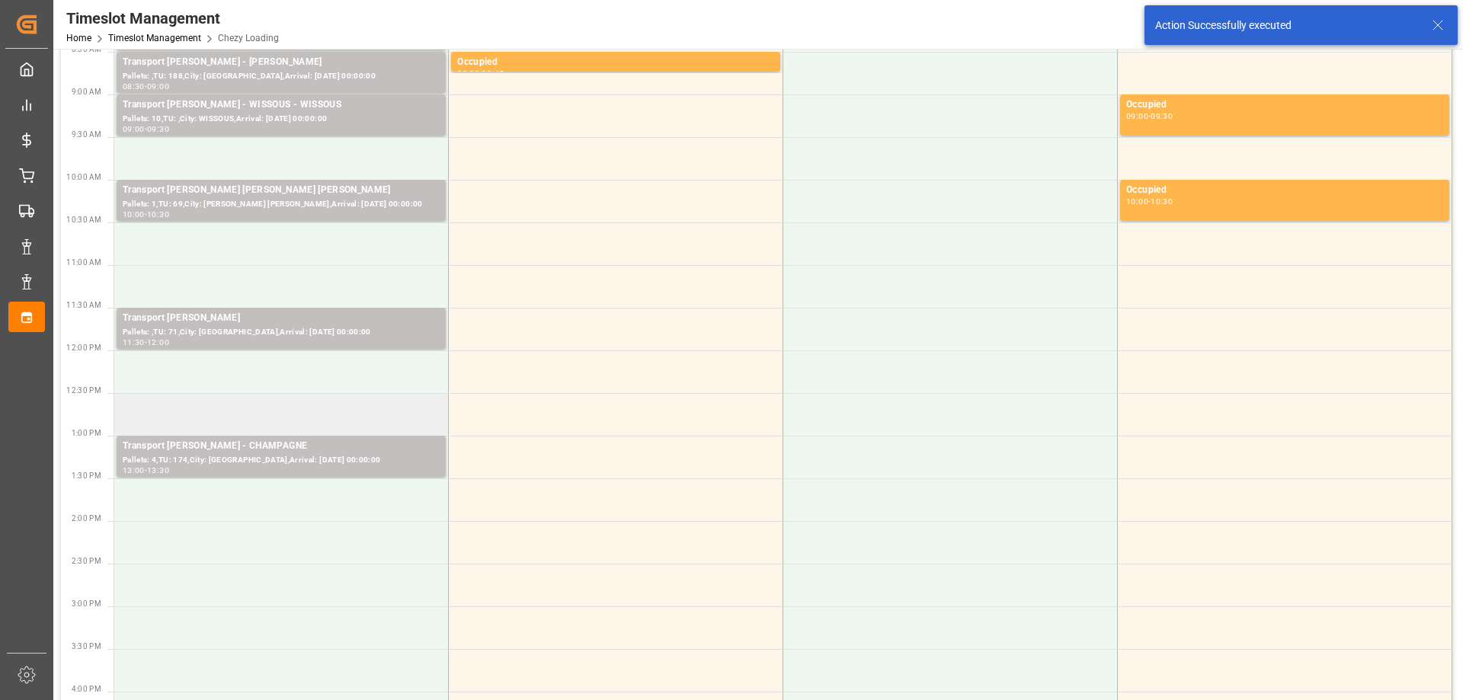
scroll to position [229, 0]
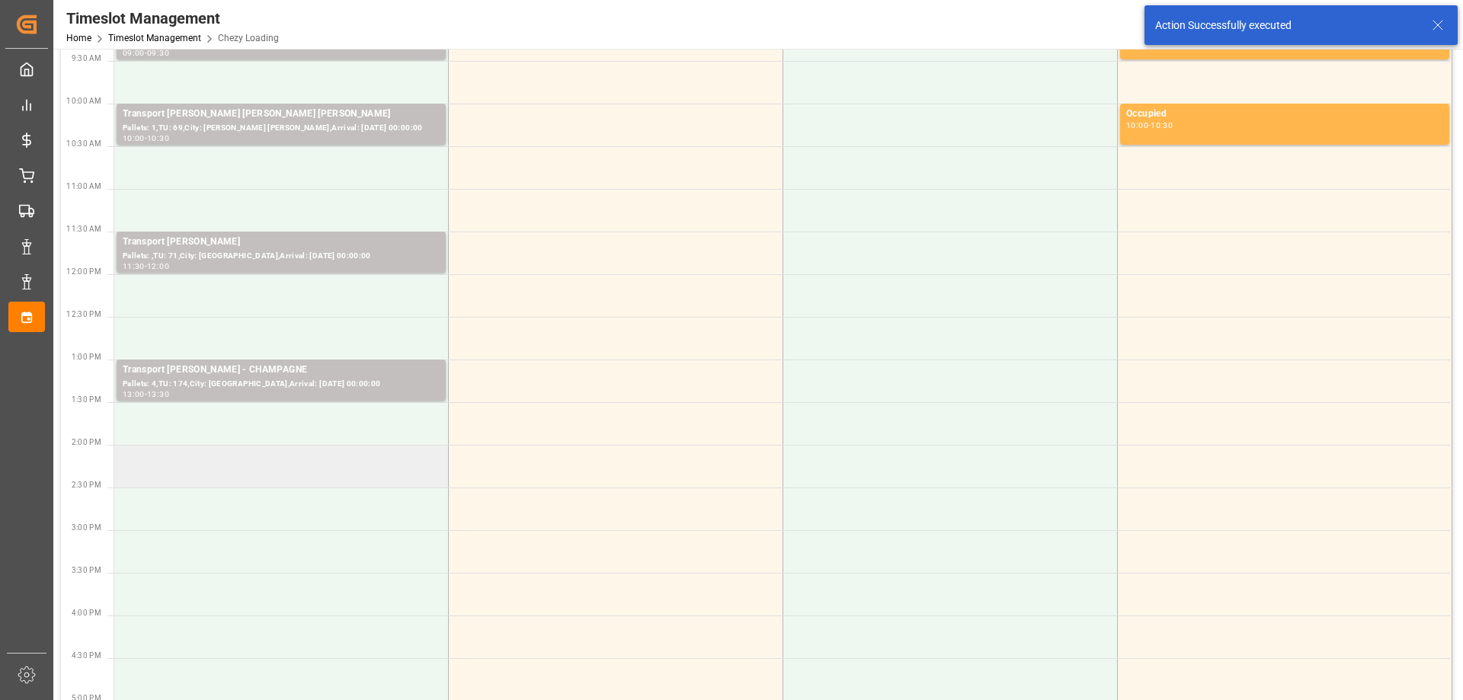
click at [351, 478] on td at bounding box center [281, 466] width 334 height 43
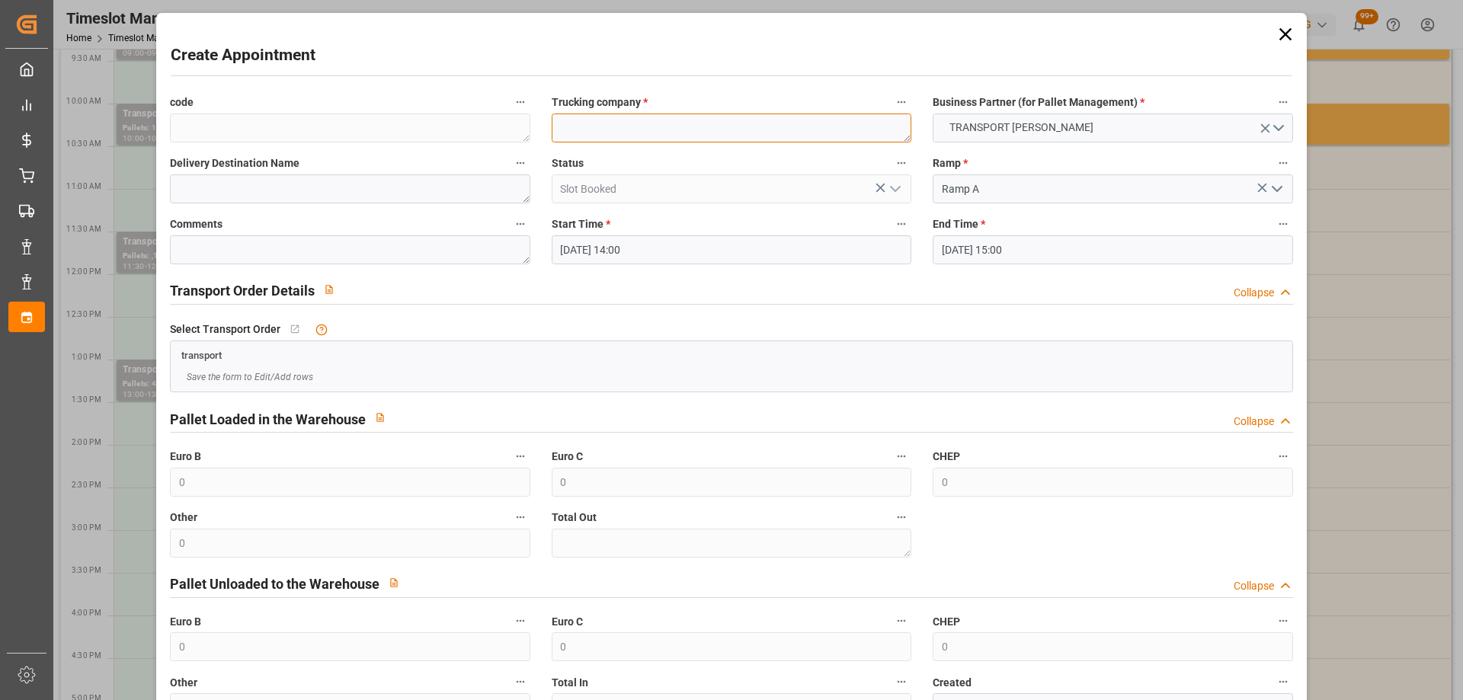
paste textarea "WISSOUS"
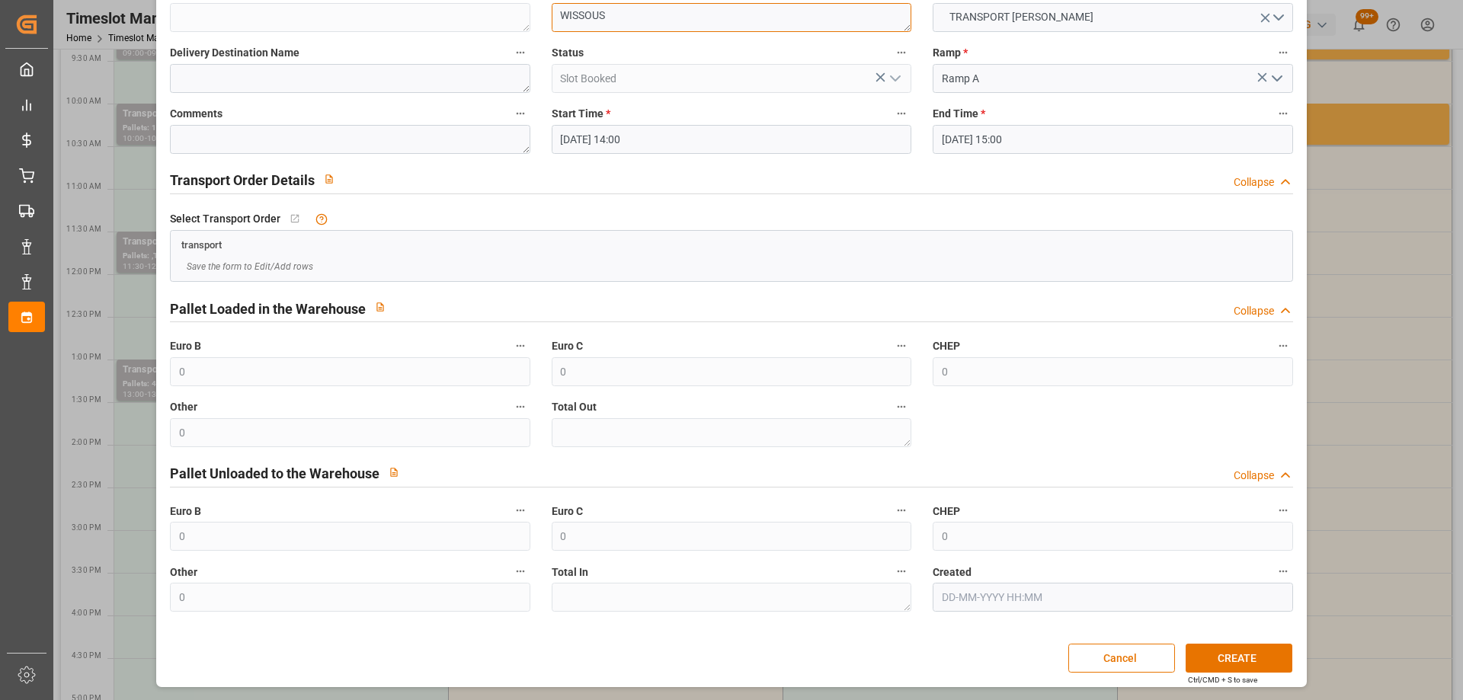
type textarea "WISSOUS"
click at [1068, 139] on input "[DATE] 15:00" at bounding box center [1112, 139] width 360 height 29
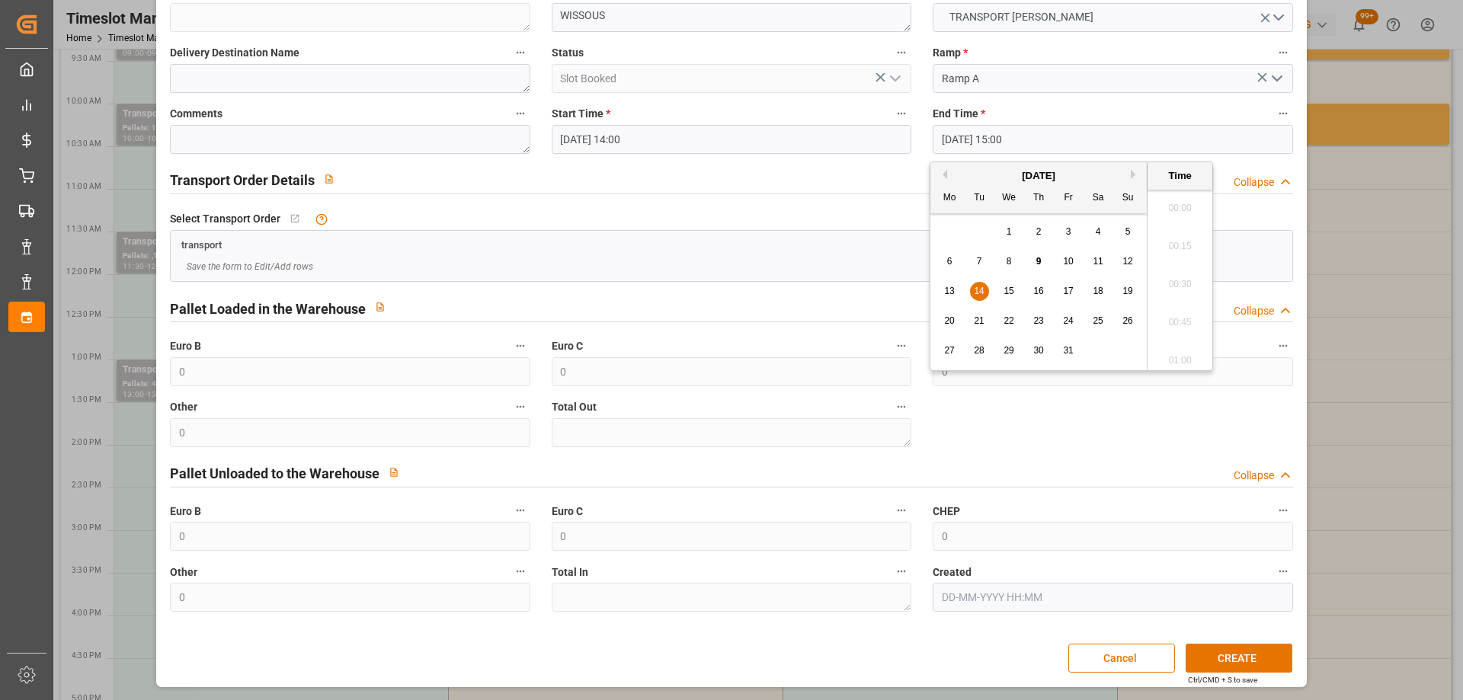
scroll to position [2214, 0]
click at [978, 293] on span "14" at bounding box center [978, 291] width 10 height 11
click at [1187, 344] on li "15:30" at bounding box center [1179, 356] width 65 height 38
drag, startPoint x: 1083, startPoint y: 145, endPoint x: 1079, endPoint y: 203, distance: 58.8
click at [1082, 144] on input "14-10-2025 15:30" at bounding box center [1112, 139] width 360 height 29
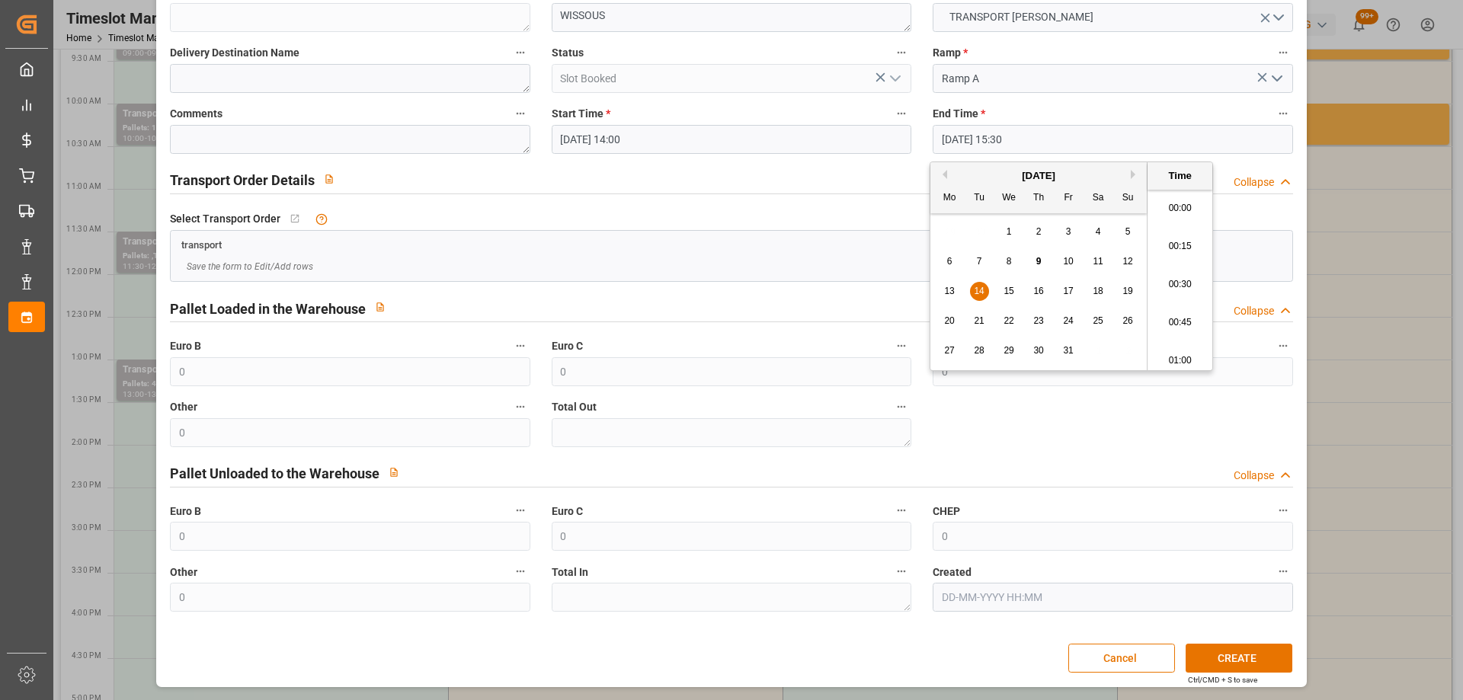
scroll to position [2290, 0]
click at [984, 288] on div "14" at bounding box center [979, 292] width 19 height 18
click at [1187, 286] on li "14:30" at bounding box center [1179, 285] width 65 height 38
type input "14-10-2025 14:30"
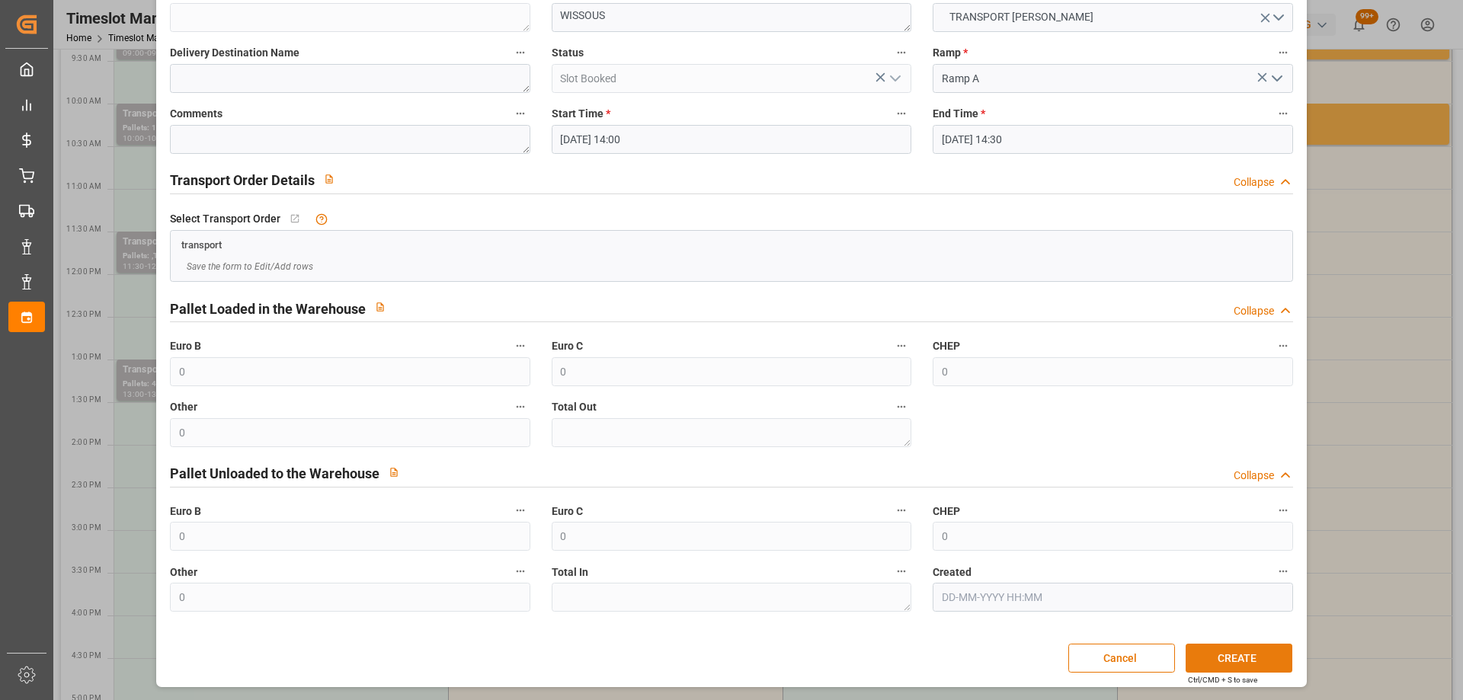
click at [1254, 651] on button "CREATE" at bounding box center [1238, 658] width 107 height 29
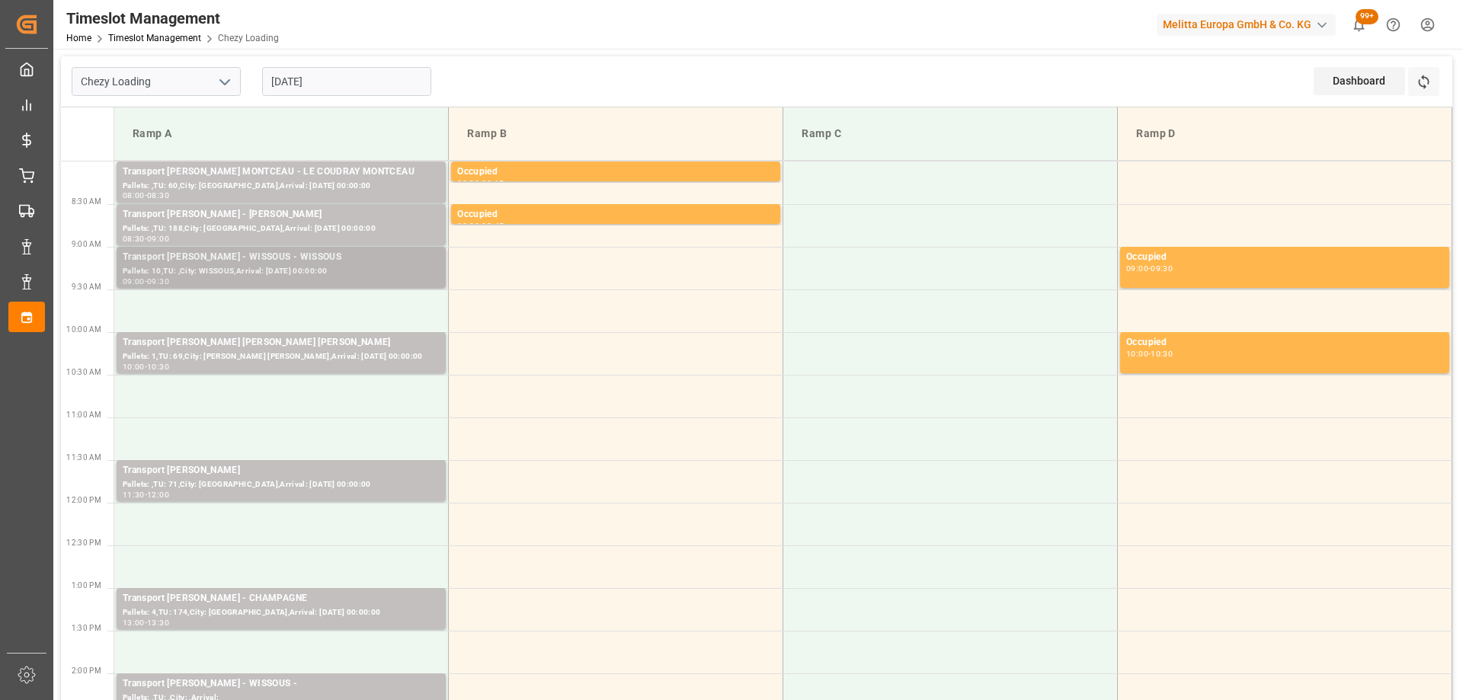
click at [336, 266] on div "Pallets: 10,TU: ,City: WISSOUS,Arrival: [DATE] 00:00:00" at bounding box center [281, 271] width 317 height 13
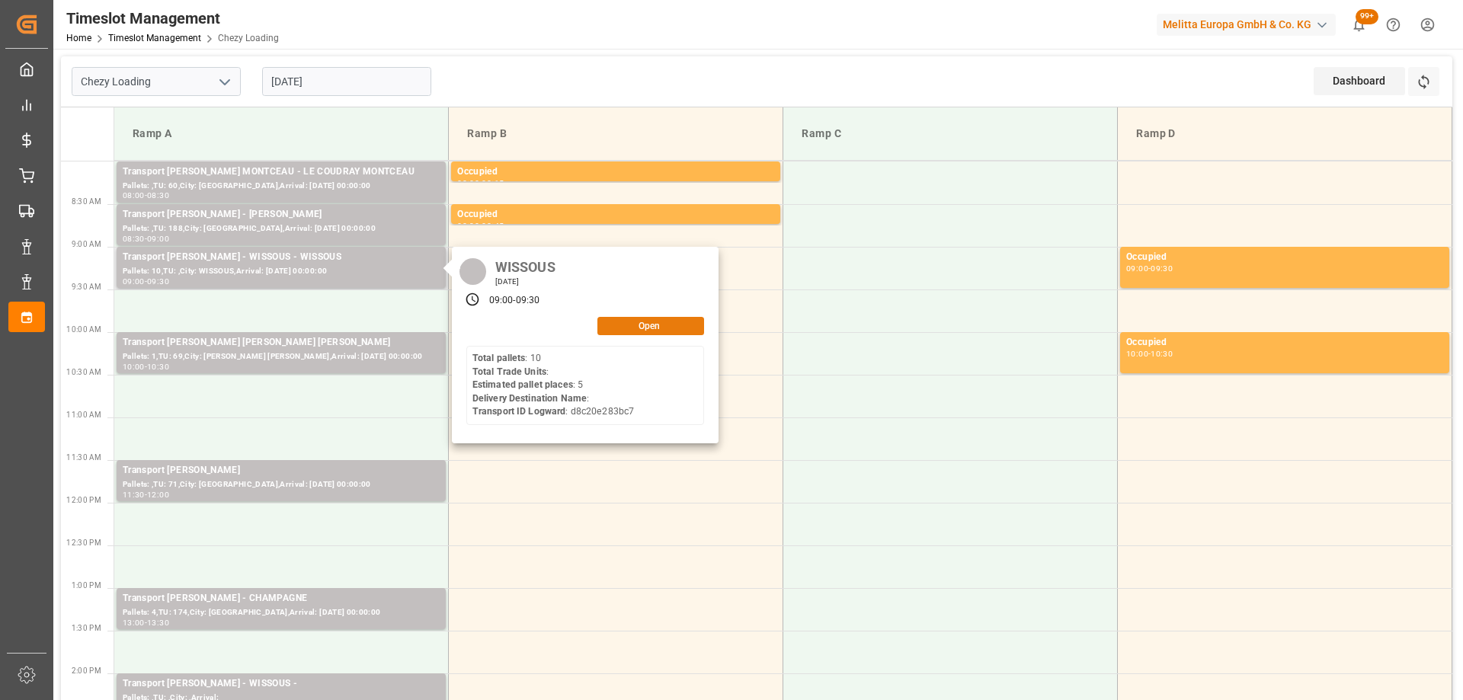
click at [668, 321] on button "Open" at bounding box center [650, 326] width 107 height 18
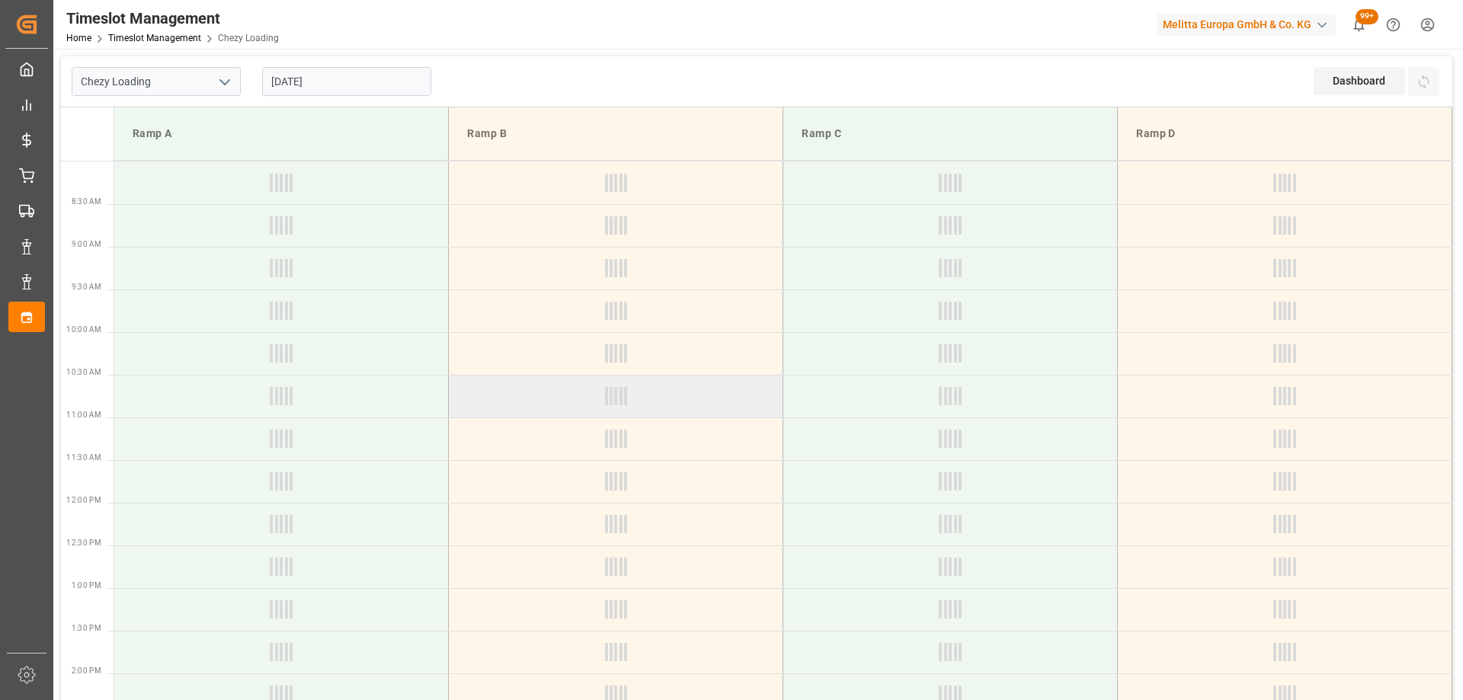
scroll to position [76, 0]
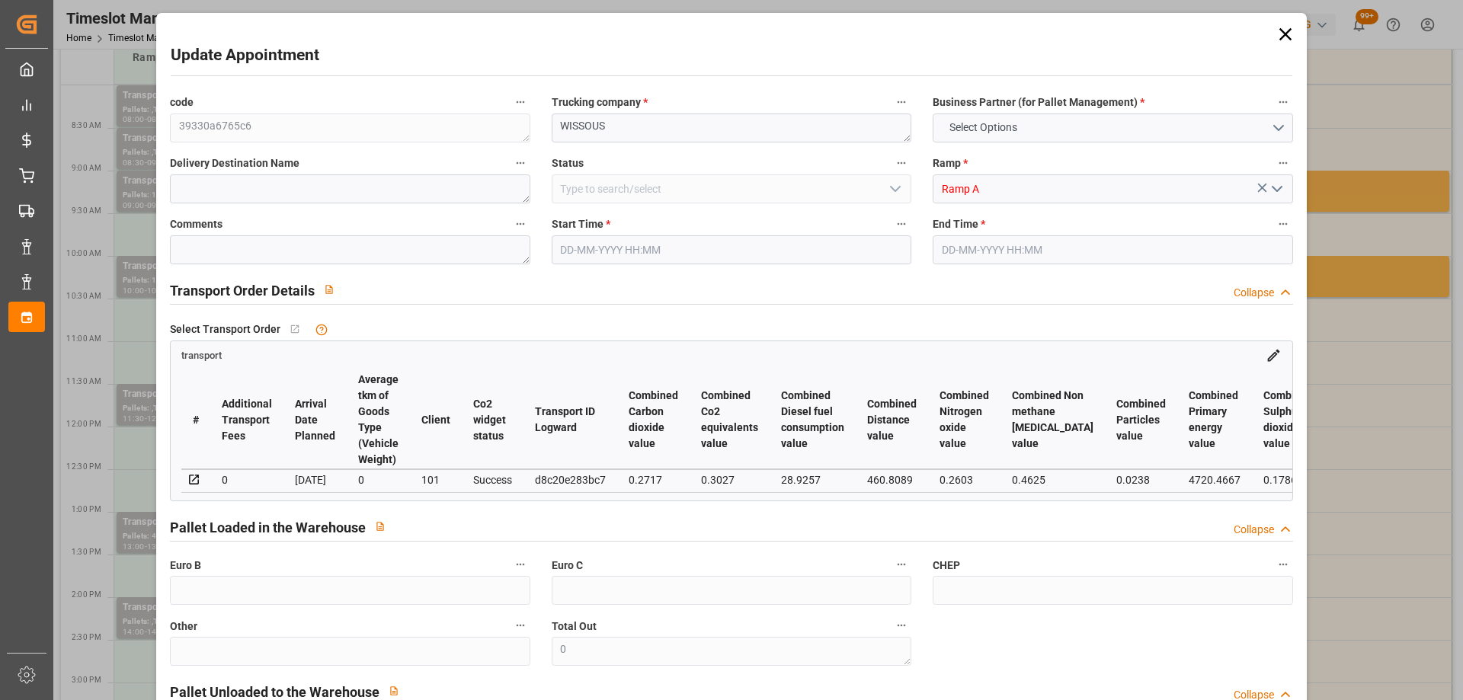
type input "5"
type input "159.36"
type input "0"
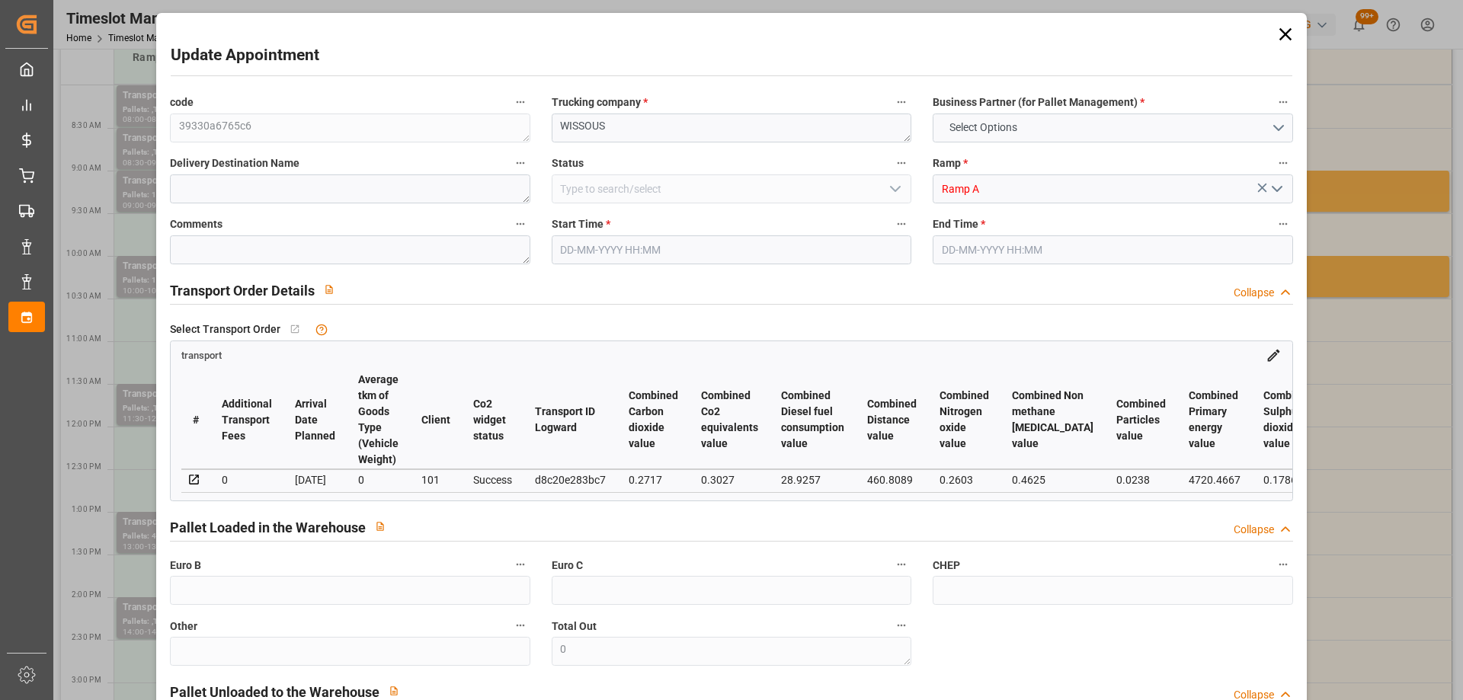
type input "153.9736"
type input "-5.3864"
type input "0"
type input "942.08"
type input "1400"
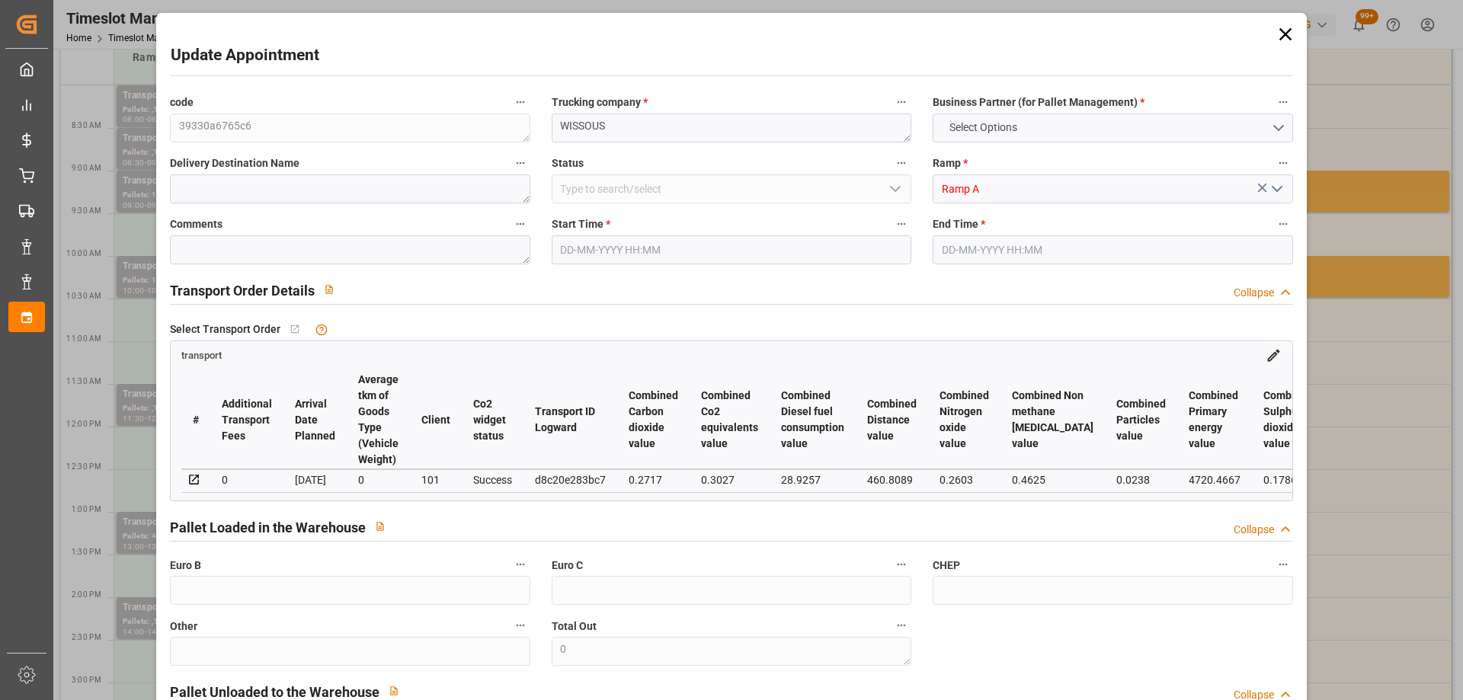
type input "6144"
type input "91"
type input "10"
type input "0"
type input "10"
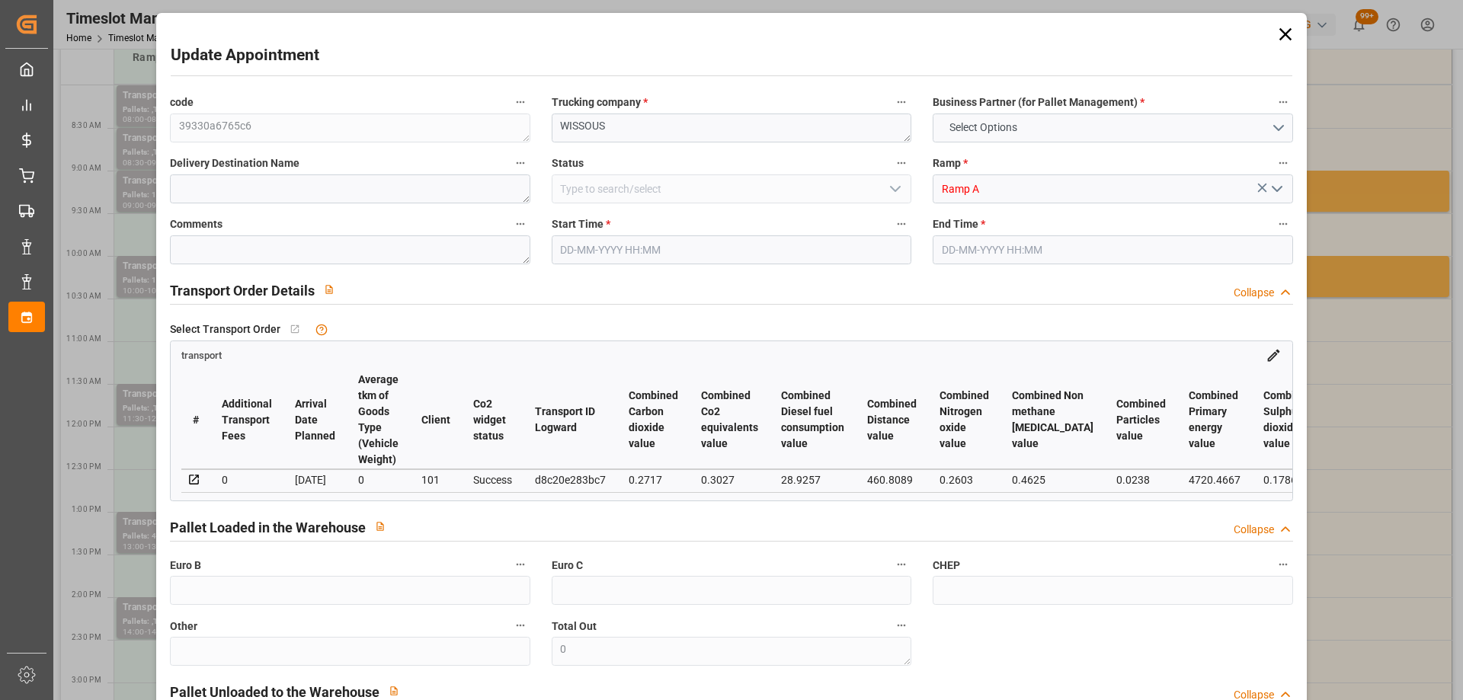
type input "101"
type input "1121.28"
type input "0"
type input "4710.8598"
type input "0"
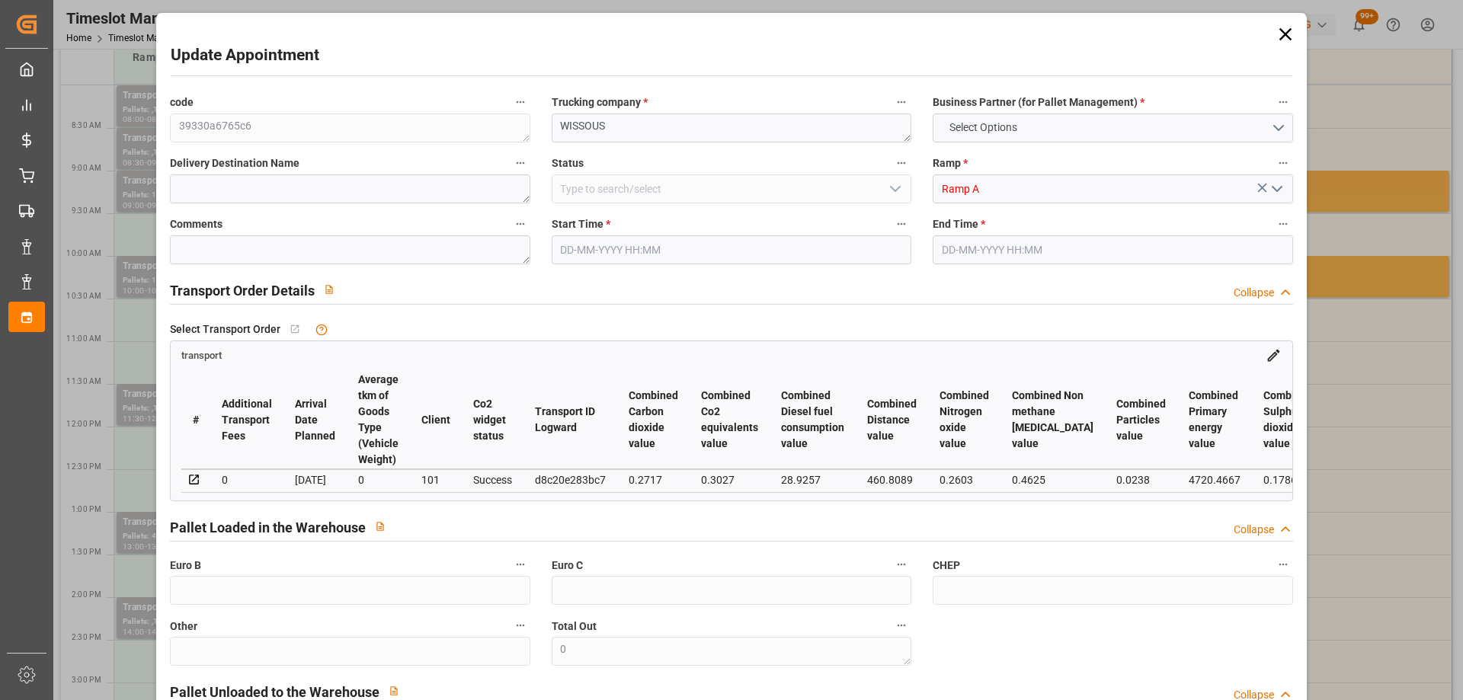
type input "0"
type input "21"
type input "35"
type input "14-10-2025 09:00"
type input "14-10-2025 09:30"
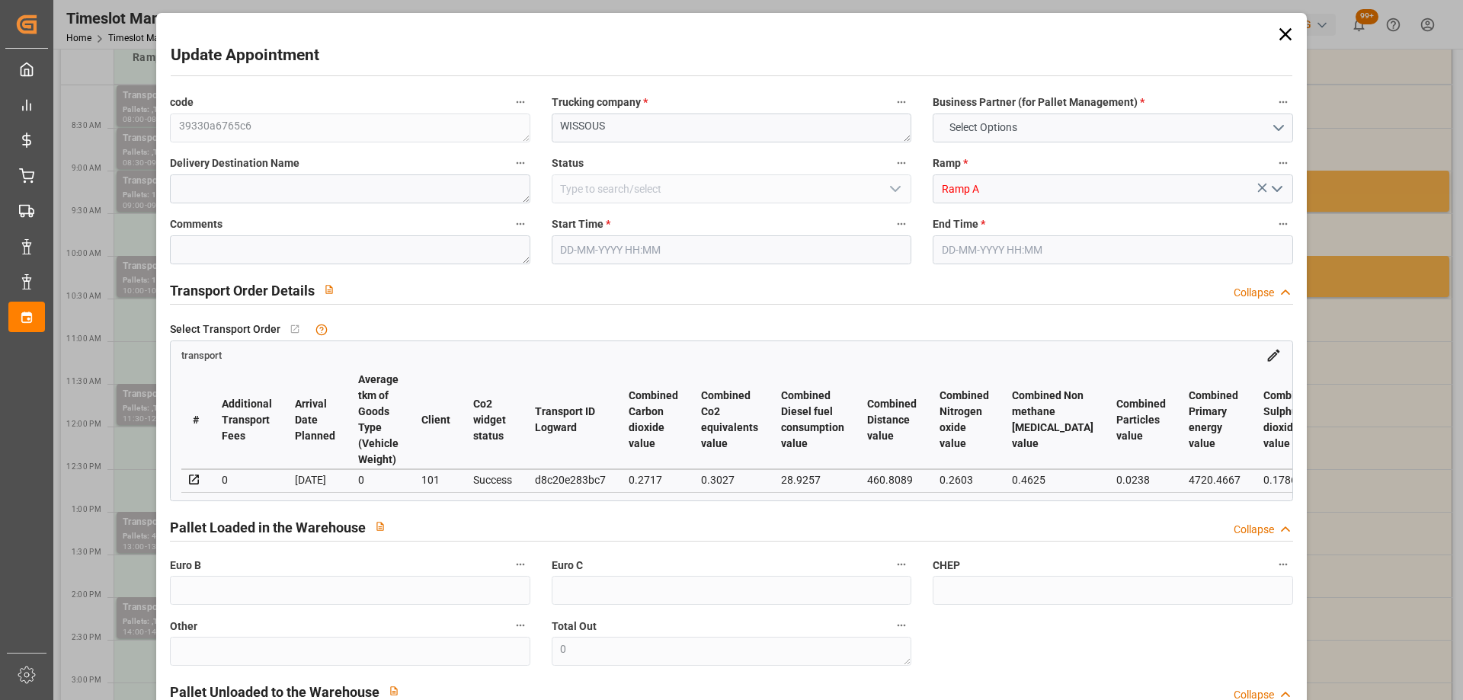
type input "08-10-2025 12:47"
type input "08-10-2025 11:18"
type input "[DATE]"
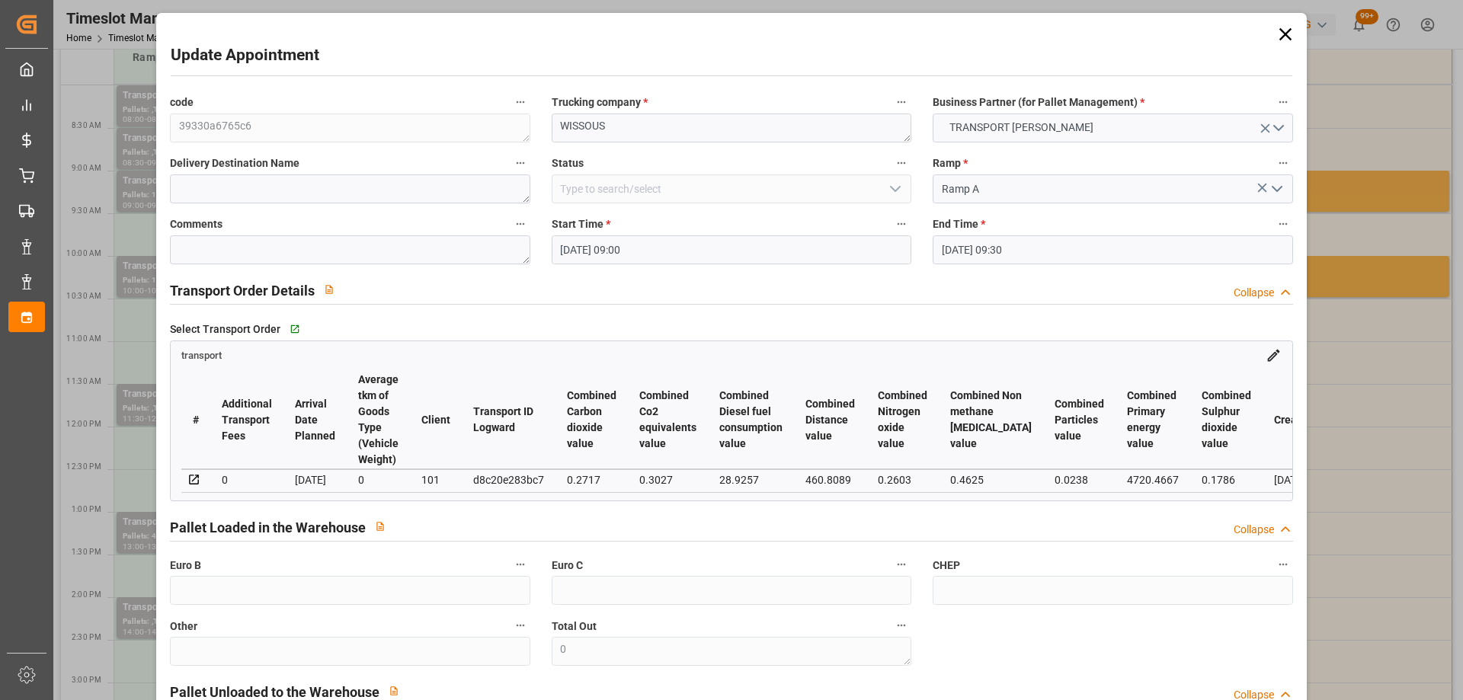
click at [698, 255] on input "14-10-2025 09:00" at bounding box center [731, 249] width 360 height 29
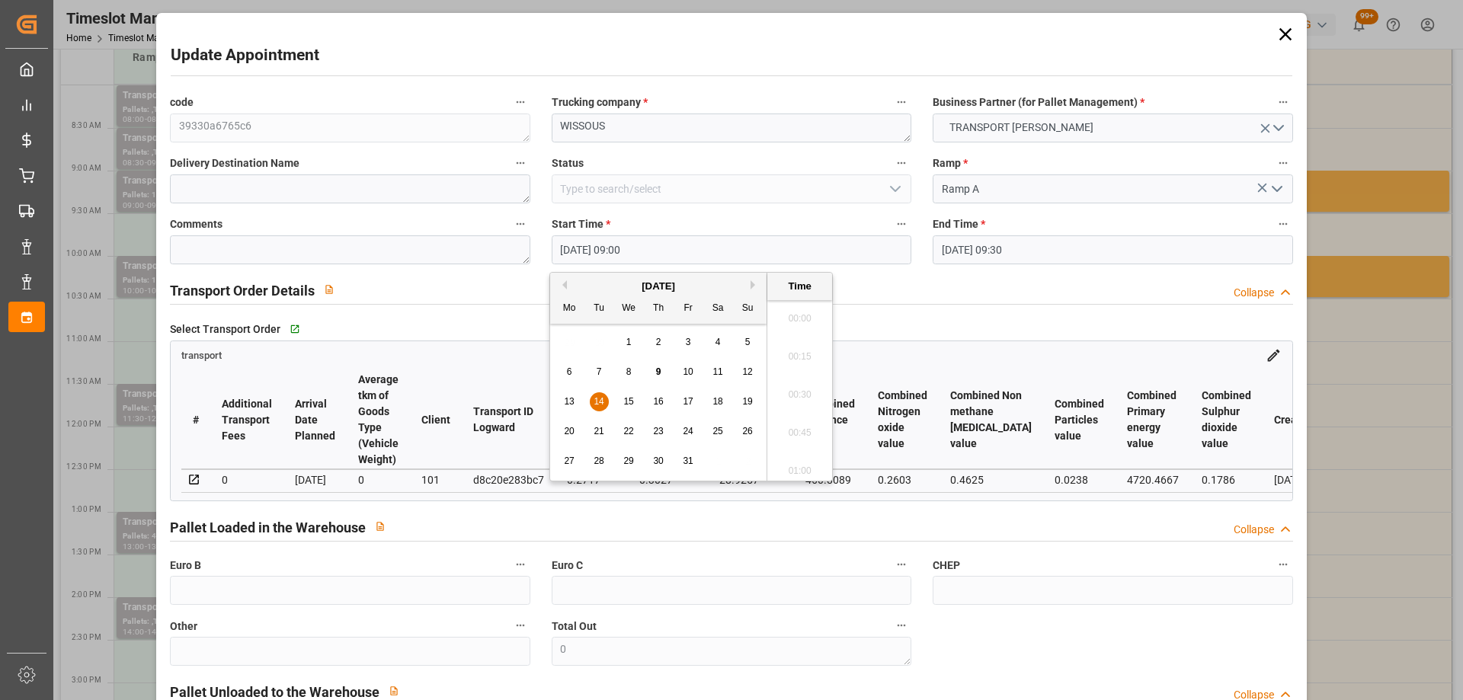
scroll to position [1300, 0]
click at [601, 403] on span "14" at bounding box center [598, 401] width 10 height 11
click at [805, 438] on li "14:30" at bounding box center [799, 438] width 65 height 38
type input "14-10-2025 14:30"
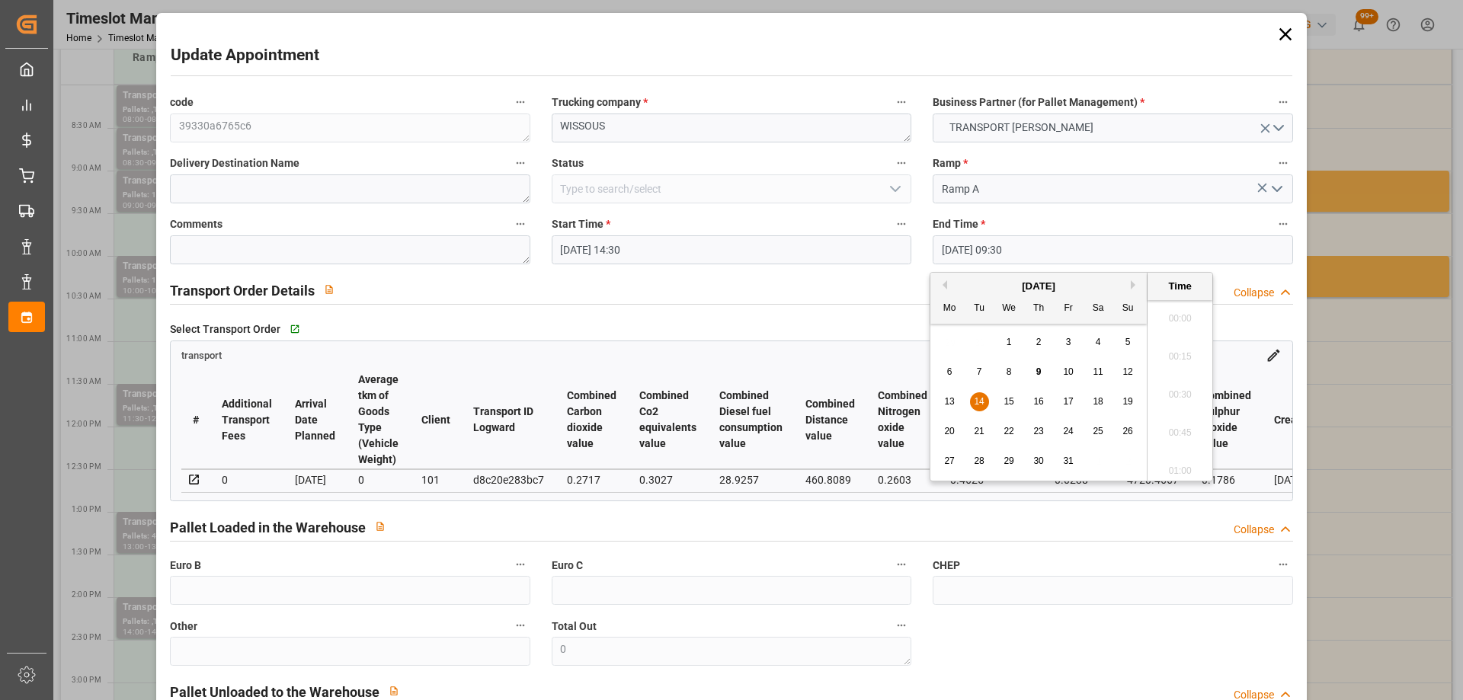
click at [1103, 256] on input "14-10-2025 09:30" at bounding box center [1112, 249] width 360 height 29
click at [977, 404] on span "14" at bounding box center [978, 401] width 10 height 11
click at [1182, 441] on li "15:00" at bounding box center [1179, 438] width 65 height 38
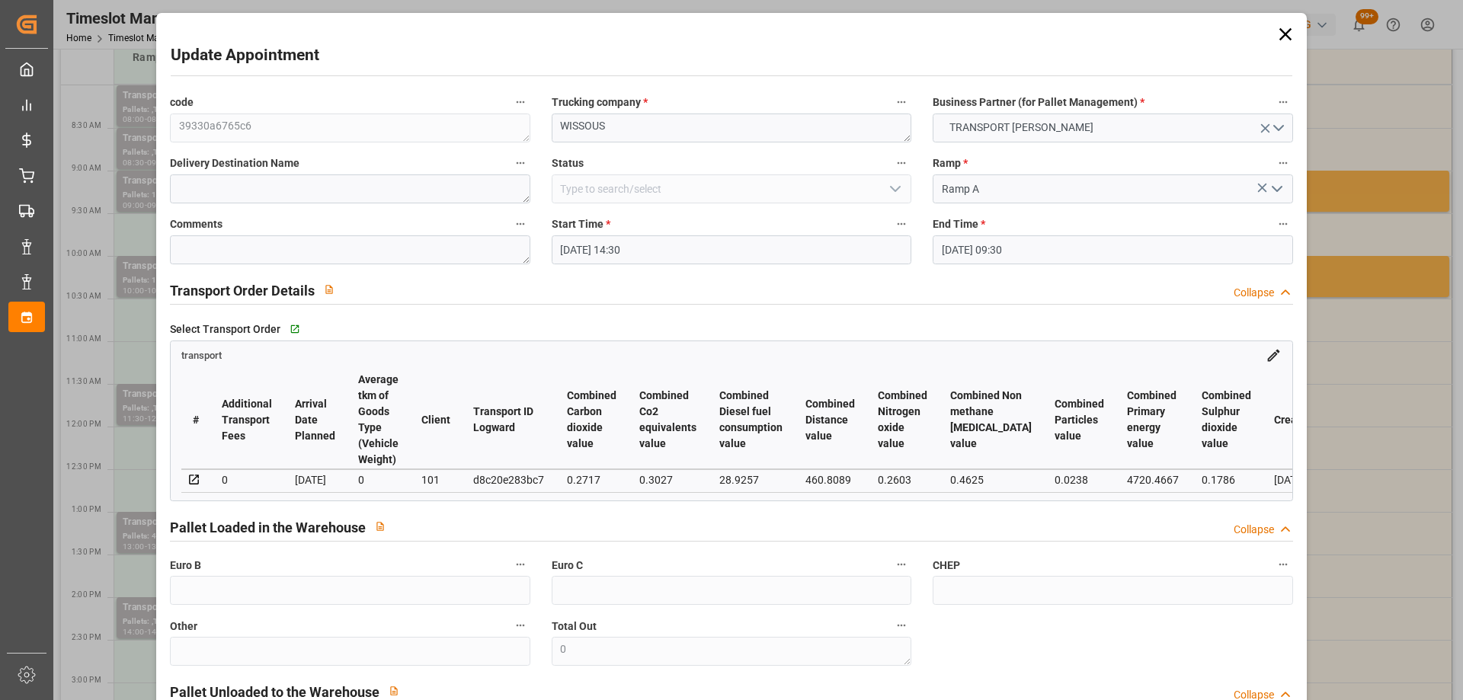
type input "14-10-2025 15:00"
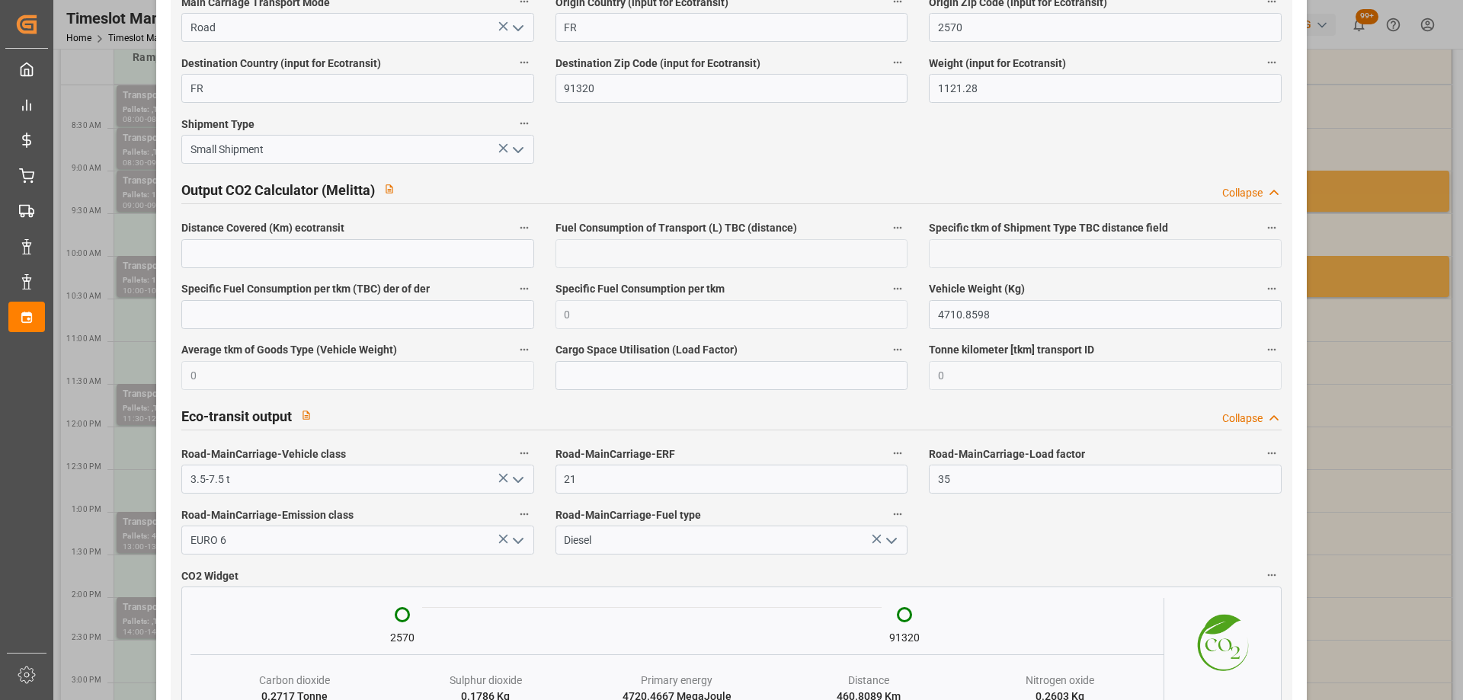
scroll to position [2512, 0]
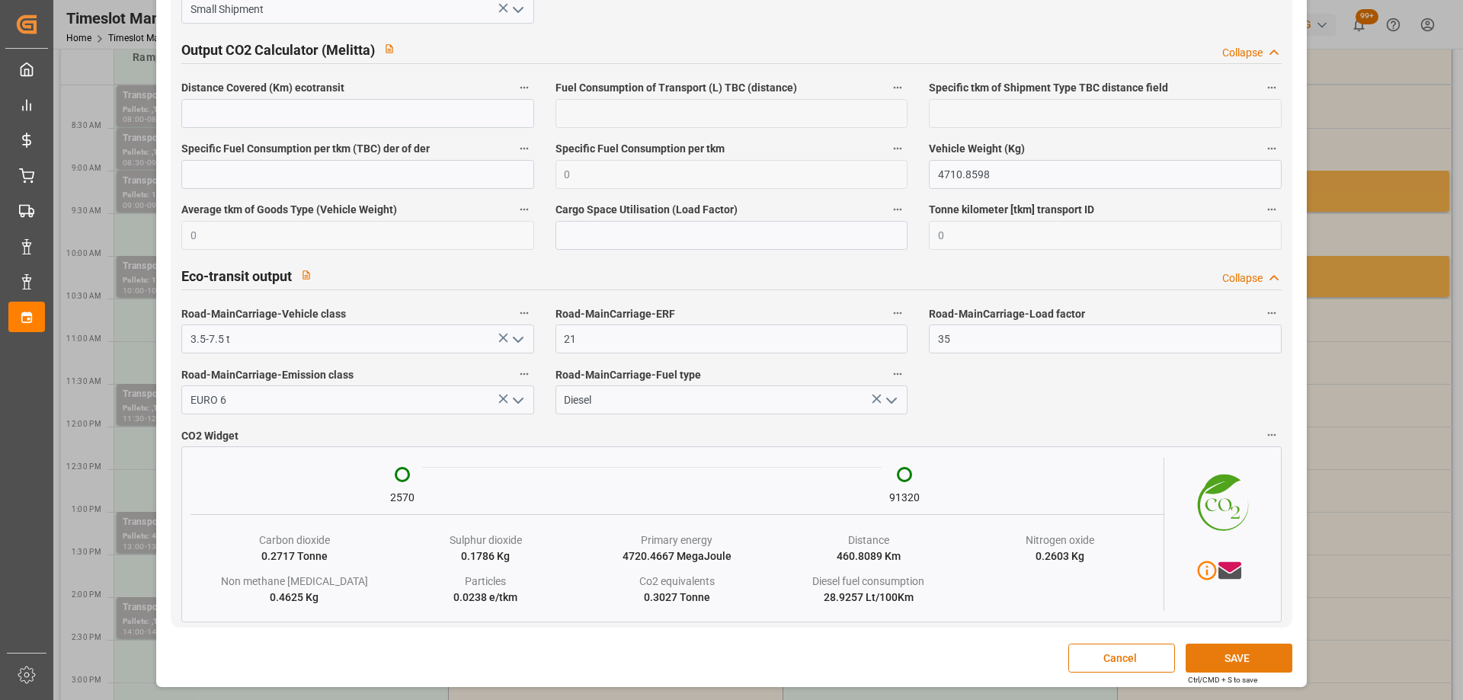
click at [1249, 648] on button "SAVE" at bounding box center [1238, 658] width 107 height 29
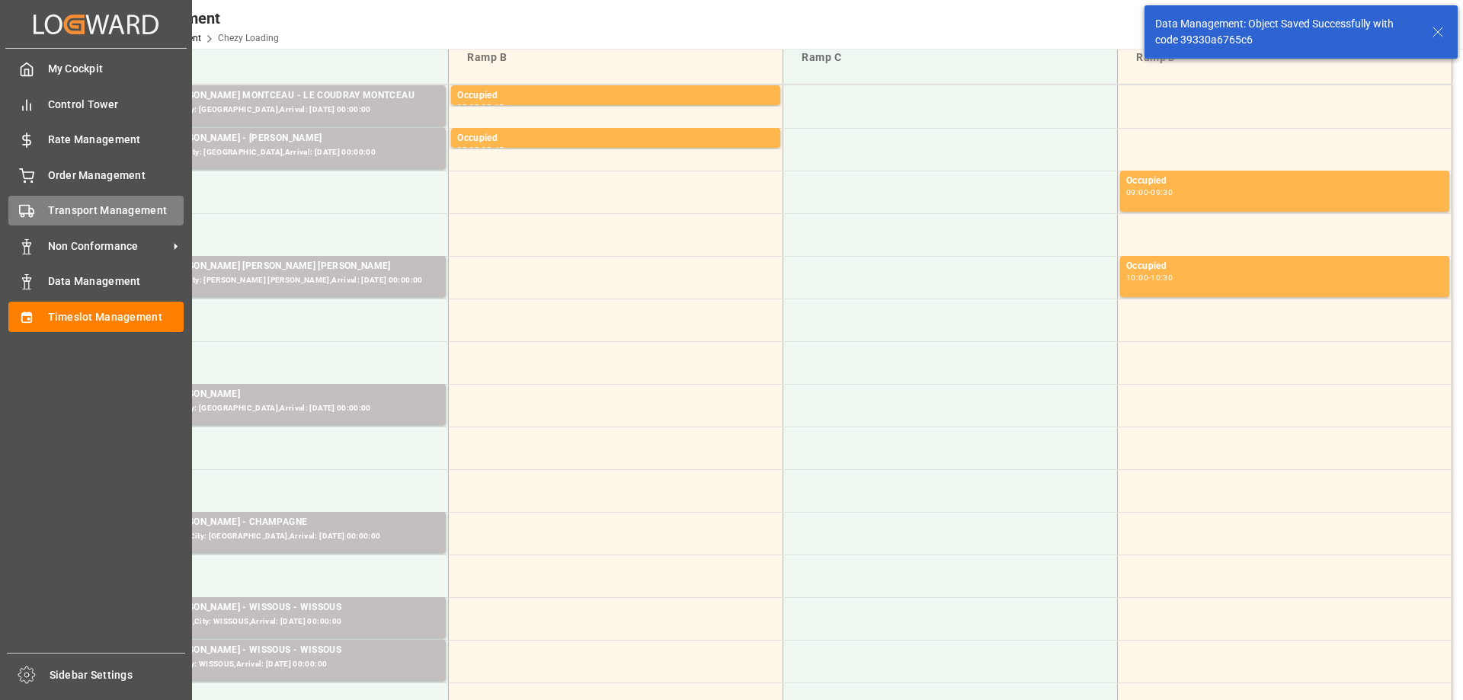
click at [48, 215] on span "Transport Management" at bounding box center [116, 211] width 136 height 16
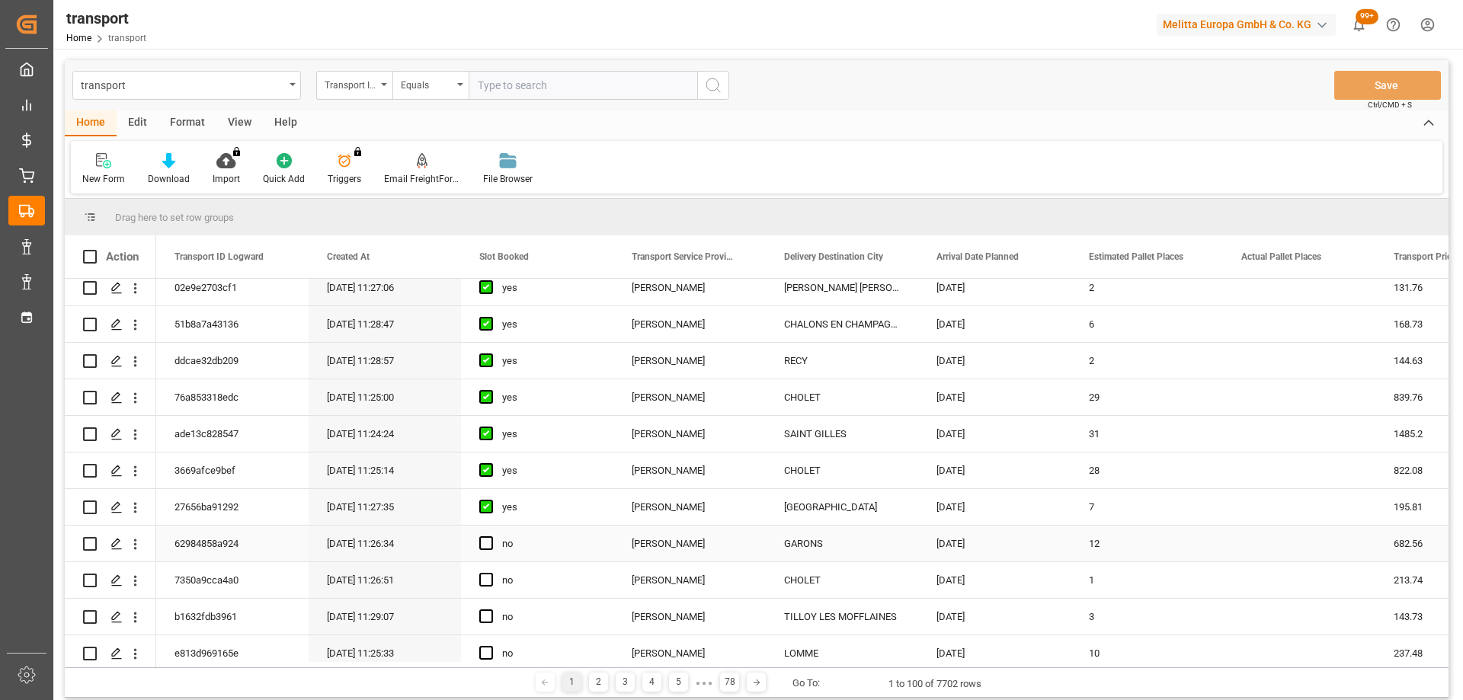
scroll to position [305, 0]
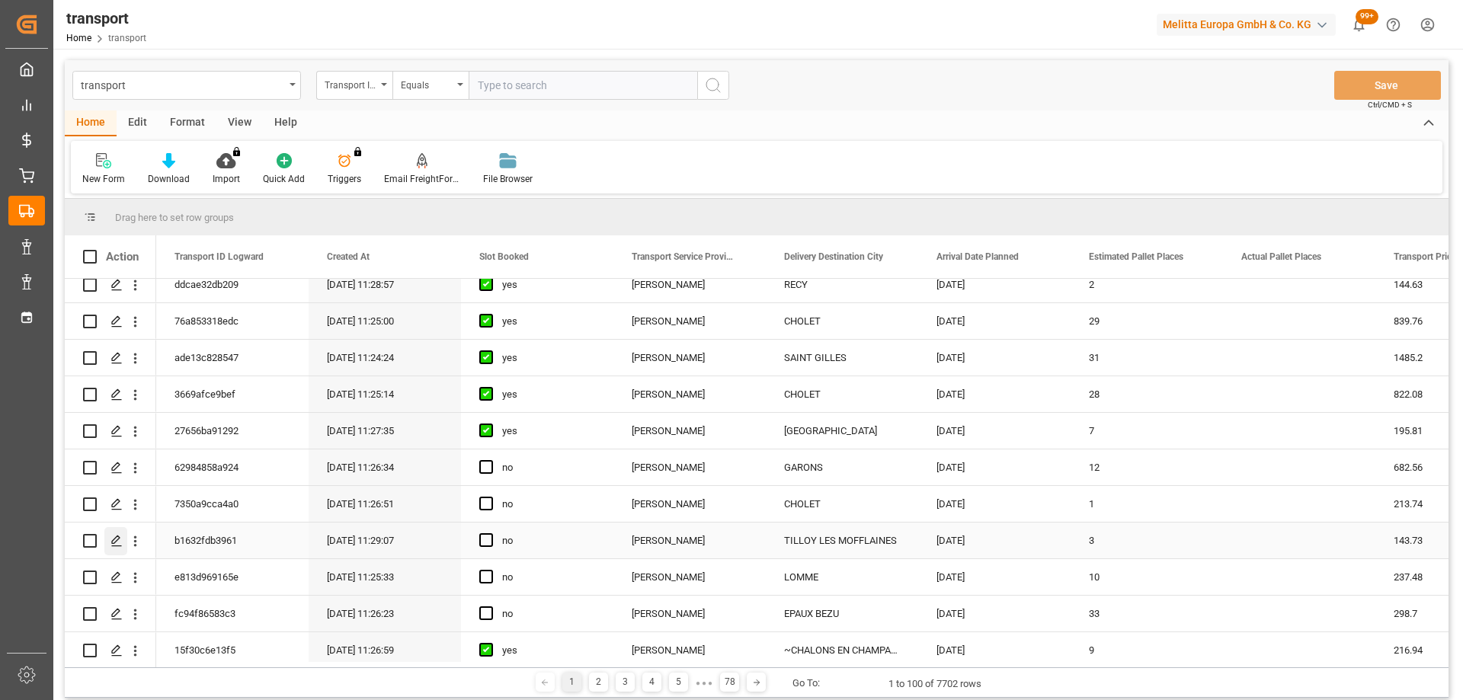
click at [117, 534] on div "Press SPACE to select this row." at bounding box center [115, 541] width 23 height 28
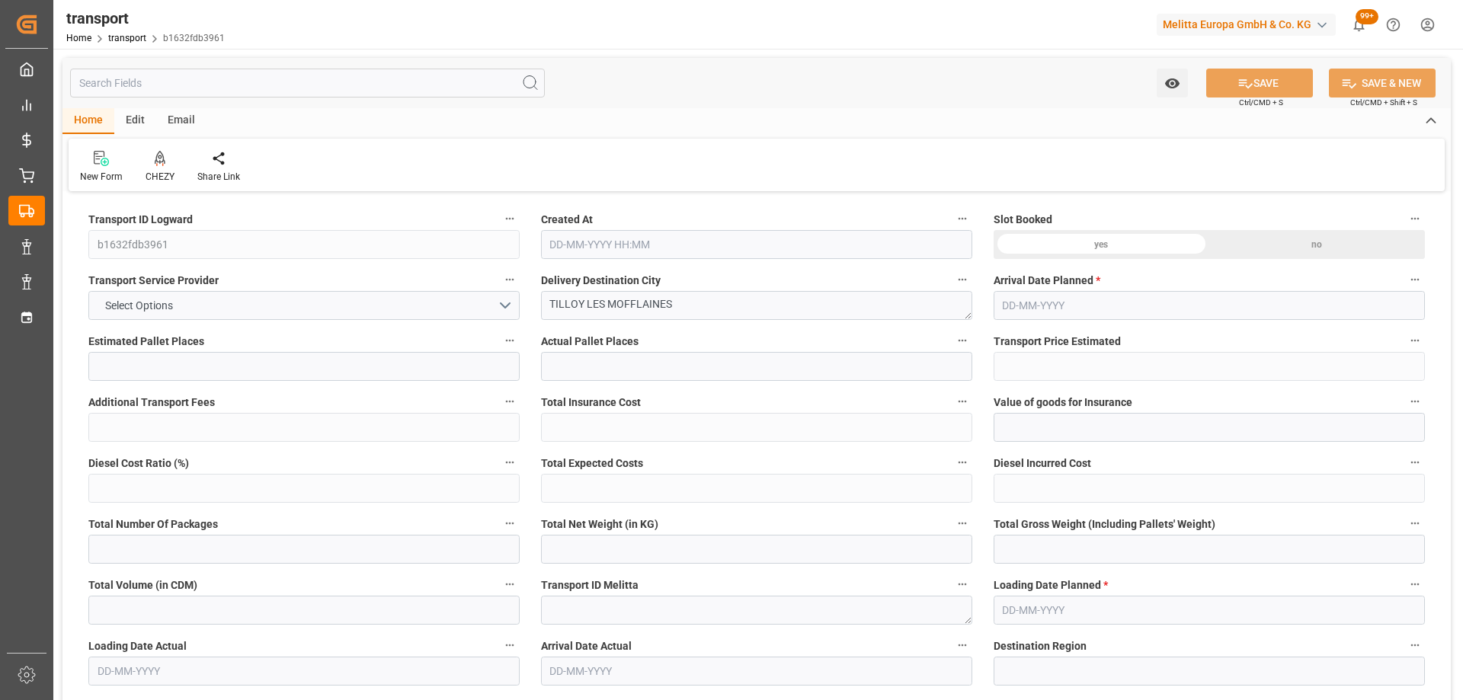
type input "3"
type input "143.73"
type input "0"
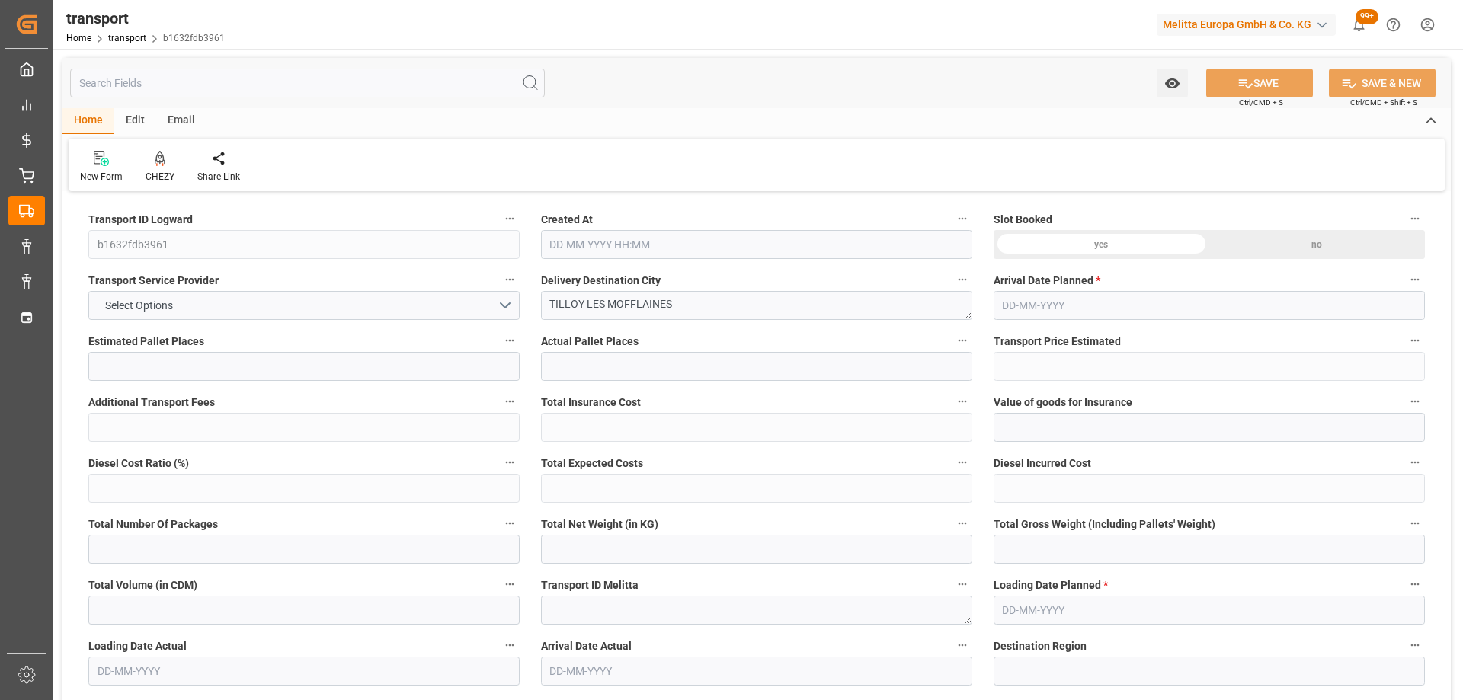
type input "138.8719"
type input "-4.8581"
type input "0"
type input "385.95"
type input "595.416"
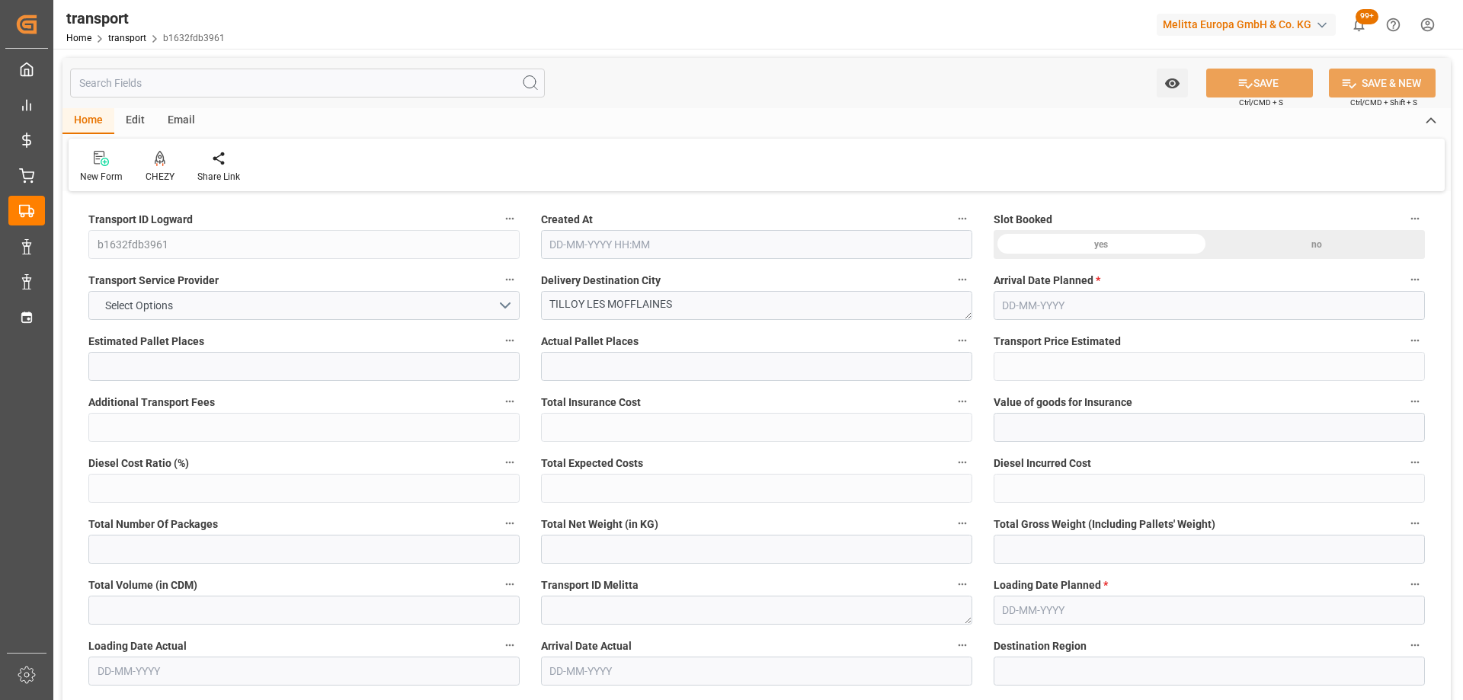
type input "2579.436"
type input "62"
type input "2"
type input "141"
type input "5"
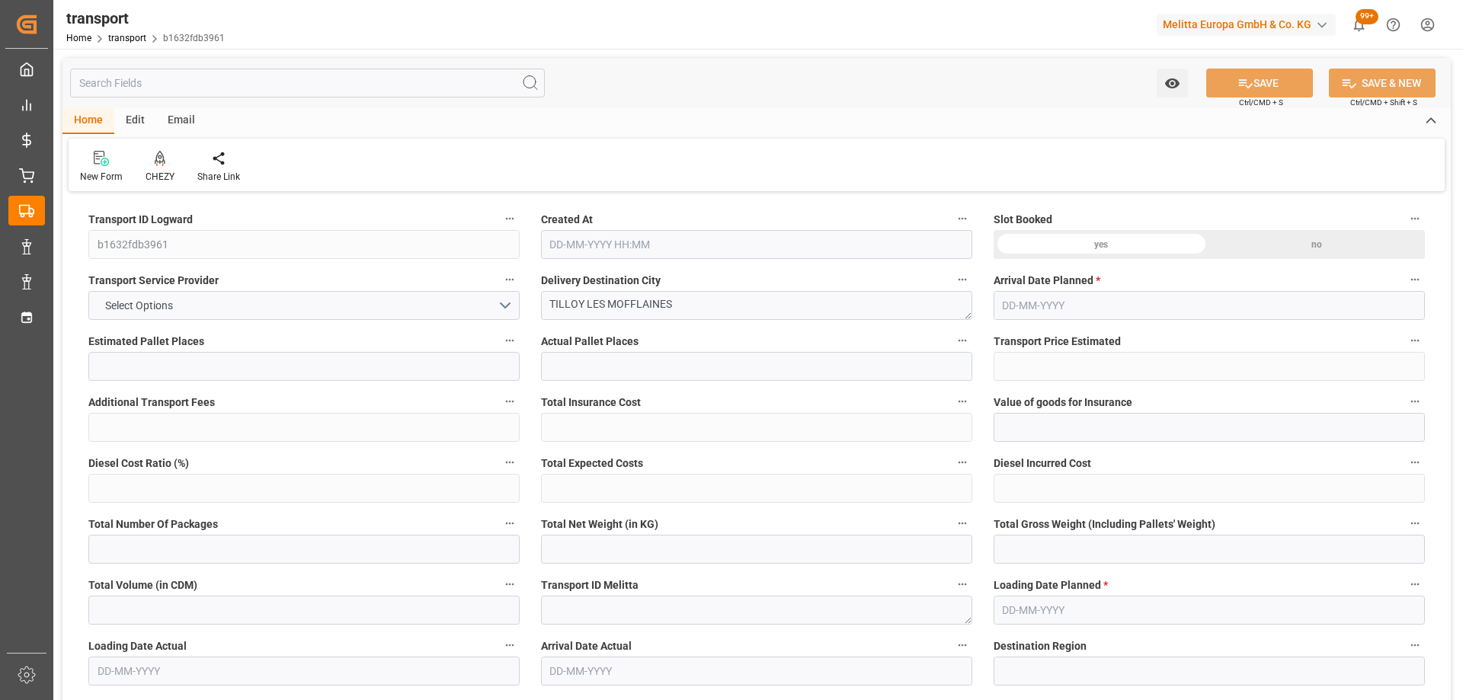
type input "101"
type input "462.528"
type input "0"
type input "4710.8598"
type input "0"
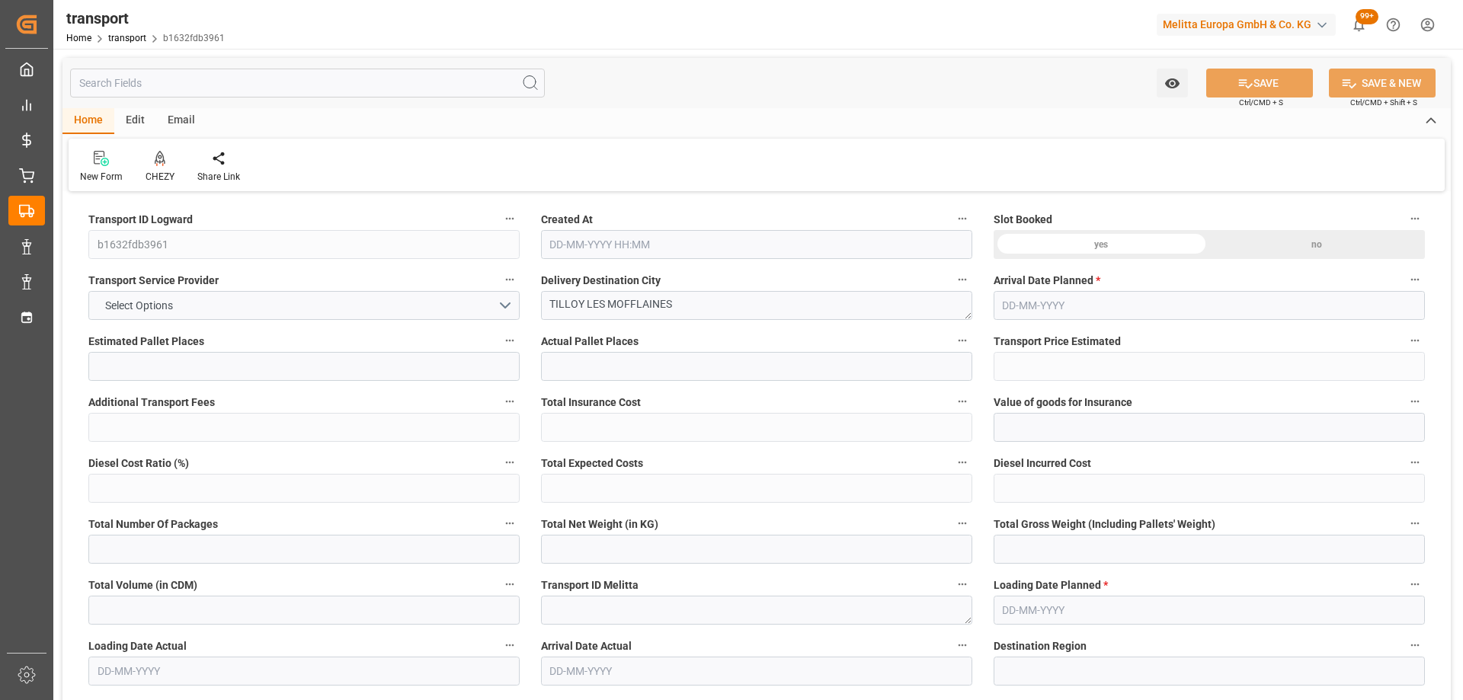
type input "0"
type input "21"
type input "35"
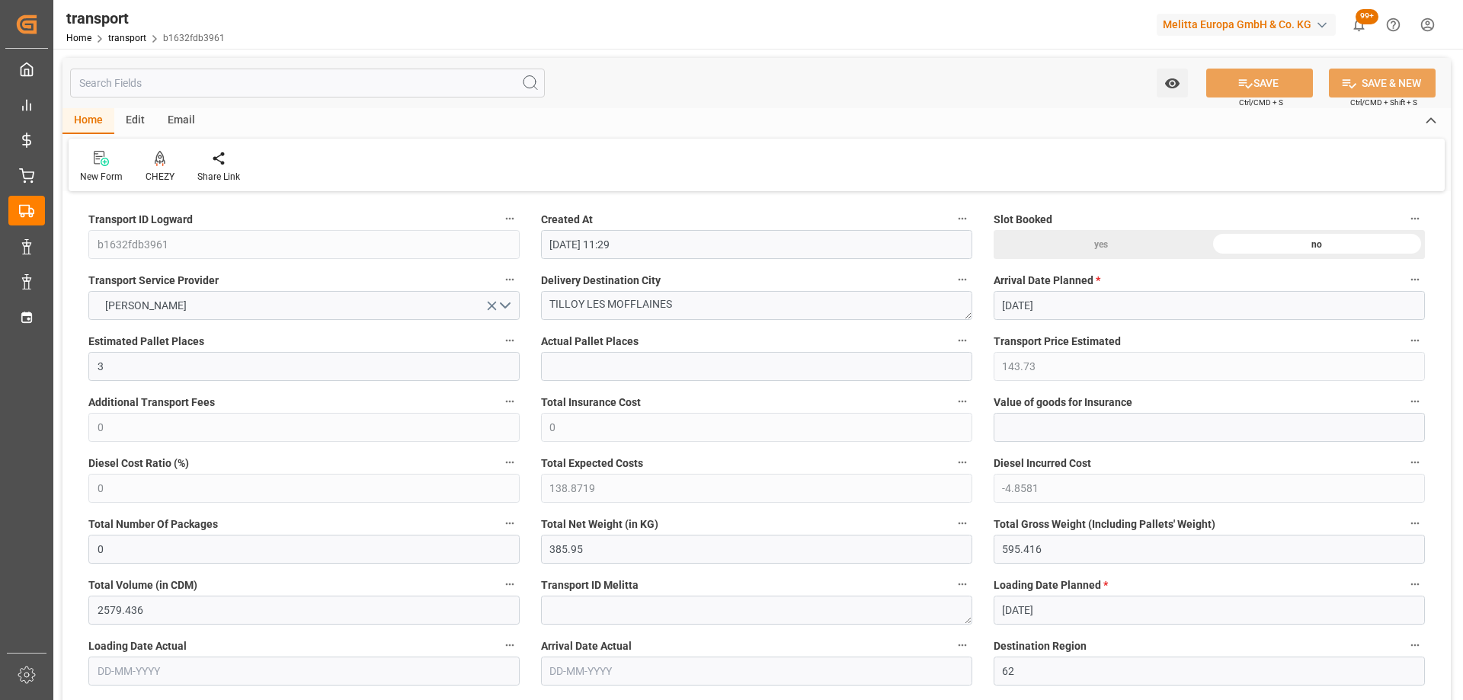
type input "09-10-2025 11:29"
type input "[DATE]"
drag, startPoint x: 685, startPoint y: 303, endPoint x: 441, endPoint y: 331, distance: 245.4
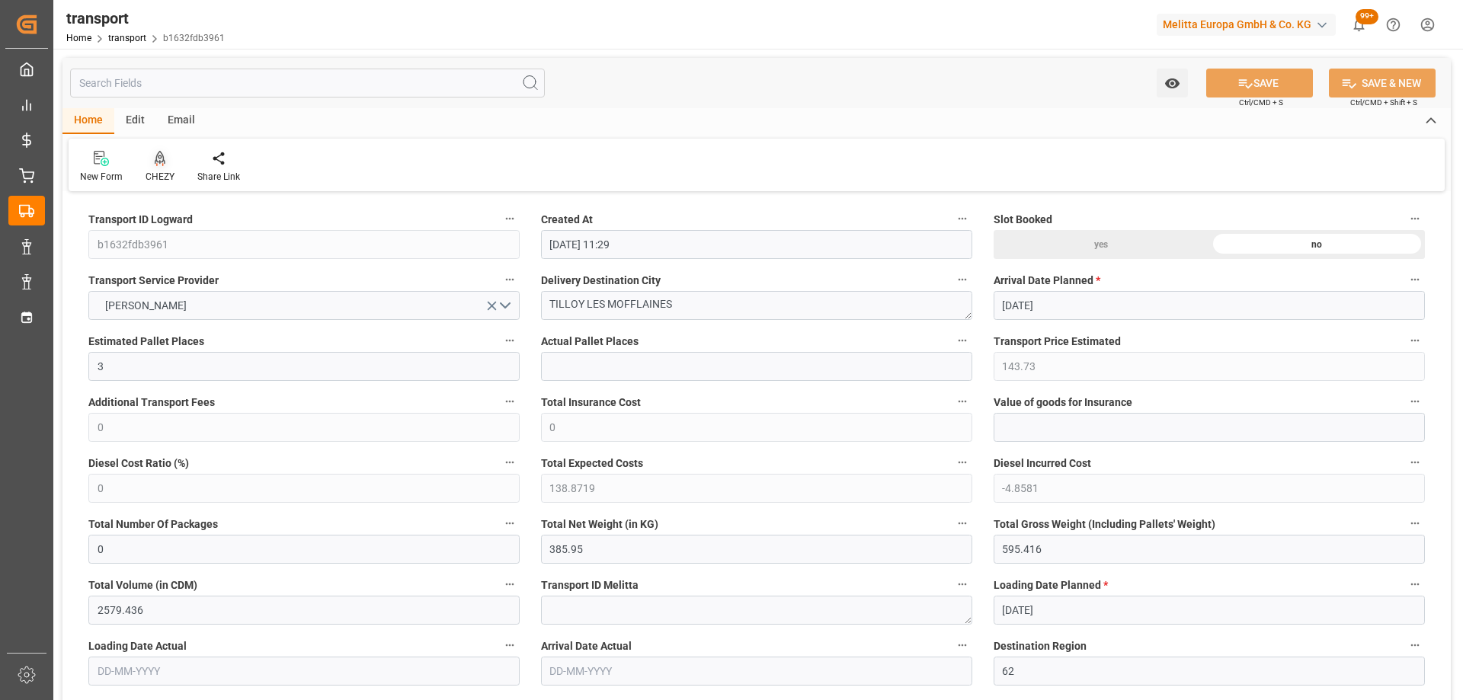
click at [161, 167] on div "CHEZY" at bounding box center [160, 167] width 52 height 34
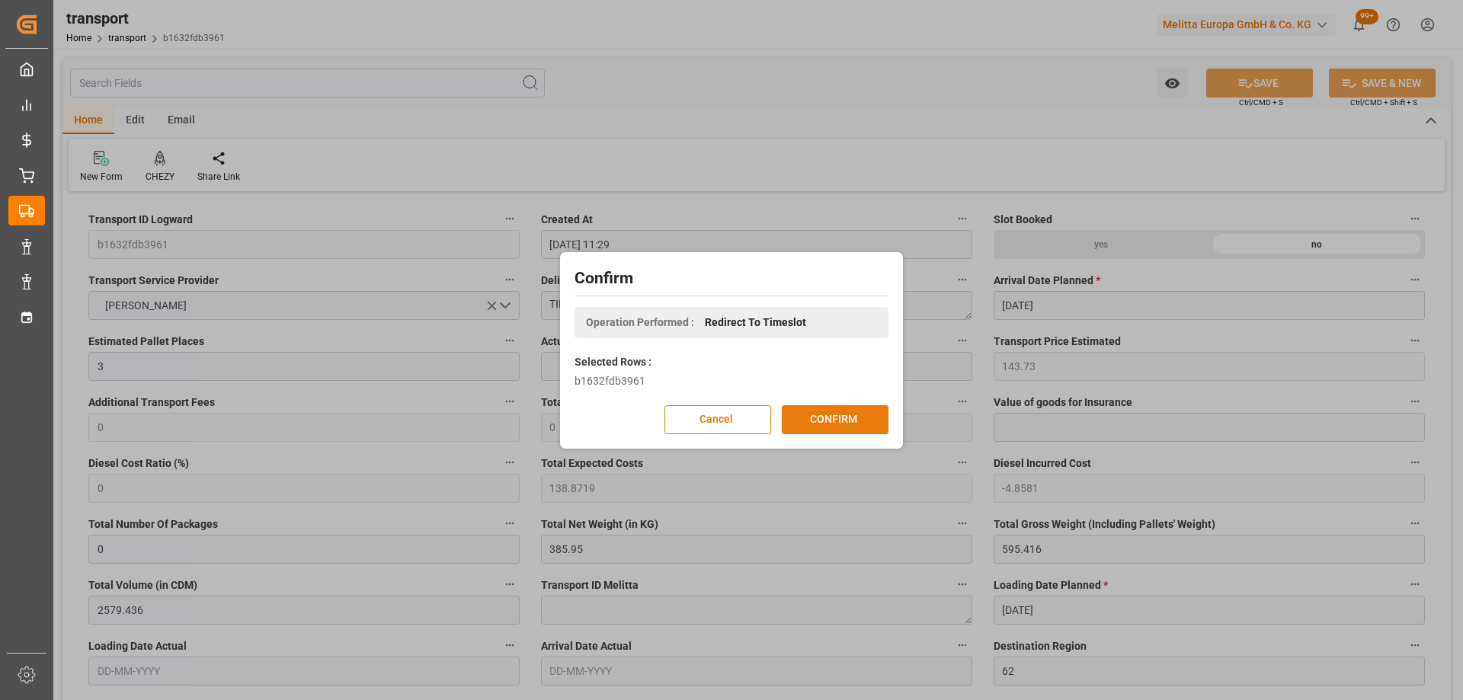
click at [836, 424] on button "CONFIRM" at bounding box center [835, 419] width 107 height 29
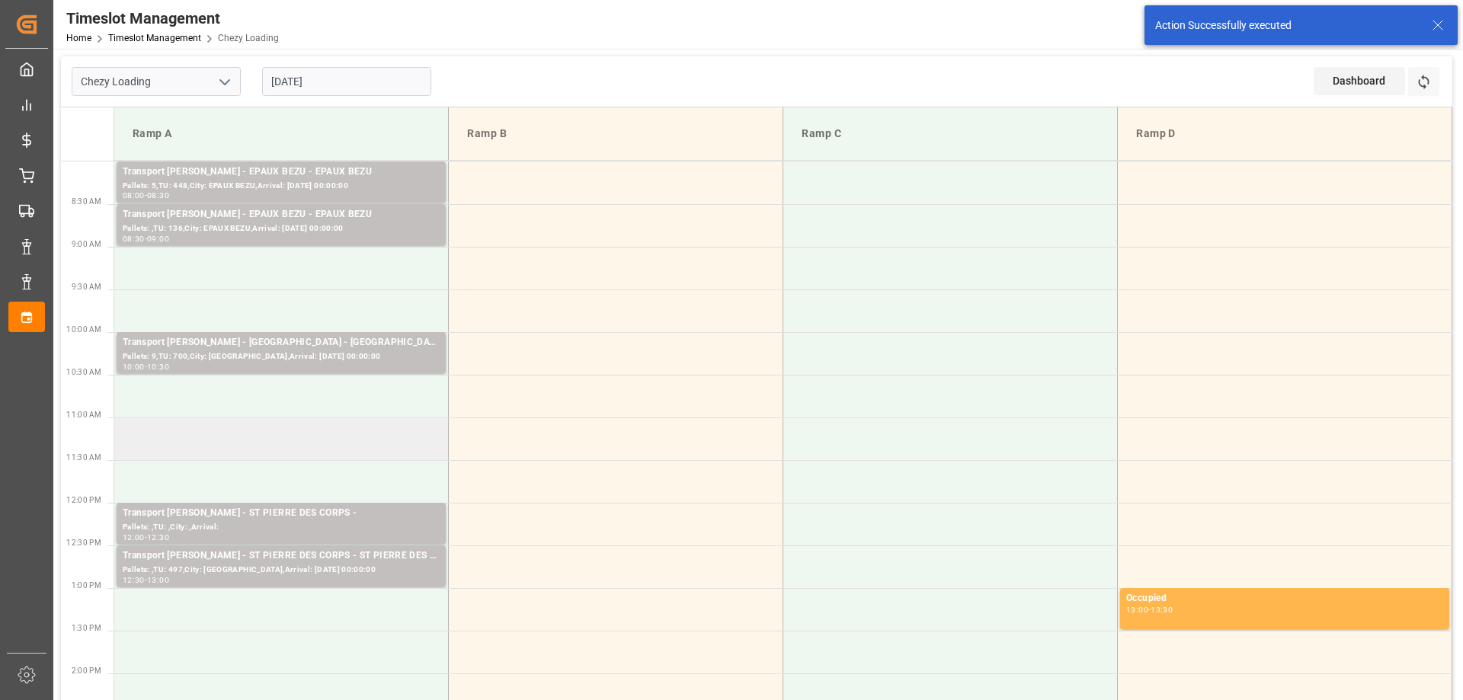
click at [364, 442] on td at bounding box center [281, 438] width 334 height 43
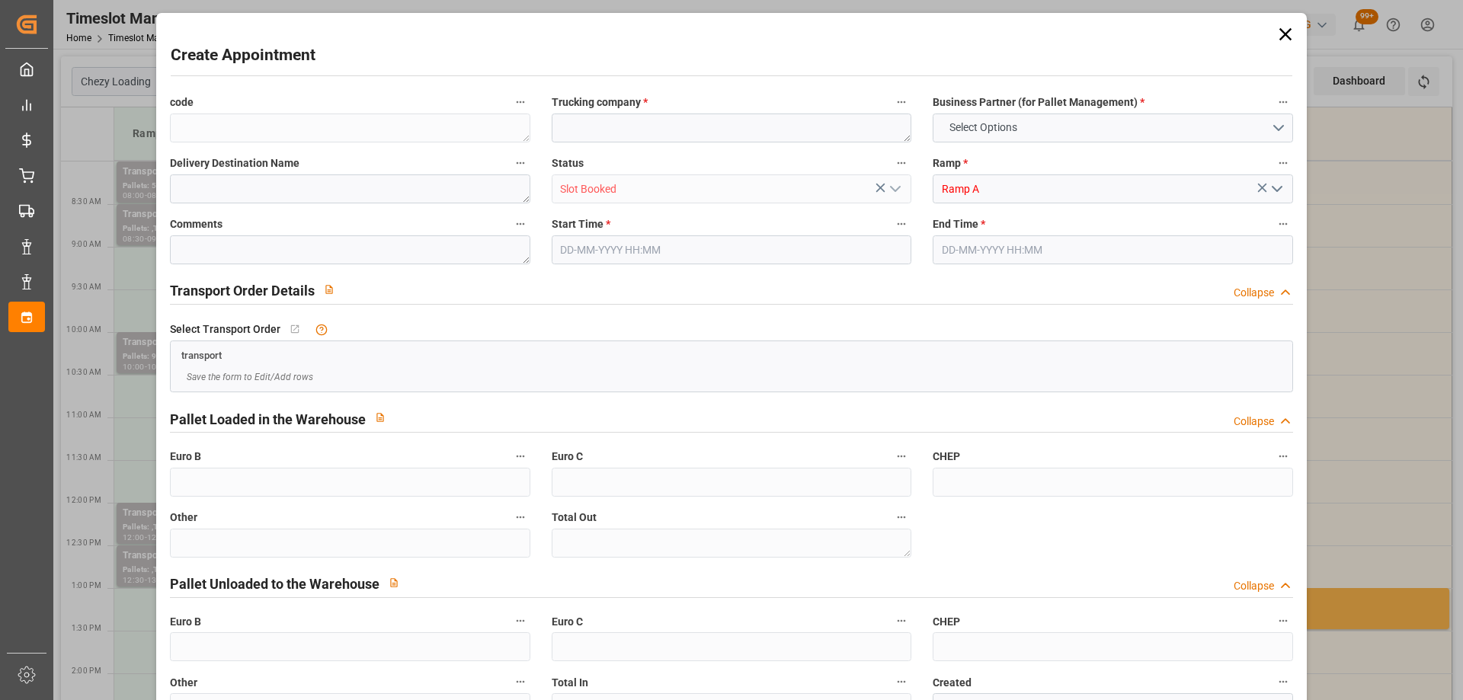
type input "0"
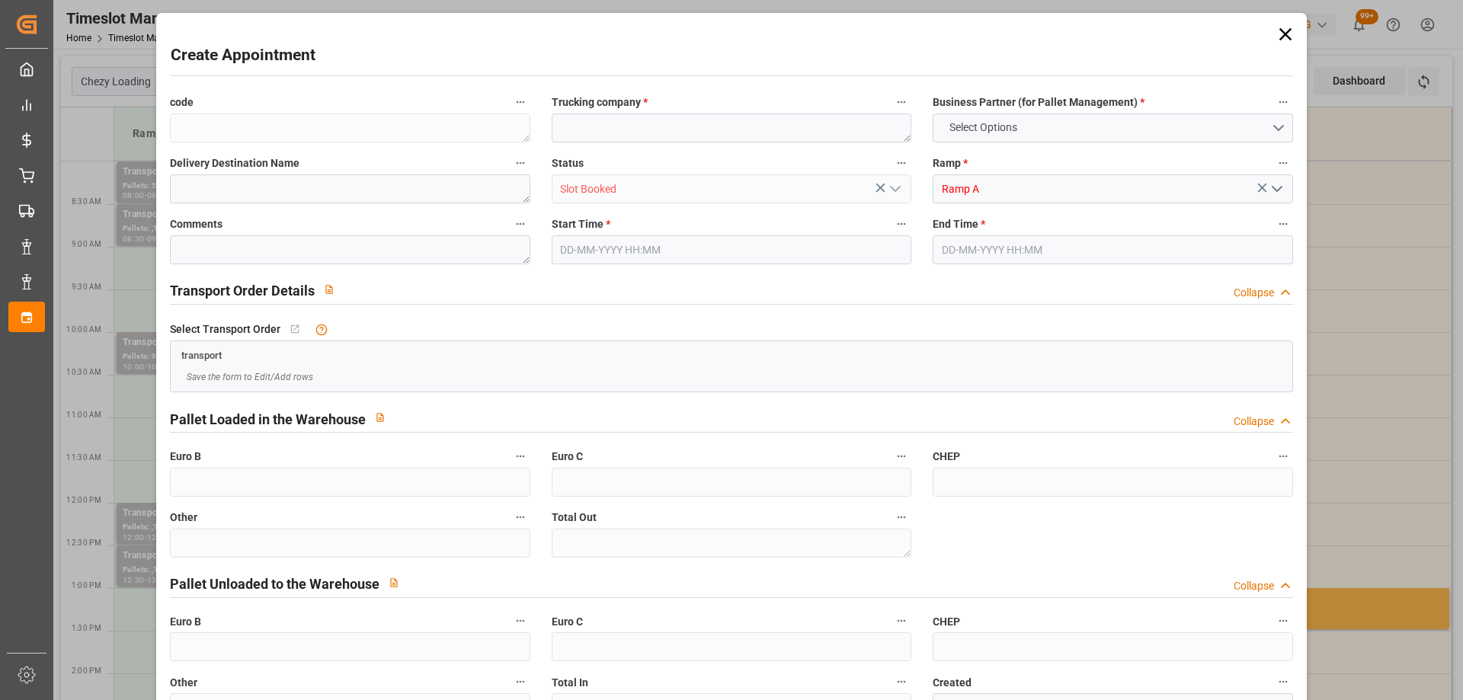
type input "0"
type input "15-10-2025 11:00"
type input "15-10-2025 11:15"
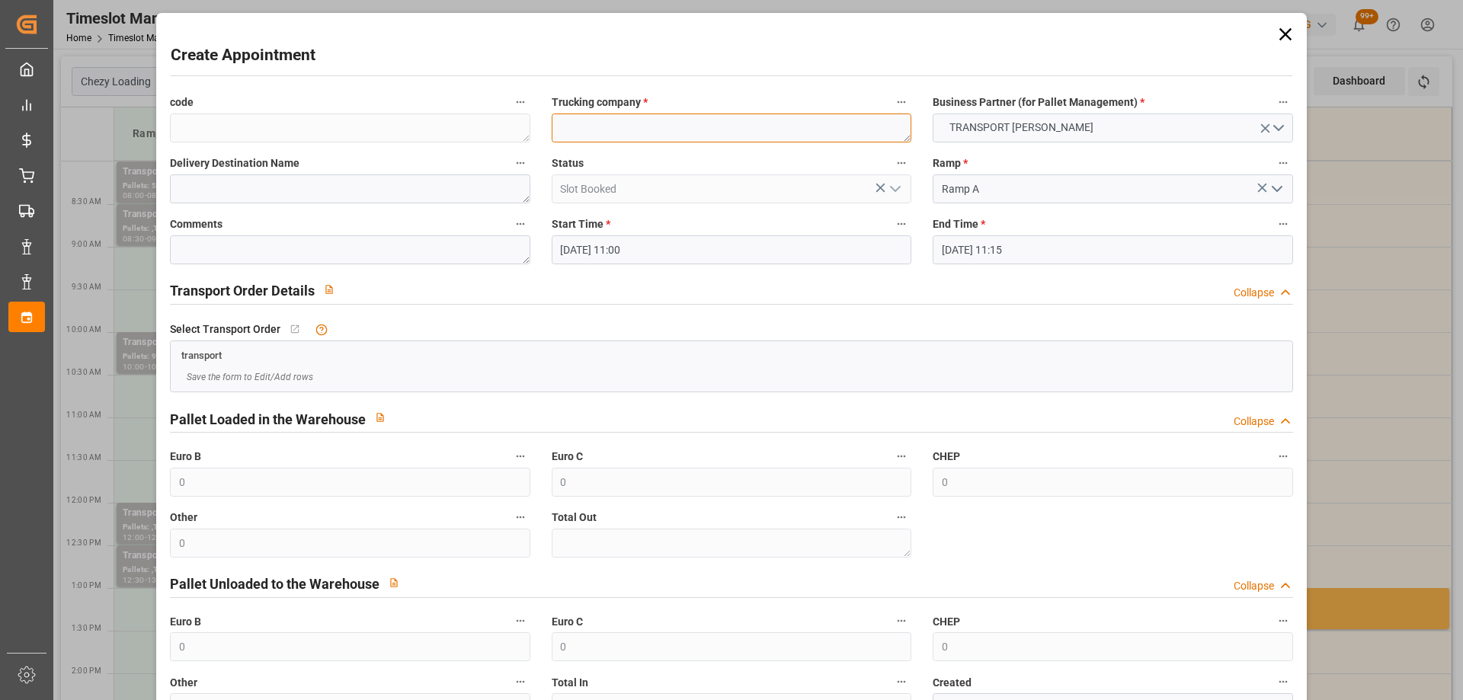
paste textarea "TILLOY LES MOFFLAINES"
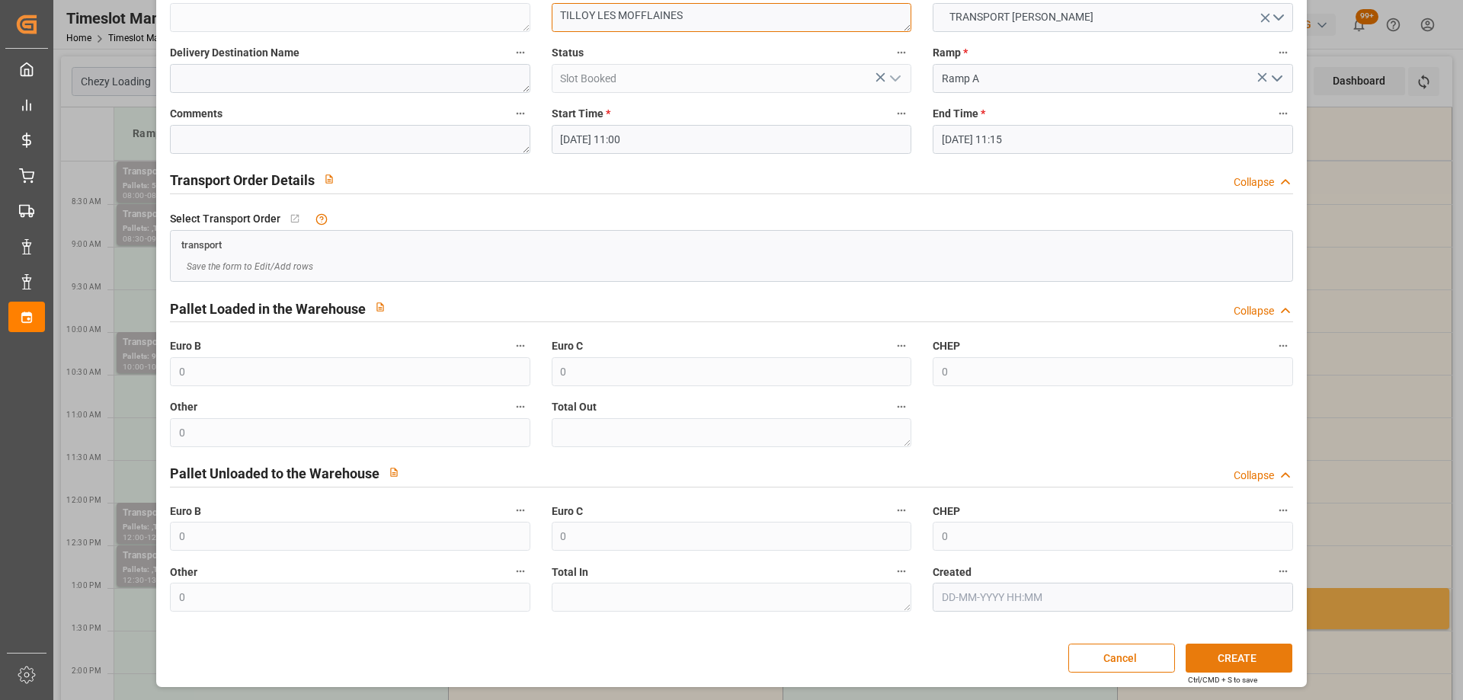
type textarea "TILLOY LES MOFFLAINES"
click at [1232, 647] on button "CREATE" at bounding box center [1238, 658] width 107 height 29
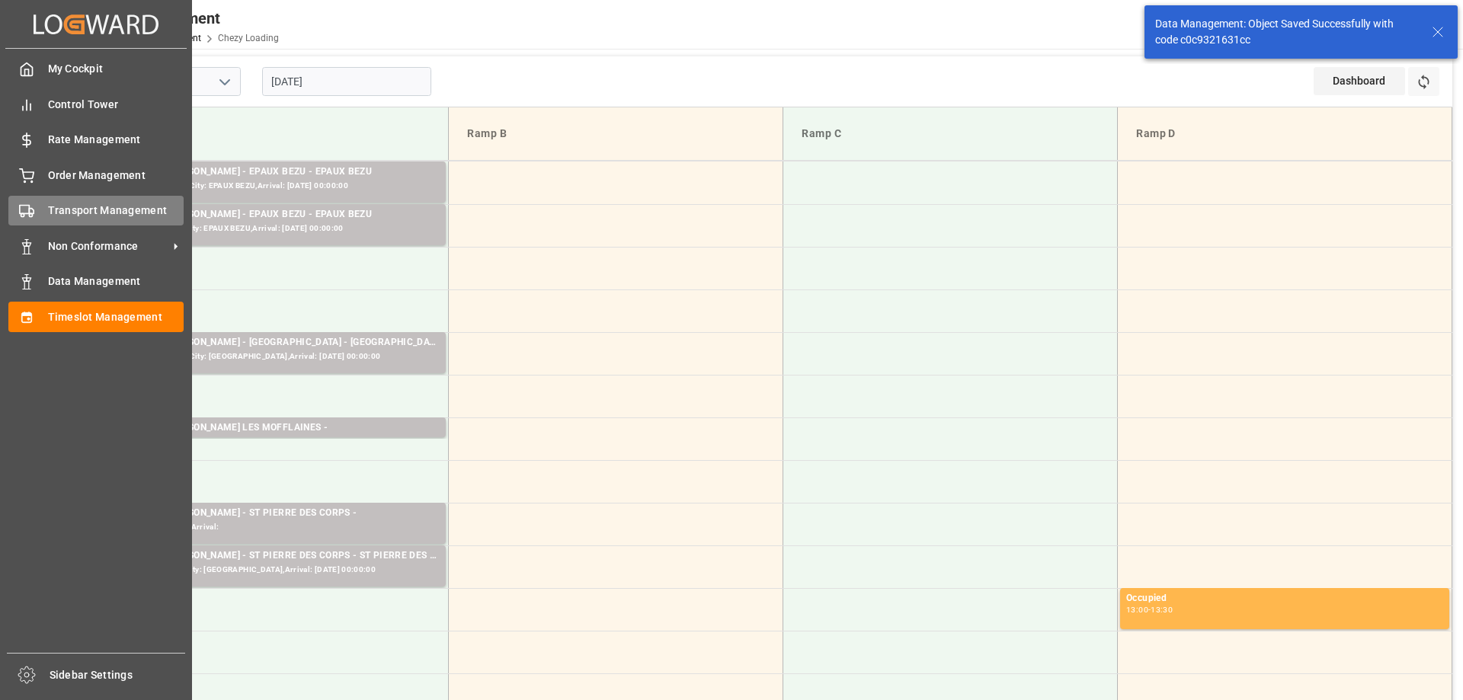
click at [28, 203] on icon at bounding box center [26, 210] width 15 height 15
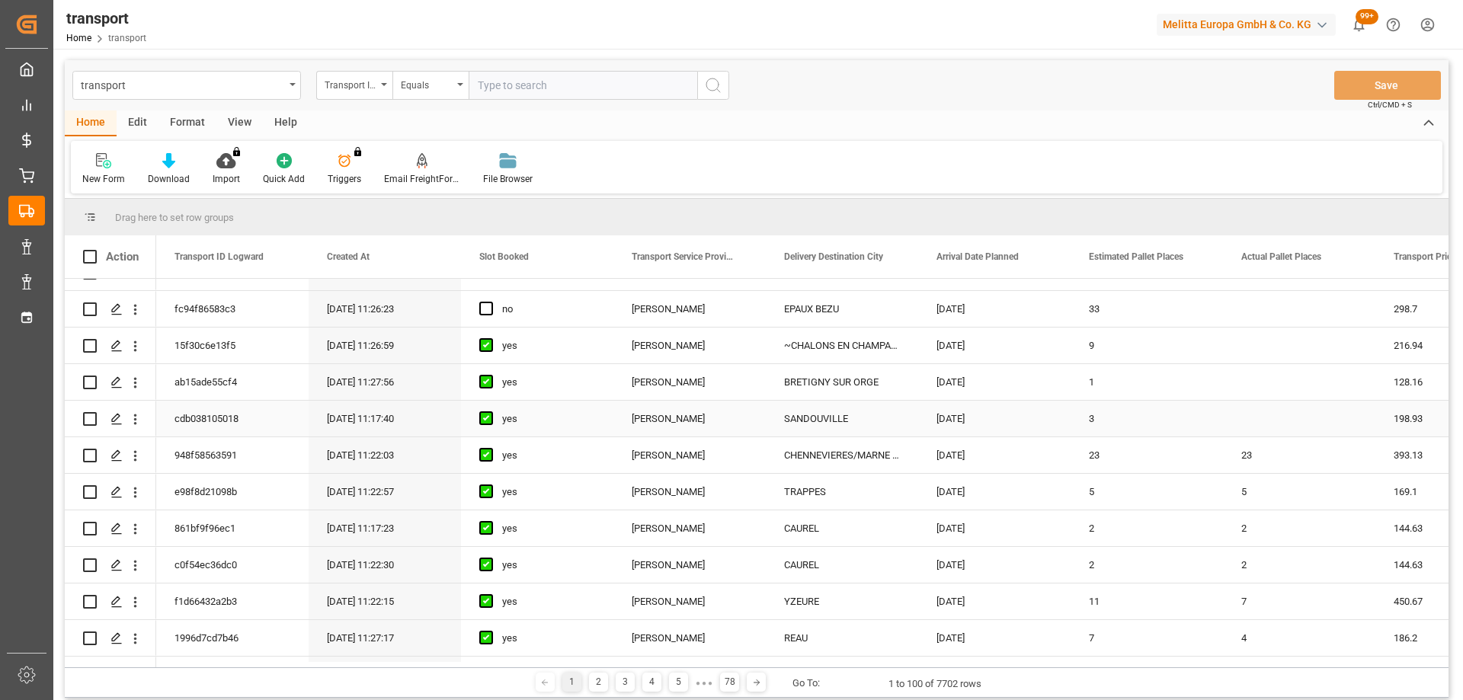
scroll to position [533, 0]
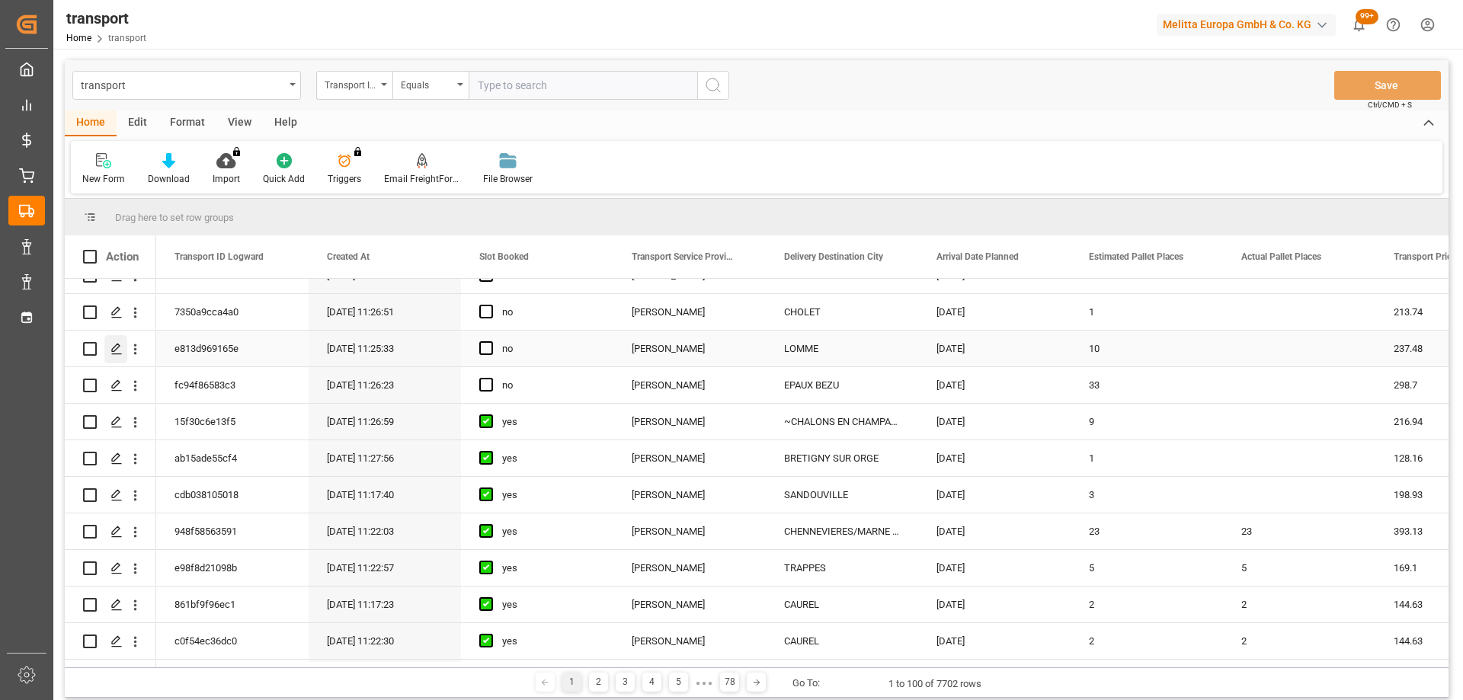
click at [120, 346] on icon "Press SPACE to select this row." at bounding box center [116, 349] width 12 height 12
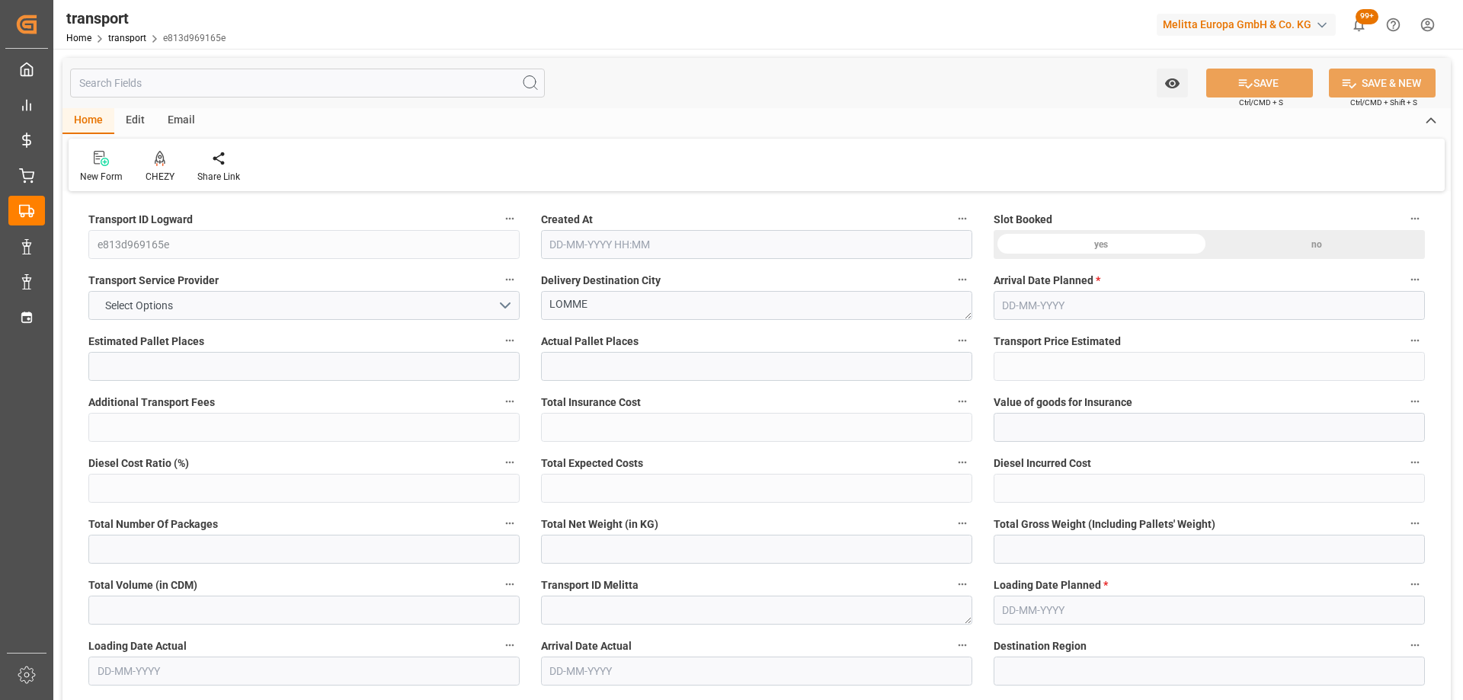
type input "10"
type input "237.48"
type input "0"
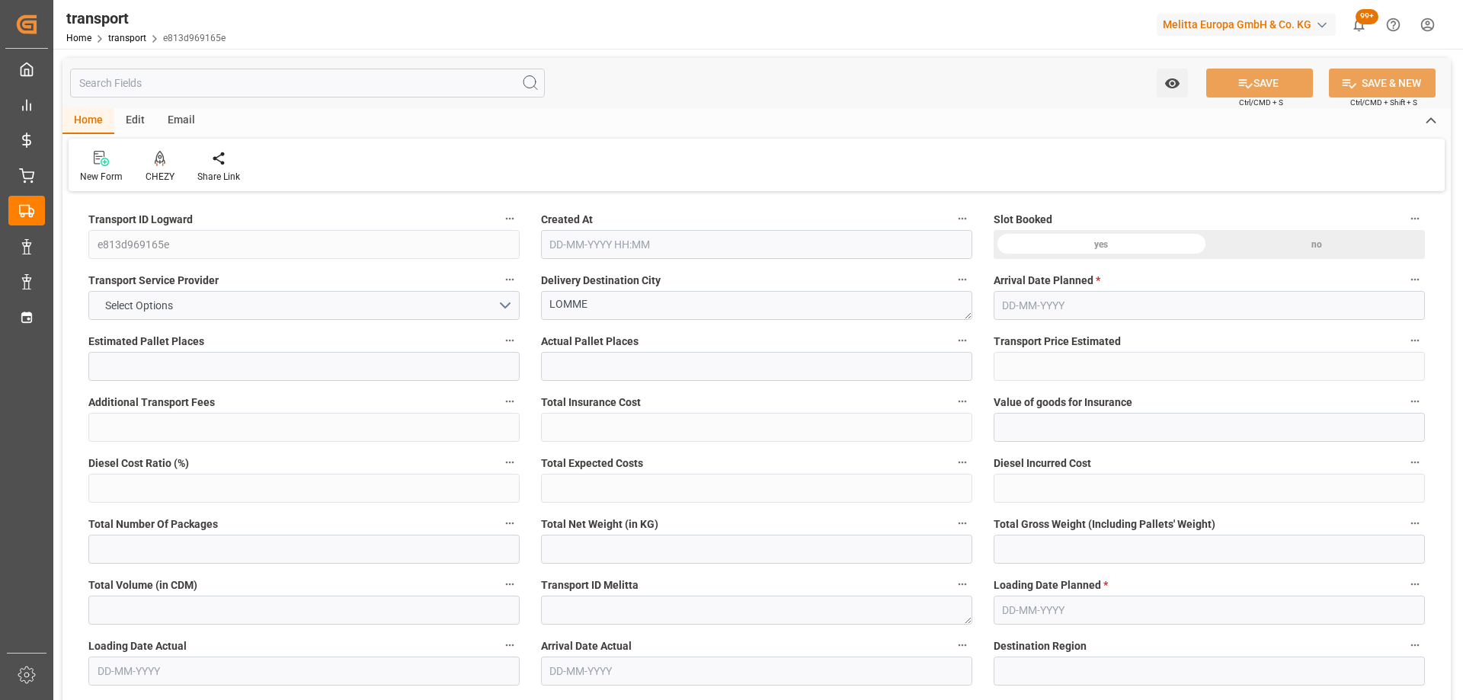
type input "229.4532"
type input "-8.0268"
type input "0"
type input "2659.984"
type input "3671.932"
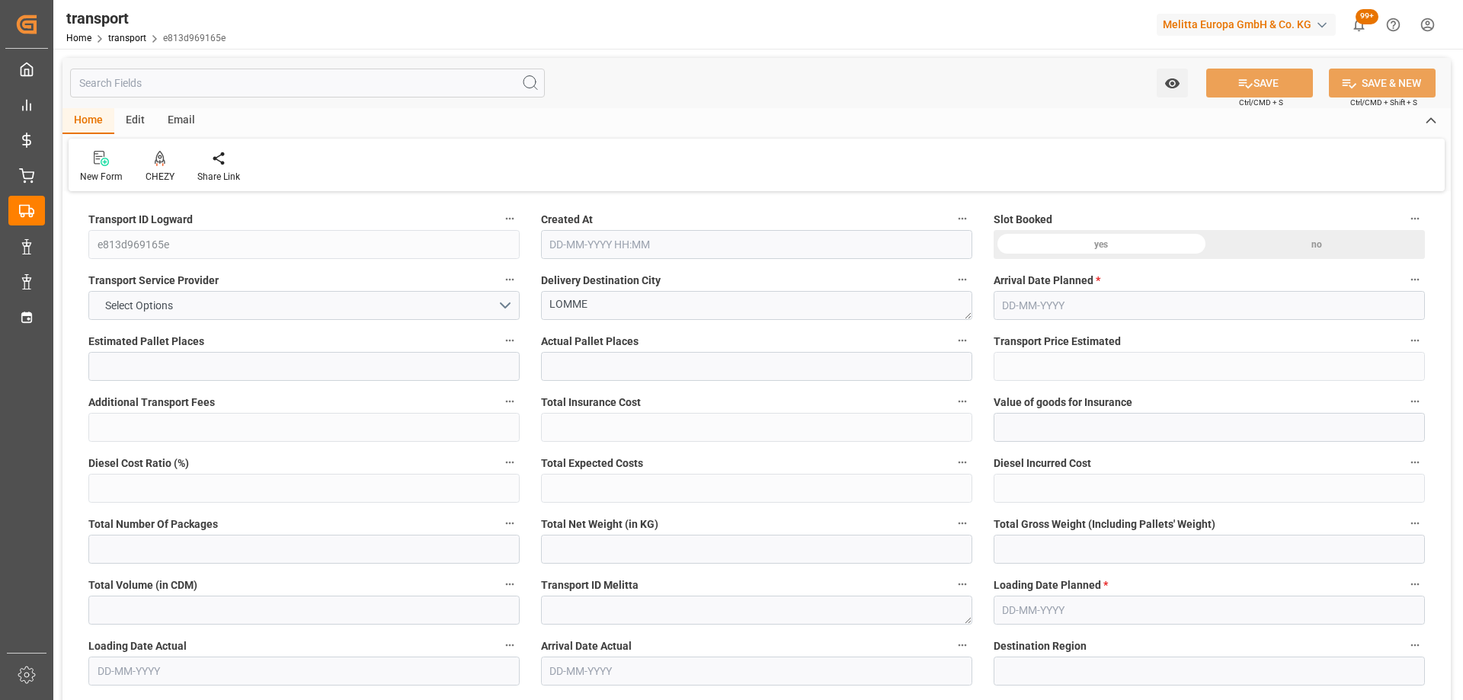
type input "9787.184"
type input "59"
type input "1"
type input "782"
type input "25"
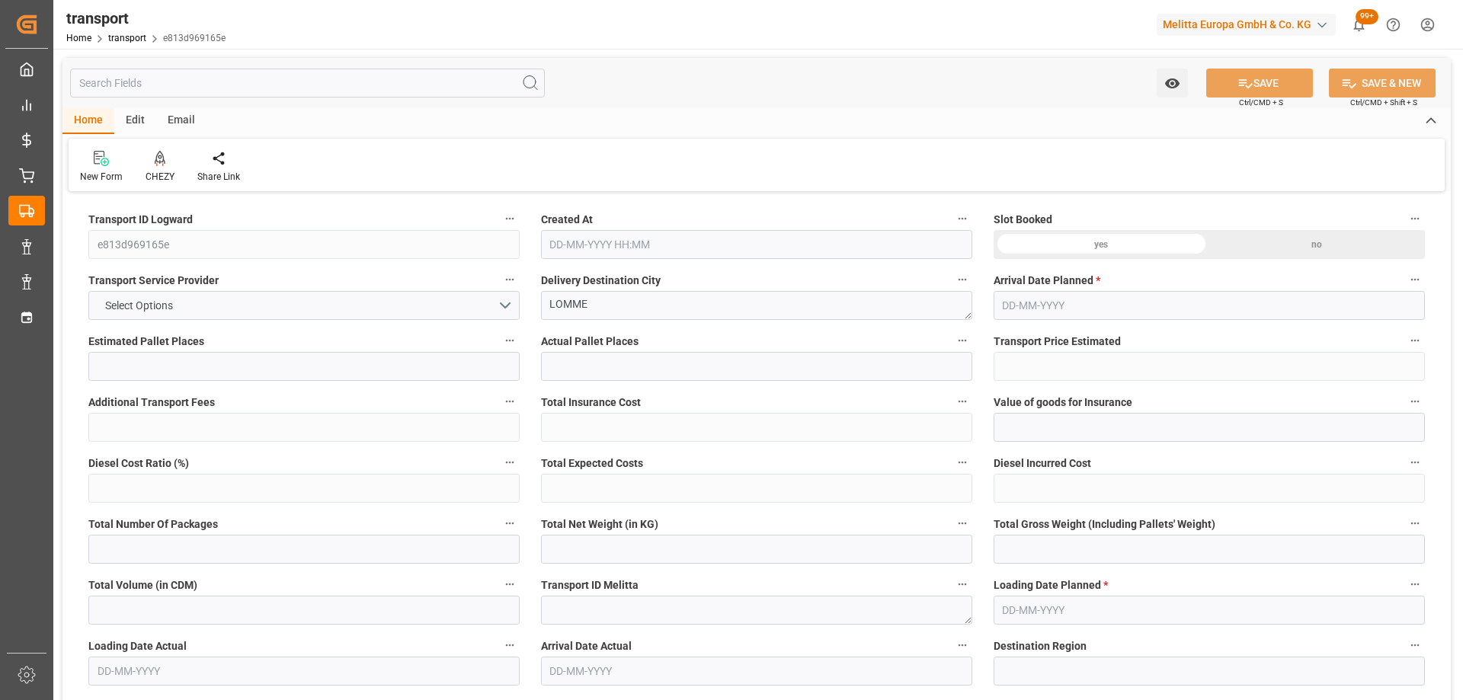
type input "101"
type input "3052.46"
type input "0"
type input "4710.8598"
type input "0"
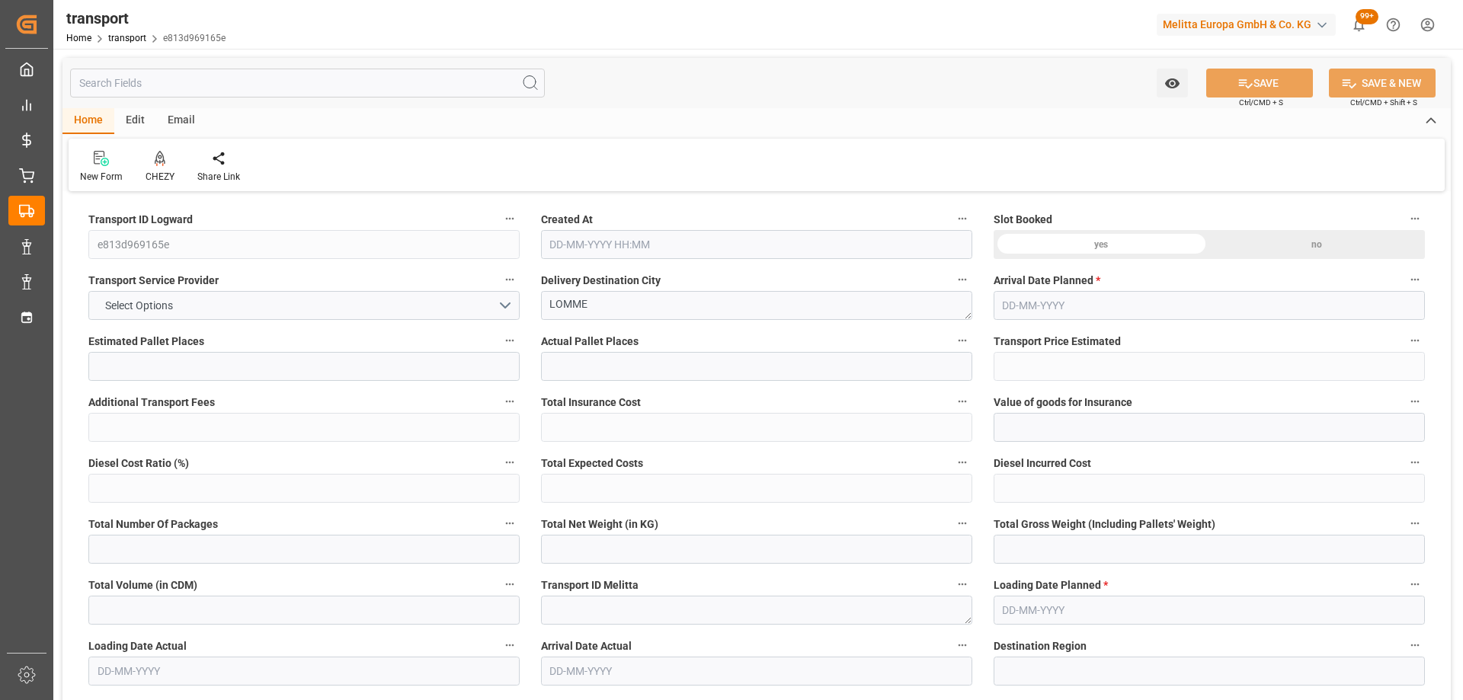
type input "0"
type input "21"
type input "35"
type input "09-10-2025 11:25"
type input "[DATE]"
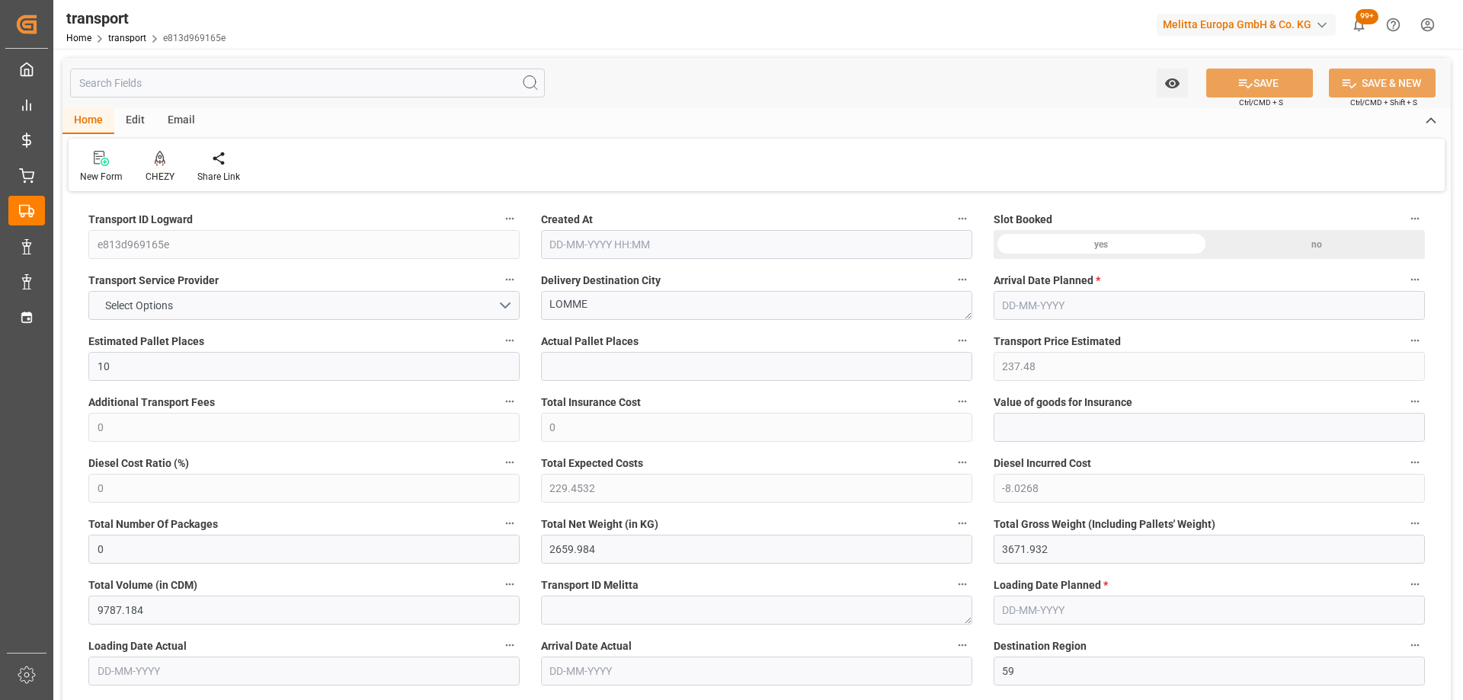
type input "[DATE]"
drag, startPoint x: 550, startPoint y: 310, endPoint x: 481, endPoint y: 318, distance: 69.7
click at [161, 157] on icon at bounding box center [160, 157] width 11 height 13
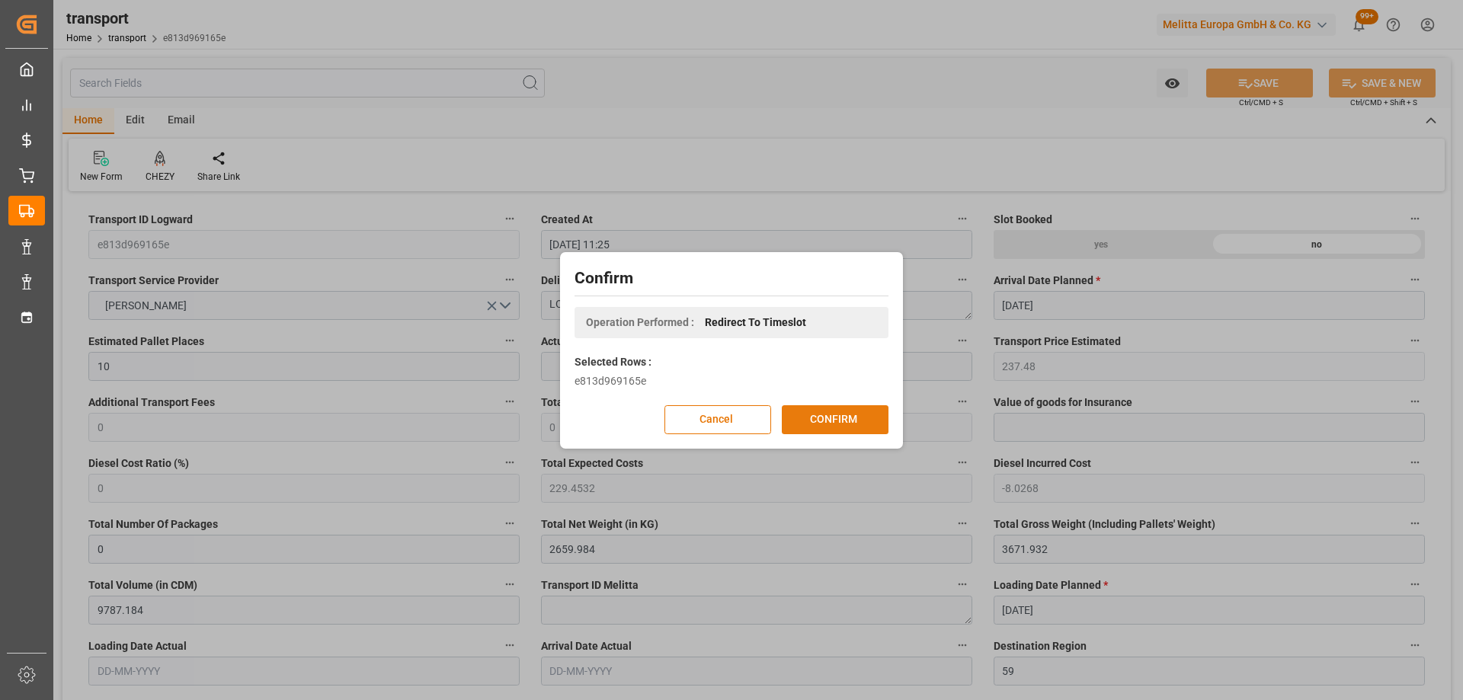
click at [829, 414] on button "CONFIRM" at bounding box center [835, 419] width 107 height 29
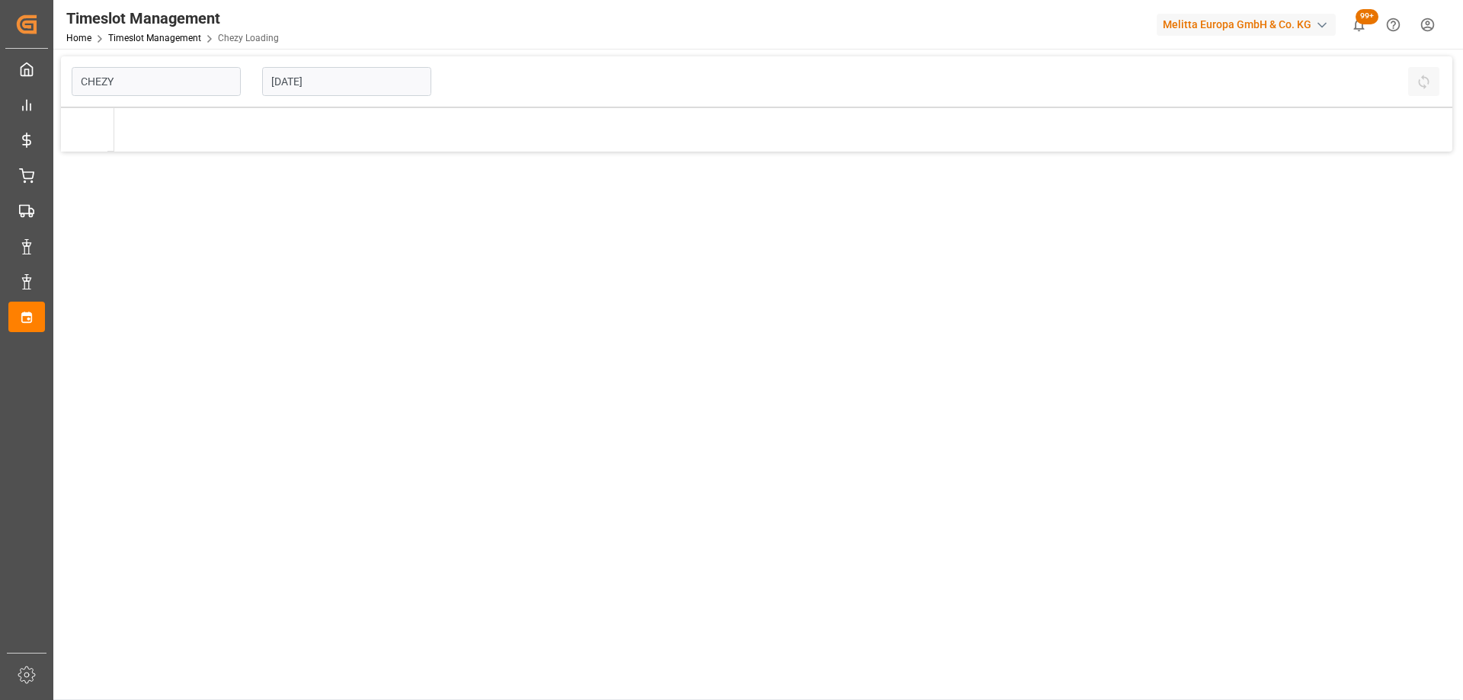
type input "Chezy Loading"
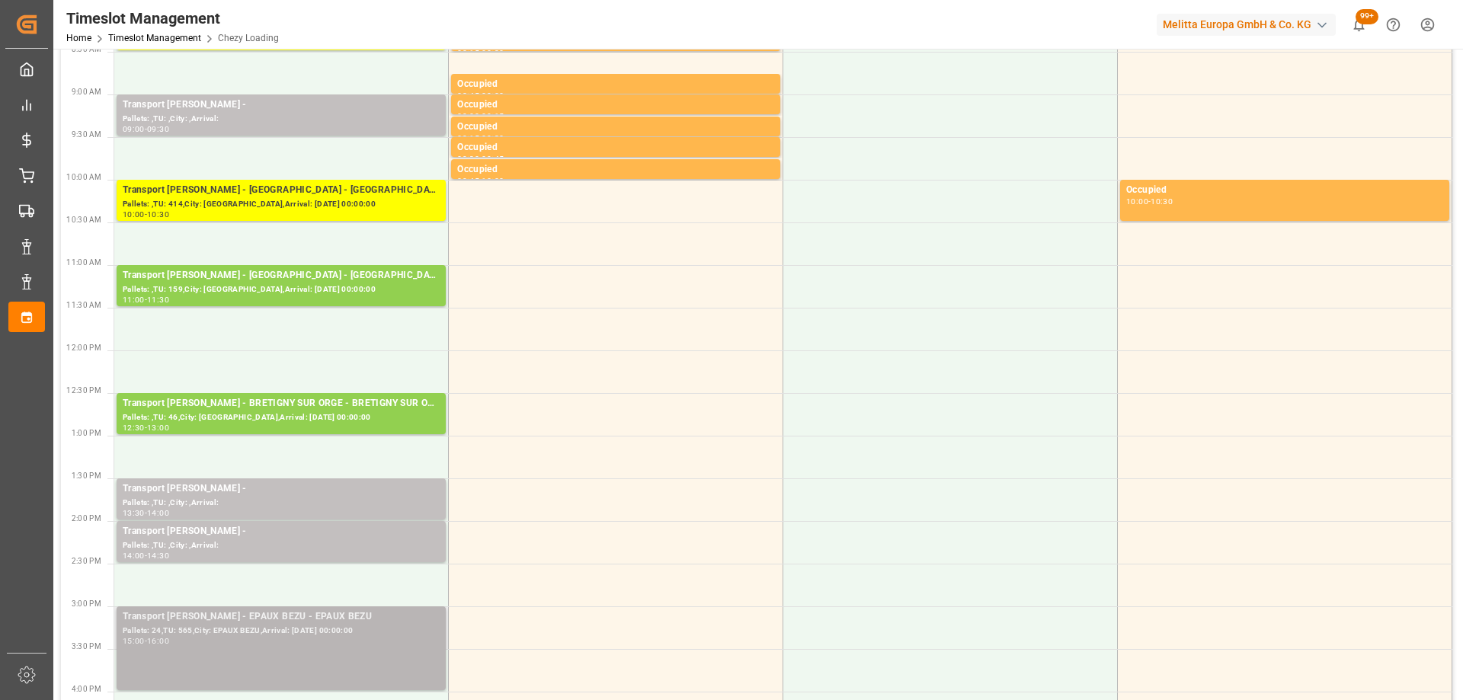
scroll to position [305, 0]
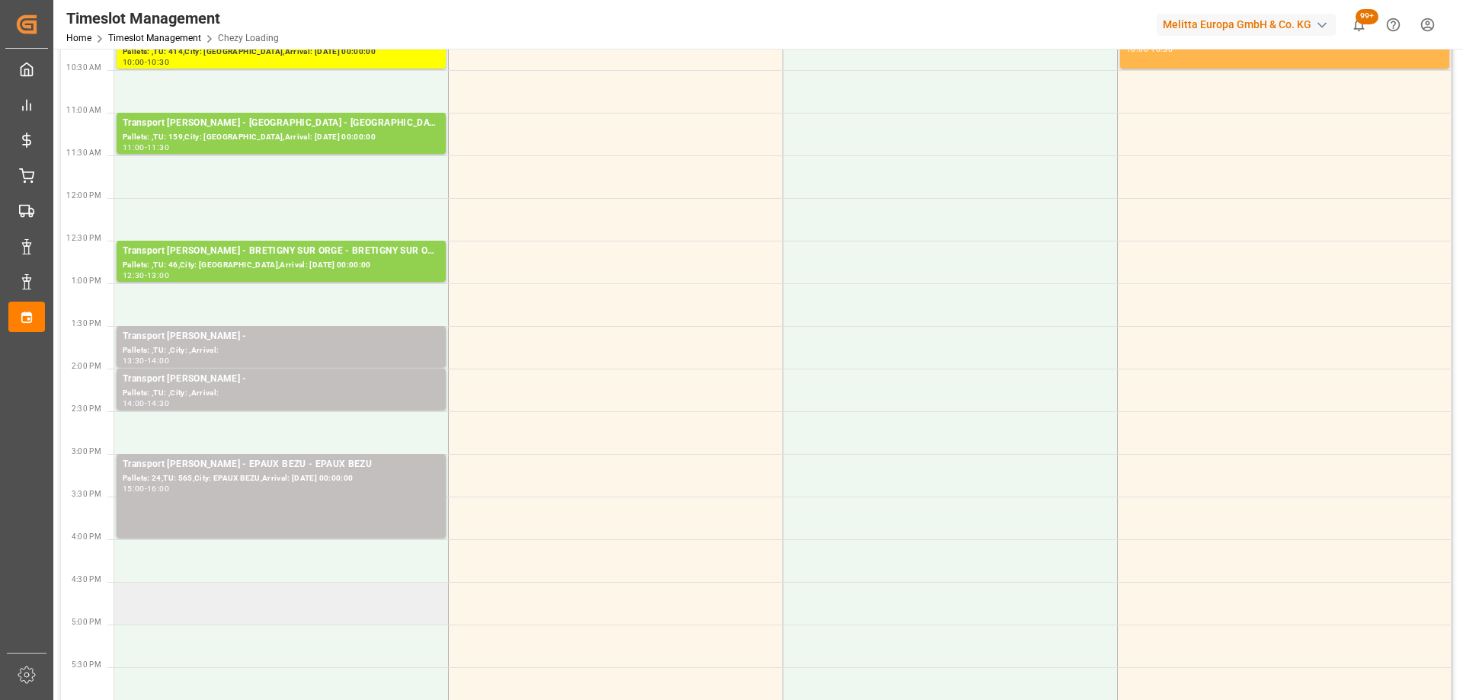
click at [344, 603] on td at bounding box center [281, 603] width 334 height 43
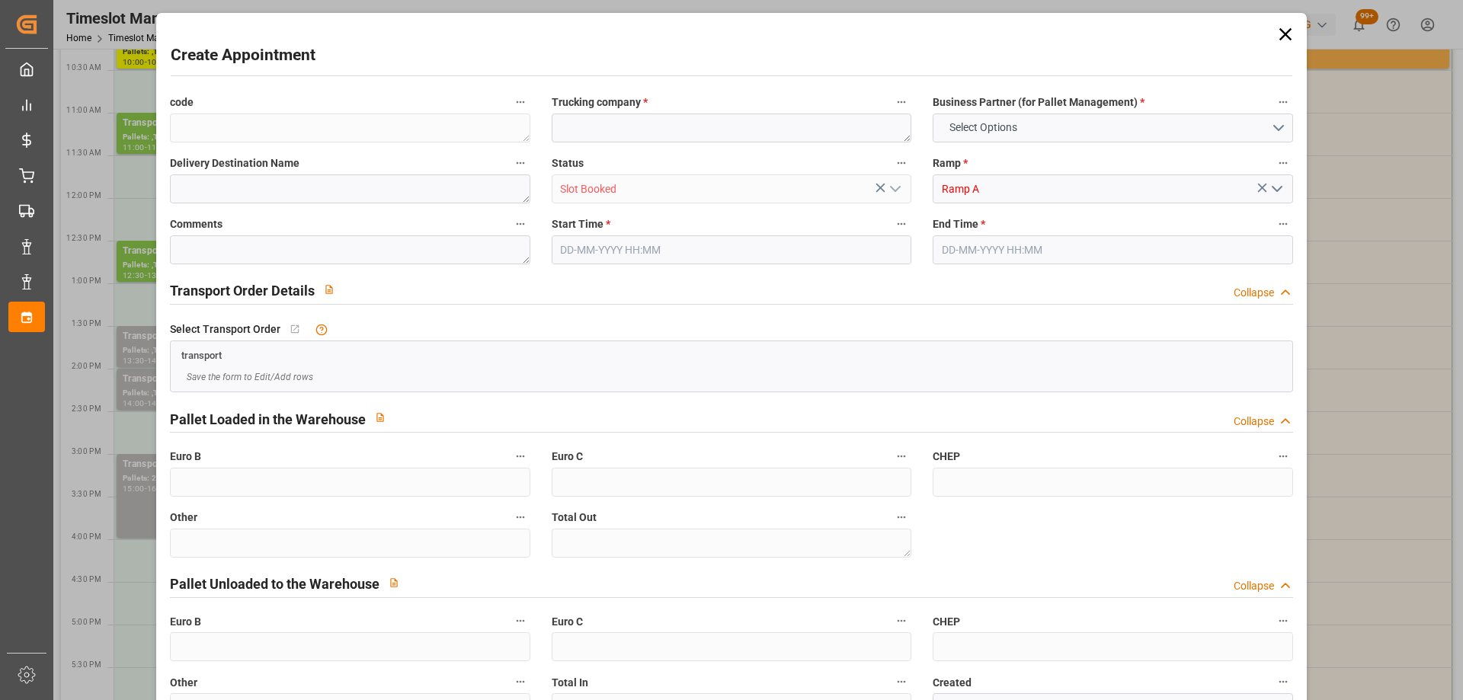
type input "0"
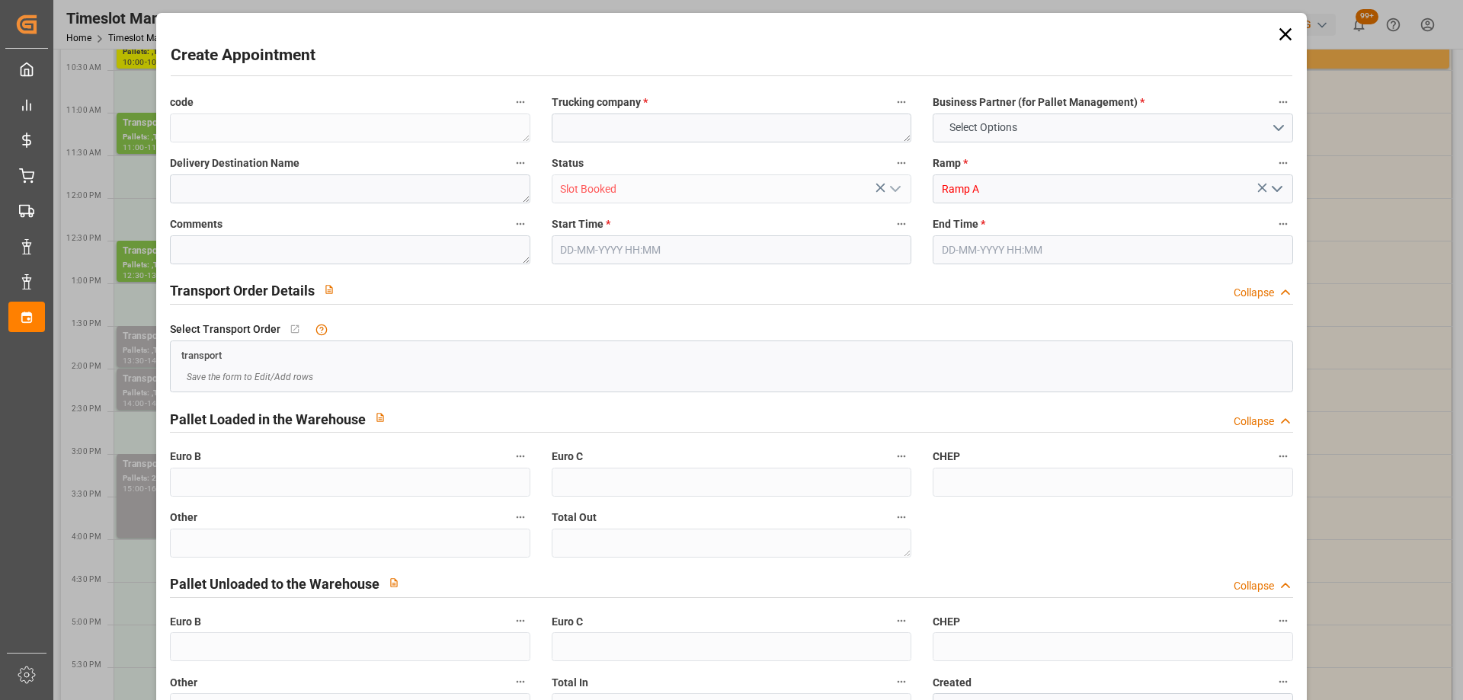
type input "0"
type input "[DATE] 16:30"
type input "[DATE] 17:00"
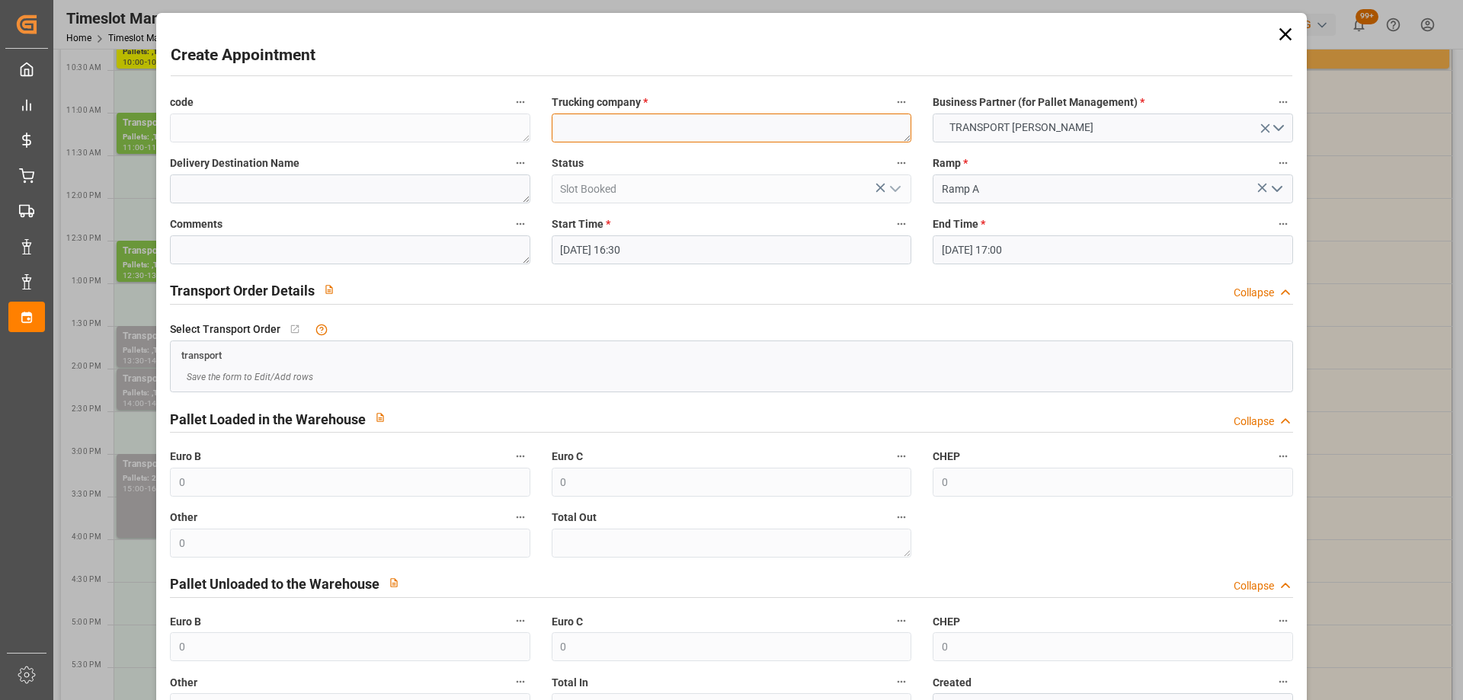
paste textarea "LOMME"
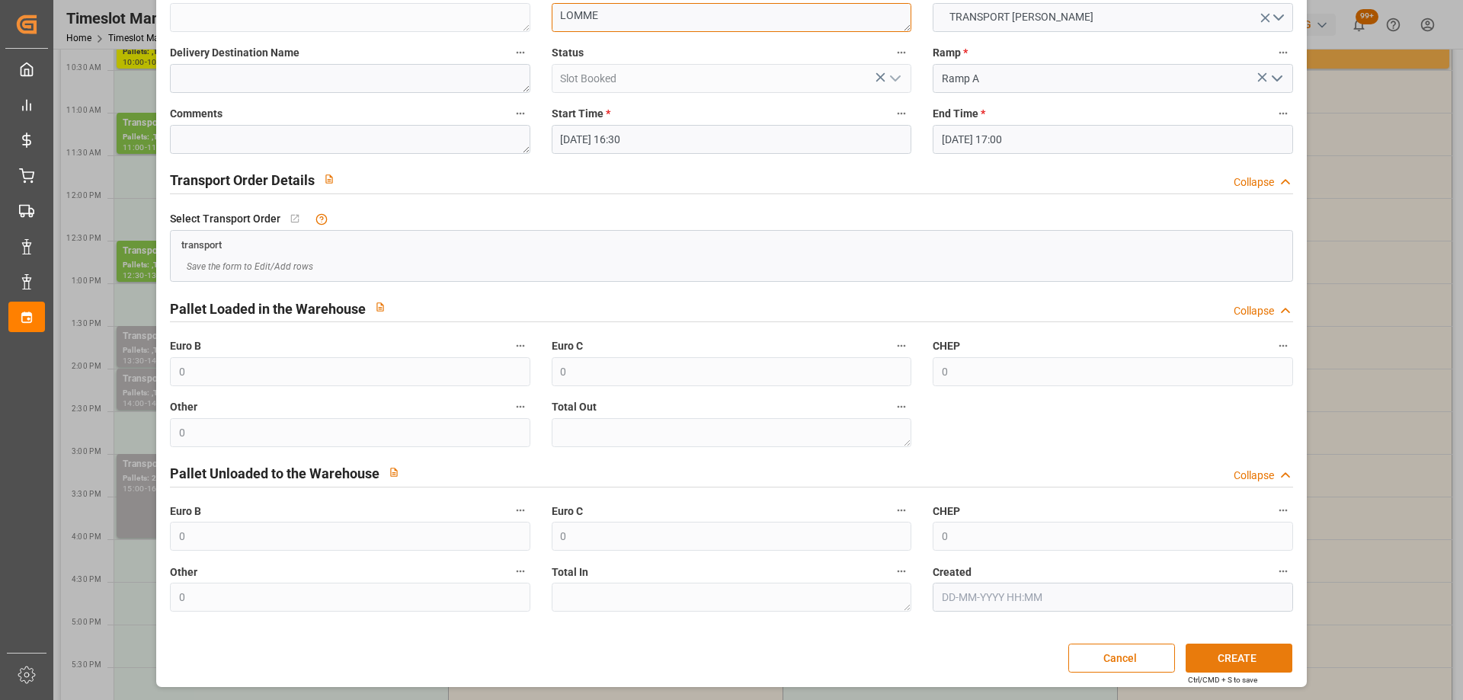
type textarea "LOMME"
click at [1227, 657] on button "CREATE" at bounding box center [1238, 658] width 107 height 29
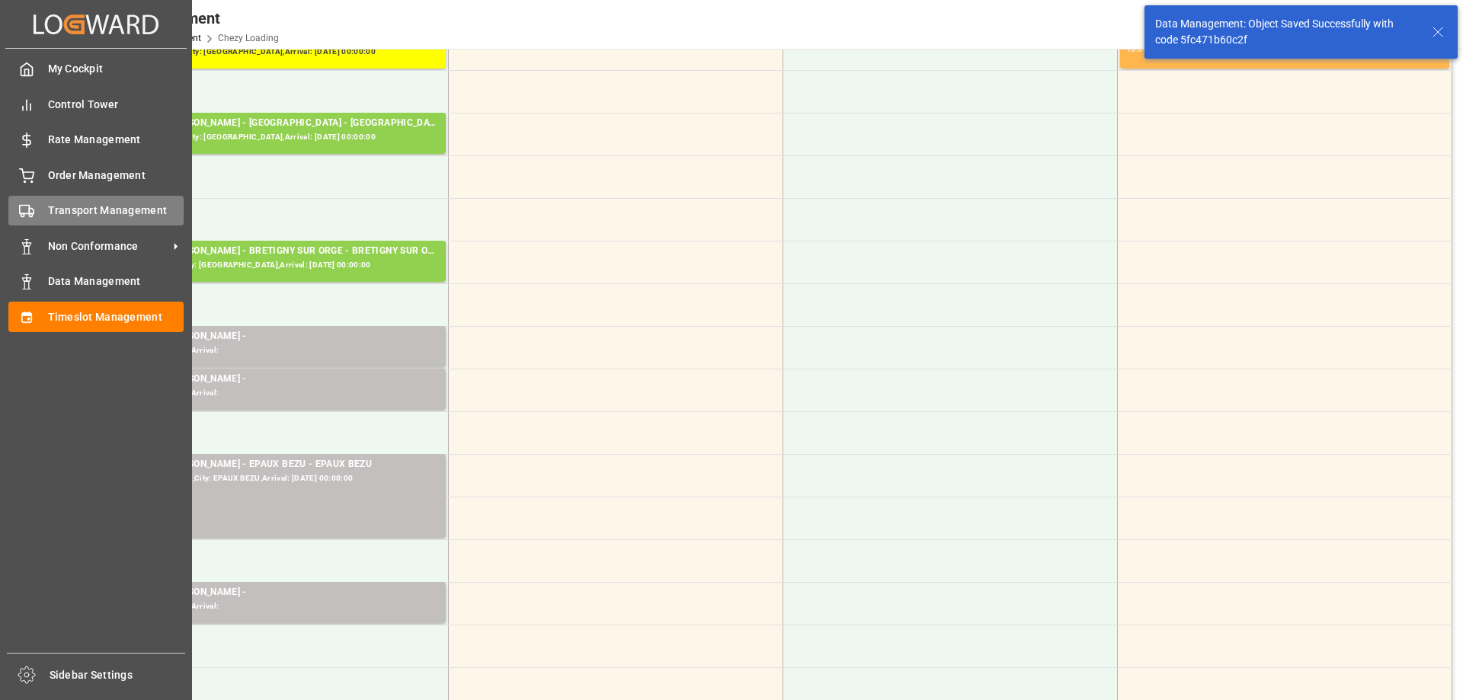
click at [45, 210] on div "Transport Management Transport Management" at bounding box center [95, 211] width 175 height 30
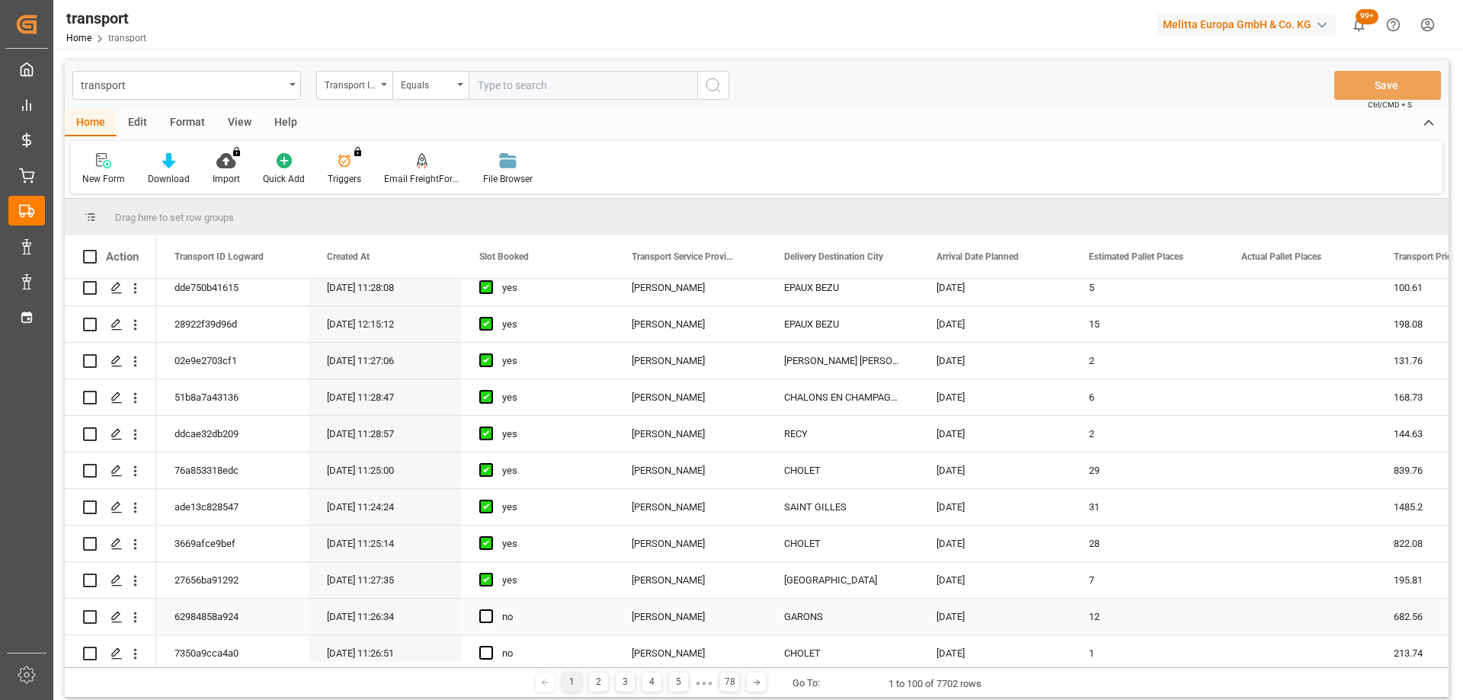
scroll to position [305, 0]
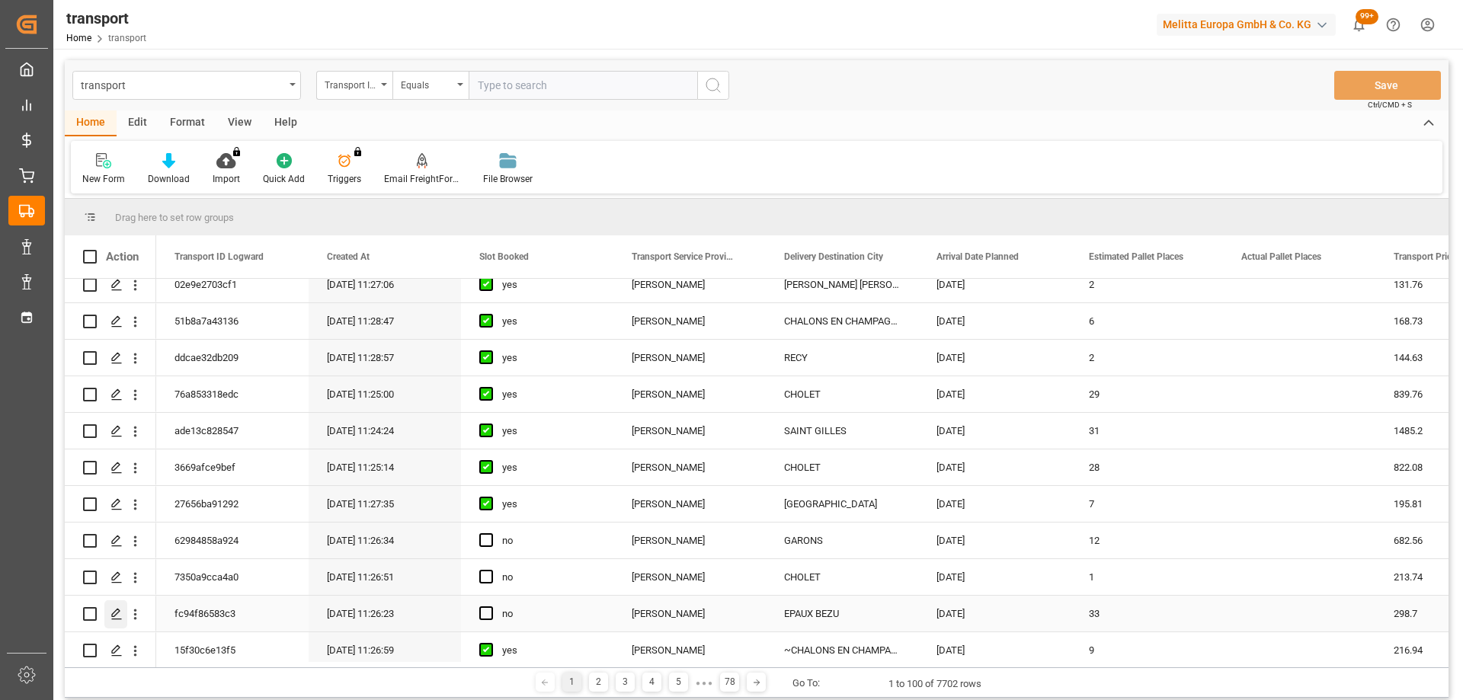
click at [113, 612] on icon "Press SPACE to select this row." at bounding box center [116, 614] width 12 height 12
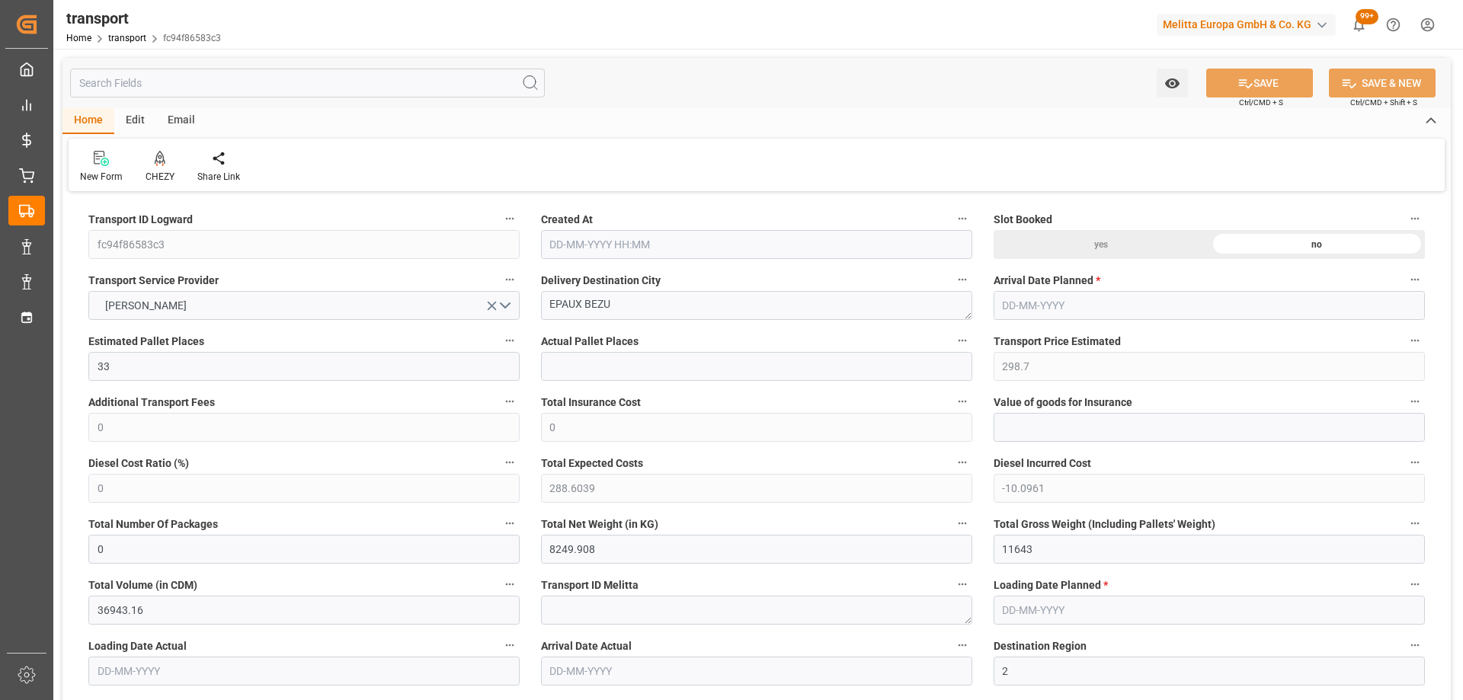
type input "[DATE] 11:26"
type input "[DATE]"
drag, startPoint x: 692, startPoint y: 312, endPoint x: 424, endPoint y: 331, distance: 268.7
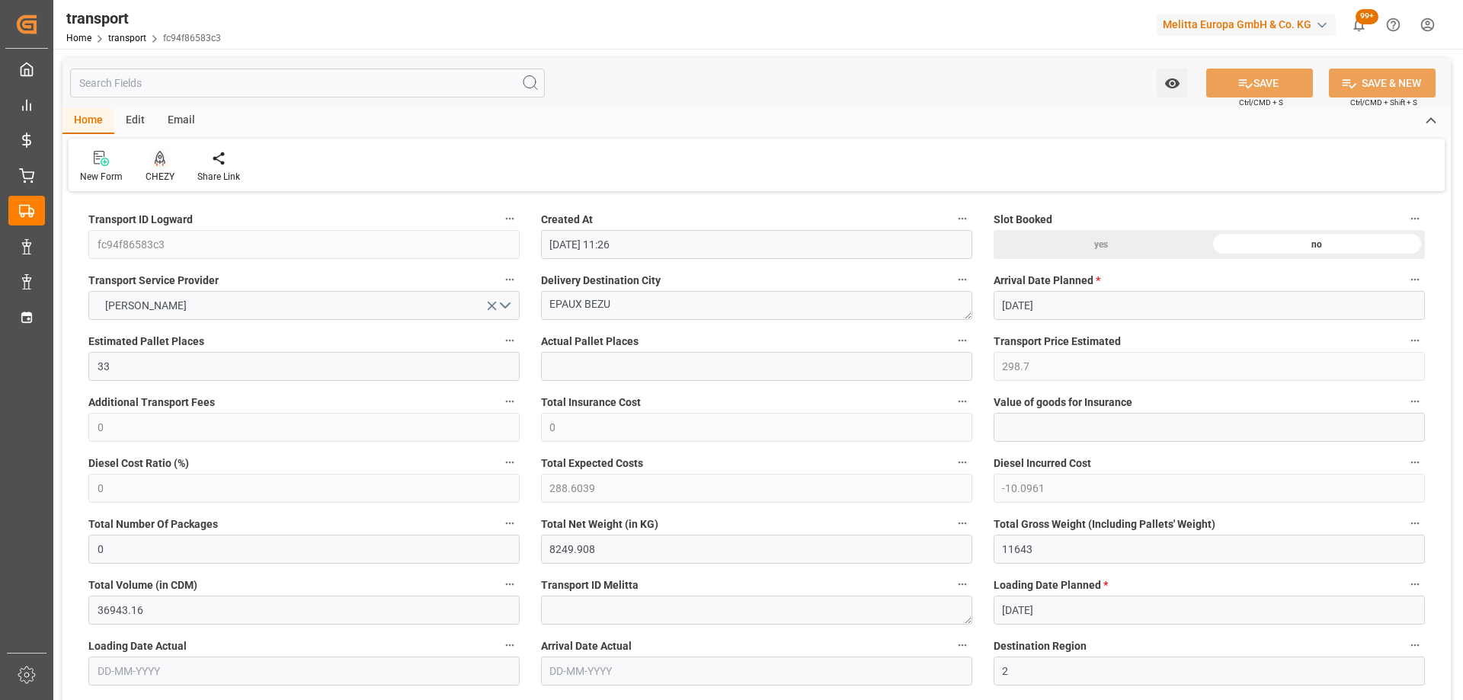
click at [158, 166] on icon at bounding box center [160, 158] width 11 height 15
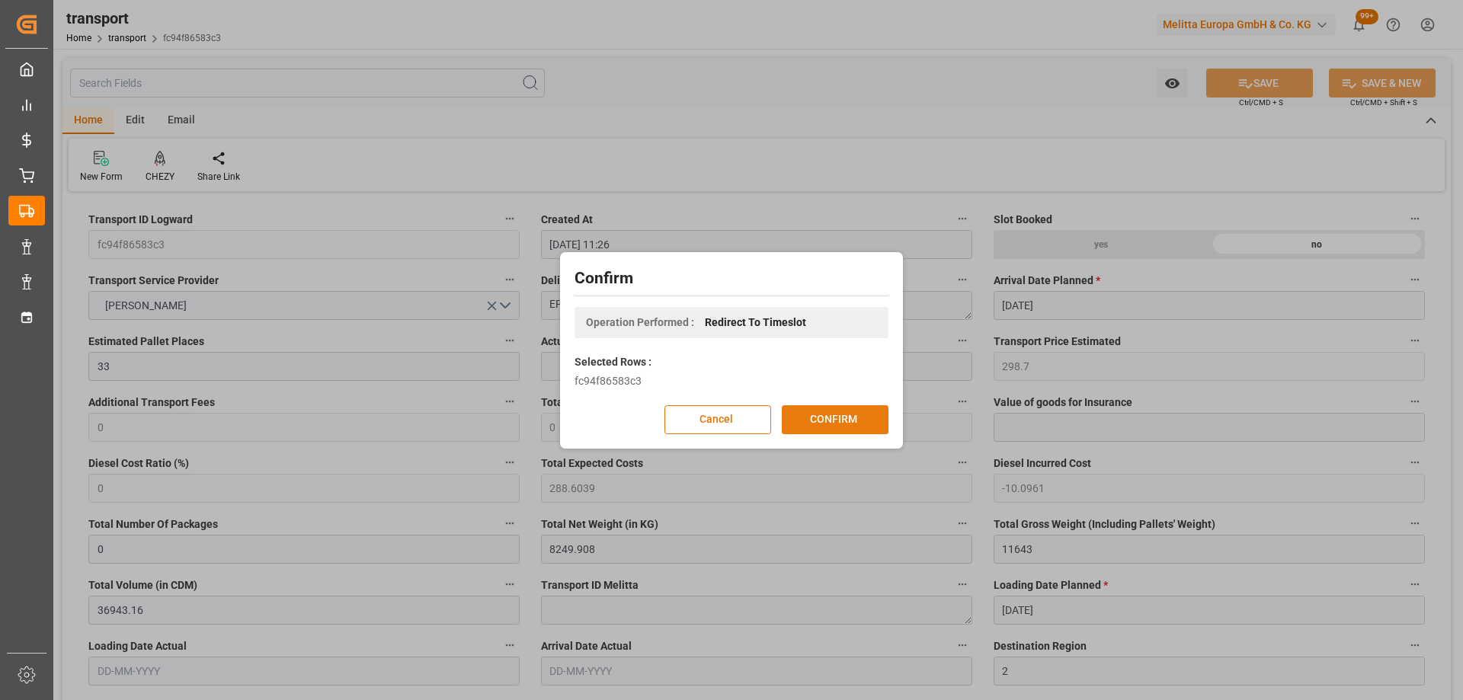
click at [835, 417] on button "CONFIRM" at bounding box center [835, 419] width 107 height 29
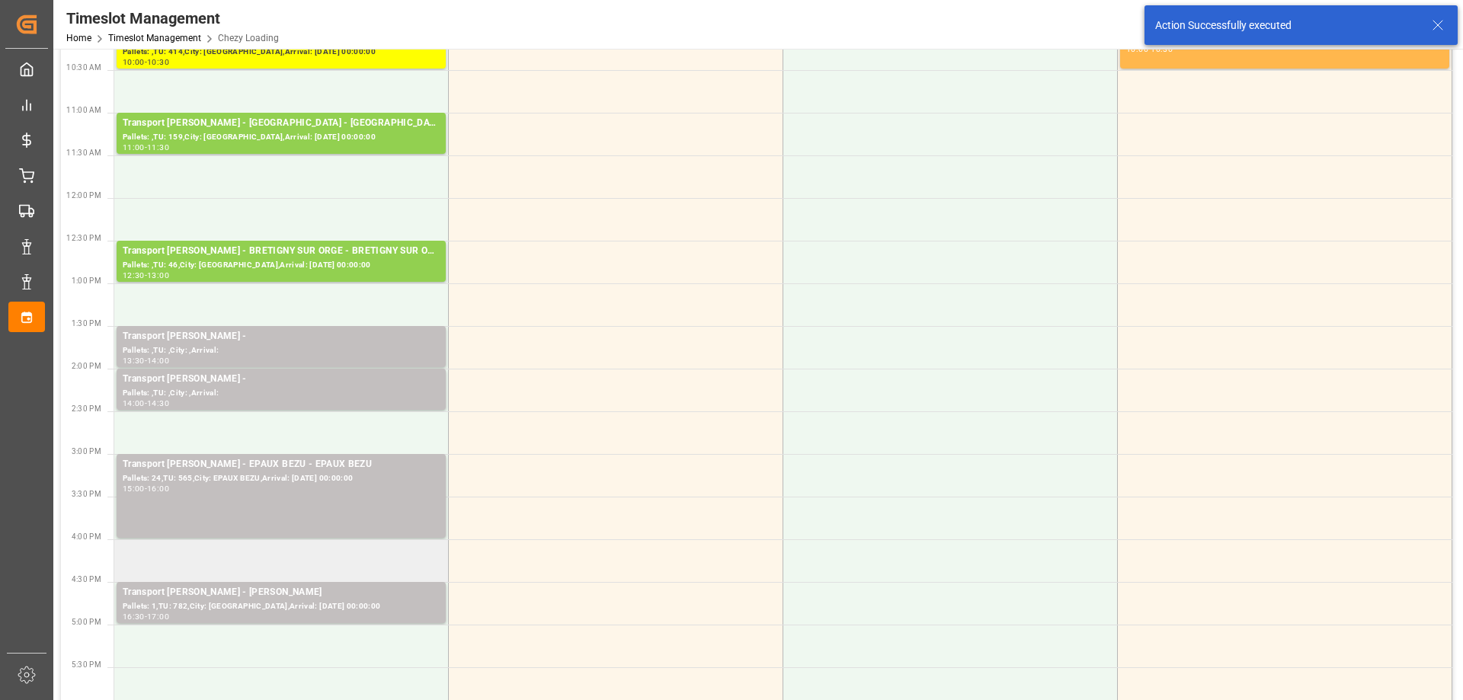
scroll to position [457, 0]
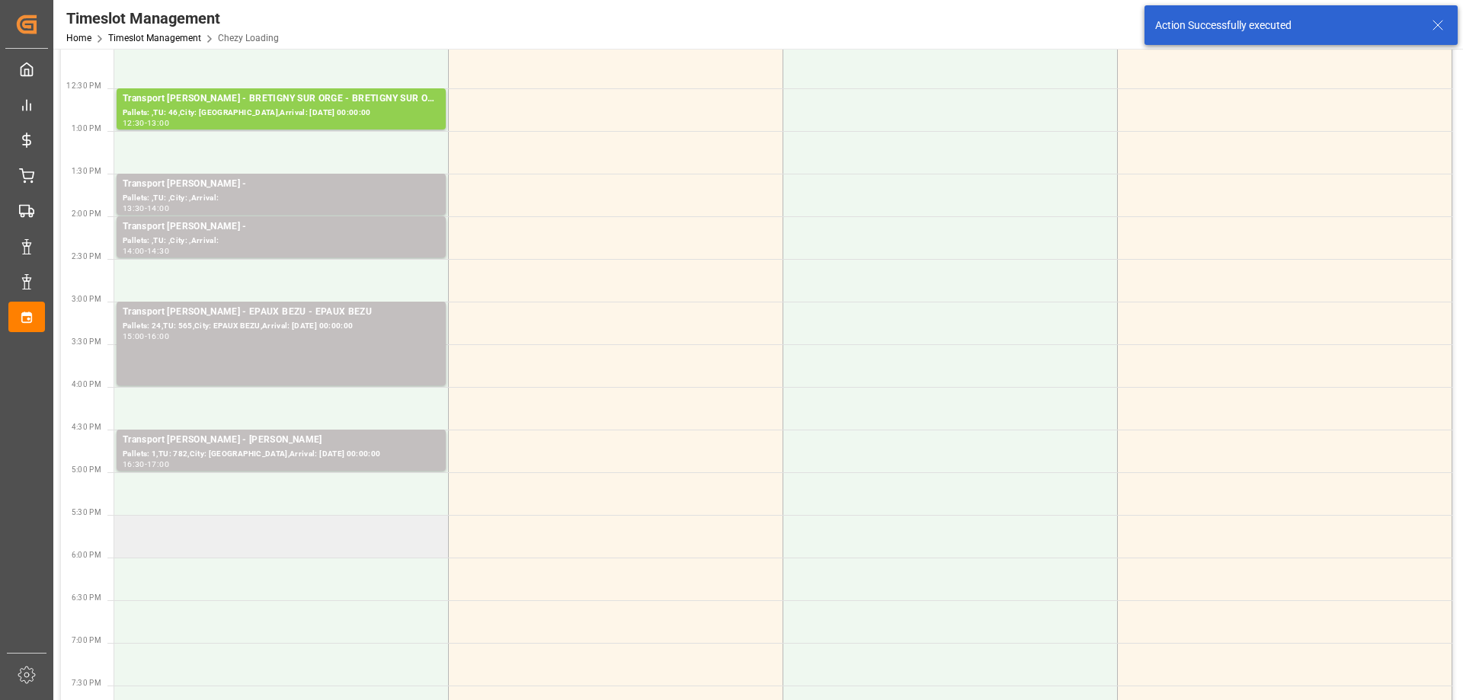
click at [280, 544] on td at bounding box center [281, 536] width 334 height 43
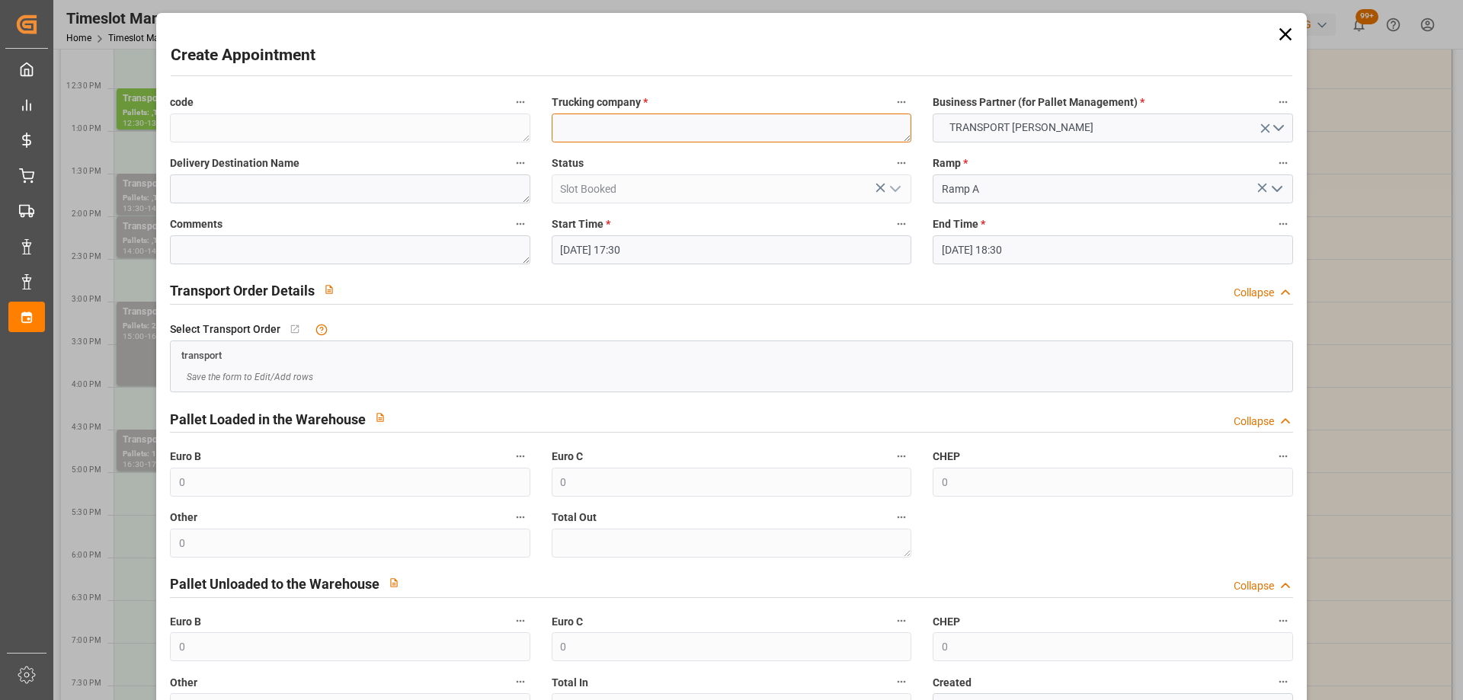
paste textarea "EPAUX BEZU"
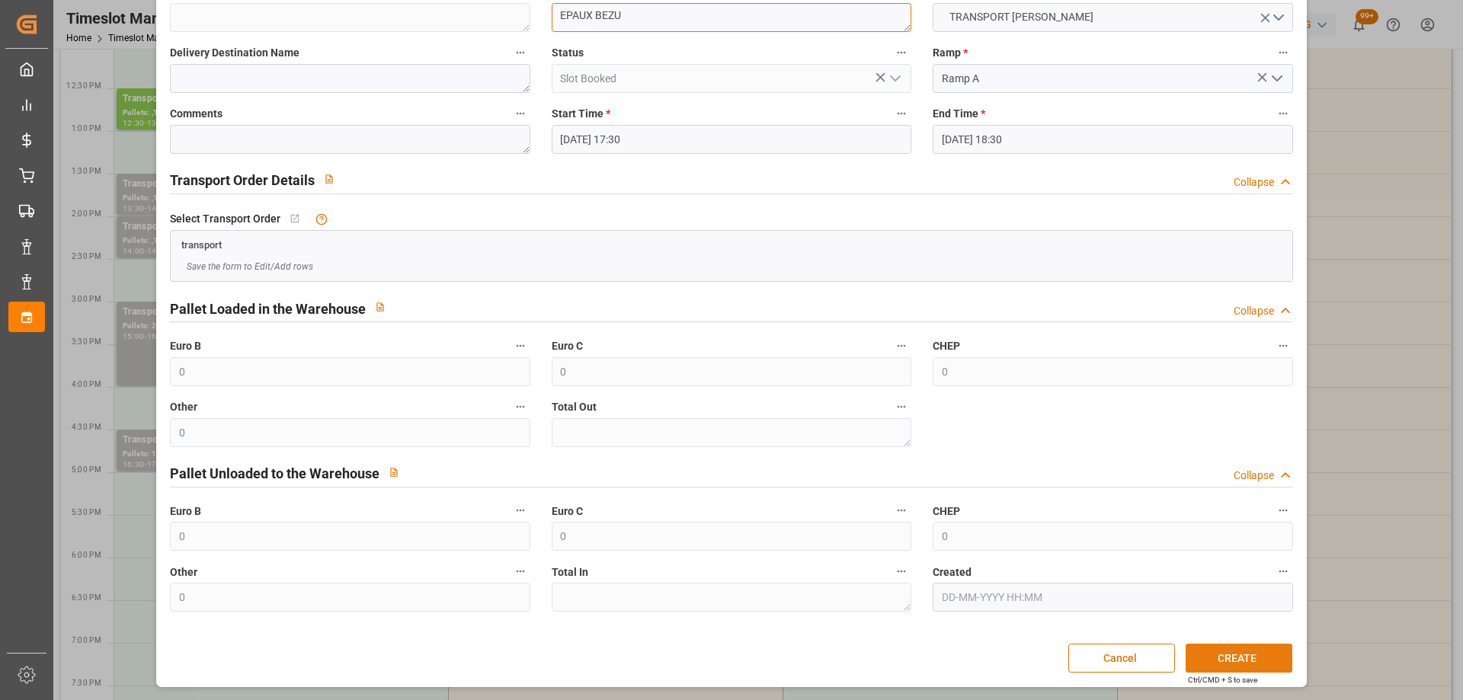
type textarea "EPAUX BEZU"
click at [1236, 651] on button "CREATE" at bounding box center [1238, 658] width 107 height 29
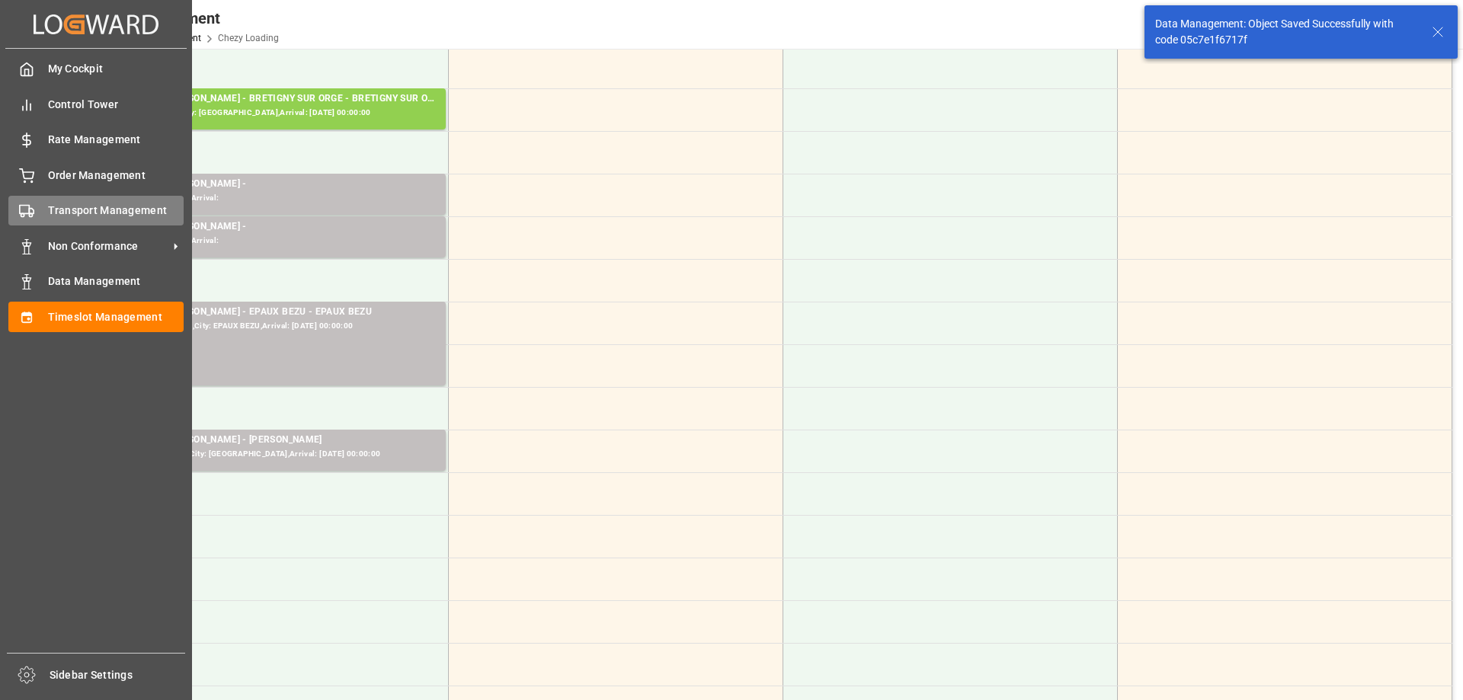
click at [36, 205] on div "Transport Management Transport Management" at bounding box center [95, 211] width 175 height 30
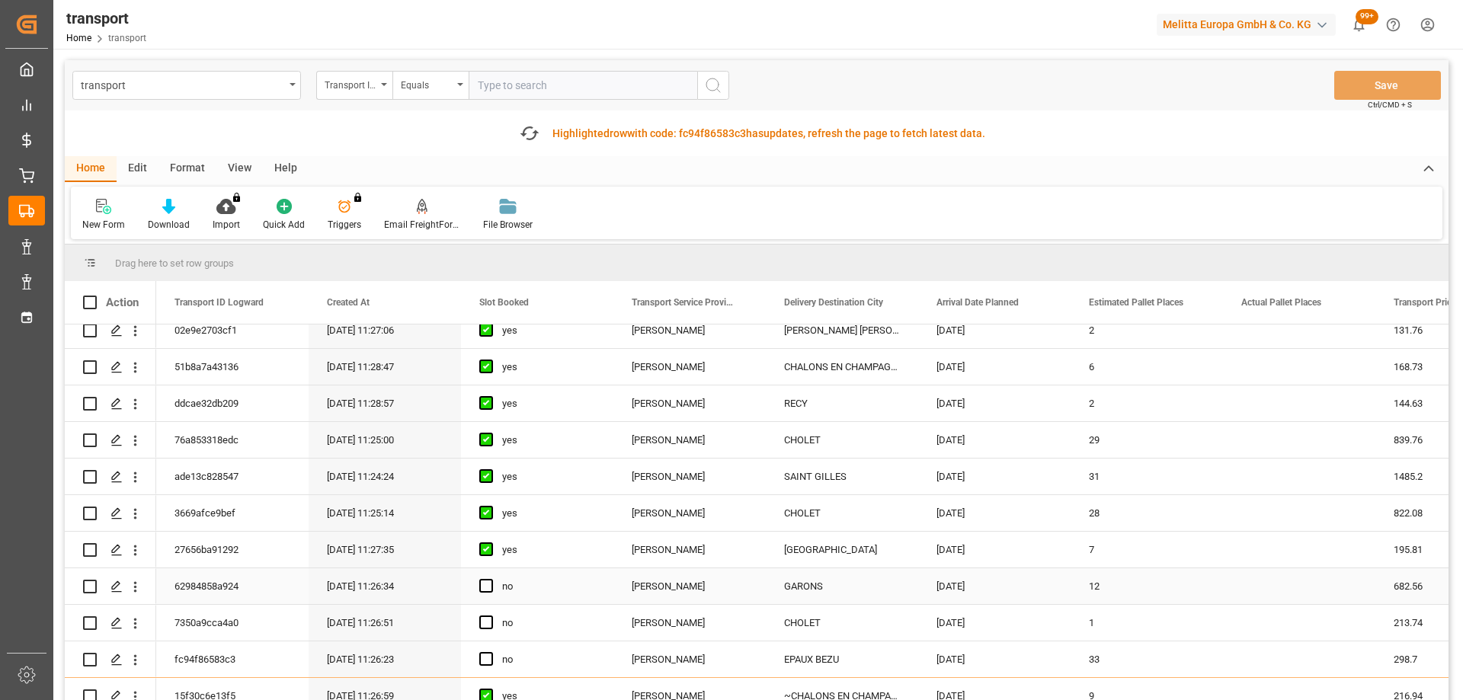
scroll to position [381, 0]
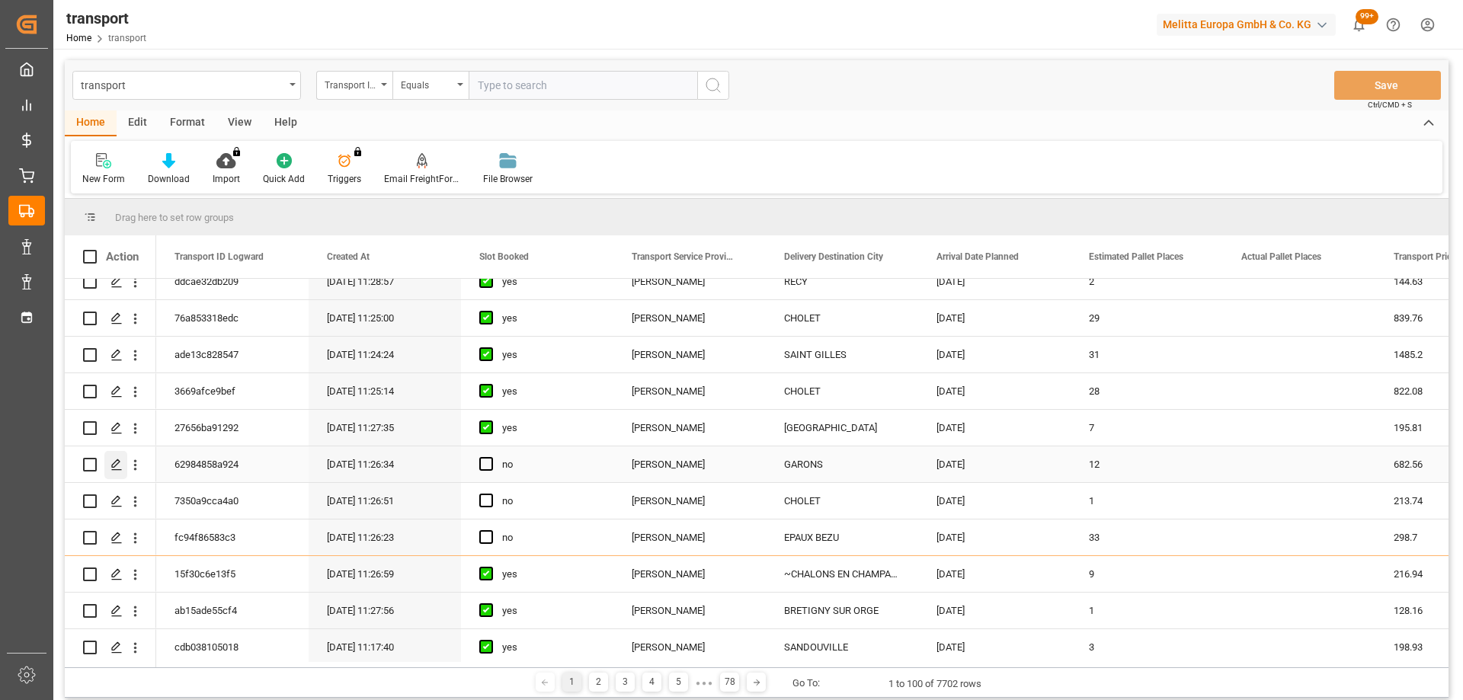
click at [111, 459] on icon "Press SPACE to select this row." at bounding box center [116, 465] width 12 height 12
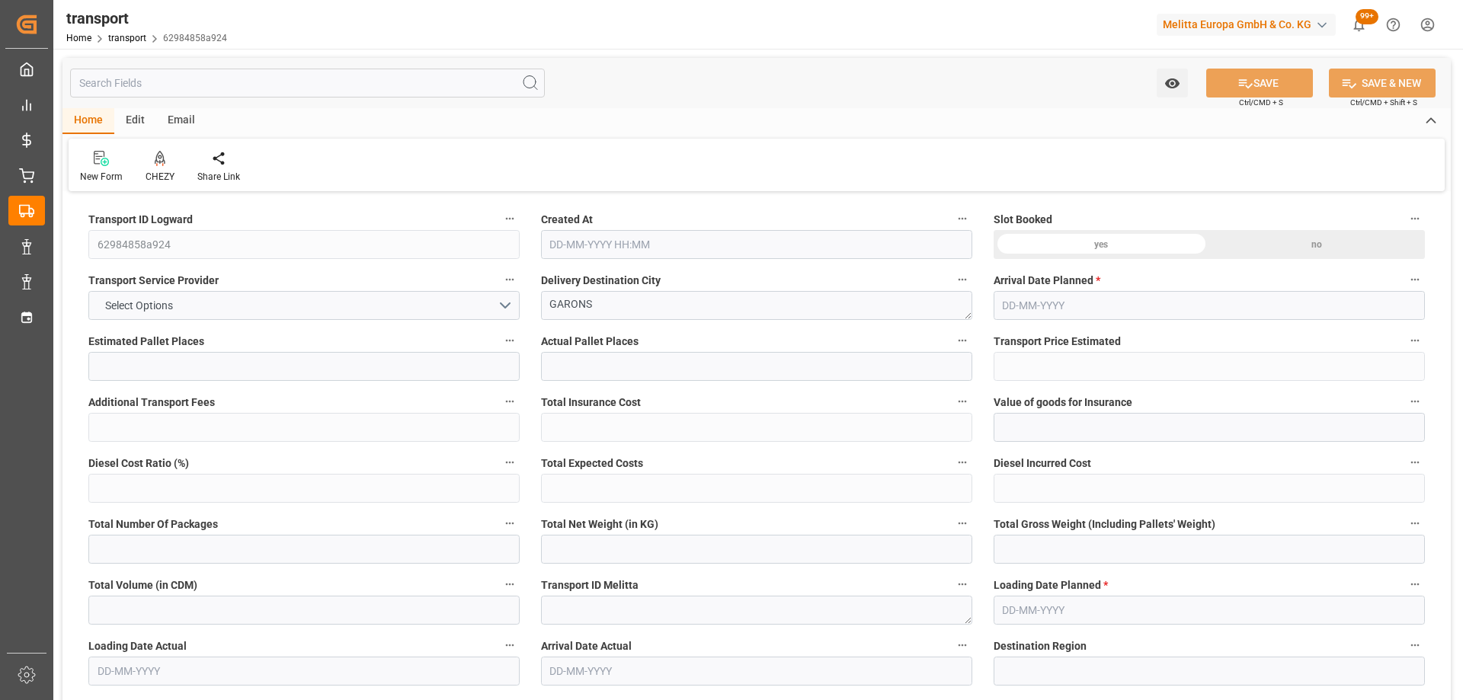
type input "12"
type input "682.56"
type input "0"
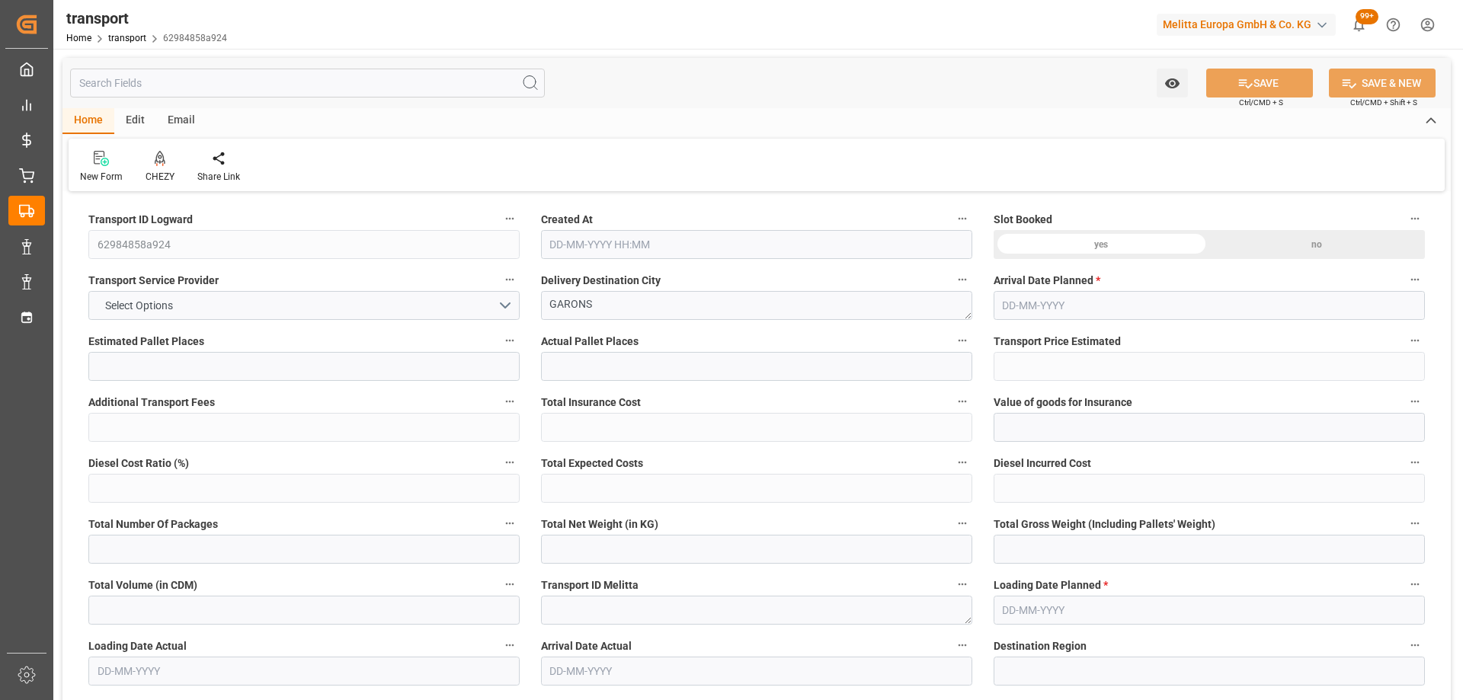
type input "659.4895"
type input "-23.0705"
type input "0"
type input "2204.602"
type input "3473.985"
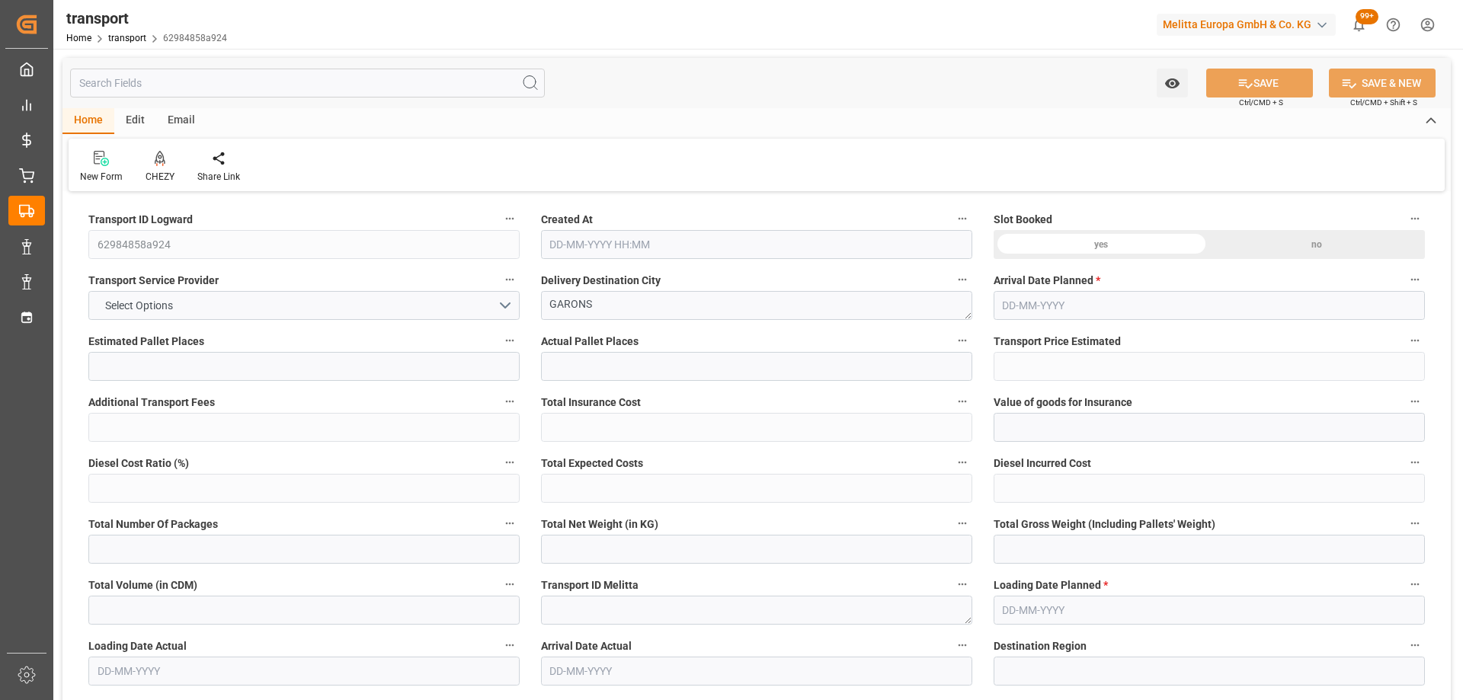
type input "8027.399"
type input "30"
type input "0"
type input "703"
type input "41"
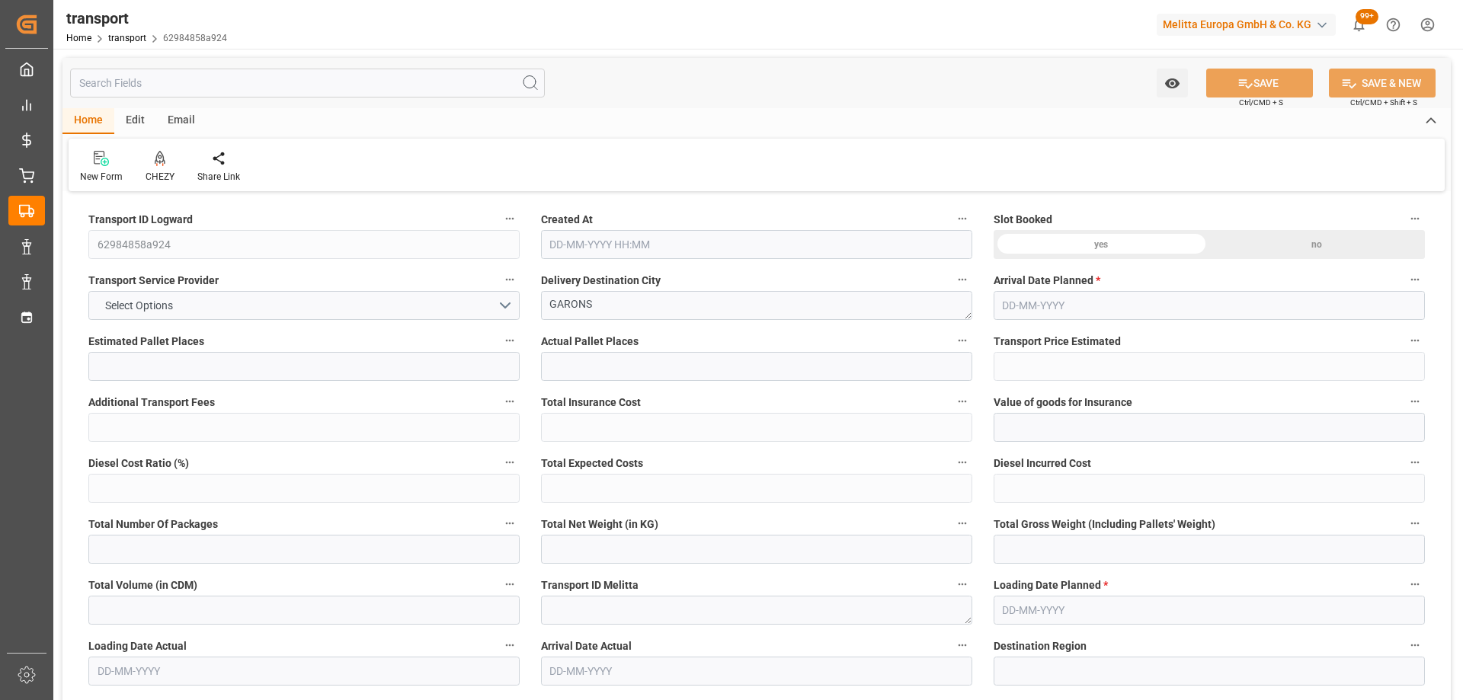
type input "101"
type input "2530.985"
type input "0"
type input "4710.8598"
type input "0"
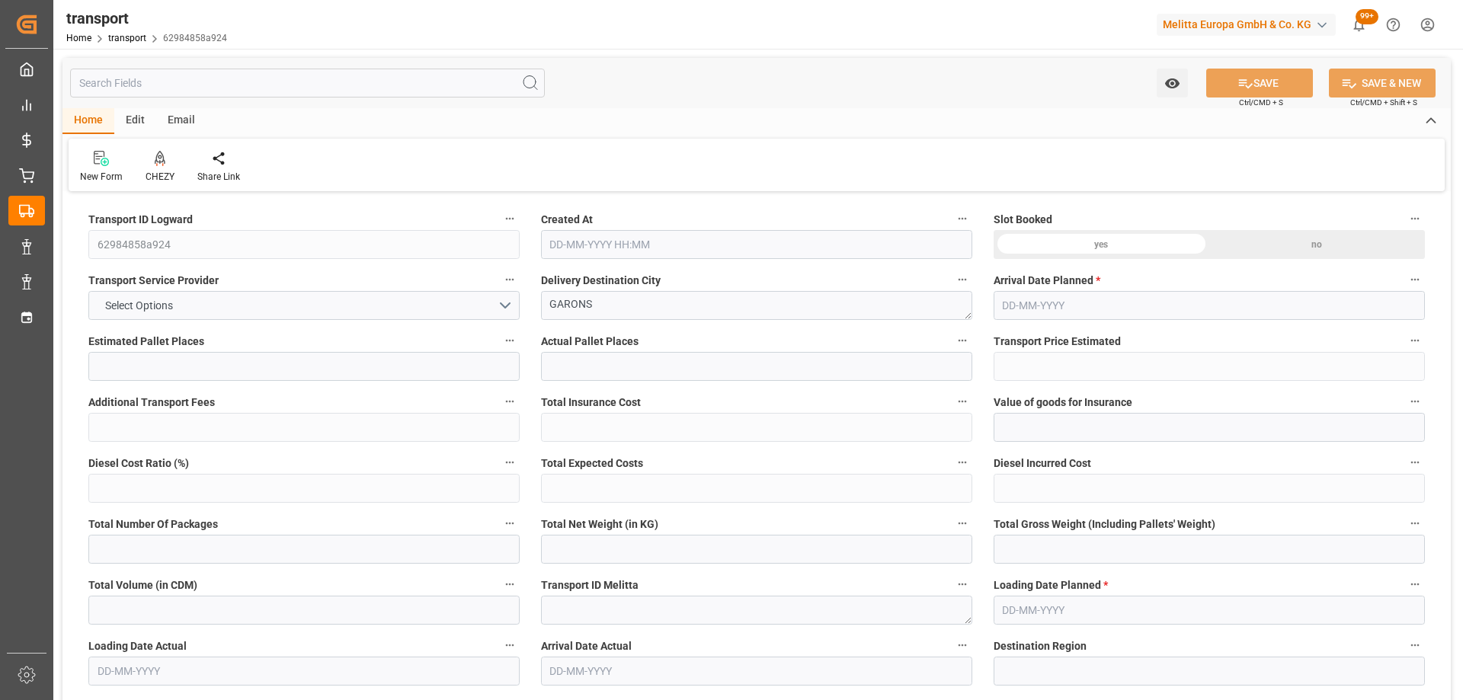
type input "0"
type input "21"
type input "35"
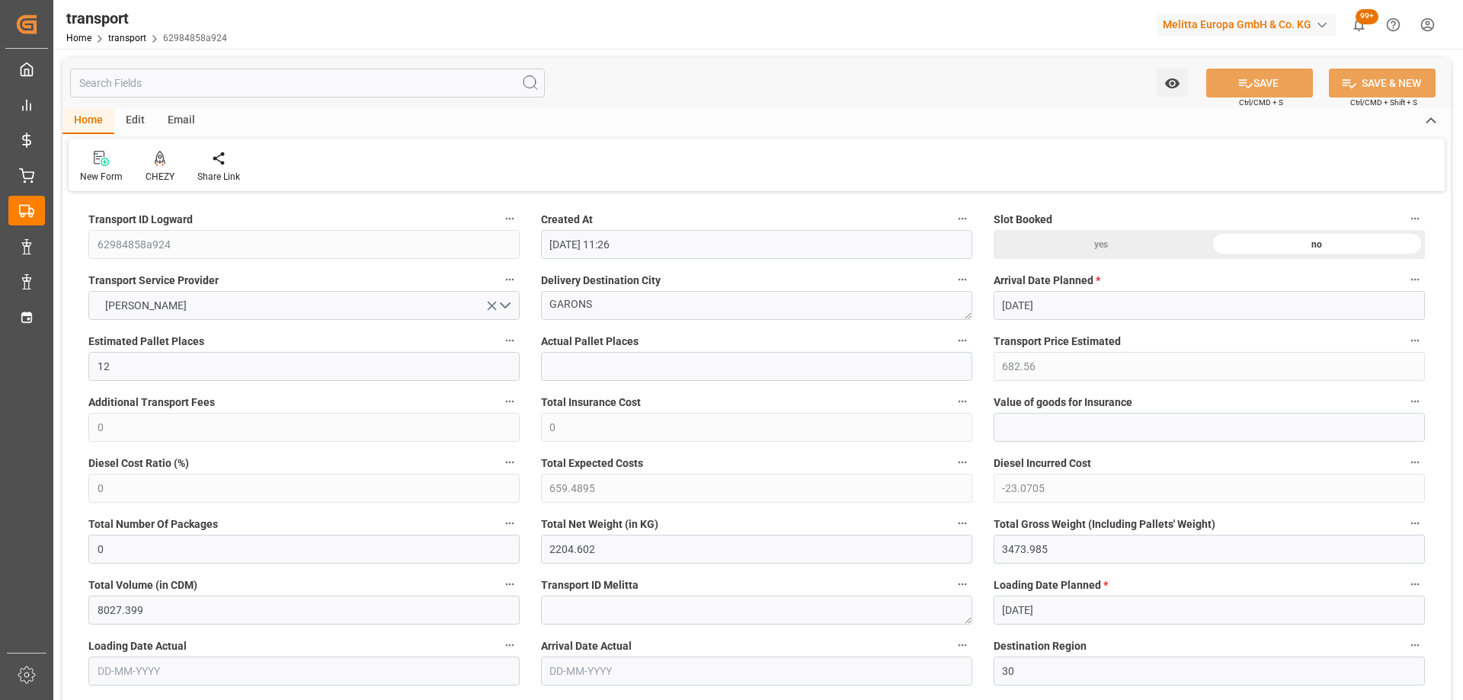
type input "09-10-2025 11:26"
type input "[DATE]"
drag, startPoint x: 619, startPoint y: 312, endPoint x: 449, endPoint y: 321, distance: 170.9
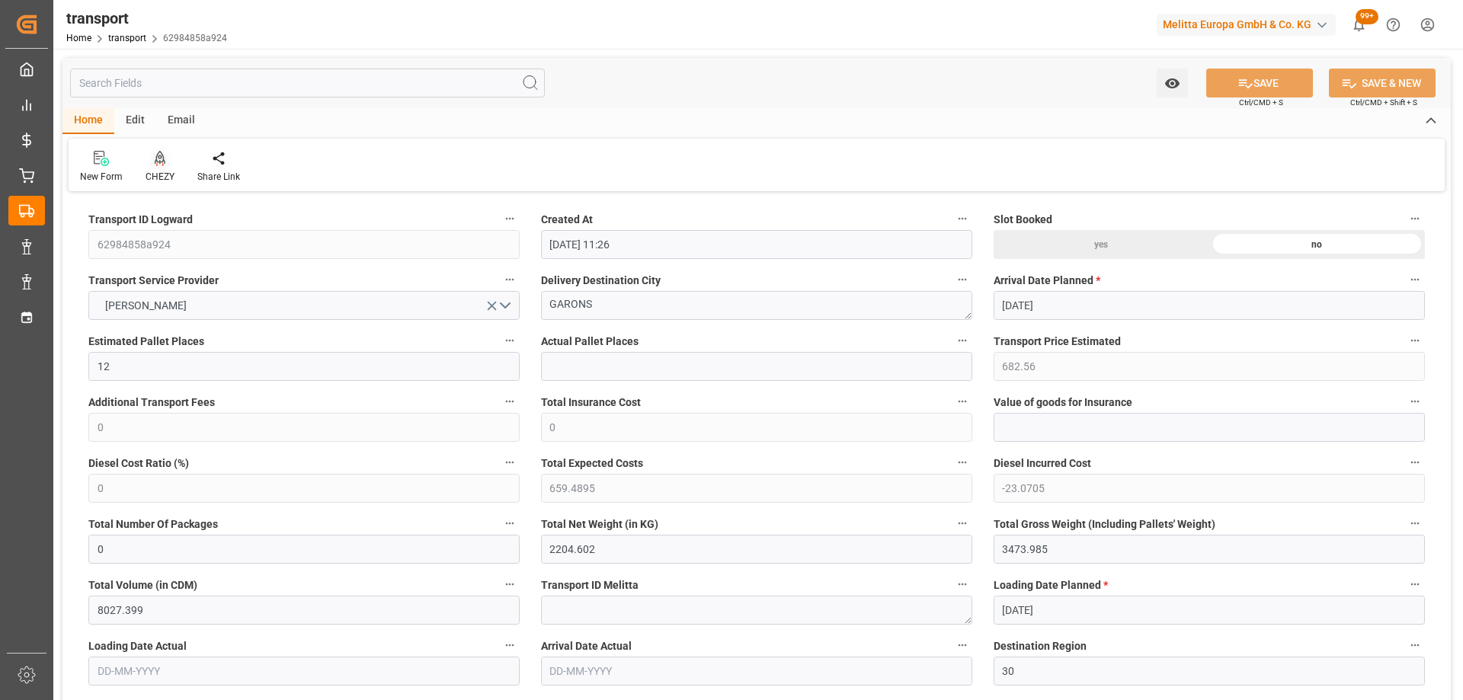
click at [155, 164] on icon at bounding box center [160, 157] width 11 height 13
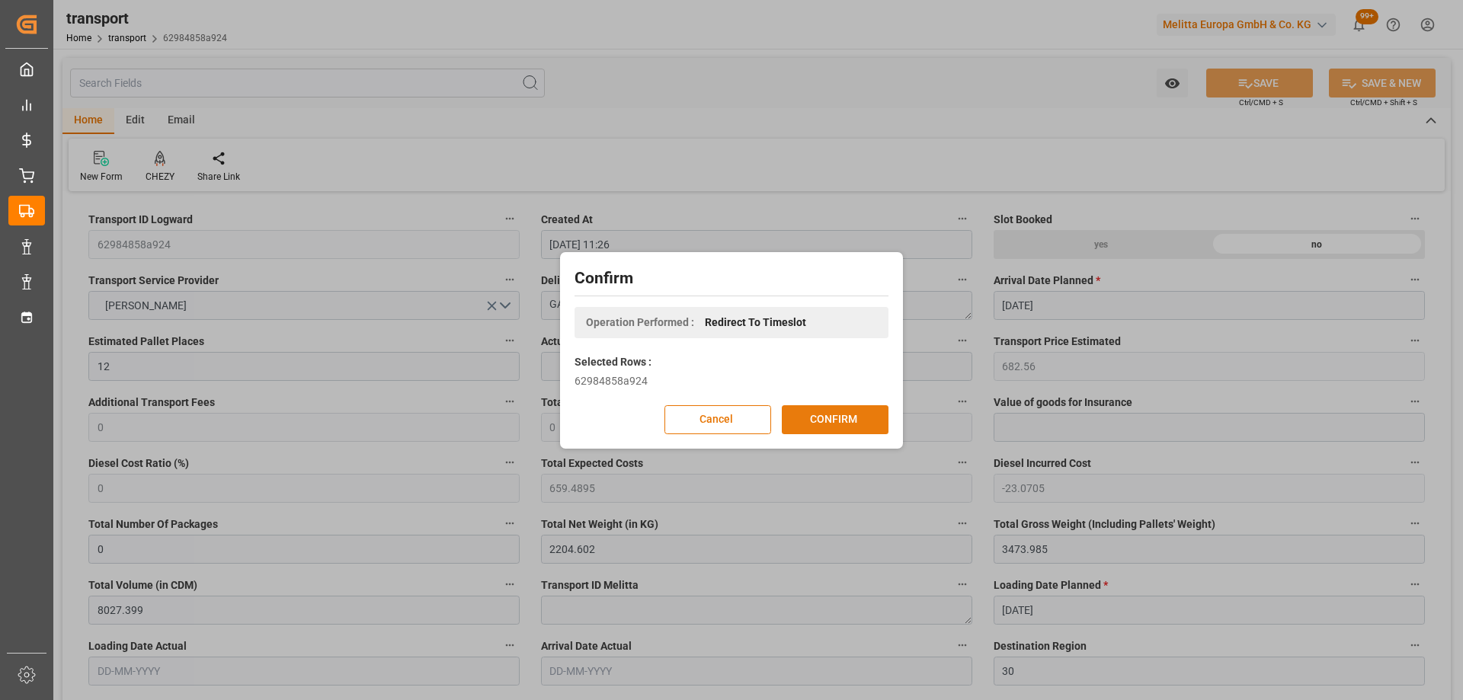
click at [827, 419] on button "CONFIRM" at bounding box center [835, 419] width 107 height 29
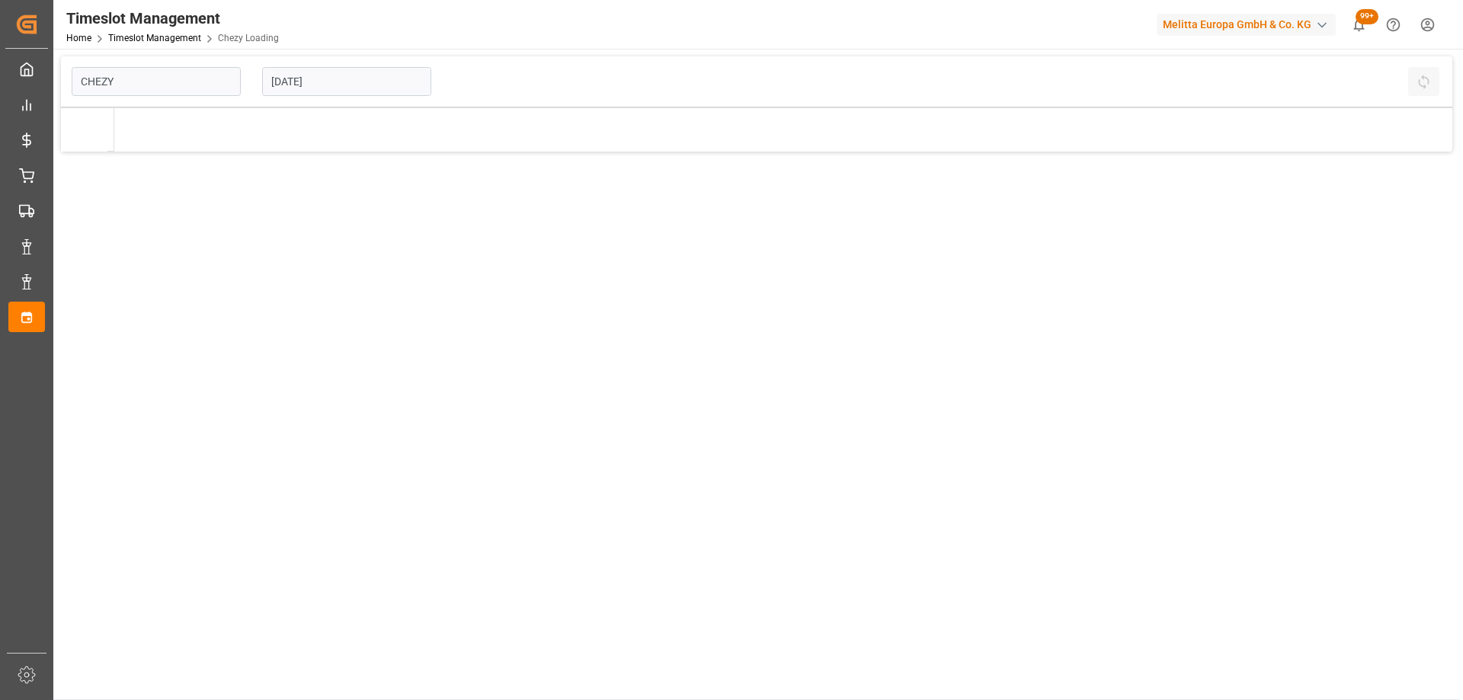
type input "Chezy Loading"
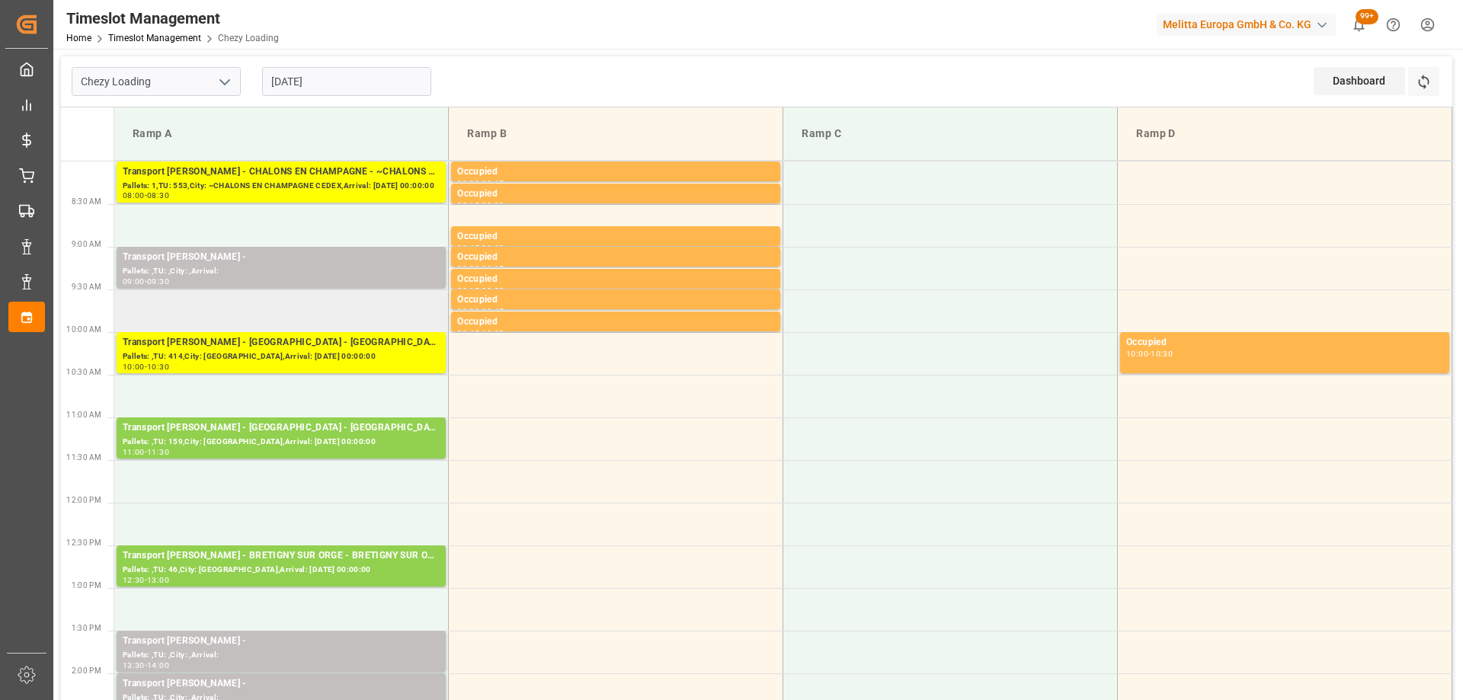
click at [340, 302] on td at bounding box center [281, 310] width 334 height 43
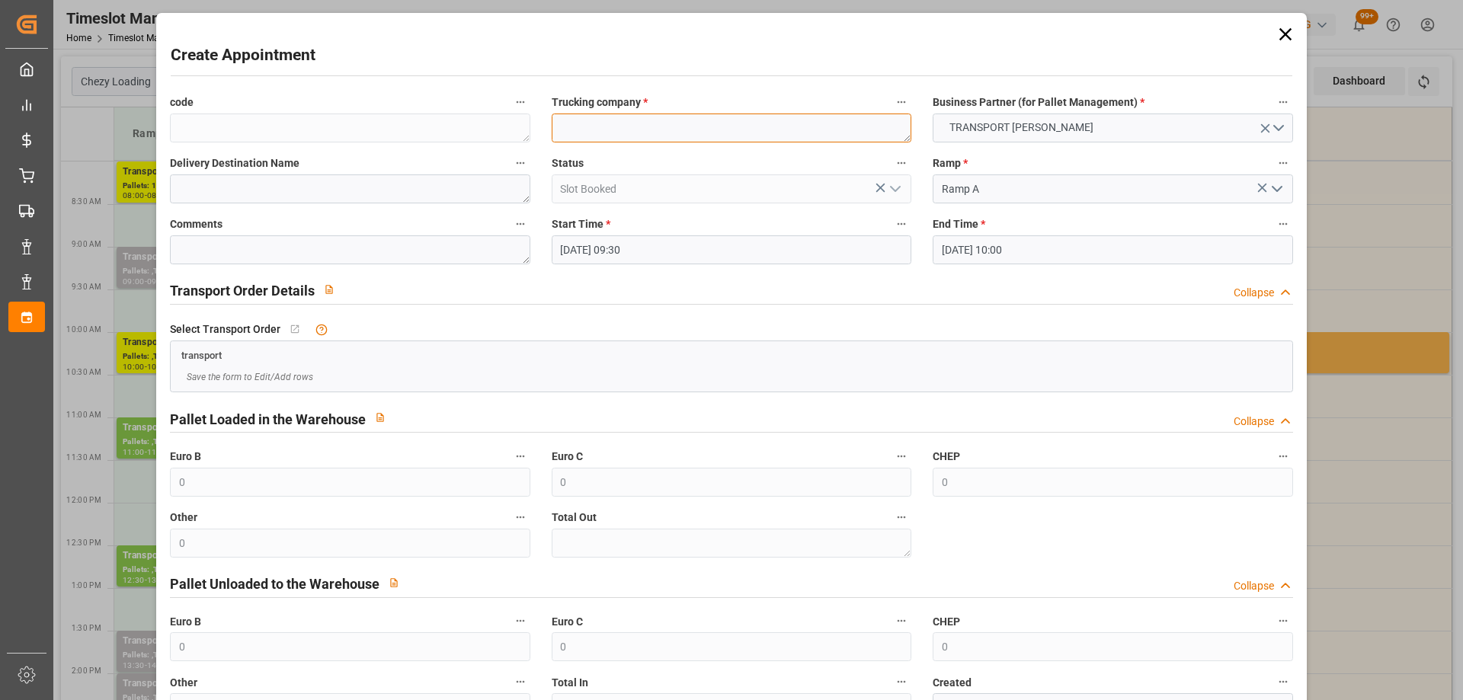
paste textarea "GARONS"
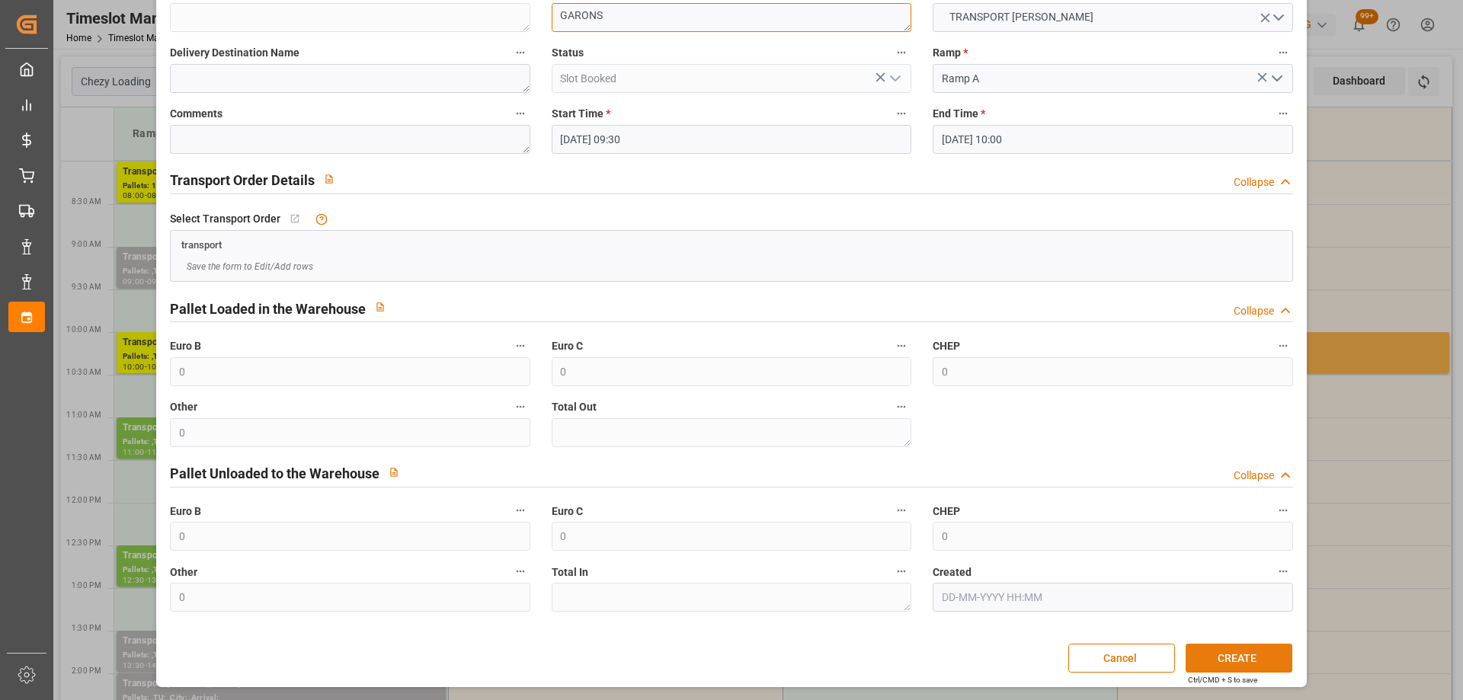
type textarea "GARONS"
click at [1270, 649] on button "CREATE" at bounding box center [1238, 658] width 107 height 29
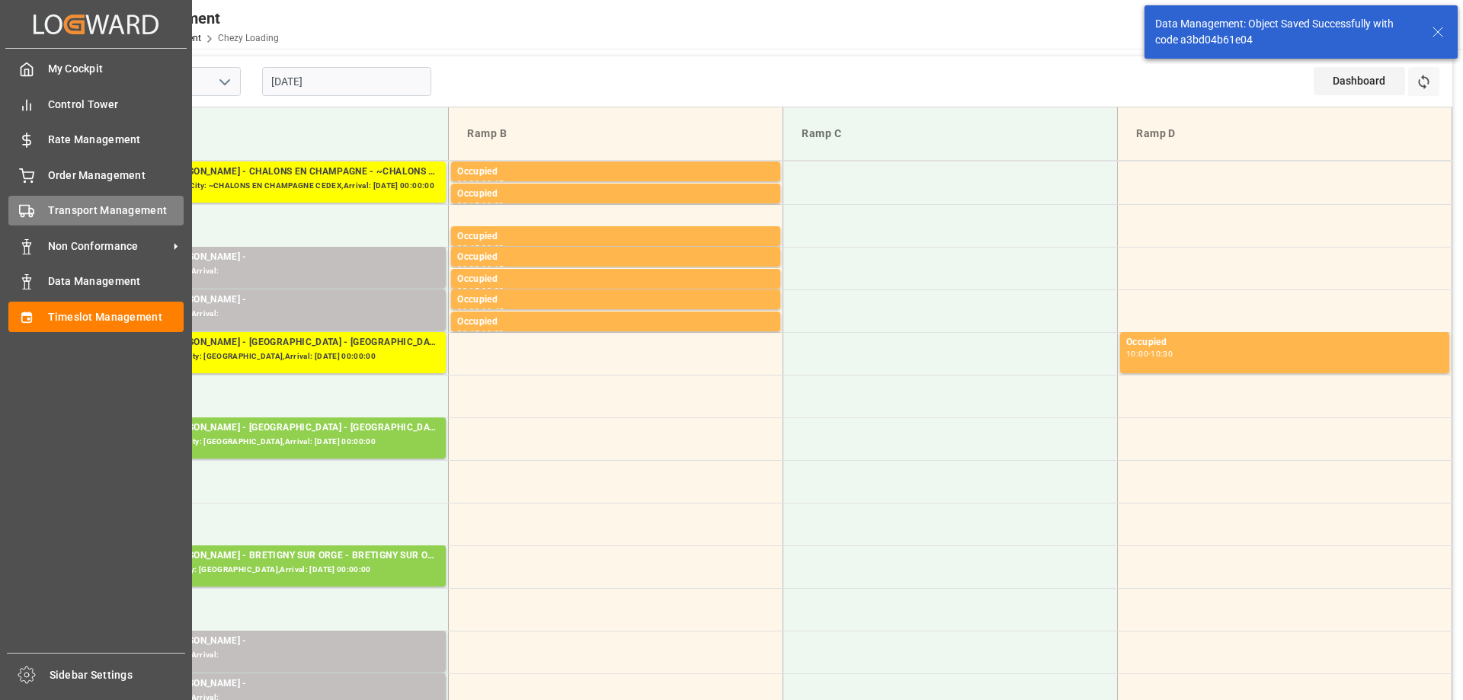
click at [27, 206] on rect at bounding box center [24, 210] width 9 height 8
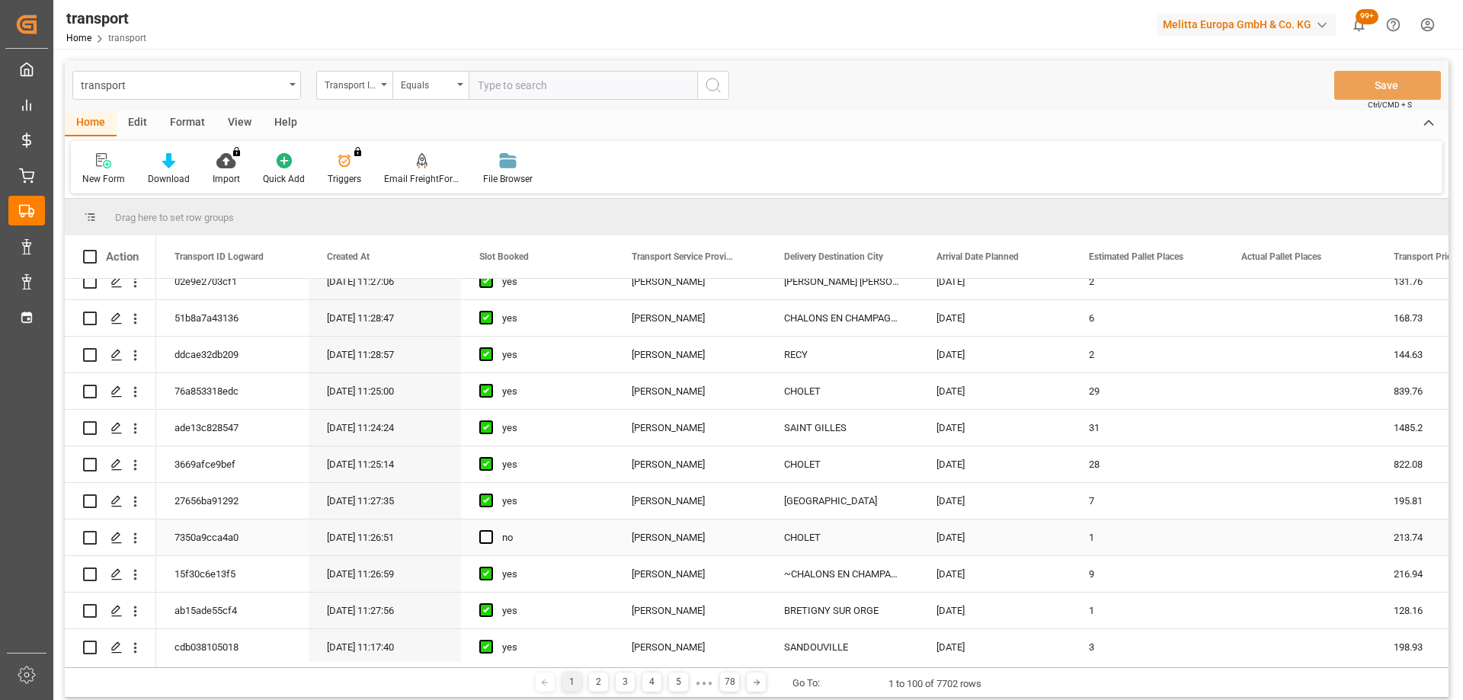
scroll to position [533, 0]
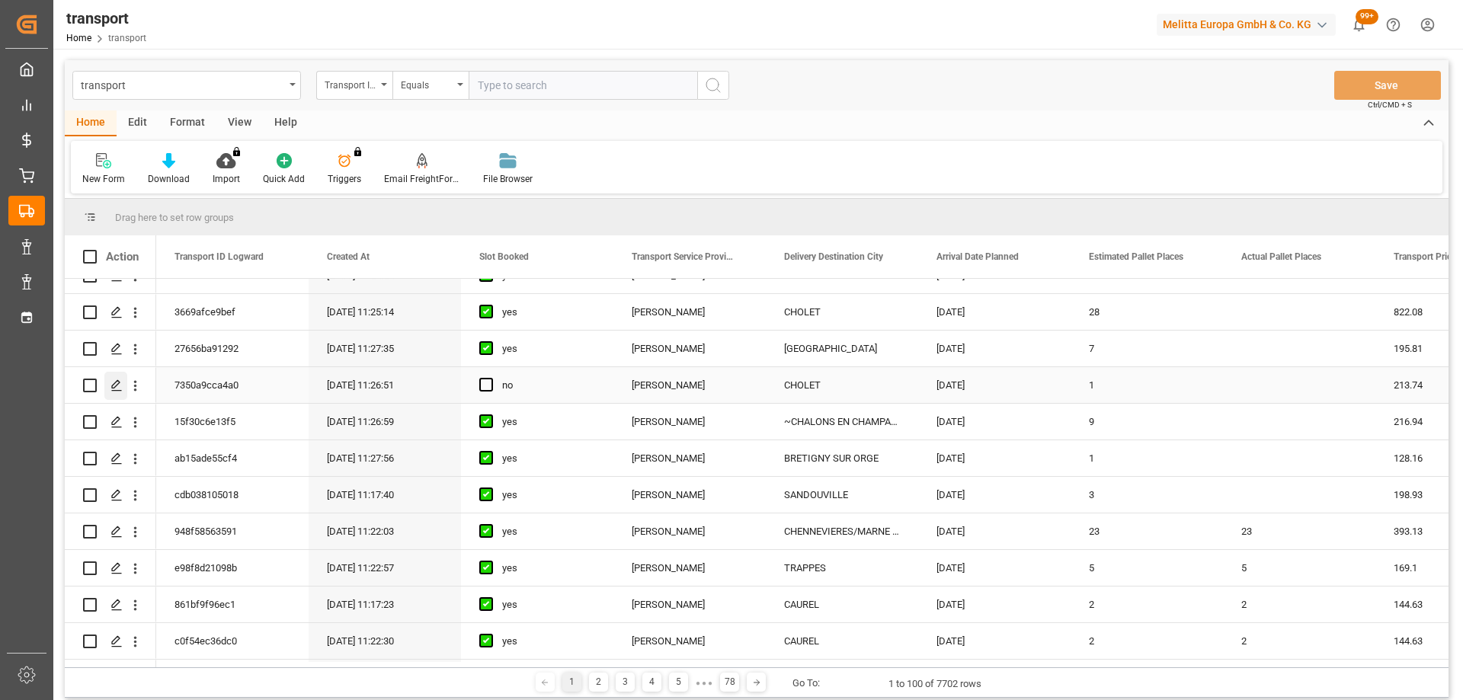
click at [125, 378] on div "Press SPACE to select this row." at bounding box center [115, 386] width 23 height 28
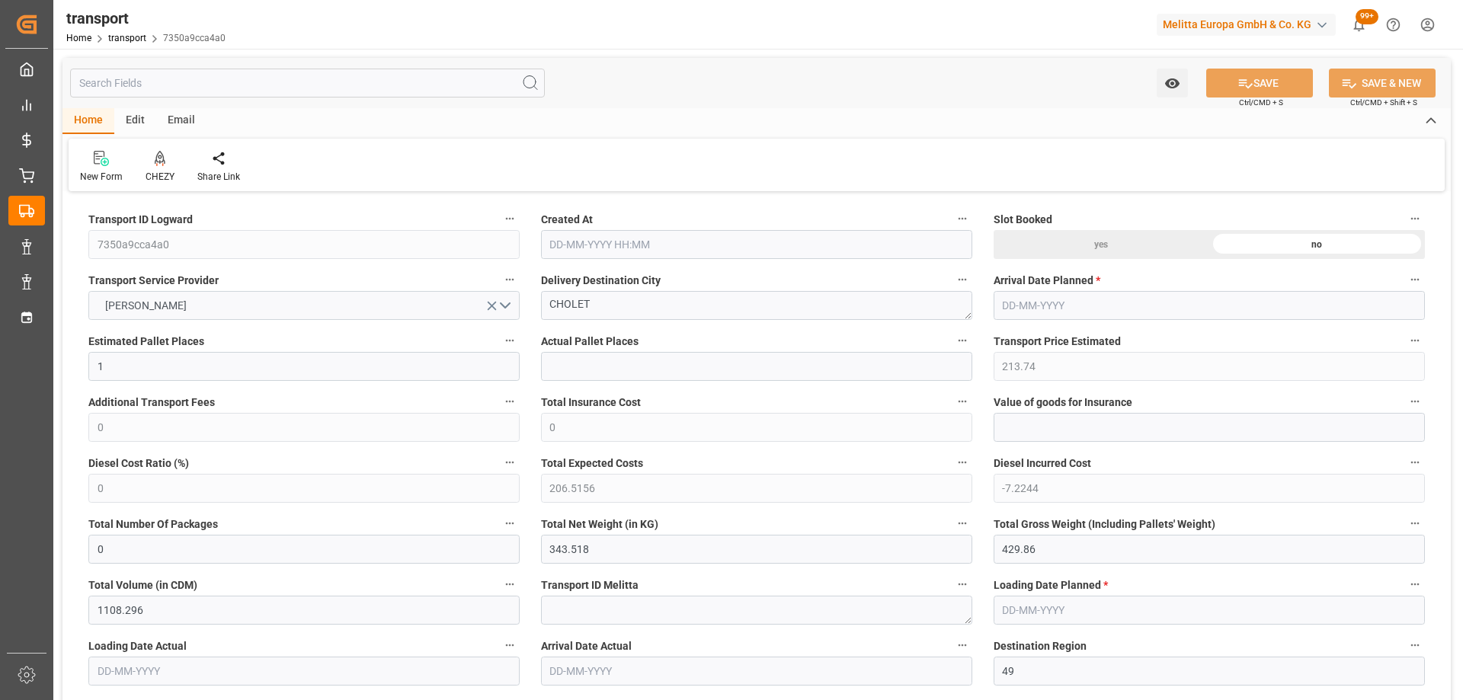
type input "1"
type input "213.74"
type input "0"
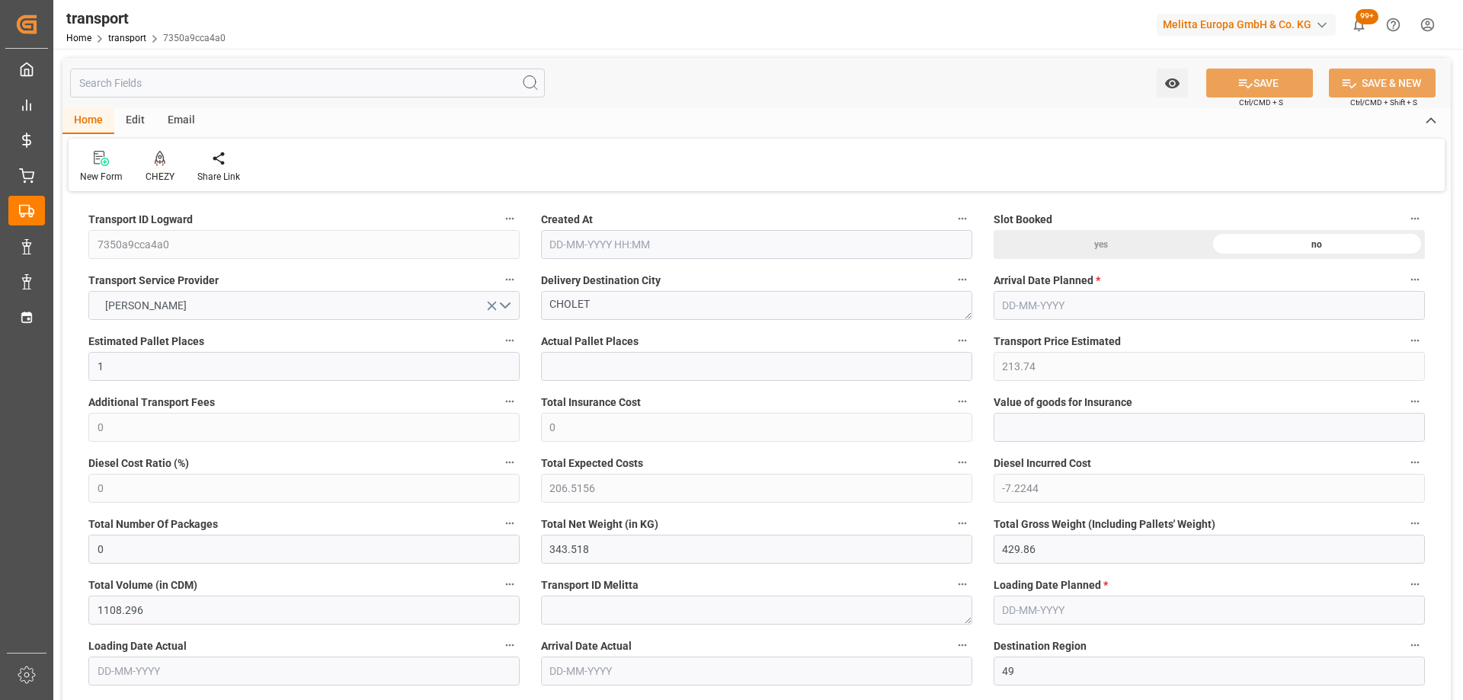
type input "206.5156"
type input "-7.2244"
type input "0"
type input "343.518"
type input "429.86"
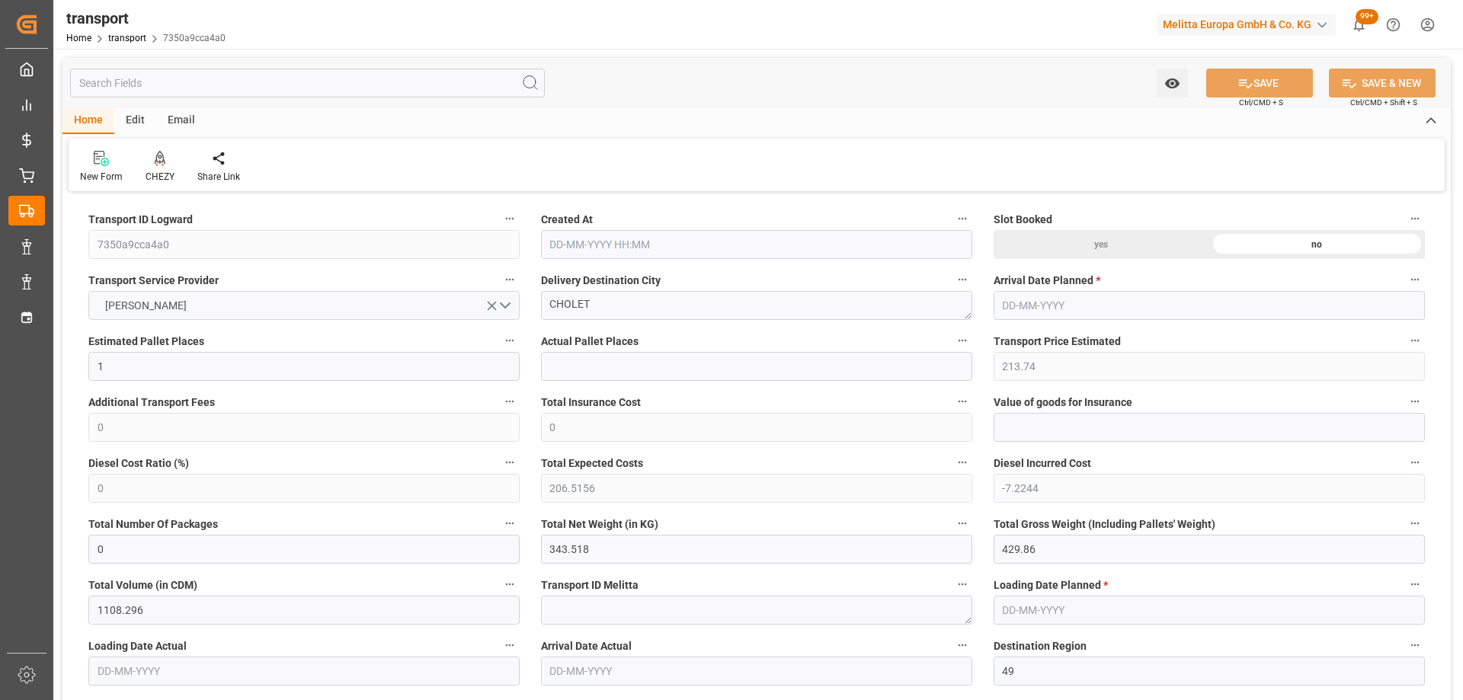
type input "1108.296"
type input "49"
type input "0"
type input "62"
type input "1"
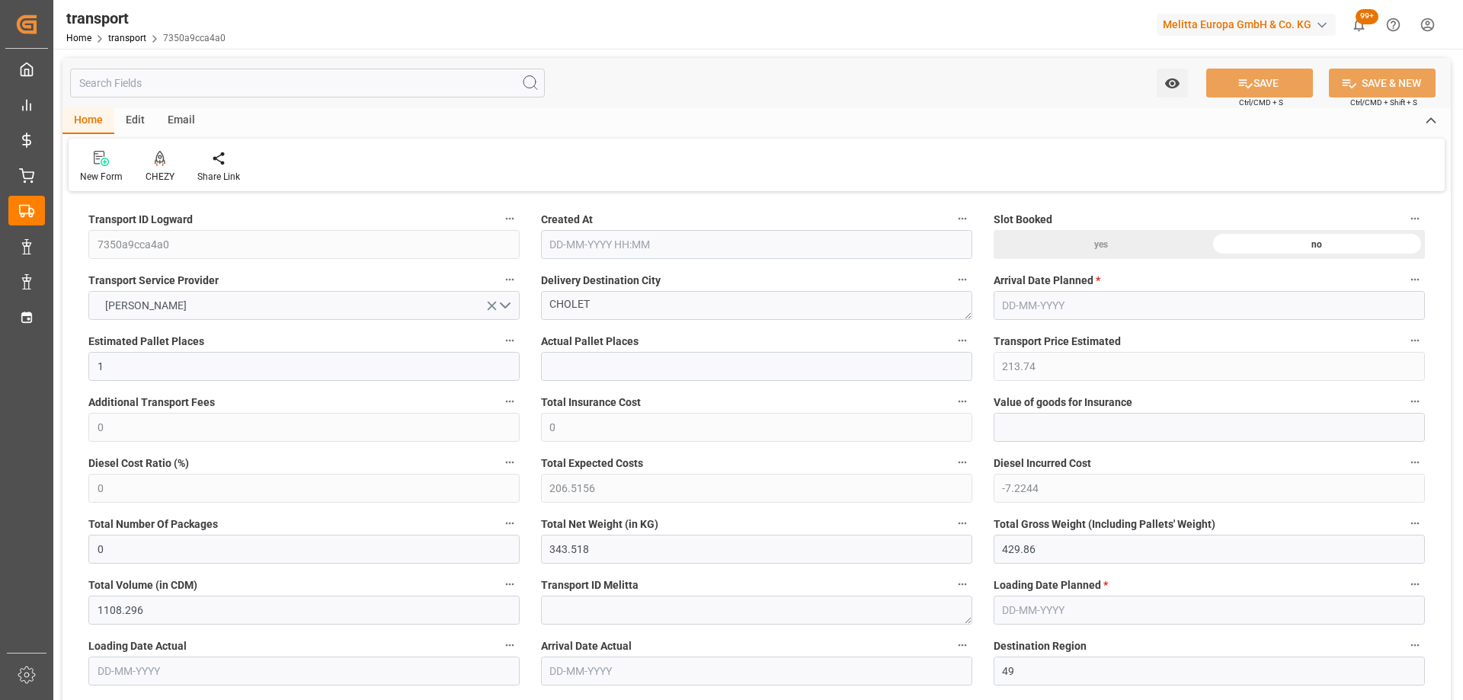
type input "101"
type input "406.86"
type input "0"
type input "4710.8598"
type input "0"
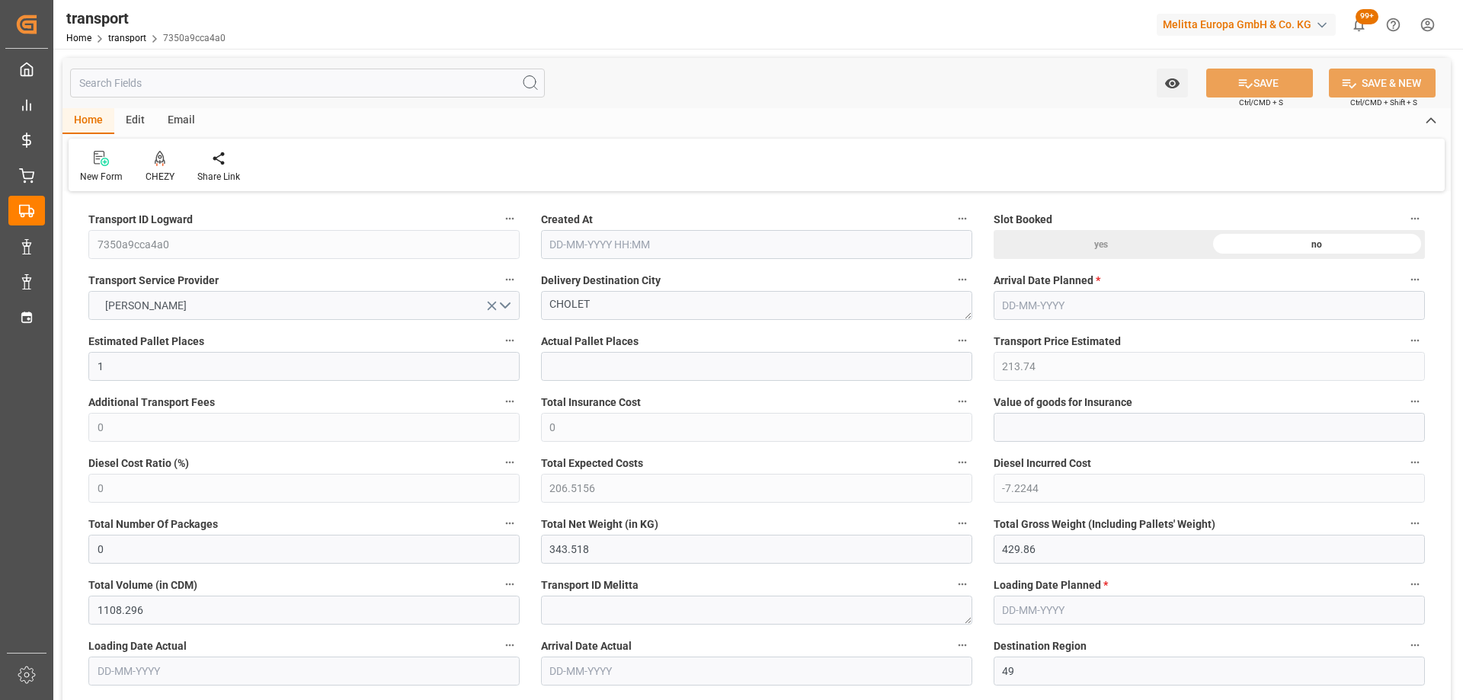
type input "0"
type input "21"
type input "35"
type input "09-10-2025 11:26"
type input "[DATE]"
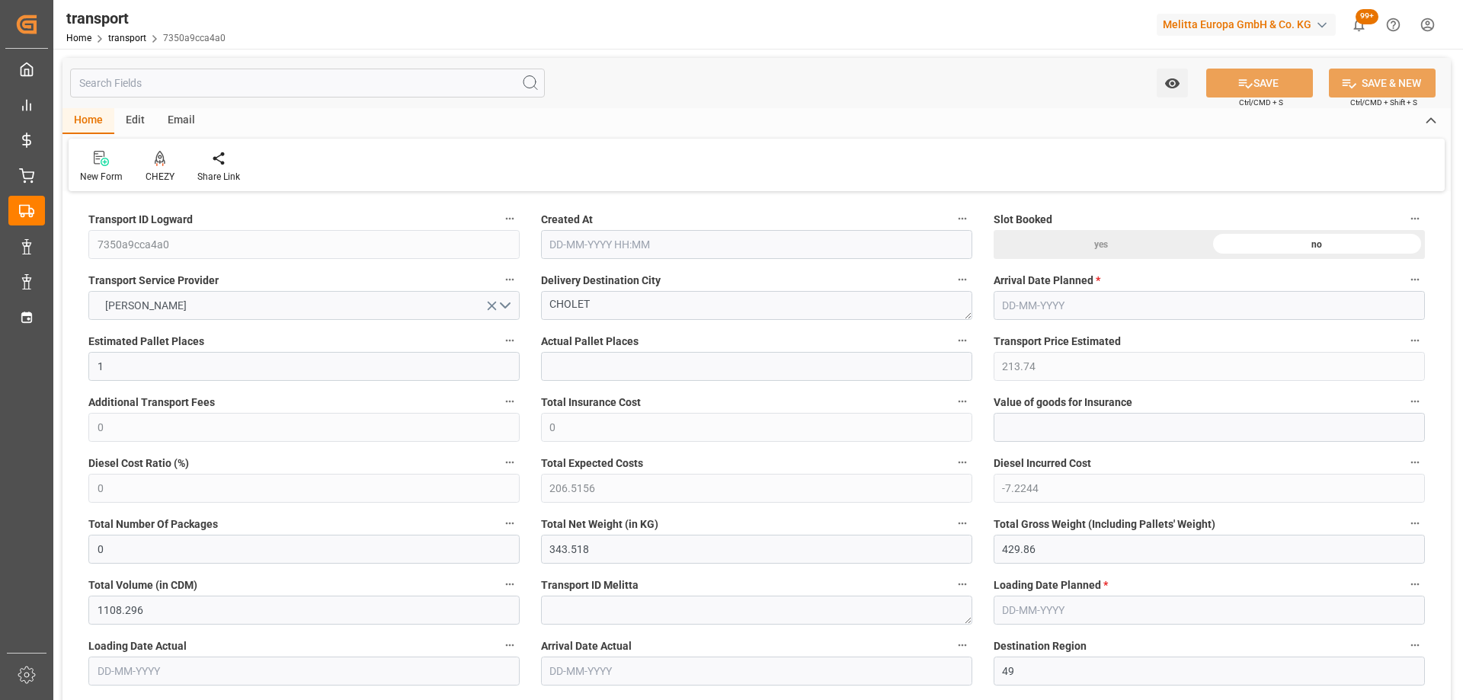
type input "[DATE]"
drag, startPoint x: 639, startPoint y: 305, endPoint x: 542, endPoint y: 313, distance: 97.0
click at [162, 170] on div "CHEZY" at bounding box center [159, 177] width 29 height 14
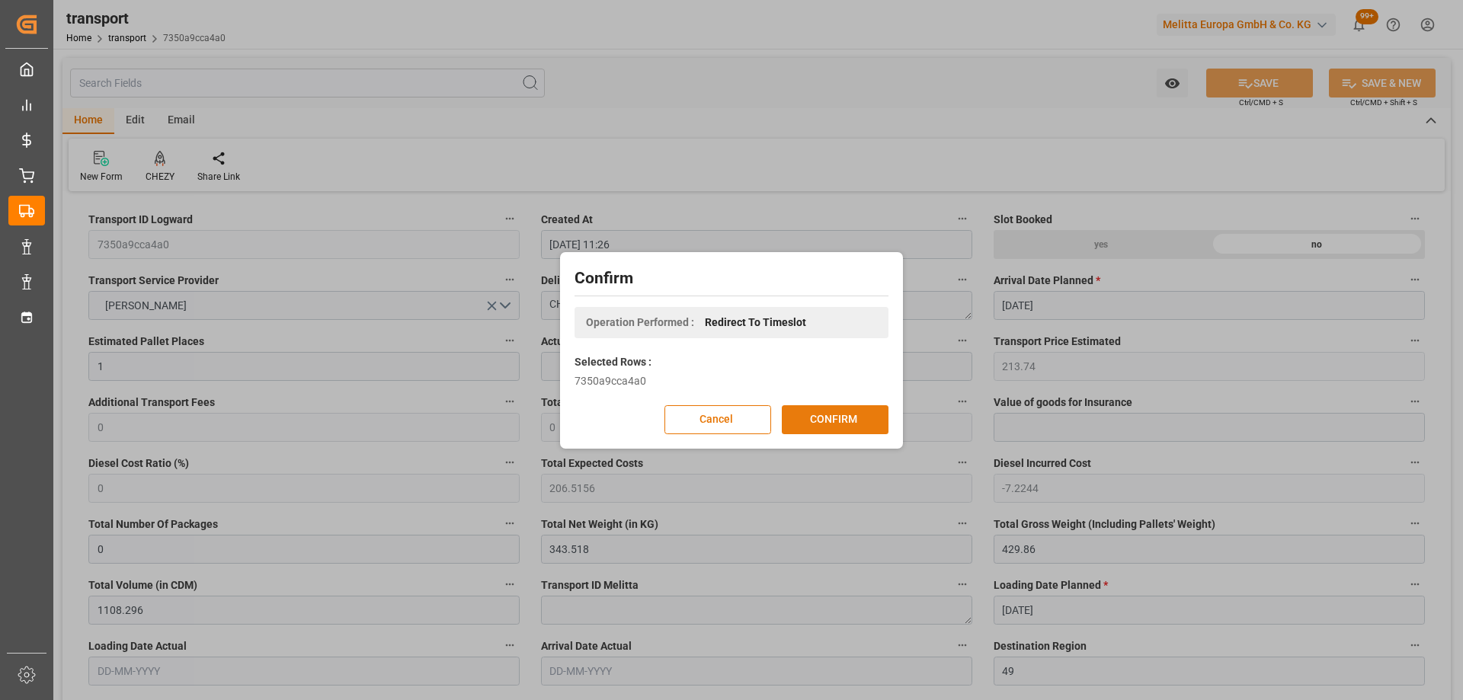
click at [832, 417] on button "CONFIRM" at bounding box center [835, 419] width 107 height 29
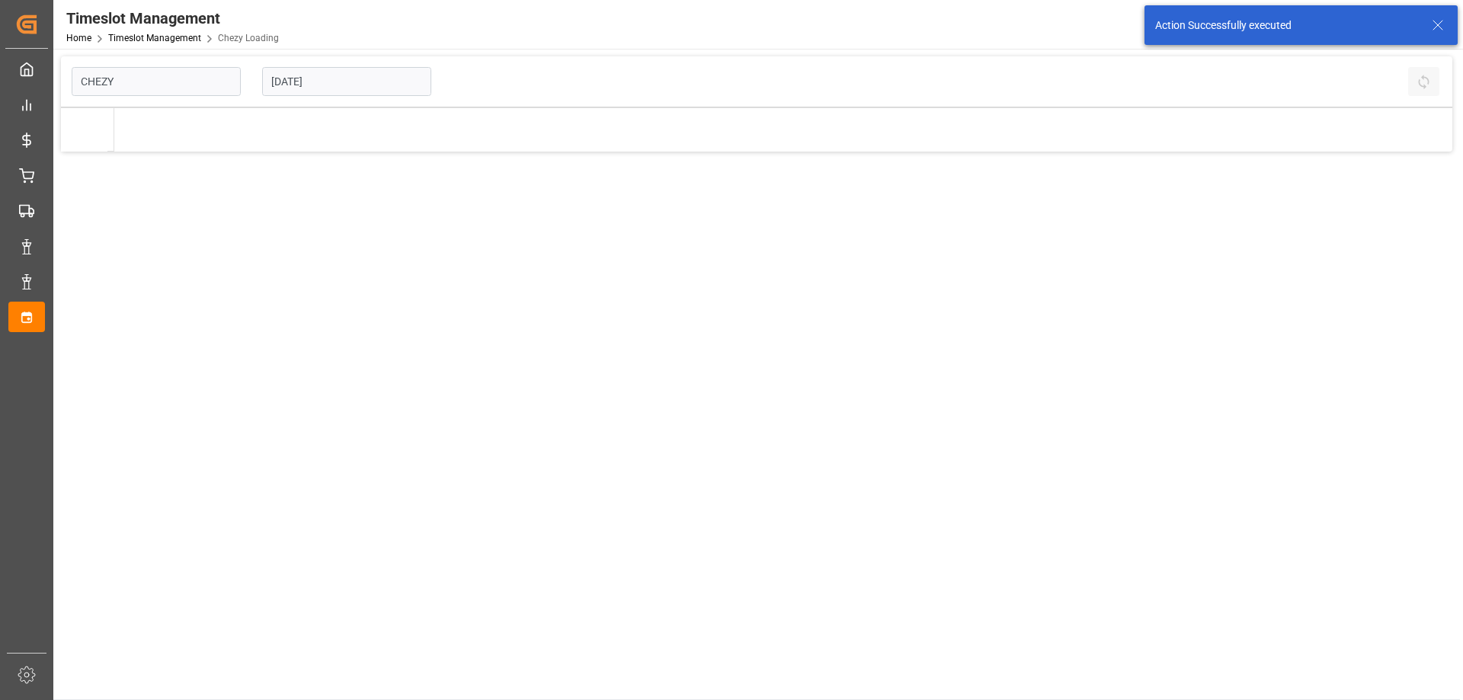
type input "Chezy Loading"
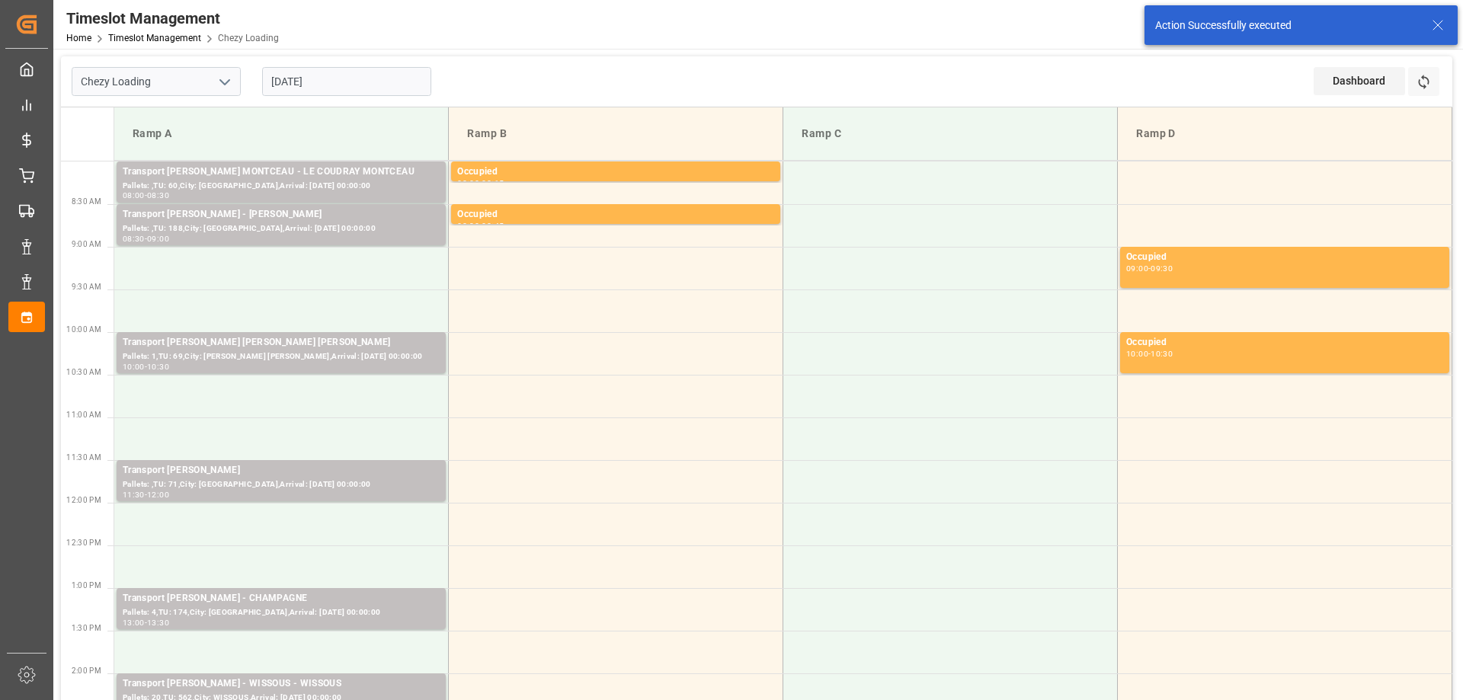
click at [358, 85] on input "[DATE]" at bounding box center [346, 81] width 169 height 29
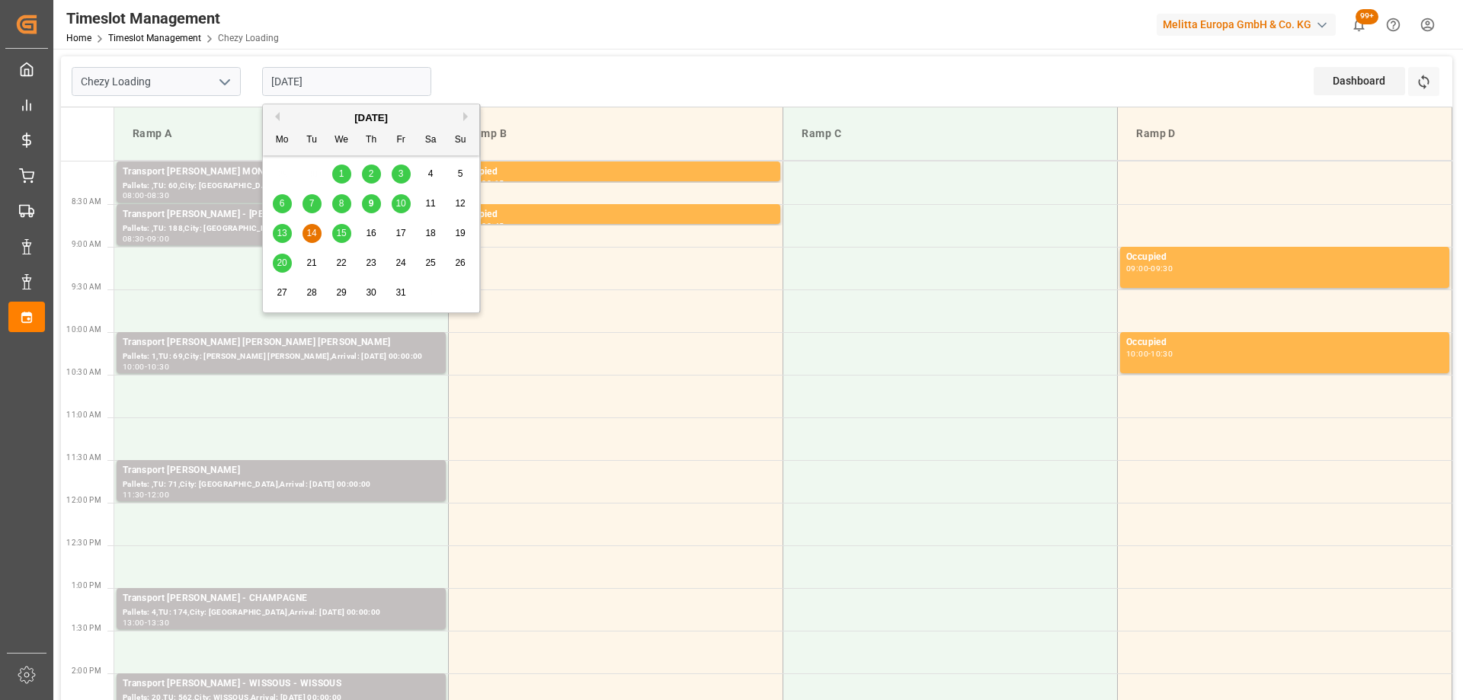
click at [283, 232] on span "13" at bounding box center [282, 233] width 10 height 11
type input "[DATE]"
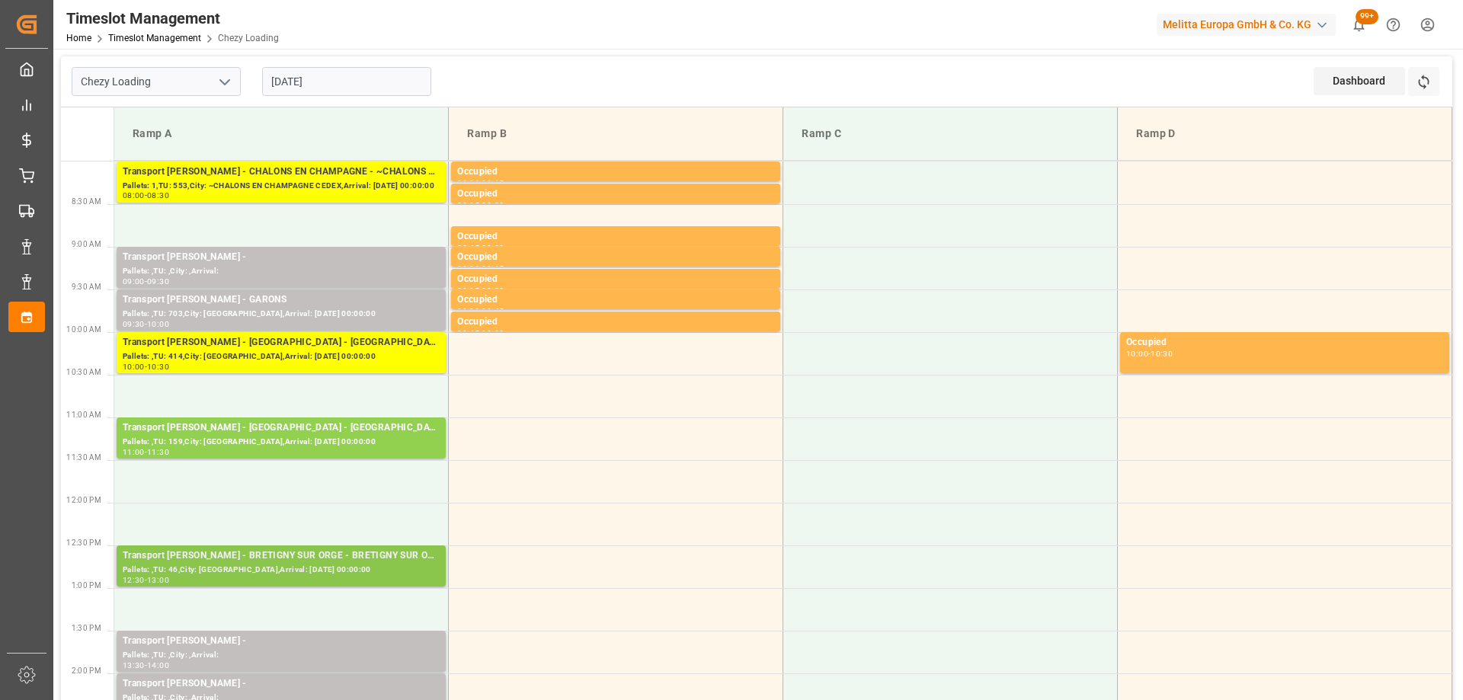
scroll to position [152, 0]
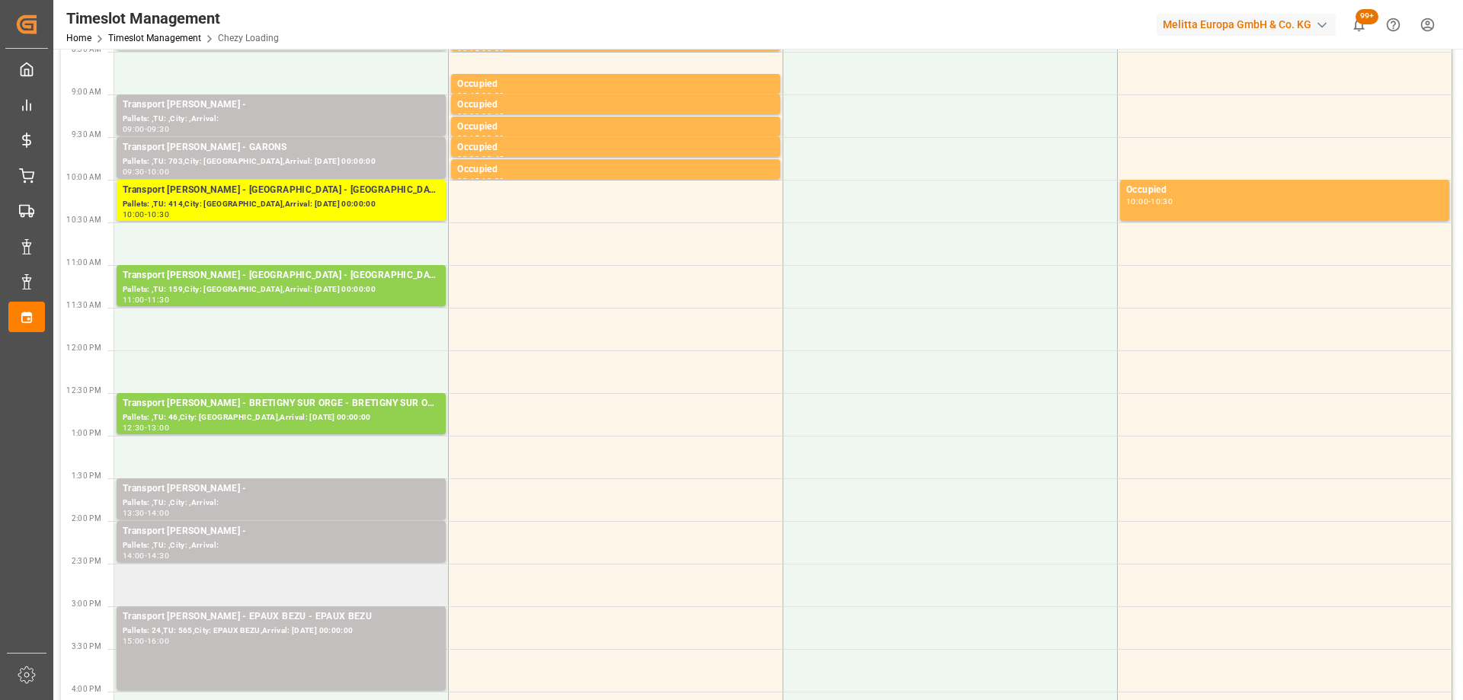
click at [353, 587] on td at bounding box center [281, 585] width 334 height 43
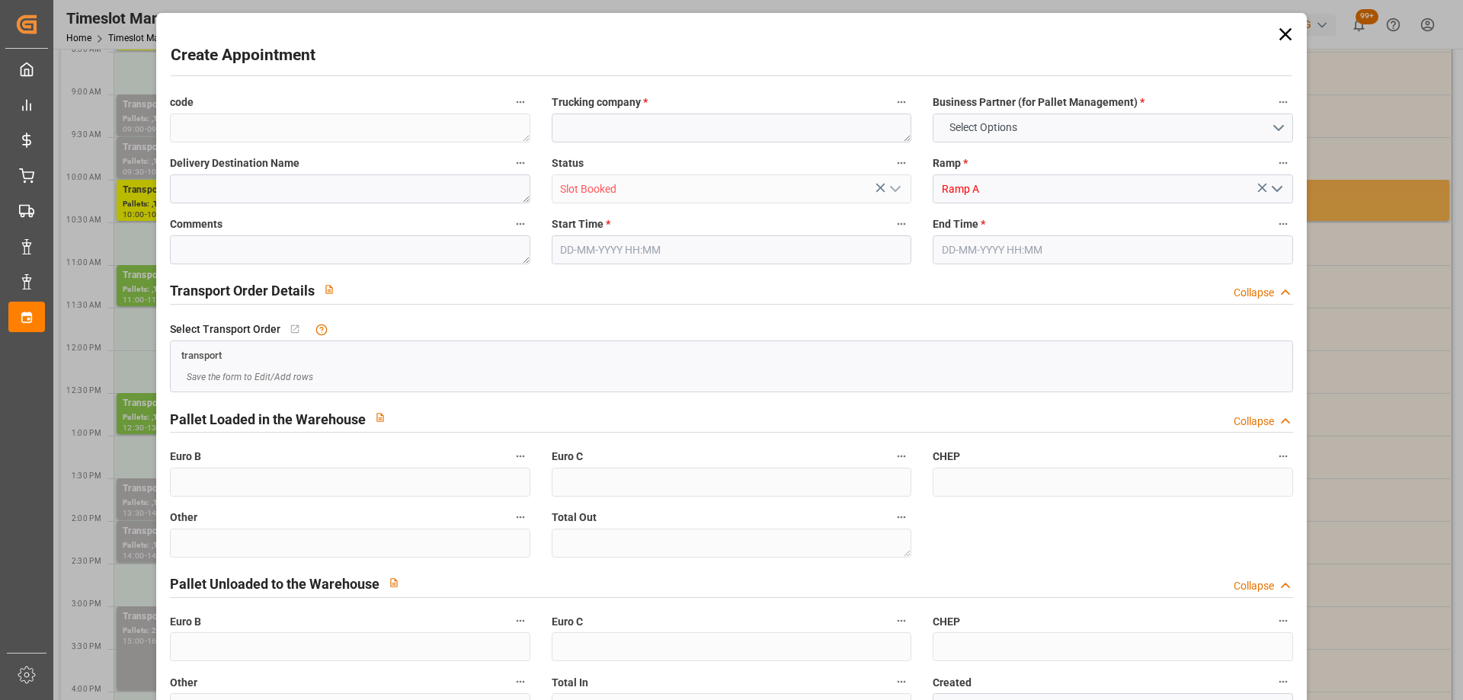
type input "0"
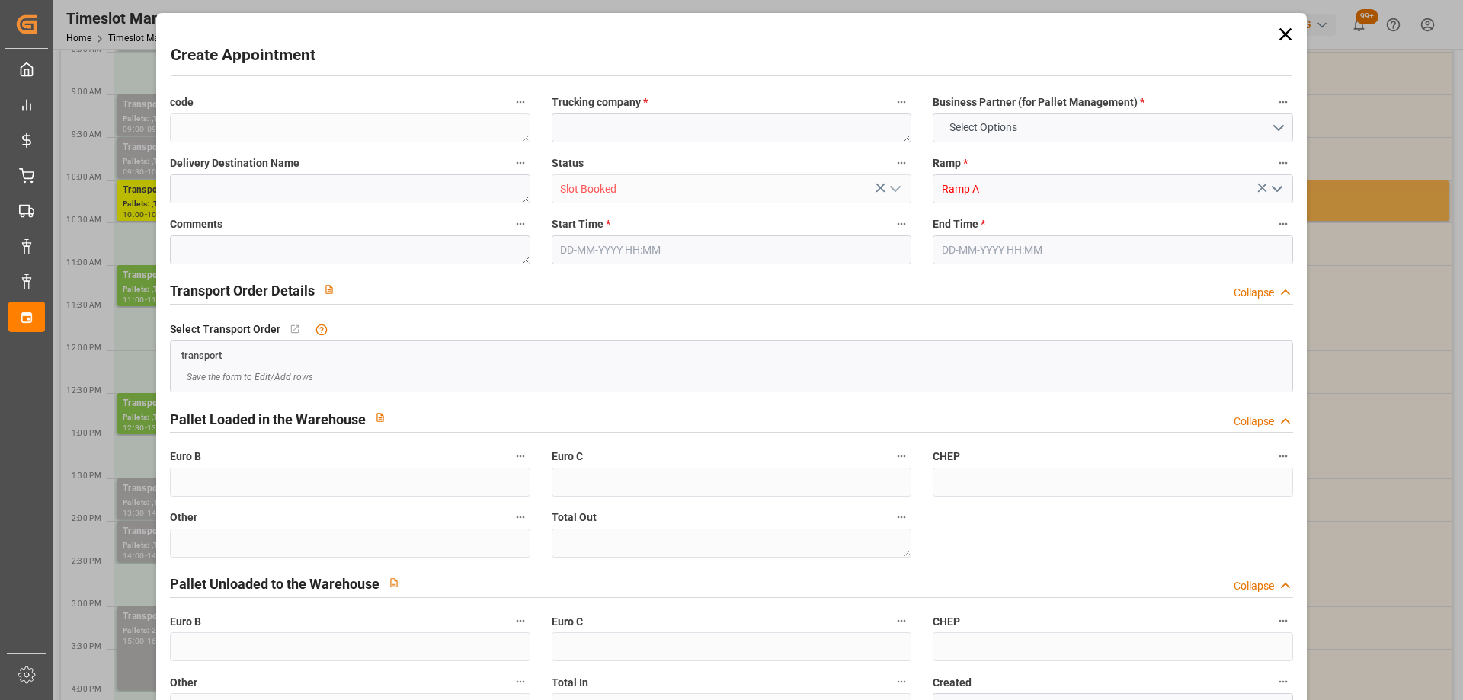
type input "0"
type input "[DATE] 14:30"
type input "[DATE] 14:45"
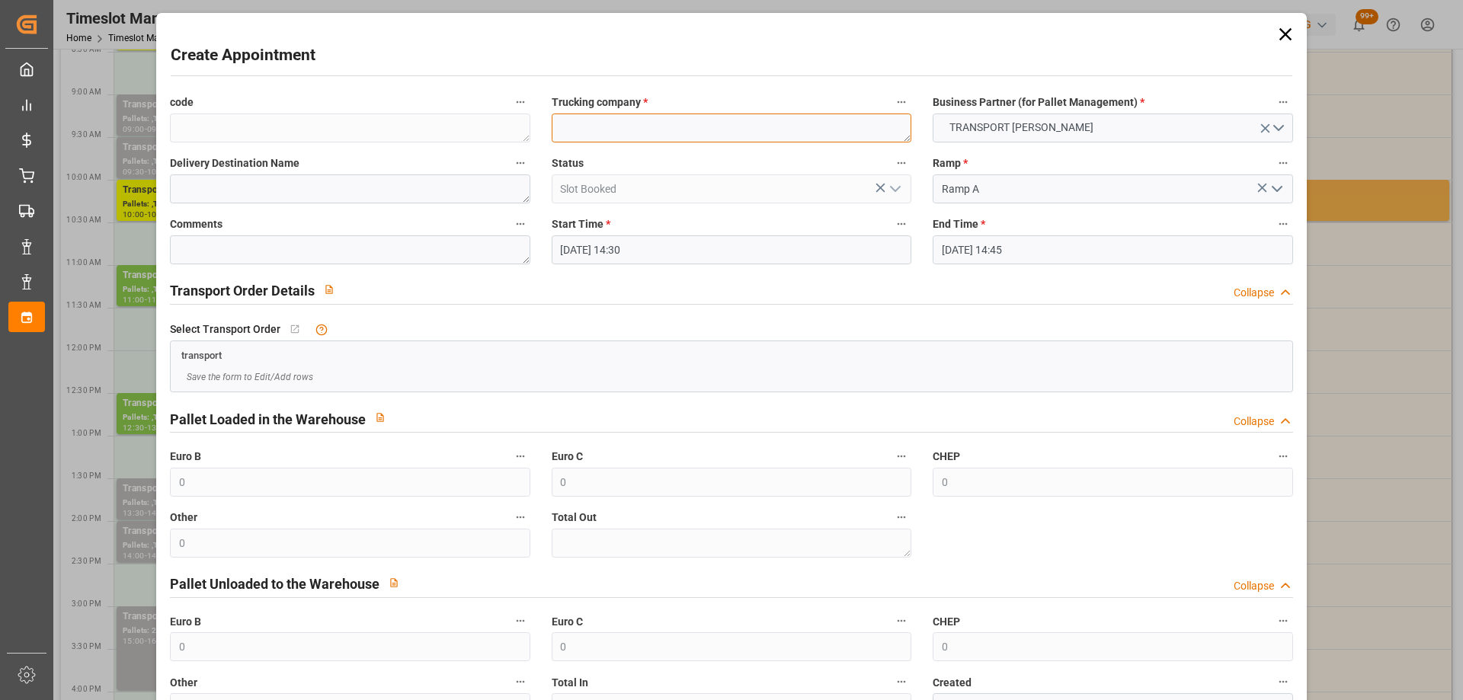
paste textarea "CHOLET"
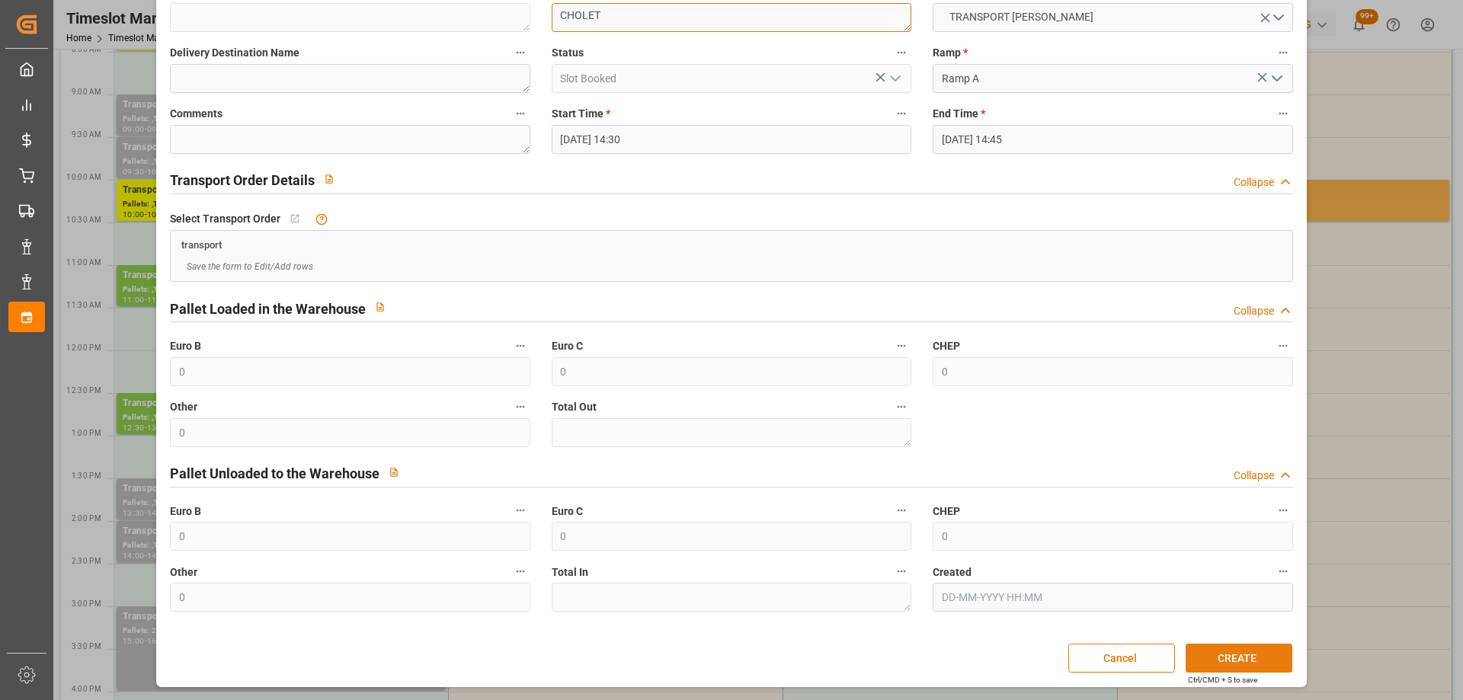
type textarea "CHOLET"
click at [1247, 644] on button "CREATE" at bounding box center [1238, 658] width 107 height 29
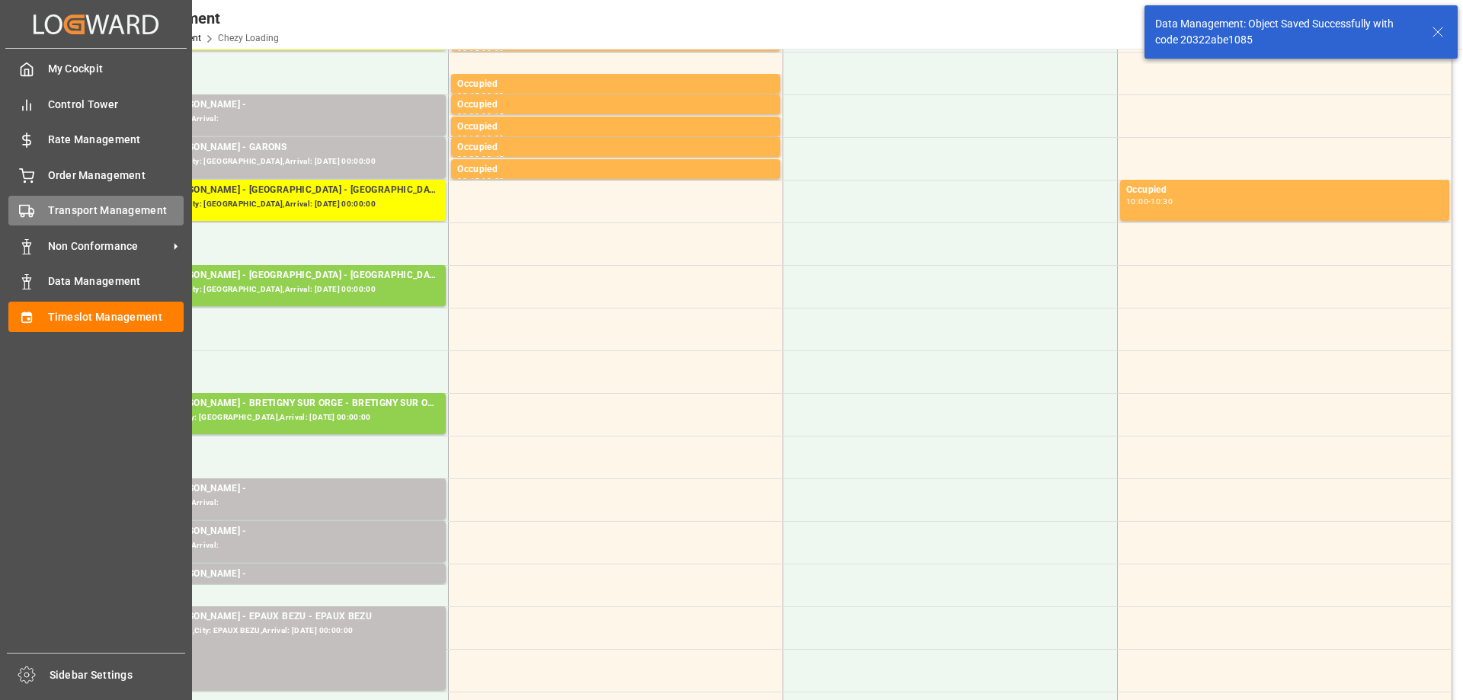
click at [41, 210] on div "Transport Management Transport Management" at bounding box center [95, 211] width 175 height 30
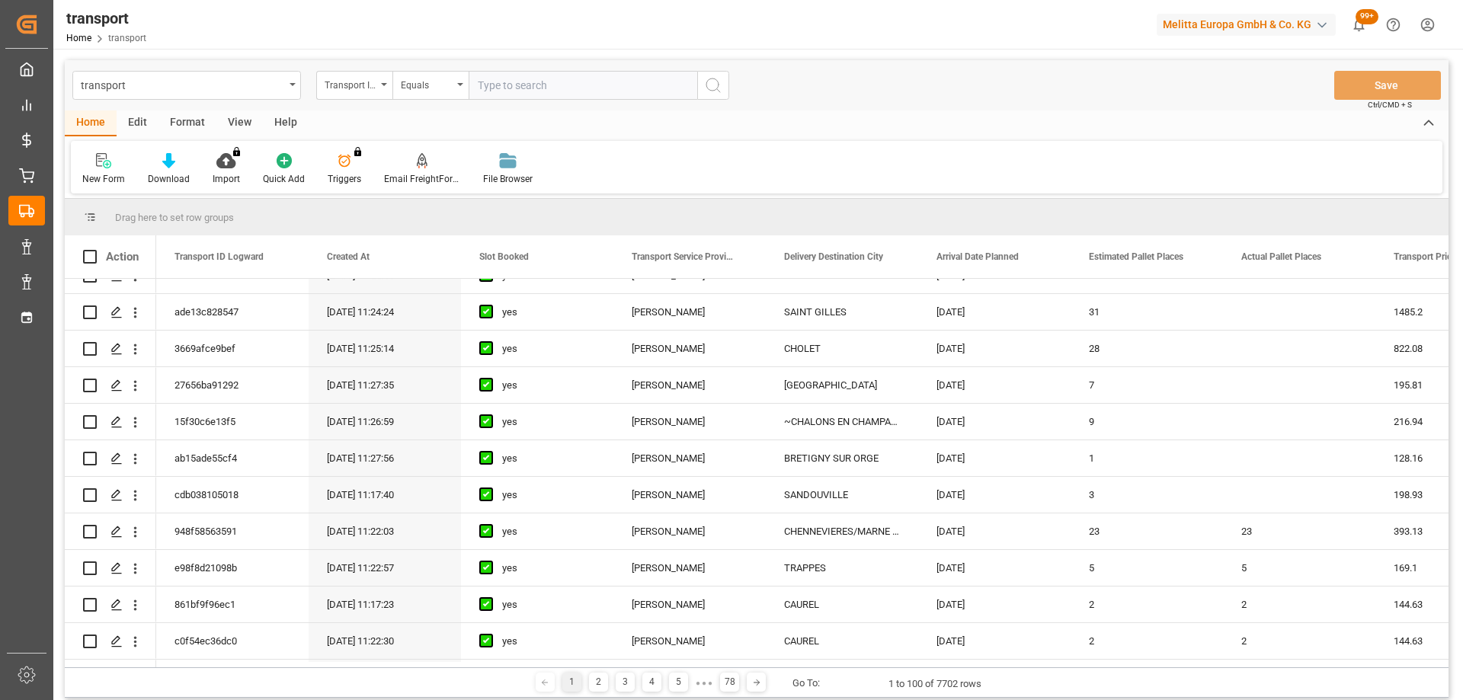
scroll to position [229, 0]
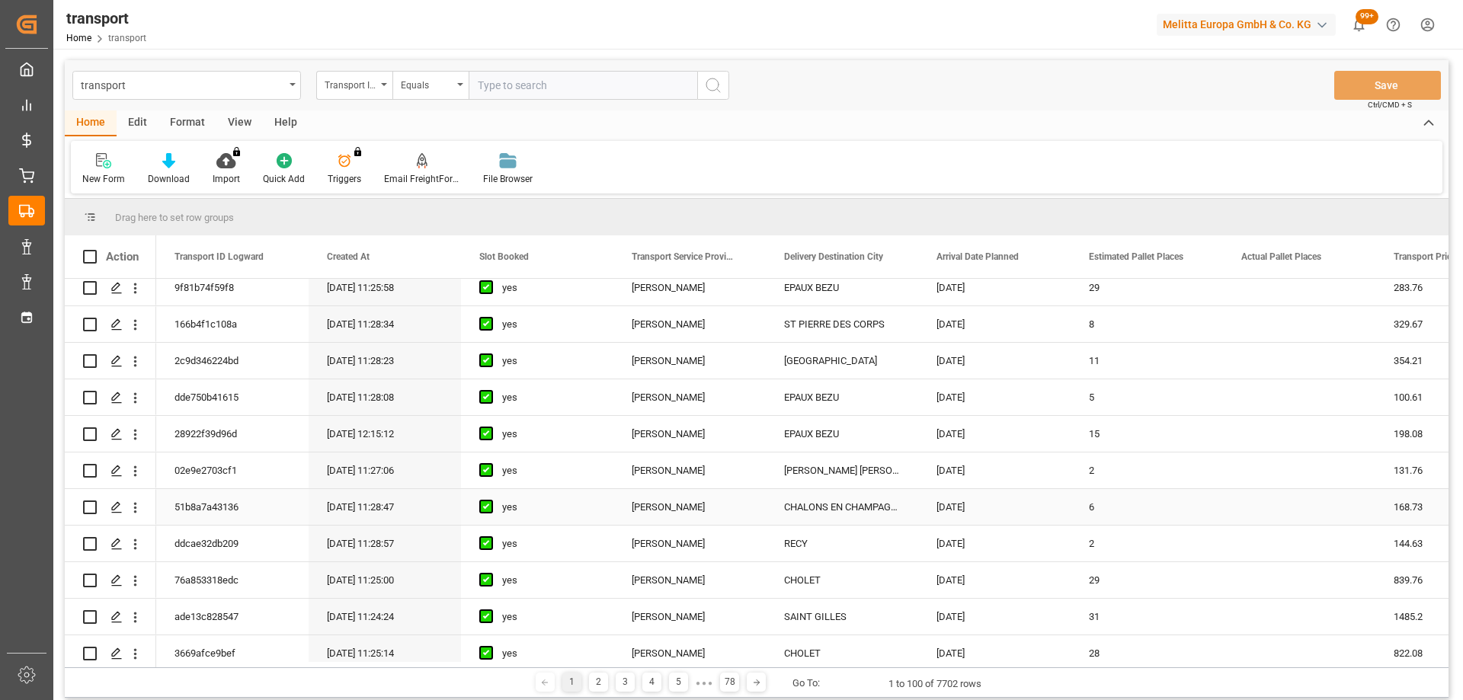
drag, startPoint x: 563, startPoint y: 511, endPoint x: 356, endPoint y: 693, distance: 275.2
click at [563, 511] on div "yes" at bounding box center [548, 507] width 93 height 35
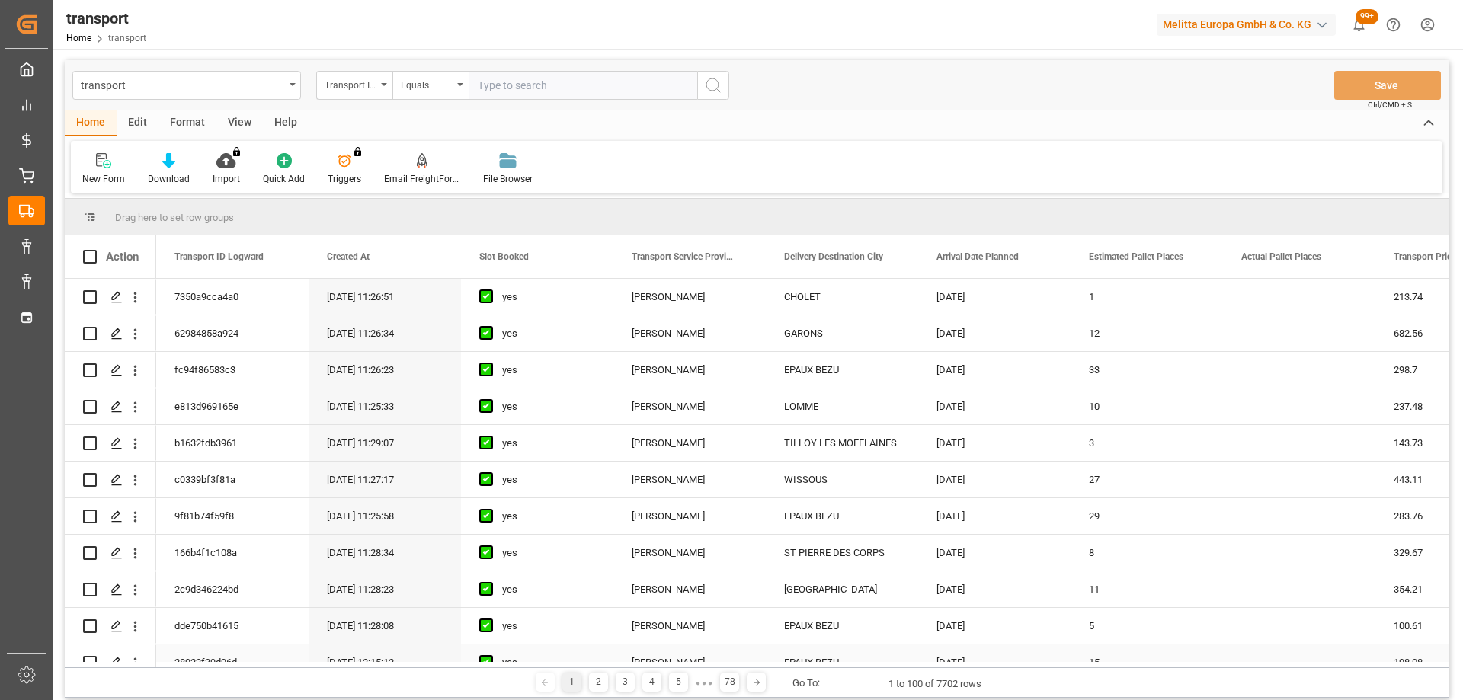
scroll to position [76, 0]
